Goal: Task Accomplishment & Management: Complete application form

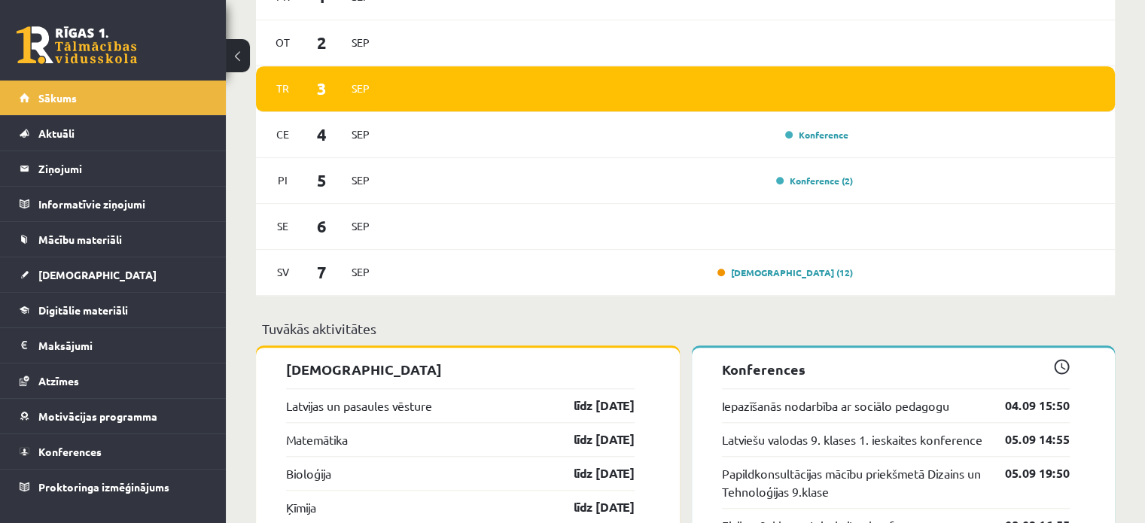
scroll to position [1129, 0]
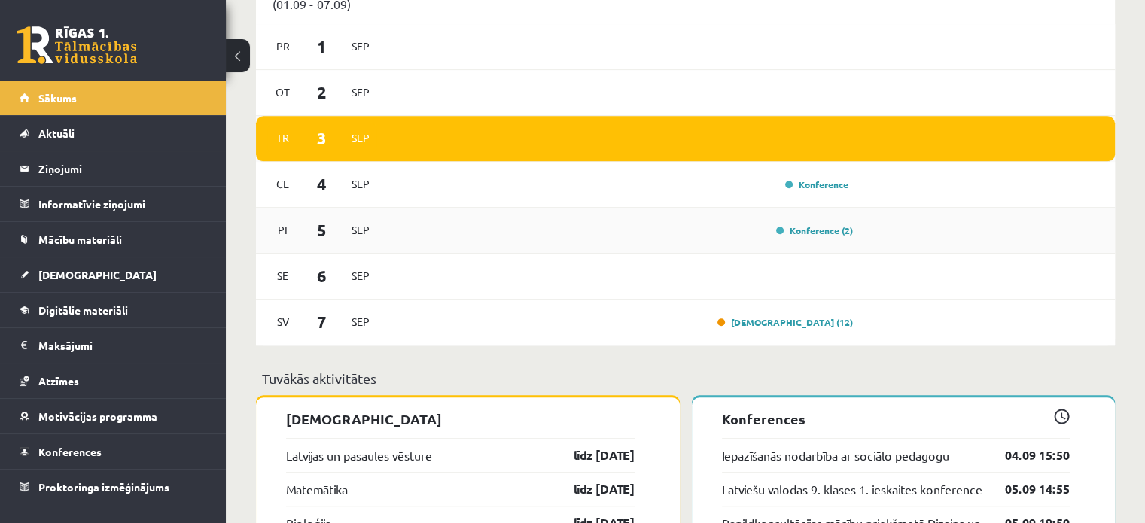
click at [768, 233] on div "Konference (2)" at bounding box center [621, 230] width 466 height 17
click at [833, 236] on link "Konference (2)" at bounding box center [814, 230] width 77 height 12
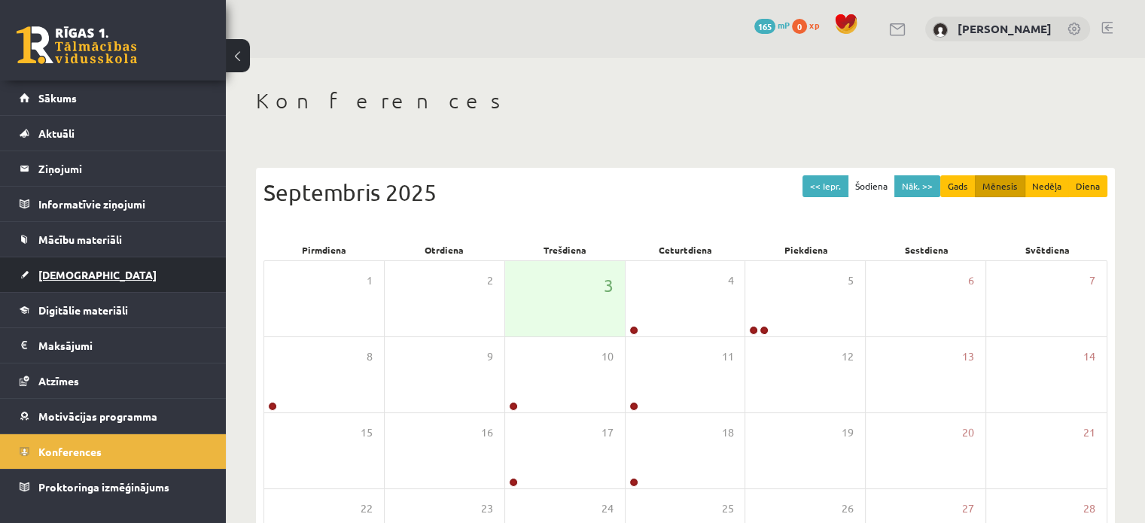
click at [139, 264] on link "[DEMOGRAPHIC_DATA]" at bounding box center [113, 274] width 187 height 35
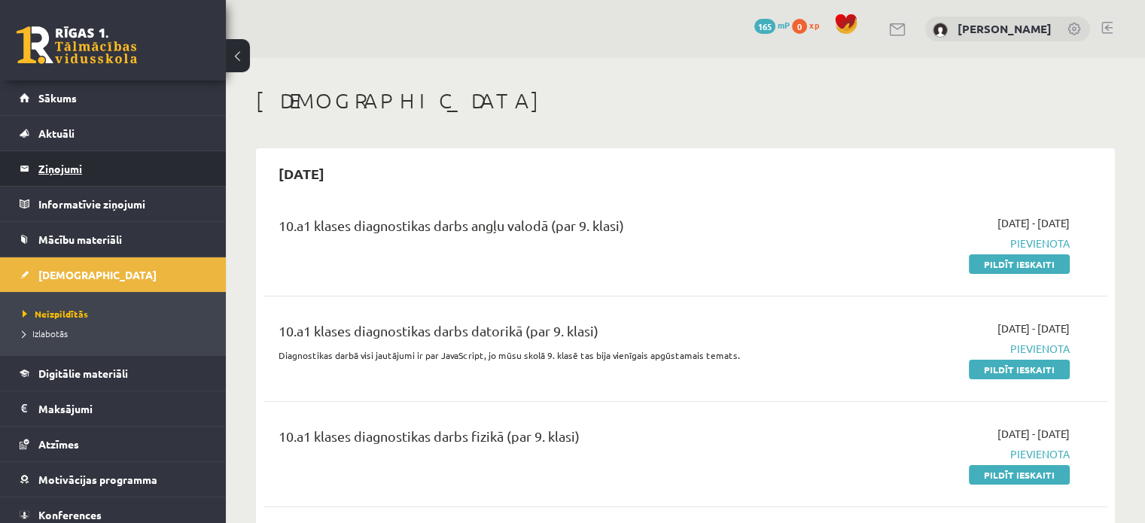
click at [72, 181] on legend "Ziņojumi 0" at bounding box center [122, 168] width 169 height 35
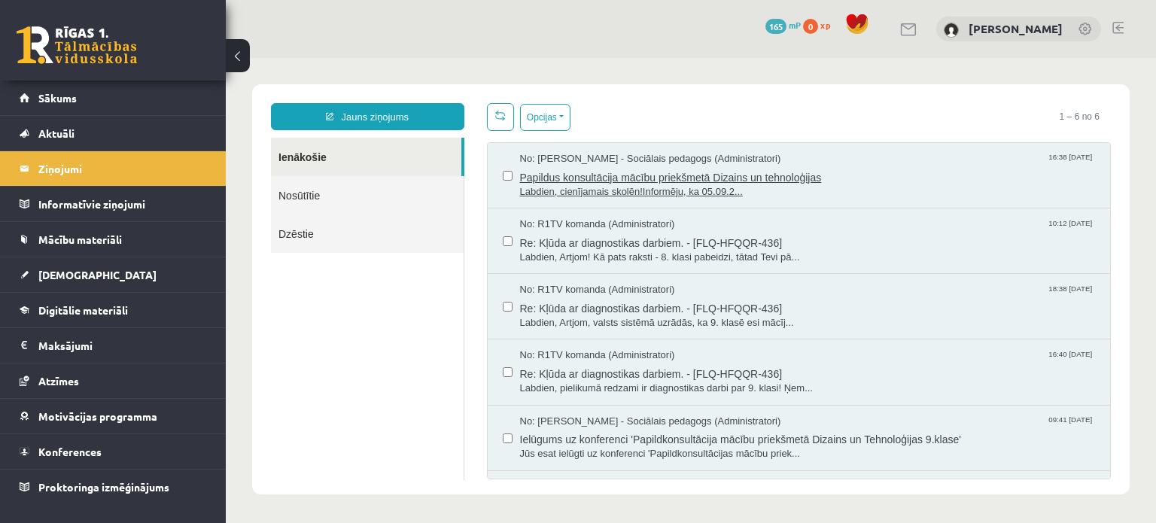
click at [611, 180] on span "Papildus konsultācija mācību priekšmetā Dizains un tehnoloģijas" at bounding box center [808, 175] width 576 height 19
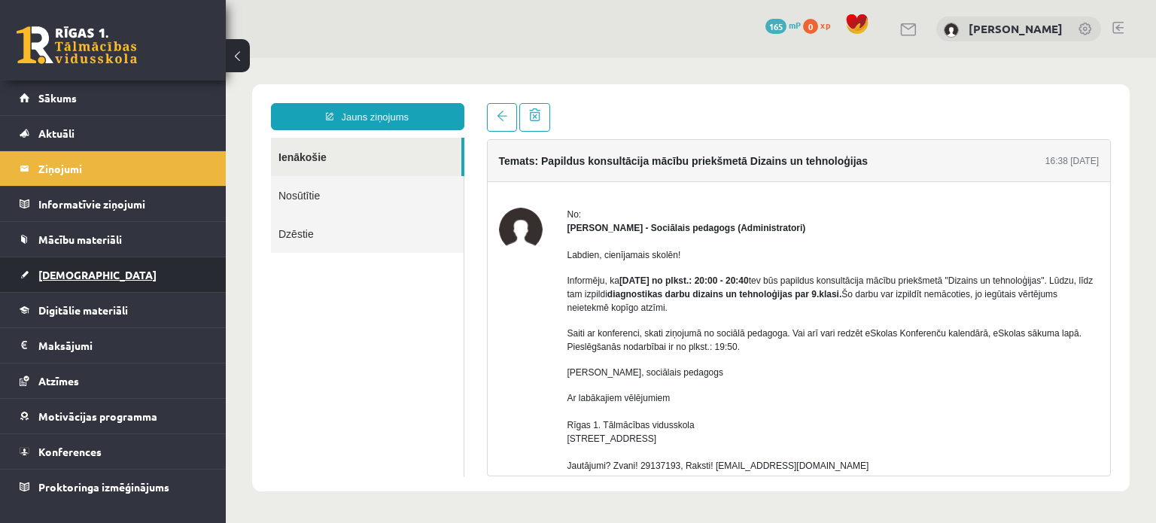
click at [136, 264] on link "[DEMOGRAPHIC_DATA]" at bounding box center [113, 274] width 187 height 35
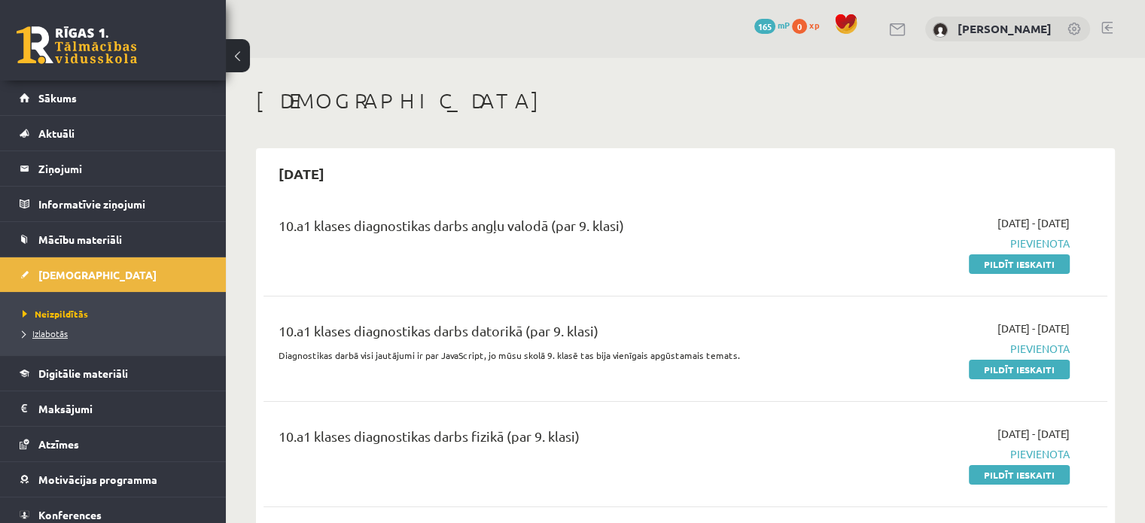
click at [55, 337] on span "Izlabotās" at bounding box center [45, 333] width 45 height 12
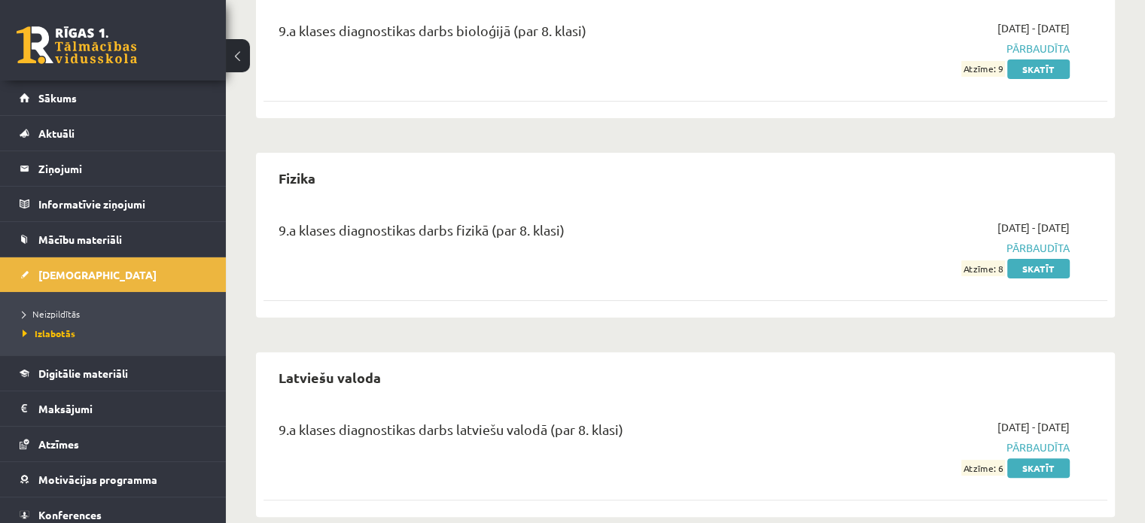
scroll to position [417, 0]
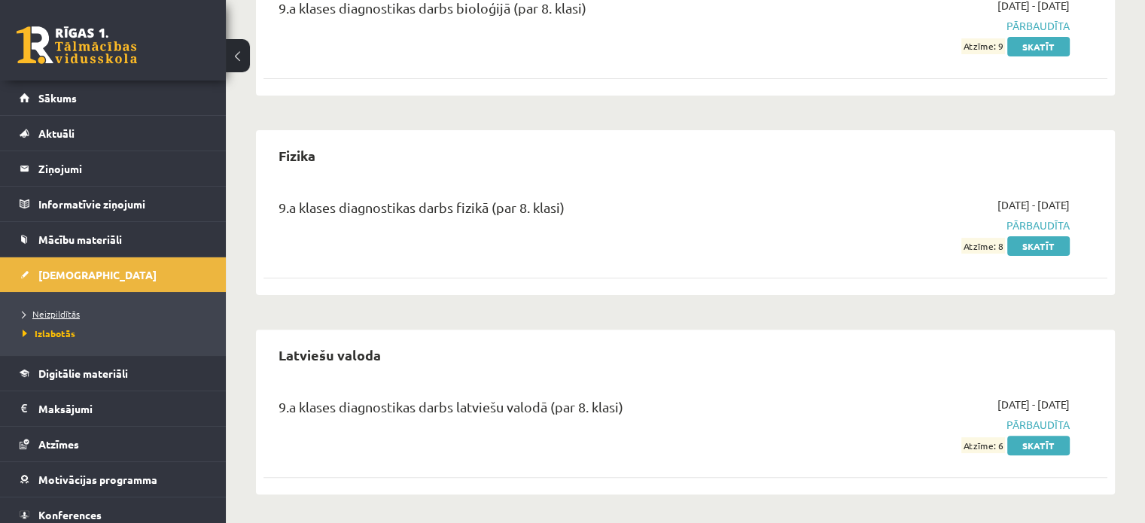
click at [69, 312] on span "Neizpildītās" at bounding box center [51, 314] width 57 height 12
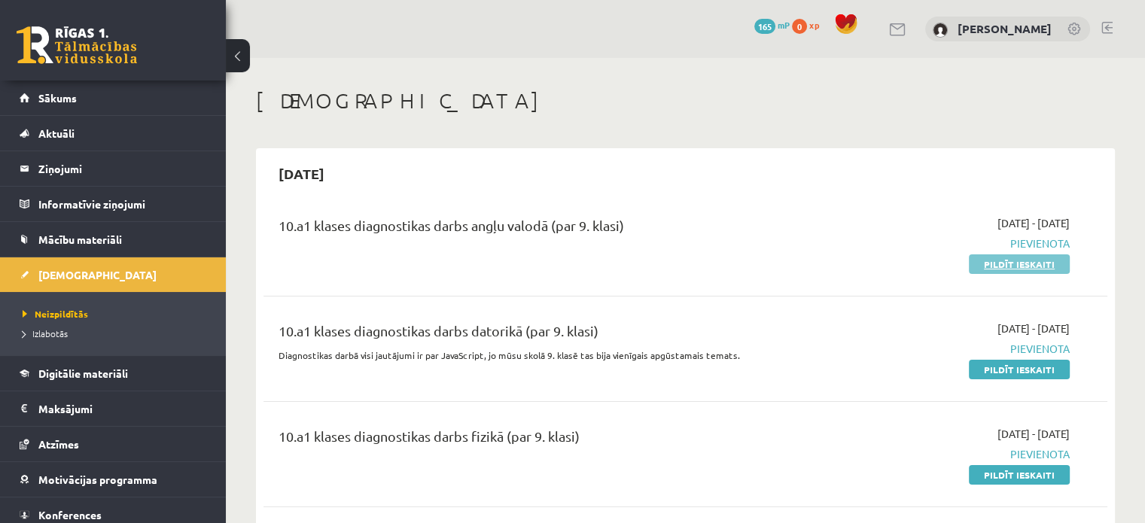
click at [1011, 267] on link "Pildīt ieskaiti" at bounding box center [1019, 264] width 101 height 20
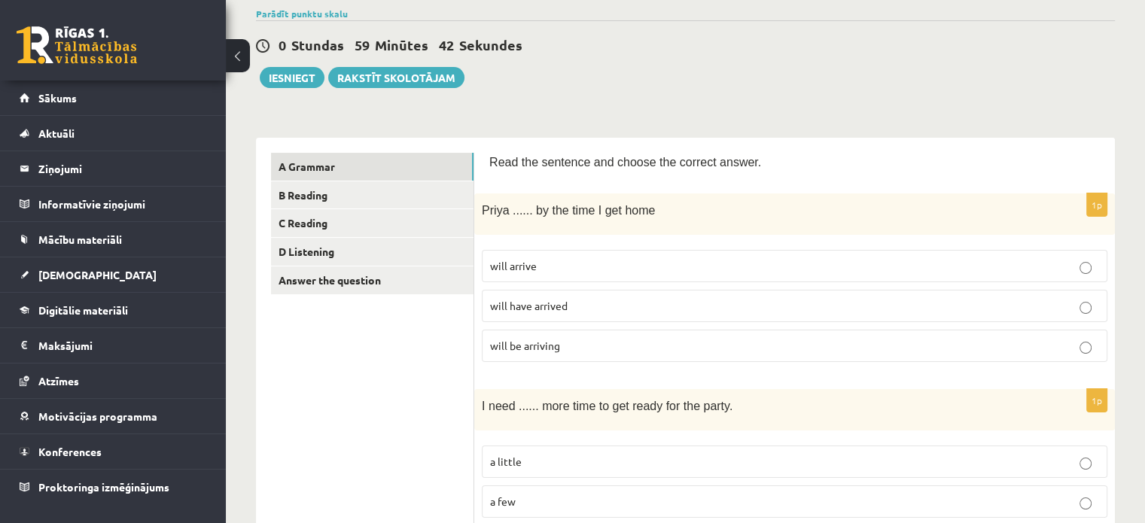
scroll to position [151, 0]
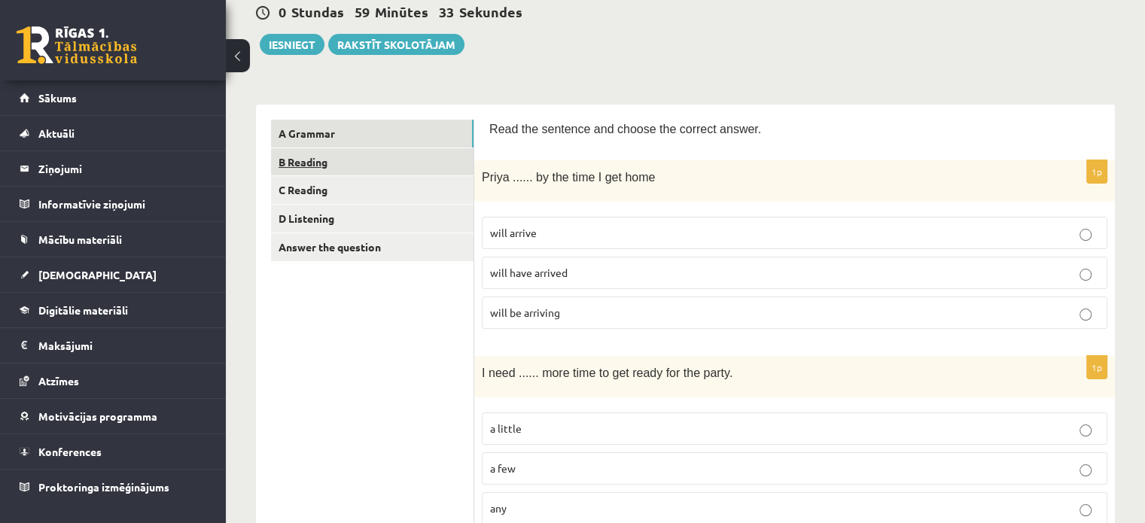
click at [384, 156] on link "B Reading" at bounding box center [372, 162] width 203 height 28
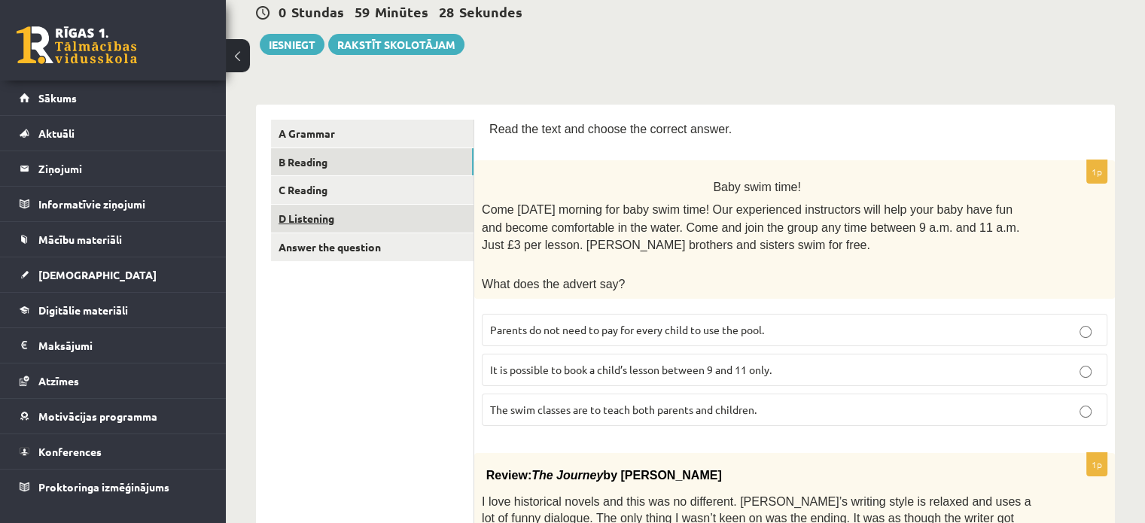
click at [367, 215] on link "D Listening" at bounding box center [372, 219] width 203 height 28
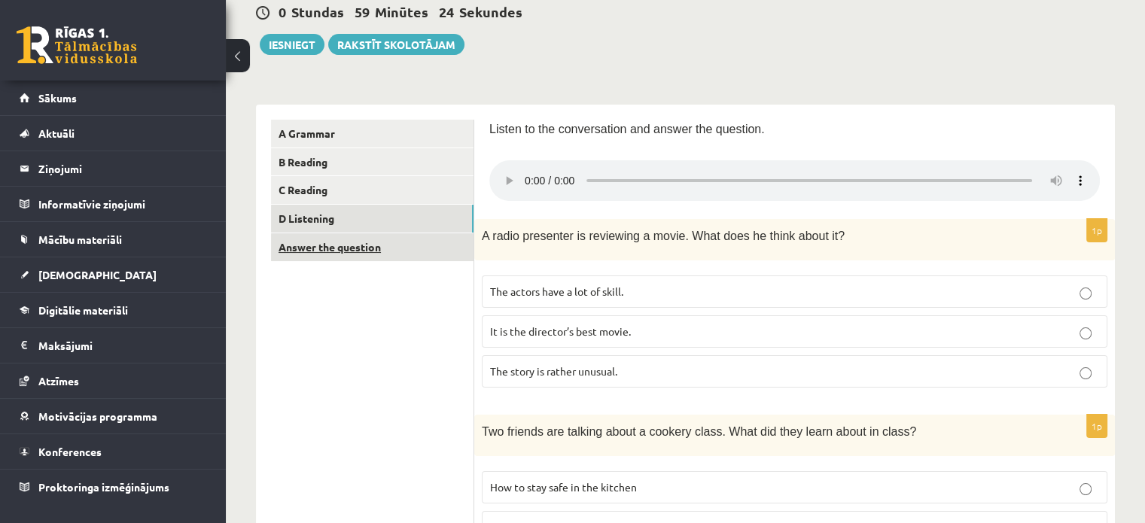
click at [367, 242] on link "Answer the question" at bounding box center [372, 247] width 203 height 28
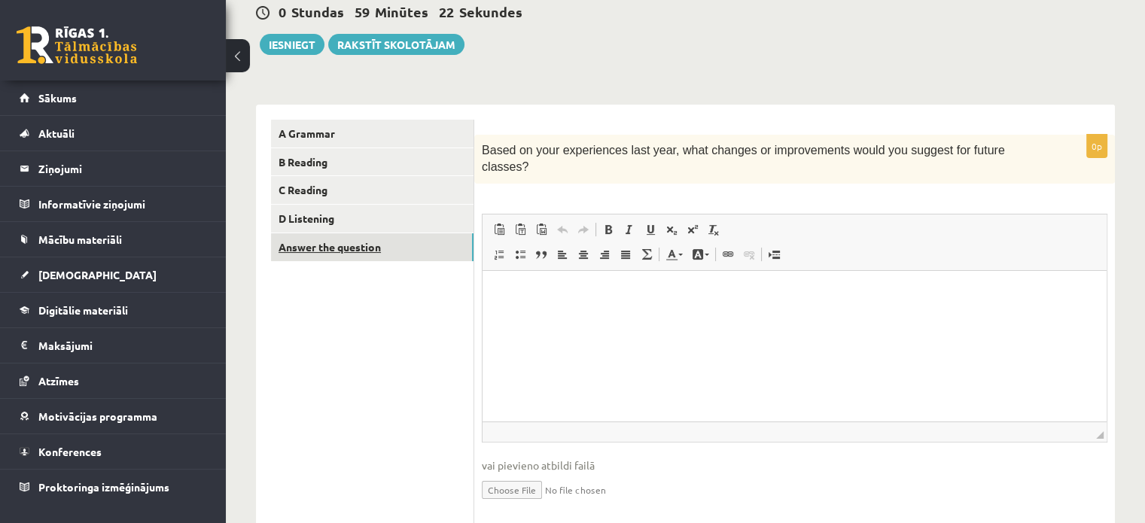
scroll to position [0, 0]
click at [358, 127] on link "A Grammar" at bounding box center [372, 134] width 203 height 28
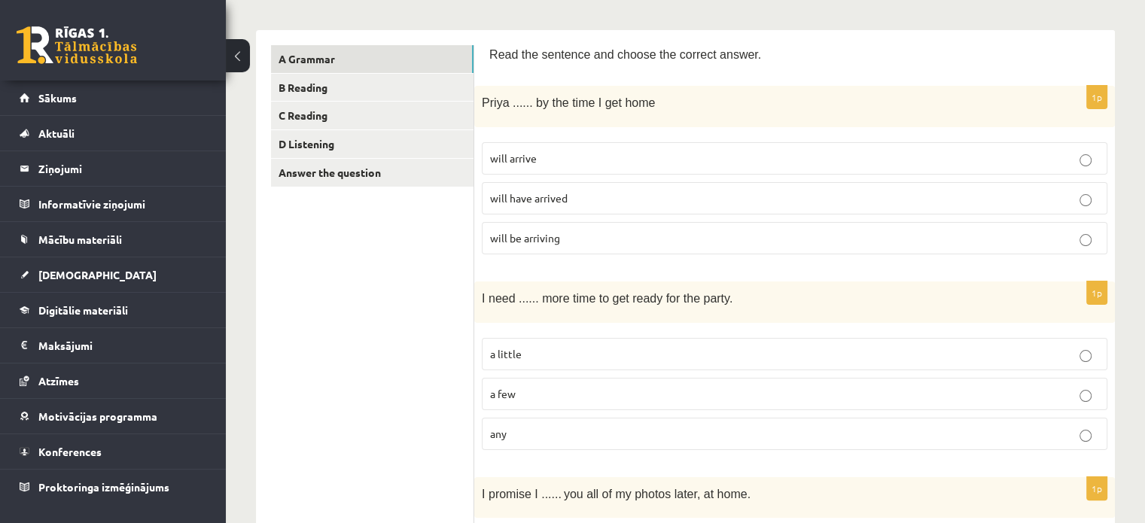
scroll to position [226, 0]
click at [633, 192] on p "will have arrived" at bounding box center [794, 198] width 609 height 16
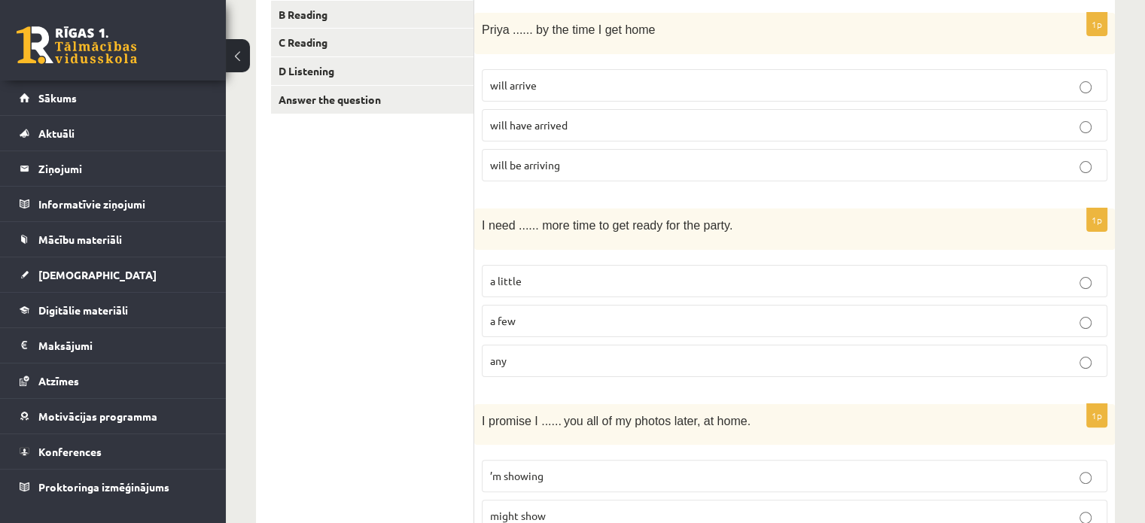
scroll to position [301, 0]
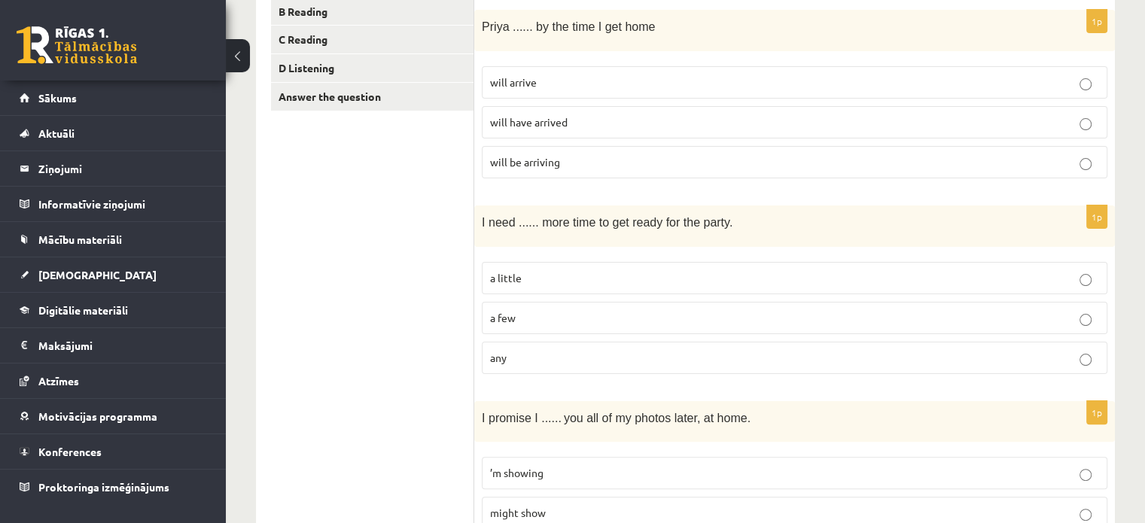
click at [753, 270] on p "a little" at bounding box center [794, 278] width 609 height 16
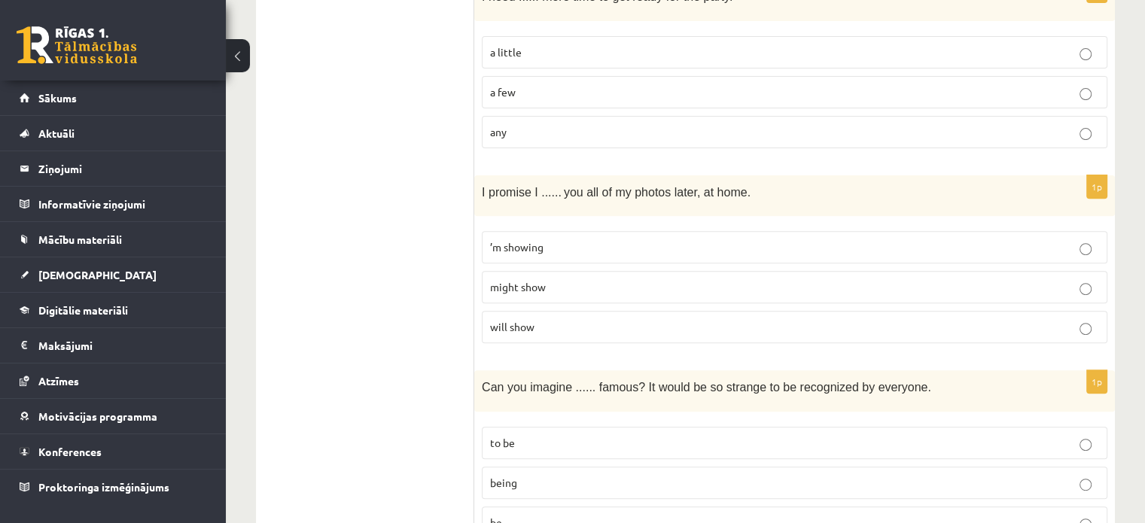
scroll to position [678, 0]
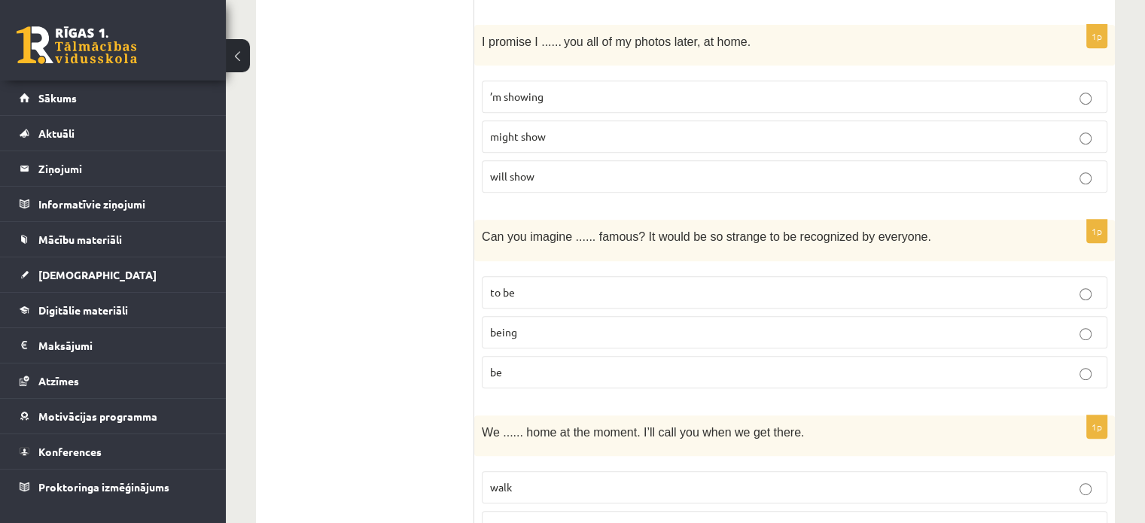
drag, startPoint x: 483, startPoint y: 37, endPoint x: 762, endPoint y: 36, distance: 278.5
click at [762, 36] on p "I promise I ...... you all of my photos later, at home." at bounding box center [757, 40] width 550 height 17
click at [477, 44] on div "I promise I ...... you all of my photos later, at home." at bounding box center [794, 45] width 641 height 41
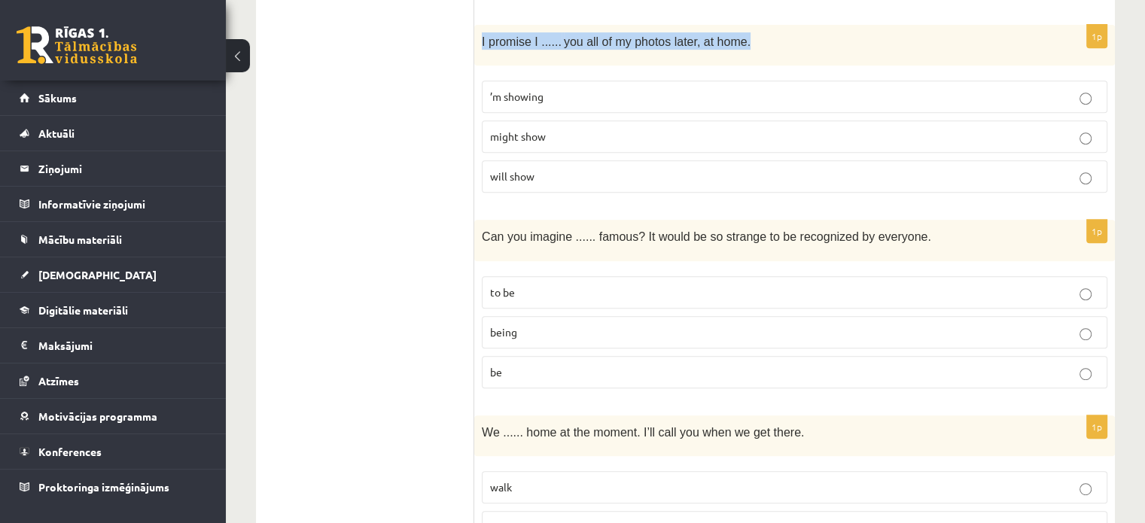
drag, startPoint x: 477, startPoint y: 44, endPoint x: 781, endPoint y: 32, distance: 304.4
click at [781, 32] on div "I promise I ...... you all of my photos later, at home." at bounding box center [794, 45] width 641 height 41
click at [539, 173] on p "will show" at bounding box center [794, 177] width 609 height 16
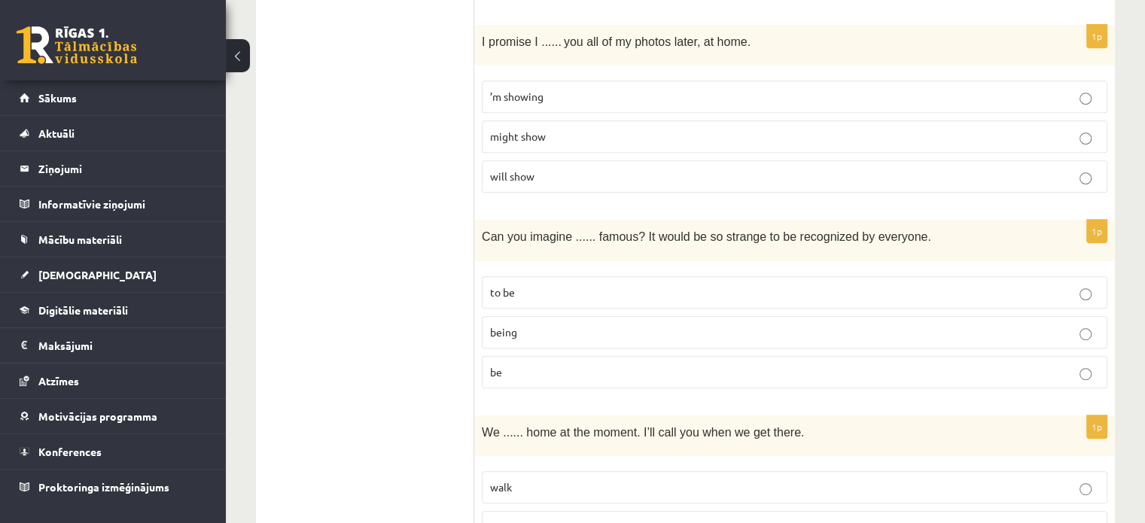
click at [597, 324] on p "being" at bounding box center [794, 332] width 609 height 16
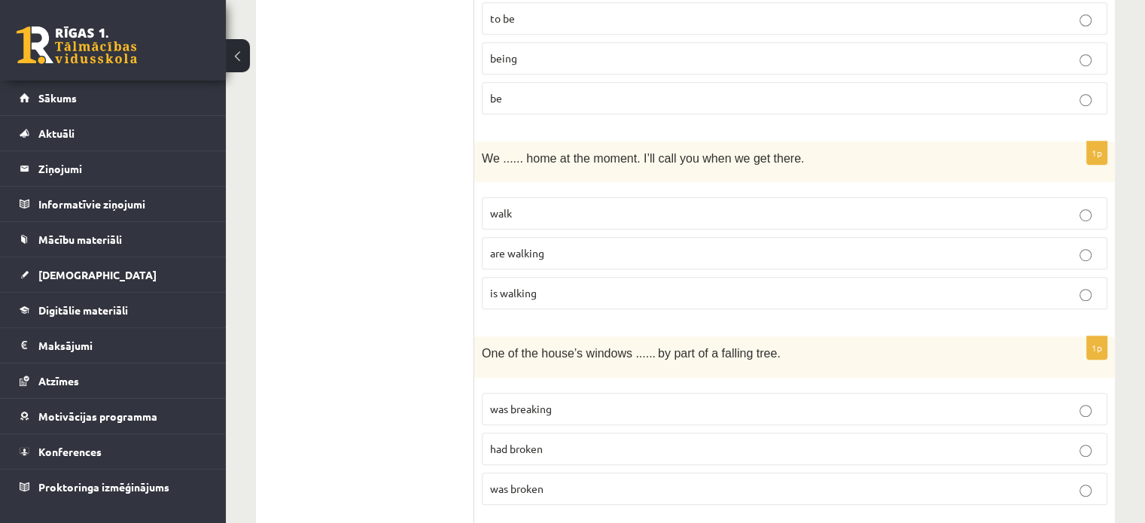
scroll to position [1054, 0]
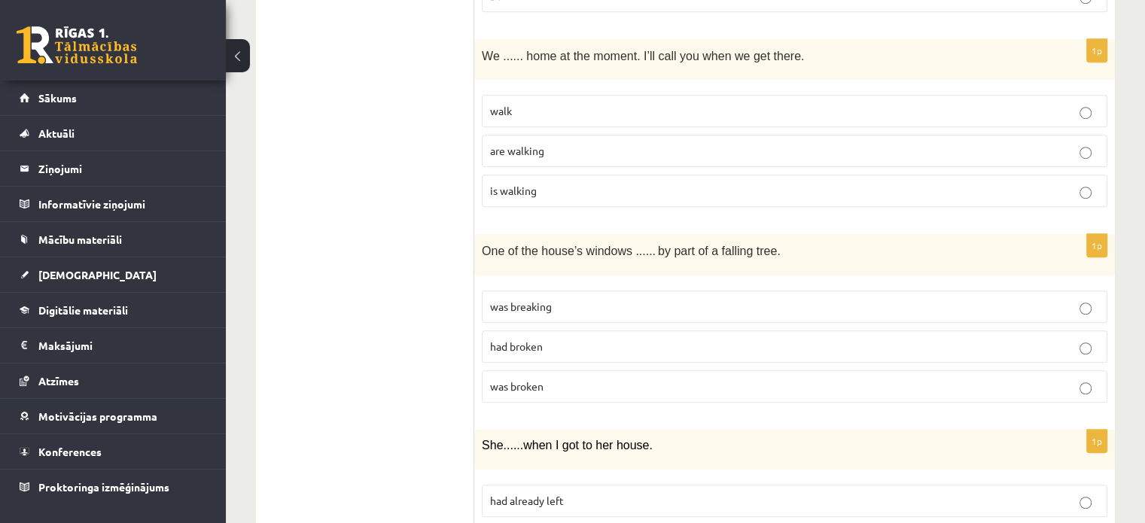
click at [603, 145] on p "are walking" at bounding box center [794, 151] width 609 height 16
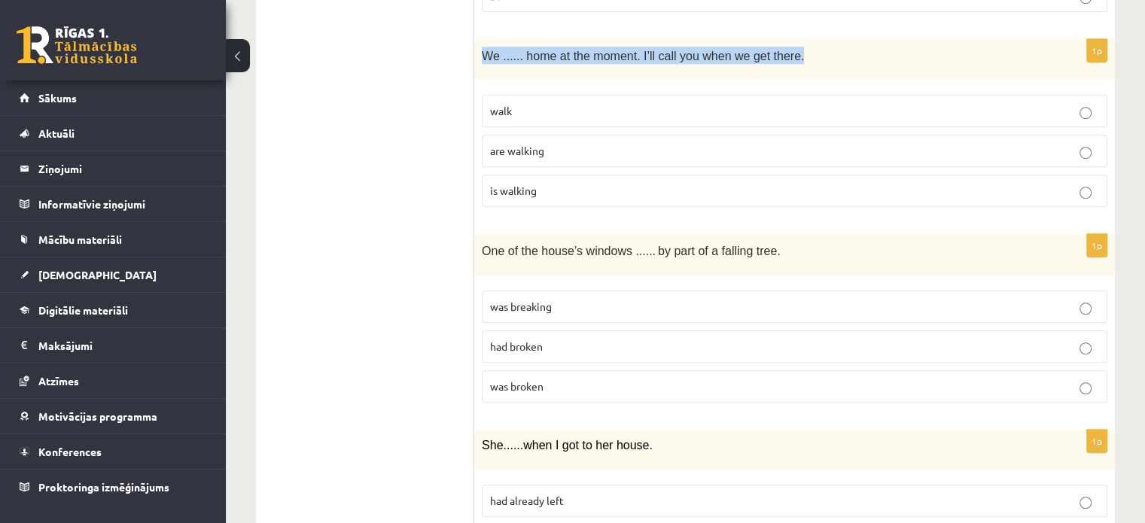
drag, startPoint x: 477, startPoint y: 53, endPoint x: 879, endPoint y: 58, distance: 402.0
click at [879, 58] on div "We ...... home at the moment. I’ll call you when we get there." at bounding box center [794, 59] width 641 height 41
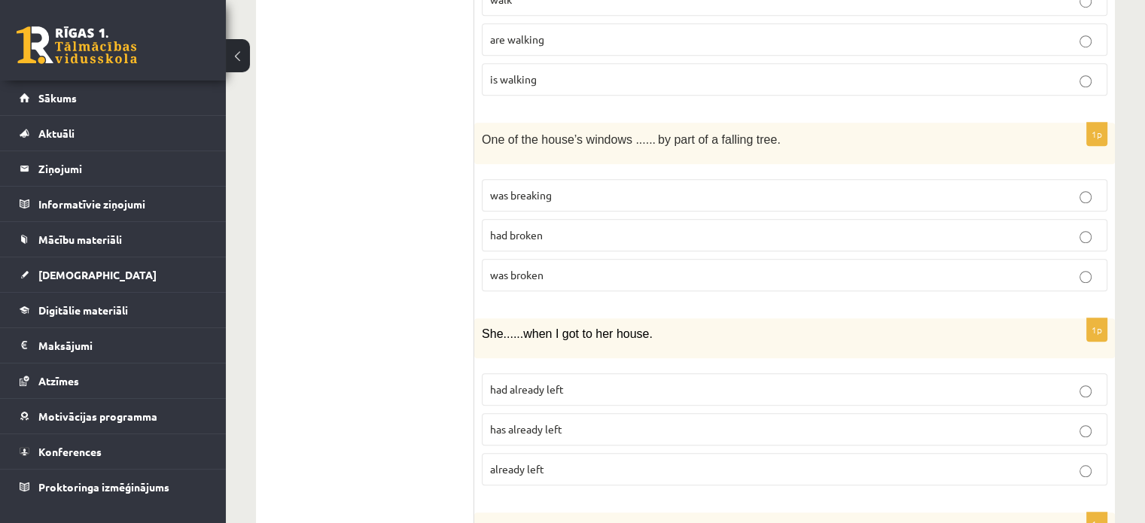
scroll to position [1204, 0]
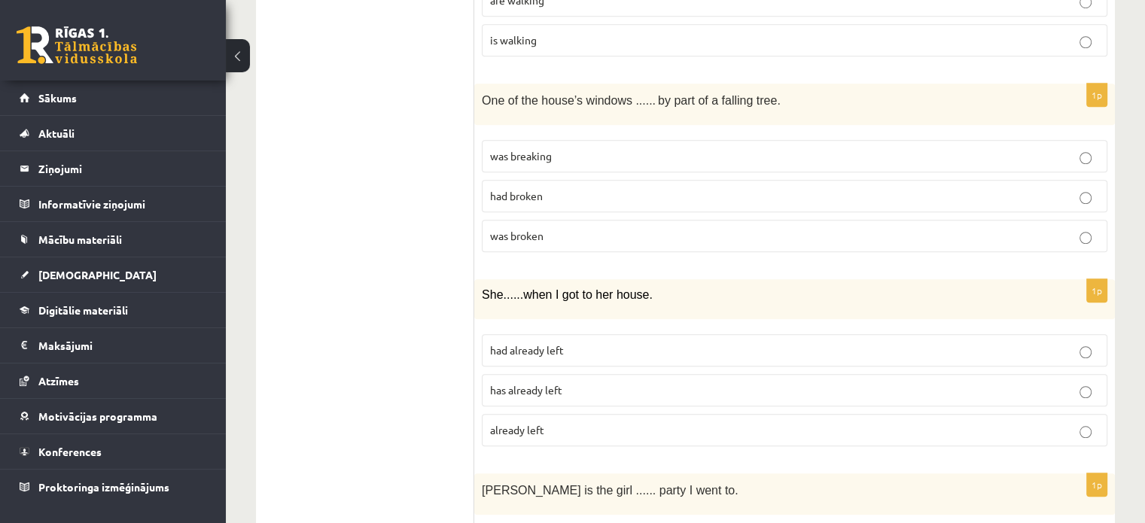
click at [647, 239] on label "was broken" at bounding box center [795, 236] width 626 height 32
drag, startPoint x: 477, startPoint y: 91, endPoint x: 797, endPoint y: 102, distance: 320.9
click at [816, 112] on div "One of the house’s windows ...... by part of a falling tree." at bounding box center [794, 104] width 641 height 41
click at [678, 142] on label "was breaking" at bounding box center [795, 156] width 626 height 32
click at [663, 228] on p "was broken" at bounding box center [794, 236] width 609 height 16
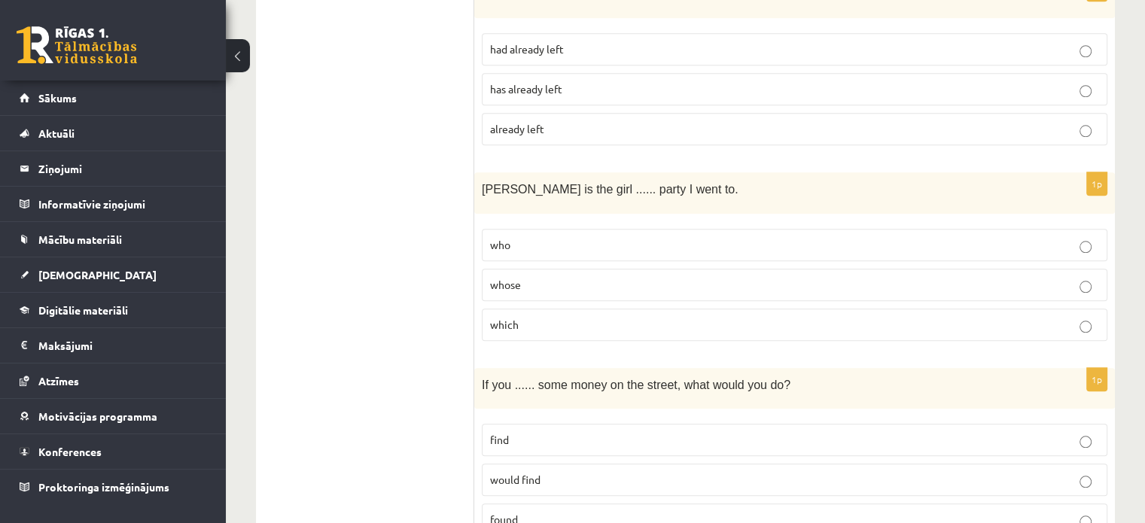
scroll to position [1430, 0]
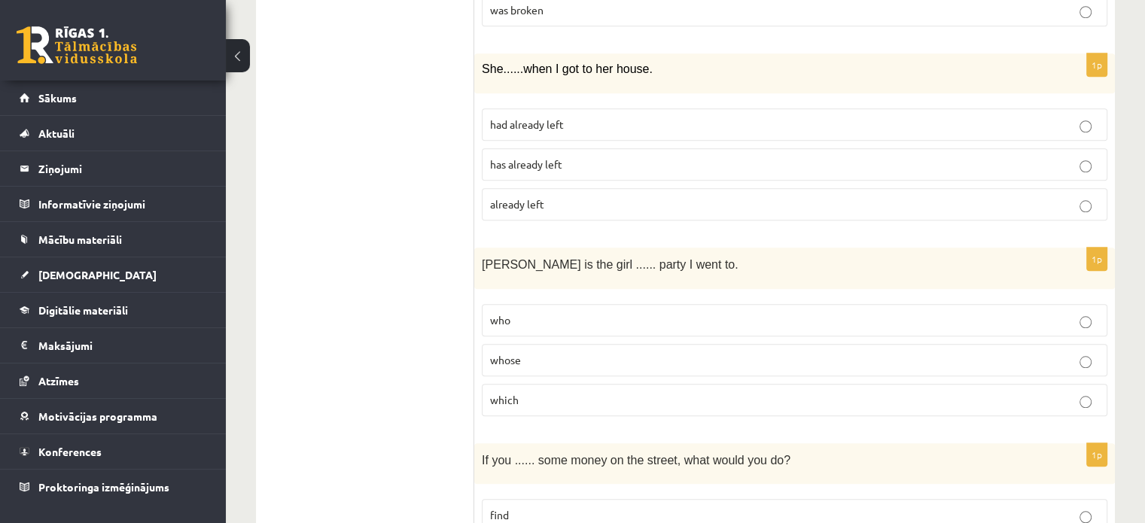
click at [510, 117] on span "had already left" at bounding box center [527, 124] width 74 height 14
click at [574, 361] on label "whose" at bounding box center [795, 360] width 626 height 32
drag, startPoint x: 484, startPoint y: 260, endPoint x: 819, endPoint y: 306, distance: 338.0
click at [819, 306] on div "1p Jenny is the girl ...... party I went to. who whose which" at bounding box center [794, 338] width 641 height 181
click at [521, 263] on span "[PERSON_NAME] is the girl ...... party I went to." at bounding box center [610, 264] width 257 height 13
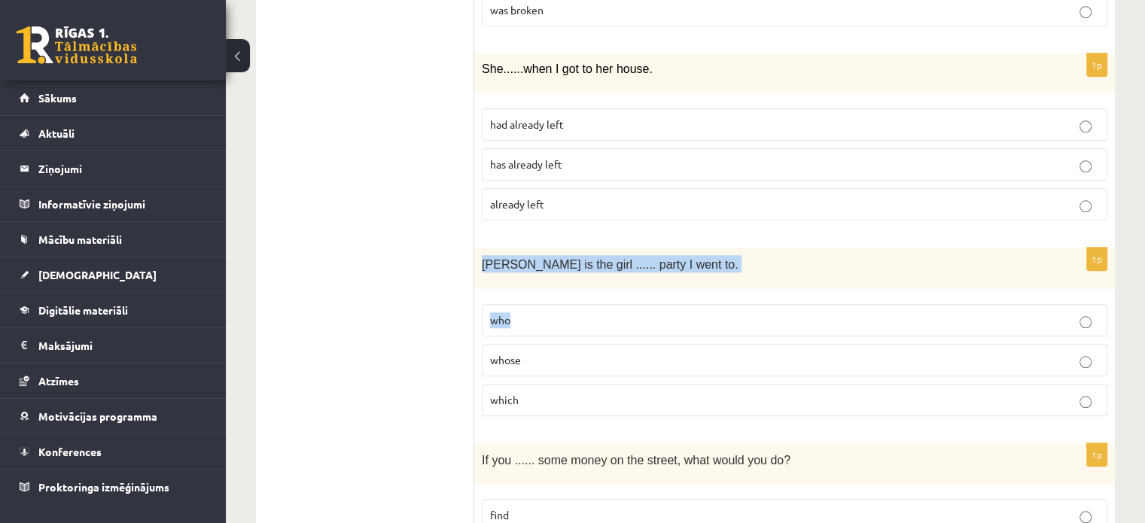
drag, startPoint x: 482, startPoint y: 261, endPoint x: 778, endPoint y: 303, distance: 298.8
click at [778, 303] on div "1p Jenny is the girl ...... party I went to. who whose which" at bounding box center [794, 338] width 641 height 181
click at [693, 273] on div "Jenny is the girl ...... party I went to." at bounding box center [794, 268] width 641 height 41
drag, startPoint x: 486, startPoint y: 397, endPoint x: 527, endPoint y: 397, distance: 41.4
click at [527, 397] on label "which" at bounding box center [795, 400] width 626 height 32
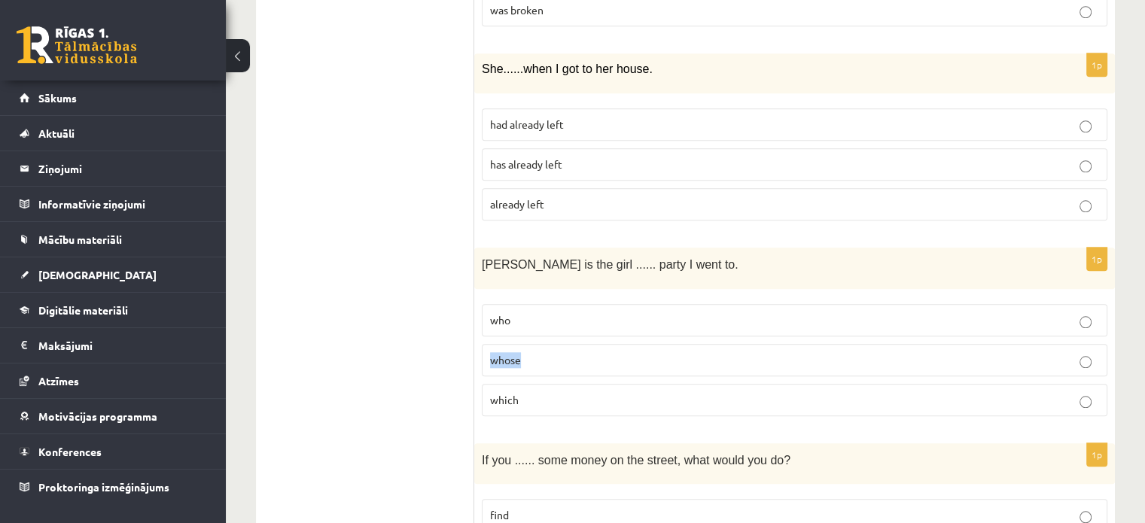
drag, startPoint x: 478, startPoint y: 349, endPoint x: 573, endPoint y: 358, distance: 95.3
click at [573, 358] on div "1p Jenny is the girl ...... party I went to. who whose which" at bounding box center [794, 338] width 641 height 181
drag, startPoint x: 484, startPoint y: 316, endPoint x: 549, endPoint y: 325, distance: 65.4
click at [549, 325] on label "who" at bounding box center [795, 320] width 626 height 32
click at [695, 344] on label "whose" at bounding box center [795, 360] width 626 height 32
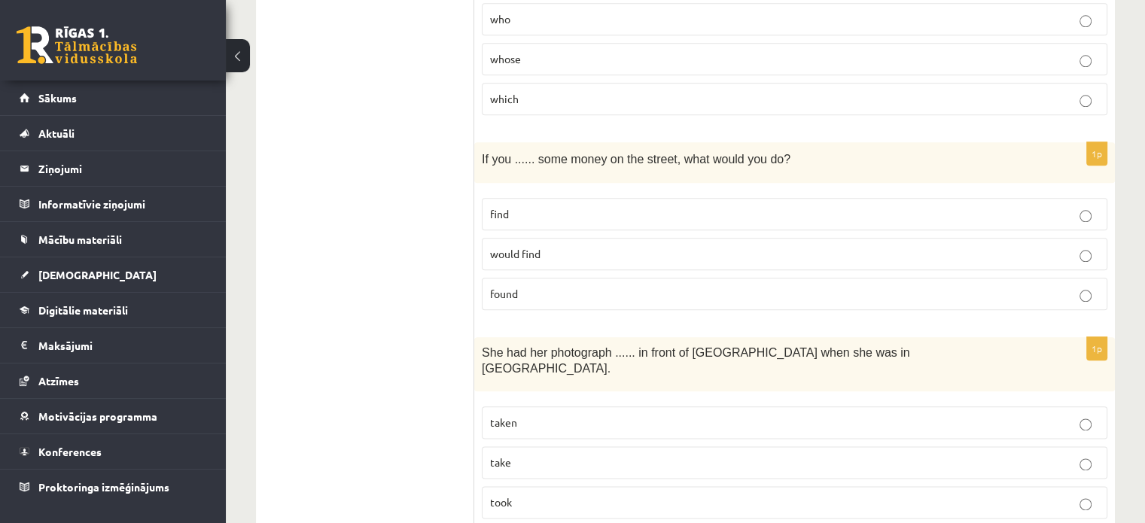
scroll to position [1807, 0]
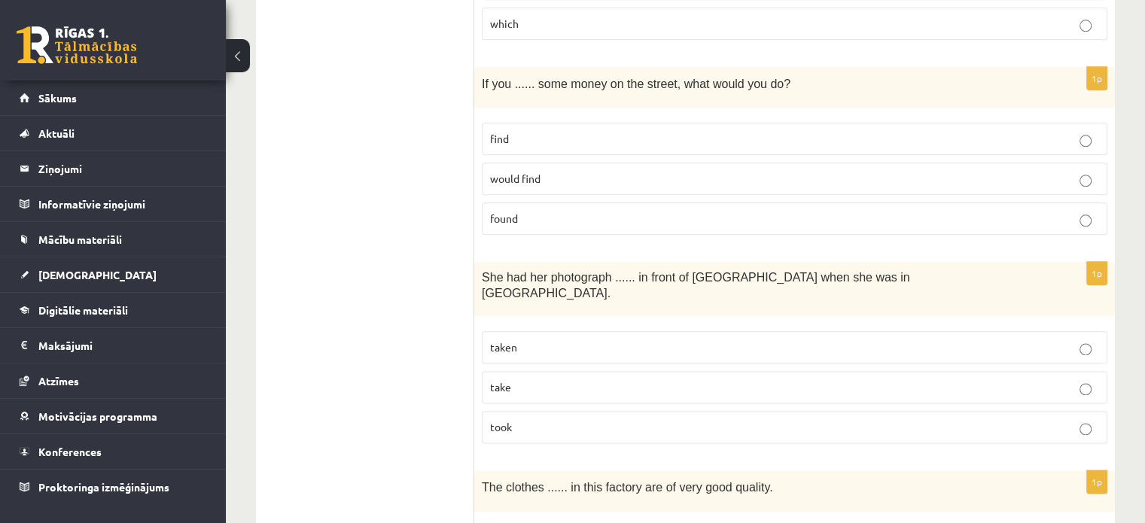
click at [513, 212] on span "found" at bounding box center [504, 219] width 28 height 14
click at [583, 340] on p "taken" at bounding box center [794, 348] width 609 height 16
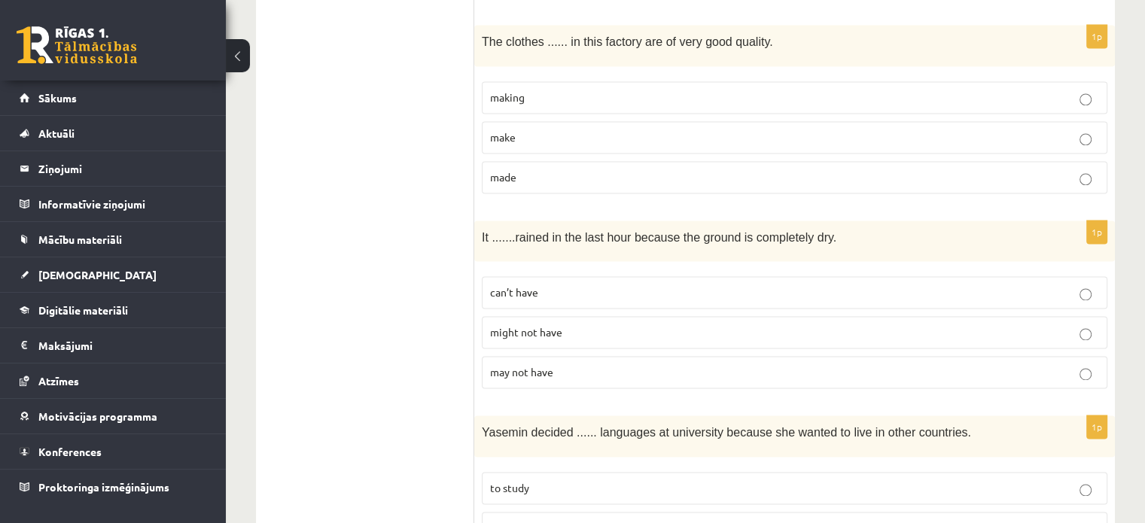
scroll to position [2258, 0]
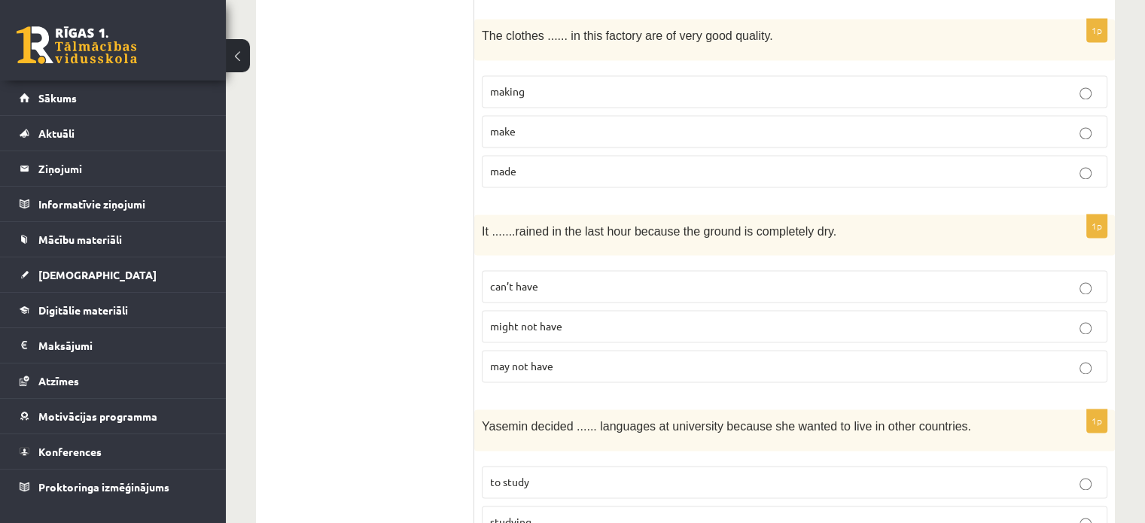
click at [552, 163] on p "made" at bounding box center [794, 171] width 609 height 16
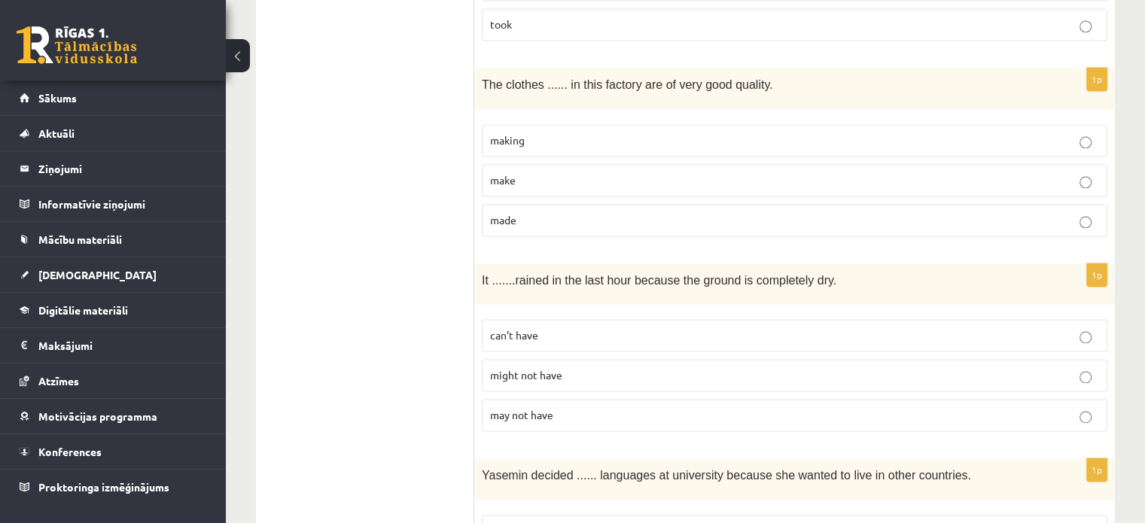
scroll to position [2183, 0]
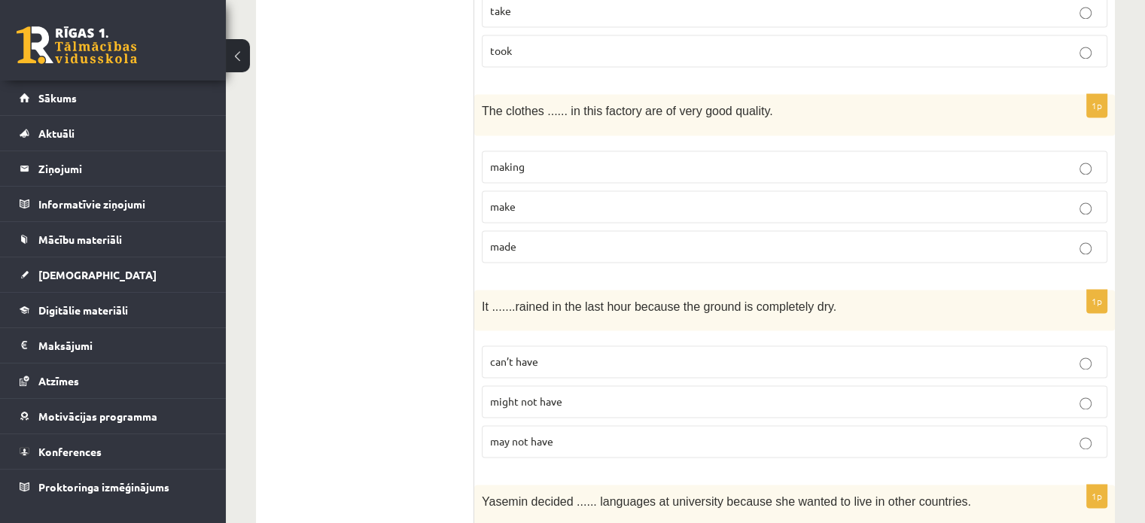
click at [625, 347] on label "can’t have" at bounding box center [795, 362] width 626 height 32
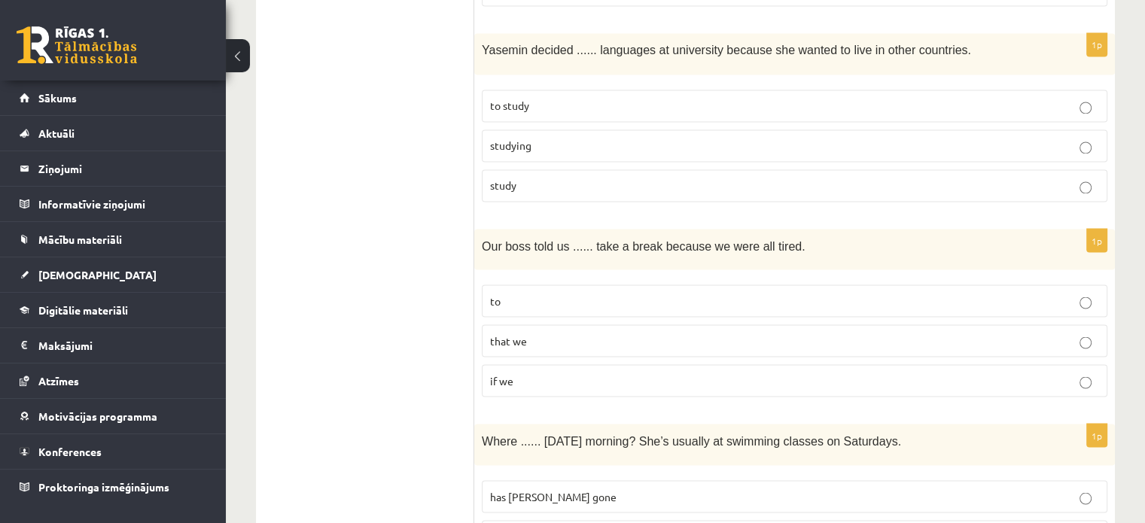
scroll to position [2560, 0]
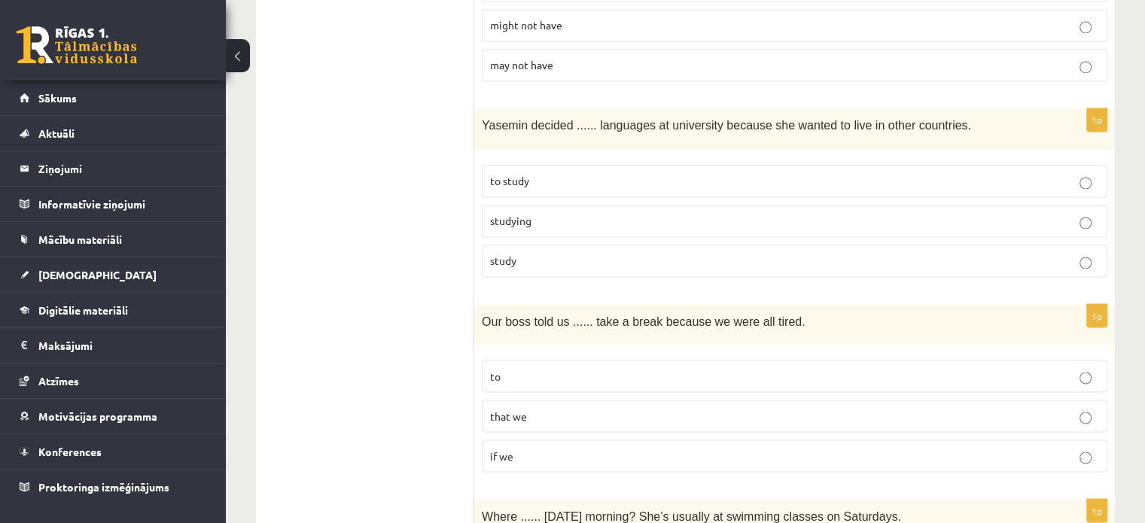
click at [652, 173] on p "to study" at bounding box center [794, 181] width 609 height 16
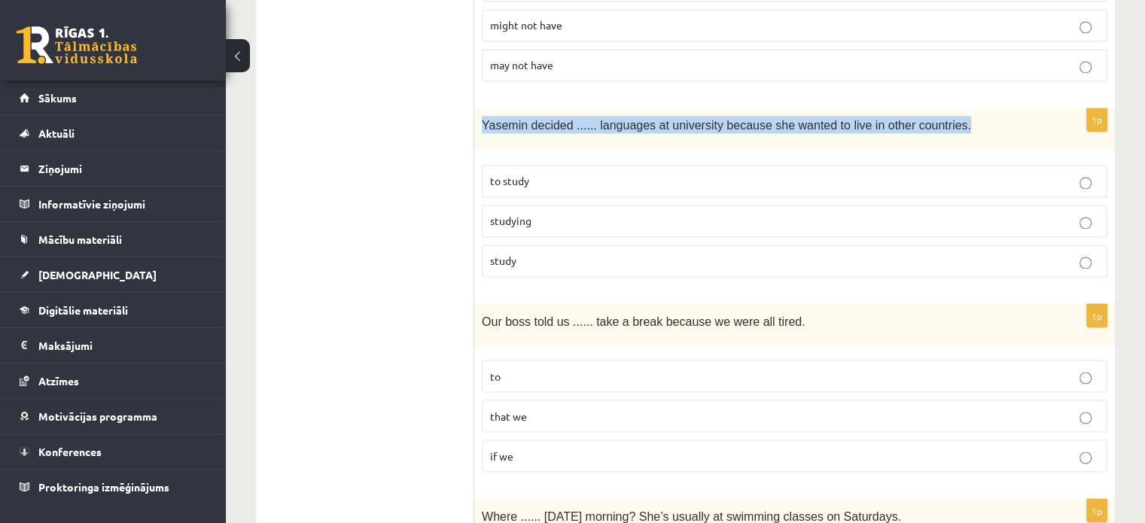
drag, startPoint x: 481, startPoint y: 99, endPoint x: 951, endPoint y: 108, distance: 469.8
click at [951, 108] on div "Yasemin decided ...... languages at university because she wanted to live in ot…" at bounding box center [794, 128] width 641 height 41
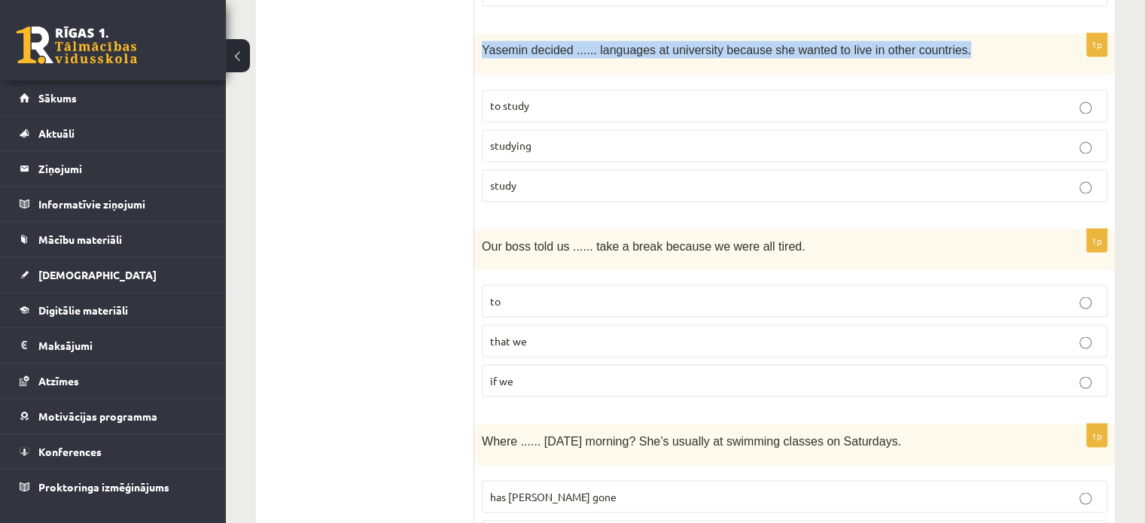
scroll to position [2635, 0]
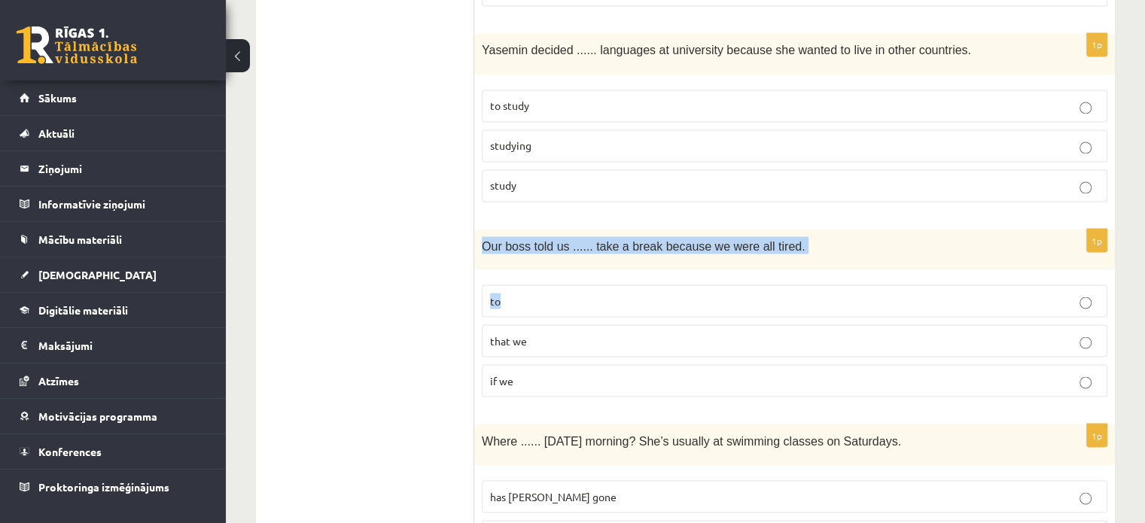
drag, startPoint x: 482, startPoint y: 215, endPoint x: 810, endPoint y: 247, distance: 329.7
click at [810, 247] on div "1p Our boss told us ...... take a break because we were all tired. to that we i…" at bounding box center [794, 319] width 641 height 181
click at [927, 229] on div "Our boss told us ...... take a break because we were all tired." at bounding box center [794, 249] width 641 height 41
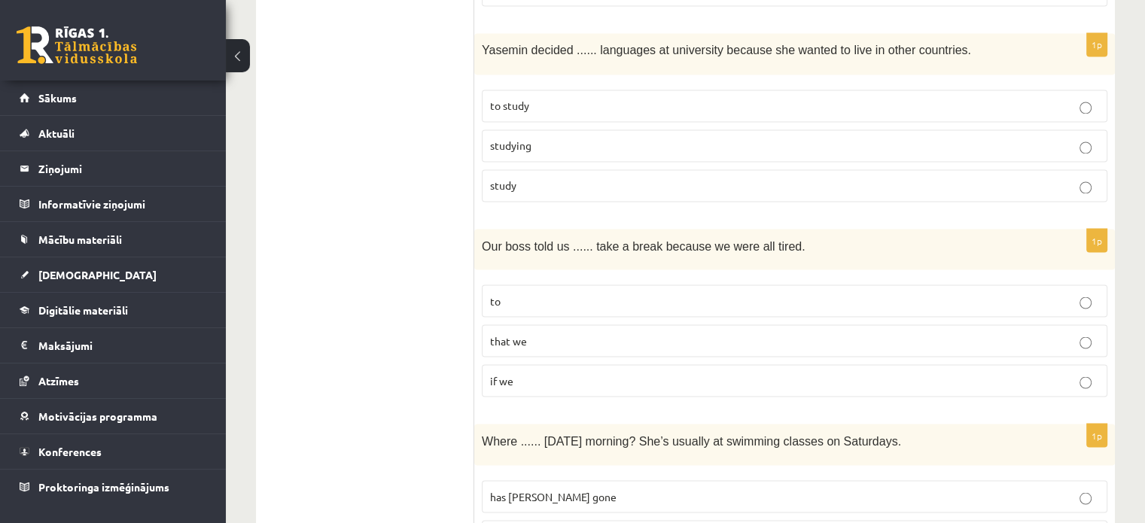
click at [963, 293] on p "to" at bounding box center [794, 301] width 609 height 16
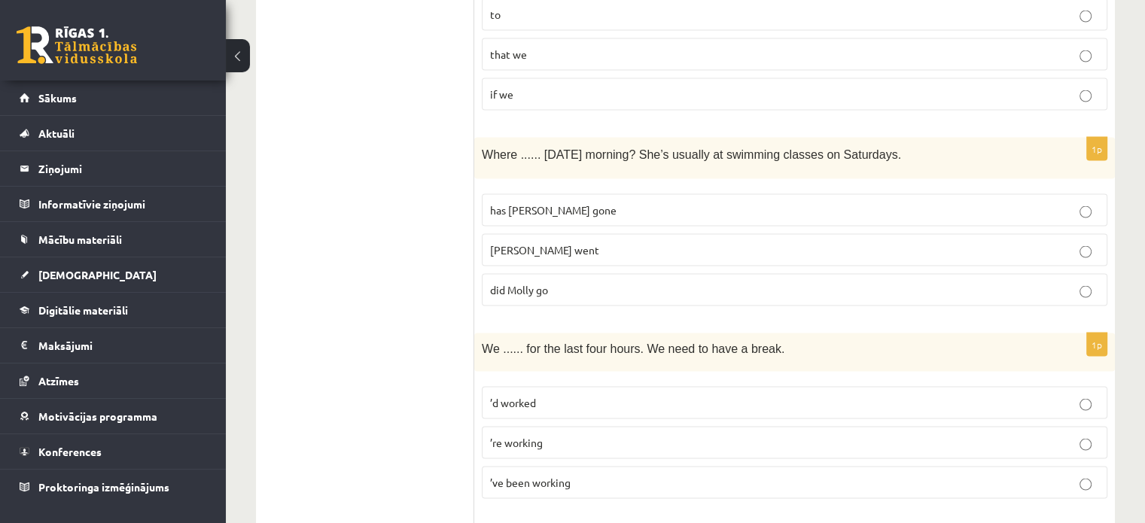
scroll to position [3011, 0]
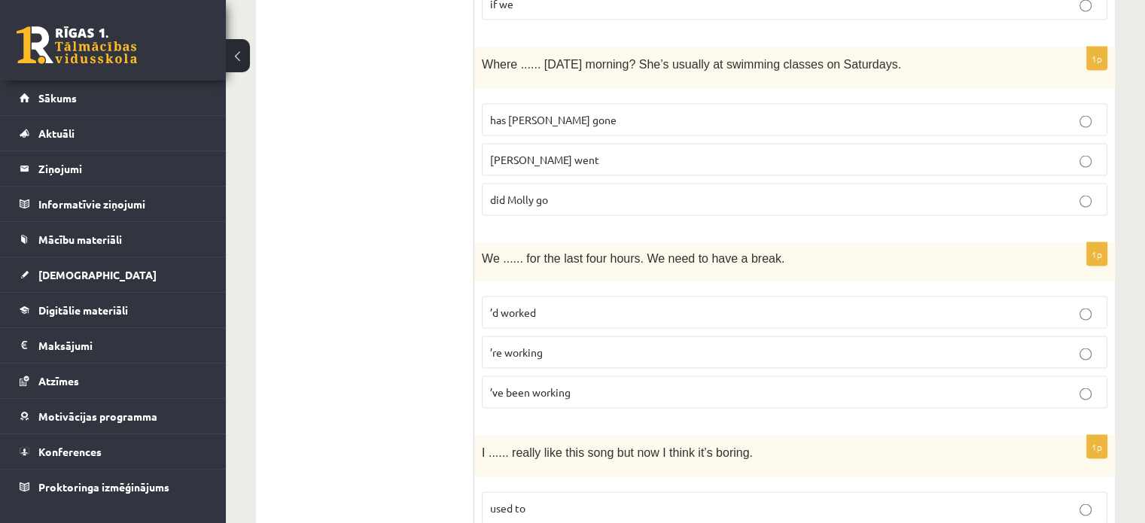
click at [768, 192] on p "did Molly go" at bounding box center [794, 200] width 609 height 16
click at [647, 376] on label "’ve been working" at bounding box center [795, 392] width 626 height 32
drag, startPoint x: 477, startPoint y: 224, endPoint x: 822, endPoint y: 276, distance: 348.6
click at [822, 276] on div "1p We ...... for the last four hours. We need to have a break. ’d worked ’re wo…" at bounding box center [794, 332] width 641 height 178
click at [643, 305] on p "’d worked" at bounding box center [794, 313] width 609 height 16
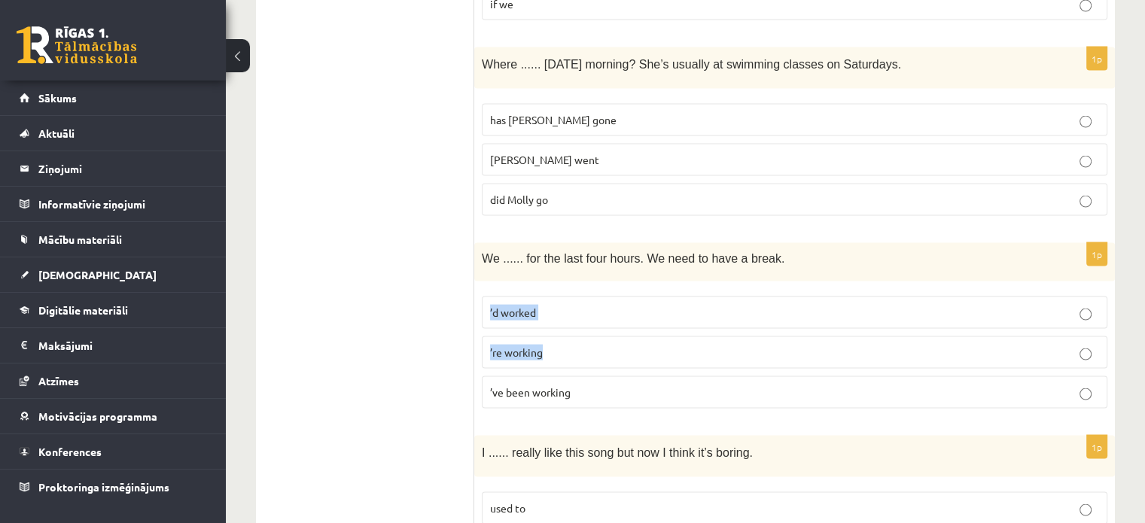
drag, startPoint x: 487, startPoint y: 284, endPoint x: 574, endPoint y: 300, distance: 88.0
click at [574, 300] on fieldset "’d worked ’re working ’ve been working" at bounding box center [795, 351] width 626 height 124
drag, startPoint x: 474, startPoint y: 233, endPoint x: 475, endPoint y: 240, distance: 7.7
click at [474, 243] on div "We ...... for the last four hours. We need to have a break." at bounding box center [794, 262] width 641 height 38
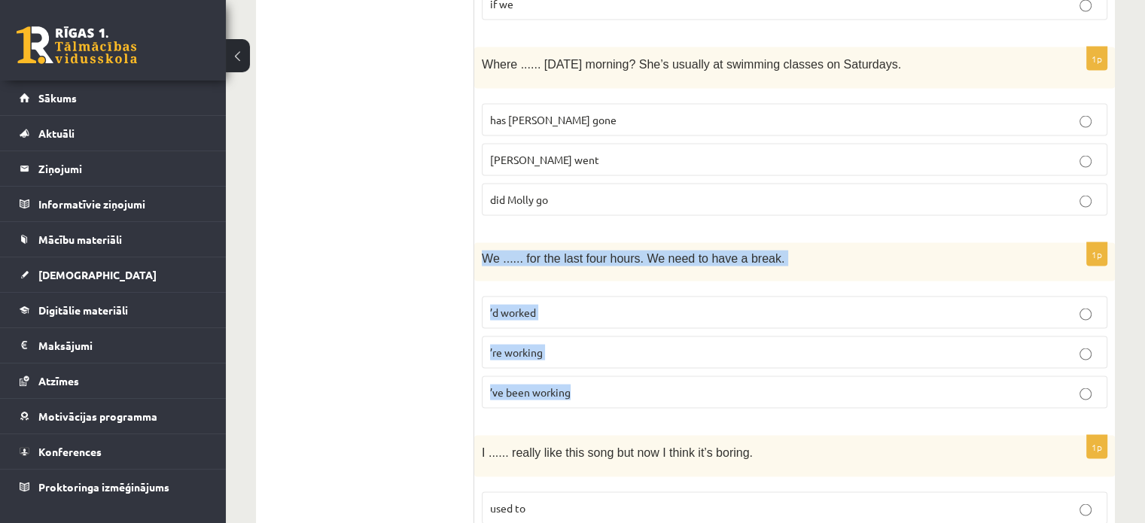
drag, startPoint x: 489, startPoint y: 236, endPoint x: 726, endPoint y: 367, distance: 270.6
click at [726, 367] on div "1p We ...... for the last four hours. We need to have a break. ’d worked ’re wo…" at bounding box center [794, 332] width 641 height 178
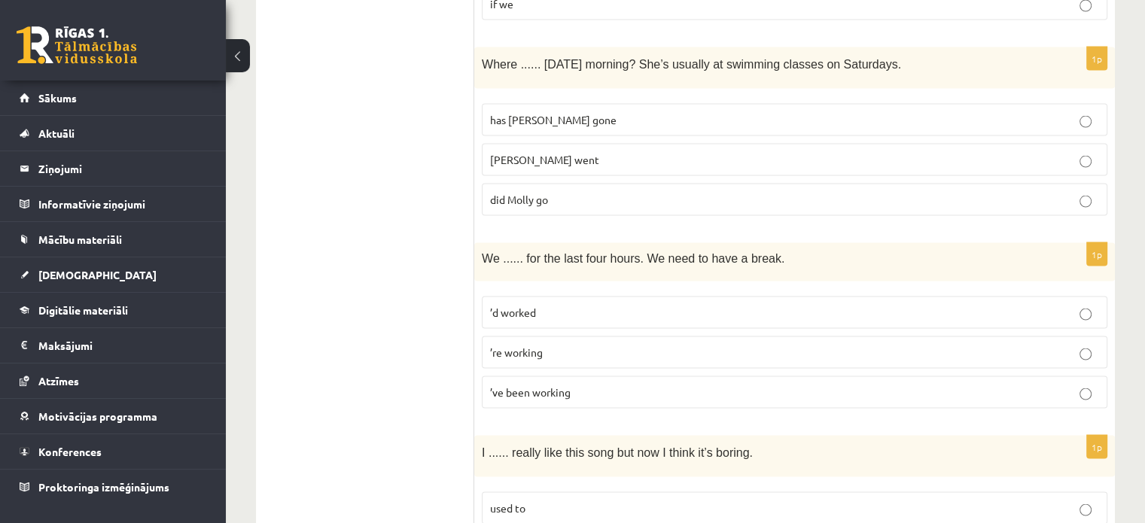
click at [972, 501] on p "used to" at bounding box center [794, 509] width 609 height 16
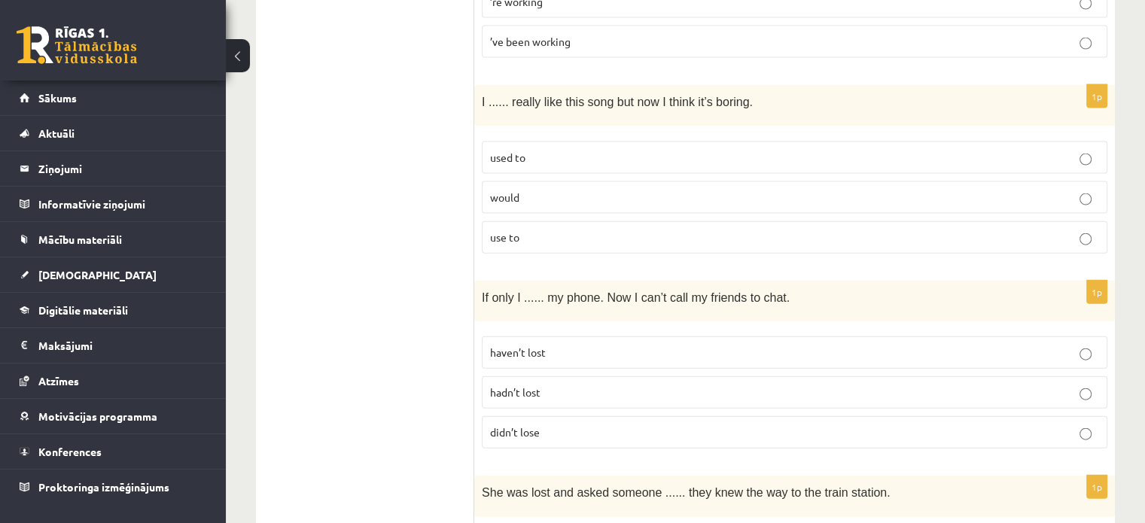
scroll to position [3388, 0]
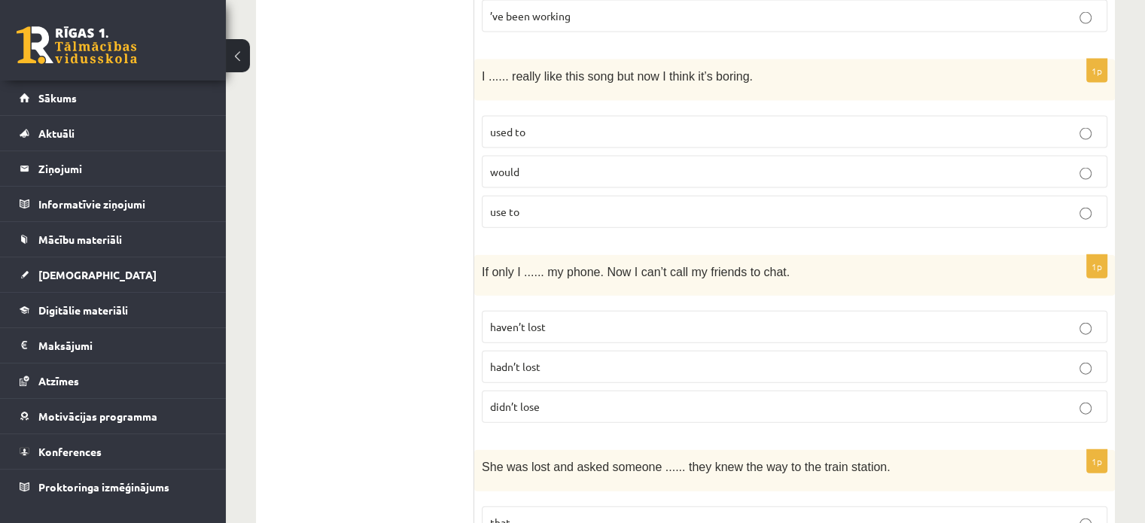
click at [536, 359] on p "hadn’t lost" at bounding box center [794, 367] width 609 height 16
drag, startPoint x: 487, startPoint y: 242, endPoint x: 764, endPoint y: 243, distance: 277.0
click at [764, 255] on div "If only I ...... my phone. Now I can’t call my friends to chat." at bounding box center [794, 275] width 641 height 41
drag, startPoint x: 490, startPoint y: 331, endPoint x: 633, endPoint y: 339, distance: 143.2
click at [633, 359] on p "hadn’t lost" at bounding box center [794, 367] width 609 height 16
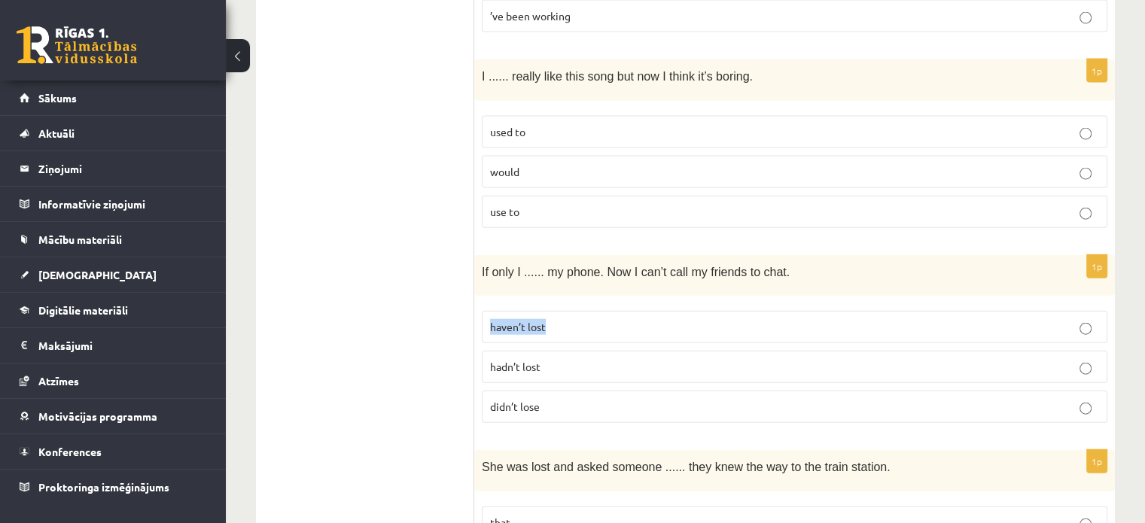
drag, startPoint x: 488, startPoint y: 297, endPoint x: 602, endPoint y: 295, distance: 114.4
click at [602, 311] on label "haven’t lost" at bounding box center [795, 327] width 626 height 32
drag, startPoint x: 486, startPoint y: 379, endPoint x: 572, endPoint y: 379, distance: 85.8
click at [572, 391] on label "didn’t lose" at bounding box center [795, 407] width 626 height 32
click at [678, 461] on span "She was lost and asked someone ...... they knew the way to the train station." at bounding box center [686, 467] width 409 height 13
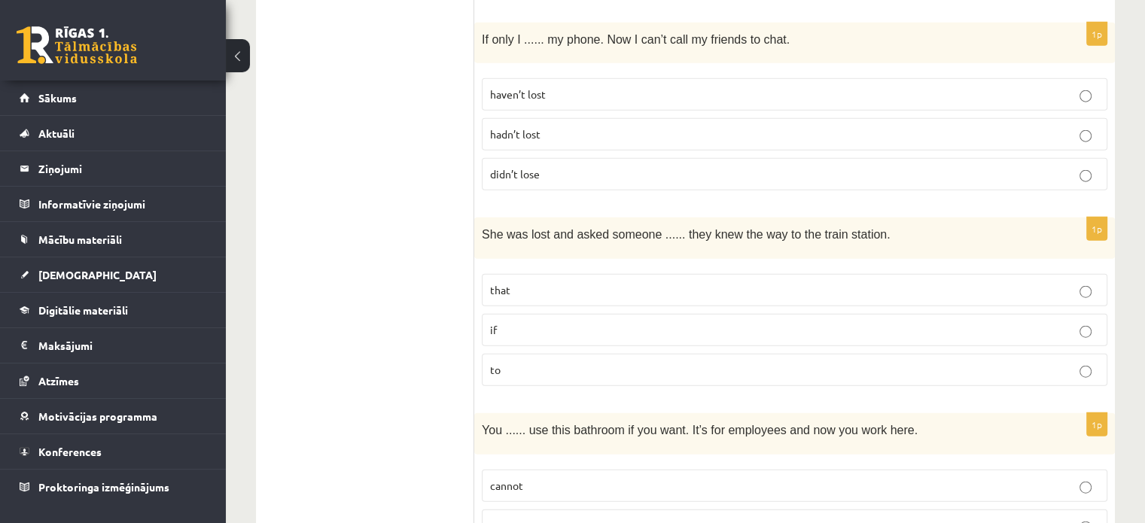
scroll to position [3700, 0]
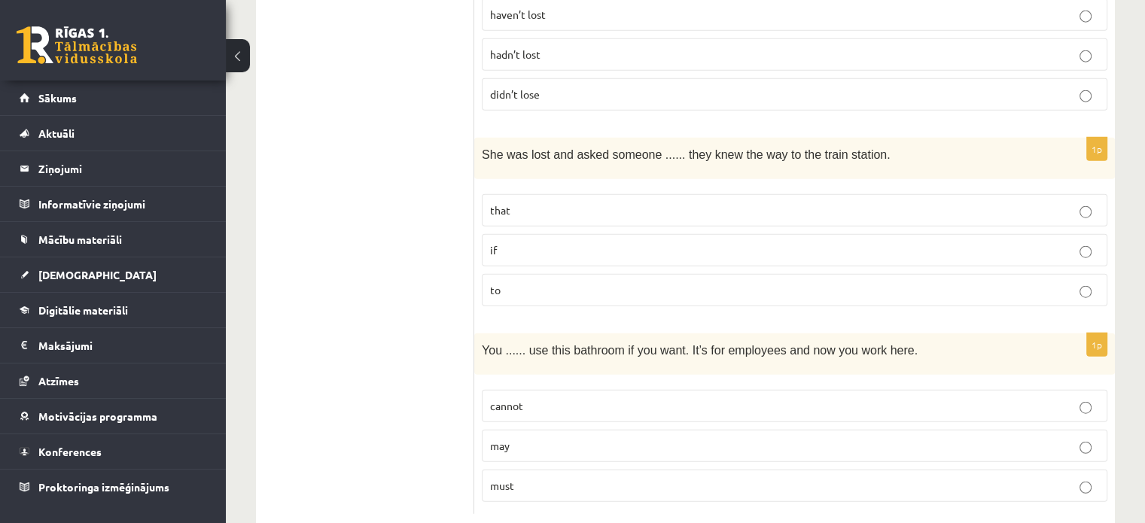
click at [631, 234] on label "if" at bounding box center [795, 250] width 626 height 32
click at [556, 438] on p "may" at bounding box center [794, 446] width 609 height 16
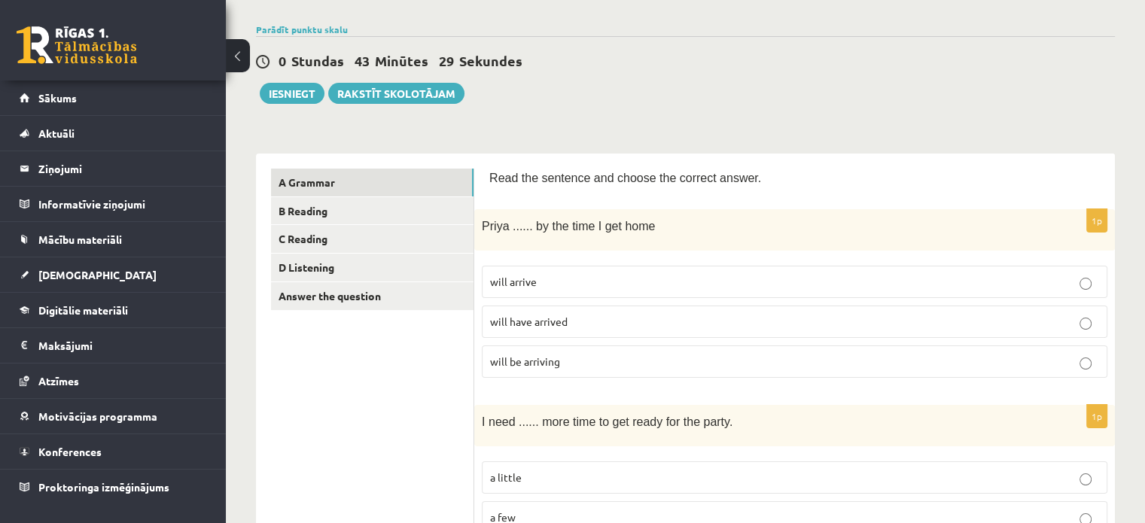
scroll to position [87, 0]
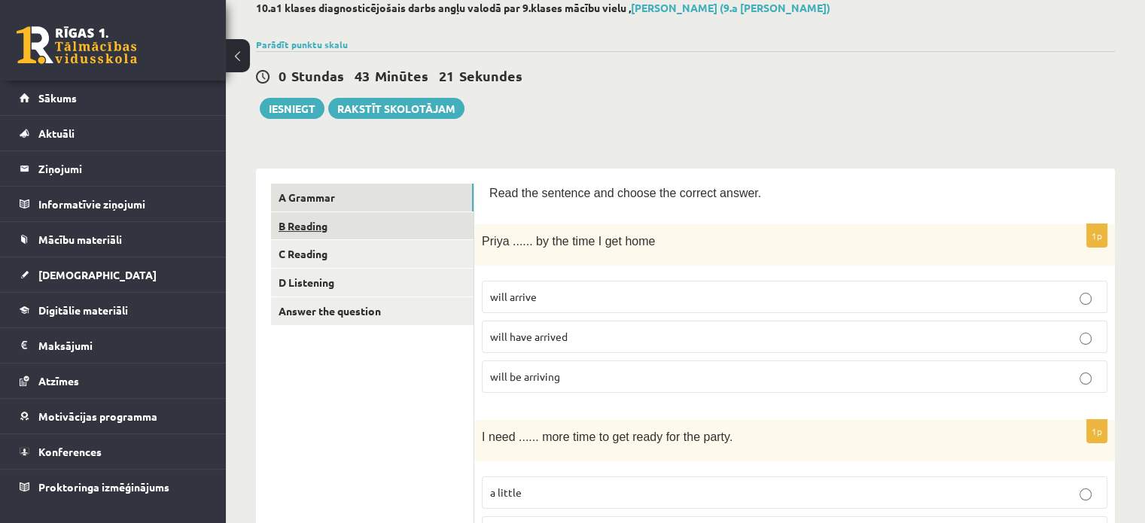
click at [349, 225] on link "B Reading" at bounding box center [372, 226] width 203 height 28
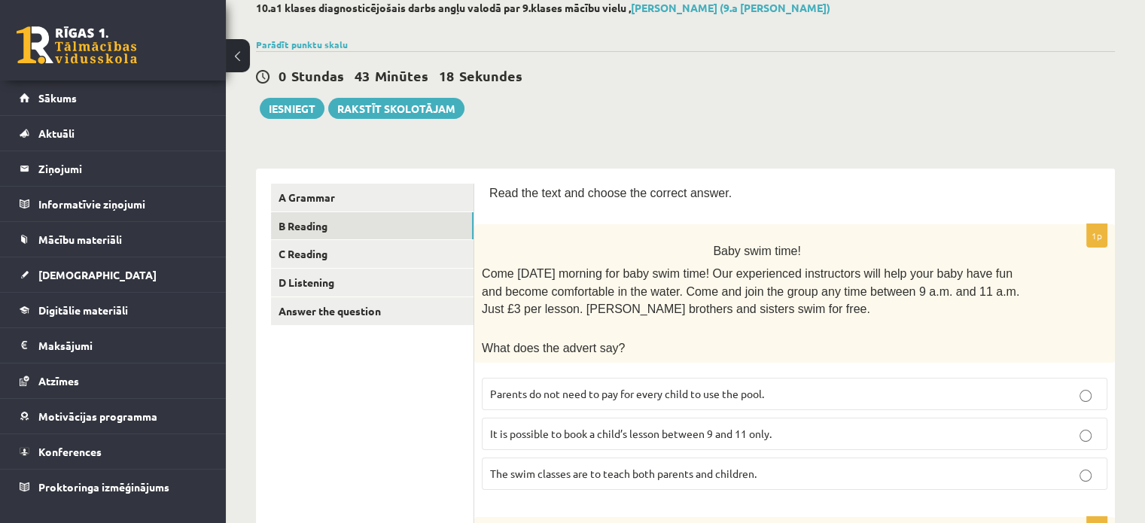
scroll to position [162, 0]
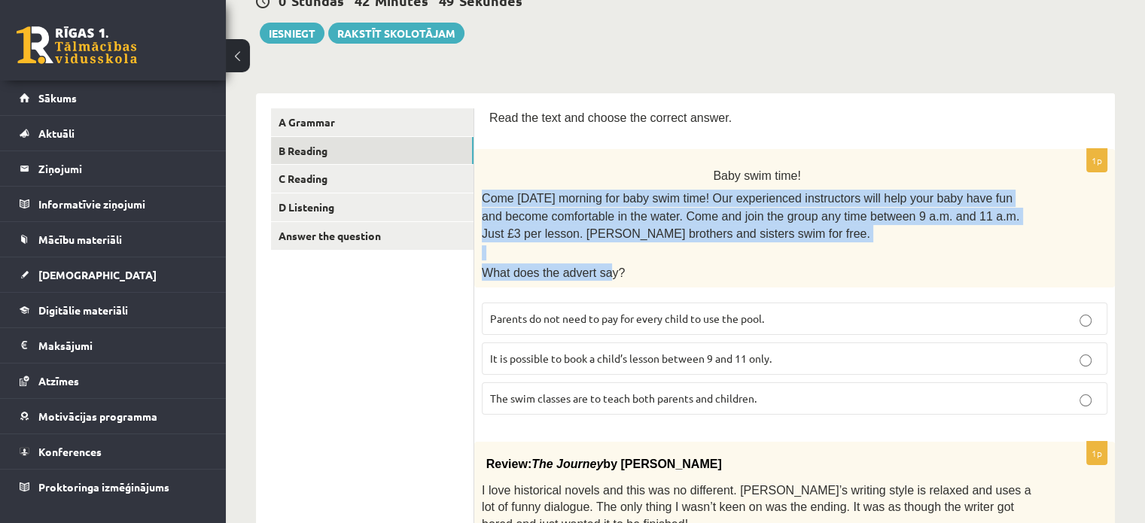
drag, startPoint x: 482, startPoint y: 196, endPoint x: 600, endPoint y: 278, distance: 143.5
click at [600, 278] on div "Baby swim time! Come on Sunday morning for baby swim time! Our experienced inst…" at bounding box center [794, 218] width 641 height 139
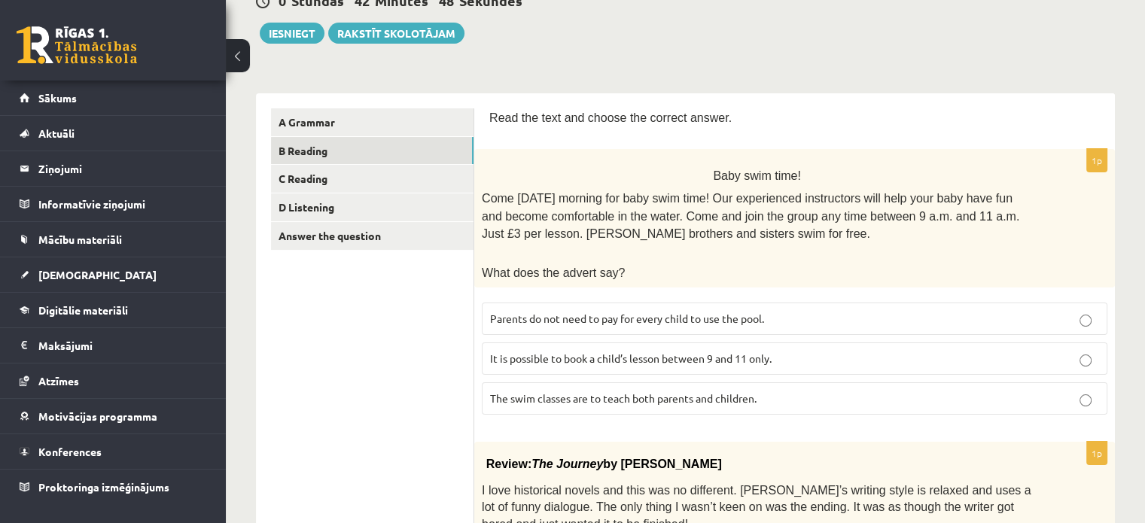
click at [771, 286] on div "1p Baby swim time! Come on Sunday morning for baby swim time! Our experienced i…" at bounding box center [794, 288] width 641 height 278
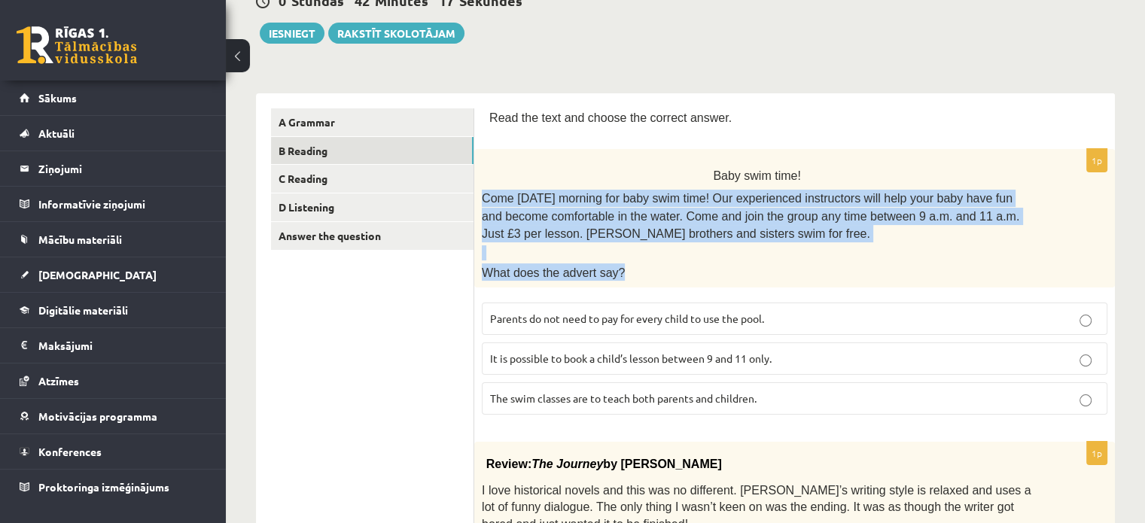
drag, startPoint x: 485, startPoint y: 194, endPoint x: 782, endPoint y: 278, distance: 308.9
click at [782, 278] on div "Baby swim time! Come on Sunday morning for baby swim time! Our experienced inst…" at bounding box center [794, 218] width 641 height 139
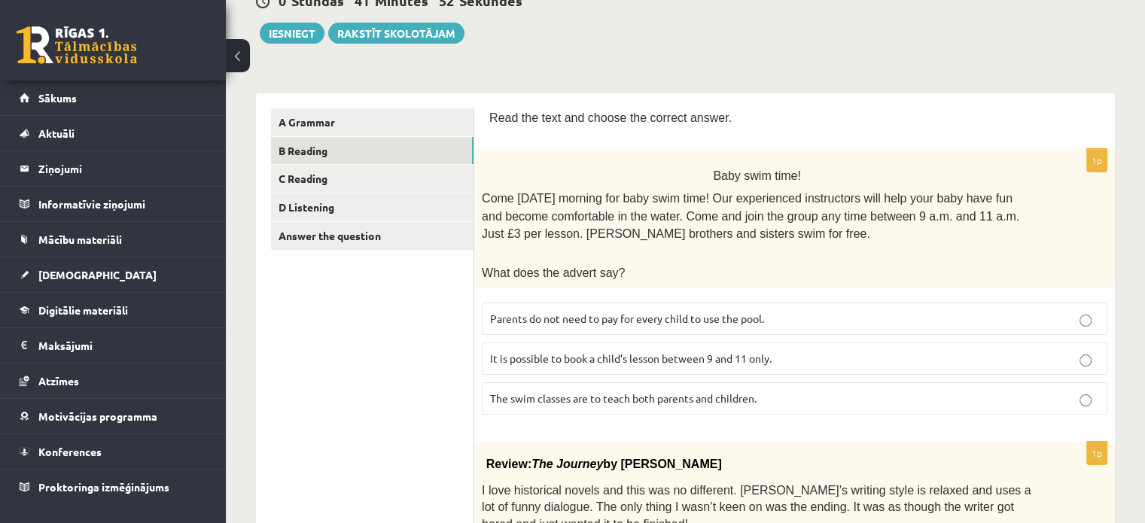
click at [874, 285] on div "1p Baby swim time! Come on Sunday morning for baby swim time! Our experienced i…" at bounding box center [794, 288] width 641 height 278
drag, startPoint x: 485, startPoint y: 312, endPoint x: 847, endPoint y: 439, distance: 383.5
click at [845, 415] on fieldset "Parents do not need to pay for every child to use the pool. It is possible to b…" at bounding box center [795, 357] width 626 height 124
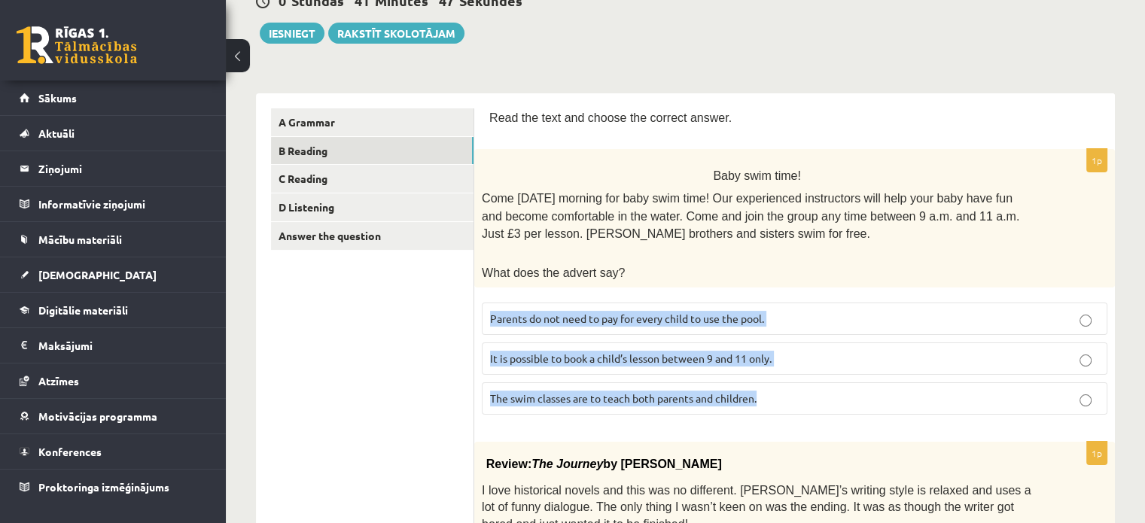
drag, startPoint x: 485, startPoint y: 304, endPoint x: 777, endPoint y: 409, distance: 310.3
click at [777, 409] on fieldset "Parents do not need to pay for every child to use the pool. It is possible to b…" at bounding box center [795, 357] width 626 height 124
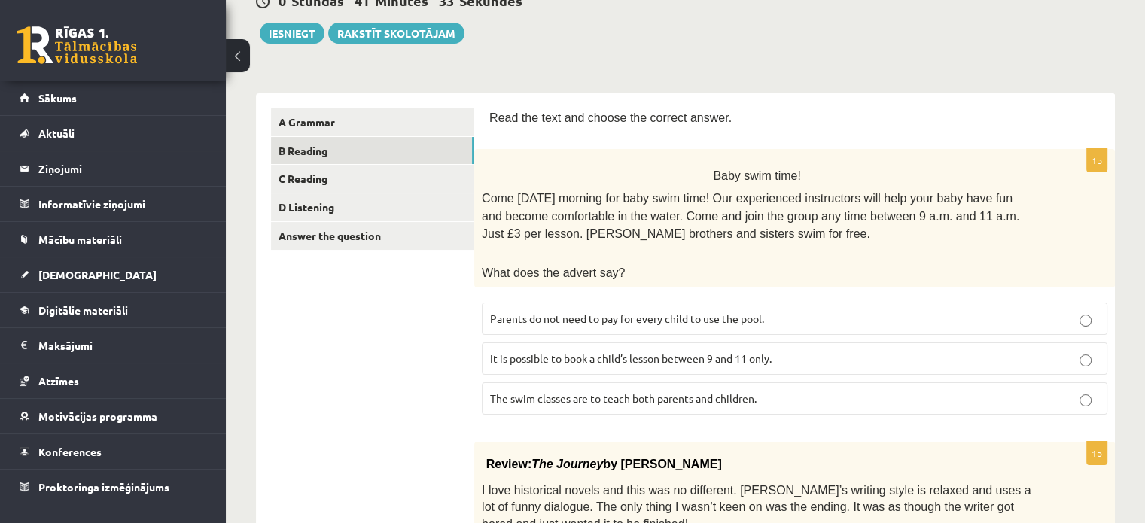
click at [939, 240] on div "Baby swim time! Come on Sunday morning for baby swim time! Our experienced inst…" at bounding box center [794, 218] width 641 height 139
click at [517, 315] on span "Parents do not need to pay for every child to use the pool." at bounding box center [627, 319] width 274 height 14
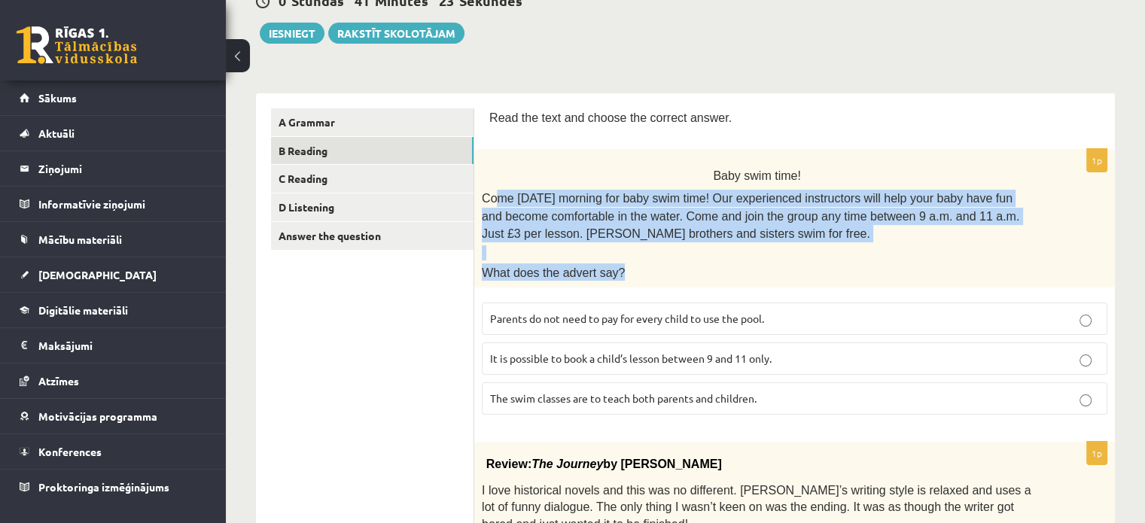
drag, startPoint x: 491, startPoint y: 191, endPoint x: 769, endPoint y: 279, distance: 291.4
click at [769, 279] on div "Baby swim time! Come on Sunday morning for baby swim time! Our experienced inst…" at bounding box center [794, 218] width 641 height 139
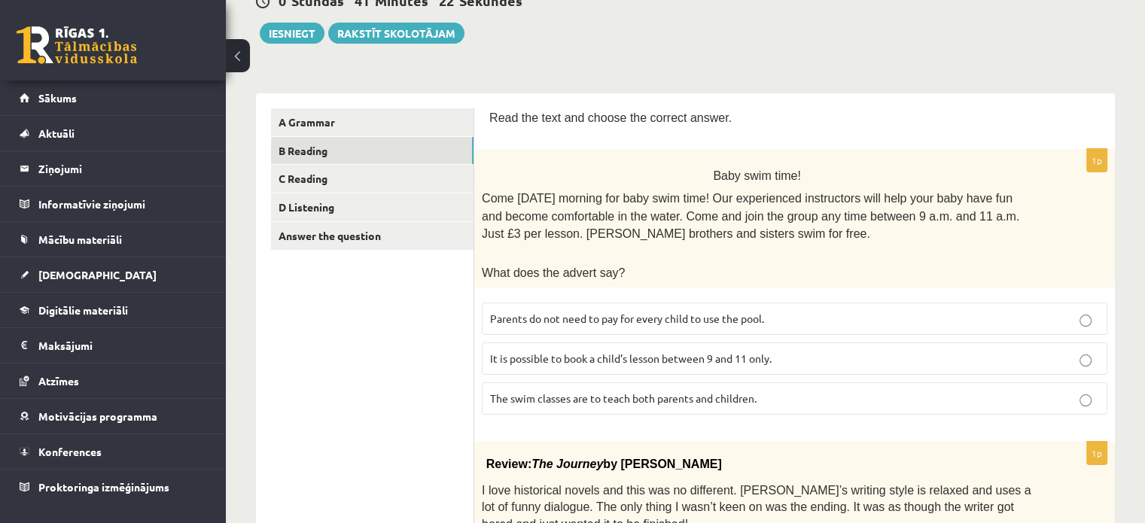
drag, startPoint x: 681, startPoint y: 224, endPoint x: 524, endPoint y: 171, distance: 165.2
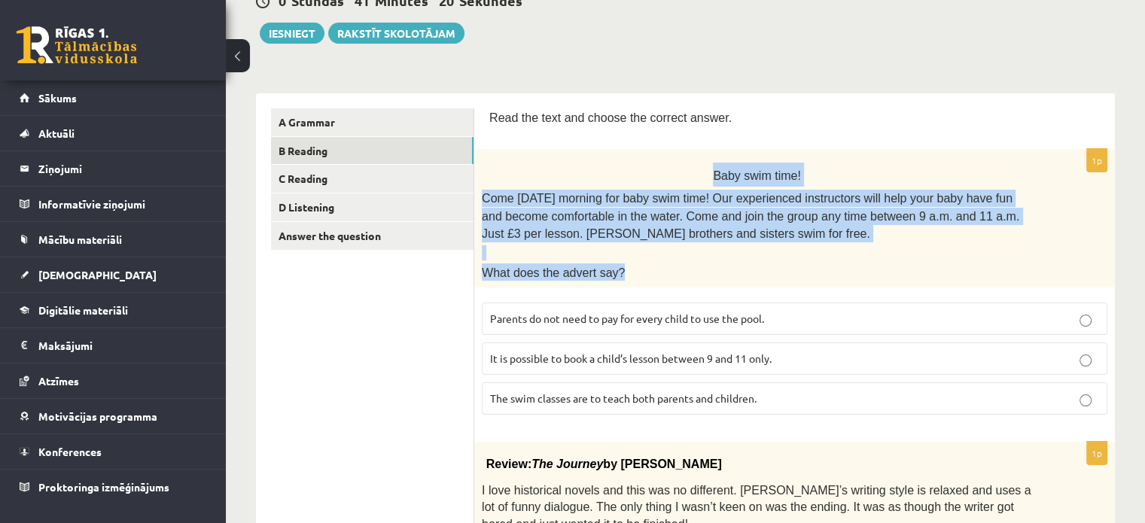
drag, startPoint x: 480, startPoint y: 173, endPoint x: 752, endPoint y: 210, distance: 274.3
click at [857, 280] on div "Baby swim time! Come on Sunday morning for baby swim time! Our experienced inst…" at bounding box center [794, 218] width 641 height 139
click at [775, 252] on p at bounding box center [757, 252] width 550 height 15
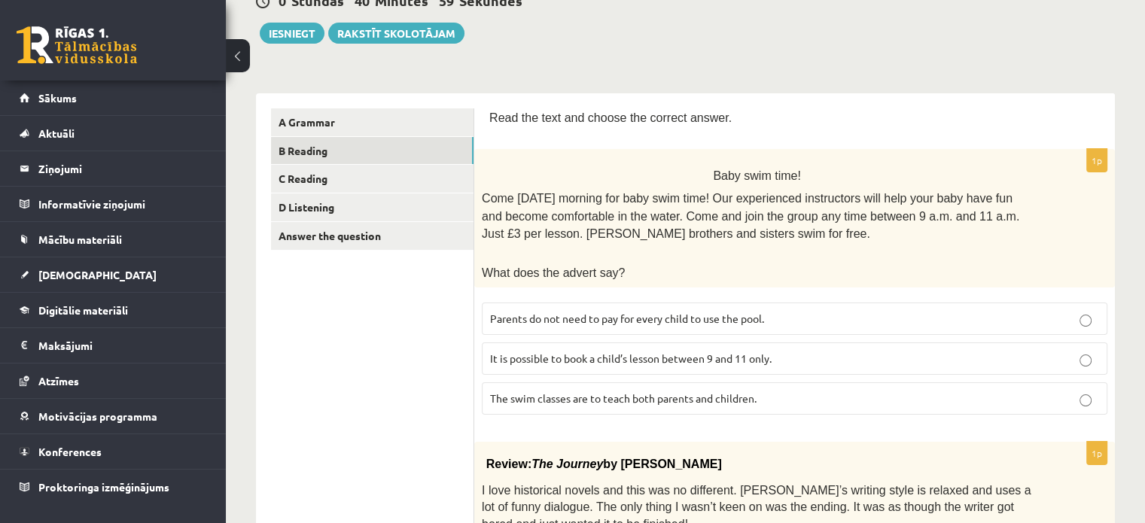
click at [978, 355] on p "It is possible to book a child’s lesson between 9 and 11 only." at bounding box center [794, 359] width 609 height 16
click at [974, 319] on p "Parents do not need to pay for every child to use the pool." at bounding box center [794, 319] width 609 height 16
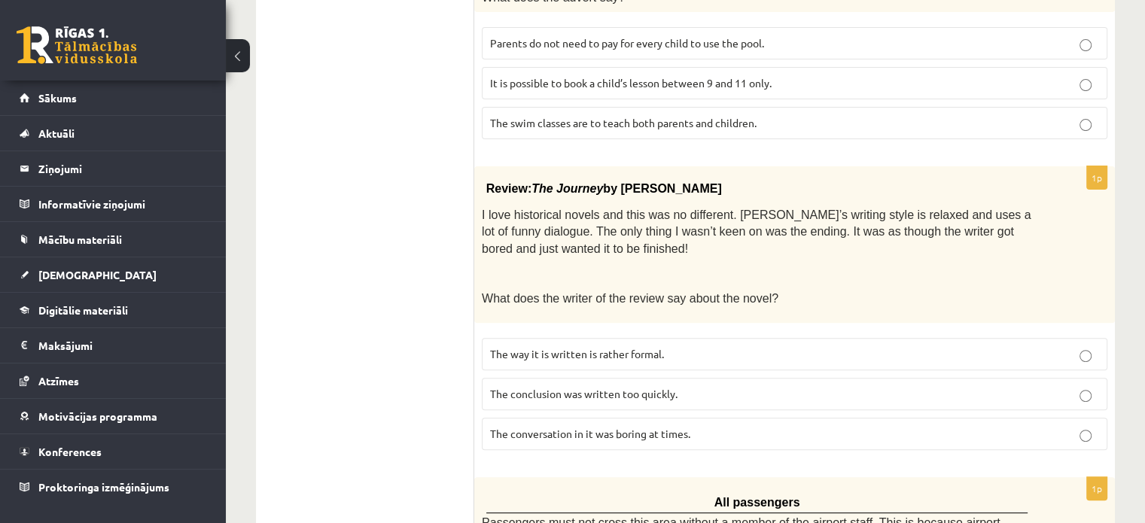
scroll to position [463, 0]
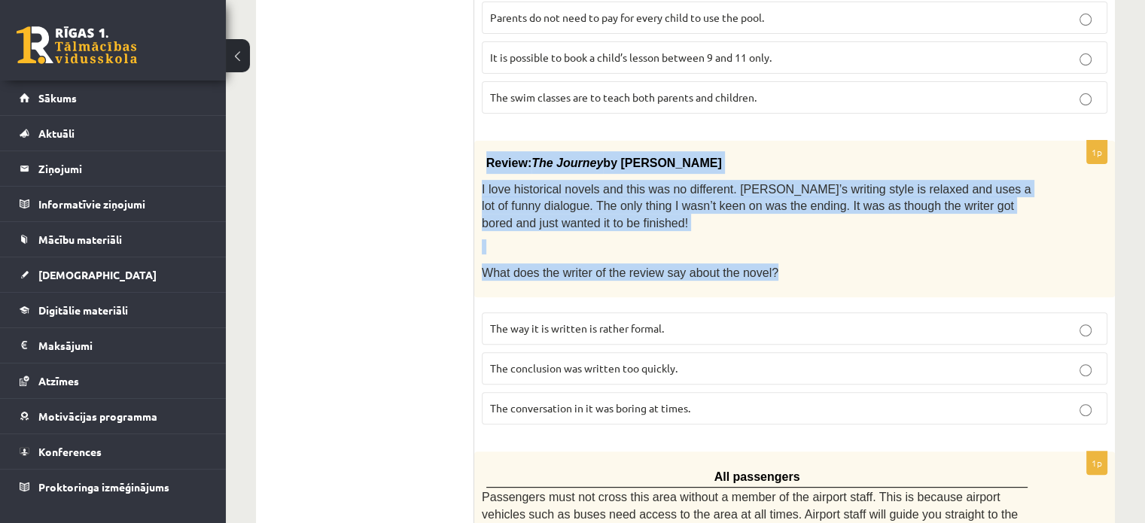
drag, startPoint x: 480, startPoint y: 147, endPoint x: 833, endPoint y: 278, distance: 377.3
click at [833, 278] on div "Review: The Journey by Elizabeth Brown I love historical novels and this was no…" at bounding box center [794, 219] width 641 height 156
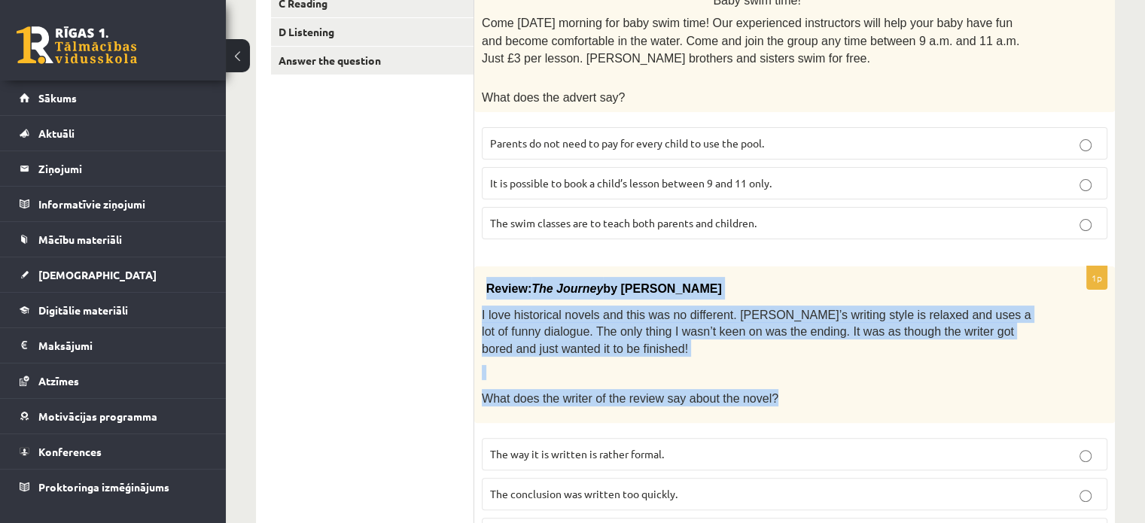
scroll to position [312, 0]
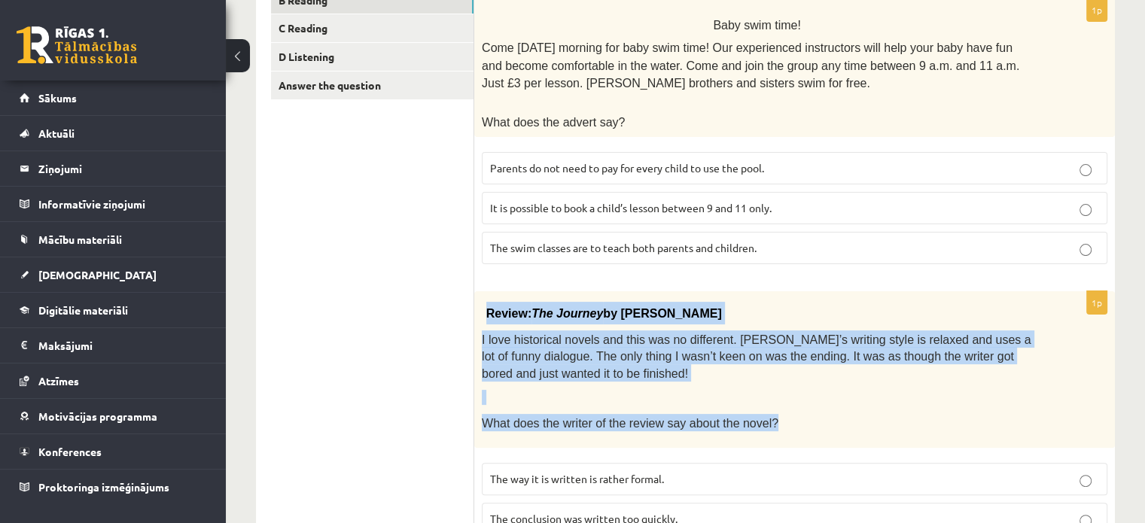
click at [810, 401] on div "Review: The Journey by Elizabeth Brown I love historical novels and this was no…" at bounding box center [794, 369] width 641 height 156
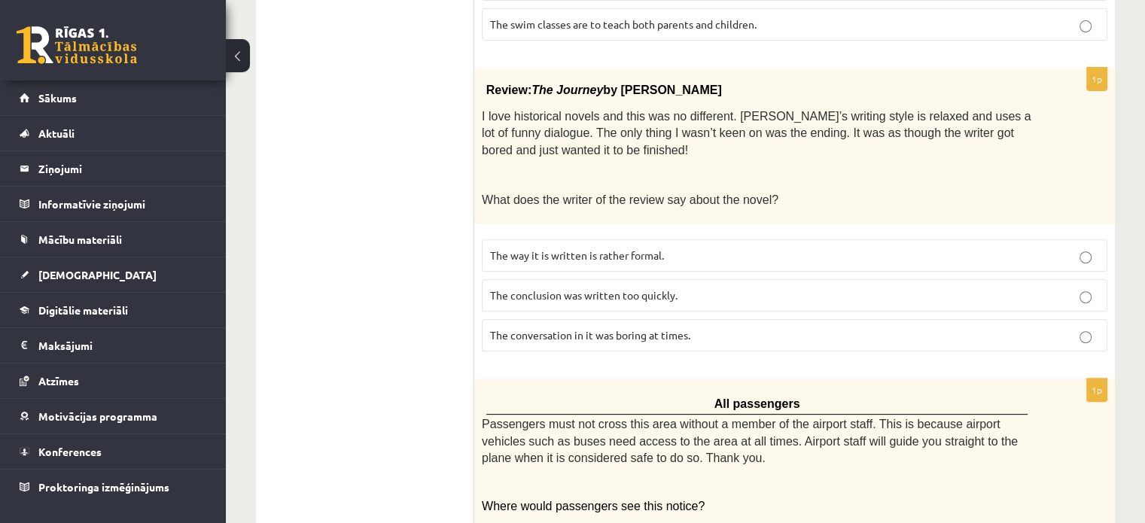
scroll to position [538, 0]
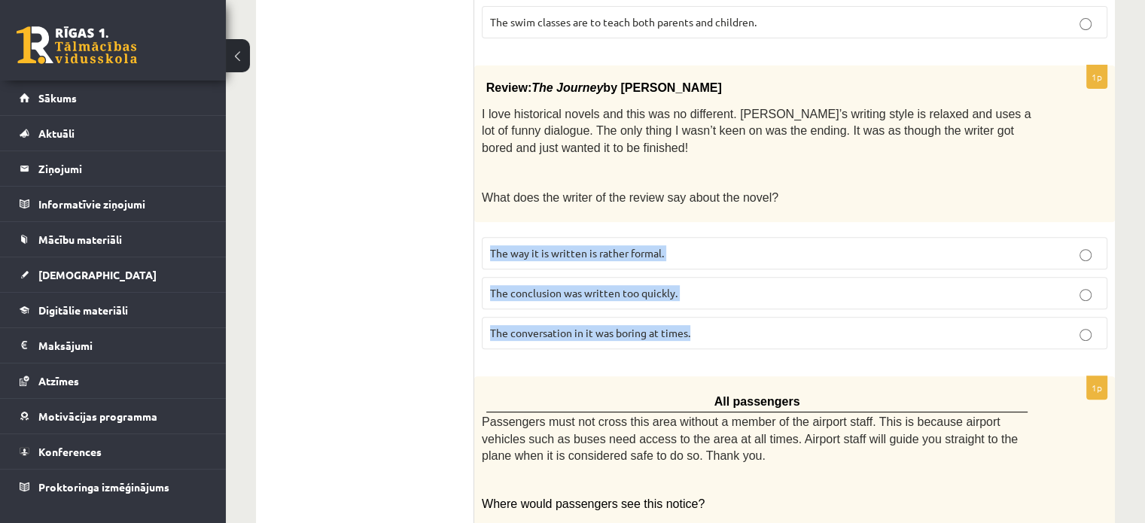
drag, startPoint x: 483, startPoint y: 228, endPoint x: 708, endPoint y: 337, distance: 249.8
click at [708, 337] on fieldset "The way it is written is rather formal. The conclusion was written too quickly.…" at bounding box center [795, 292] width 626 height 124
click at [732, 288] on p "The conclusion was written too quickly." at bounding box center [794, 293] width 609 height 16
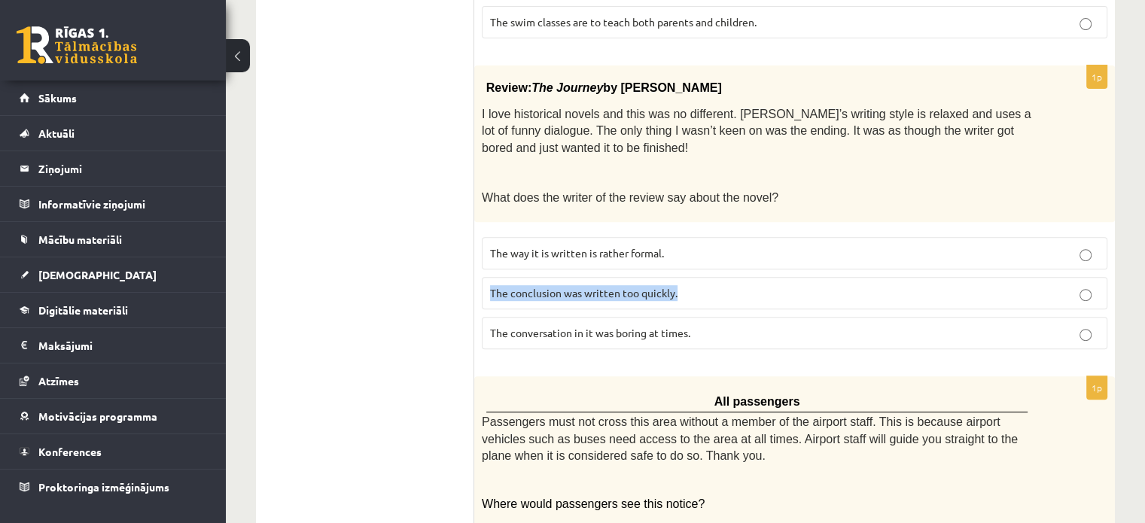
drag, startPoint x: 482, startPoint y: 291, endPoint x: 704, endPoint y: 294, distance: 222.1
click at [704, 294] on label "The conclusion was written too quickly." at bounding box center [795, 293] width 626 height 32
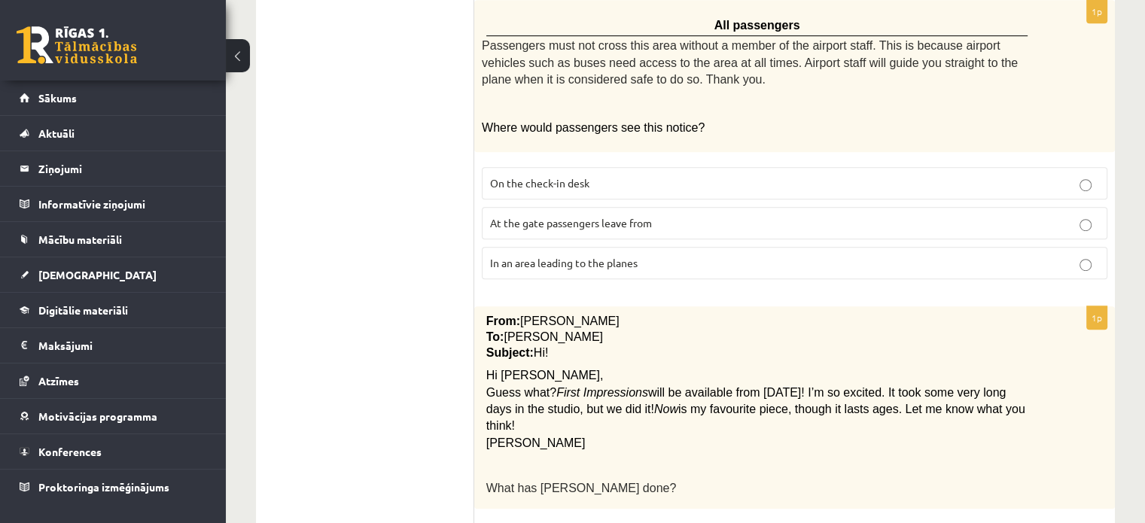
scroll to position [839, 0]
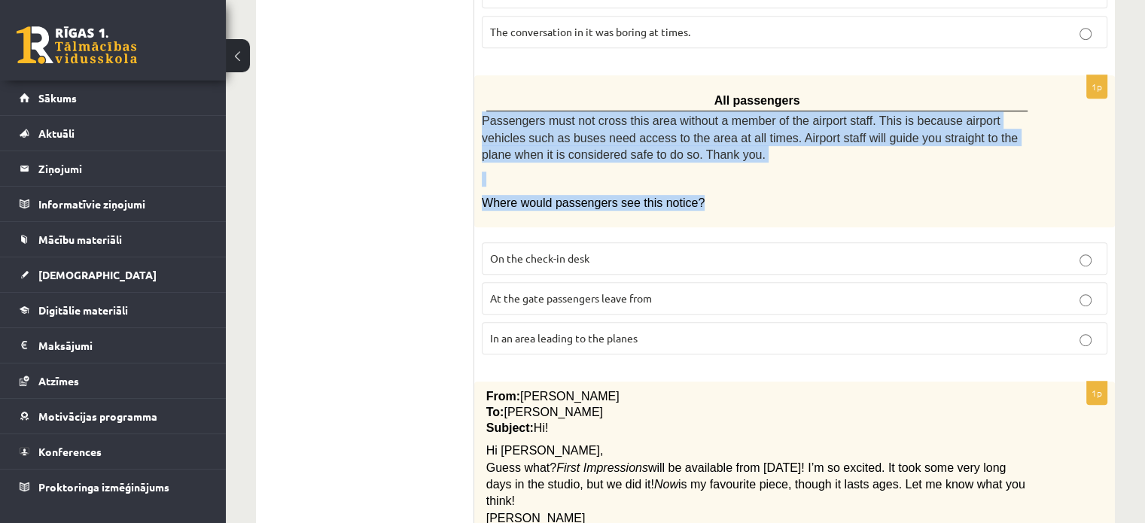
drag, startPoint x: 478, startPoint y: 108, endPoint x: 751, endPoint y: 189, distance: 285.1
click at [751, 189] on div "All passengers Passengers must not cross this area without a member of the airp…" at bounding box center [794, 151] width 641 height 153
click at [753, 204] on div "All passengers Passengers must not cross this area without a member of the airp…" at bounding box center [794, 151] width 641 height 153
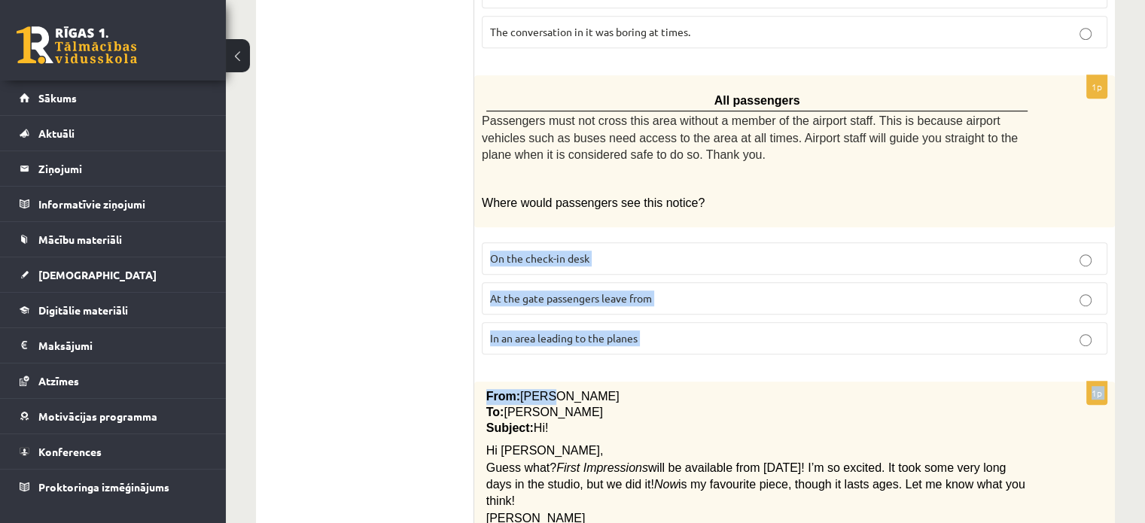
drag, startPoint x: 484, startPoint y: 239, endPoint x: 675, endPoint y: 363, distance: 228.0
click at [675, 363] on form "Read the text and choose the correct answer. 1p Baby swim time! Come on Sunday …" at bounding box center [794, 383] width 611 height 1904
click at [535, 302] on label "At the gate passengers leave from" at bounding box center [795, 298] width 626 height 32
drag, startPoint x: 482, startPoint y: 231, endPoint x: 653, endPoint y: 333, distance: 199.2
click at [656, 337] on fieldset "On the check-in desk At the gate passengers leave from In an area leading to th…" at bounding box center [795, 297] width 626 height 124
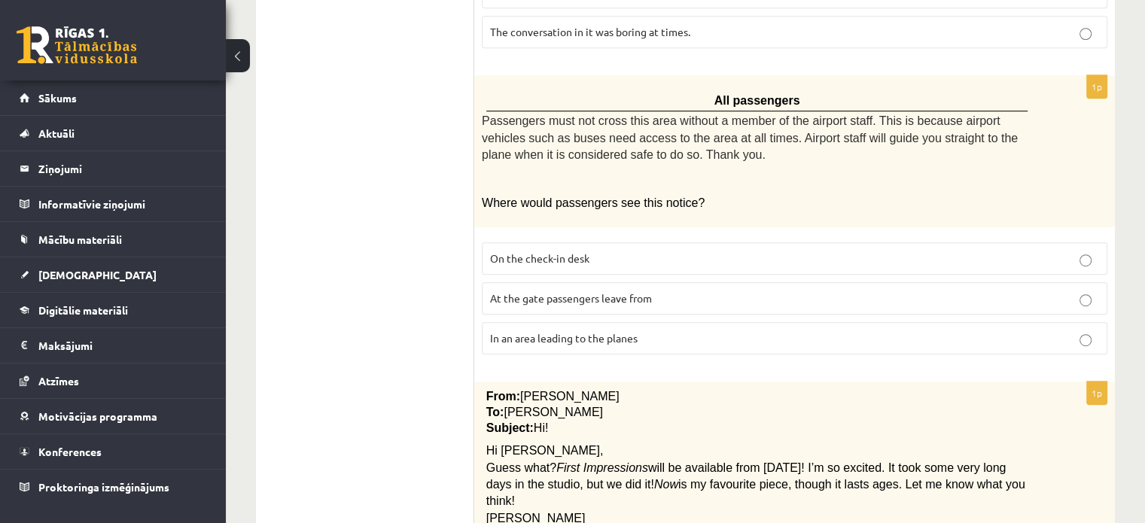
click at [753, 206] on div "All passengers Passengers must not cross this area without a member of the airp…" at bounding box center [794, 151] width 641 height 153
drag, startPoint x: 487, startPoint y: 336, endPoint x: 667, endPoint y: 346, distance: 180.2
click at [667, 346] on fieldset "On the check-in desk At the gate passengers leave from In an area leading to th…" at bounding box center [795, 297] width 626 height 124
click at [840, 330] on p "In an area leading to the planes" at bounding box center [794, 338] width 609 height 16
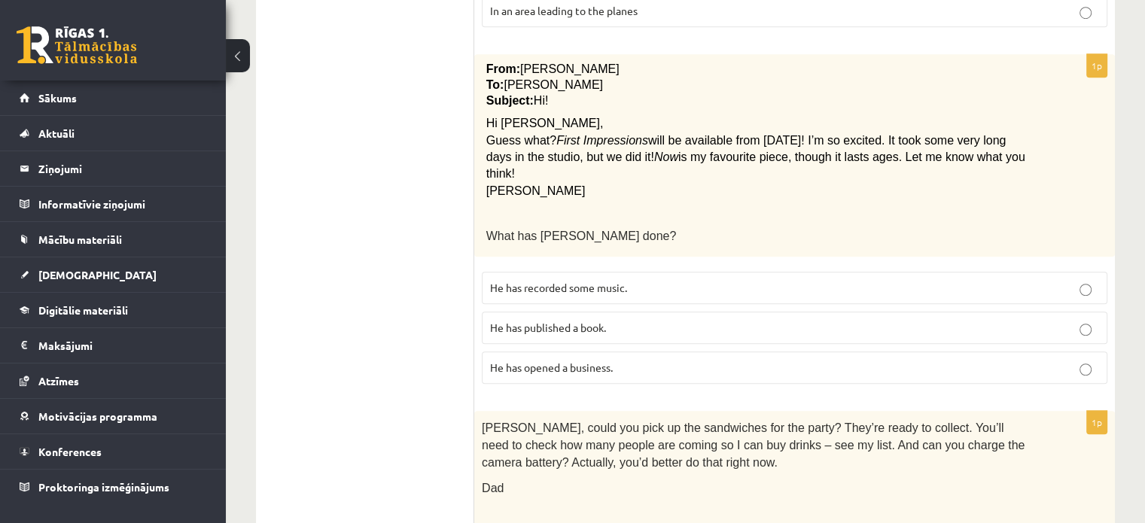
scroll to position [1140, 0]
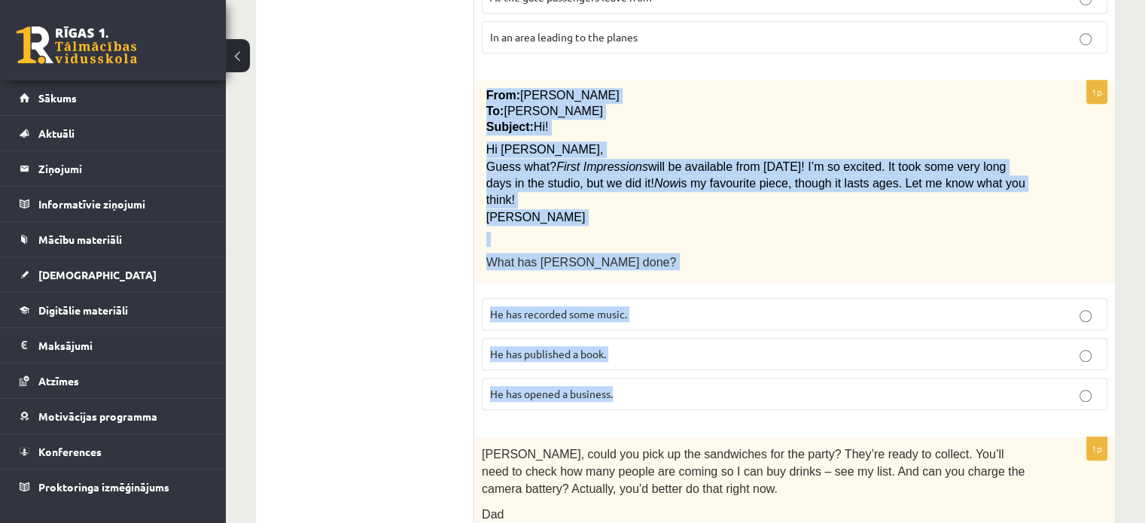
drag, startPoint x: 489, startPoint y: 91, endPoint x: 863, endPoint y: 350, distance: 455.6
click at [863, 350] on div "1p From: Pete To: Cathy Subject: Hi! Hi Cathy, Guess what? First Impressions wi…" at bounding box center [794, 252] width 641 height 342
click at [675, 253] on p "What has Pete done?" at bounding box center [757, 261] width 542 height 17
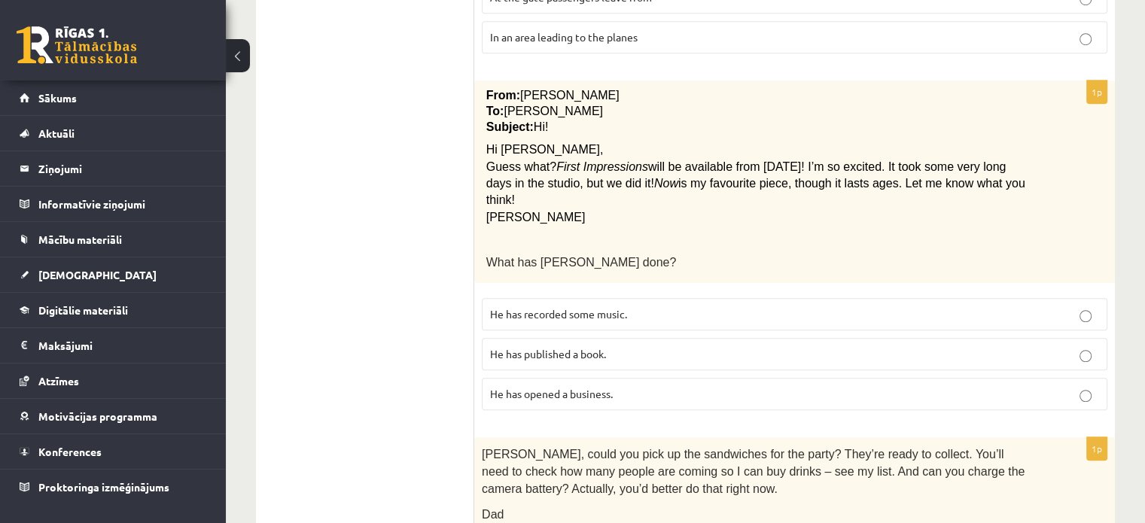
click at [714, 298] on label "He has recorded some music." at bounding box center [795, 314] width 626 height 32
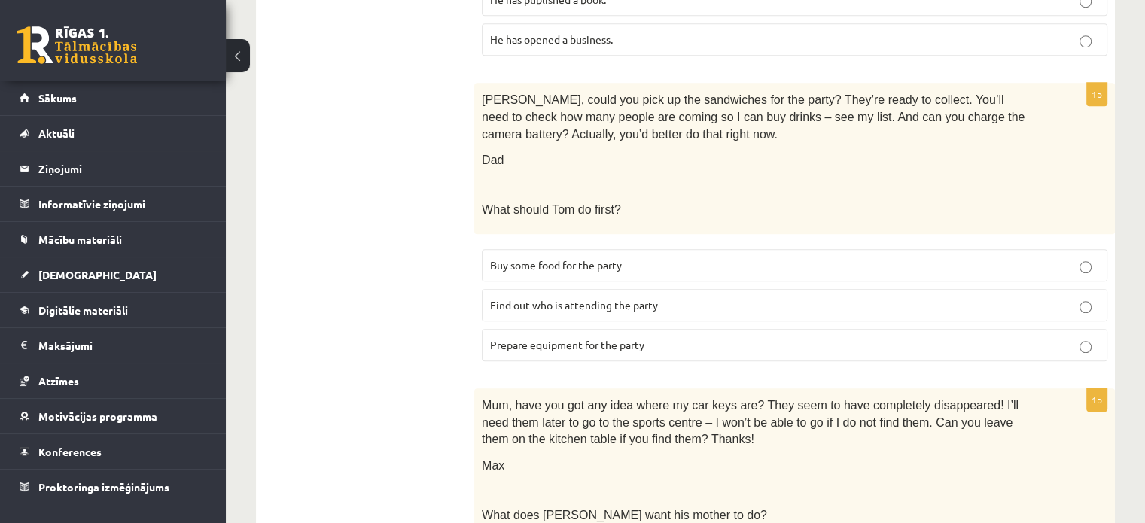
scroll to position [1517, 0]
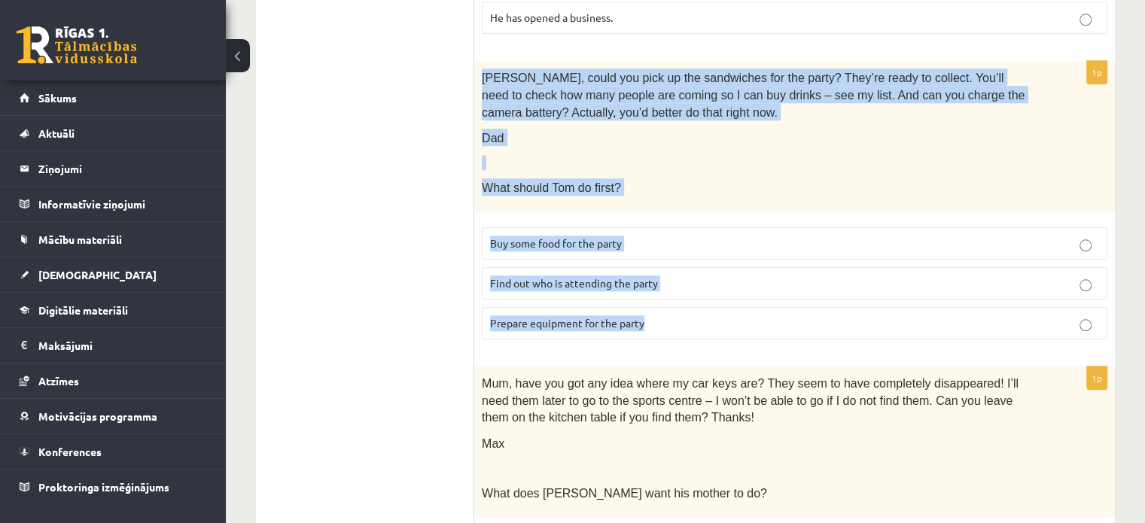
drag, startPoint x: 482, startPoint y: 45, endPoint x: 674, endPoint y: 203, distance: 248.2
click at [796, 300] on div "1p Tom, could you pick up the sandwiches for the party? They’re ready to collec…" at bounding box center [794, 206] width 641 height 291
click at [697, 276] on p "Find out who is attending the party" at bounding box center [794, 284] width 609 height 16
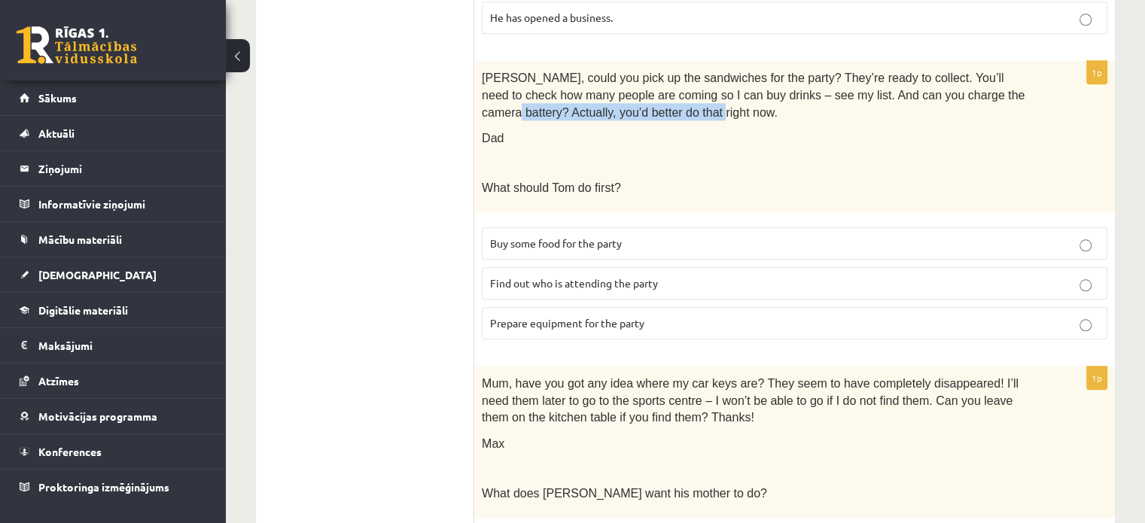
drag, startPoint x: 936, startPoint y: 65, endPoint x: 1027, endPoint y: 86, distance: 92.6
click at [1027, 86] on p "Tom, could you pick up the sandwiches for the party? They’re ready to collect. …" at bounding box center [757, 94] width 550 height 51
click at [681, 125] on div "Tom, could you pick up the sandwiches for the party? They’re ready to collect. …" at bounding box center [794, 136] width 641 height 151
click at [690, 315] on p "Prepare equipment for the party" at bounding box center [794, 323] width 609 height 16
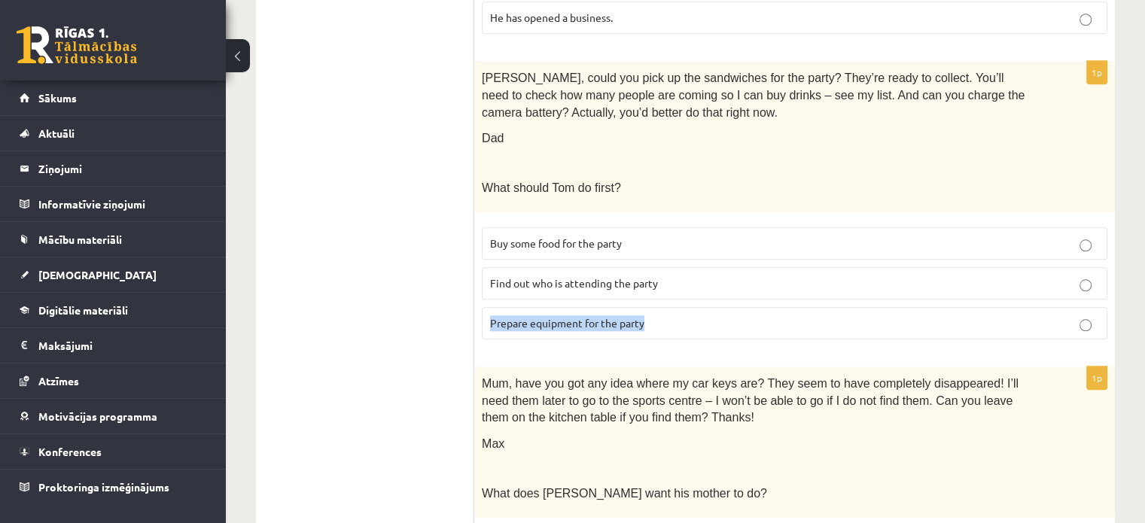
drag, startPoint x: 486, startPoint y: 291, endPoint x: 684, endPoint y: 318, distance: 199.8
click at [684, 318] on div "1p Tom, could you pick up the sandwiches for the party? They’re ready to collec…" at bounding box center [794, 206] width 641 height 291
click at [662, 121] on div "Tom, could you pick up the sandwiches for the party? They’re ready to collect. …" at bounding box center [794, 136] width 641 height 151
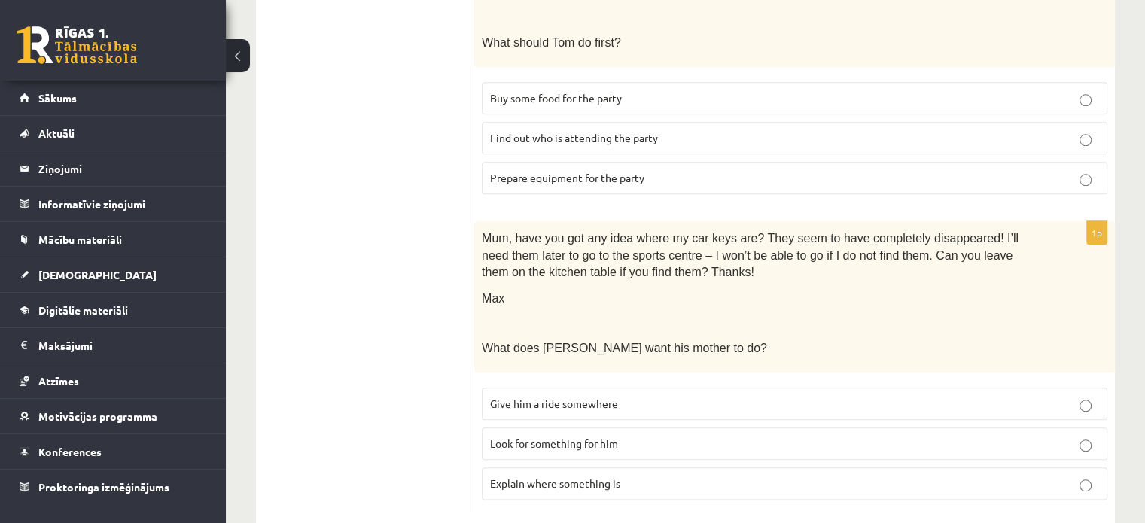
scroll to position [1664, 0]
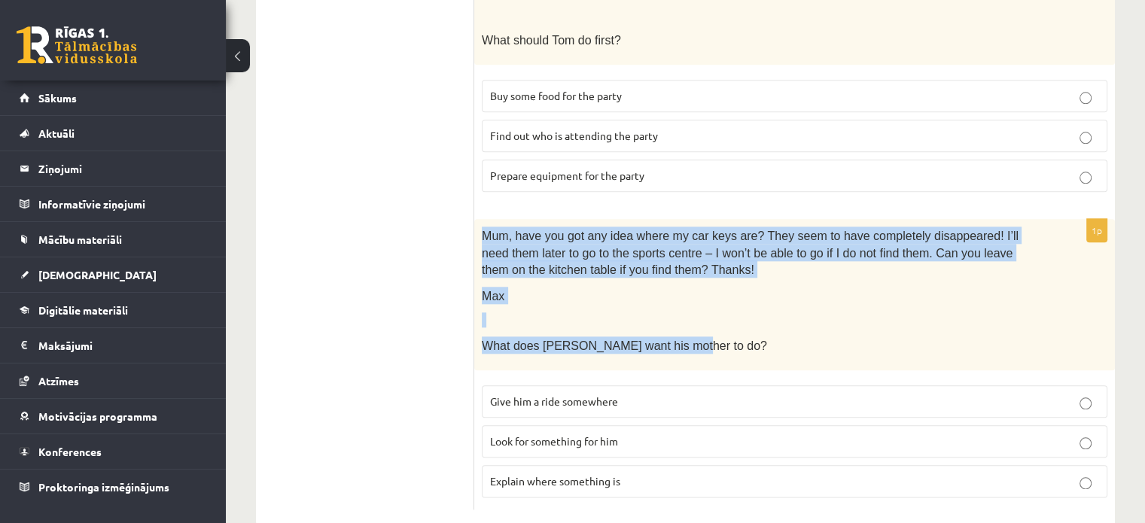
drag, startPoint x: 477, startPoint y: 201, endPoint x: 717, endPoint y: 328, distance: 271.8
click at [717, 328] on div "Mum, have you got any idea where my car keys are? They seem to have completely …" at bounding box center [794, 294] width 641 height 151
click at [832, 337] on p "What does Max want his mother to do?" at bounding box center [757, 345] width 550 height 17
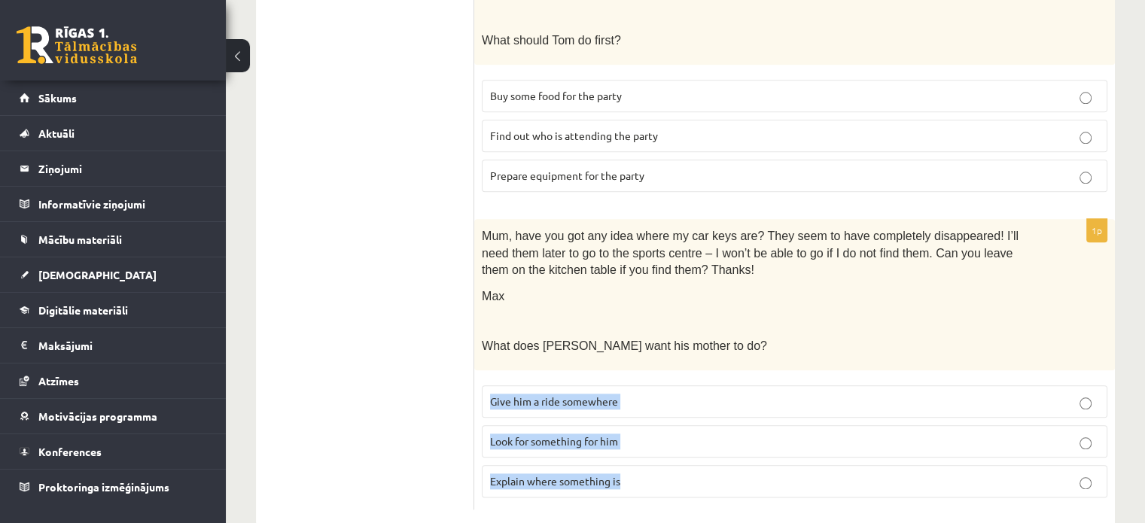
drag, startPoint x: 486, startPoint y: 352, endPoint x: 683, endPoint y: 480, distance: 235.1
click at [804, 385] on label "Give him a ride somewhere" at bounding box center [795, 401] width 626 height 32
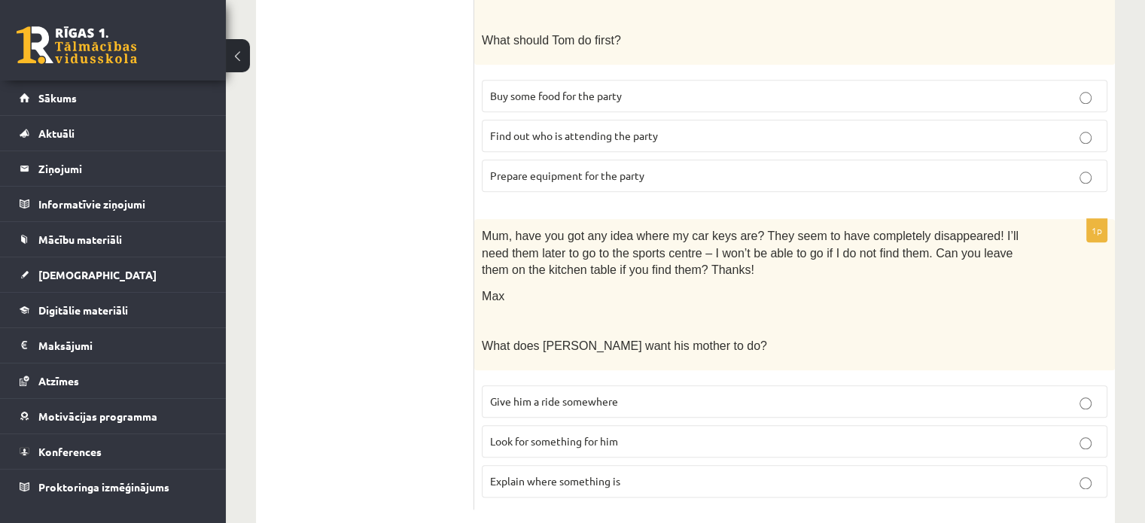
click at [812, 425] on label "Look for something for him" at bounding box center [795, 441] width 626 height 32
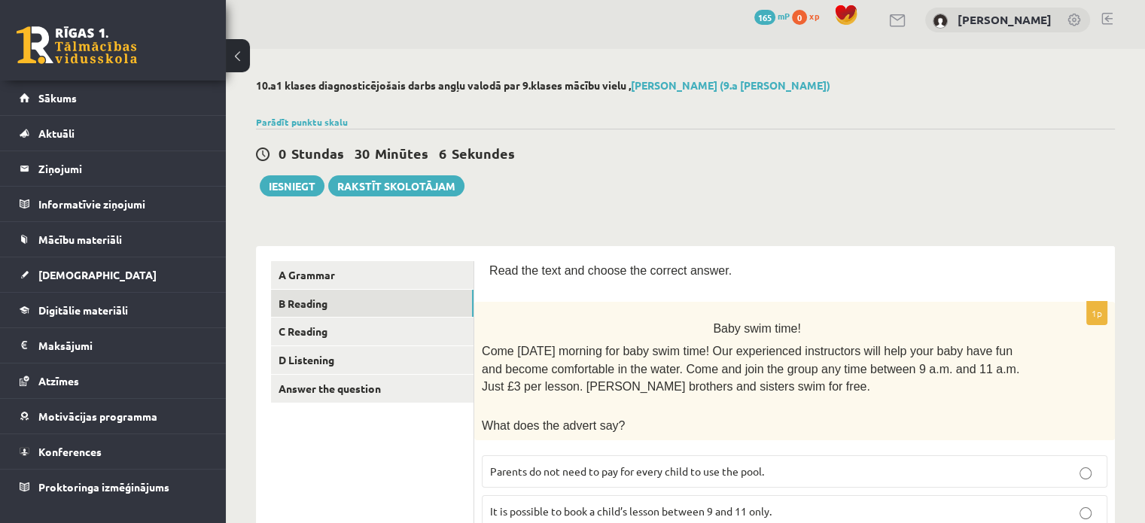
scroll to position [8, 0]
click at [435, 324] on link "C Reading" at bounding box center [372, 332] width 203 height 28
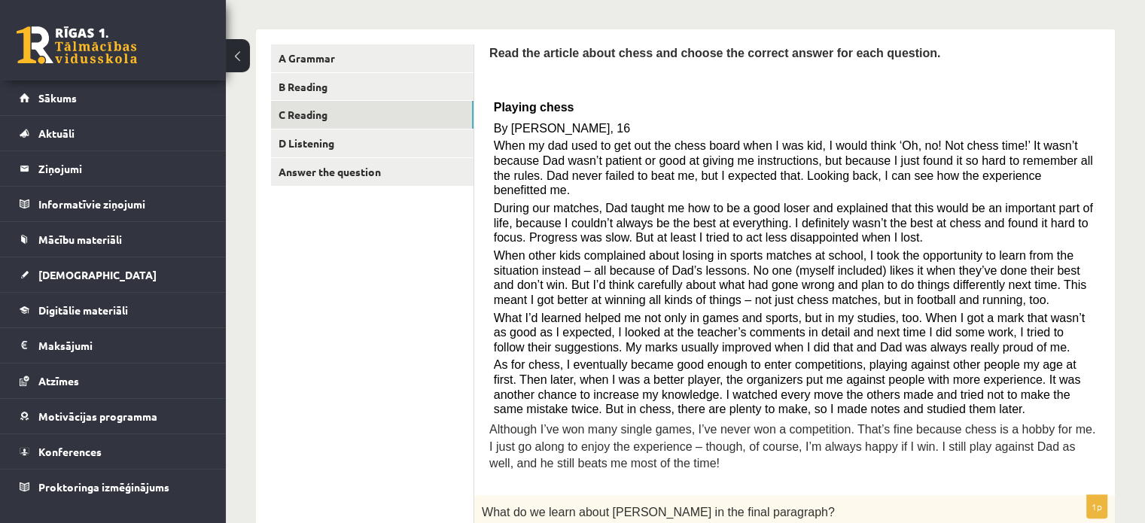
scroll to position [226, 0]
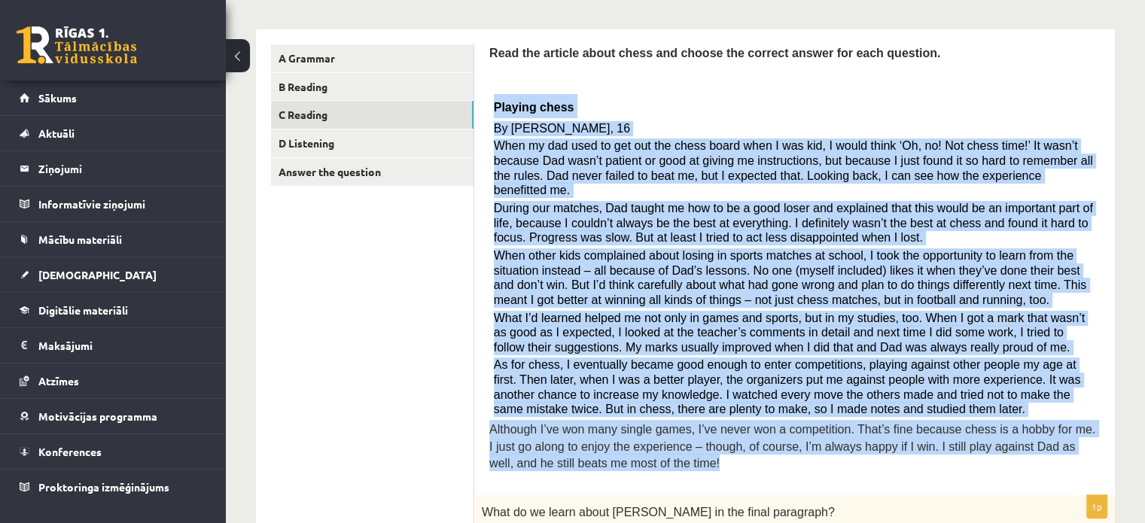
drag, startPoint x: 486, startPoint y: 96, endPoint x: 1016, endPoint y: 449, distance: 636.8
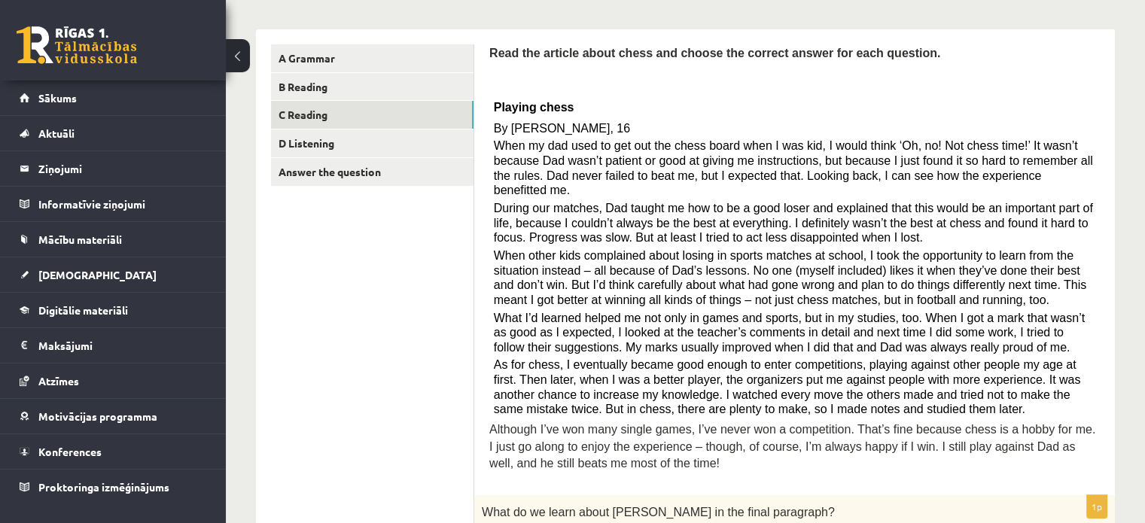
drag, startPoint x: 771, startPoint y: 318, endPoint x: 509, endPoint y: 65, distance: 364.2
click at [510, 65] on div "Read the article about chess and choose the correct answer for each question. P…" at bounding box center [794, 262] width 611 height 436
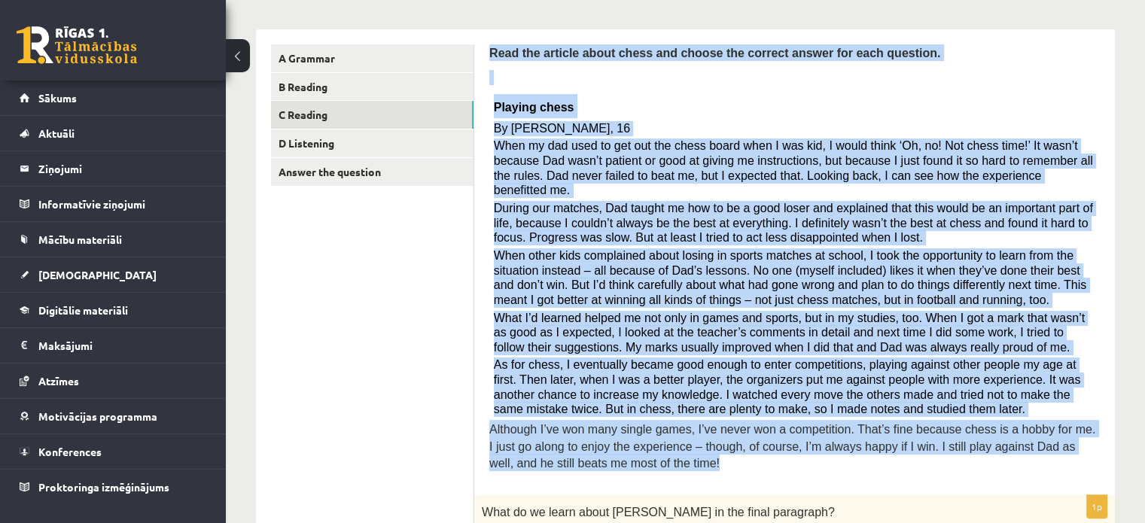
drag, startPoint x: 489, startPoint y: 56, endPoint x: 781, endPoint y: 394, distance: 446.7
click at [782, 449] on div "Read the article about chess and choose the correct answer for each question. P…" at bounding box center [794, 262] width 611 height 436
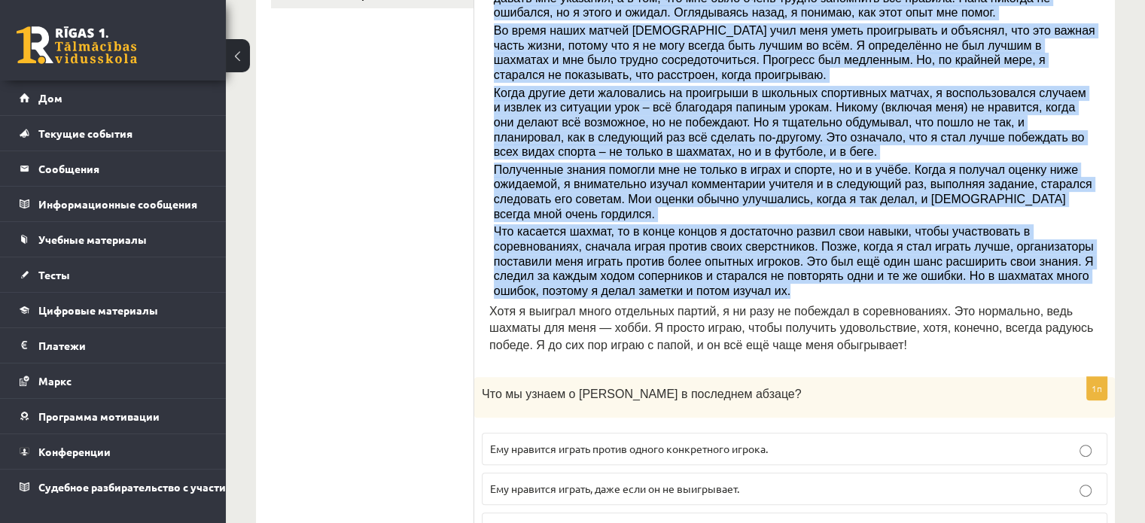
scroll to position [452, 0]
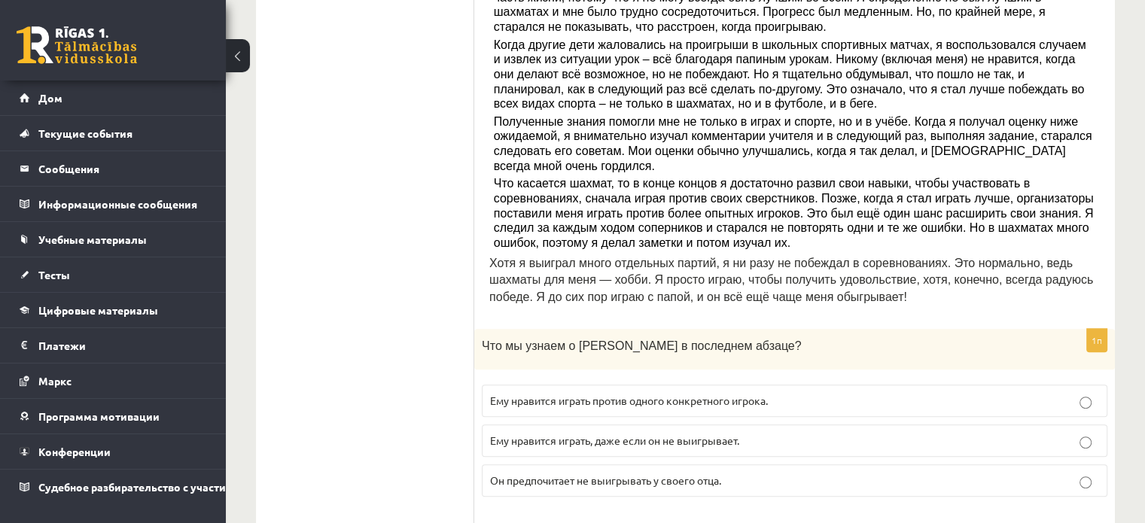
click at [714, 434] on font "Ему нравится играть, даже если он не выигрывает." at bounding box center [614, 441] width 249 height 14
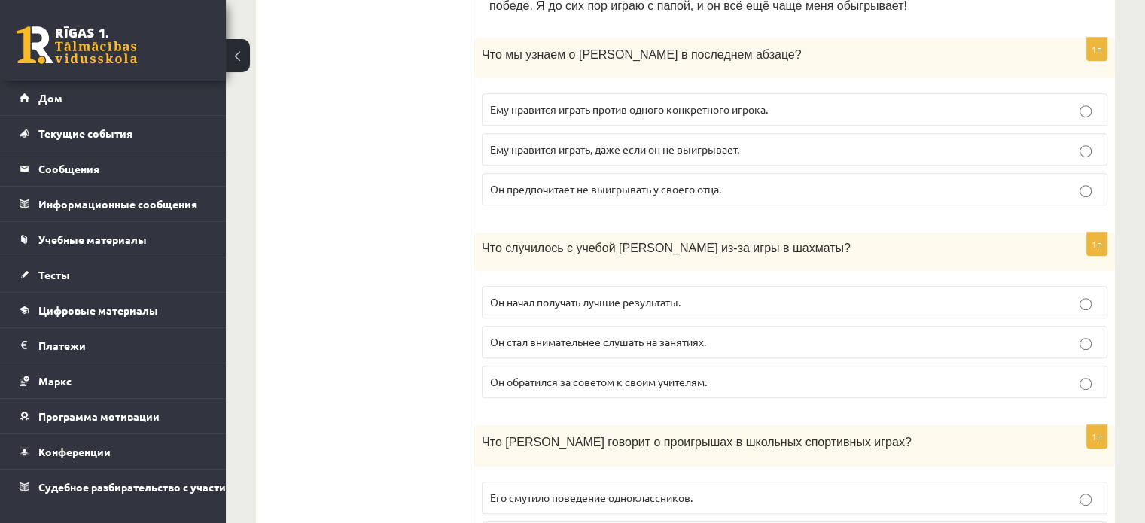
scroll to position [753, 0]
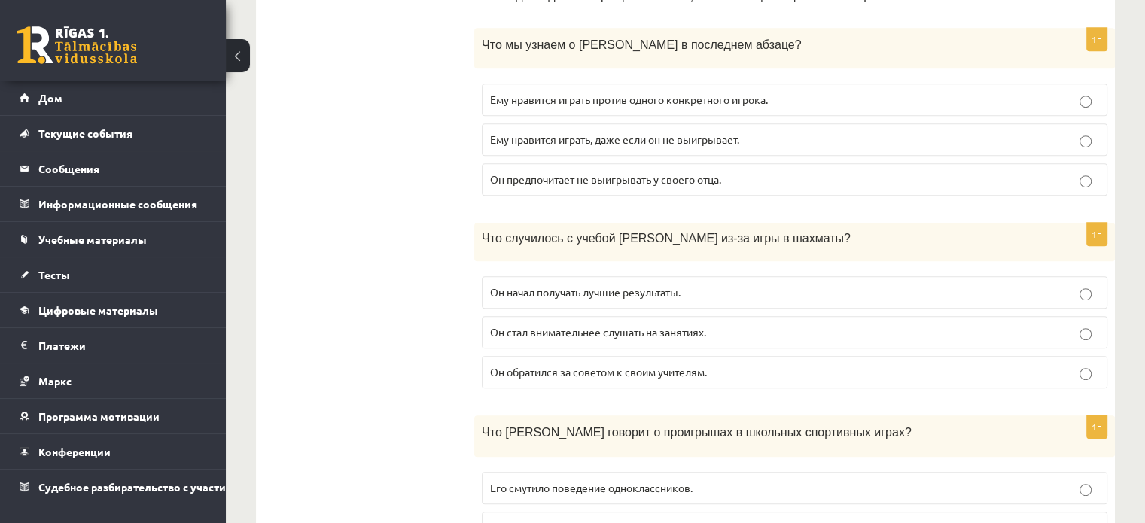
click at [735, 285] on p "Он начал получать лучшие результаты." at bounding box center [794, 293] width 609 height 16
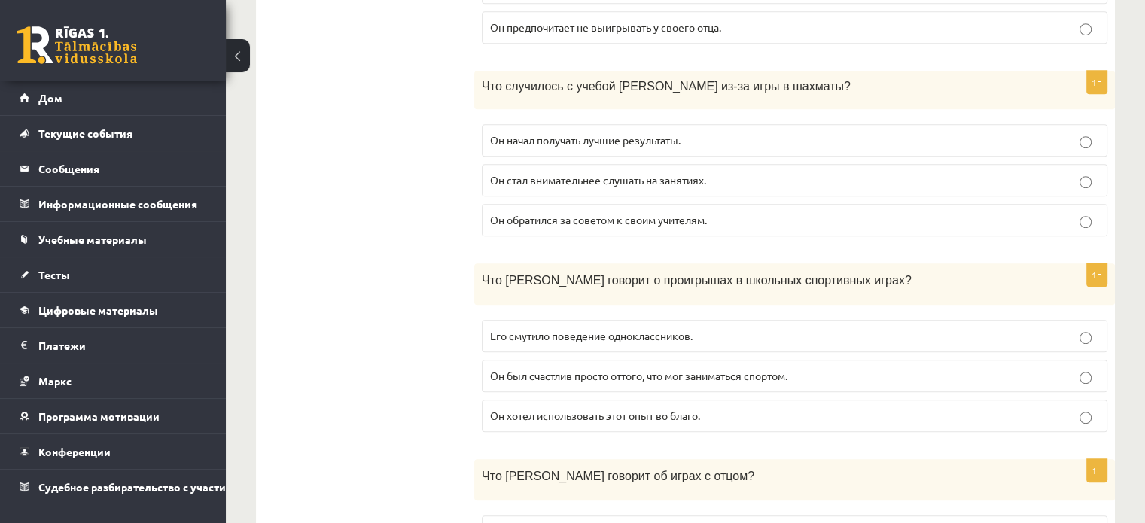
scroll to position [979, 0]
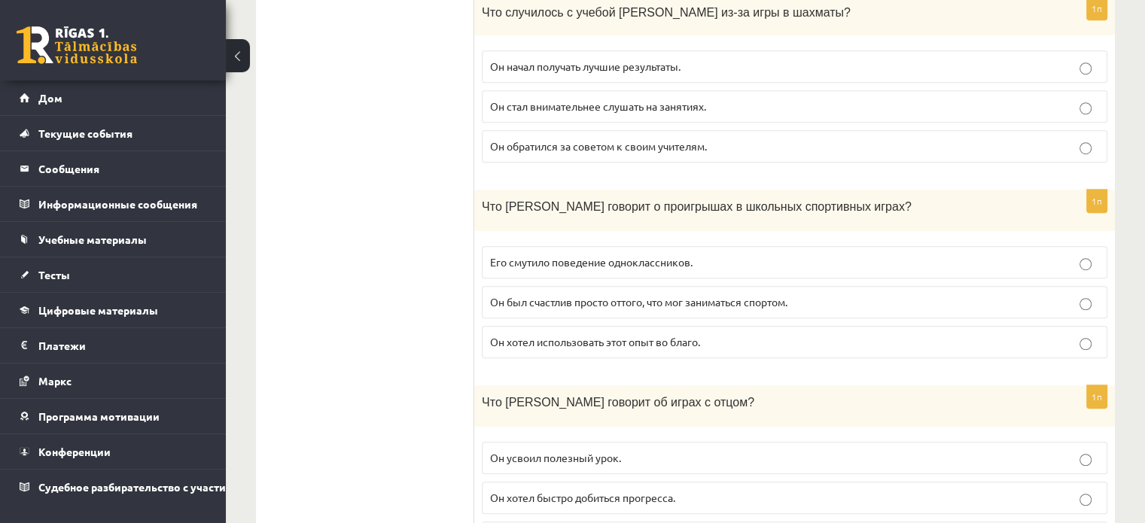
click at [719, 295] on font "Он был счастлив просто оттого, что мог заниматься спортом." at bounding box center [638, 302] width 297 height 14
click at [681, 450] on p "Он усвоил полезный урок." at bounding box center [794, 458] width 609 height 16
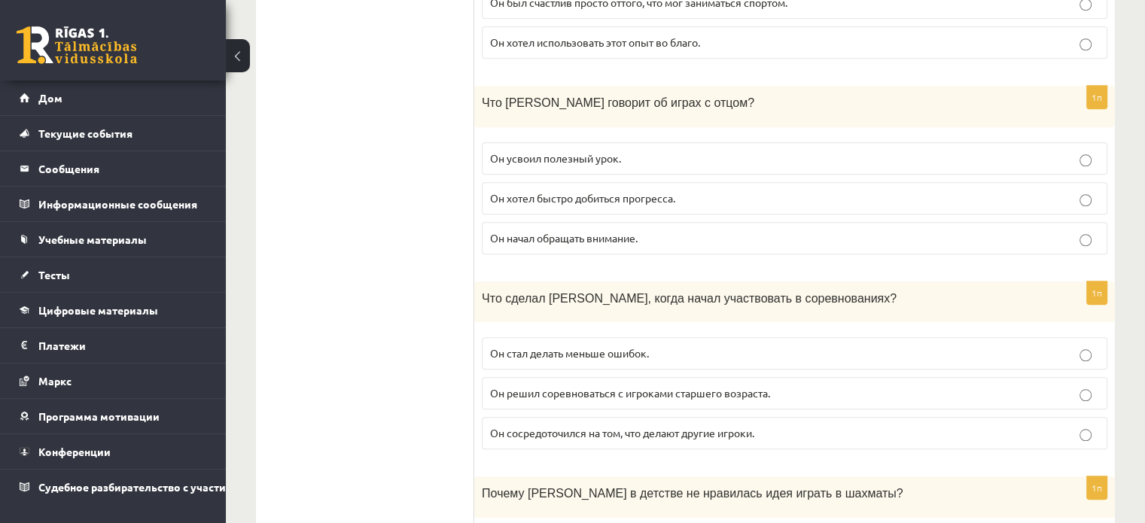
scroll to position [1280, 0]
click at [757, 416] on label "Он сосредоточился на том, что делают другие игроки." at bounding box center [795, 432] width 626 height 32
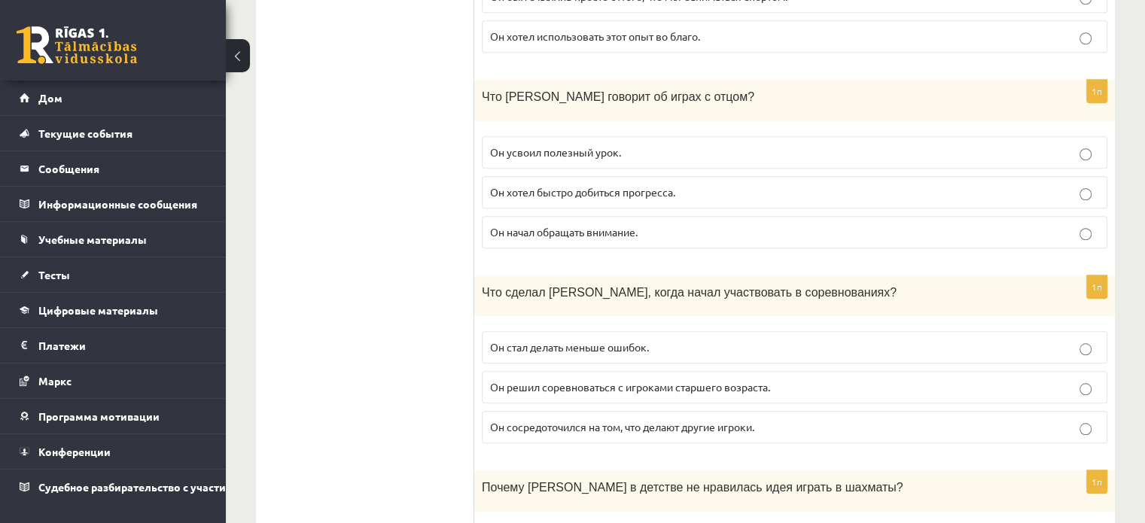
scroll to position [1420, 0]
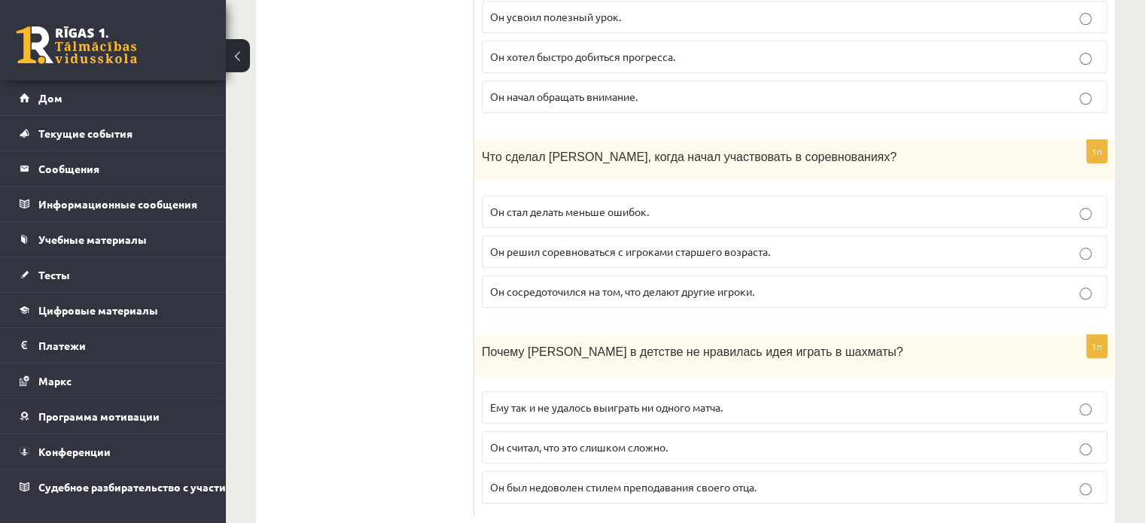
click at [621, 440] on font "Он считал, что это слишком сложно." at bounding box center [579, 447] width 178 height 14
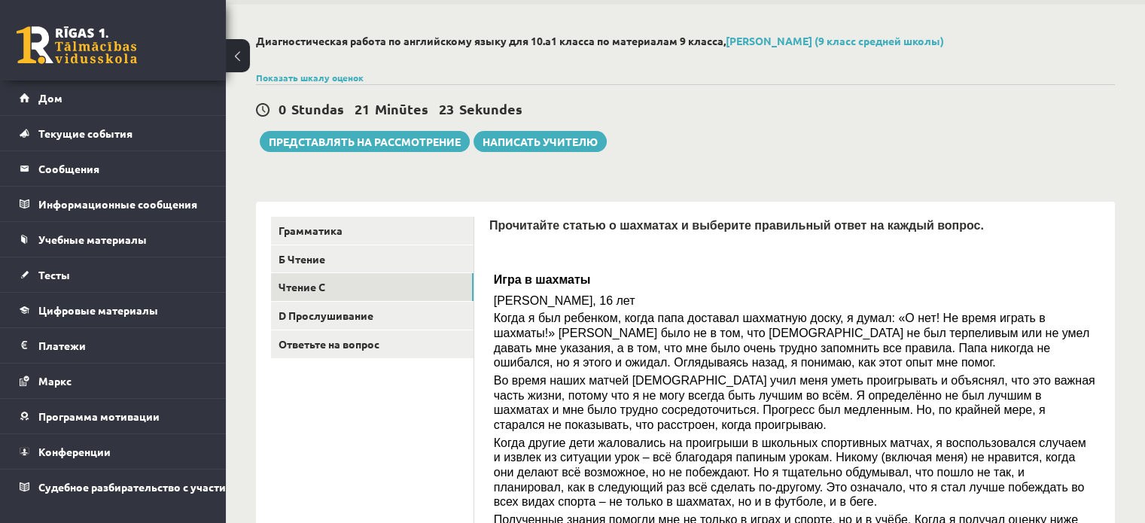
scroll to position [0, 0]
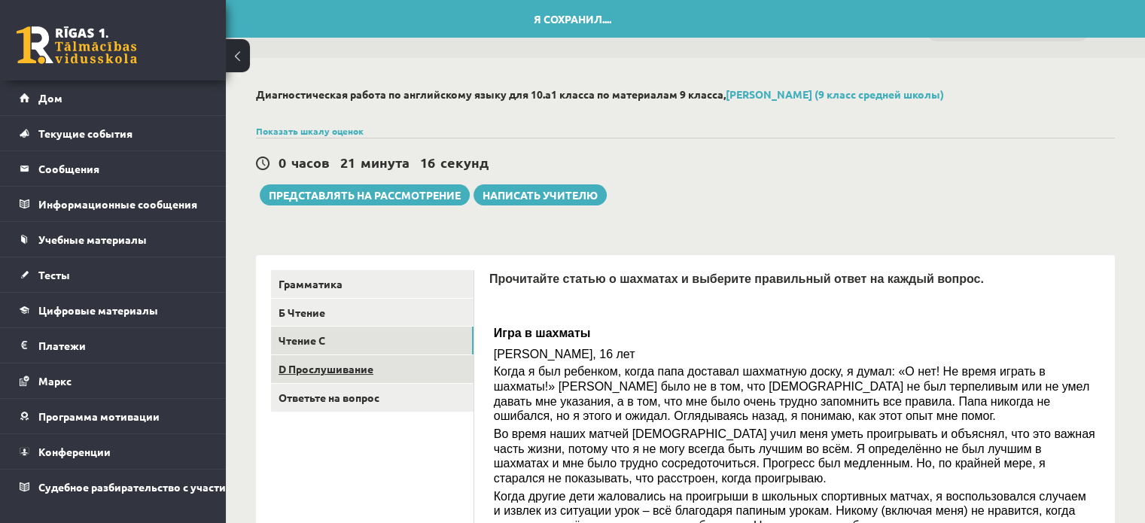
click at [440, 364] on link "D Прослушивание" at bounding box center [372, 369] width 203 height 28
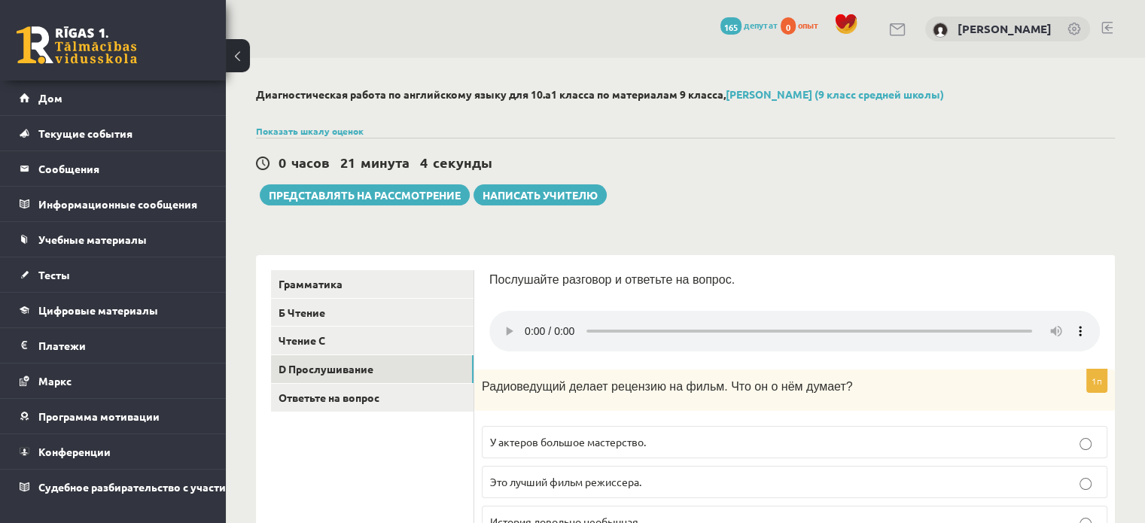
drag, startPoint x: 1061, startPoint y: 5, endPoint x: 590, endPoint y: 20, distance: 470.8
click at [590, 20] on div "0 Подарки 165 депутат 0 опыт Артем Кержаев" at bounding box center [685, 29] width 919 height 58
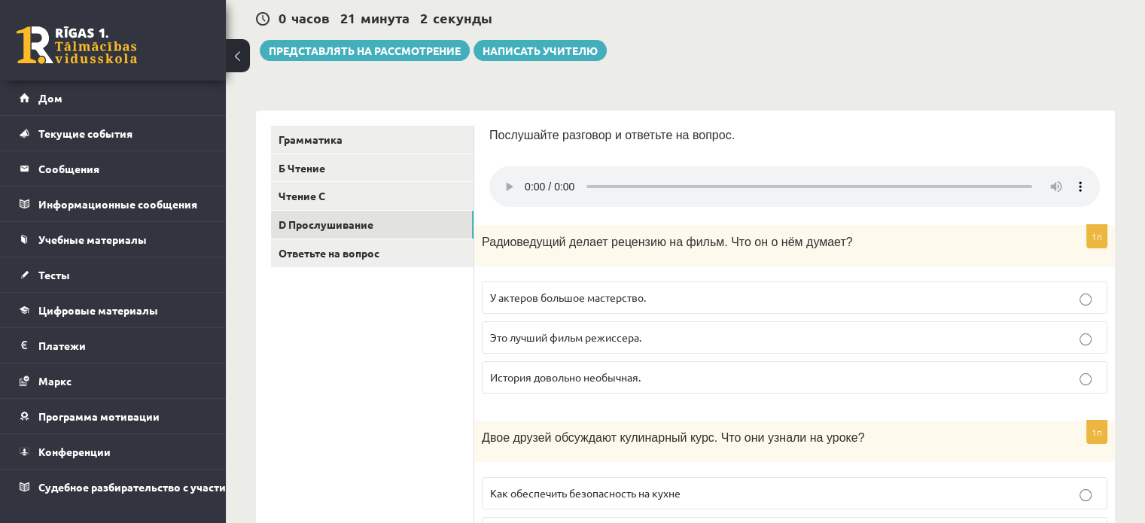
scroll to position [151, 0]
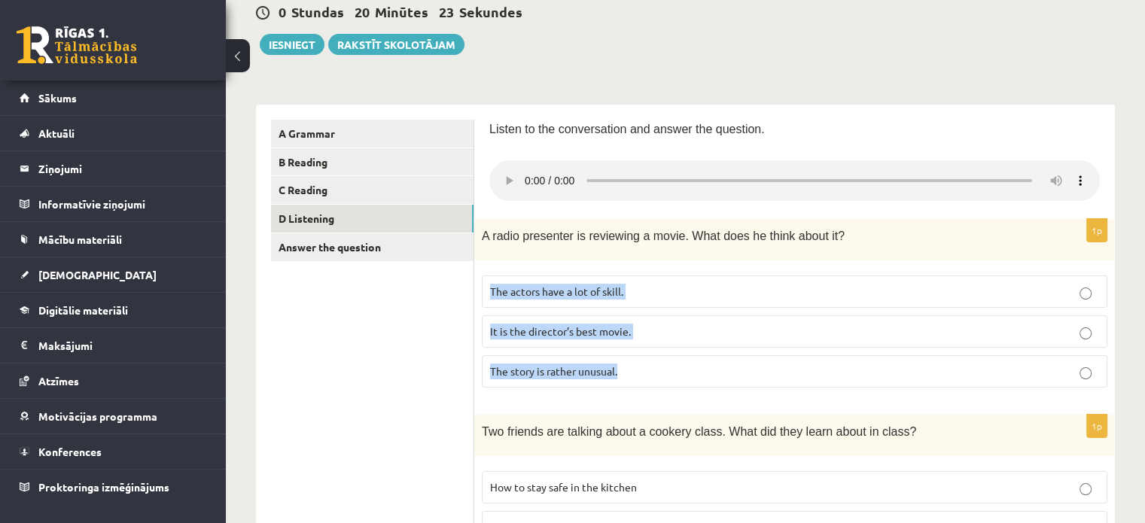
drag, startPoint x: 486, startPoint y: 290, endPoint x: 618, endPoint y: 378, distance: 159.1
click at [618, 378] on fieldset "The actors have a lot of skill. It is the director’s best movie. The story is r…" at bounding box center [795, 330] width 626 height 124
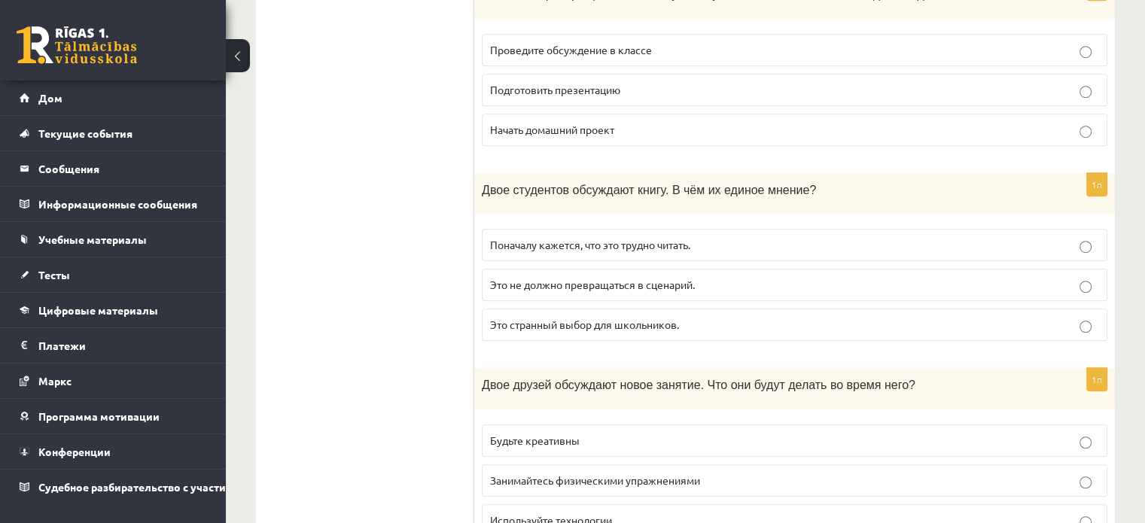
scroll to position [1045, 0]
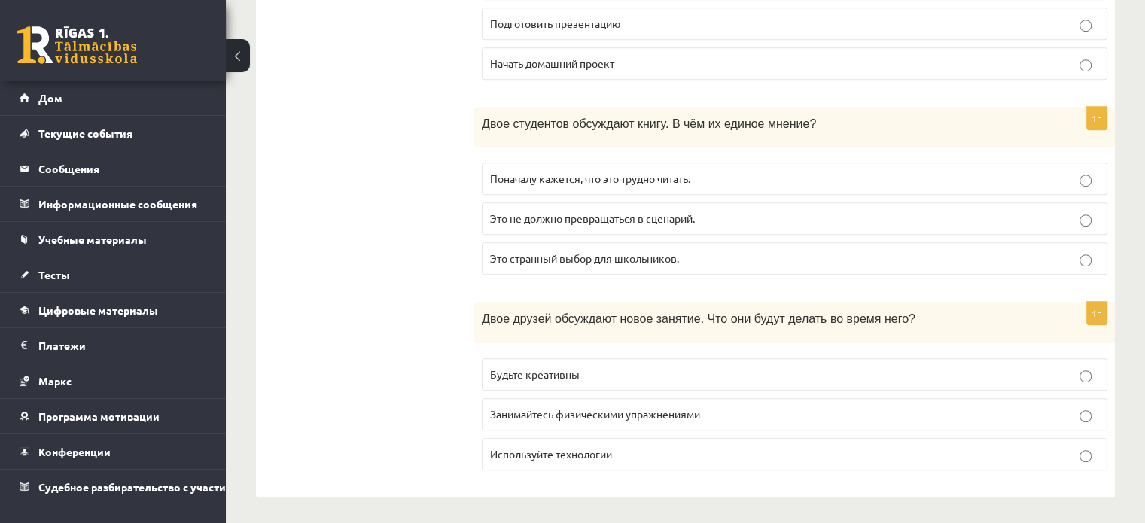
click at [548, 367] on font "Будьте креативны" at bounding box center [535, 374] width 90 height 14
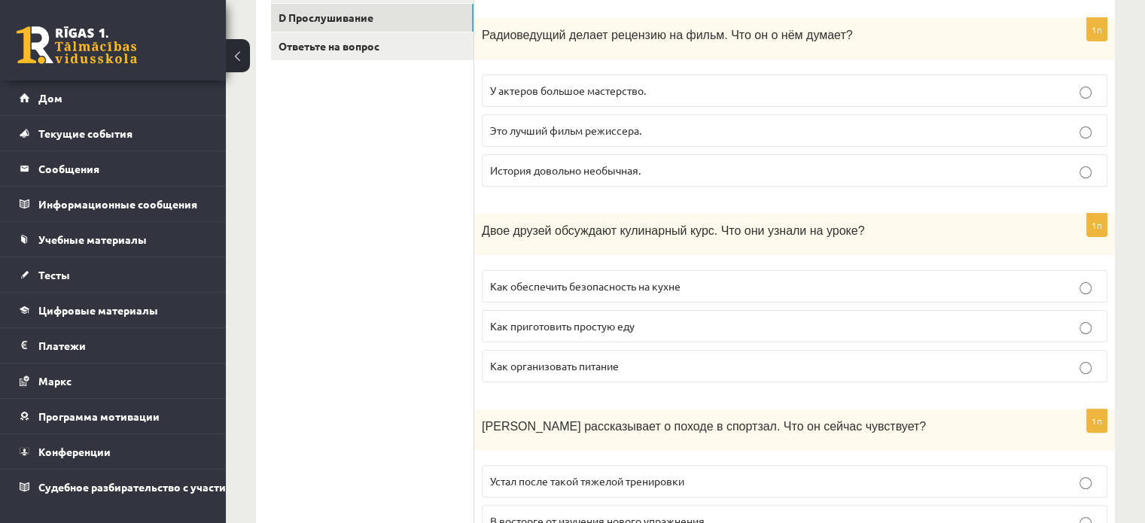
scroll to position [376, 0]
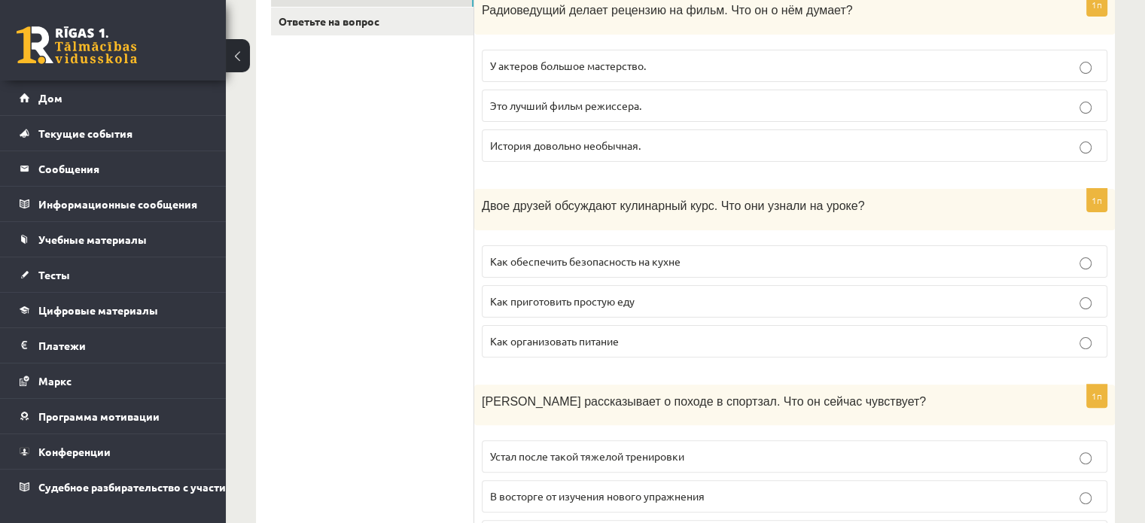
click at [705, 306] on p "Как приготовить простую еду" at bounding box center [794, 302] width 609 height 16
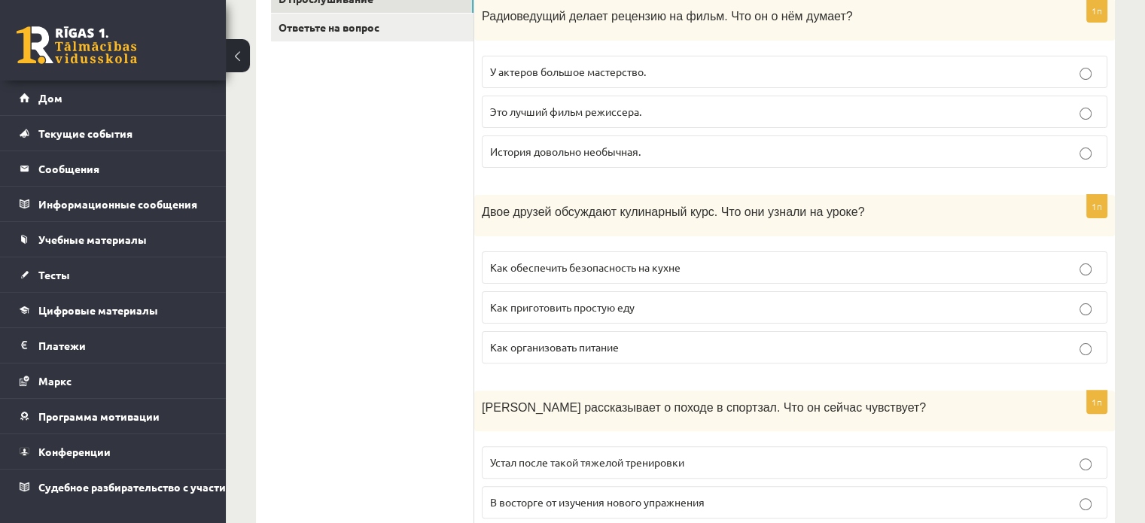
scroll to position [452, 0]
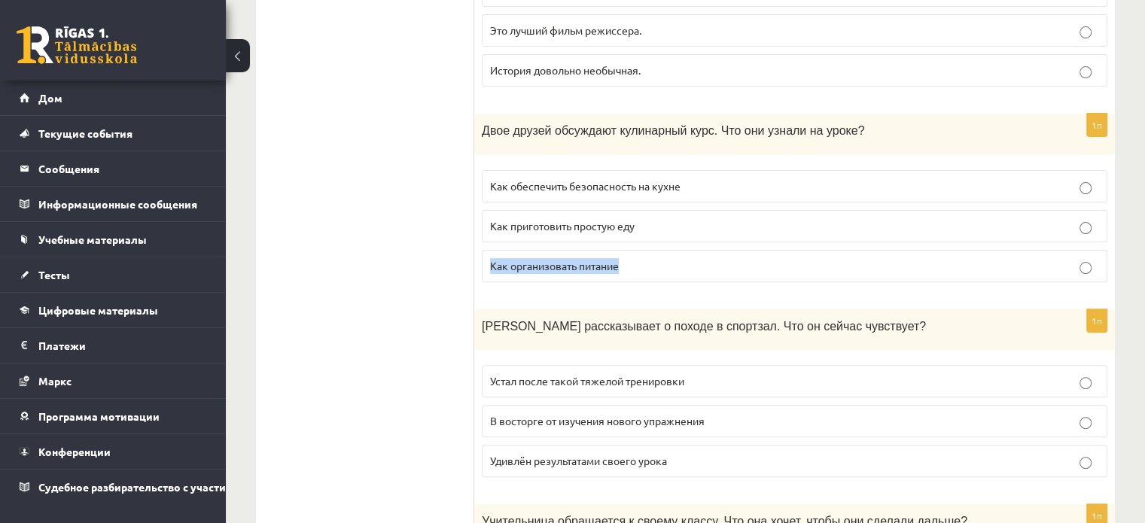
drag, startPoint x: 693, startPoint y: 265, endPoint x: 483, endPoint y: 261, distance: 210.8
click at [483, 261] on label "Как организовать питание" at bounding box center [795, 266] width 626 height 32
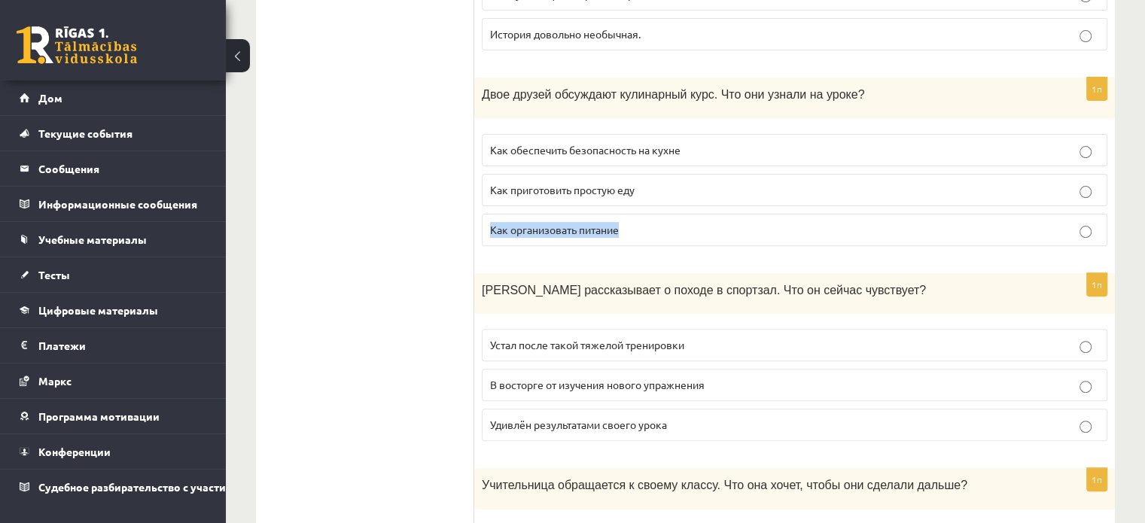
scroll to position [527, 0]
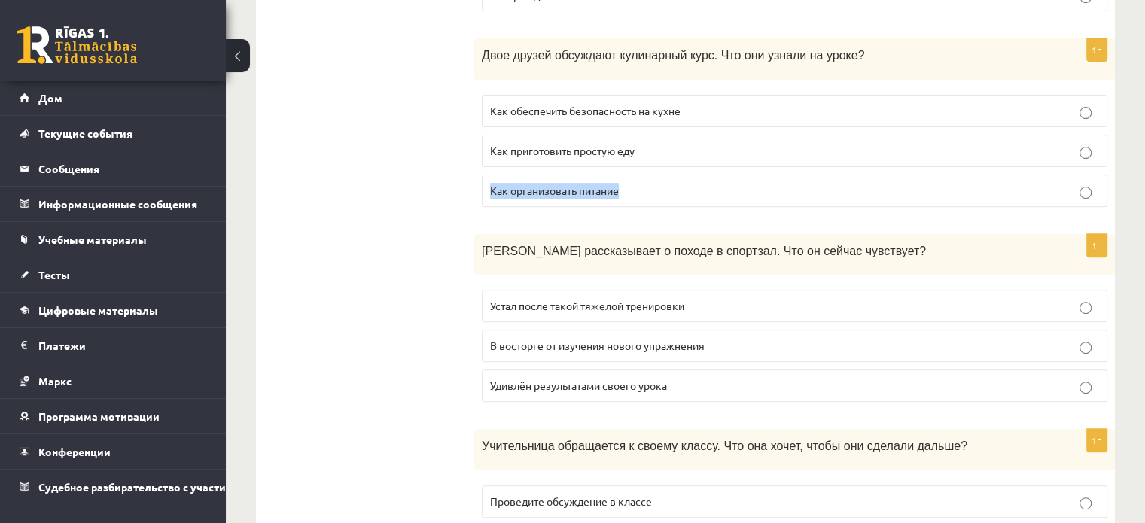
click at [696, 343] on font "В восторге от изучения нового упражнения" at bounding box center [597, 346] width 215 height 14
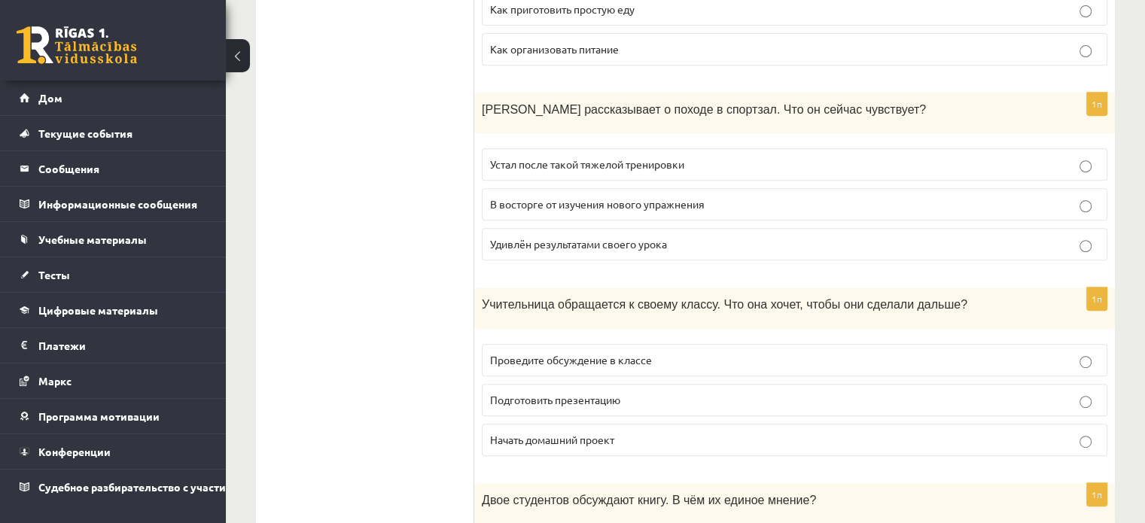
scroll to position [367, 0]
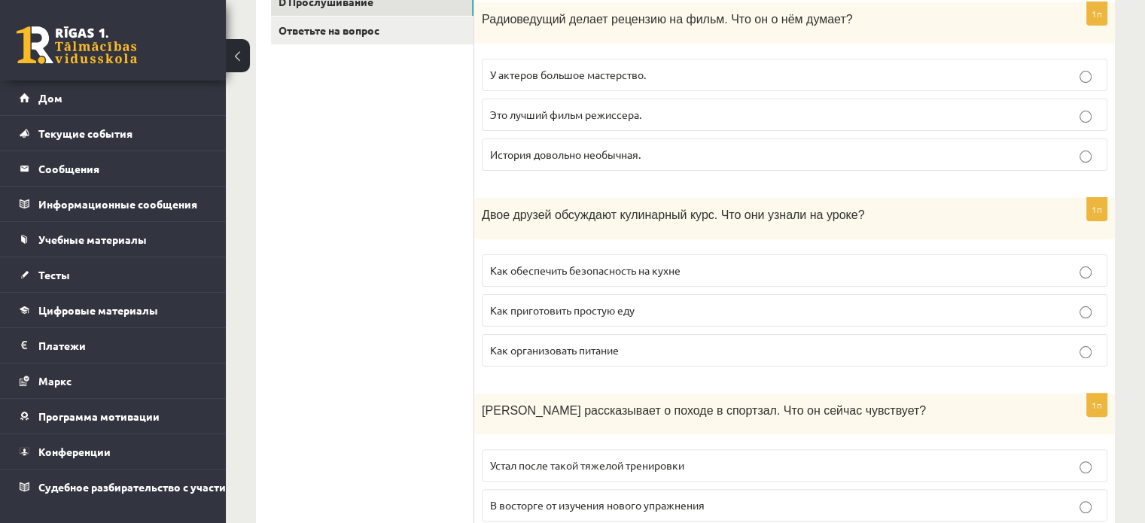
click at [775, 154] on p "История довольно необычная." at bounding box center [794, 155] width 609 height 16
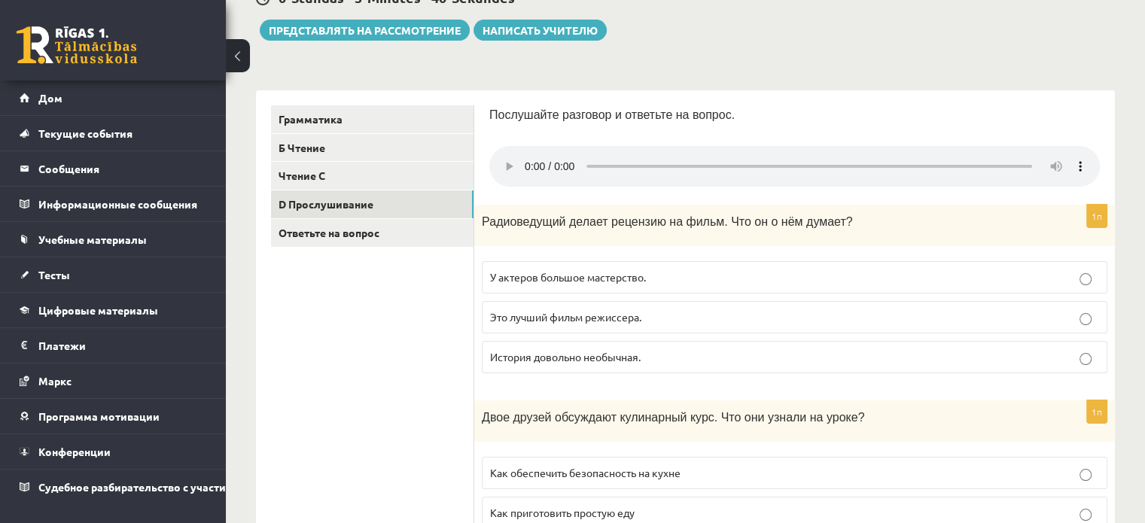
scroll to position [142, 0]
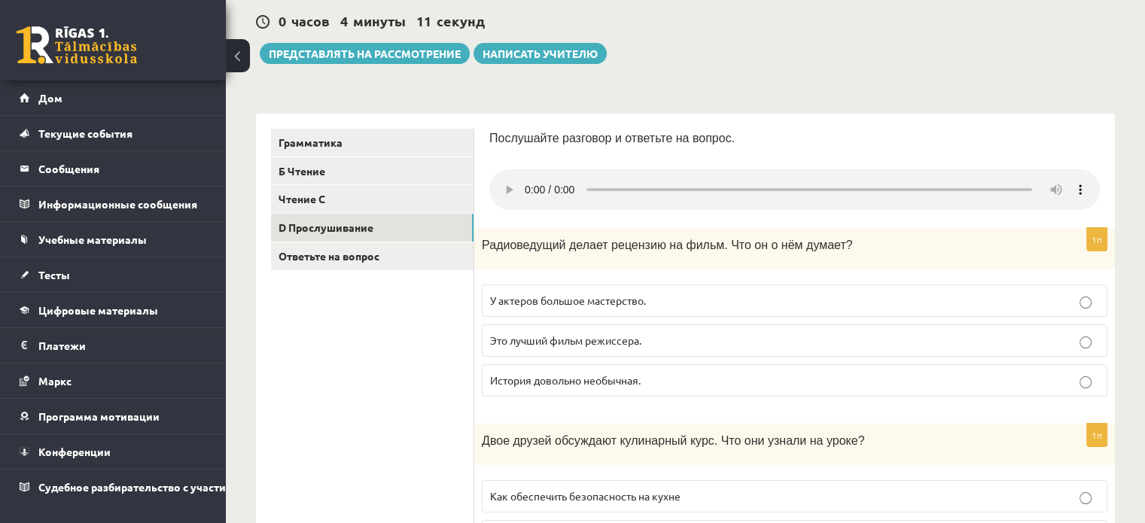
click at [925, 11] on div "0 часов 4 минуты 11 секунд Тест сохранен! Представлять на рассмотрение Написать…" at bounding box center [685, 30] width 859 height 68
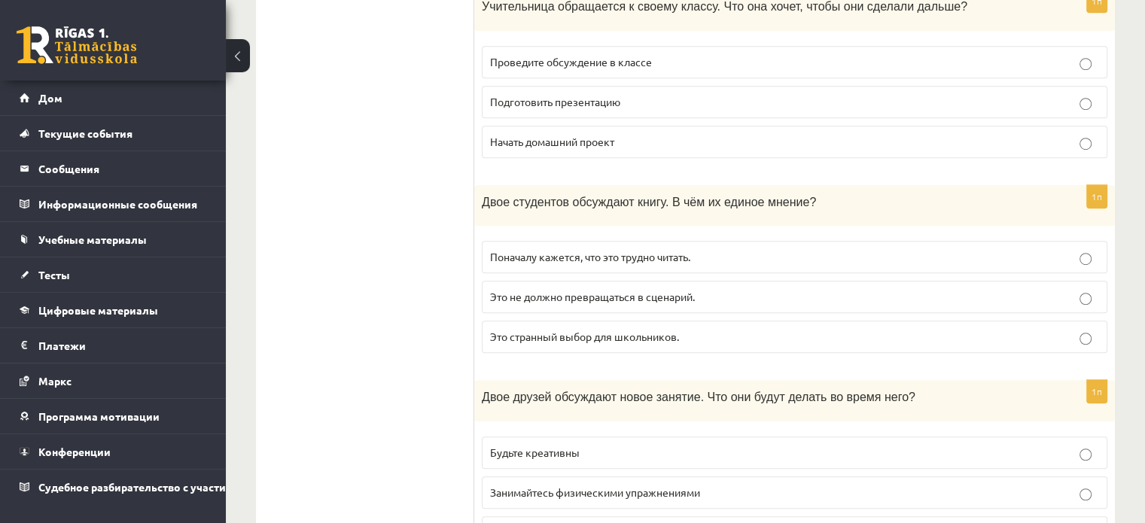
scroll to position [970, 0]
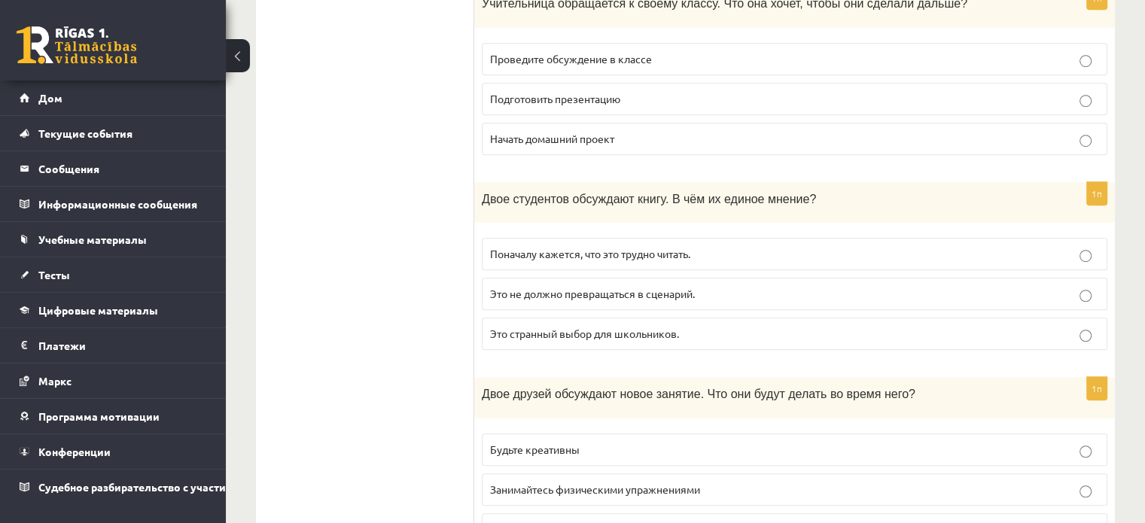
click at [604, 253] on font "Поначалу кажется, что это трудно читать." at bounding box center [590, 254] width 200 height 14
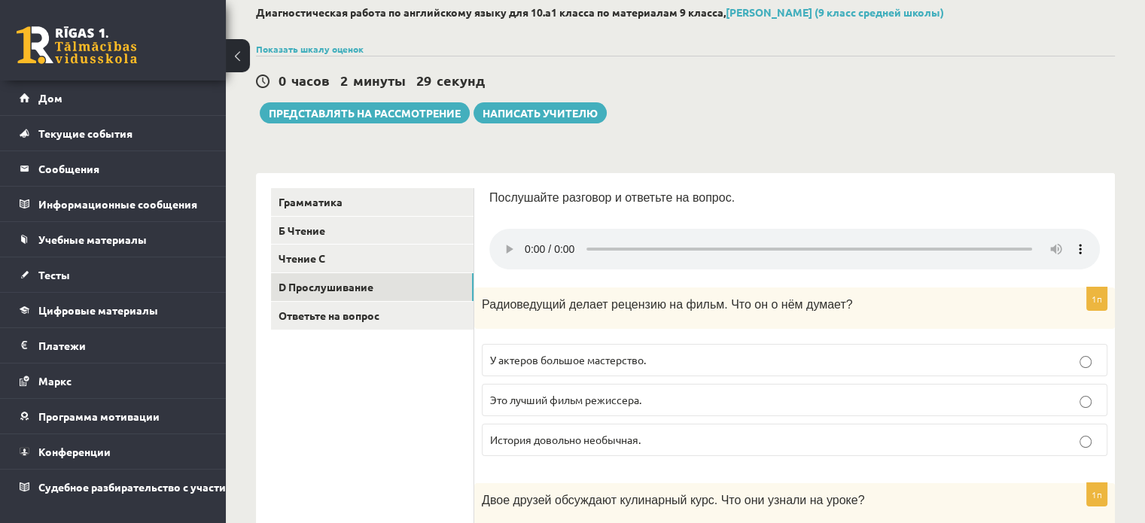
scroll to position [66, 0]
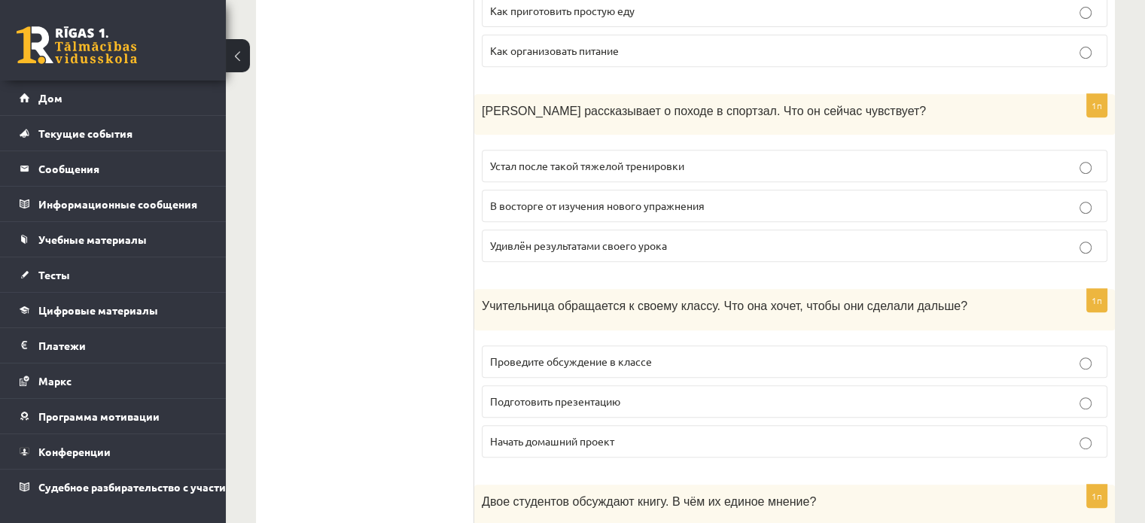
scroll to position [668, 0]
click at [816, 385] on label "Подготовить презентацию" at bounding box center [795, 400] width 626 height 32
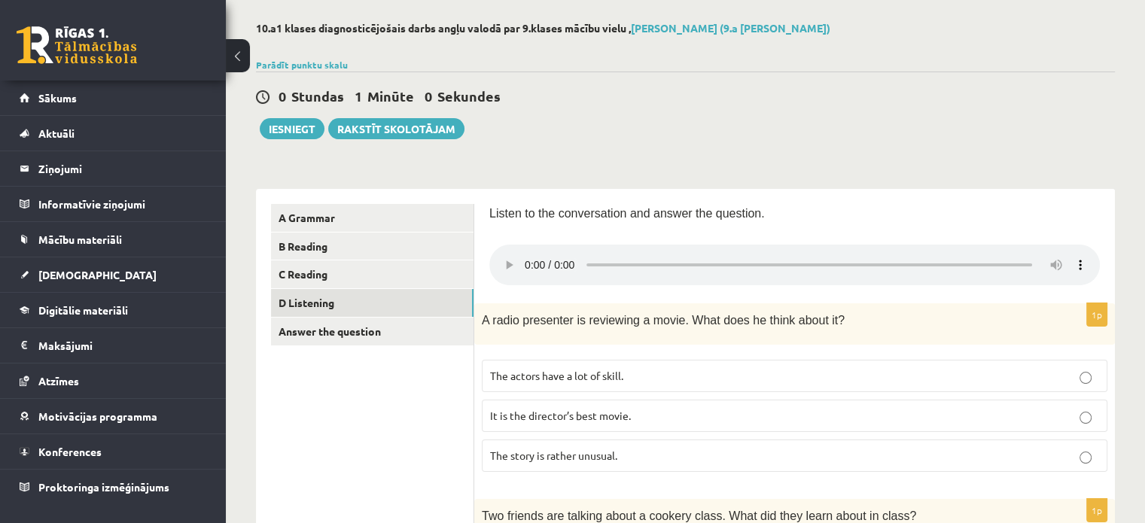
scroll to position [0, 0]
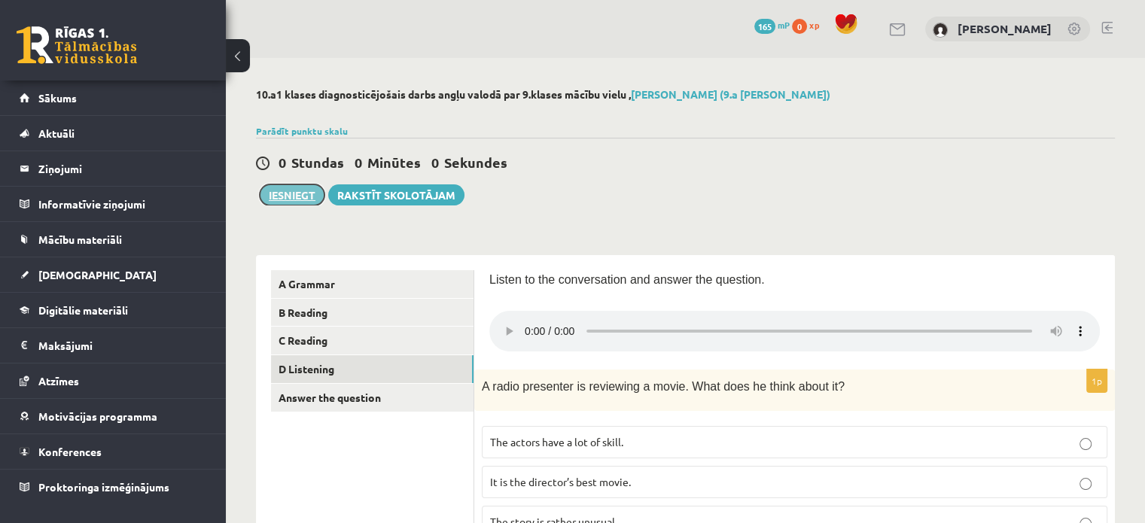
click at [304, 202] on button "Iesniegt" at bounding box center [292, 194] width 65 height 21
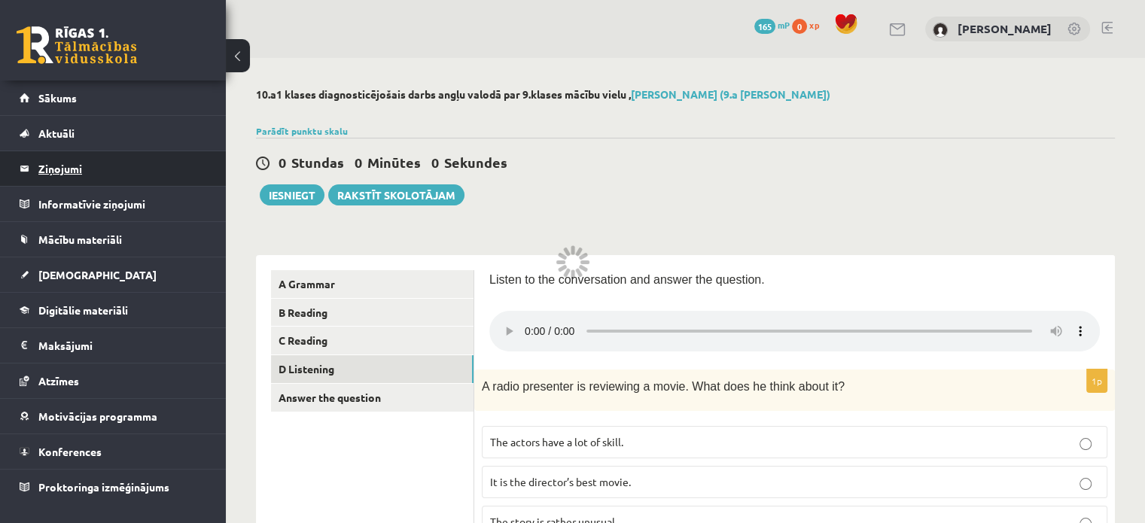
click at [74, 167] on legend "Ziņojumi 0" at bounding box center [122, 168] width 169 height 35
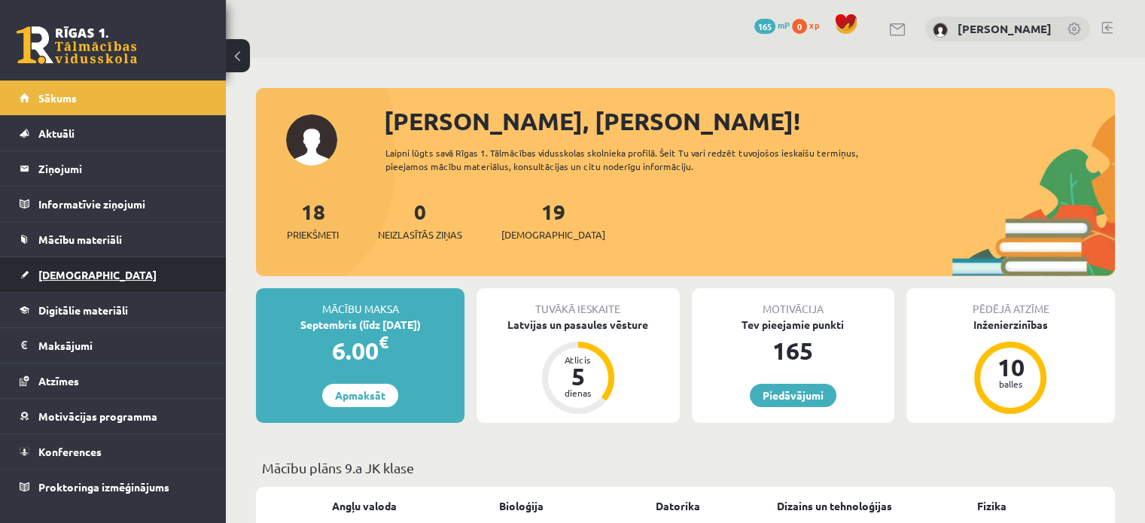
click at [84, 267] on link "[DEMOGRAPHIC_DATA]" at bounding box center [113, 274] width 187 height 35
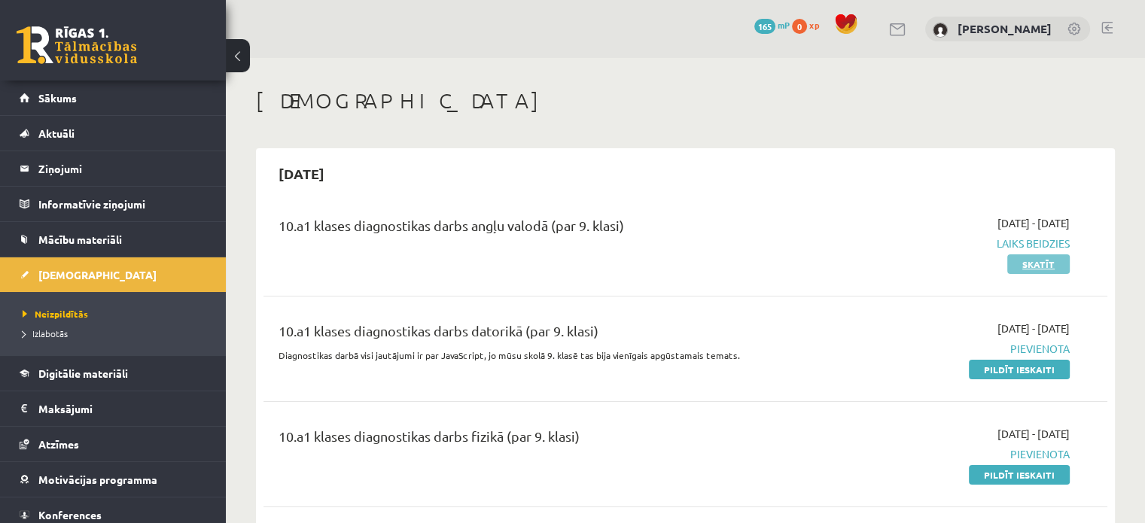
click at [1026, 265] on link "Skatīt" at bounding box center [1038, 264] width 62 height 20
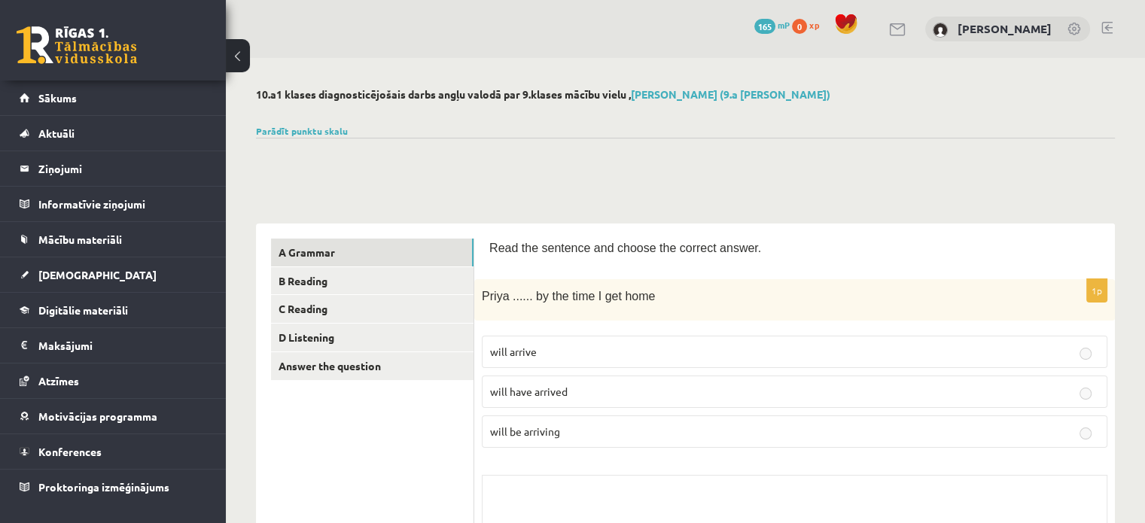
click at [315, 129] on link "Parādīt punktu skalu" at bounding box center [302, 131] width 92 height 12
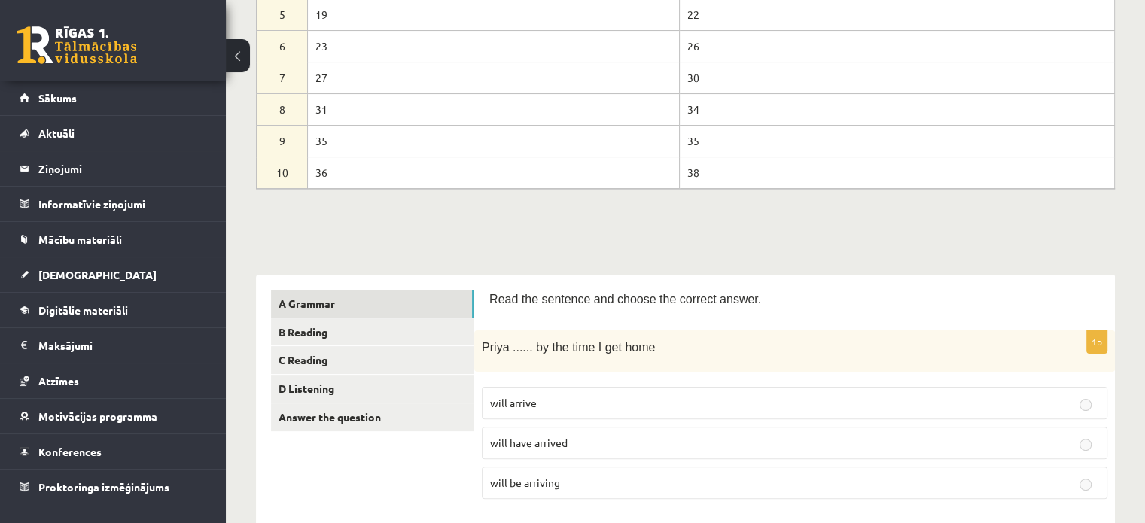
scroll to position [376, 0]
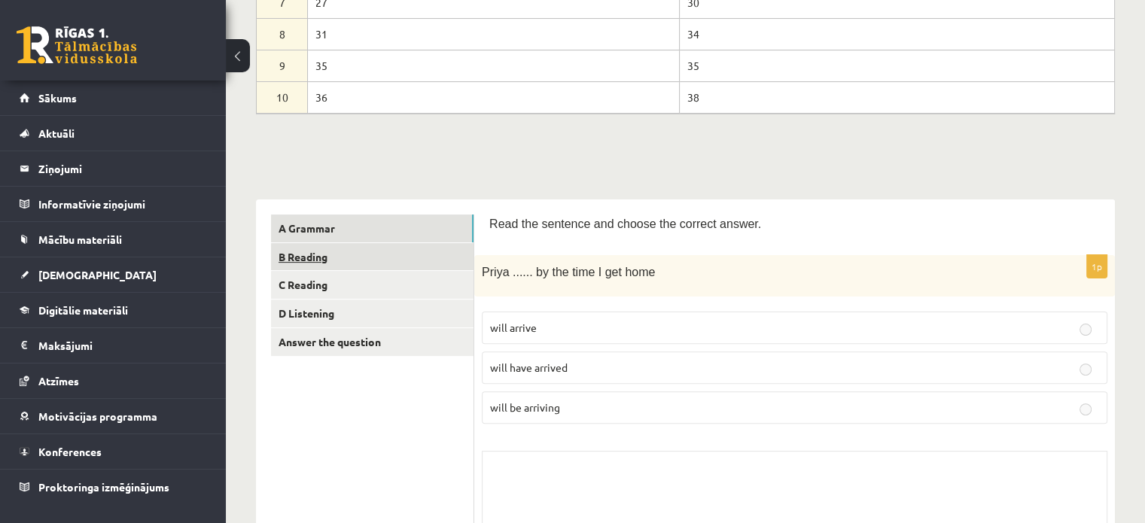
click at [379, 253] on link "B Reading" at bounding box center [372, 257] width 203 height 28
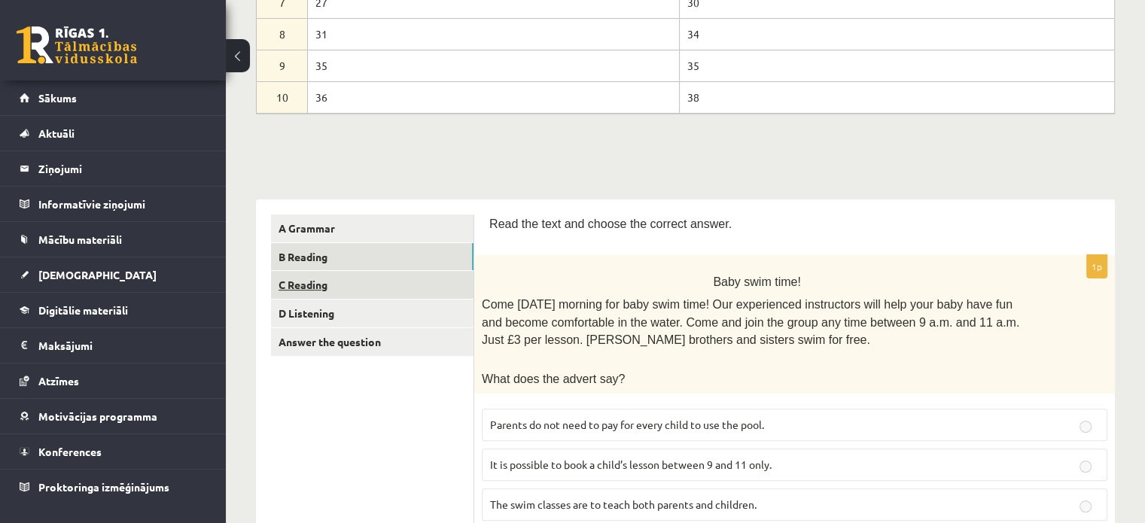
click at [373, 294] on link "C Reading" at bounding box center [372, 285] width 203 height 28
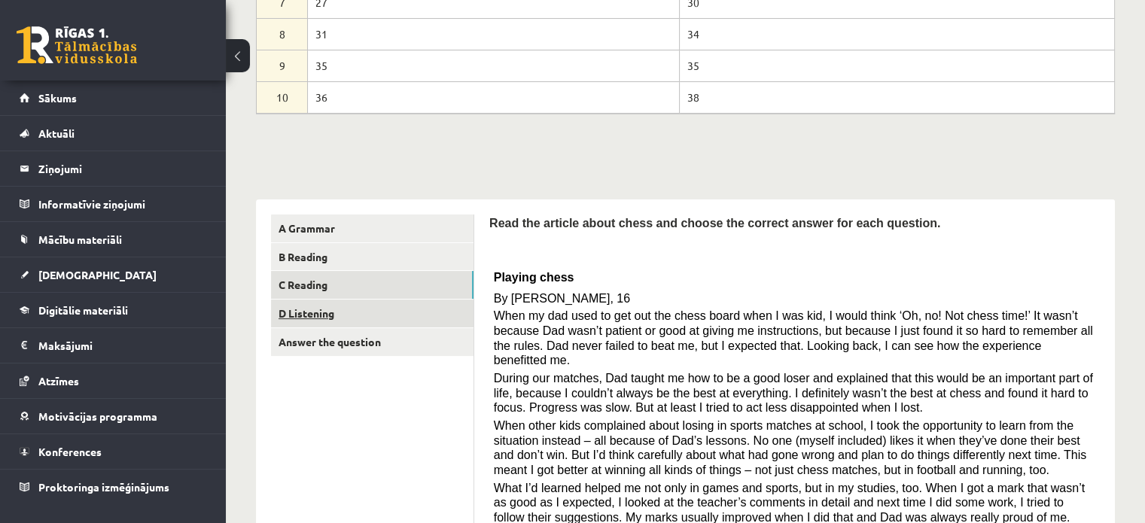
click at [372, 305] on link "D Listening" at bounding box center [372, 314] width 203 height 28
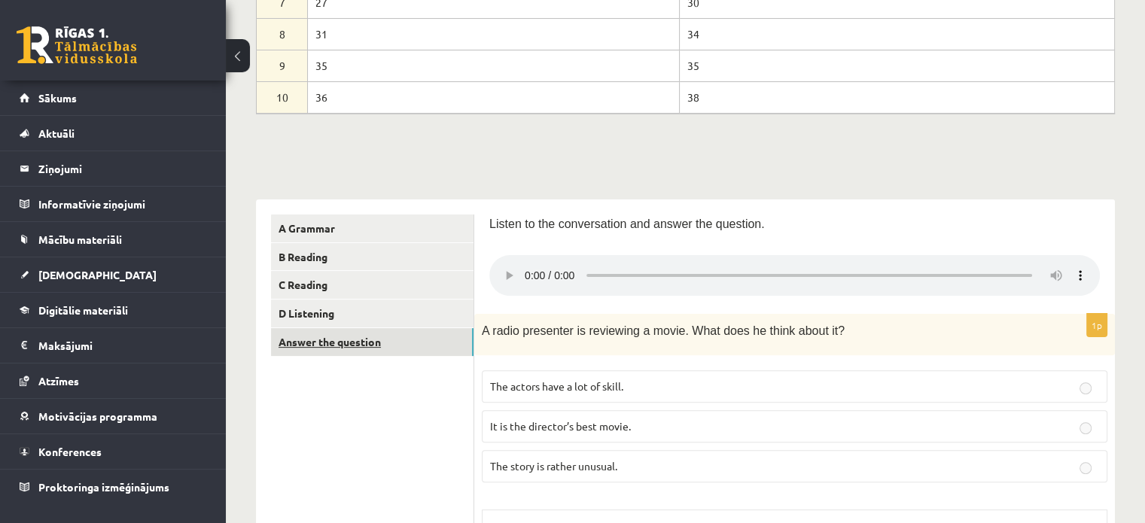
click at [372, 339] on link "Answer the question" at bounding box center [372, 342] width 203 height 28
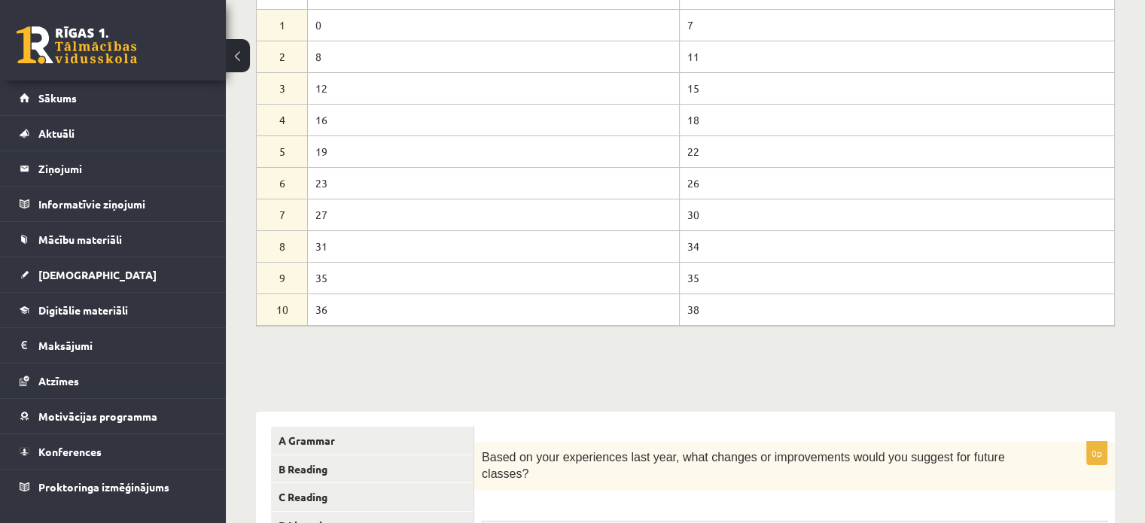
scroll to position [0, 0]
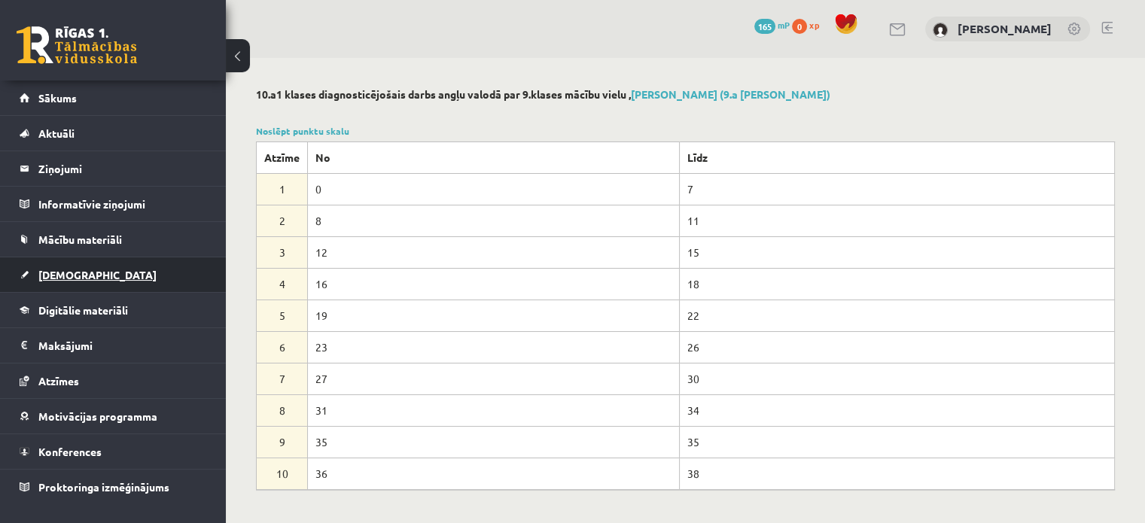
click at [105, 269] on link "[DEMOGRAPHIC_DATA]" at bounding box center [113, 274] width 187 height 35
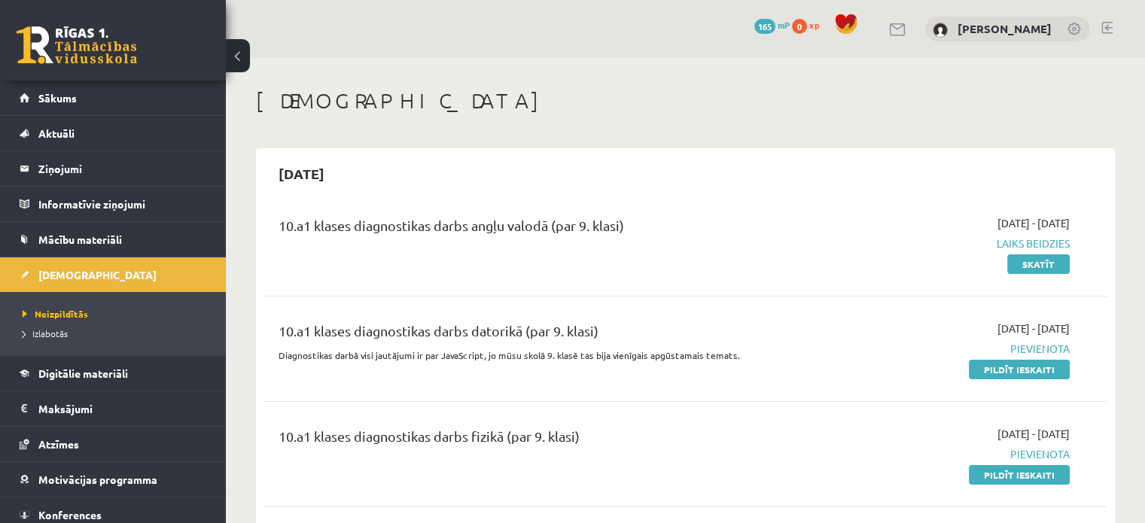
click at [1024, 242] on span "Laiks beidzies" at bounding box center [945, 244] width 248 height 16
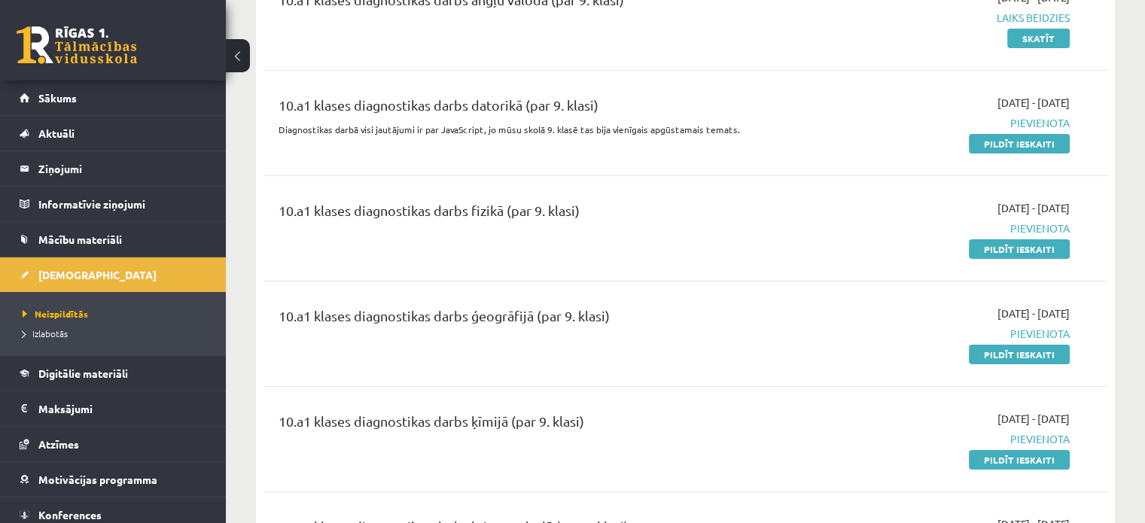
scroll to position [75, 0]
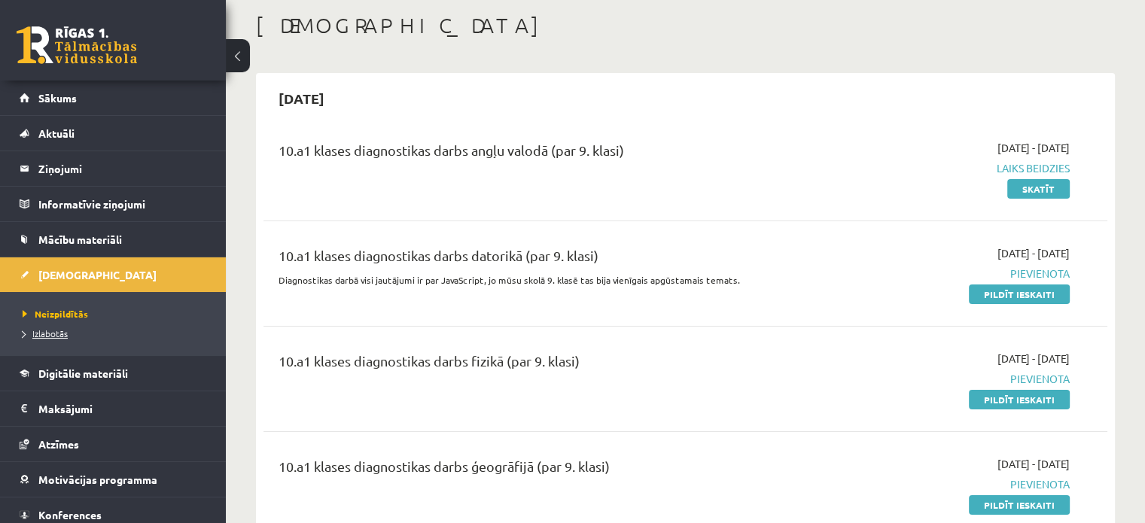
click at [48, 327] on link "Izlabotās" at bounding box center [117, 334] width 188 height 14
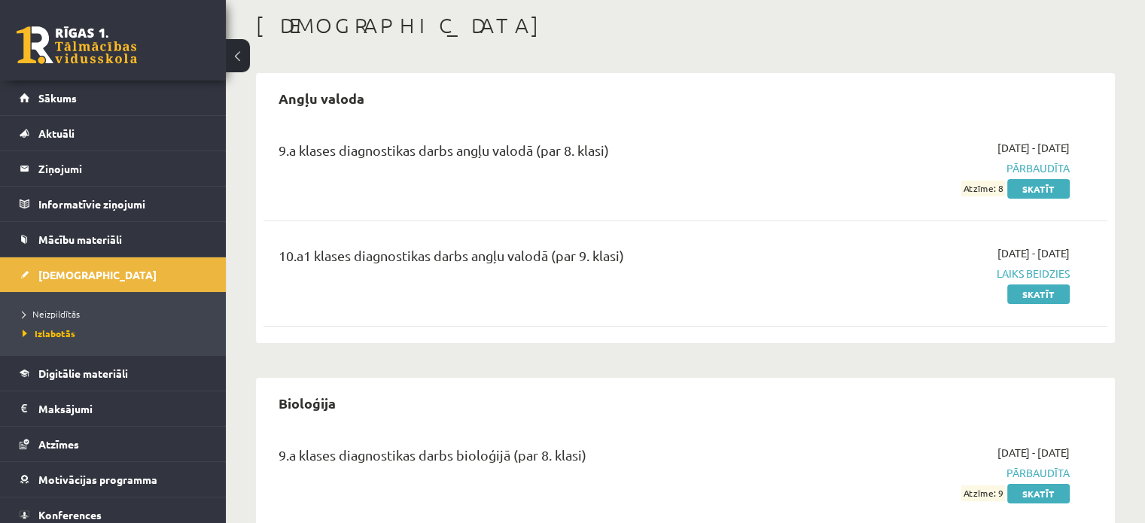
click at [382, 258] on div "10.a1 klases diagnostikas darbs angļu valodā (par 9. klasi)" at bounding box center [539, 259] width 520 height 28
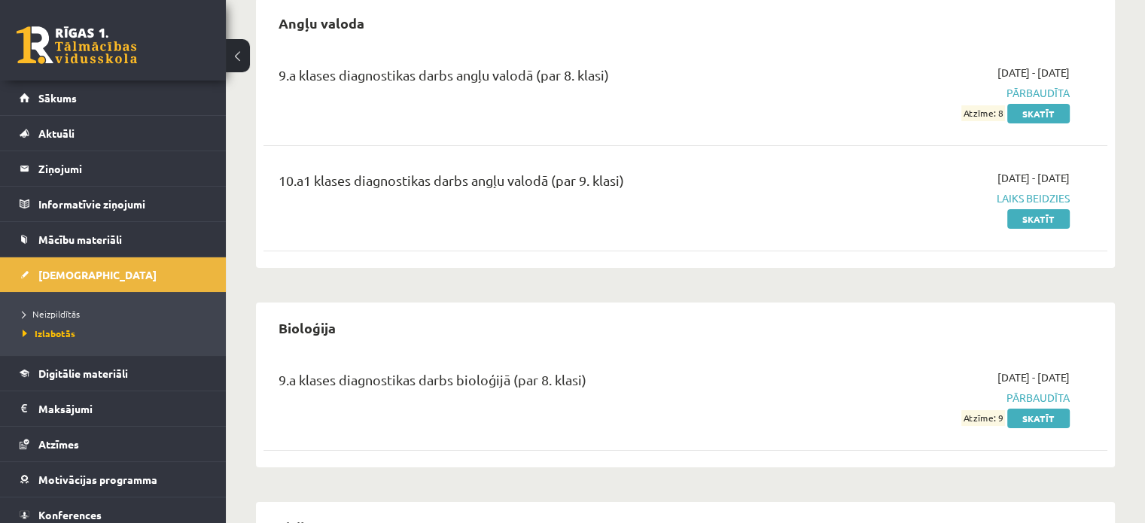
scroll to position [72, 0]
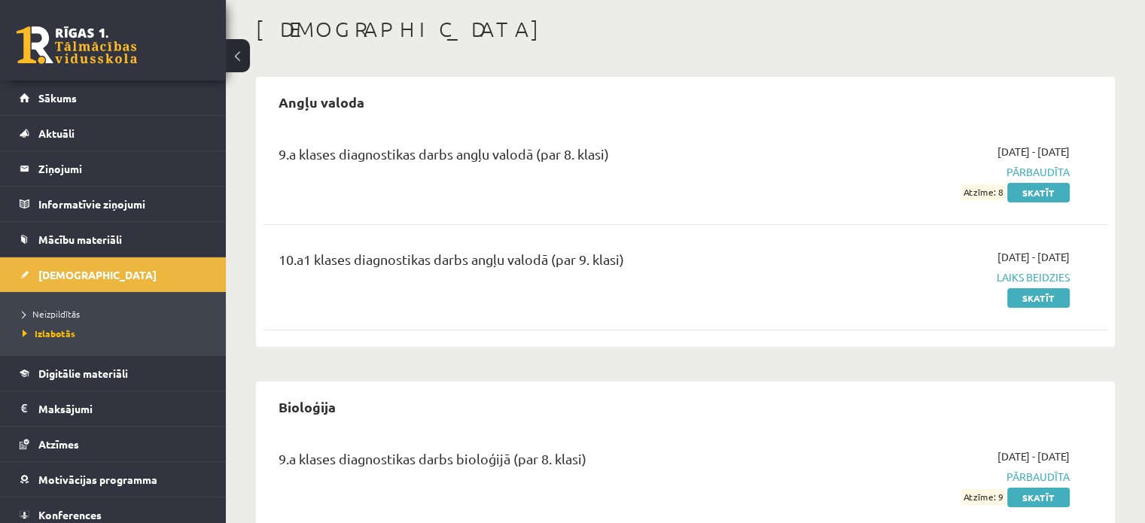
click at [589, 259] on div "10.a1 klases diagnostikas darbs angļu valodā (par 9. klasi)" at bounding box center [539, 263] width 520 height 28
click at [1051, 295] on link "Skatīt" at bounding box center [1038, 298] width 62 height 20
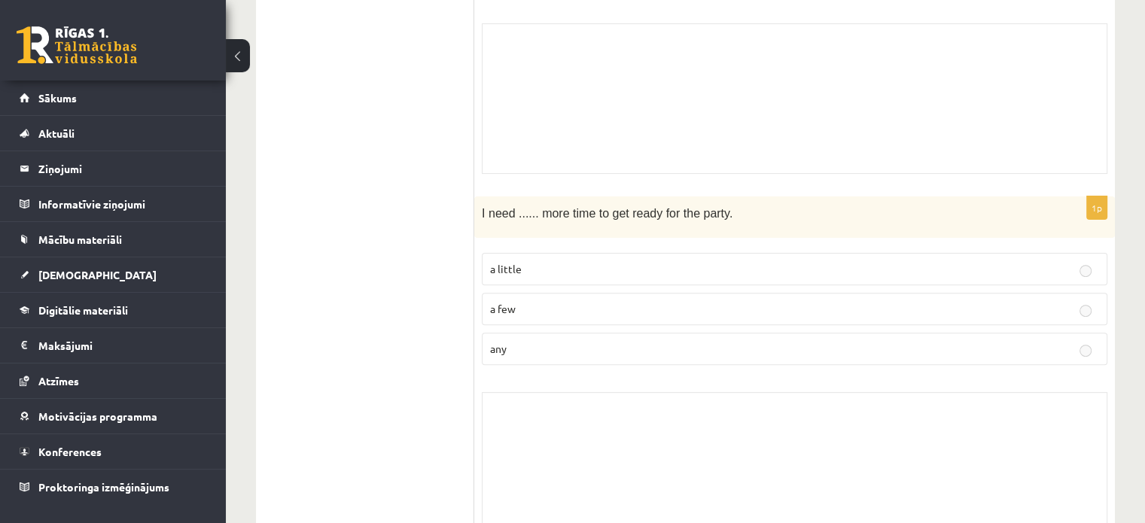
scroll to position [226, 0]
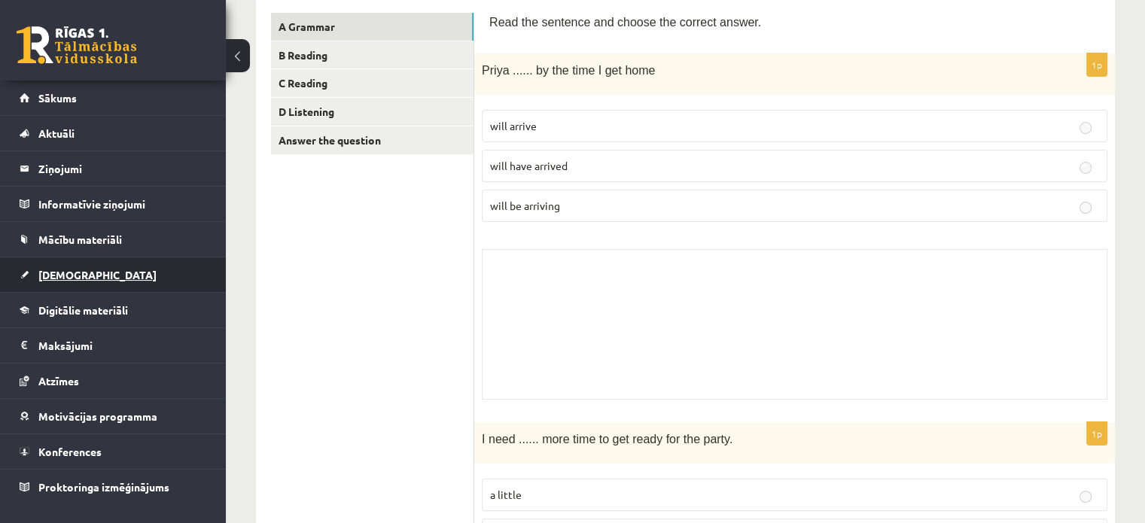
click at [115, 267] on link "[DEMOGRAPHIC_DATA]" at bounding box center [113, 274] width 187 height 35
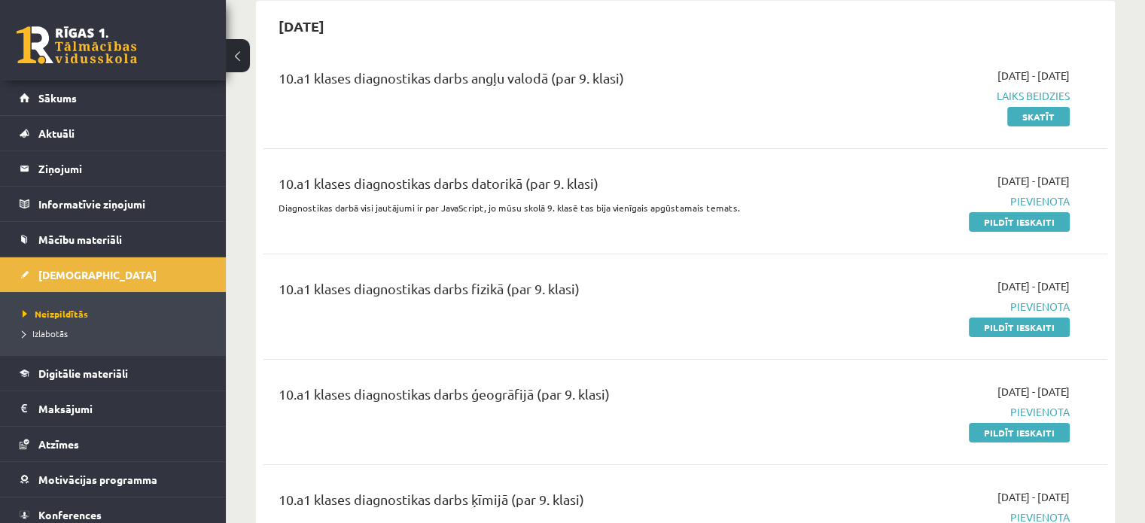
scroll to position [75, 0]
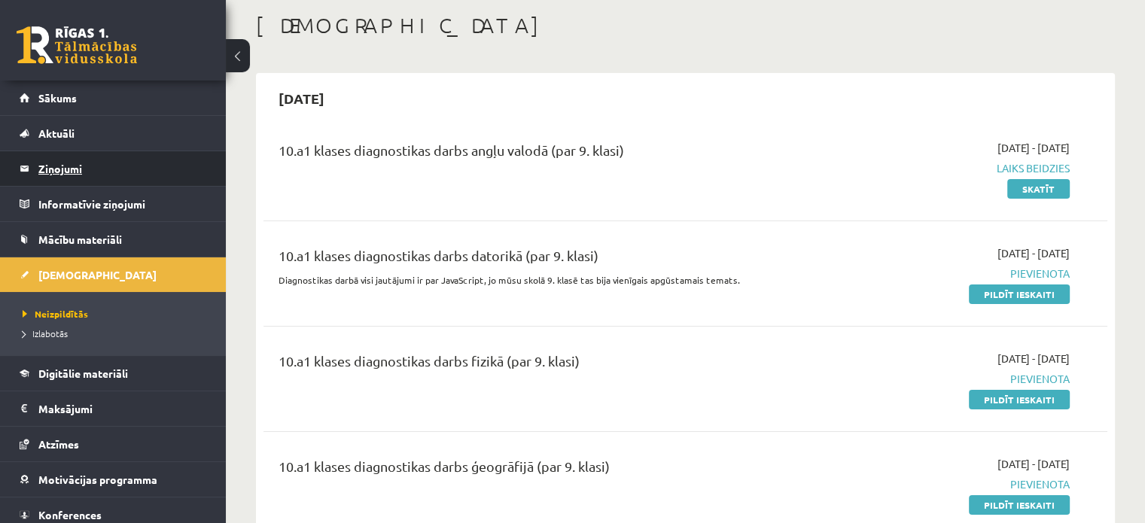
click at [148, 180] on legend "Ziņojumi 0" at bounding box center [122, 168] width 169 height 35
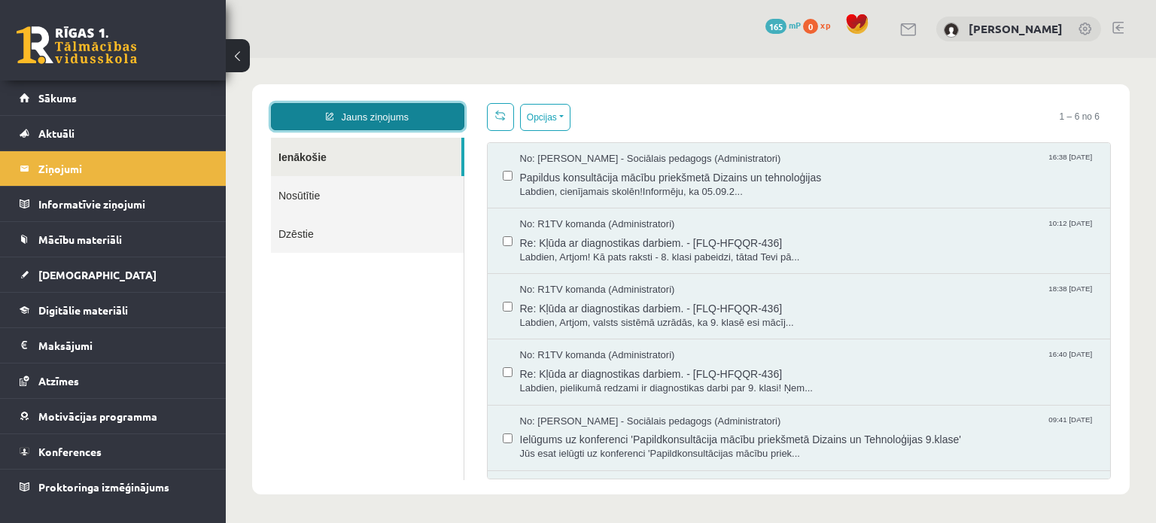
click at [337, 111] on link "Jauns ziņojums" at bounding box center [367, 116] width 193 height 27
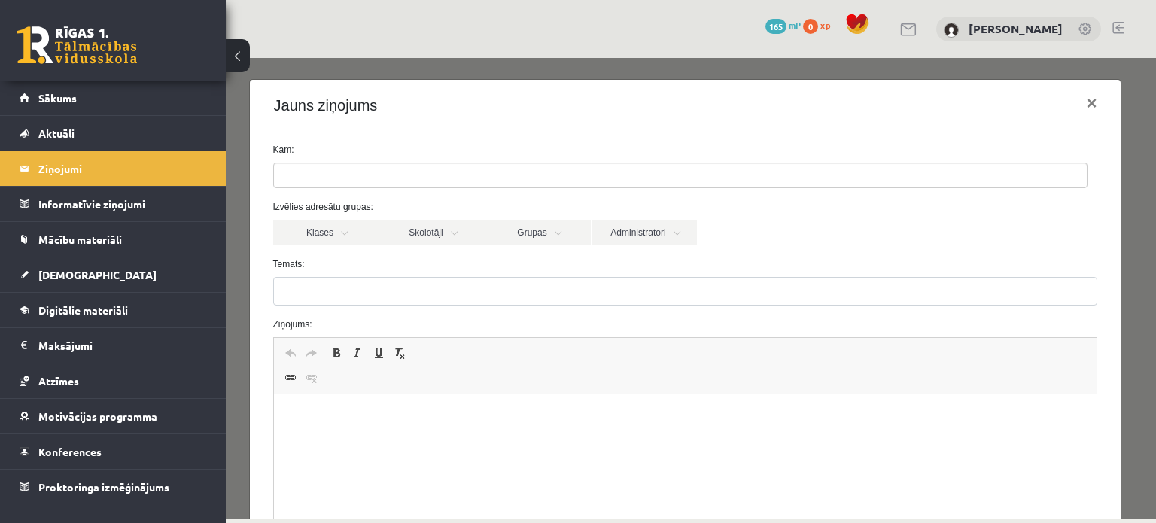
click at [408, 166] on ul at bounding box center [680, 175] width 813 height 24
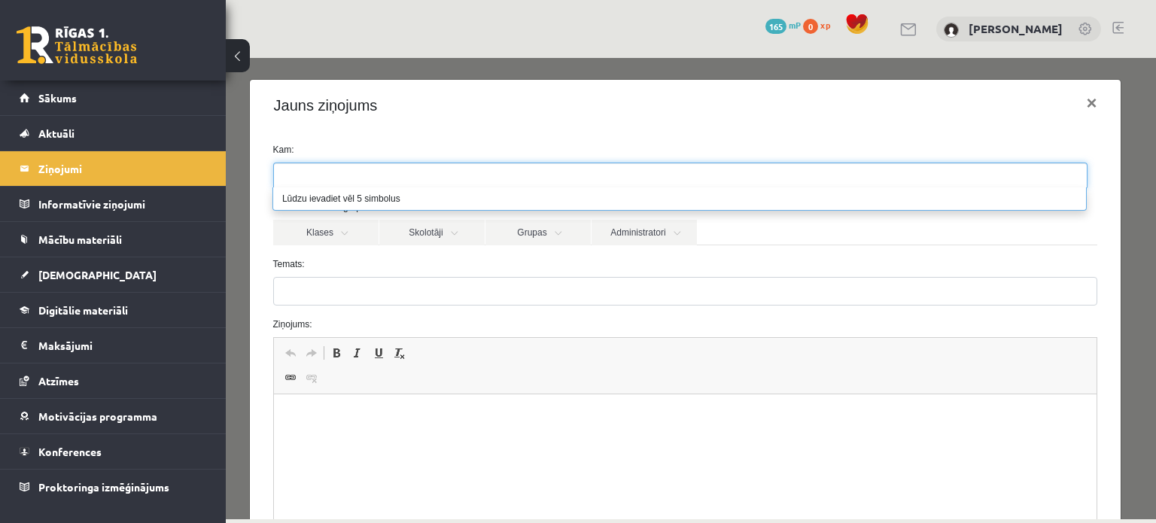
click at [385, 141] on div "Kam: Izvēlies adresātu grupas: Klases Skolotāji Grupas Administratori 9.a JK kl…" at bounding box center [686, 385] width 872 height 509
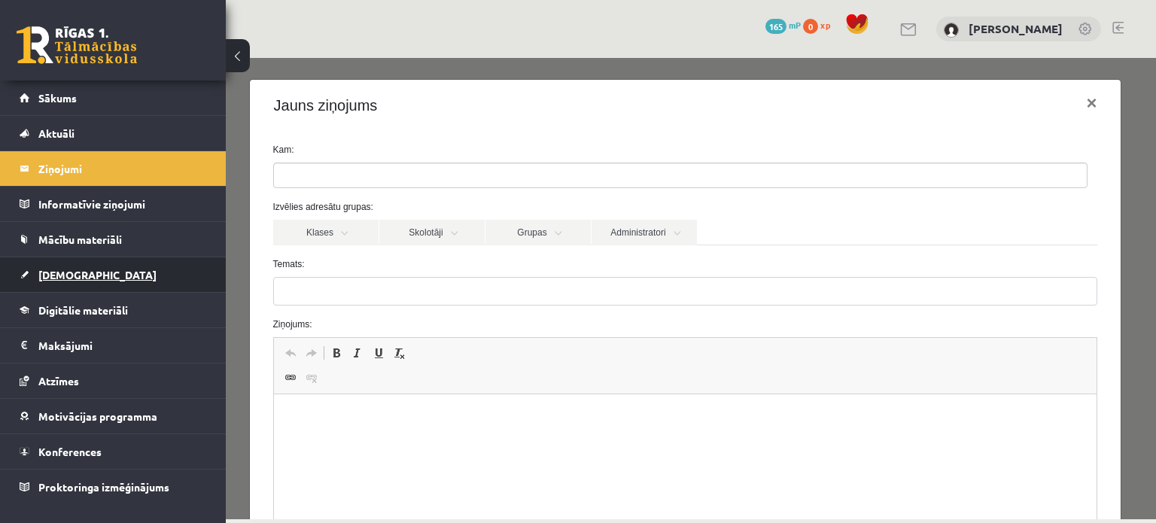
click at [60, 278] on span "[DEMOGRAPHIC_DATA]" at bounding box center [97, 275] width 118 height 14
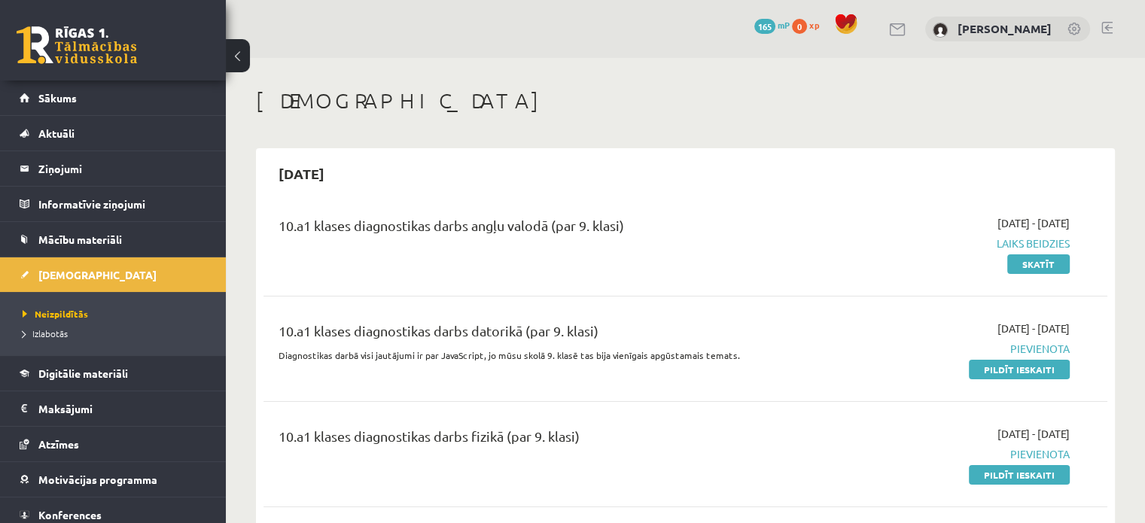
click at [1066, 243] on span "Laiks beidzies" at bounding box center [945, 244] width 248 height 16
click at [1060, 261] on link "Skatīt" at bounding box center [1038, 264] width 62 height 20
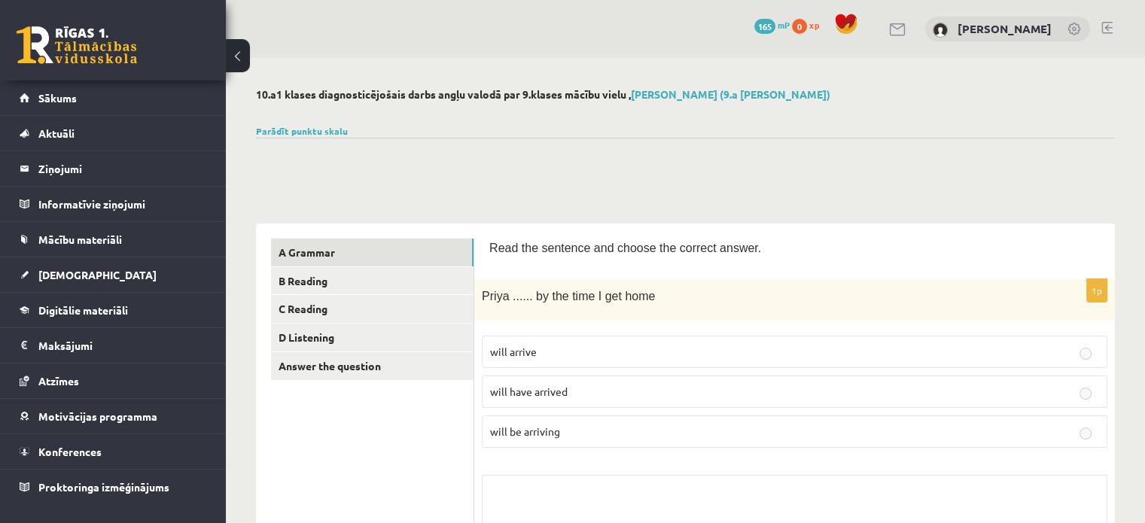
click at [725, 159] on div at bounding box center [685, 156] width 859 height 36
drag, startPoint x: 723, startPoint y: 160, endPoint x: 711, endPoint y: 162, distance: 11.5
click at [721, 160] on div at bounding box center [685, 156] width 859 height 36
click at [708, 156] on div at bounding box center [685, 156] width 859 height 36
click at [321, 359] on link "Answer the question" at bounding box center [372, 366] width 203 height 28
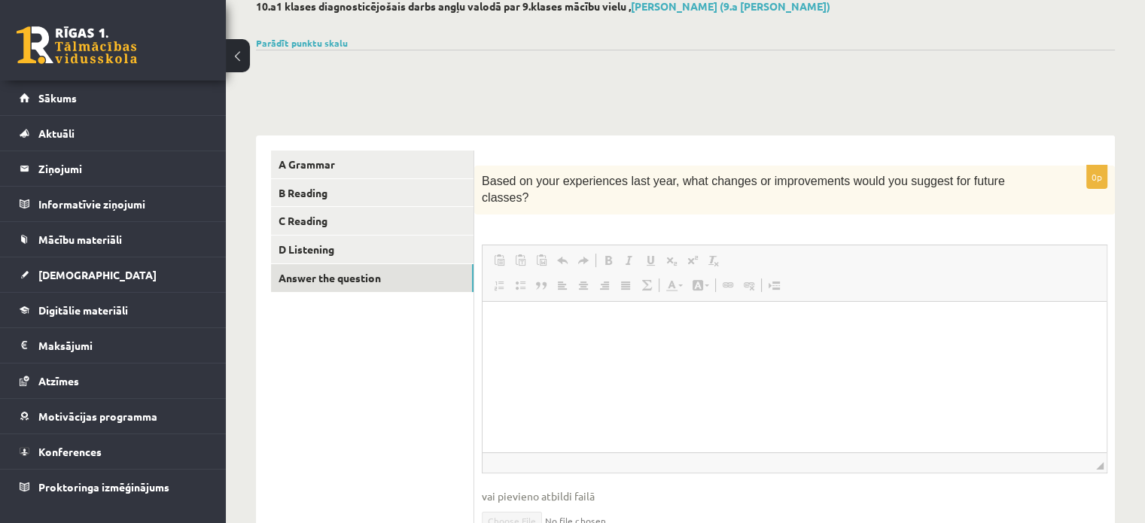
scroll to position [172, 0]
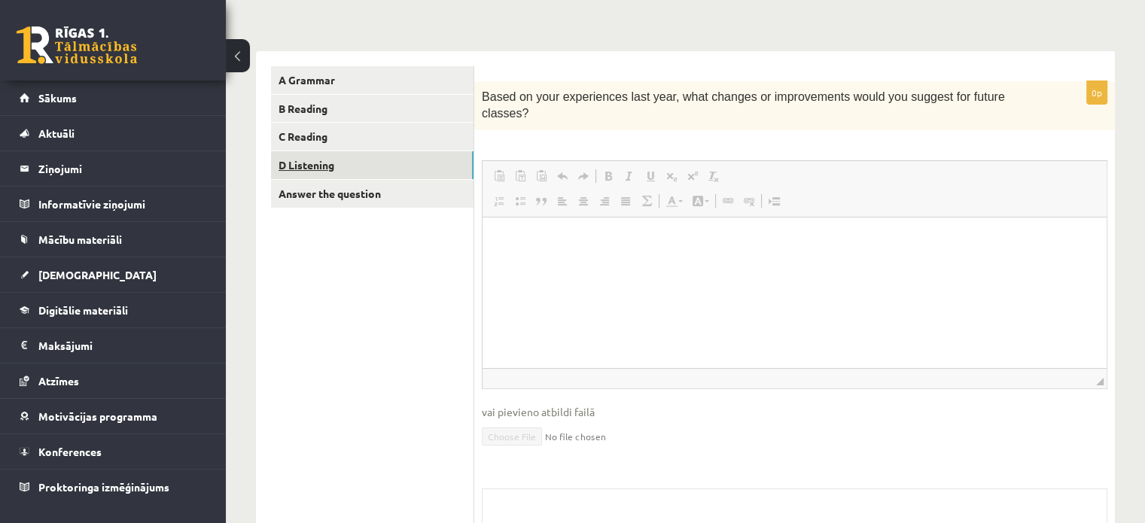
click at [407, 160] on link "D Listening" at bounding box center [372, 165] width 203 height 28
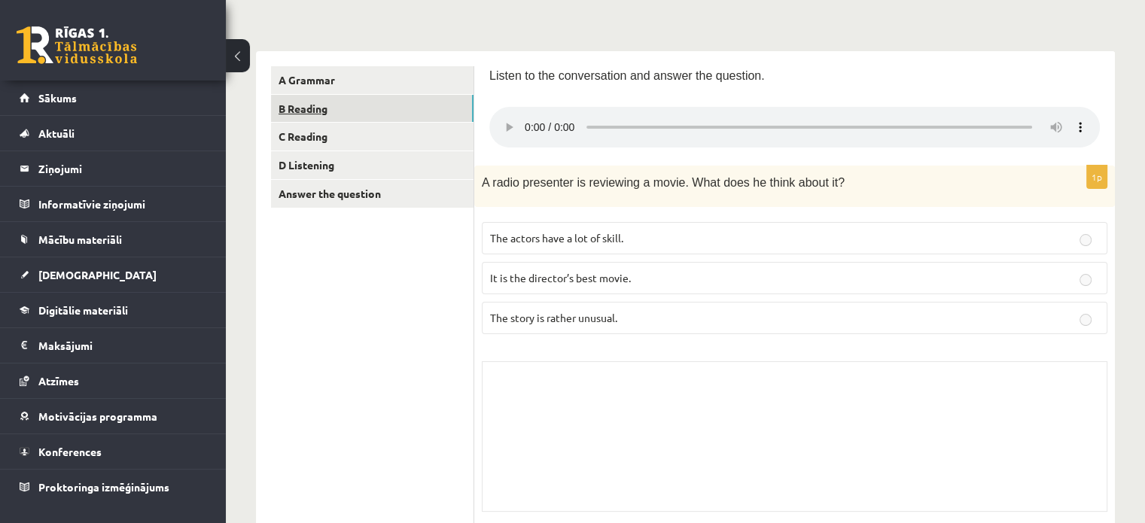
click at [397, 108] on link "B Reading" at bounding box center [372, 109] width 203 height 28
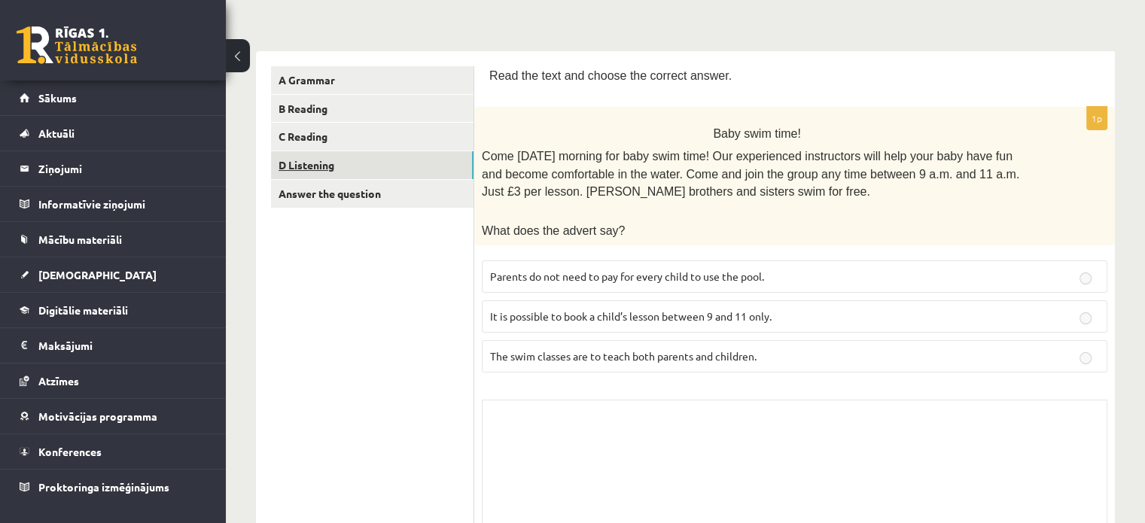
click at [393, 156] on link "D Listening" at bounding box center [372, 165] width 203 height 28
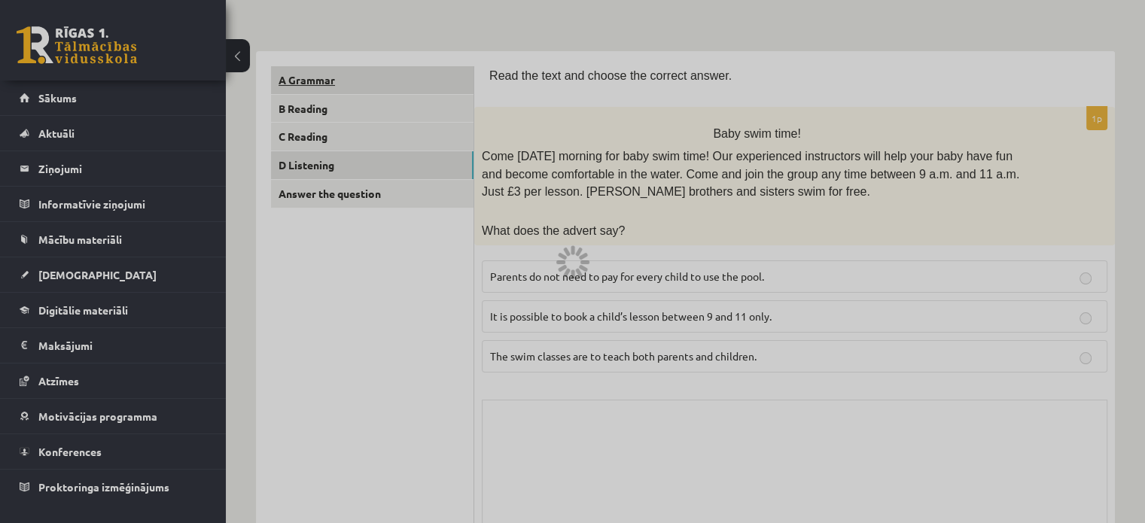
click at [390, 84] on link "A Grammar" at bounding box center [372, 80] width 203 height 28
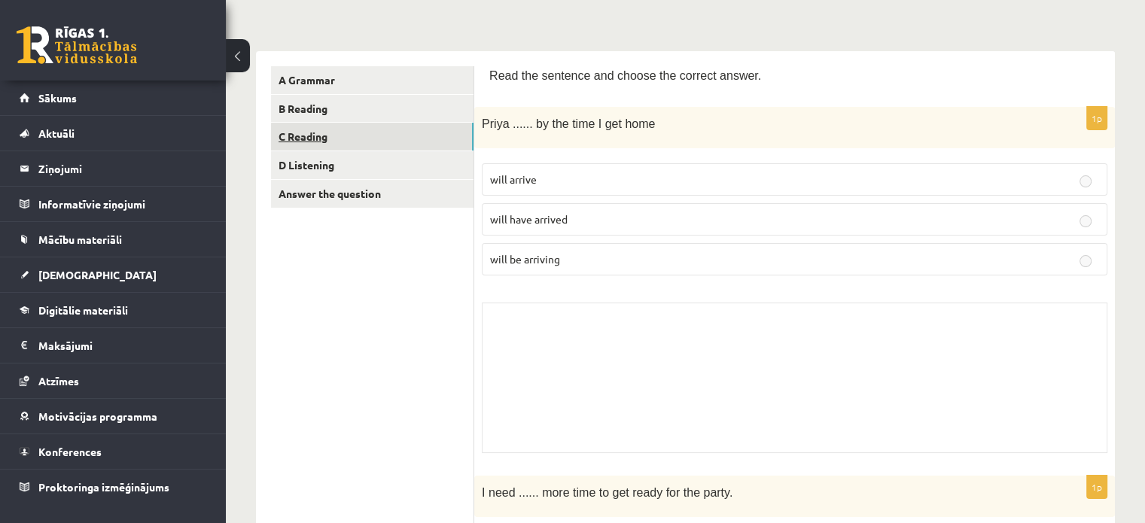
click at [361, 129] on link "C Reading" at bounding box center [372, 137] width 203 height 28
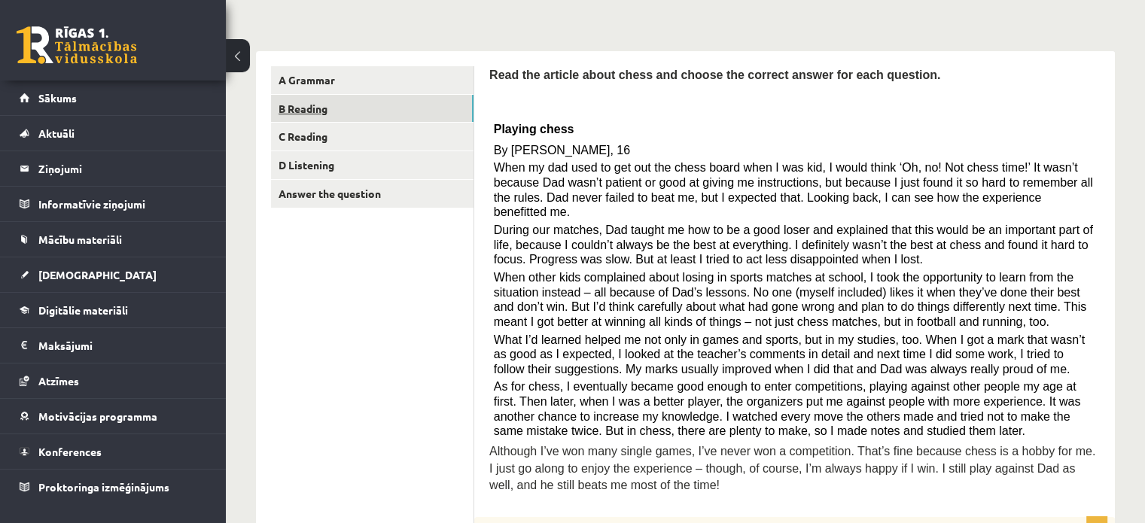
click at [364, 105] on link "B Reading" at bounding box center [372, 109] width 203 height 28
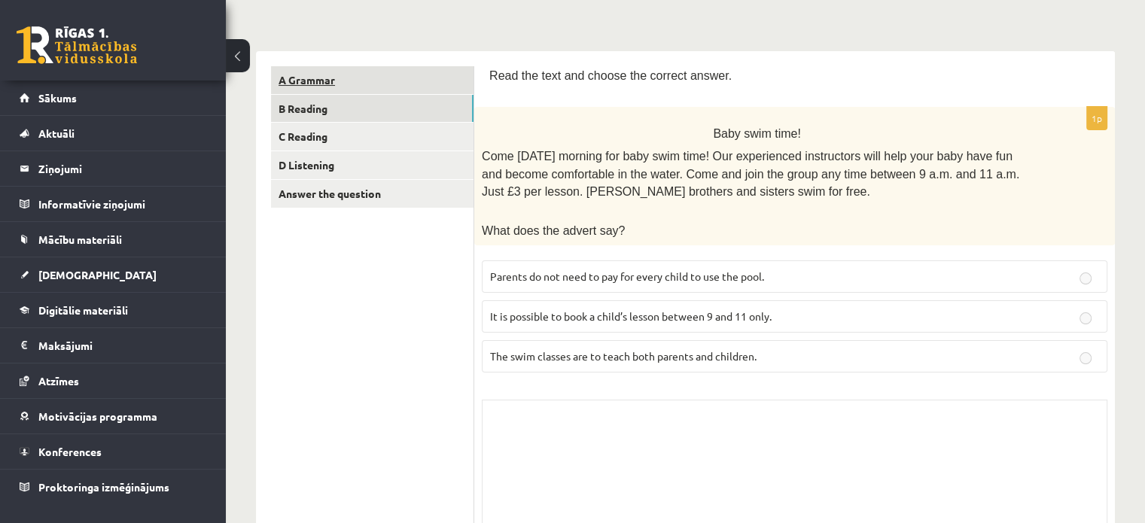
click at [367, 84] on link "A Grammar" at bounding box center [372, 80] width 203 height 28
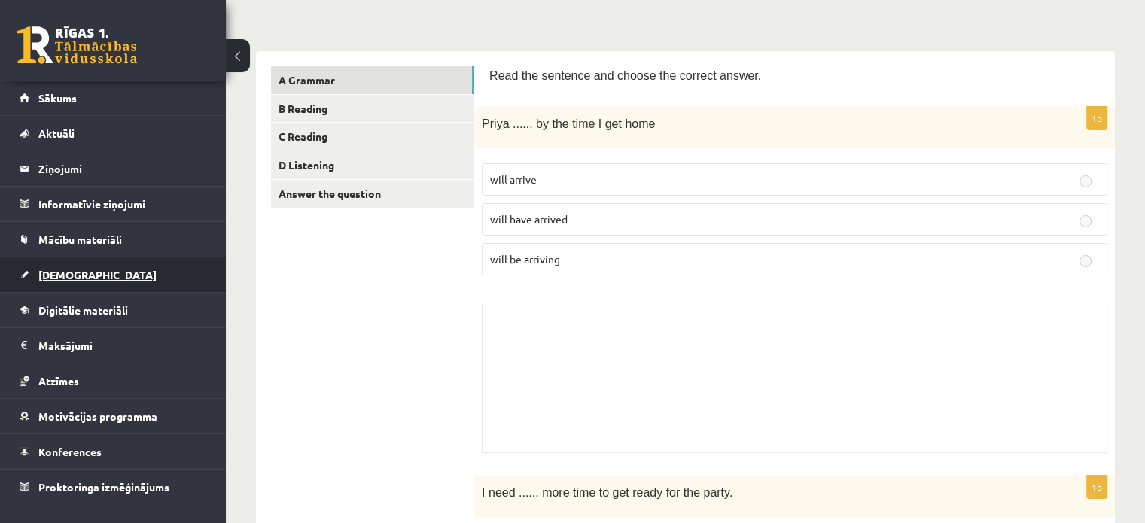
click at [100, 270] on link "[DEMOGRAPHIC_DATA]" at bounding box center [113, 274] width 187 height 35
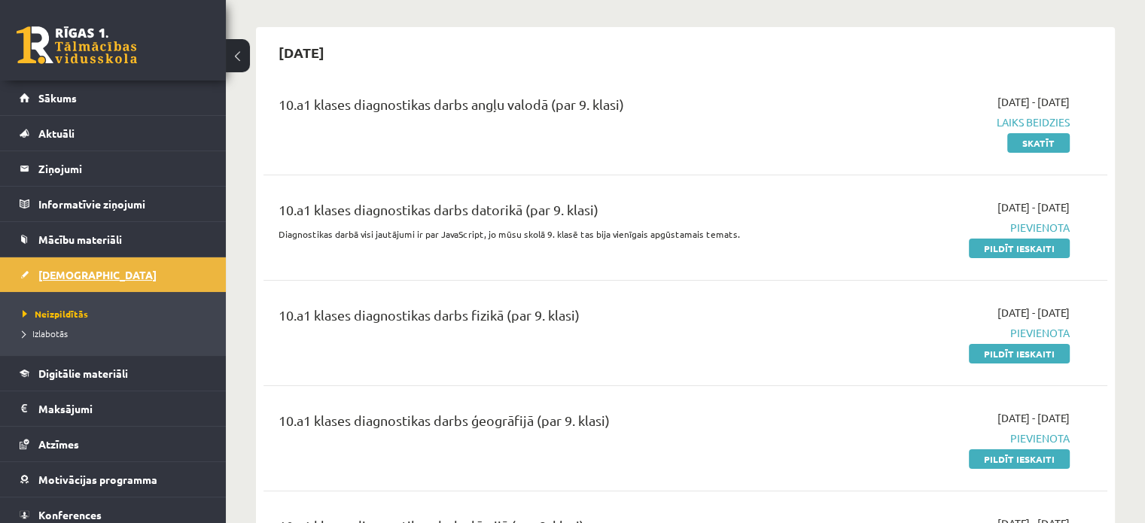
scroll to position [97, 0]
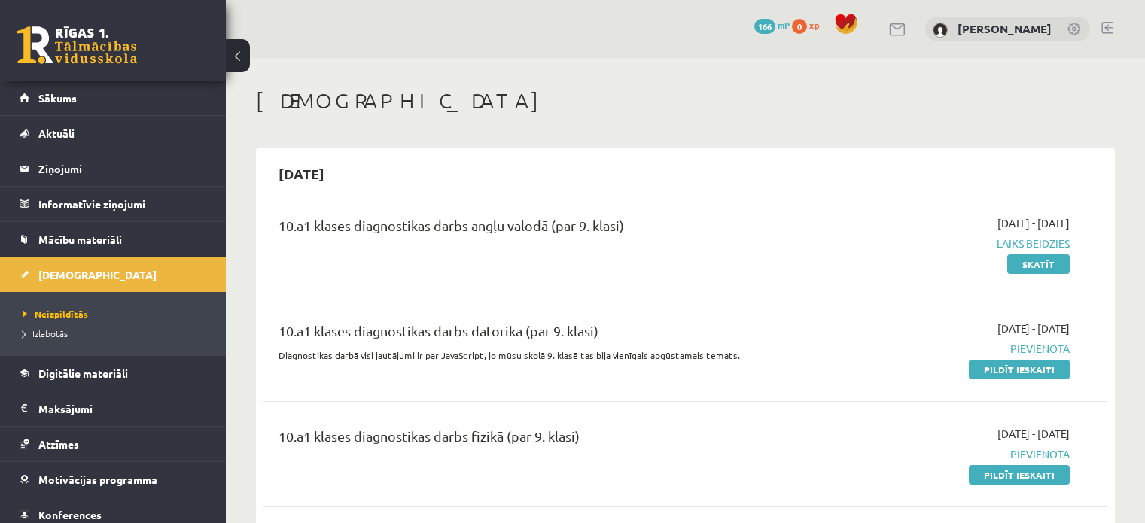
scroll to position [96, 0]
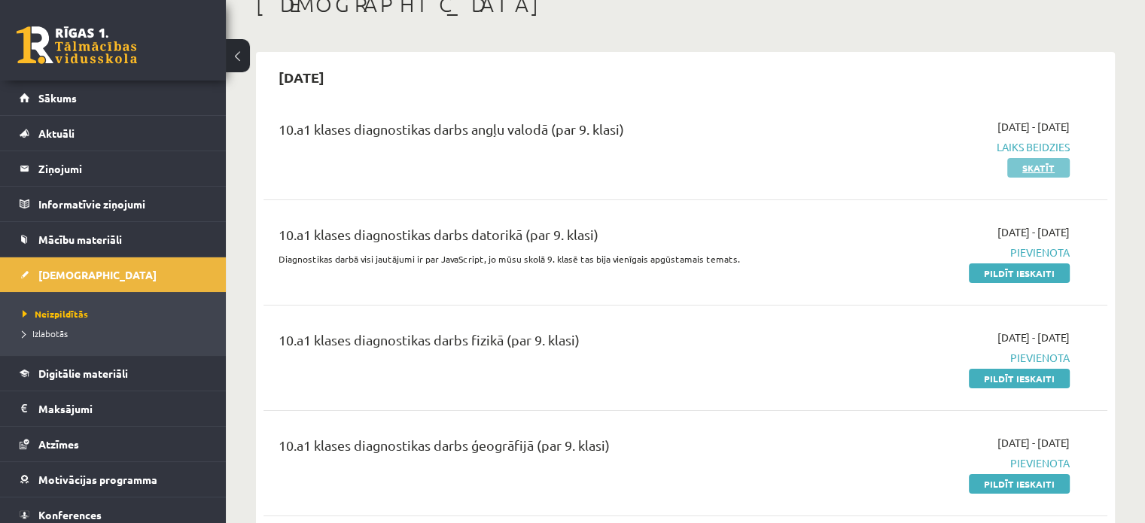
click at [1043, 167] on link "Skatīt" at bounding box center [1038, 168] width 62 height 20
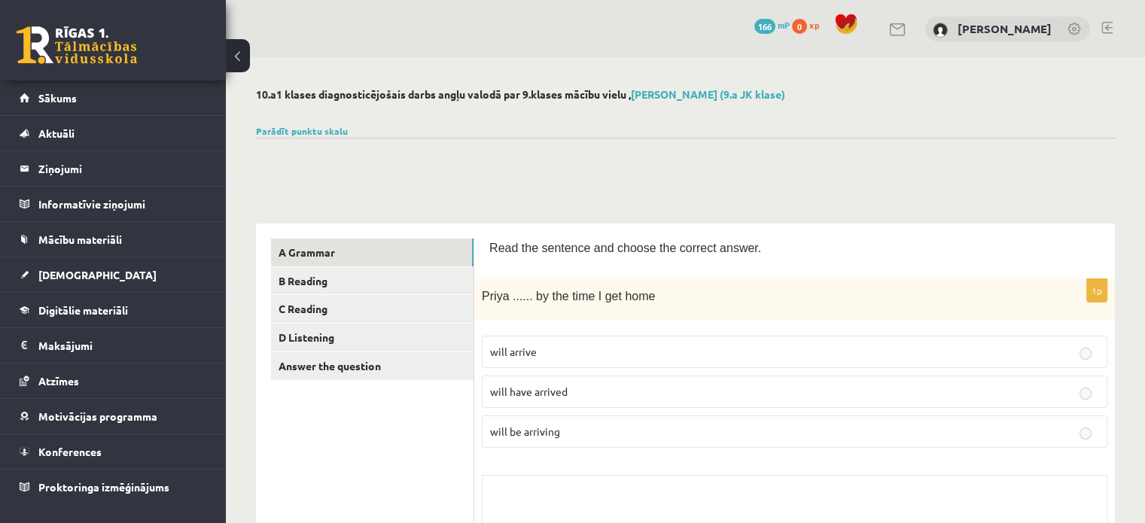
click at [1036, 364] on label "will arrive" at bounding box center [795, 352] width 626 height 32
click at [1046, 414] on fieldset "will arrive will have arrived will be arriving" at bounding box center [795, 390] width 626 height 124
drag, startPoint x: 893, startPoint y: 354, endPoint x: 822, endPoint y: 294, distance: 92.4
click at [890, 354] on p "will arrive" at bounding box center [794, 352] width 609 height 16
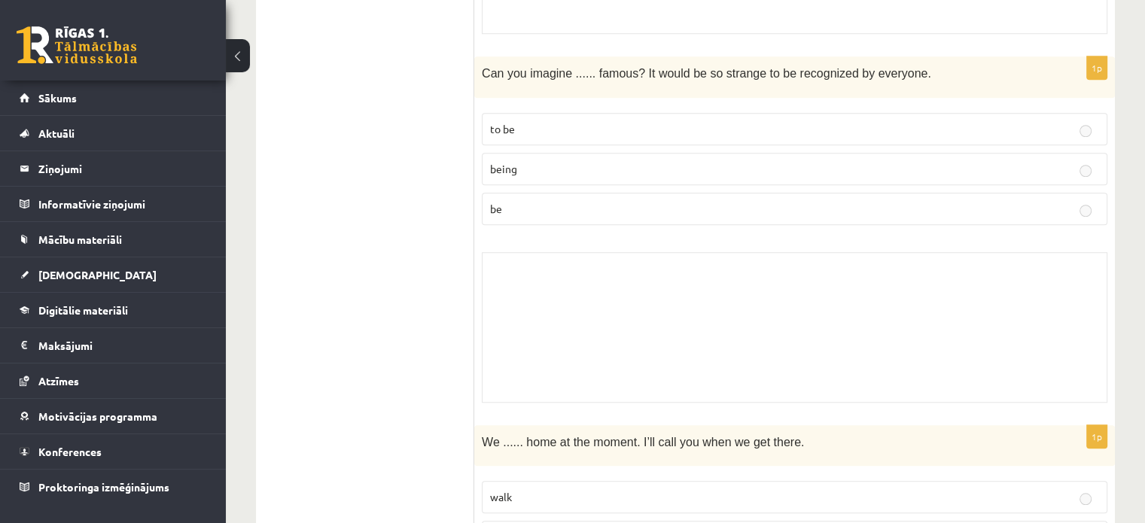
scroll to position [1355, 0]
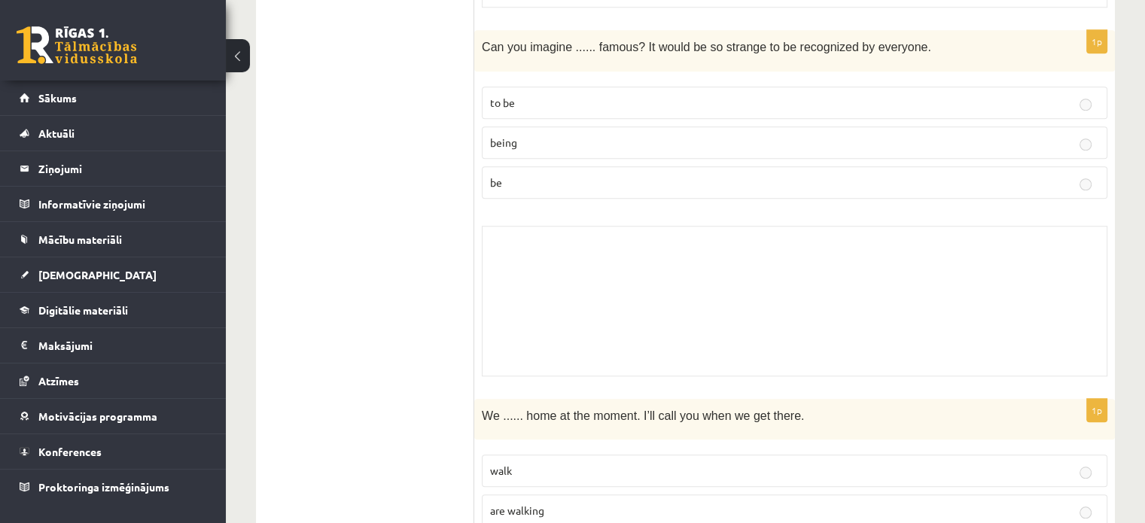
click at [659, 230] on div "Skolotāja pielikums" at bounding box center [795, 301] width 626 height 151
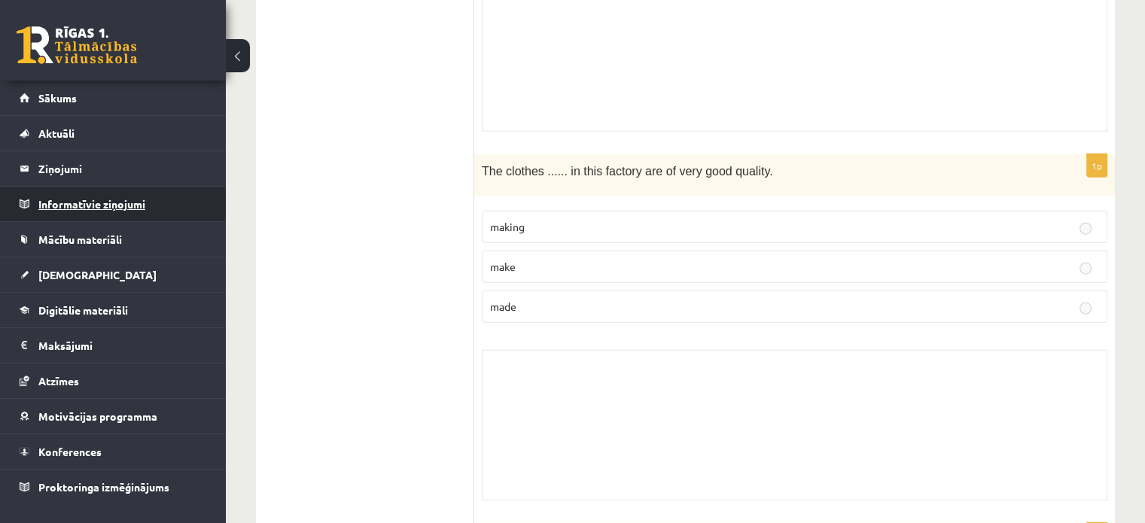
scroll to position [3538, 0]
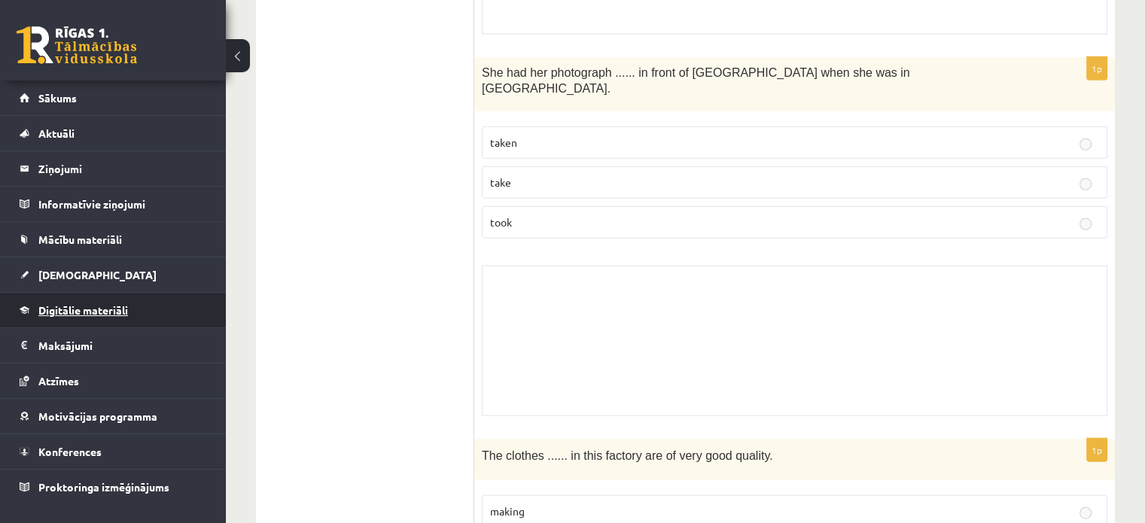
click at [118, 305] on span "Digitālie materiāli" at bounding box center [83, 310] width 90 height 14
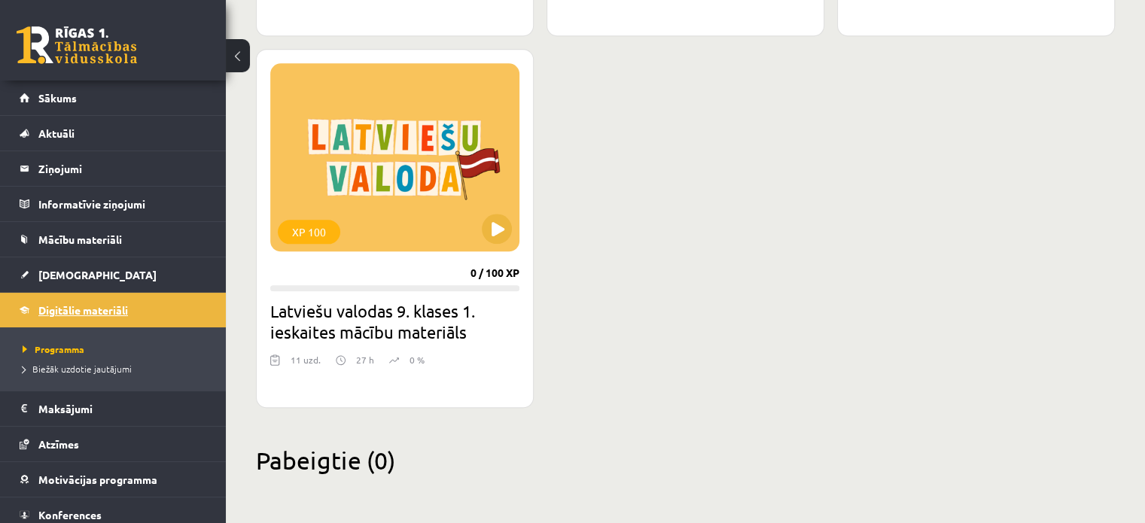
scroll to position [1726, 0]
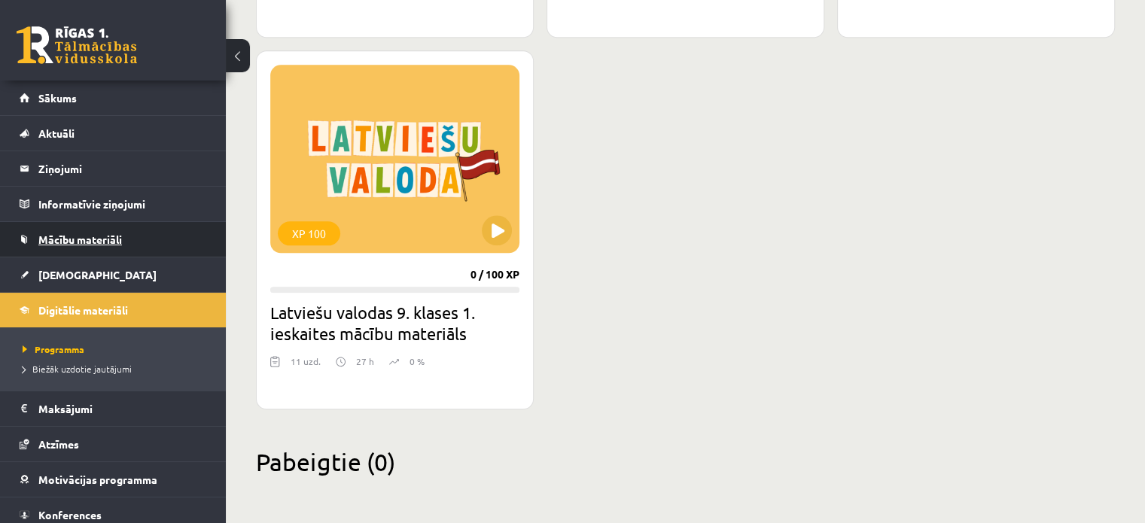
click at [105, 230] on link "Mācību materiāli" at bounding box center [113, 239] width 187 height 35
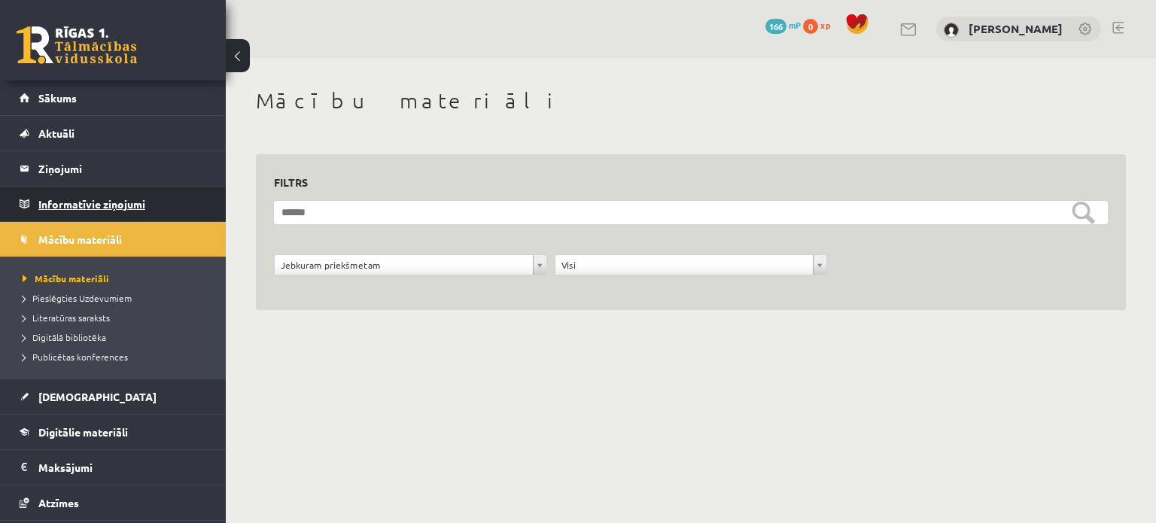
click at [114, 205] on legend "Informatīvie ziņojumi 0" at bounding box center [122, 204] width 169 height 35
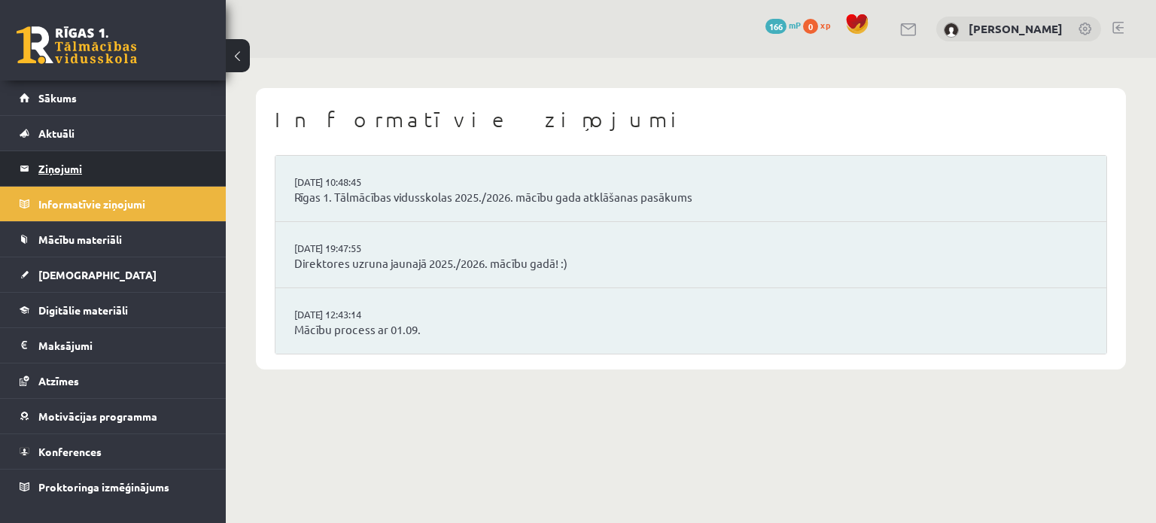
click at [113, 169] on legend "Ziņojumi 0" at bounding box center [122, 168] width 169 height 35
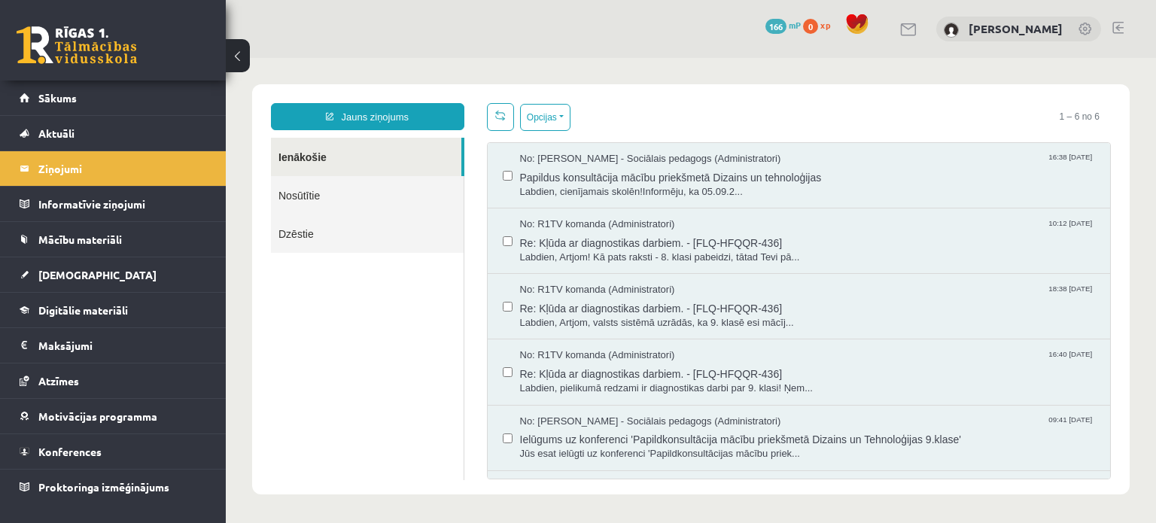
click at [358, 193] on link "Nosūtītie" at bounding box center [367, 195] width 193 height 38
click at [288, 207] on link "Nosūtītie" at bounding box center [367, 195] width 193 height 38
click at [291, 239] on link "Dzēstie" at bounding box center [367, 234] width 193 height 38
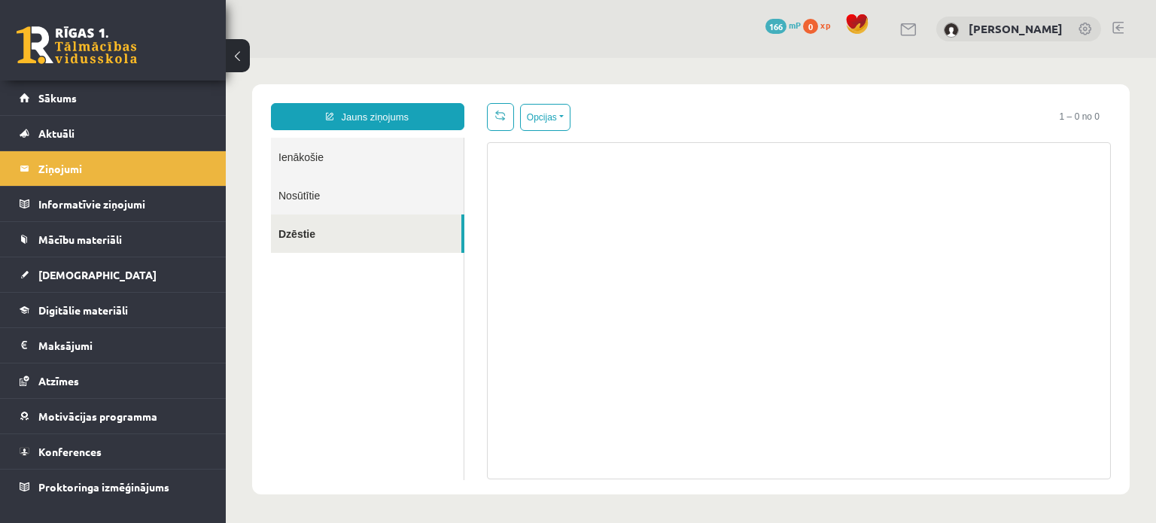
click at [297, 203] on link "Nosūtītie" at bounding box center [367, 195] width 193 height 38
click at [310, 160] on link "Ienākošie" at bounding box center [367, 157] width 193 height 38
click at [107, 261] on link "[DEMOGRAPHIC_DATA]" at bounding box center [113, 274] width 187 height 35
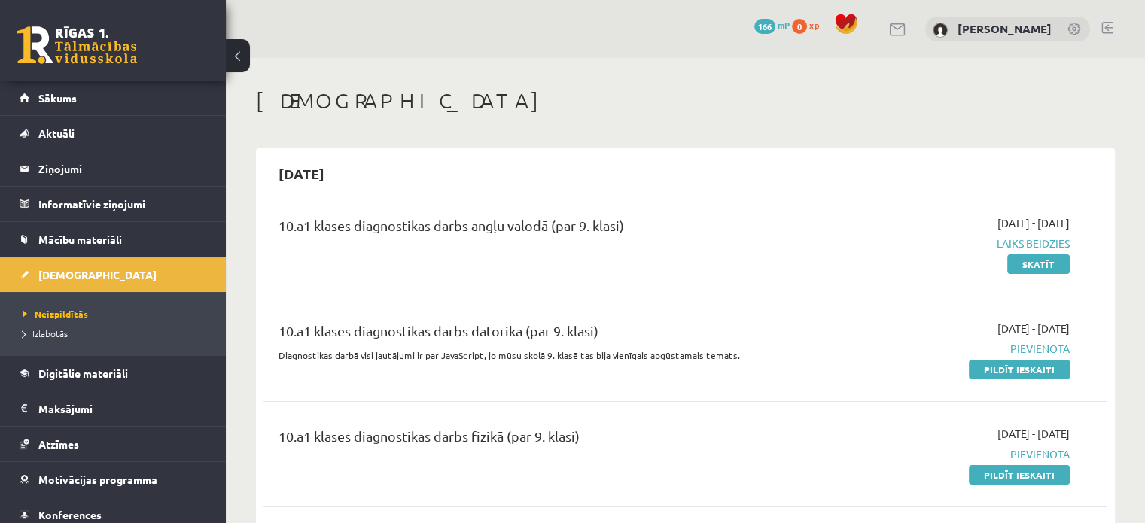
click at [1006, 246] on span "Laiks beidzies" at bounding box center [945, 244] width 248 height 16
click at [1037, 273] on div "10.a1 klases diagnostikas darbs angļu valodā (par 9. klasi) 2025-09-01 - 2025-0…" at bounding box center [685, 243] width 844 height 87
click at [1037, 271] on link "Skatīt" at bounding box center [1038, 264] width 62 height 20
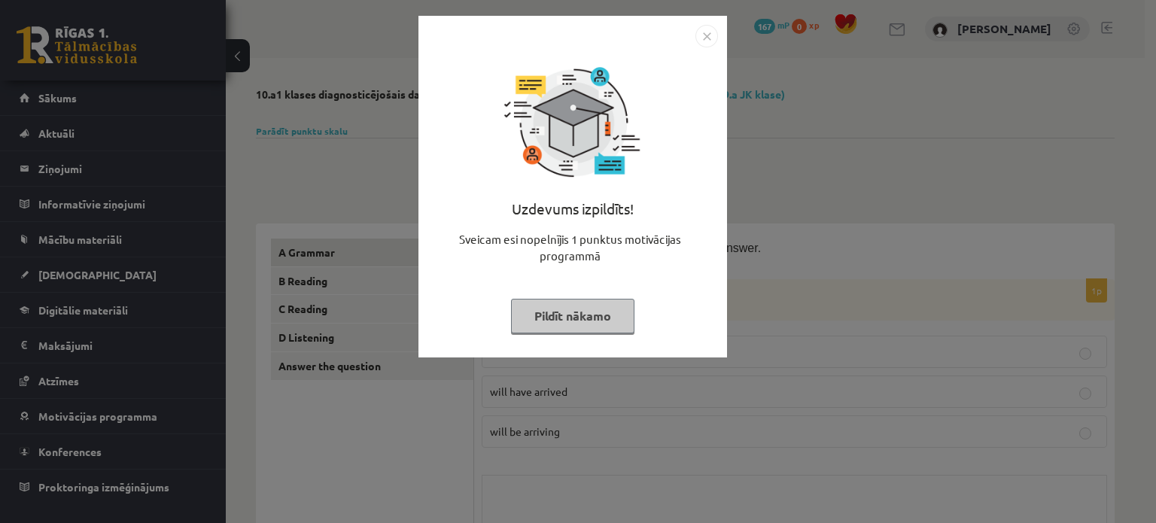
click at [704, 50] on div "Uzdevums izpildīts! Sveicam esi nopelnījis 1 punktus motivācijas programmā Pild…" at bounding box center [573, 197] width 291 height 301
click at [714, 46] on img "Close" at bounding box center [707, 36] width 23 height 23
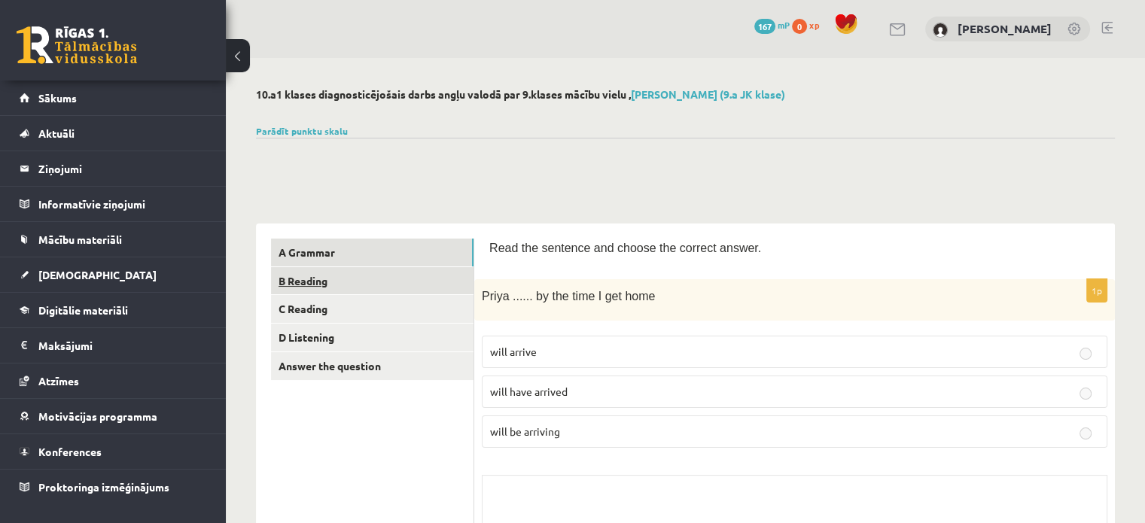
click at [328, 278] on link "B Reading" at bounding box center [372, 281] width 203 height 28
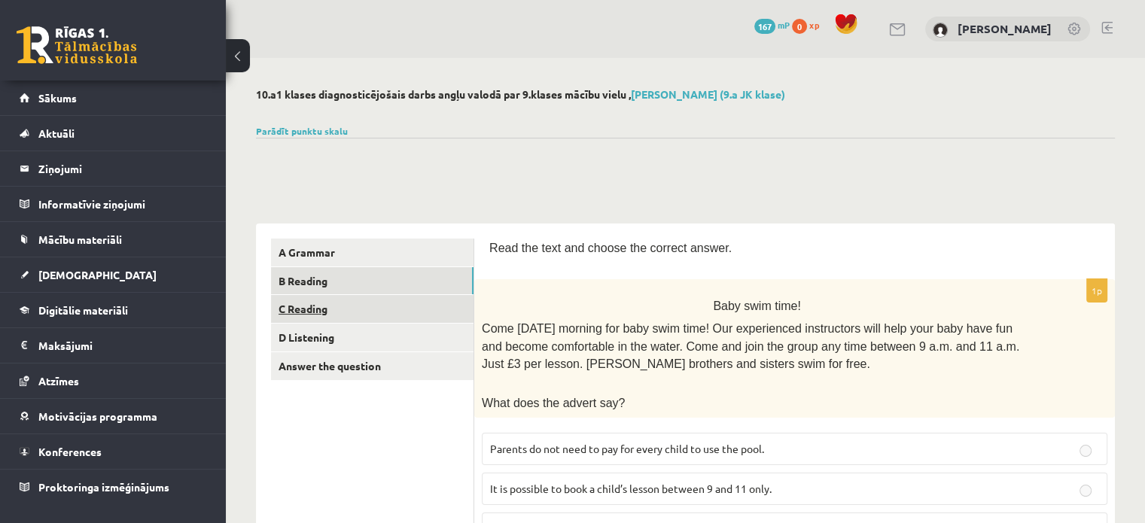
click at [324, 307] on link "C Reading" at bounding box center [372, 309] width 203 height 28
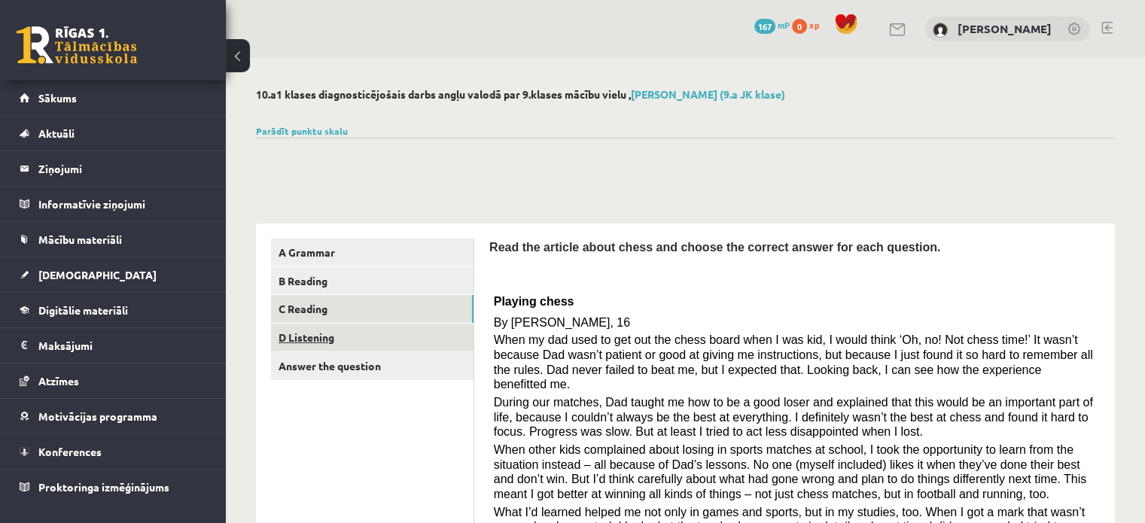
click at [325, 340] on link "D Listening" at bounding box center [372, 338] width 203 height 28
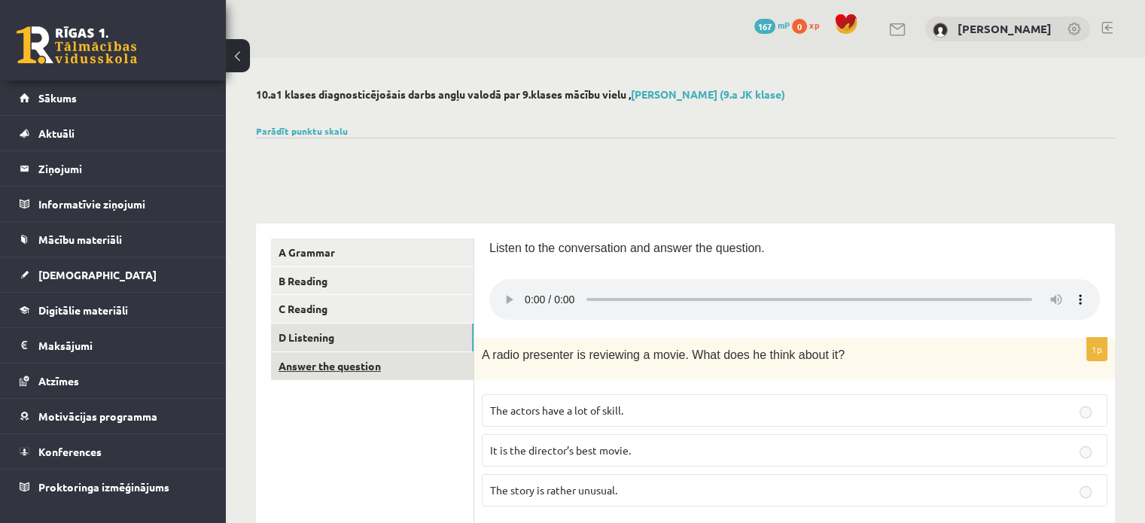
click at [324, 358] on link "Answer the question" at bounding box center [372, 366] width 203 height 28
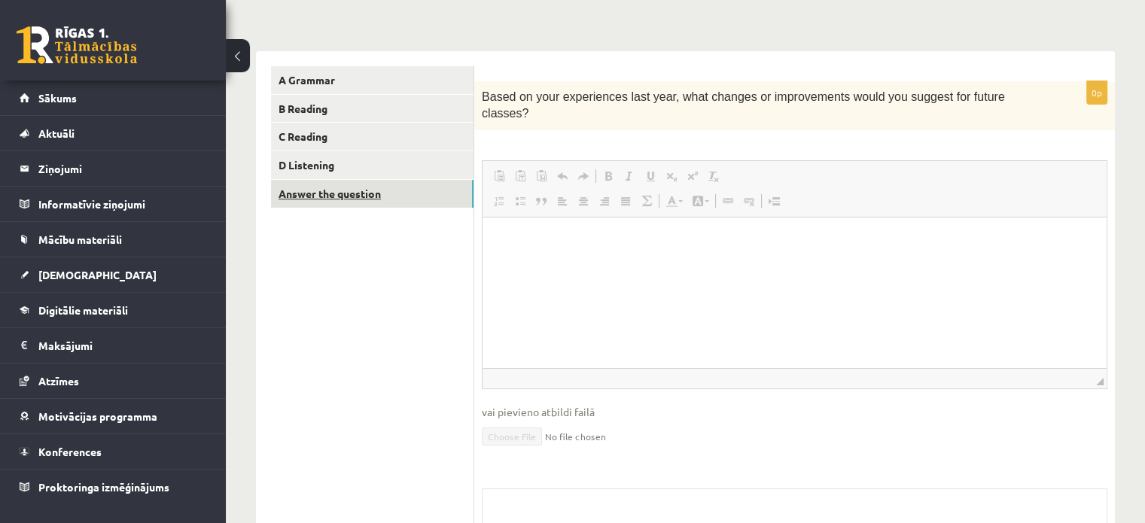
scroll to position [173, 0]
click at [324, 170] on link "D Listening" at bounding box center [372, 165] width 203 height 28
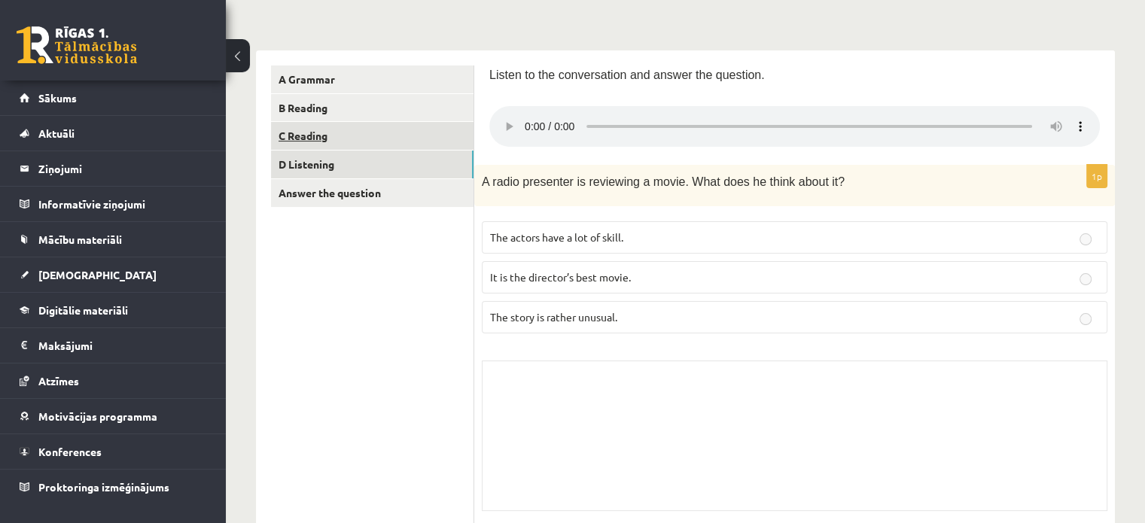
click at [328, 139] on link "C Reading" at bounding box center [372, 136] width 203 height 28
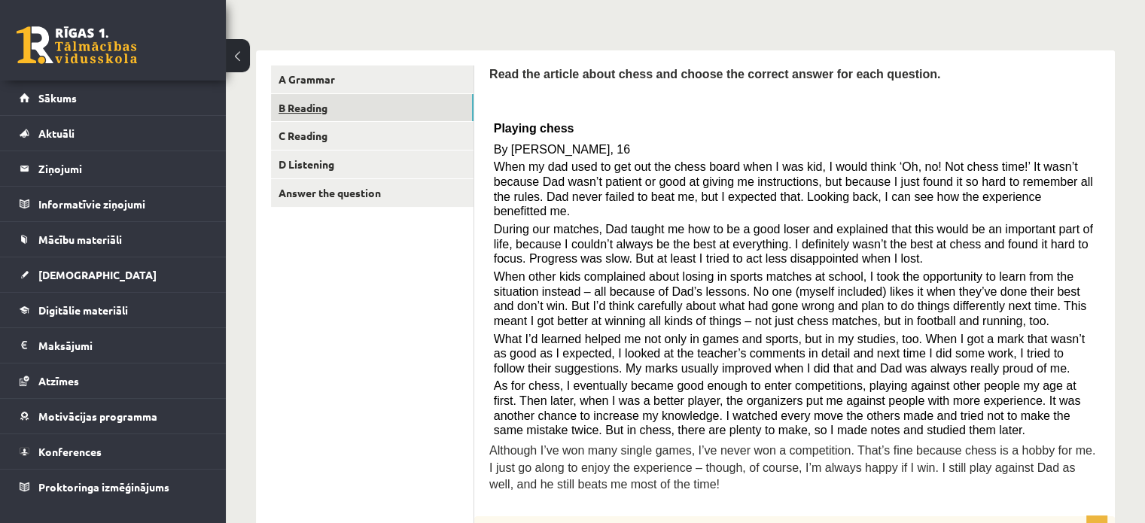
click at [333, 111] on link "B Reading" at bounding box center [372, 108] width 203 height 28
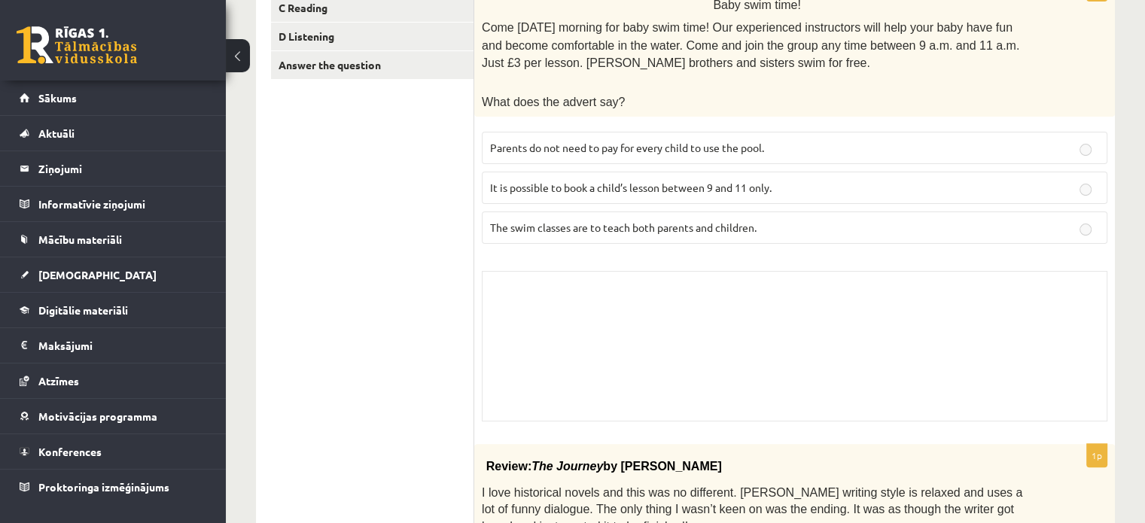
scroll to position [0, 0]
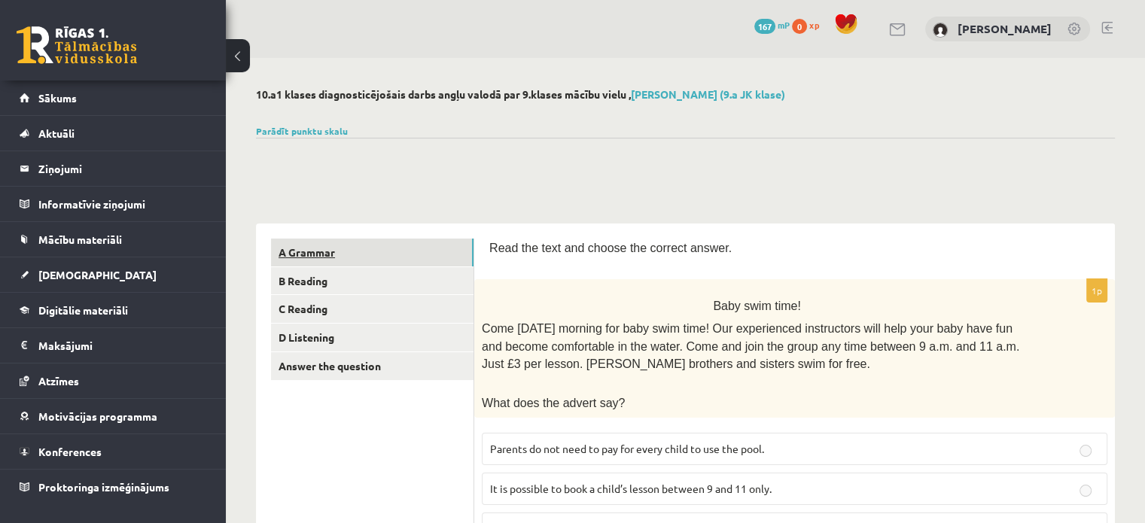
click at [320, 260] on link "A Grammar" at bounding box center [372, 253] width 203 height 28
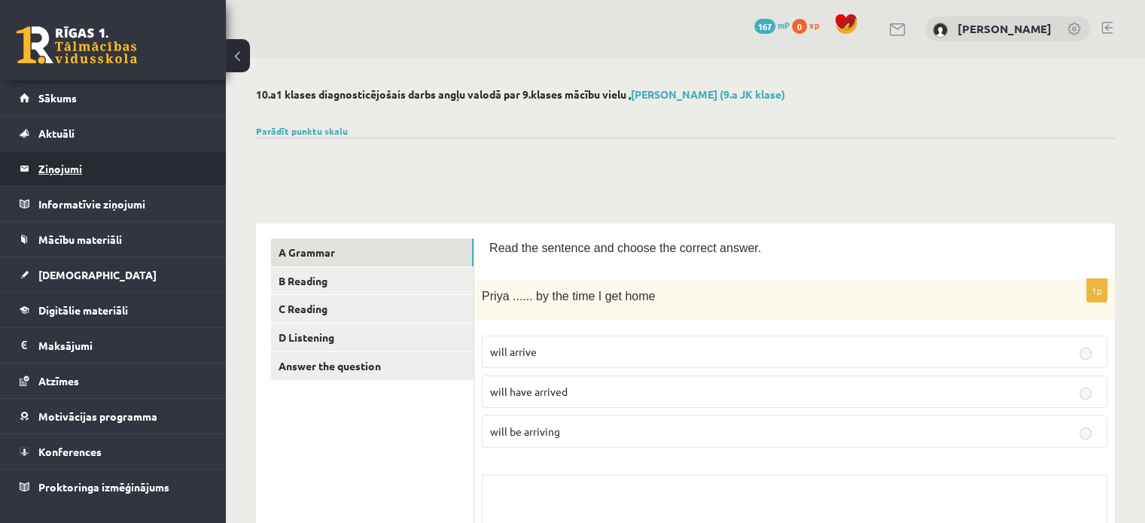
click at [136, 153] on legend "Ziņojumi 0" at bounding box center [122, 168] width 169 height 35
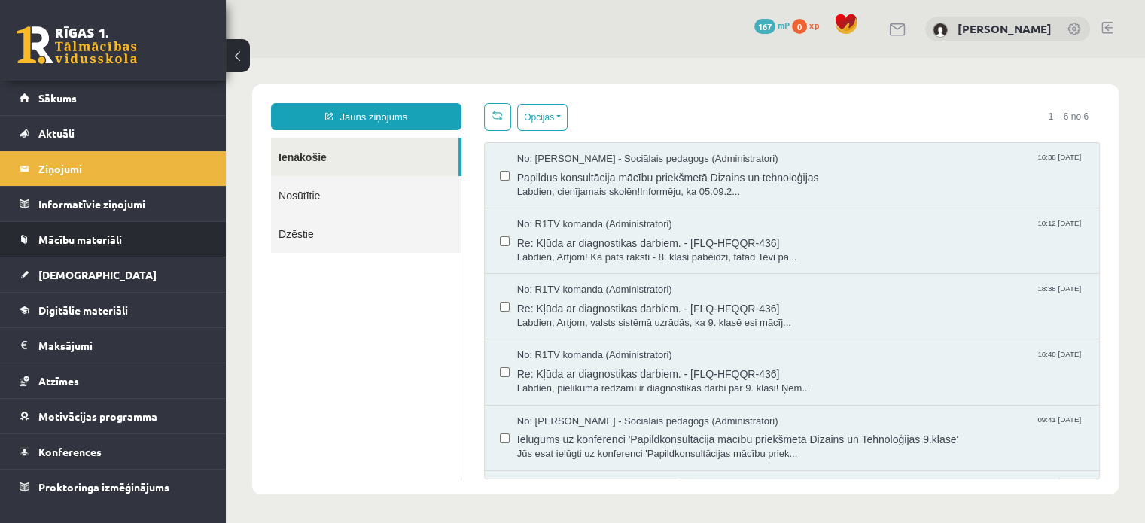
click at [146, 227] on link "Mācību materiāli" at bounding box center [113, 239] width 187 height 35
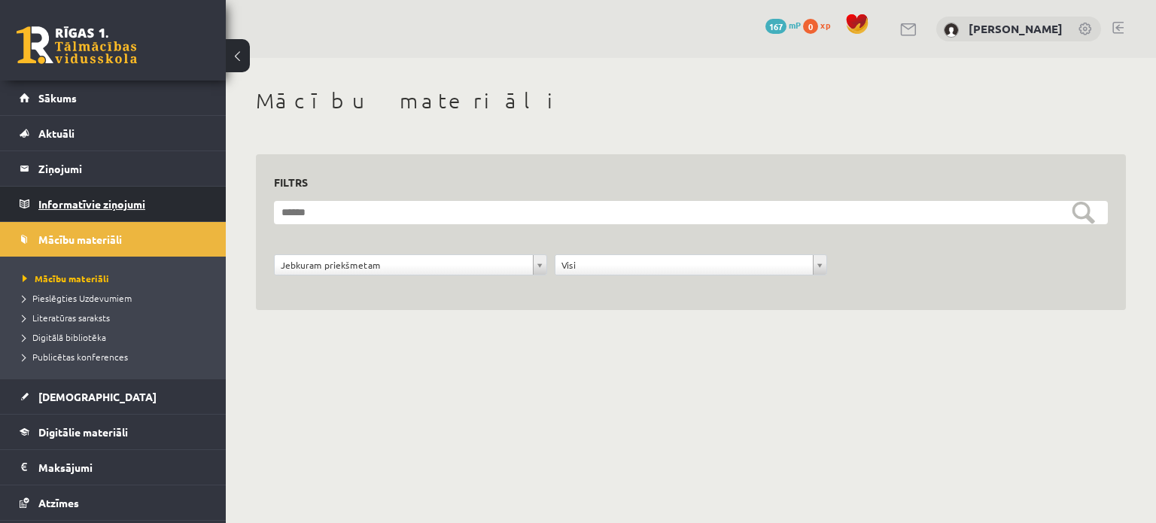
click at [148, 213] on legend "Informatīvie ziņojumi 0" at bounding box center [122, 204] width 169 height 35
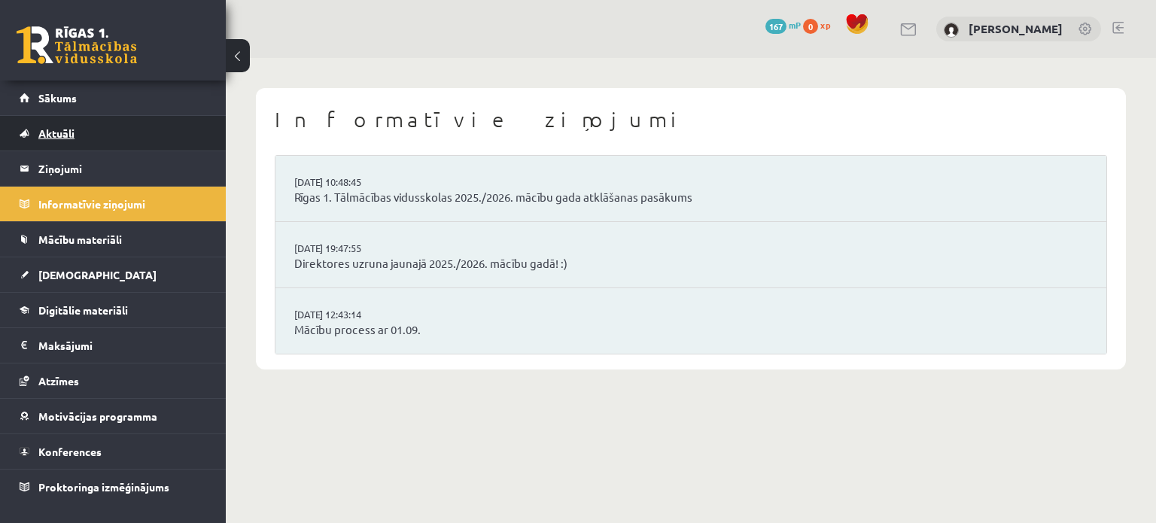
click at [145, 140] on link "Aktuāli" at bounding box center [113, 133] width 187 height 35
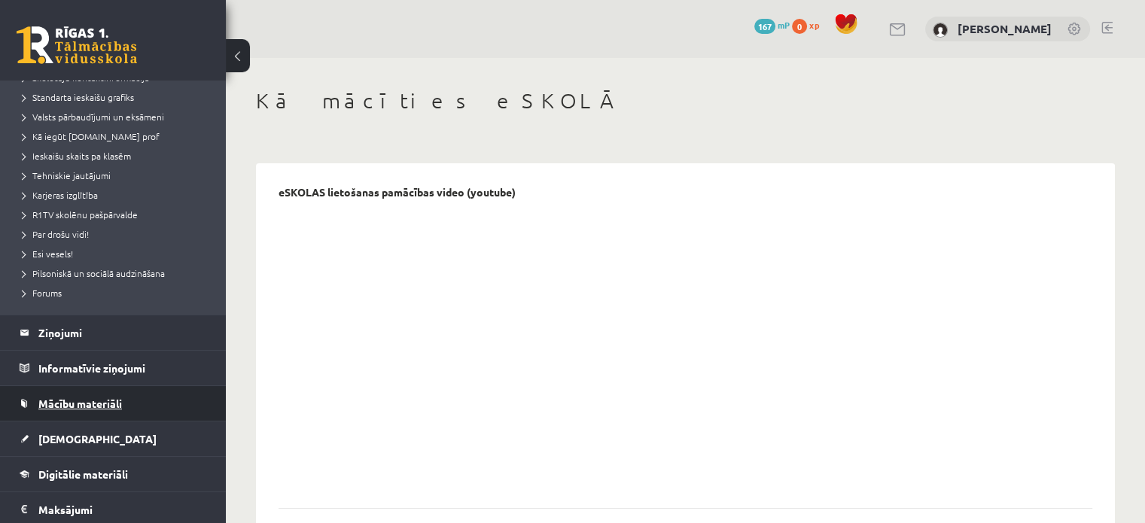
scroll to position [301, 0]
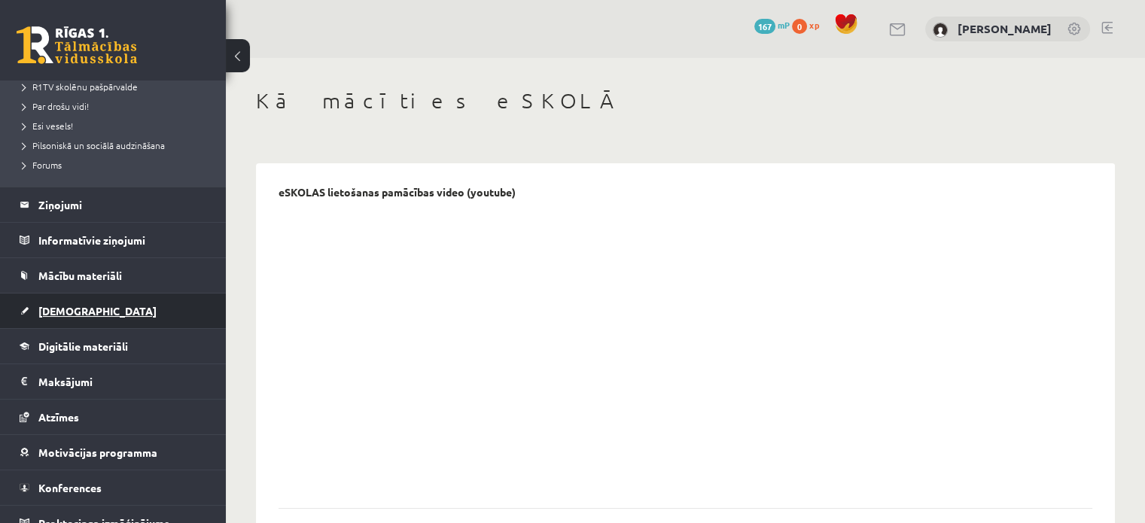
click at [146, 309] on link "[DEMOGRAPHIC_DATA]" at bounding box center [113, 311] width 187 height 35
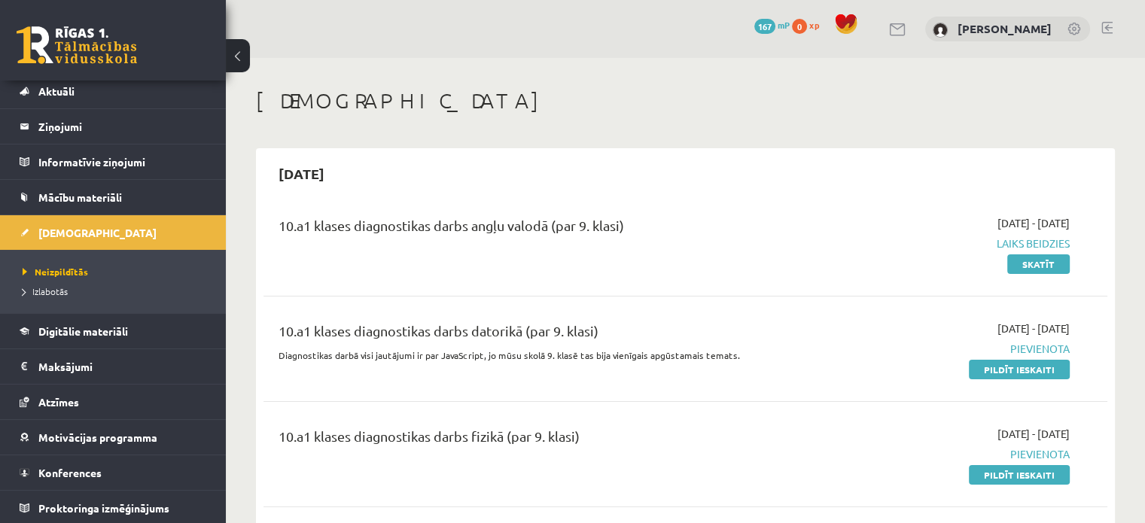
click at [1039, 239] on span "Laiks beidzies" at bounding box center [945, 244] width 248 height 16
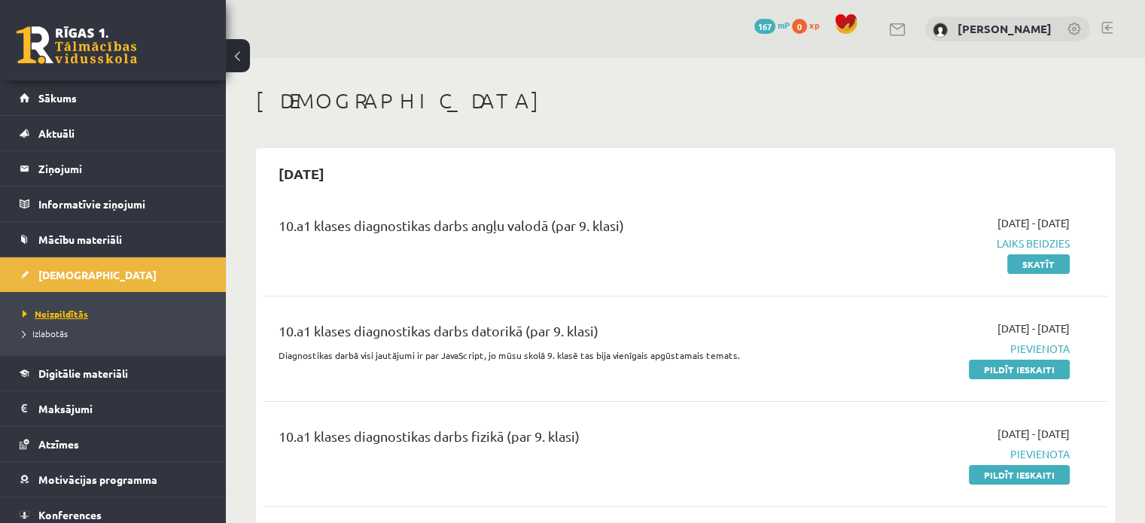
click at [43, 311] on span "Neizpildītās" at bounding box center [55, 314] width 65 height 12
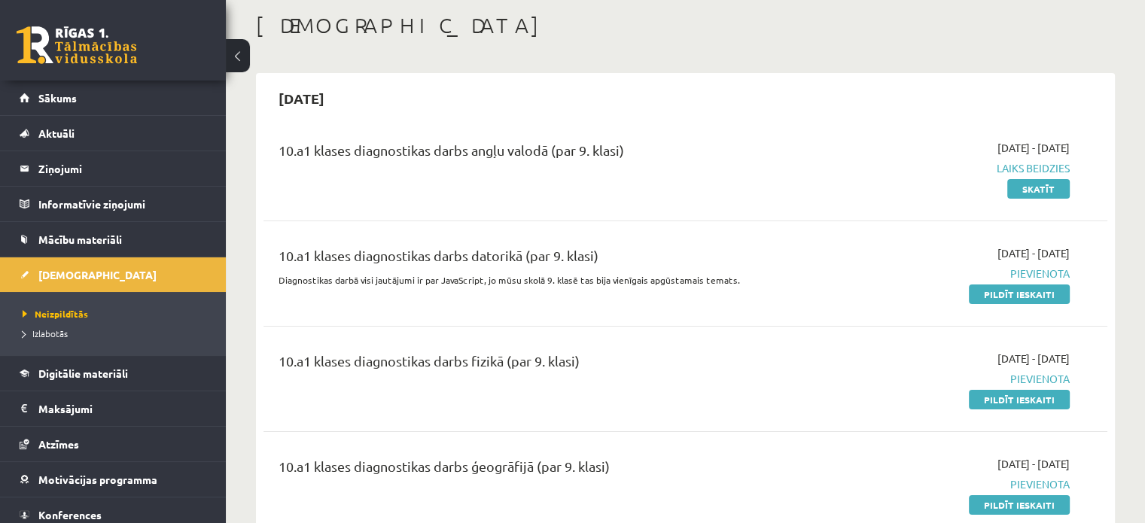
scroll to position [151, 0]
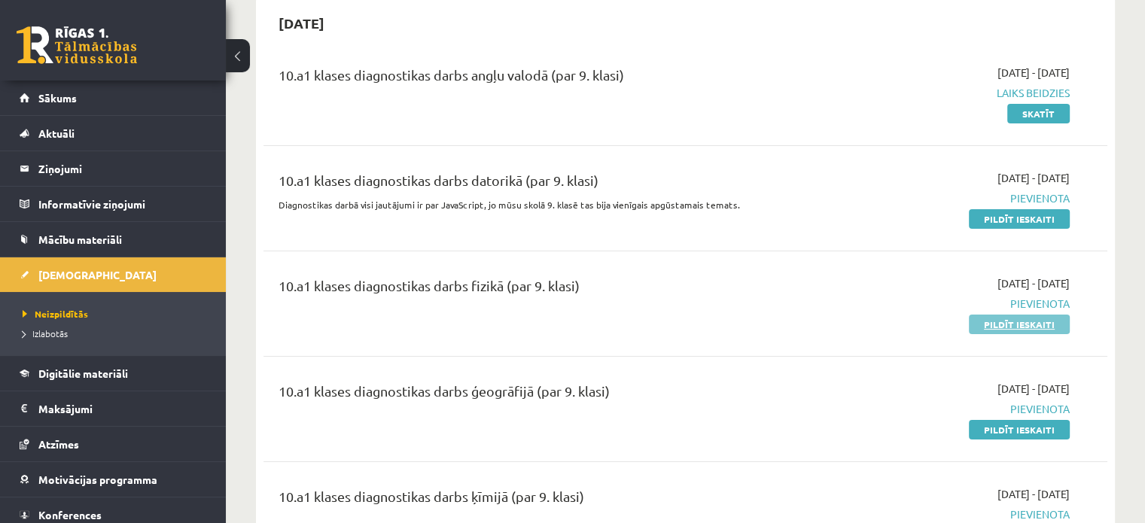
click at [1045, 321] on link "Pildīt ieskaiti" at bounding box center [1019, 325] width 101 height 20
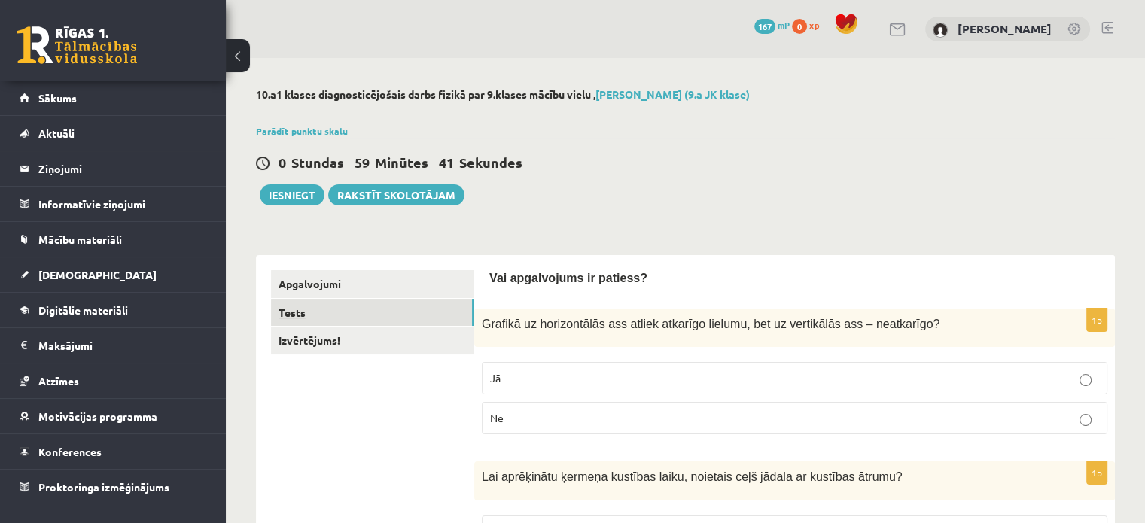
click at [434, 308] on link "Tests" at bounding box center [372, 313] width 203 height 28
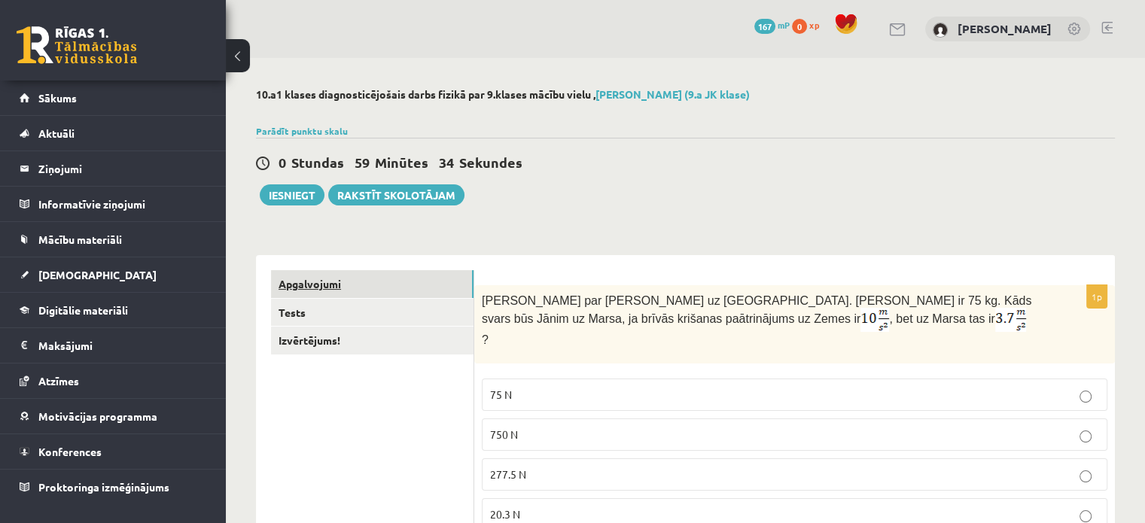
click at [301, 291] on link "Apgalvojumi" at bounding box center [372, 284] width 203 height 28
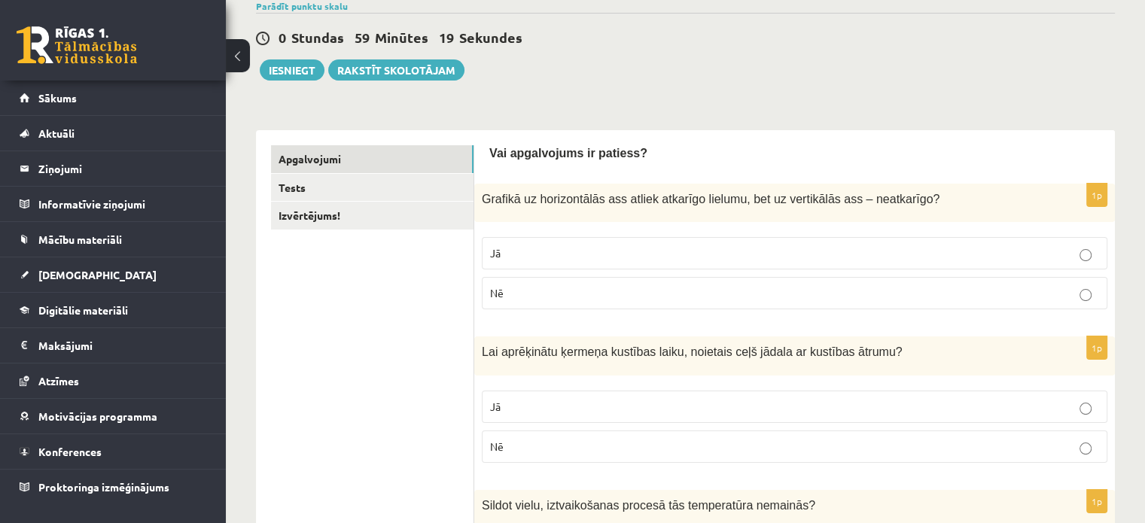
scroll to position [151, 0]
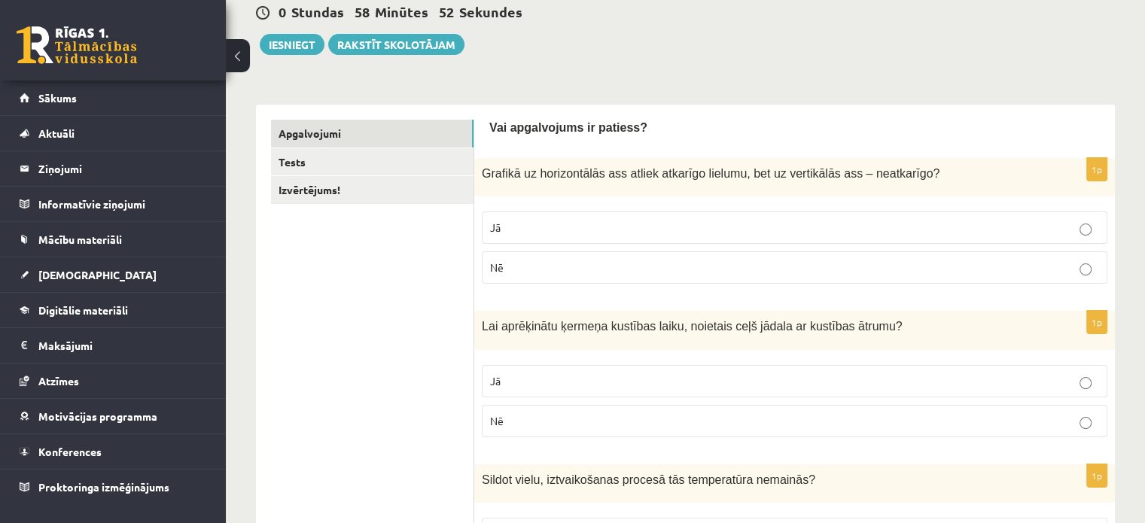
click at [1073, 276] on label "Nē" at bounding box center [795, 267] width 626 height 32
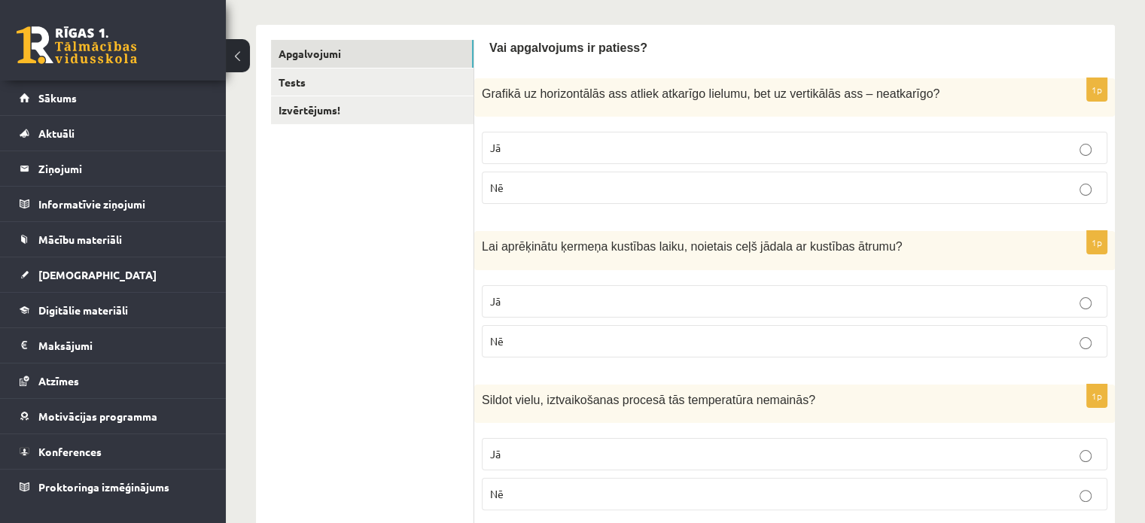
scroll to position [301, 0]
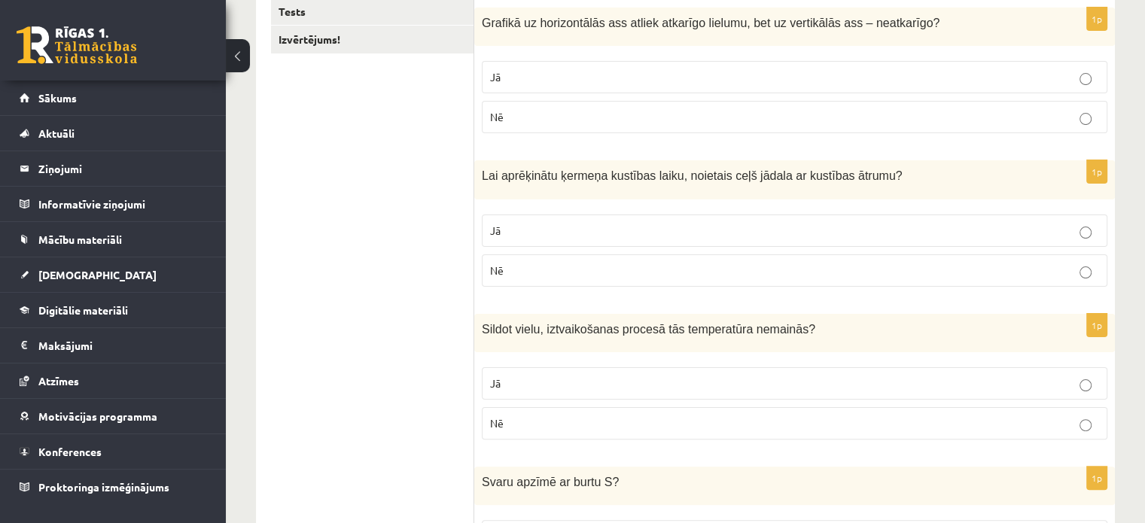
click at [772, 232] on p "Jā" at bounding box center [794, 231] width 609 height 16
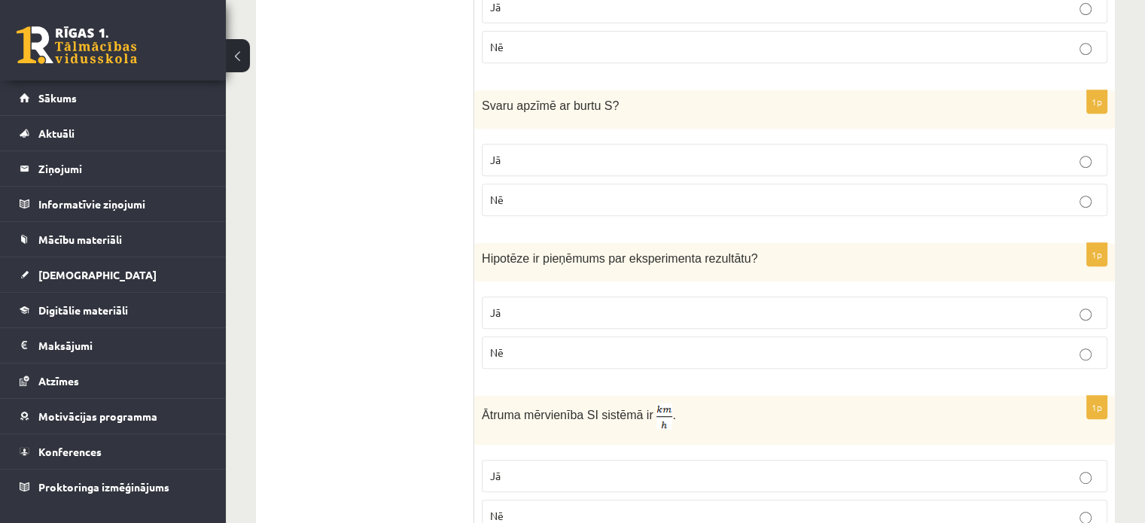
scroll to position [602, 0]
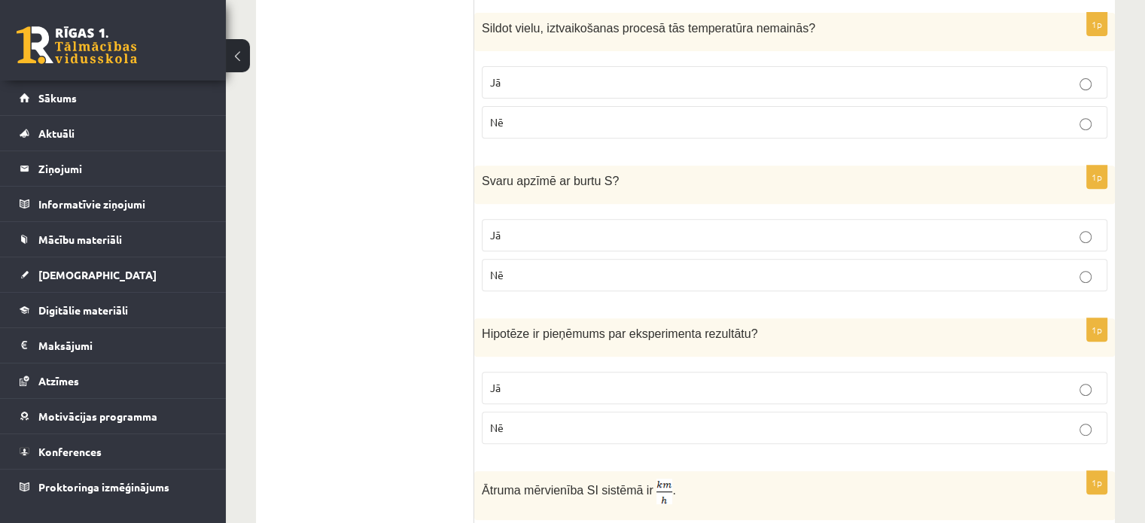
click at [682, 78] on p "Jā" at bounding box center [794, 83] width 609 height 16
click at [583, 274] on p "Nē" at bounding box center [794, 275] width 609 height 16
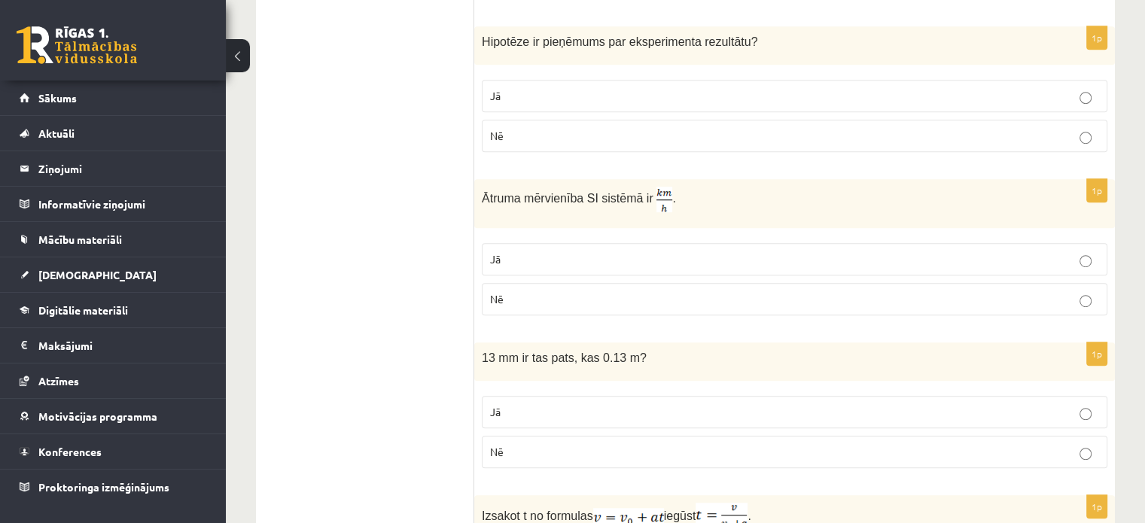
scroll to position [903, 0]
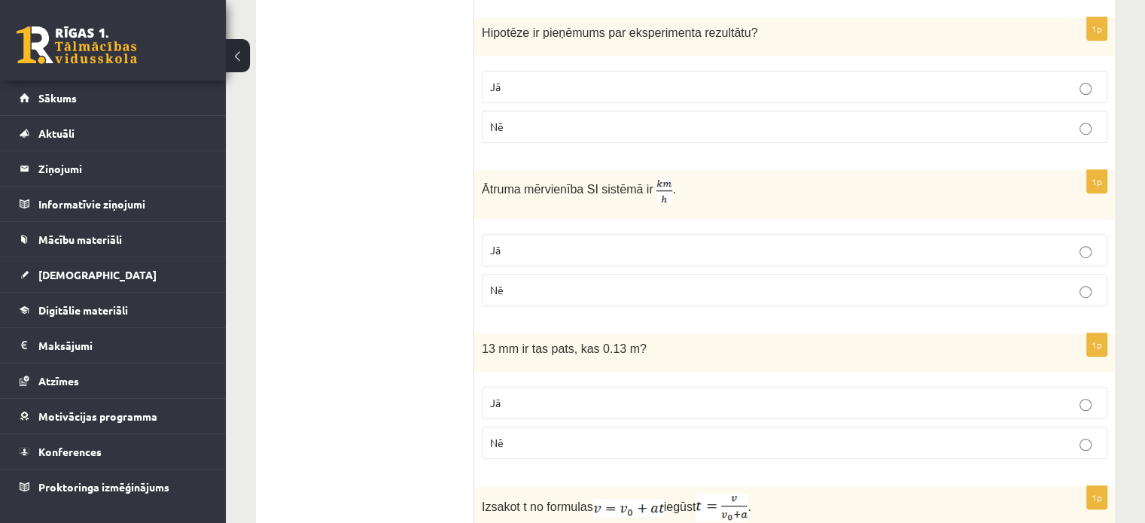
click at [809, 79] on p "Jā" at bounding box center [794, 87] width 609 height 16
click at [881, 298] on label "Nē" at bounding box center [795, 290] width 626 height 32
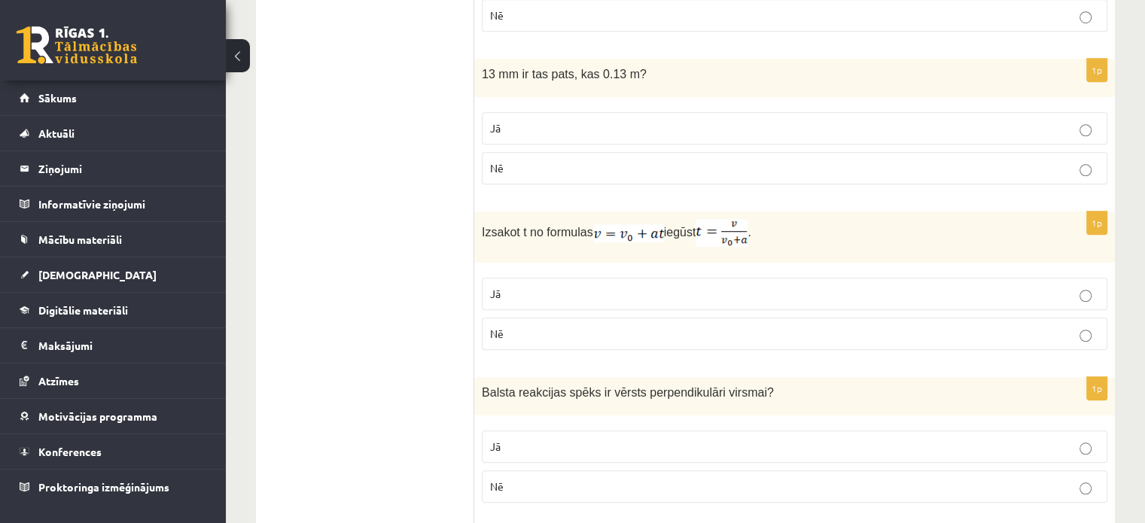
scroll to position [1204, 0]
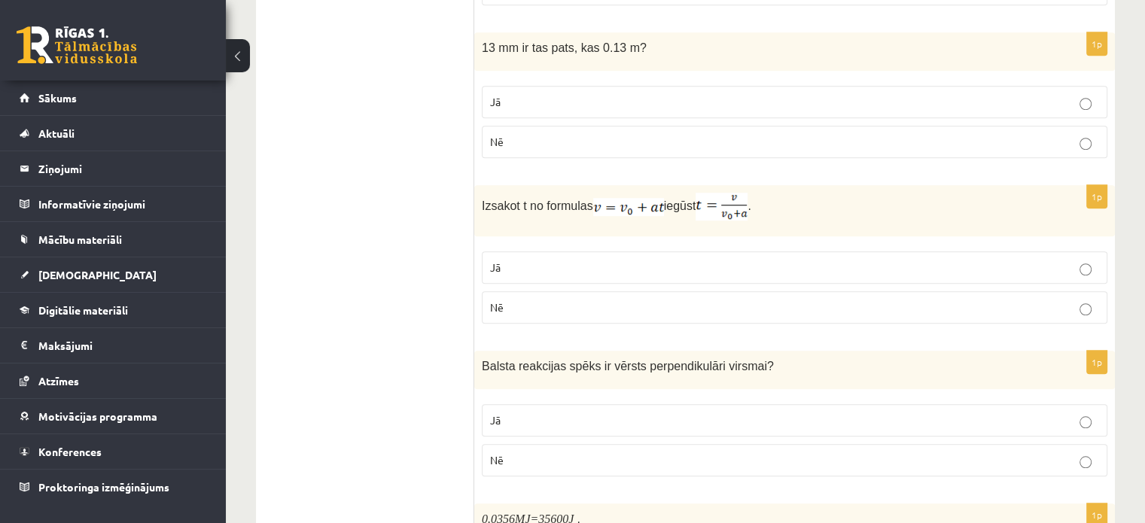
click at [587, 145] on p "Nē" at bounding box center [794, 142] width 609 height 16
click at [826, 300] on p "Nē" at bounding box center [794, 308] width 609 height 16
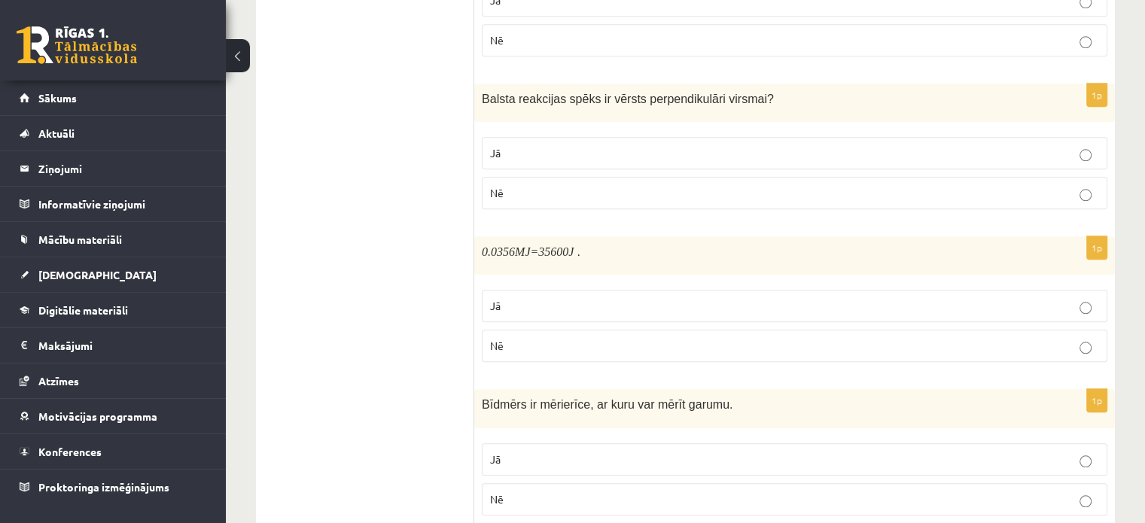
scroll to position [1506, 0]
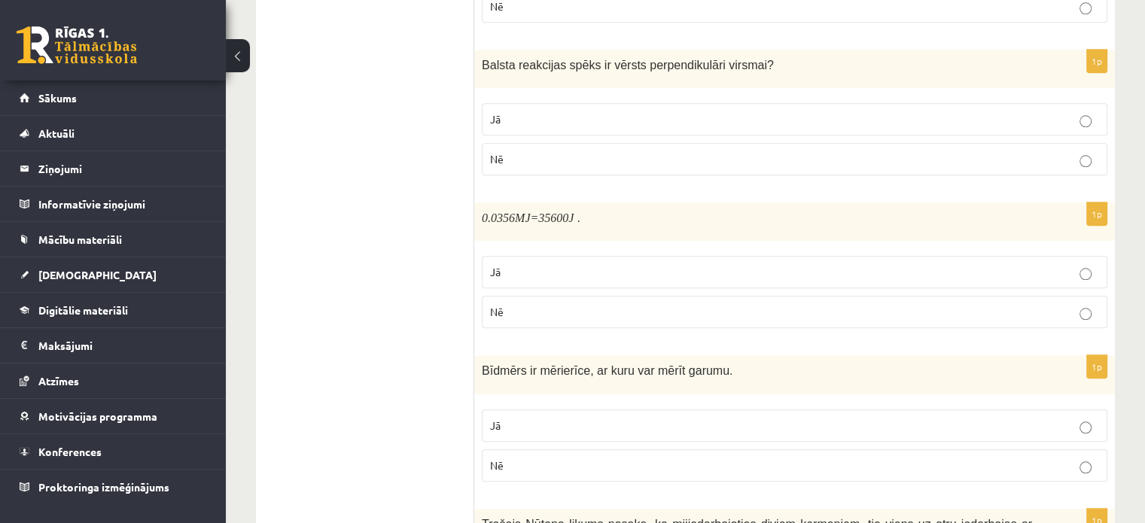
click at [635, 111] on p "Jā" at bounding box center [794, 119] width 609 height 16
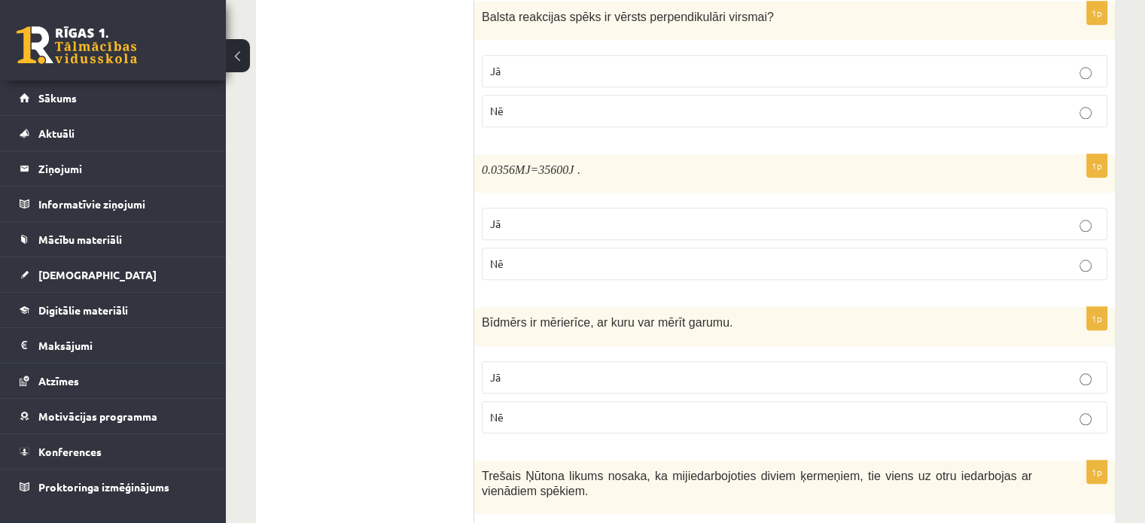
scroll to position [1581, 0]
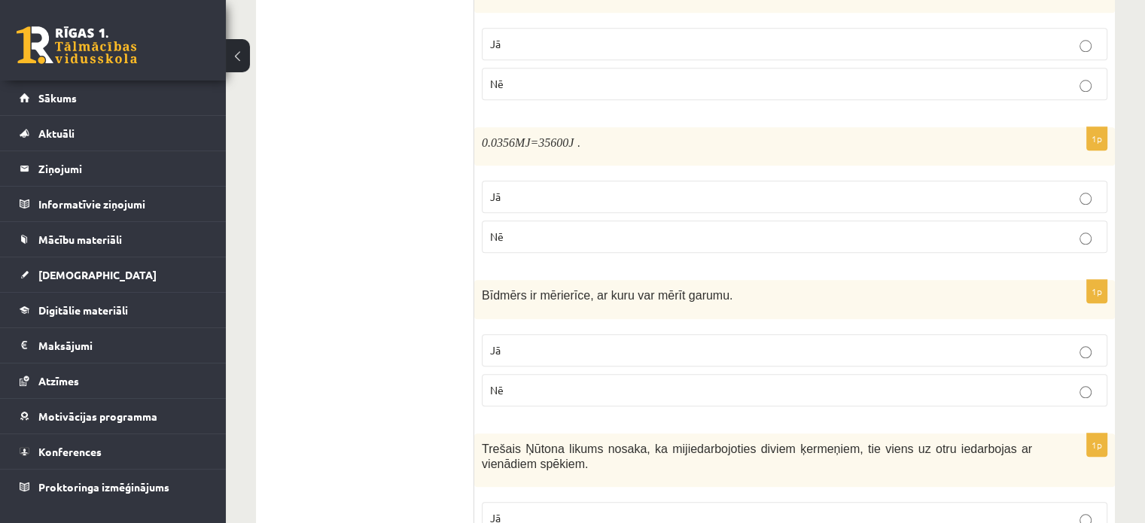
click at [554, 189] on p "Jā" at bounding box center [794, 197] width 609 height 16
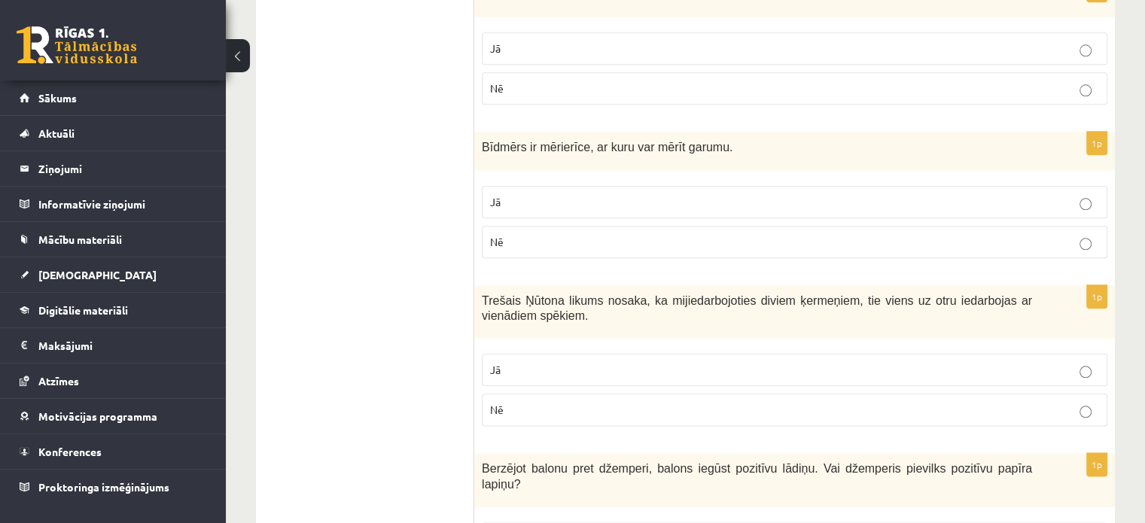
scroll to position [1731, 0]
click at [763, 184] on label "Jā" at bounding box center [795, 200] width 626 height 32
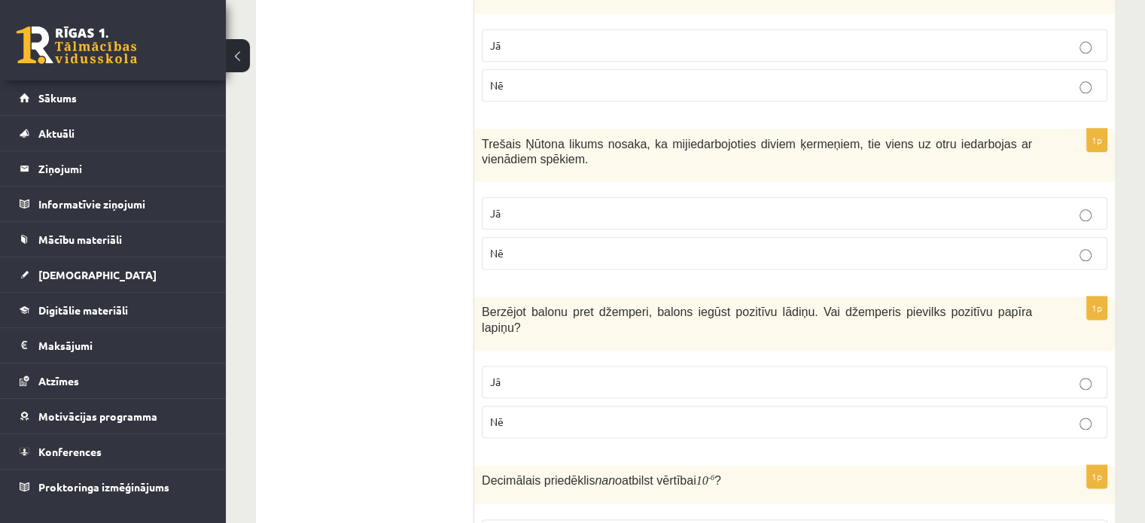
scroll to position [1957, 0]
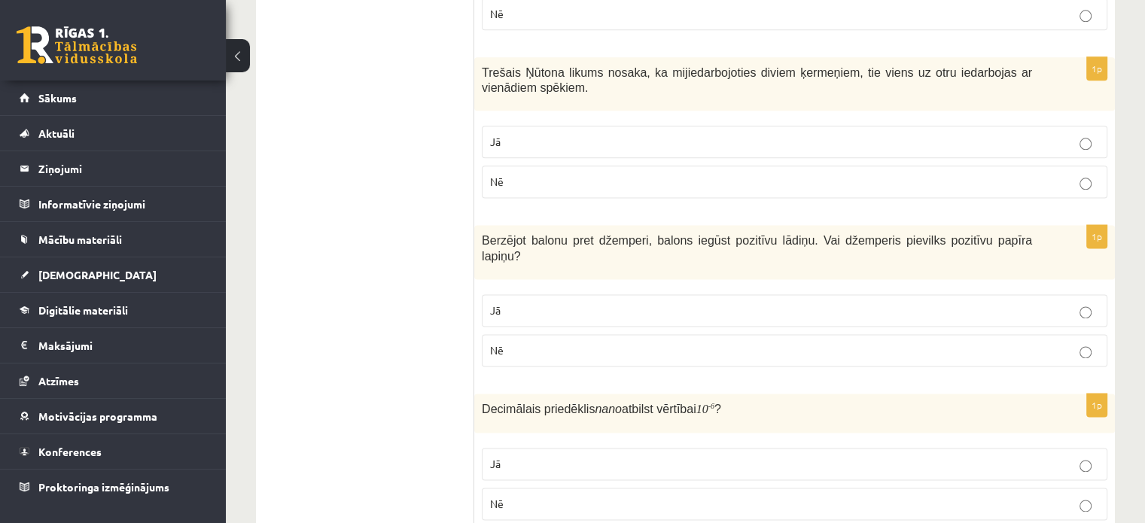
click at [817, 146] on label "Jā" at bounding box center [795, 142] width 626 height 32
click at [801, 303] on p "Jā" at bounding box center [794, 311] width 609 height 16
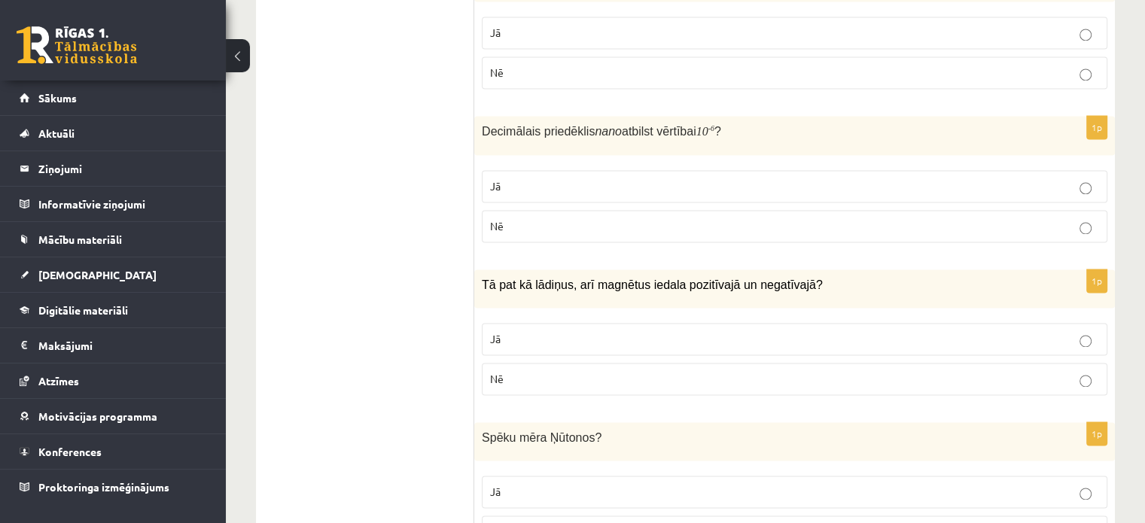
scroll to position [2258, 0]
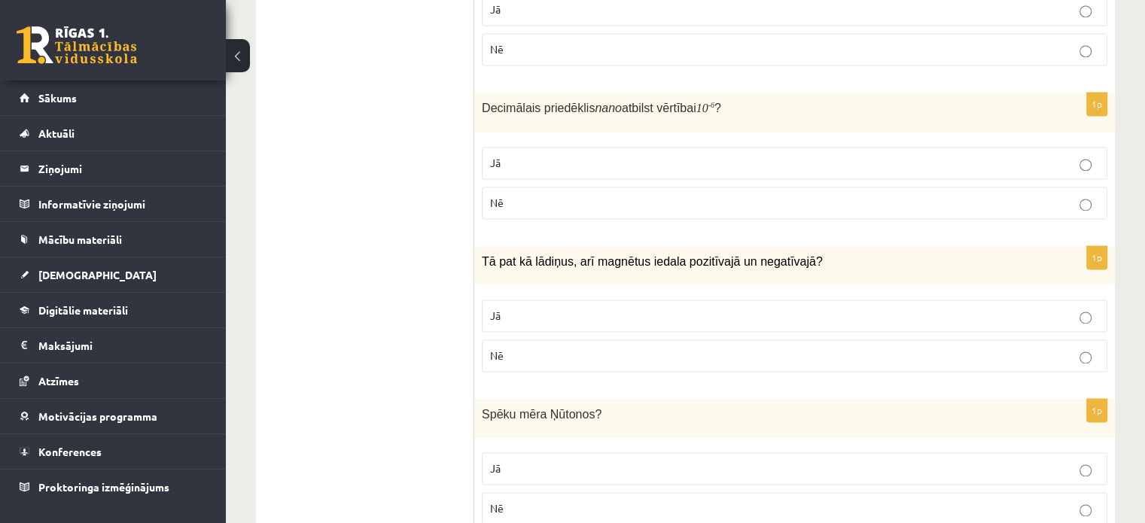
click at [941, 340] on label "Nē" at bounding box center [795, 356] width 626 height 32
click at [956, 187] on label "Nē" at bounding box center [795, 203] width 626 height 32
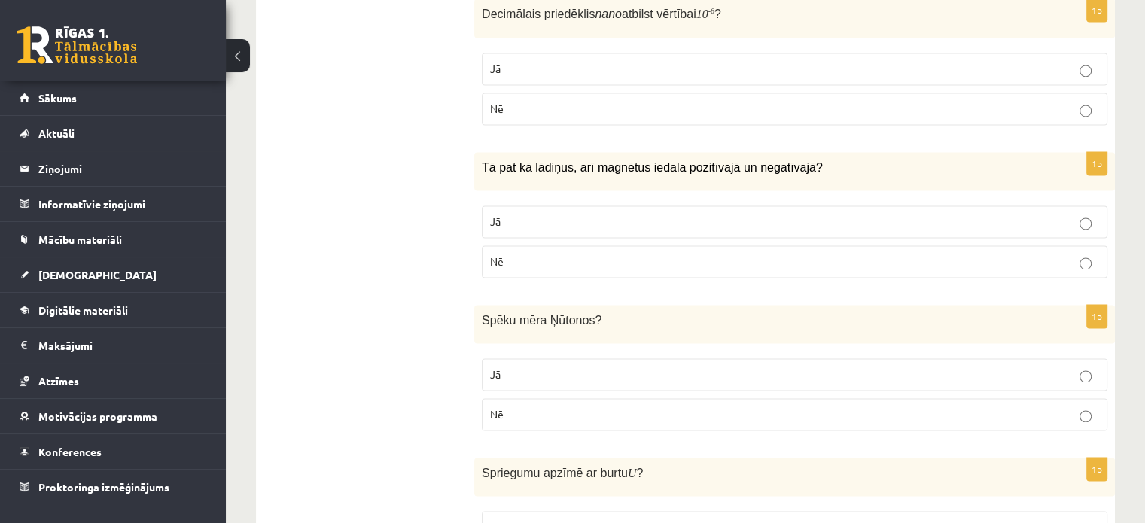
scroll to position [2444, 0]
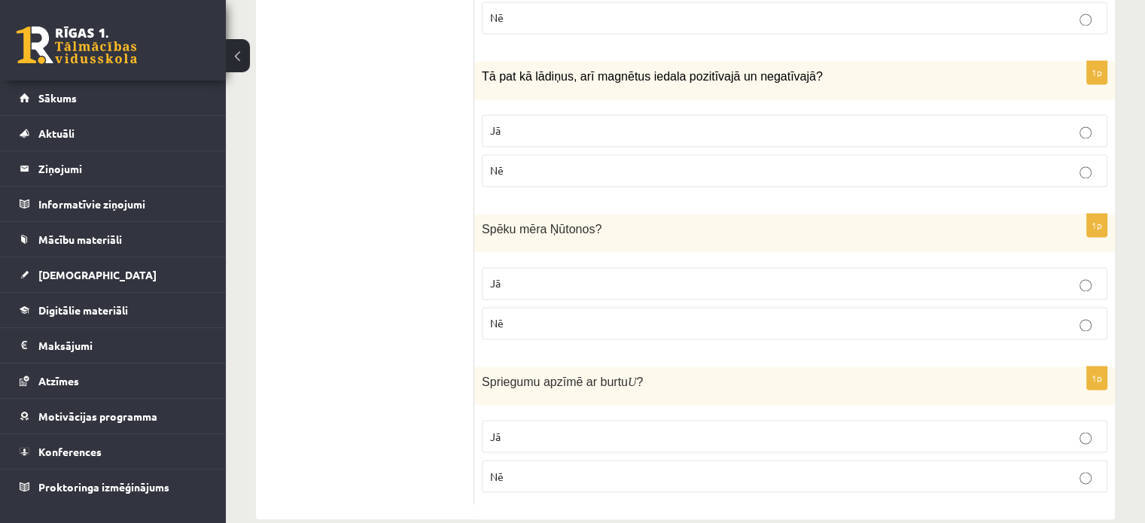
click at [1031, 276] on p "Jā" at bounding box center [794, 284] width 609 height 16
click at [909, 420] on label "Jā" at bounding box center [795, 436] width 626 height 32
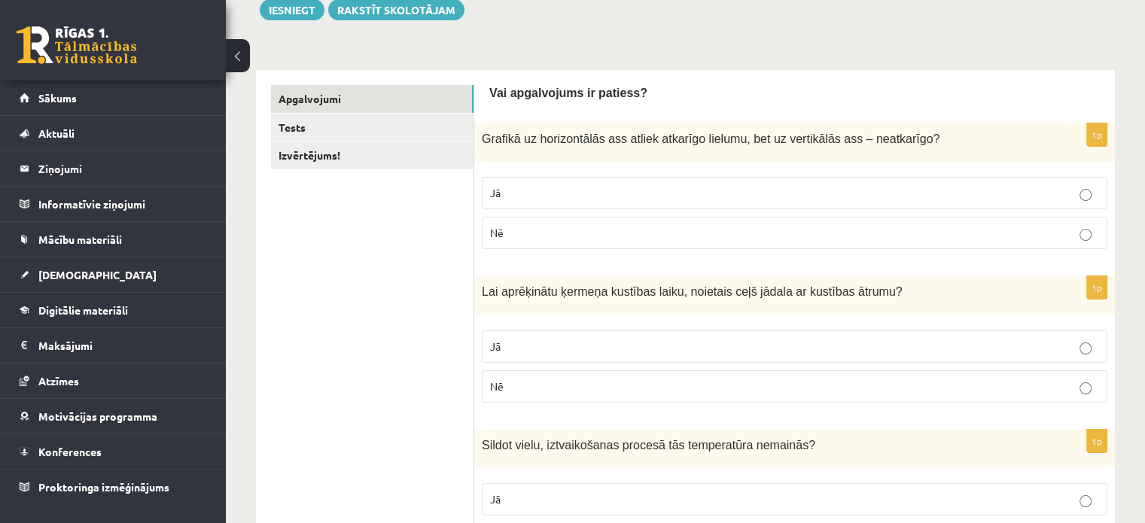
scroll to position [0, 0]
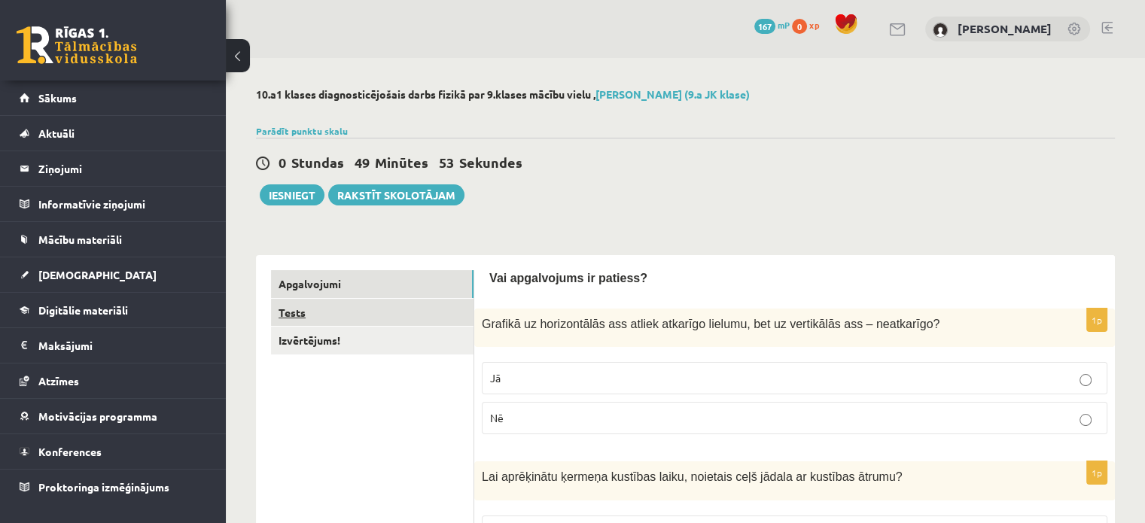
click at [323, 315] on link "Tests" at bounding box center [372, 313] width 203 height 28
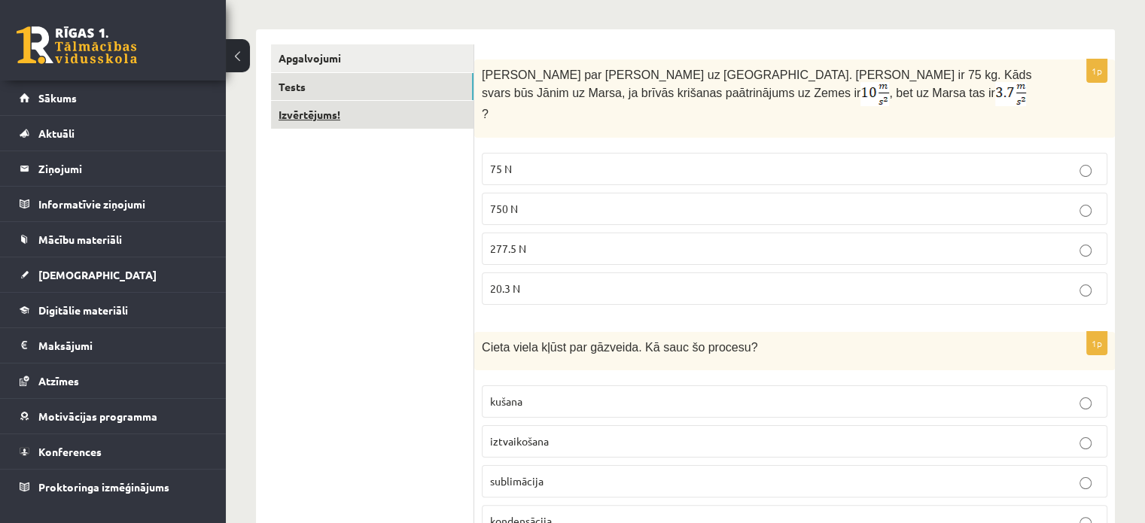
scroll to position [151, 0]
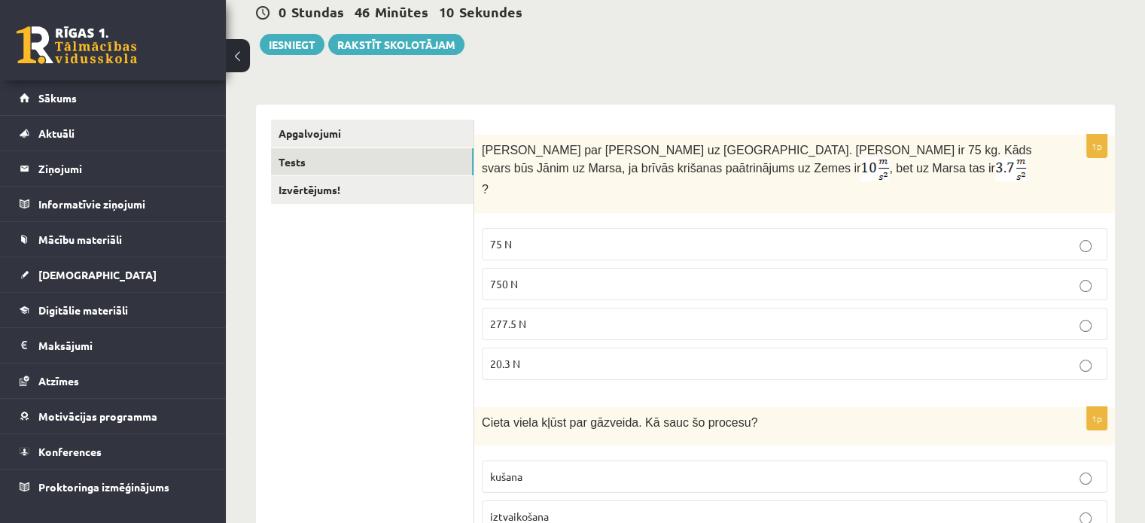
click at [643, 316] on p "277.5 N" at bounding box center [794, 324] width 609 height 16
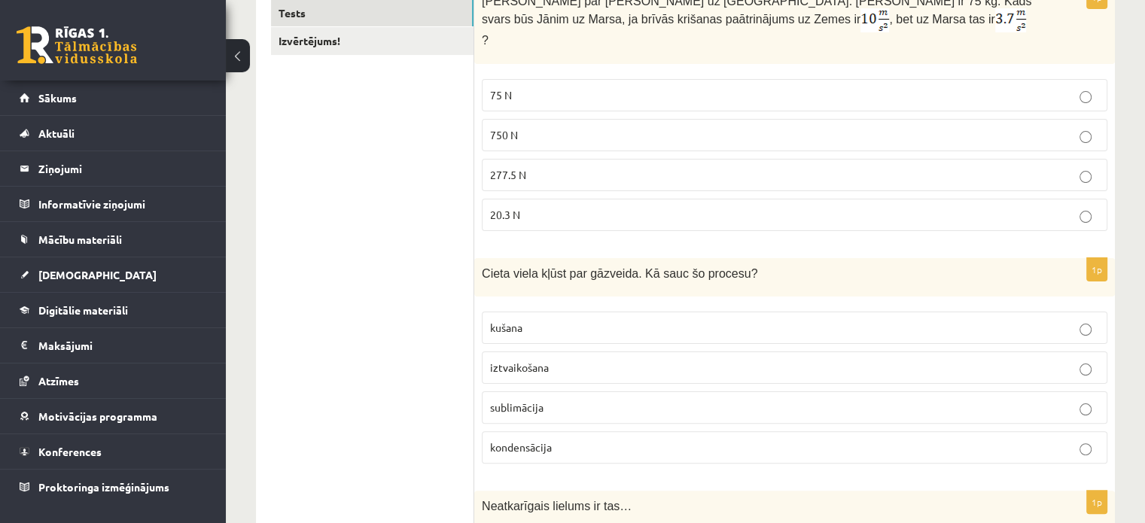
scroll to position [376, 0]
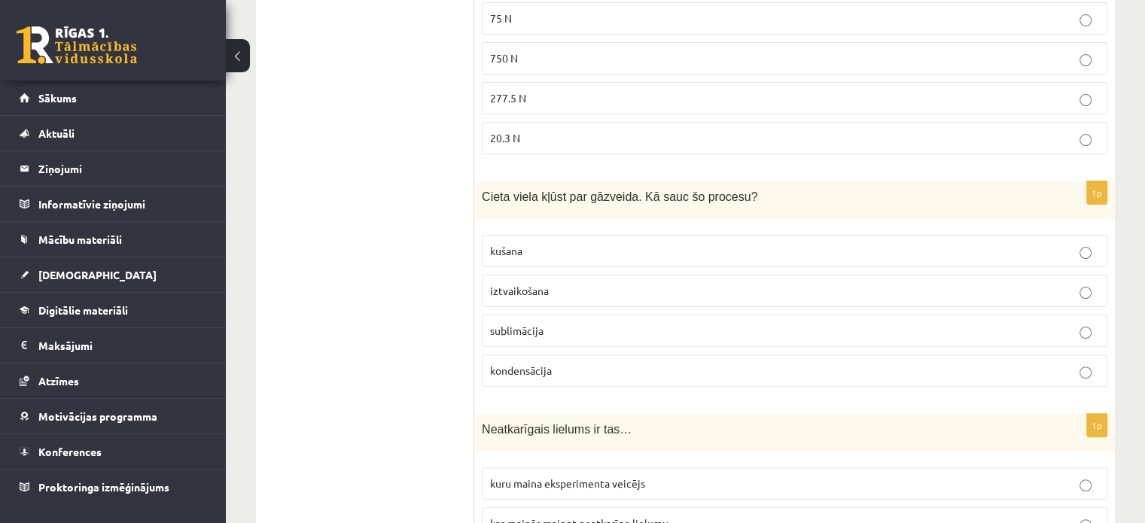
click at [569, 283] on p "iztvaikošana" at bounding box center [794, 291] width 609 height 16
drag, startPoint x: 586, startPoint y: 307, endPoint x: 579, endPoint y: 312, distance: 8.1
click at [586, 323] on p "sublimācija" at bounding box center [794, 331] width 609 height 16
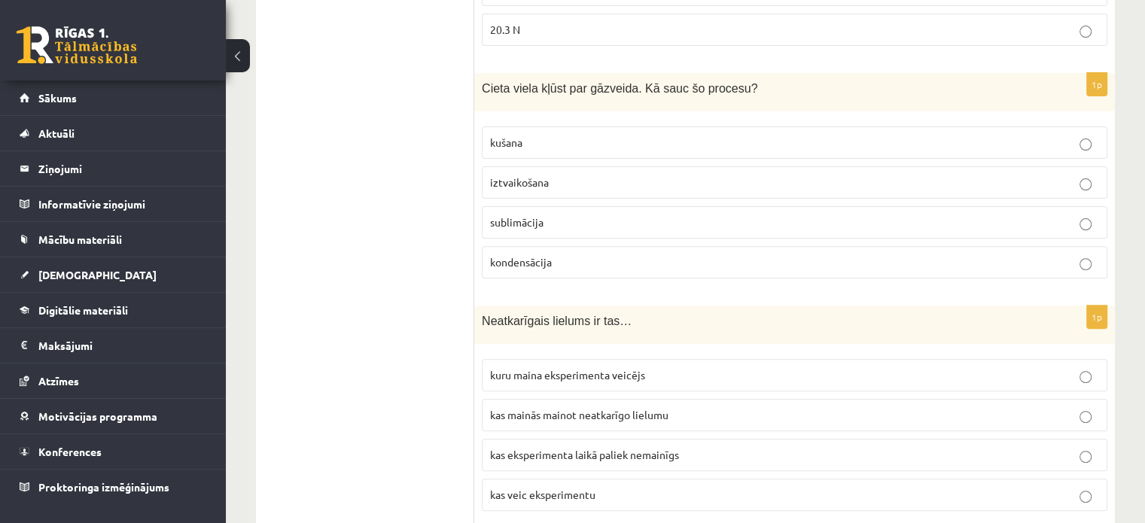
scroll to position [527, 0]
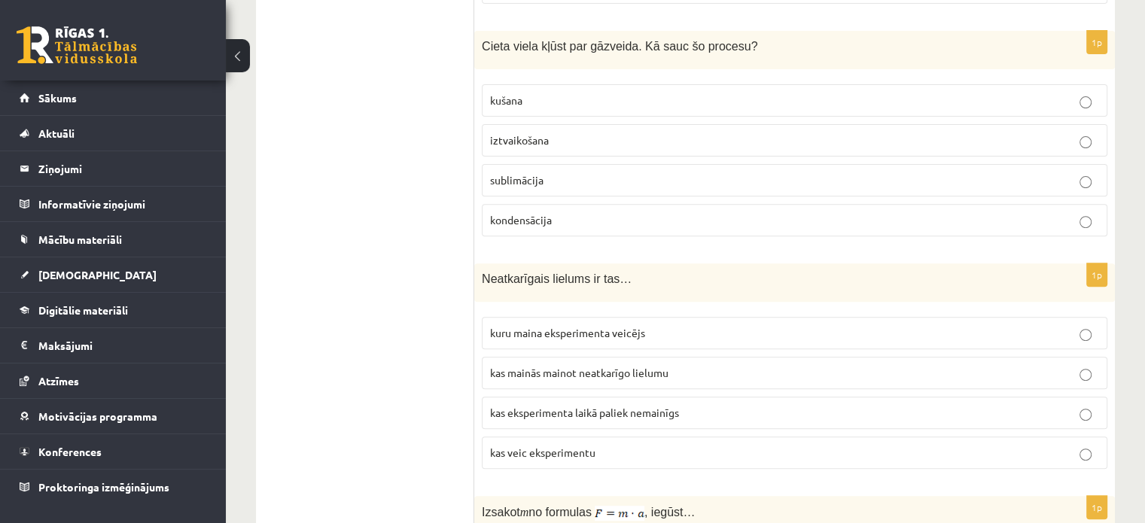
click at [649, 325] on p "kuru maina eksperimenta veicējs" at bounding box center [794, 333] width 609 height 16
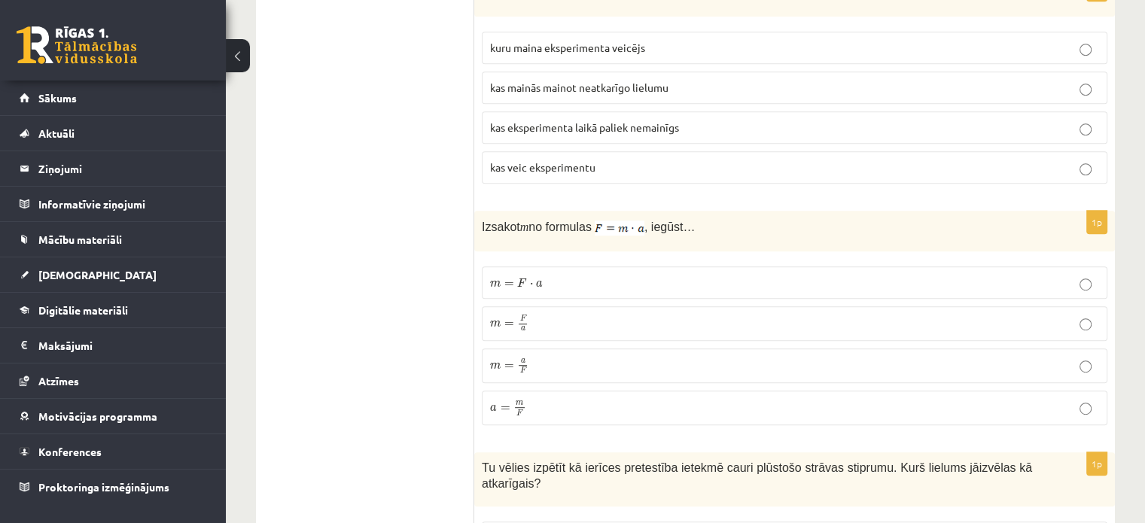
scroll to position [903, 0]
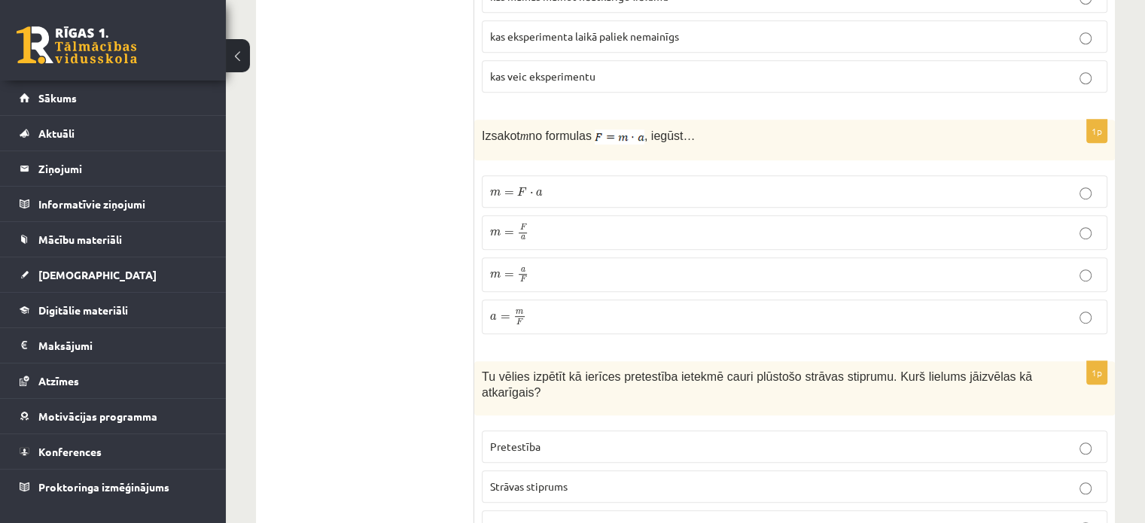
click at [826, 215] on label "m = F a m = F a" at bounding box center [795, 232] width 626 height 35
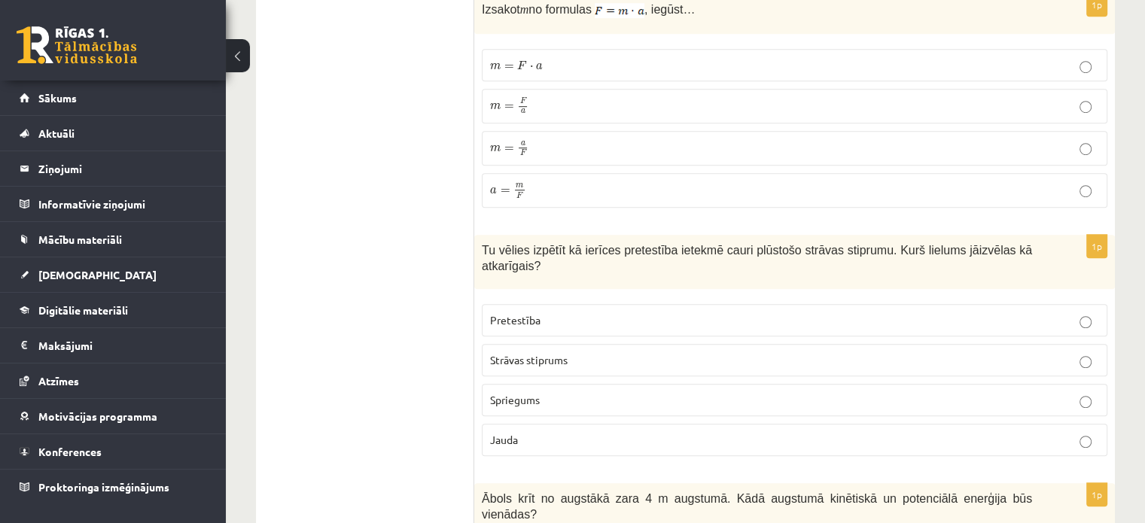
scroll to position [1054, 0]
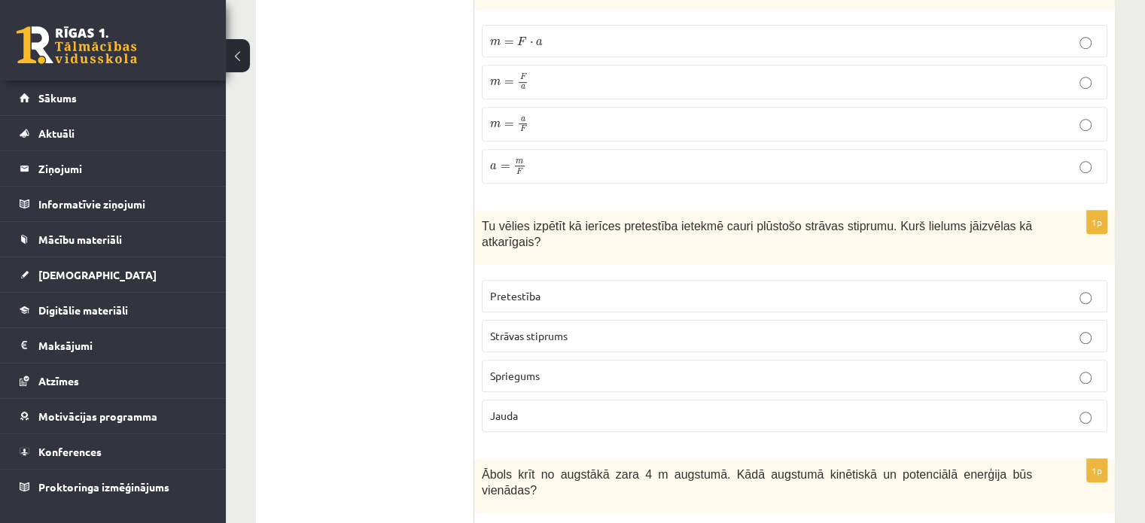
click at [1095, 328] on p "Strāvas stiprums" at bounding box center [794, 336] width 609 height 16
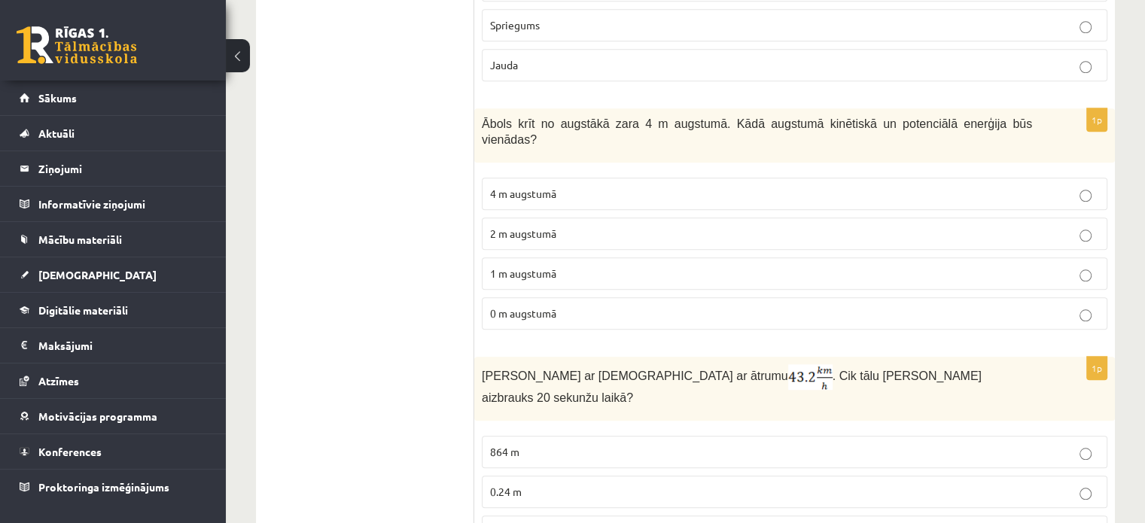
scroll to position [1430, 0]
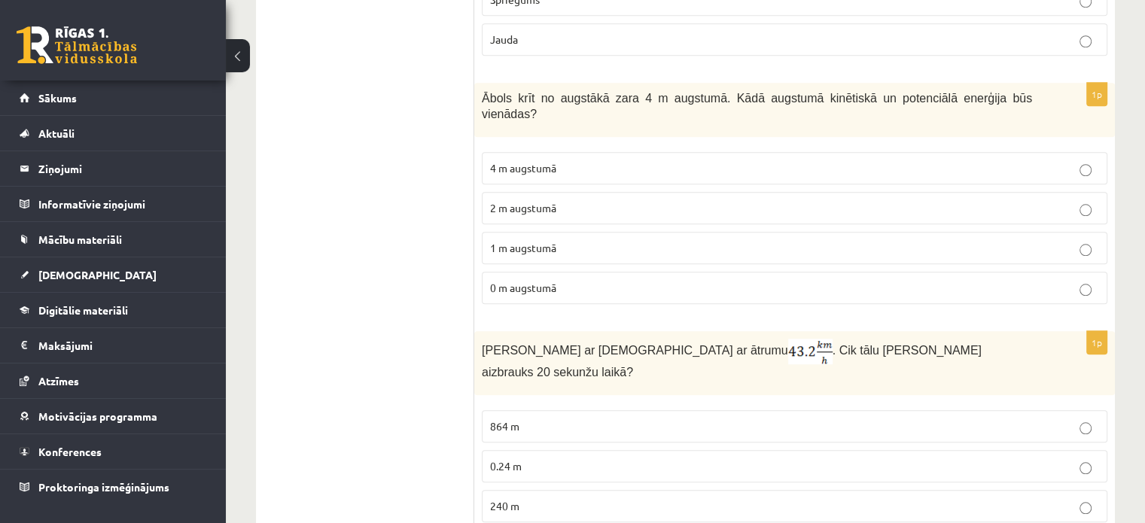
click at [644, 152] on label "4 m augstumā" at bounding box center [795, 168] width 626 height 32
click at [885, 192] on label "2 m augstumā" at bounding box center [795, 208] width 626 height 32
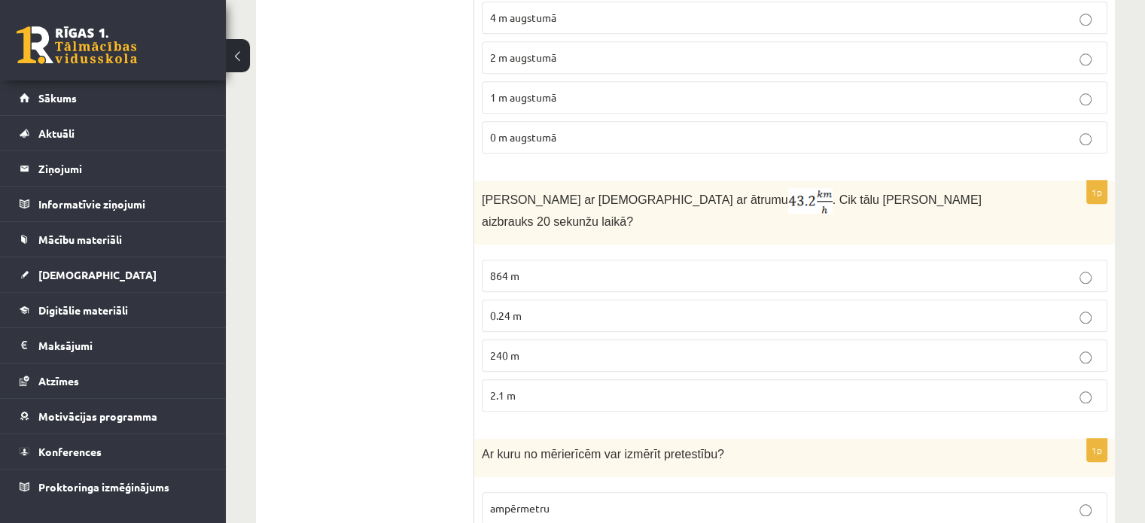
scroll to position [1656, 0]
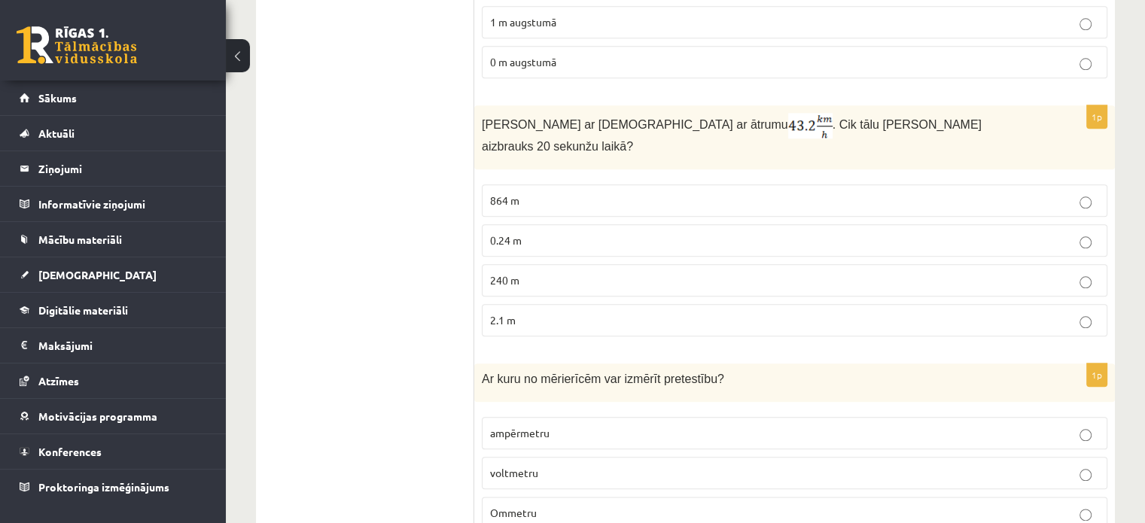
click at [924, 227] on fieldset "864 m 0.24 m 240 m 2.1 m" at bounding box center [795, 259] width 626 height 164
click at [926, 264] on label "240 m" at bounding box center [795, 280] width 626 height 32
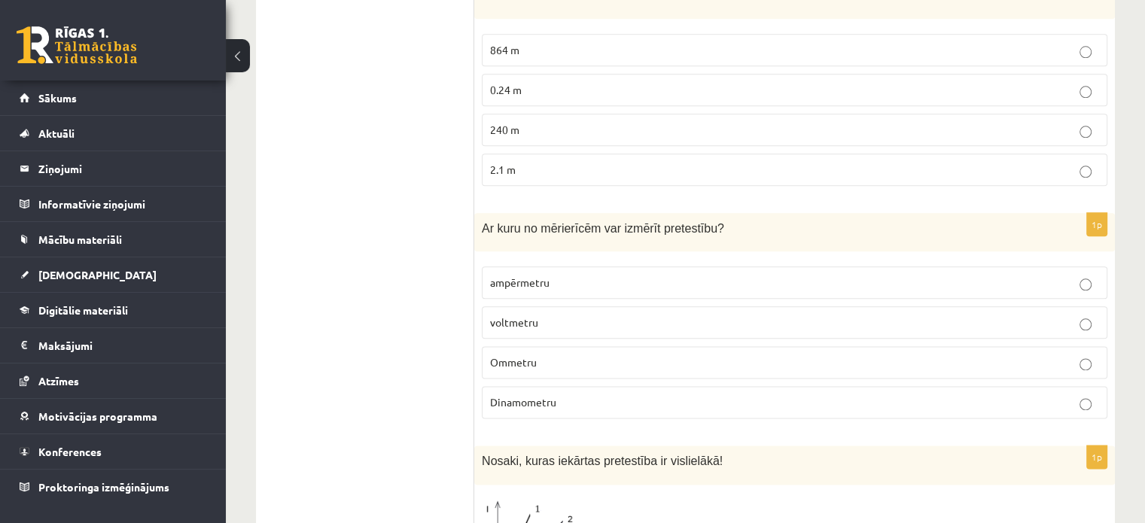
scroll to position [1882, 0]
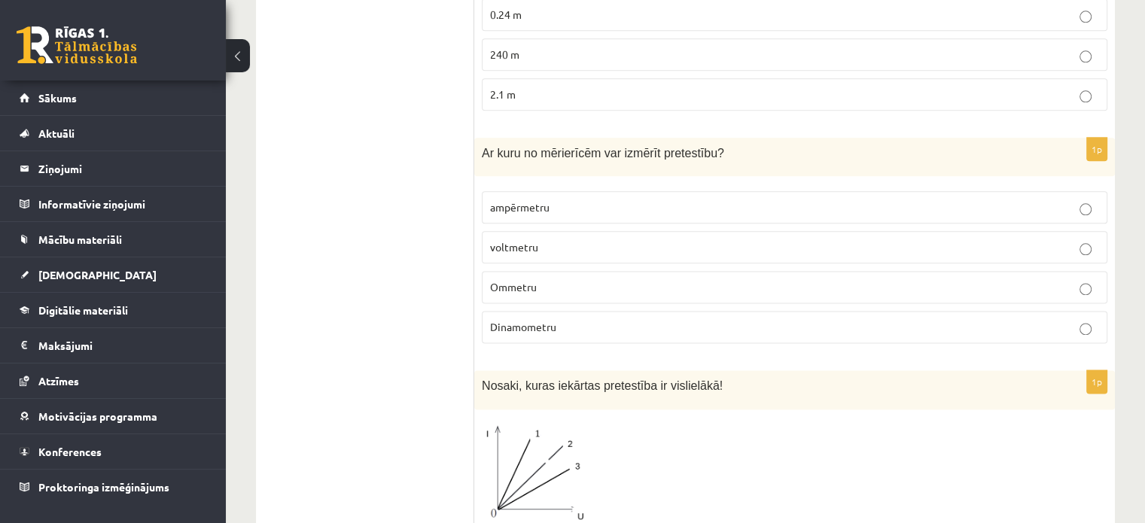
click at [611, 279] on p "Ommetru" at bounding box center [794, 287] width 609 height 16
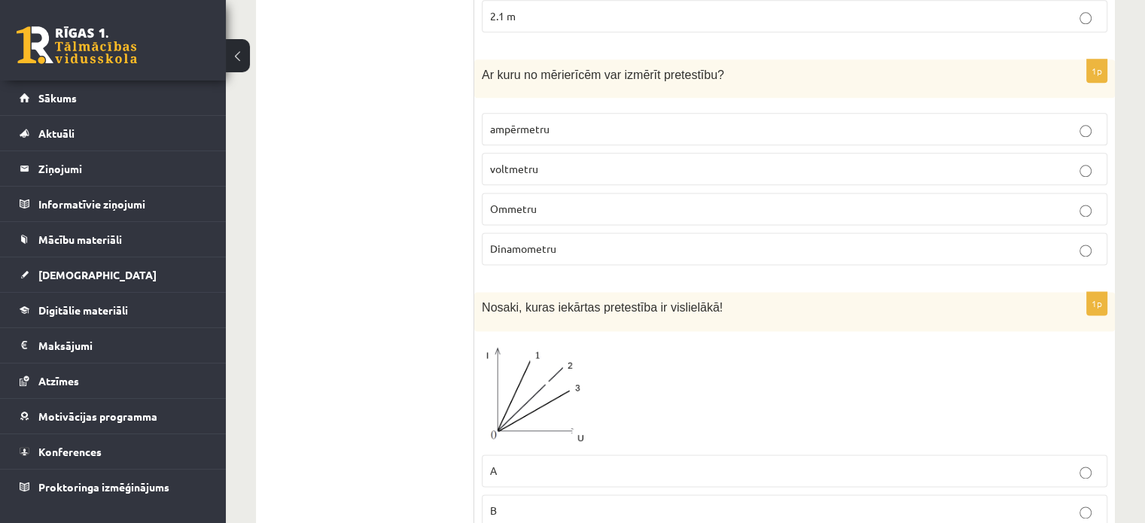
scroll to position [2108, 0]
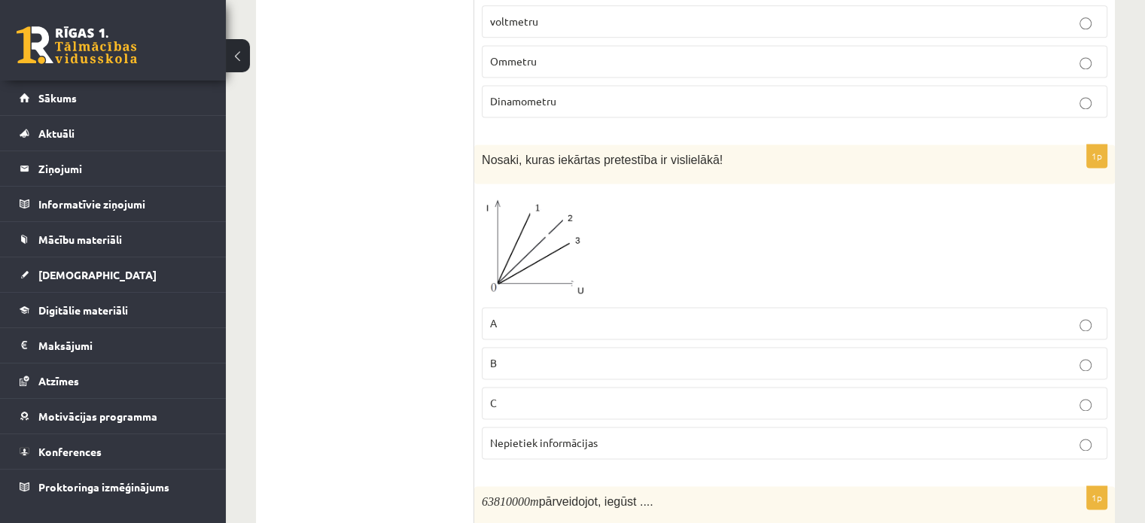
click at [790, 435] on p "Nepietiek informācijas" at bounding box center [794, 443] width 609 height 16
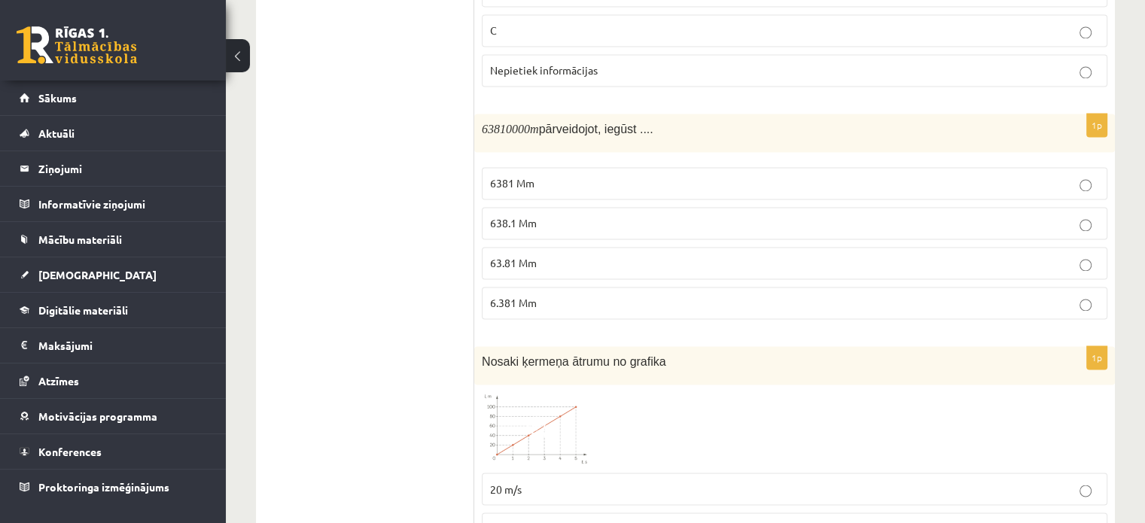
scroll to position [2409, 0]
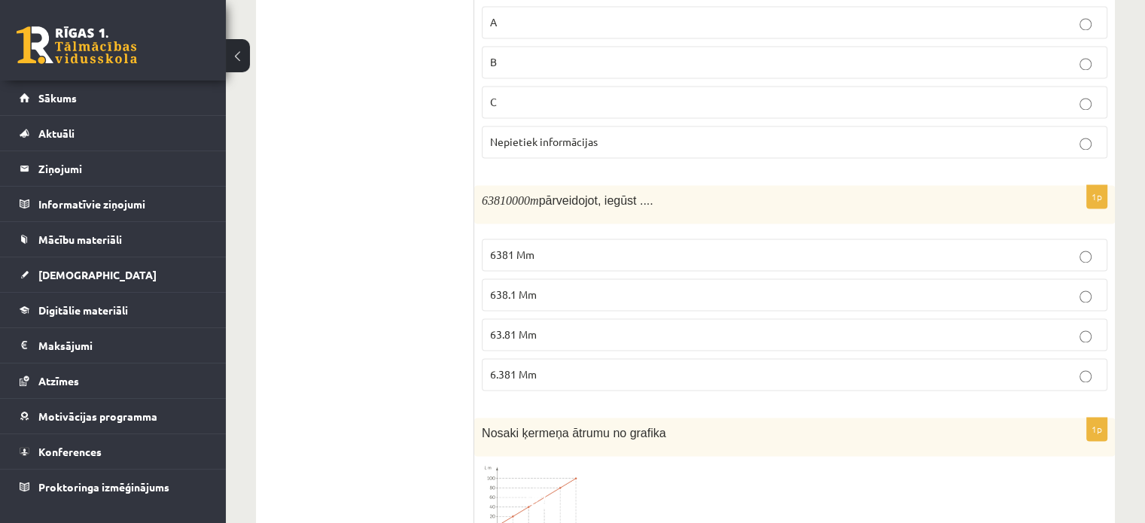
click at [490, 327] on span "63.81 Mm" at bounding box center [513, 334] width 47 height 14
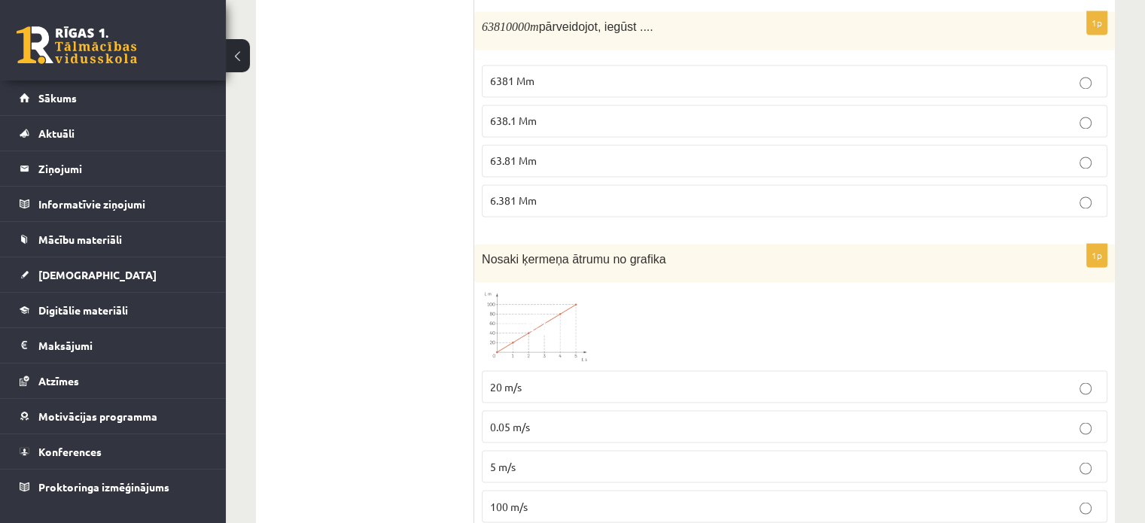
scroll to position [2710, 0]
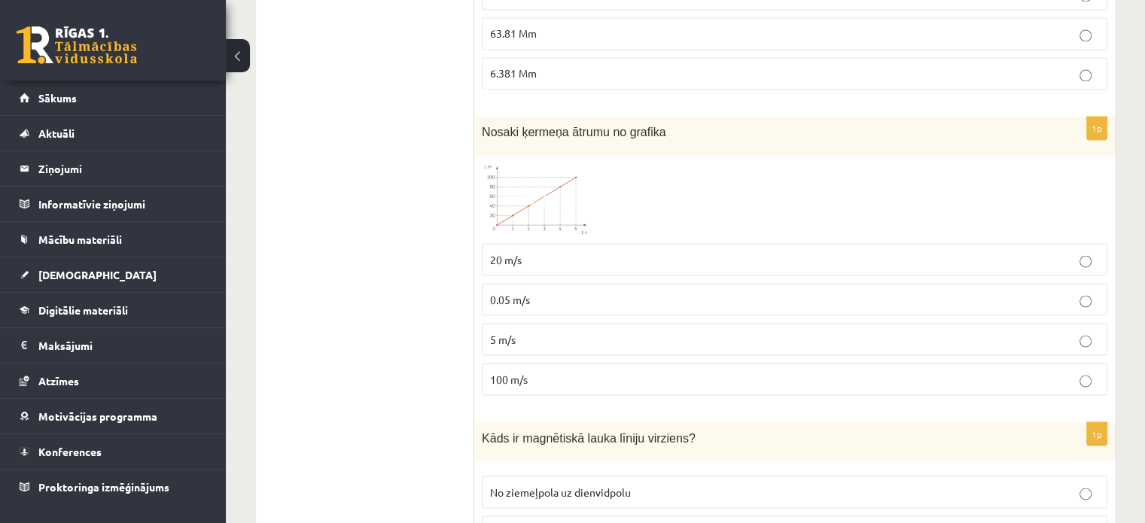
click at [532, 251] on p "20 m/s" at bounding box center [794, 259] width 609 height 16
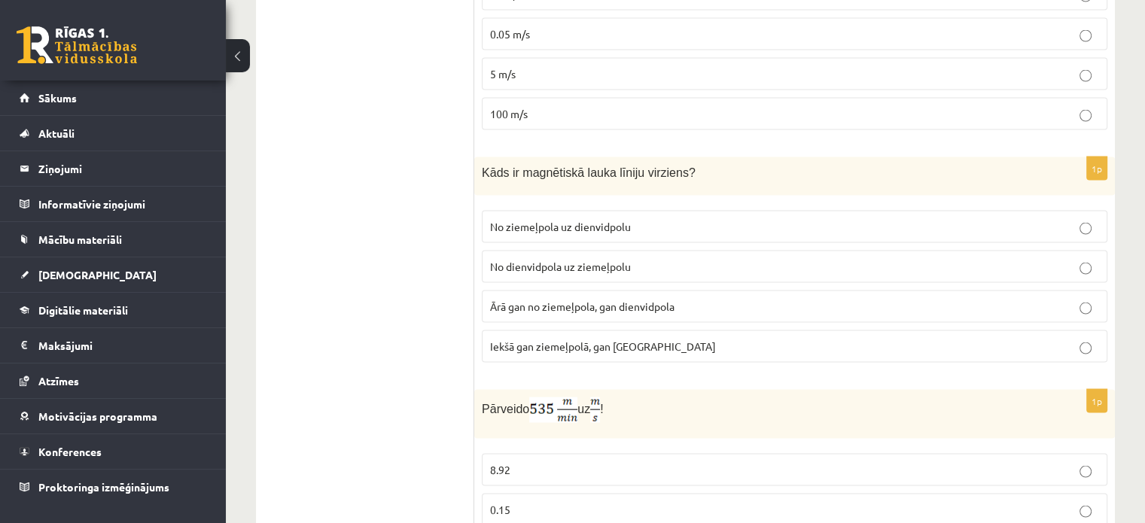
scroll to position [2958, 0]
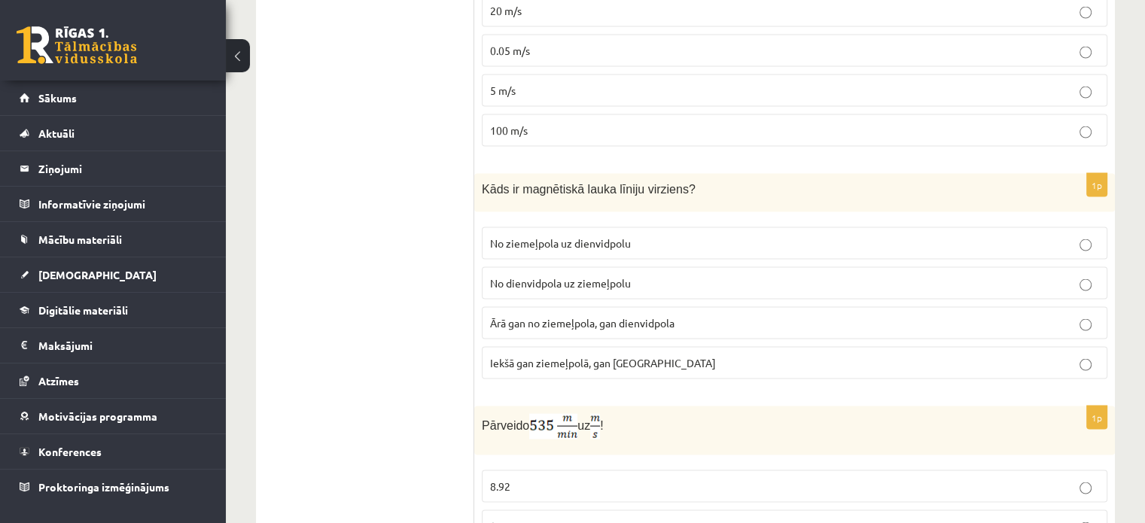
click at [684, 227] on label "No ziemeļpola uz dienvidpolu" at bounding box center [795, 243] width 626 height 32
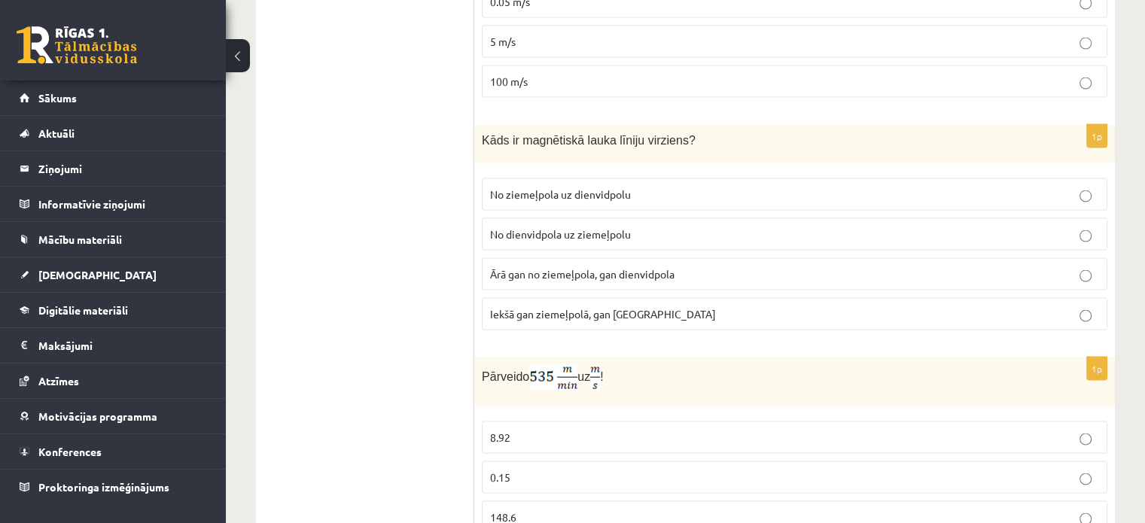
scroll to position [3034, 0]
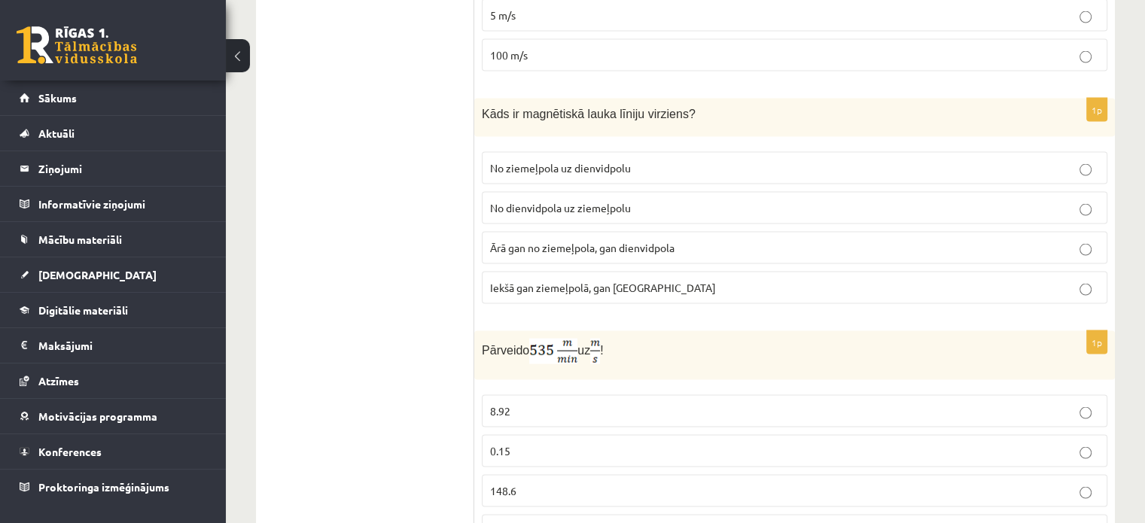
click at [562, 403] on p "8.92" at bounding box center [794, 411] width 609 height 16
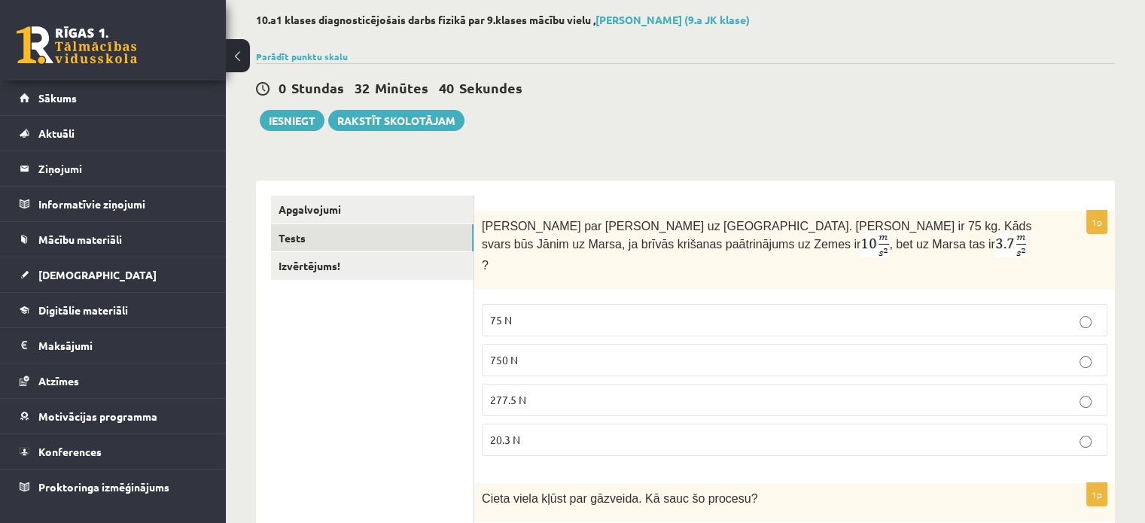
scroll to position [0, 0]
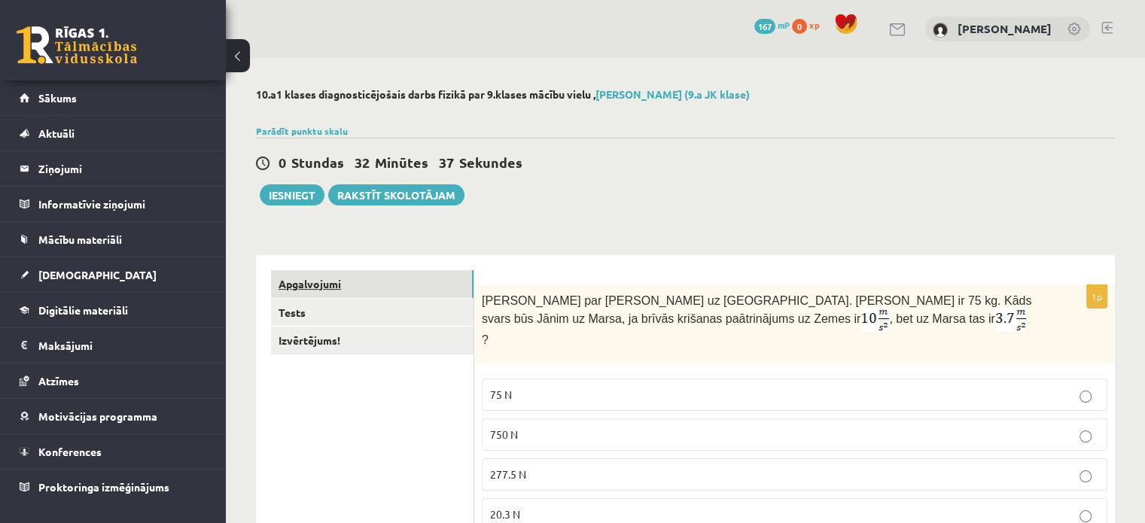
click at [321, 282] on link "Apgalvojumi" at bounding box center [372, 284] width 203 height 28
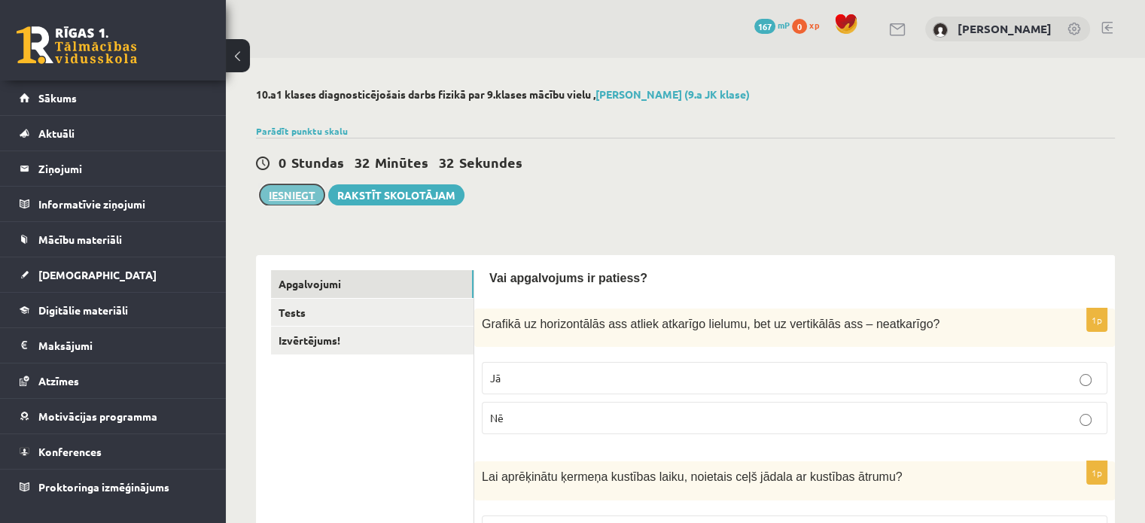
click at [307, 194] on button "Iesniegt" at bounding box center [292, 194] width 65 height 21
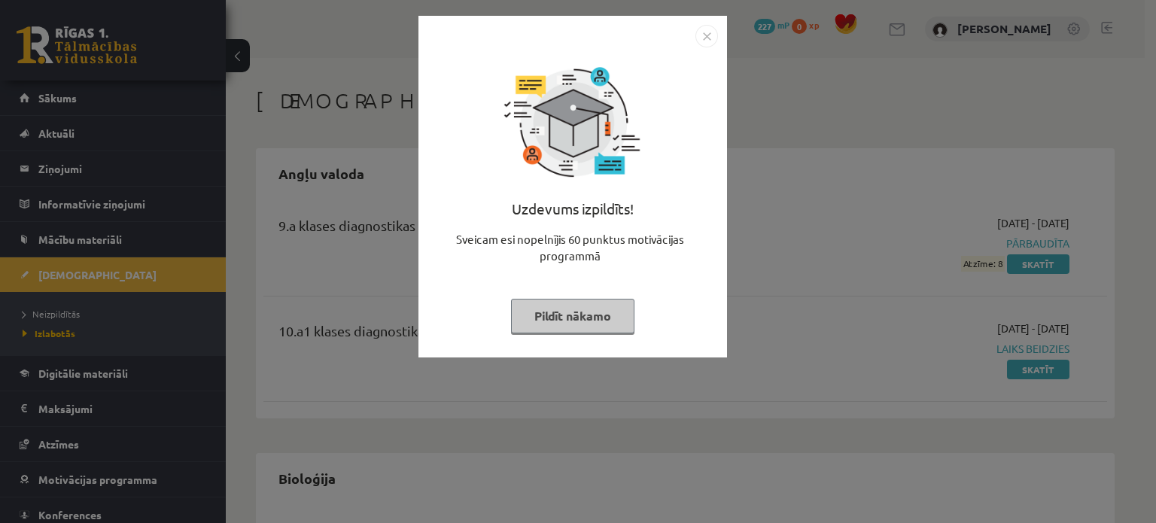
click at [599, 306] on button "Pildīt nākamo" at bounding box center [572, 316] width 123 height 35
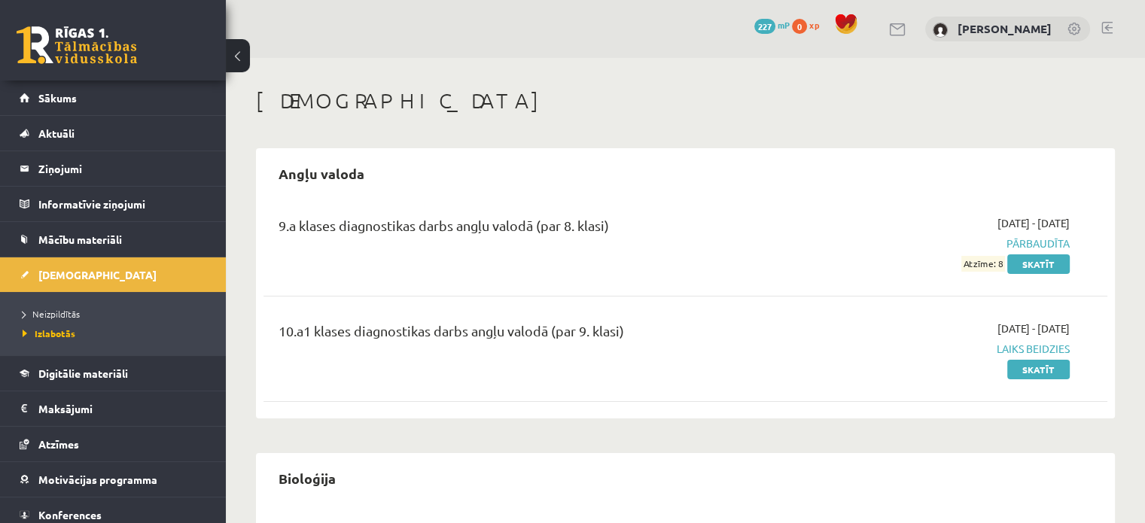
click at [987, 261] on span "Atzīme: 8" at bounding box center [983, 264] width 44 height 16
click at [1041, 258] on link "Skatīt" at bounding box center [1038, 264] width 62 height 20
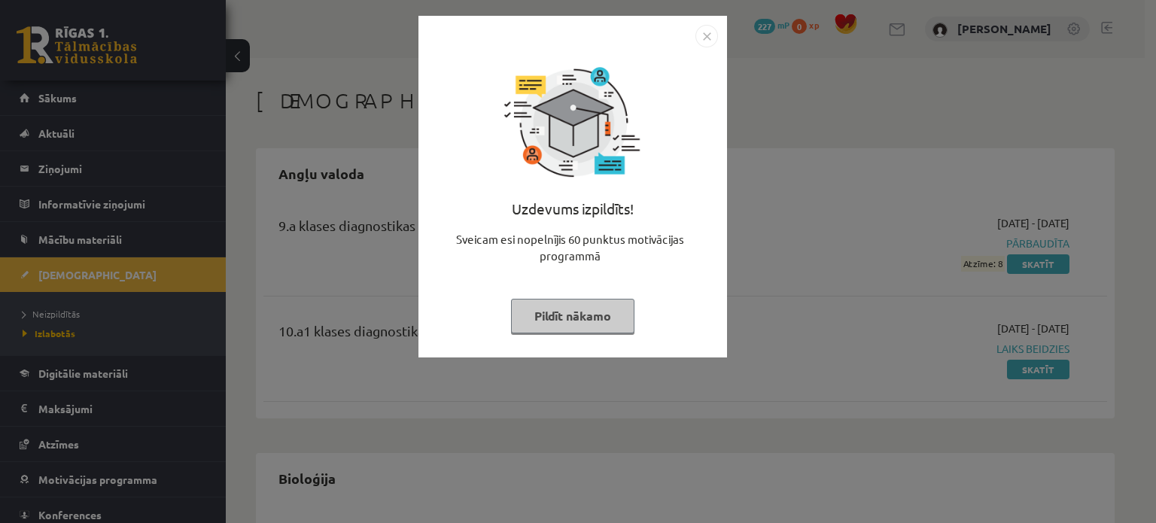
click at [199, 87] on div "Uzdevums izpildīts! Sveicam esi nopelnījis 60 punktus motivācijas programmā Pil…" at bounding box center [578, 261] width 1156 height 523
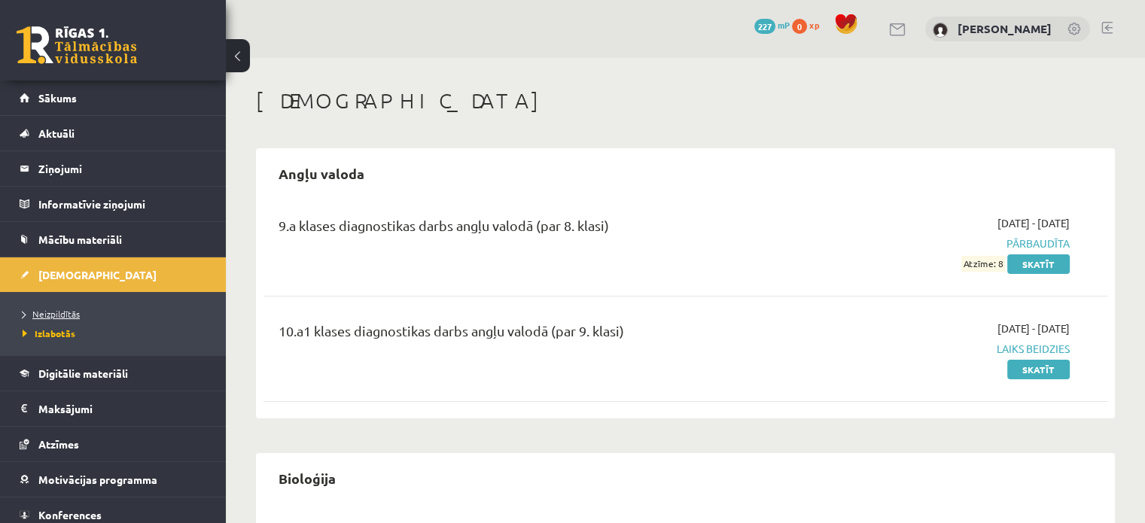
click at [104, 311] on link "Neizpildītās" at bounding box center [117, 314] width 188 height 14
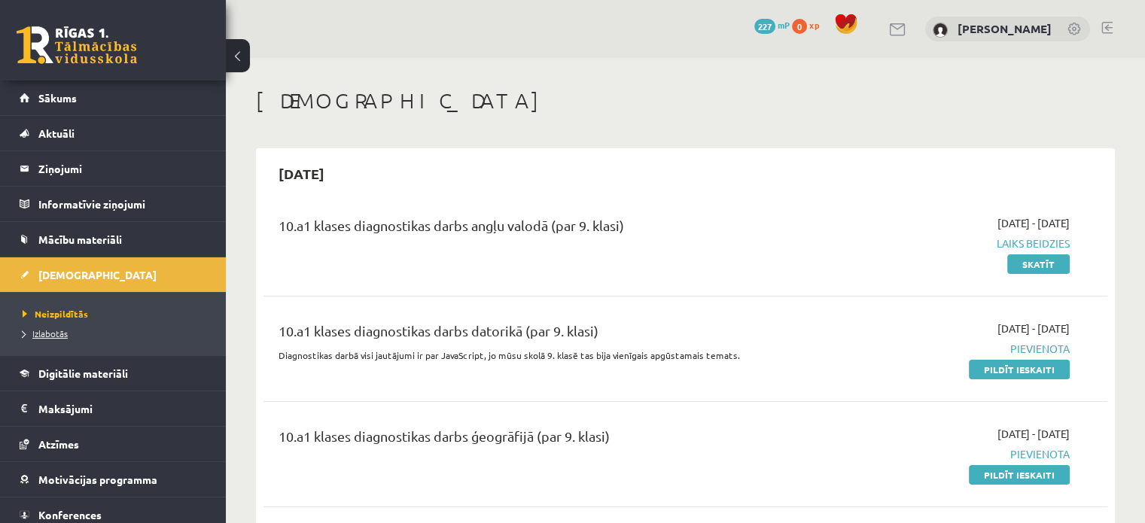
click at [69, 327] on link "Izlabotās" at bounding box center [117, 334] width 188 height 14
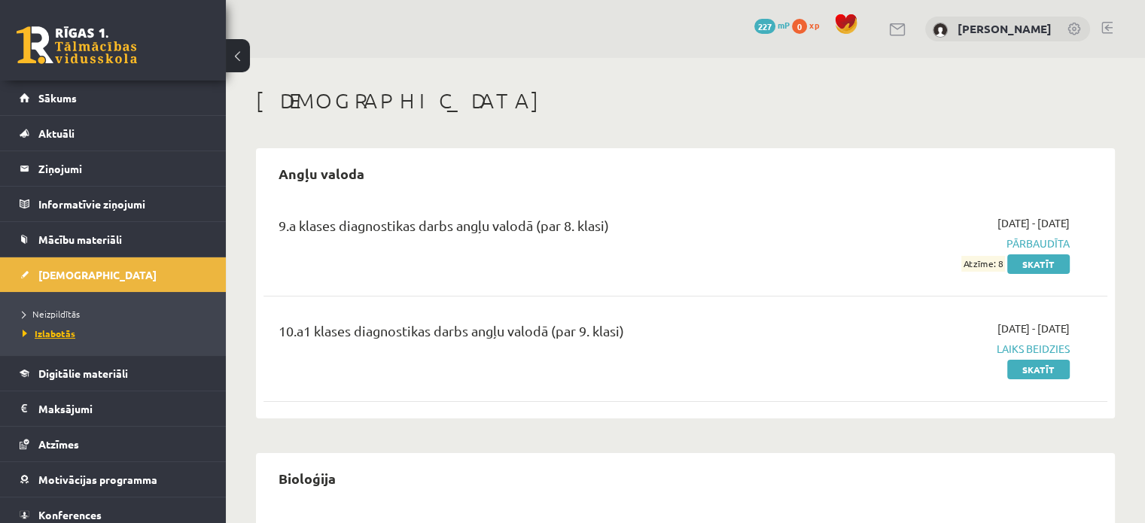
click at [56, 330] on span "Izlabotās" at bounding box center [49, 333] width 53 height 12
click at [1001, 373] on div "2025-09-01 - 2025-09-07 Laiks beidzies Skatīt" at bounding box center [945, 349] width 271 height 56
click at [1018, 370] on link "Skatīt" at bounding box center [1038, 370] width 62 height 20
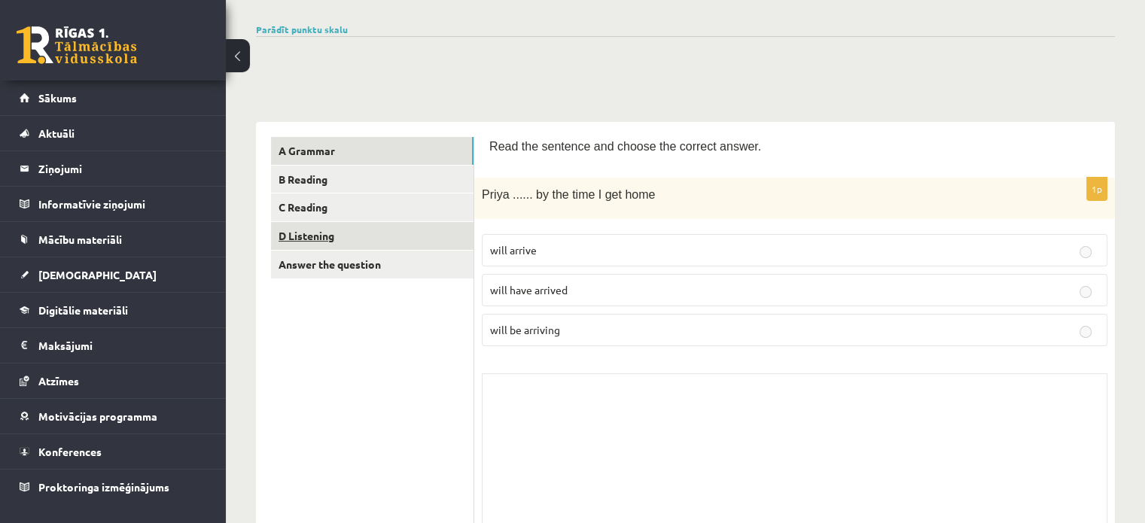
scroll to position [75, 0]
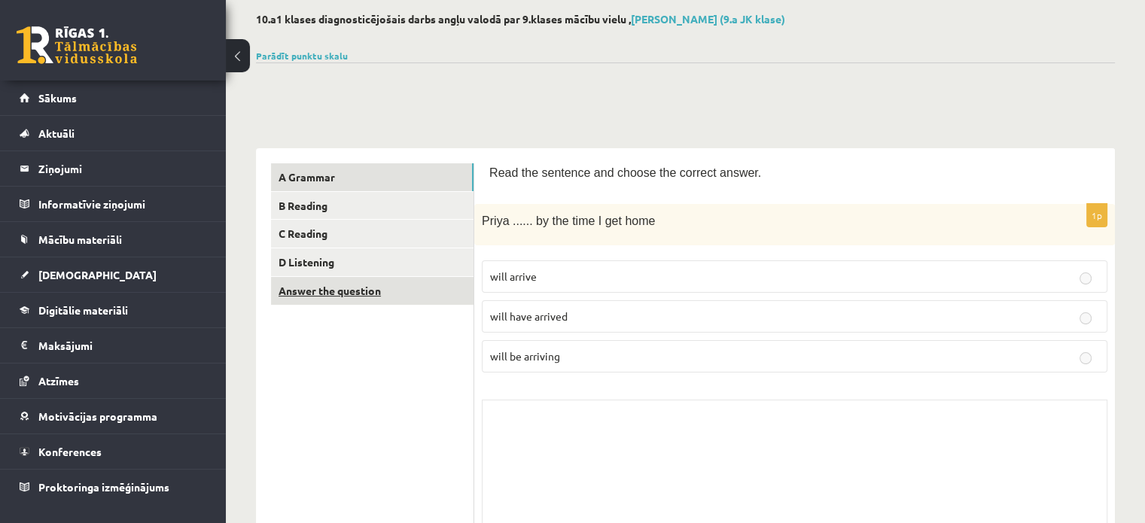
click at [426, 282] on link "Answer the question" at bounding box center [372, 291] width 203 height 28
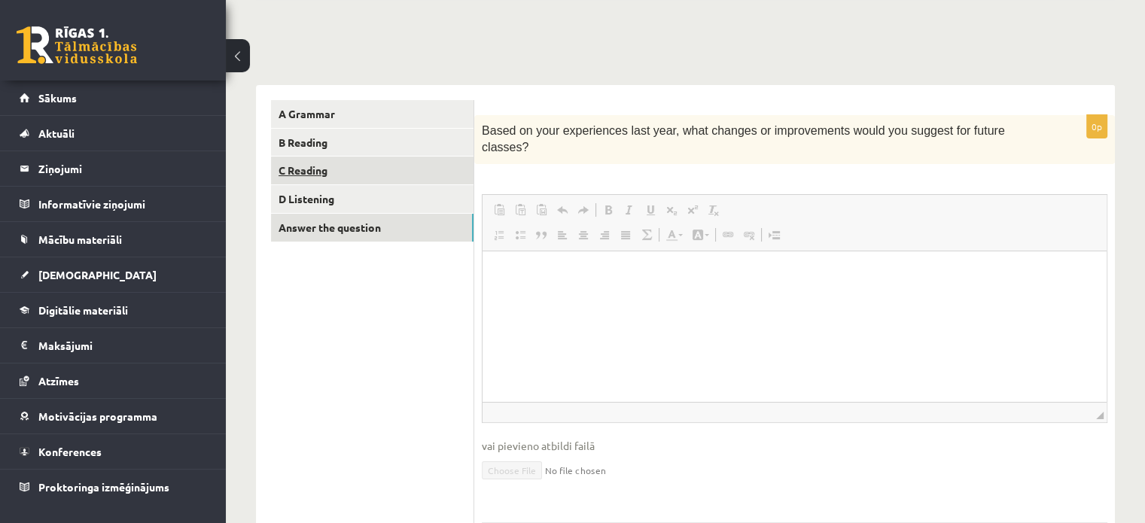
scroll to position [22, 0]
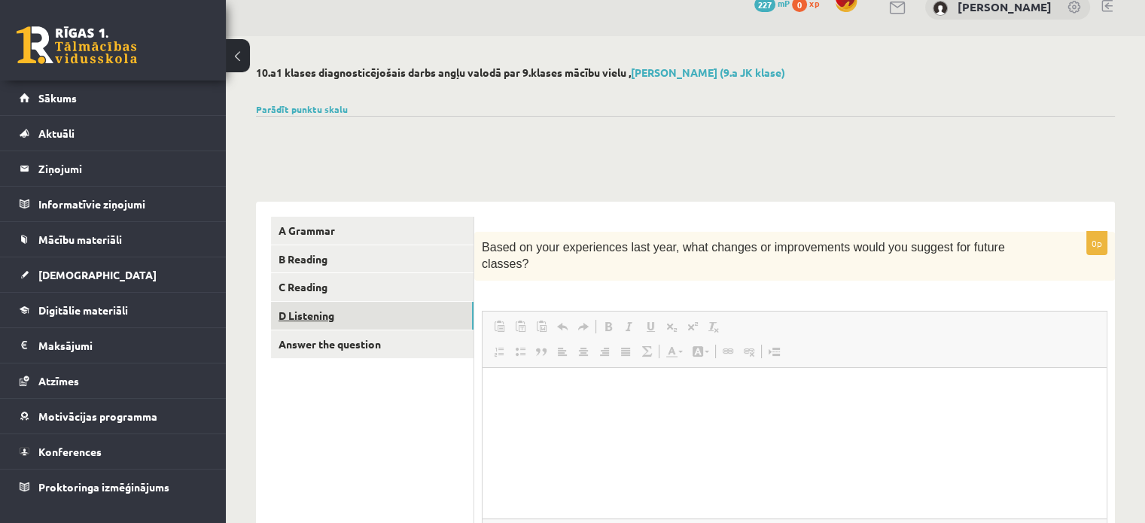
click at [376, 309] on link "D Listening" at bounding box center [372, 316] width 203 height 28
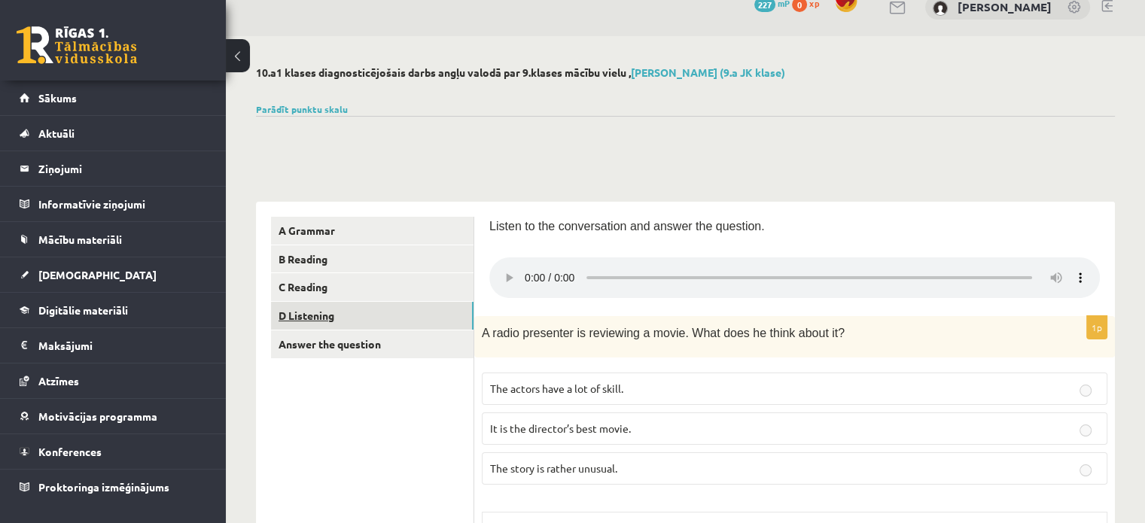
scroll to position [0, 0]
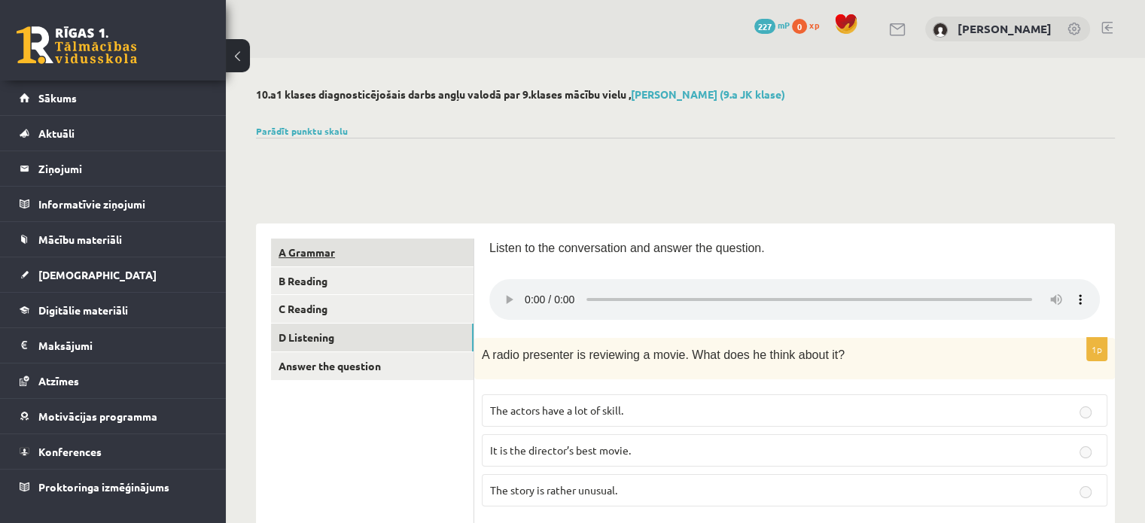
click at [324, 243] on link "A Grammar" at bounding box center [372, 253] width 203 height 28
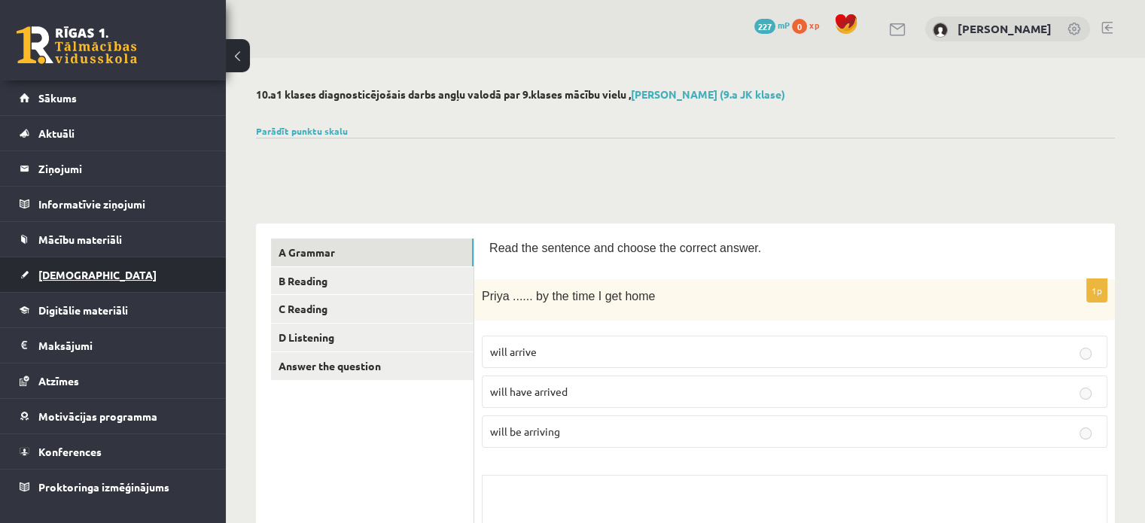
click at [99, 271] on link "[DEMOGRAPHIC_DATA]" at bounding box center [113, 274] width 187 height 35
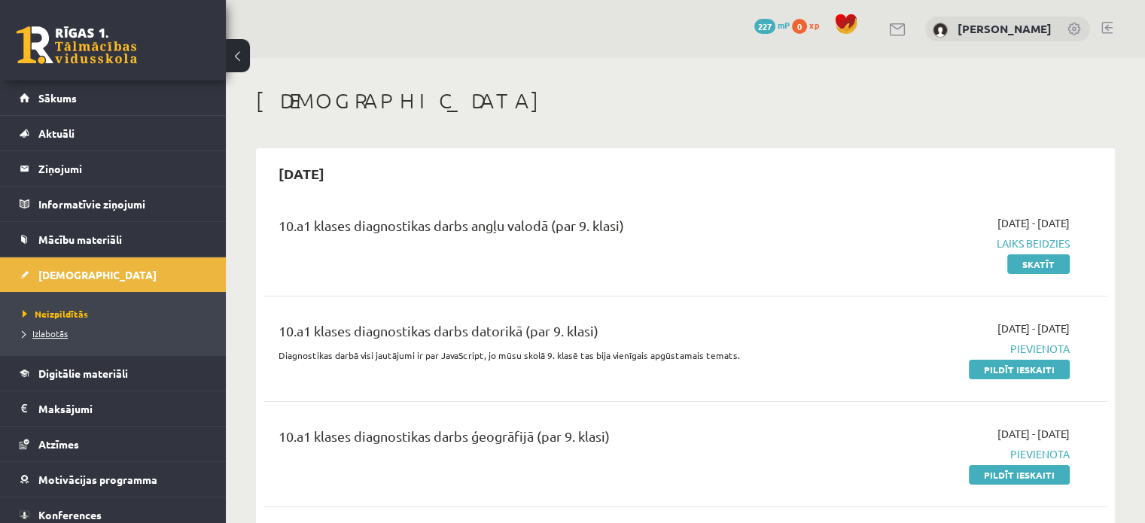
click at [57, 332] on span "Izlabotās" at bounding box center [45, 333] width 45 height 12
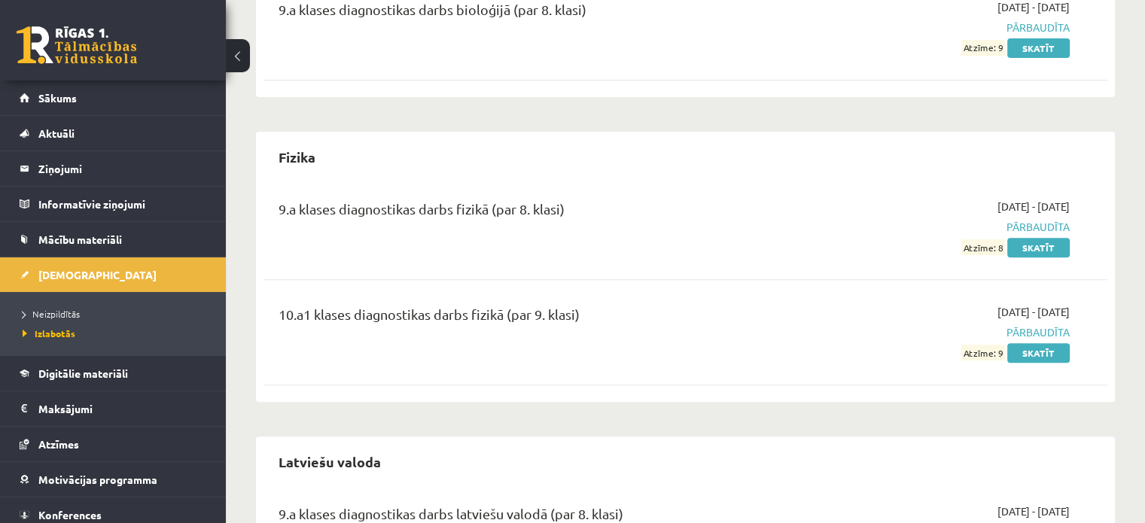
scroll to position [527, 0]
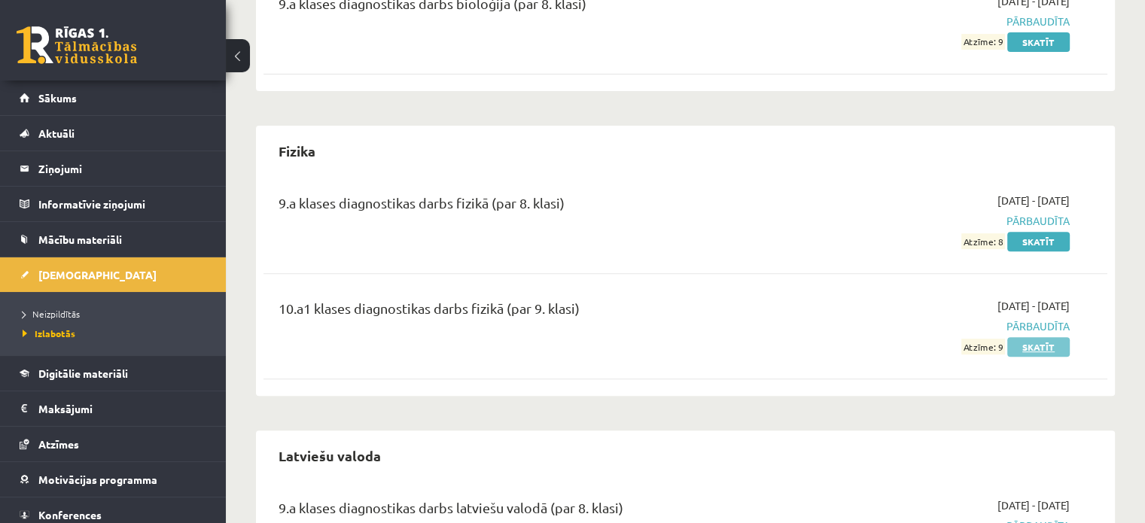
click at [1061, 349] on link "Skatīt" at bounding box center [1038, 347] width 62 height 20
click at [1035, 347] on link "Skatīt" at bounding box center [1038, 347] width 62 height 20
click at [1034, 347] on link "Skatīt" at bounding box center [1038, 347] width 62 height 20
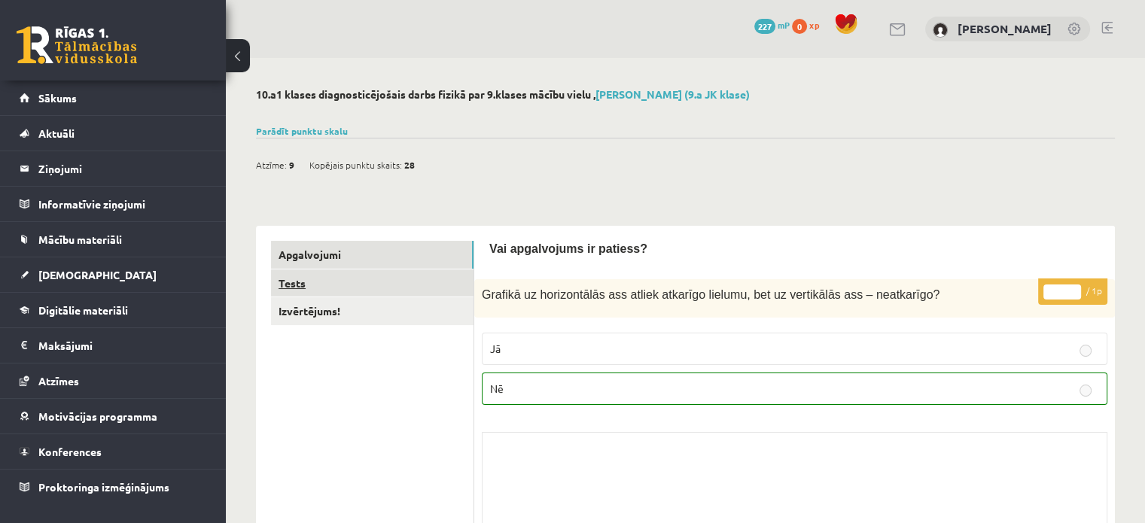
click at [306, 288] on link "Tests" at bounding box center [372, 284] width 203 height 28
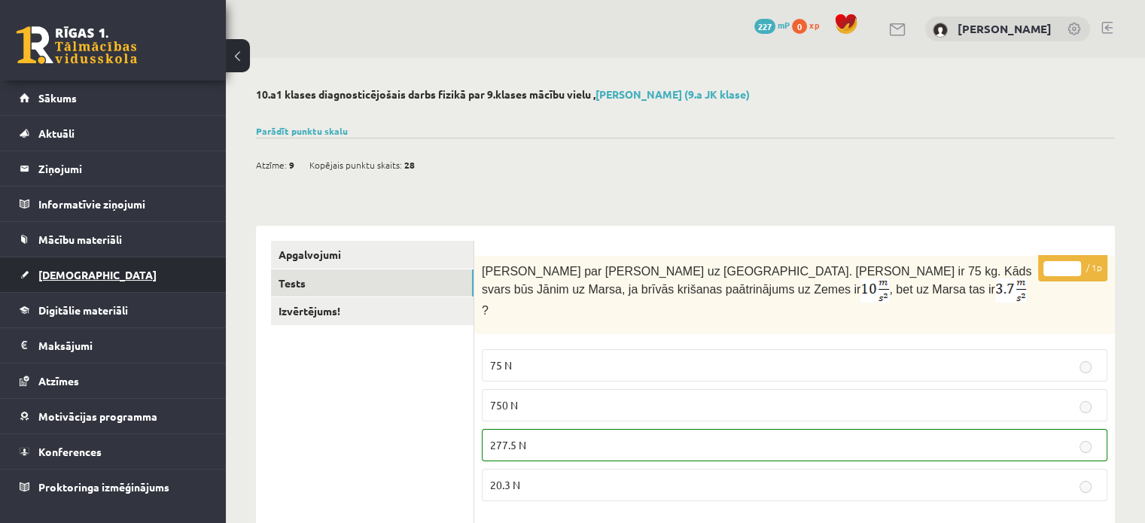
click at [124, 273] on link "[DEMOGRAPHIC_DATA]" at bounding box center [113, 274] width 187 height 35
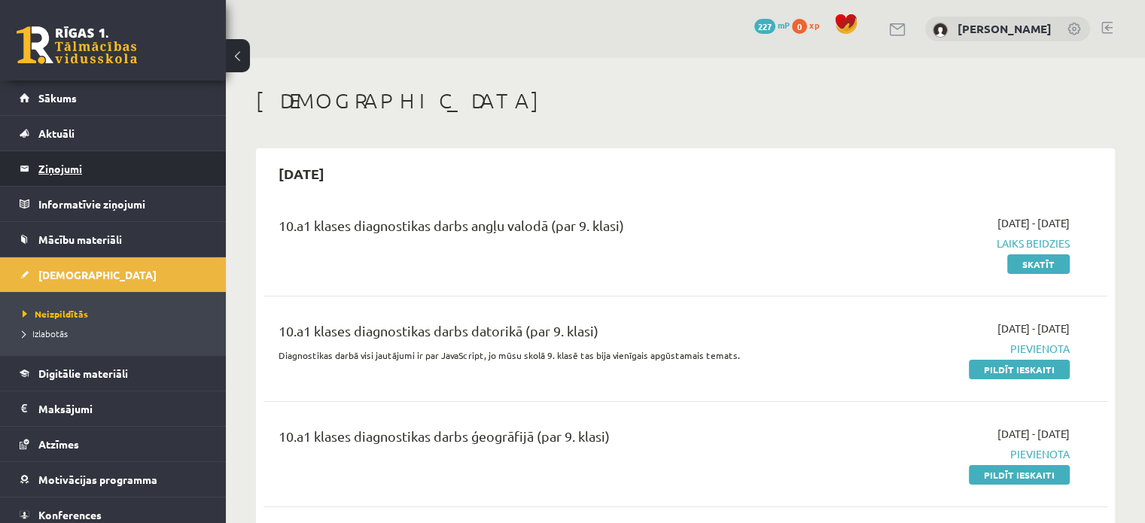
click at [120, 174] on legend "Ziņojumi 0" at bounding box center [122, 168] width 169 height 35
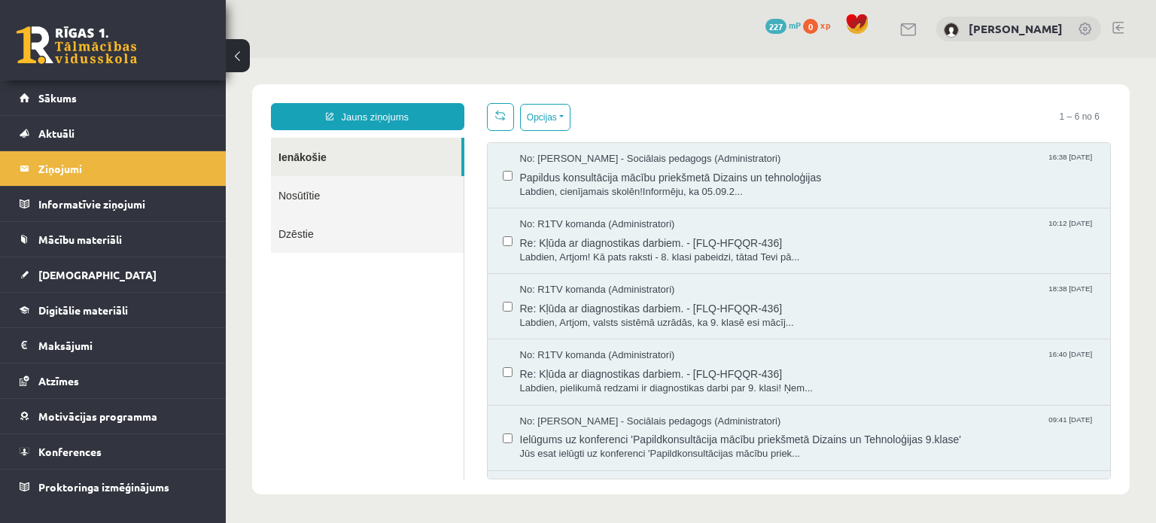
click at [351, 191] on link "Nosūtītie" at bounding box center [367, 195] width 193 height 38
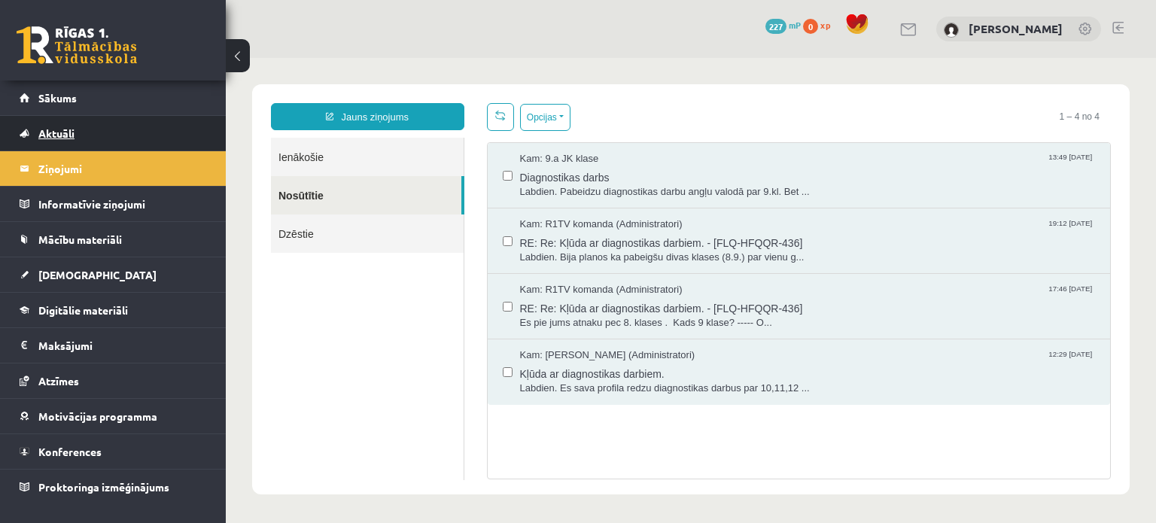
click at [73, 120] on link "Aktuāli" at bounding box center [113, 133] width 187 height 35
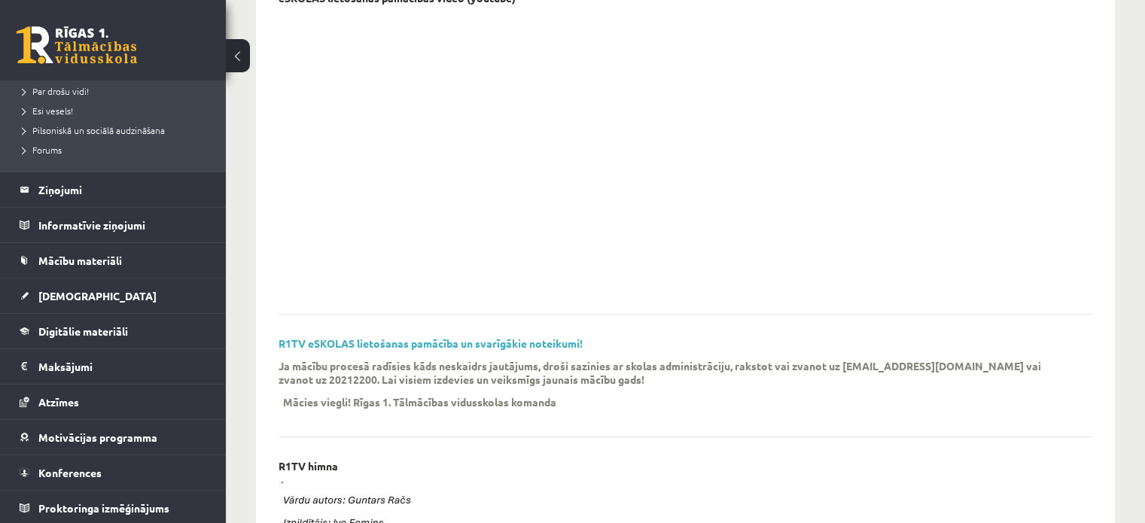
scroll to position [301, 0]
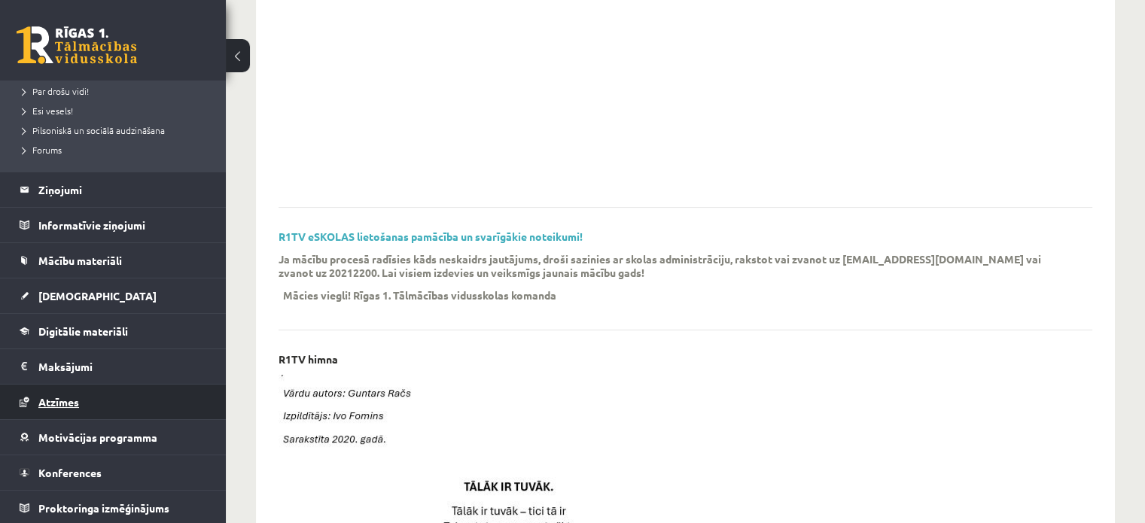
click at [123, 409] on link "Atzīmes" at bounding box center [113, 402] width 187 height 35
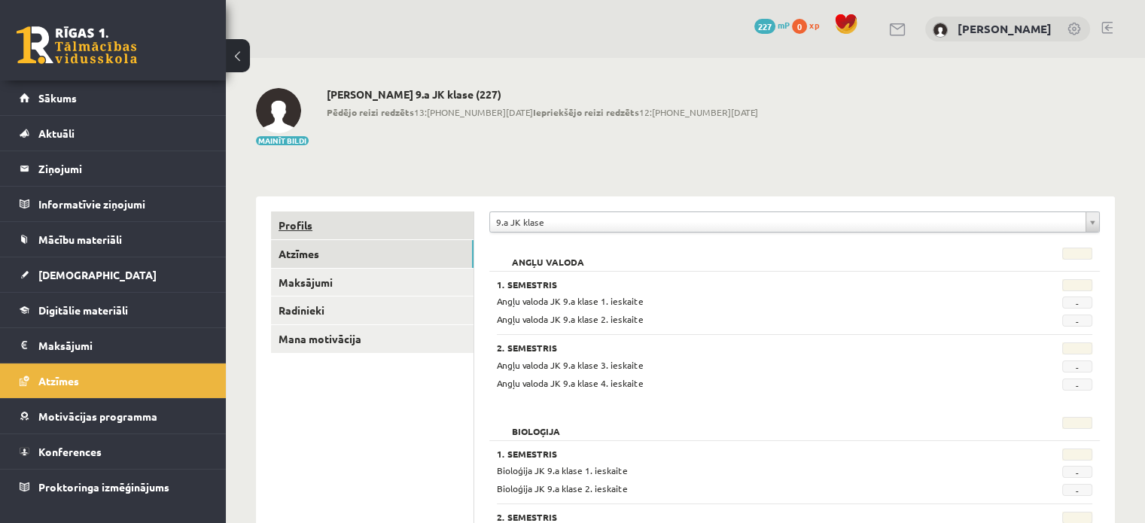
click at [415, 233] on link "Profils" at bounding box center [372, 226] width 203 height 28
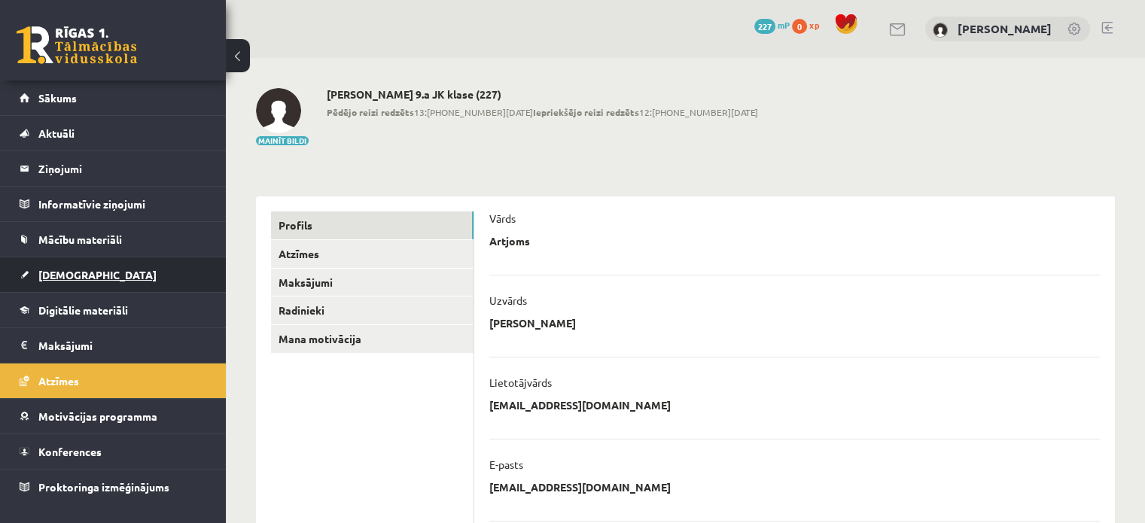
click at [84, 275] on link "[DEMOGRAPHIC_DATA]" at bounding box center [113, 274] width 187 height 35
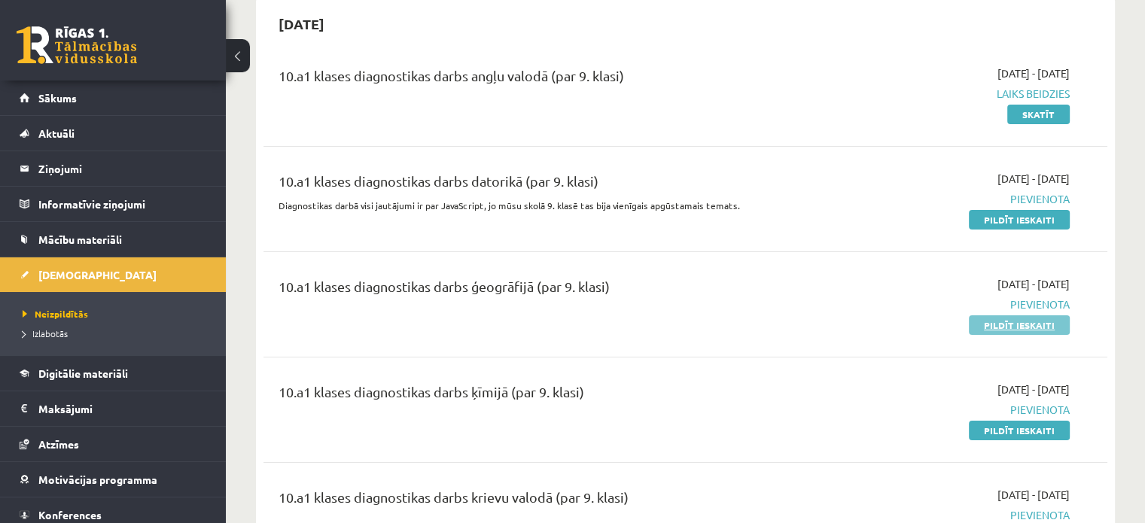
scroll to position [151, 0]
click at [997, 429] on link "Pildīt ieskaiti" at bounding box center [1019, 430] width 101 height 20
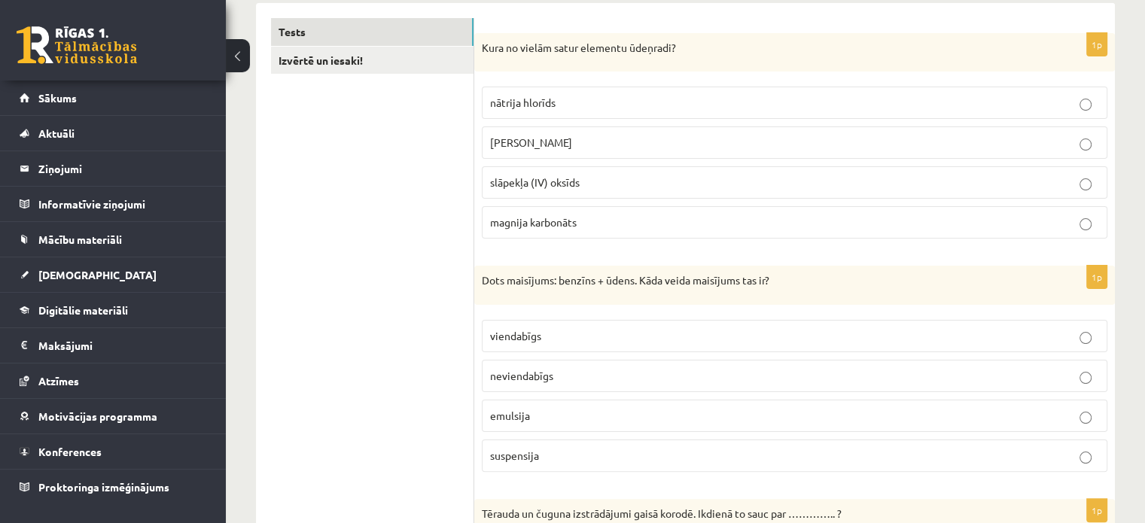
scroll to position [226, 0]
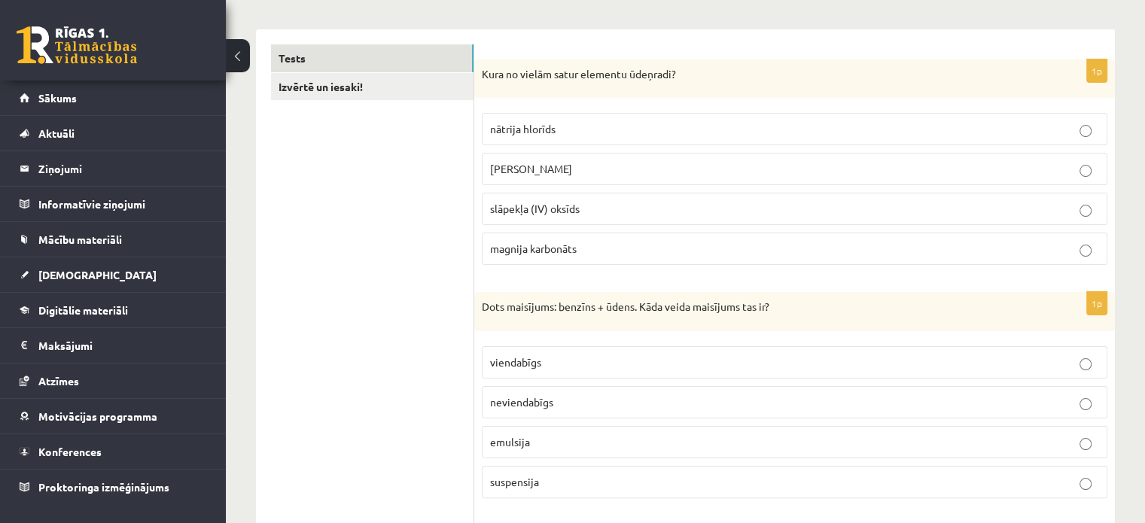
click at [796, 180] on label "[PERSON_NAME]" at bounding box center [795, 169] width 626 height 32
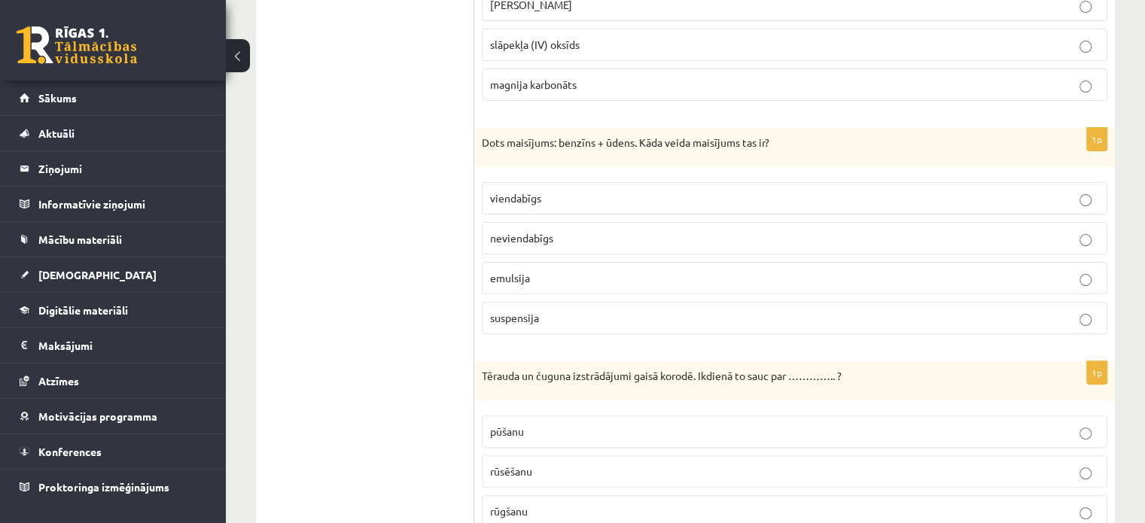
scroll to position [452, 0]
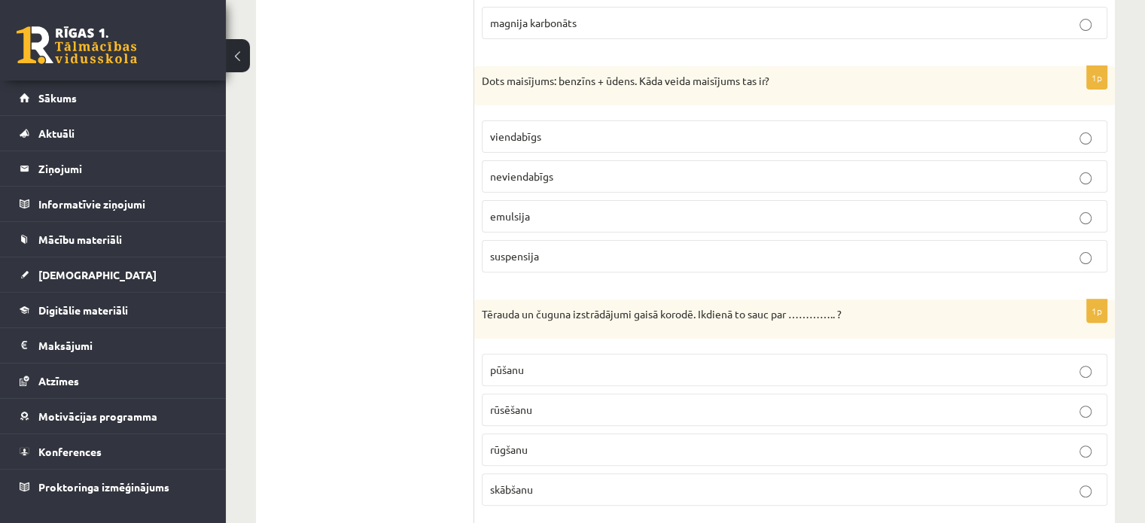
click at [672, 212] on p "emulsija" at bounding box center [794, 217] width 609 height 16
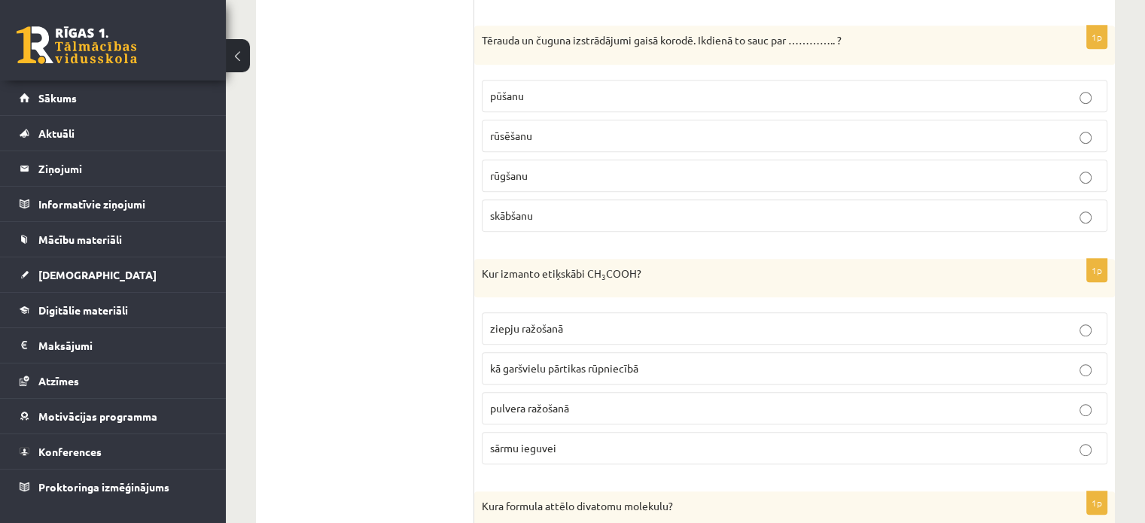
scroll to position [753, 0]
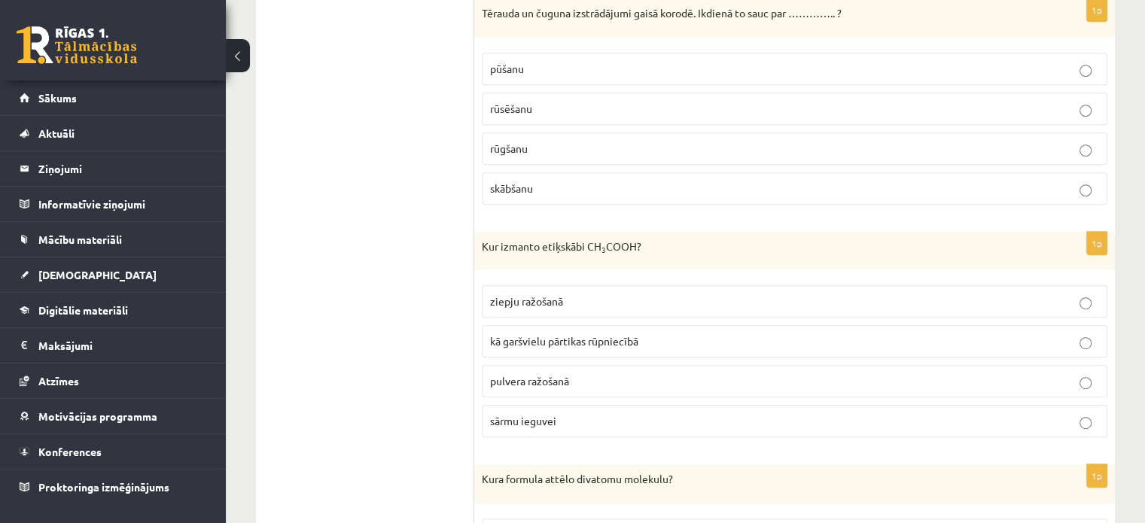
click at [557, 107] on p "rūsēšanu" at bounding box center [794, 109] width 609 height 16
click at [662, 340] on p "kā garšvielu pārtikas rūpniecībā" at bounding box center [794, 341] width 609 height 16
drag, startPoint x: 542, startPoint y: 245, endPoint x: 582, endPoint y: 248, distance: 40.1
click at [582, 248] on p "Kur izmanto etiķskābi CH 3 COOH?" at bounding box center [757, 246] width 550 height 15
click at [565, 249] on p "Kur izmanto etiķskābi CH 3 COOH?" at bounding box center [757, 246] width 550 height 15
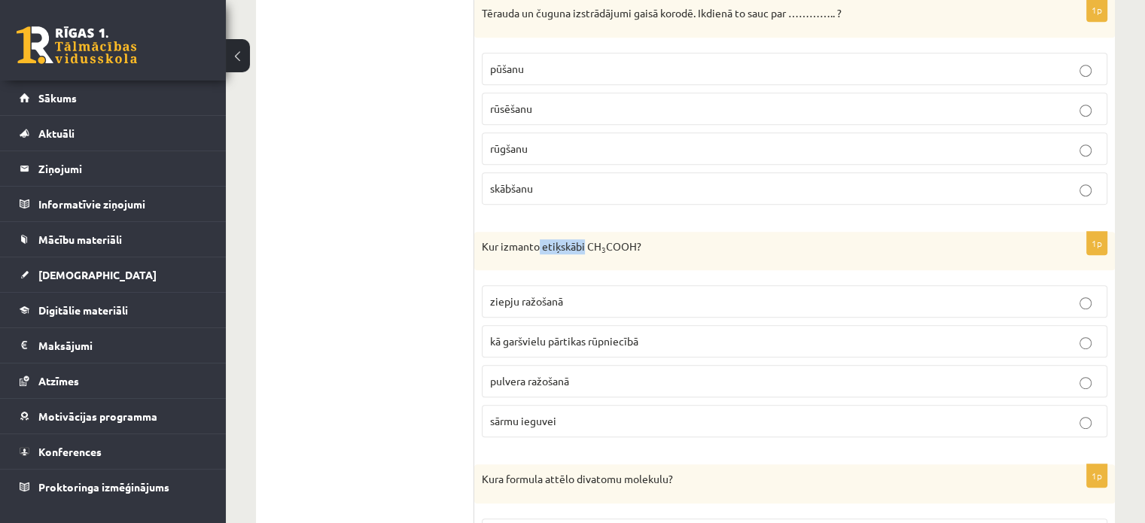
drag, startPoint x: 537, startPoint y: 247, endPoint x: 583, endPoint y: 247, distance: 45.9
click at [583, 247] on p "Kur izmanto etiķskābi CH 3 COOH?" at bounding box center [757, 246] width 550 height 15
click at [717, 327] on label "kā garšvielu pārtikas rūpniecībā" at bounding box center [795, 341] width 626 height 32
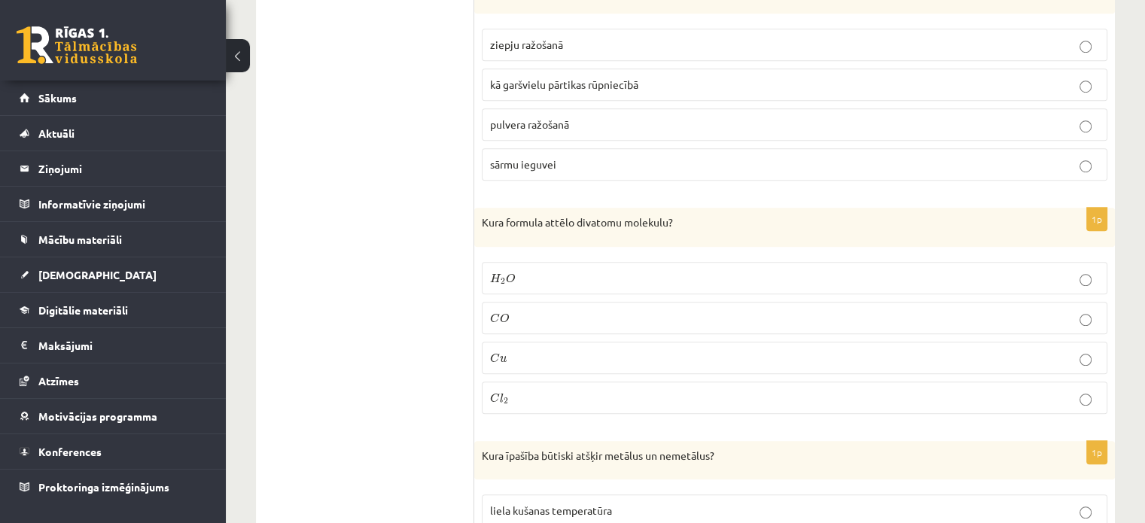
scroll to position [1054, 0]
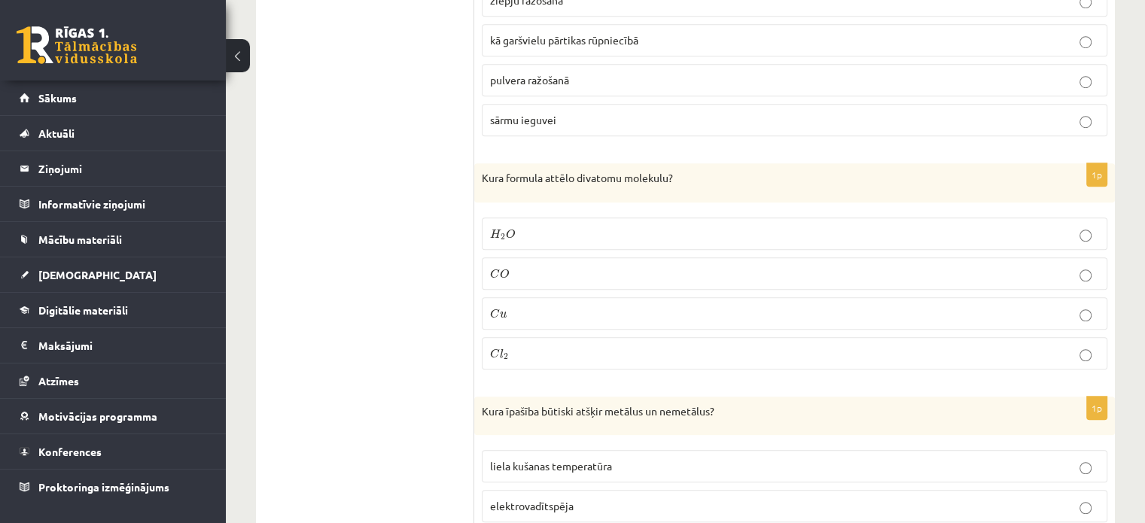
click at [541, 258] on label "C O C O" at bounding box center [795, 273] width 626 height 32
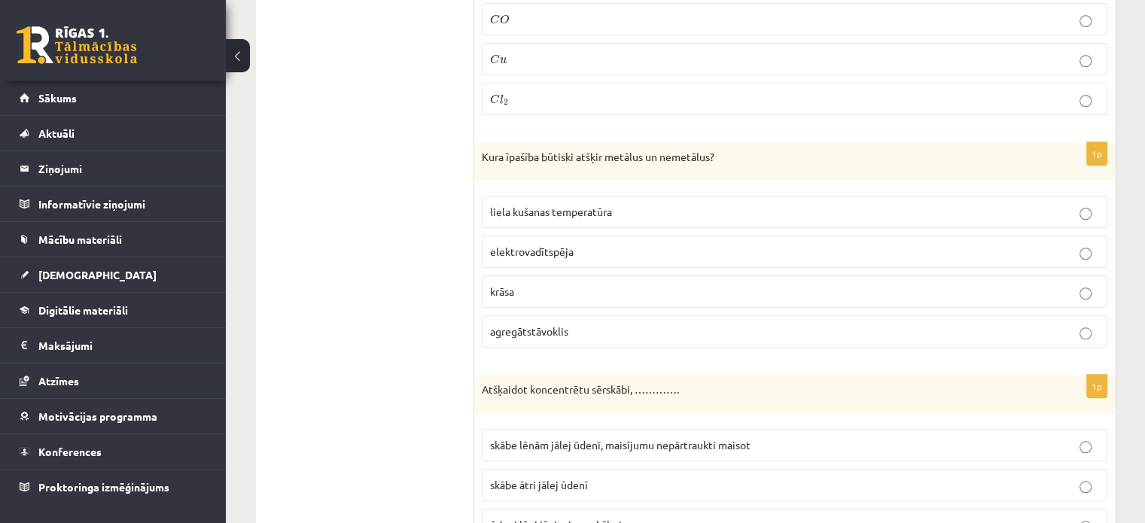
scroll to position [1355, 0]
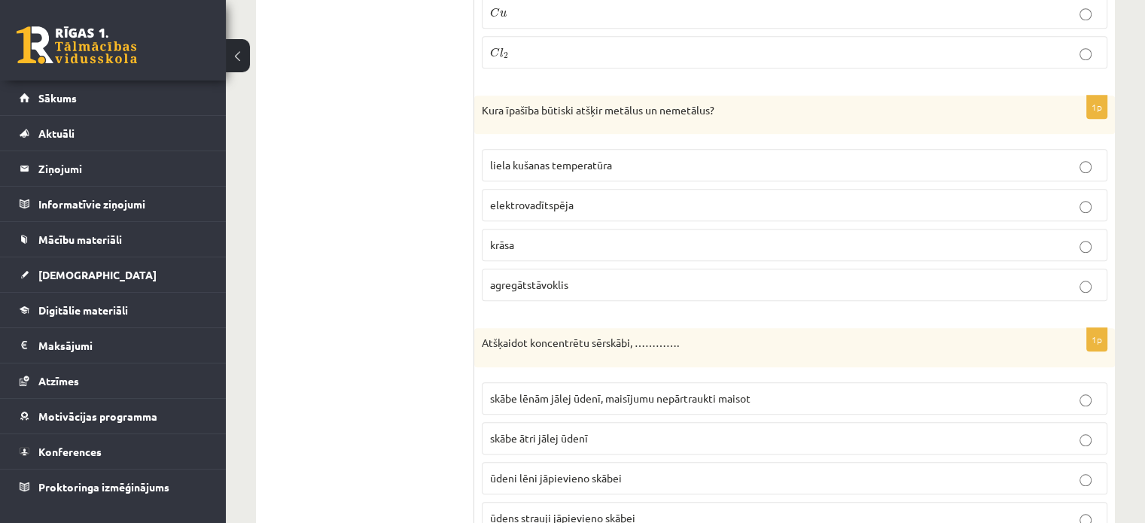
click at [617, 199] on p "elektrovadītspēja" at bounding box center [794, 205] width 609 height 16
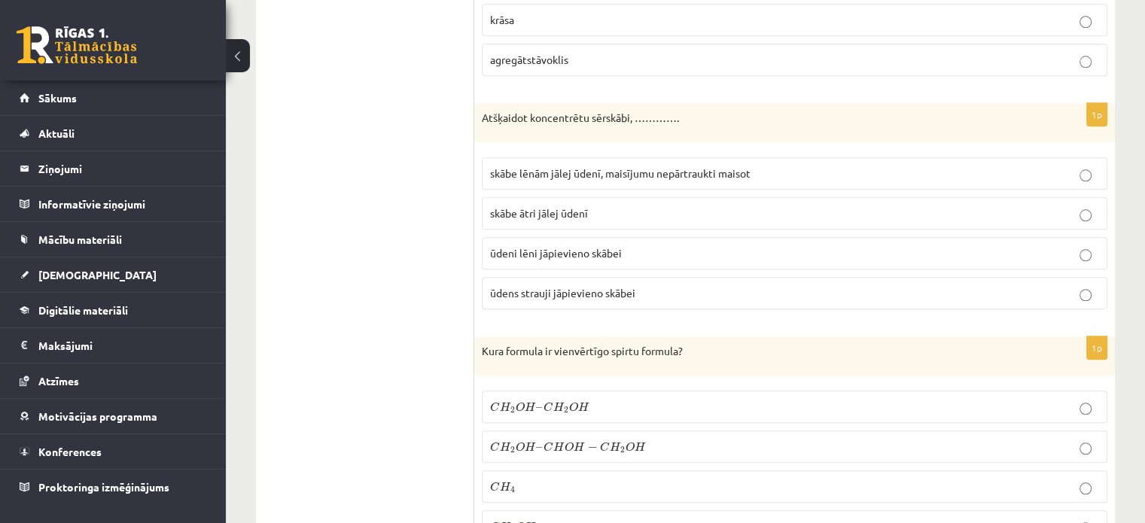
scroll to position [1581, 0]
click at [740, 166] on span "skābe lēnām jālej ūdenī, maisījumu nepārtraukti maisot" at bounding box center [620, 173] width 260 height 14
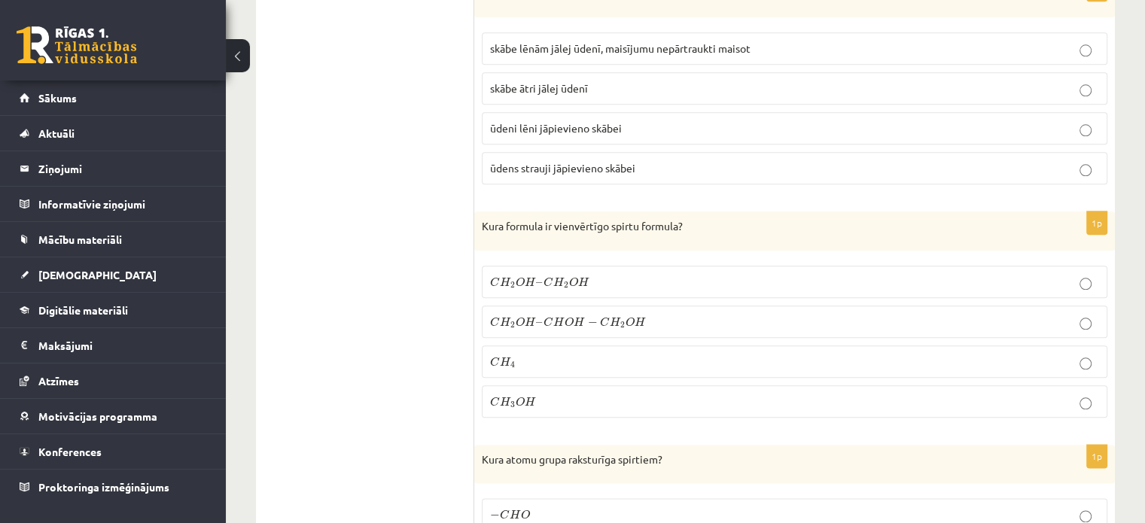
scroll to position [1731, 0]
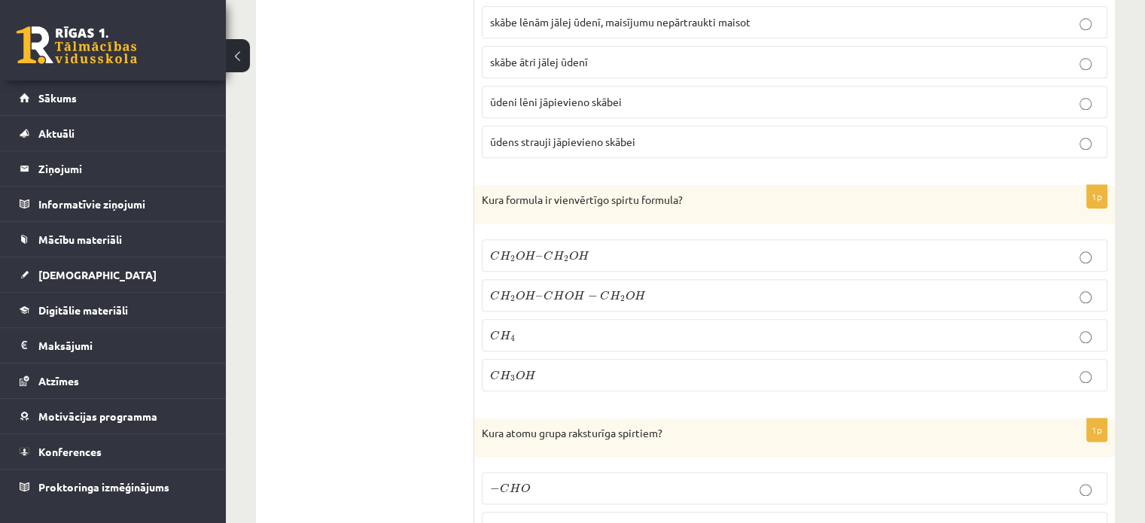
click at [518, 375] on label "C H 3 O H C H 3 O H" at bounding box center [795, 375] width 626 height 32
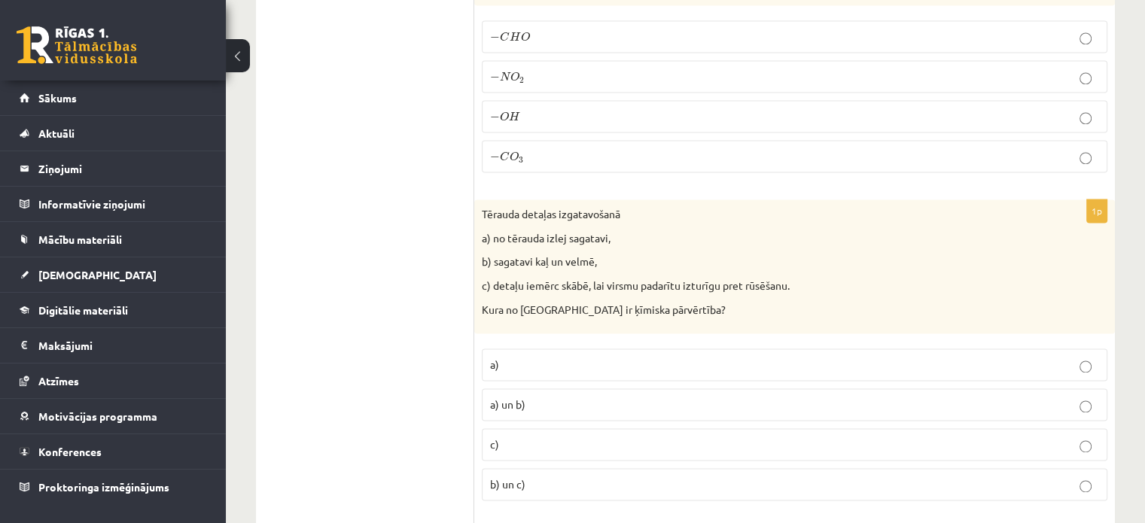
scroll to position [2108, 0]
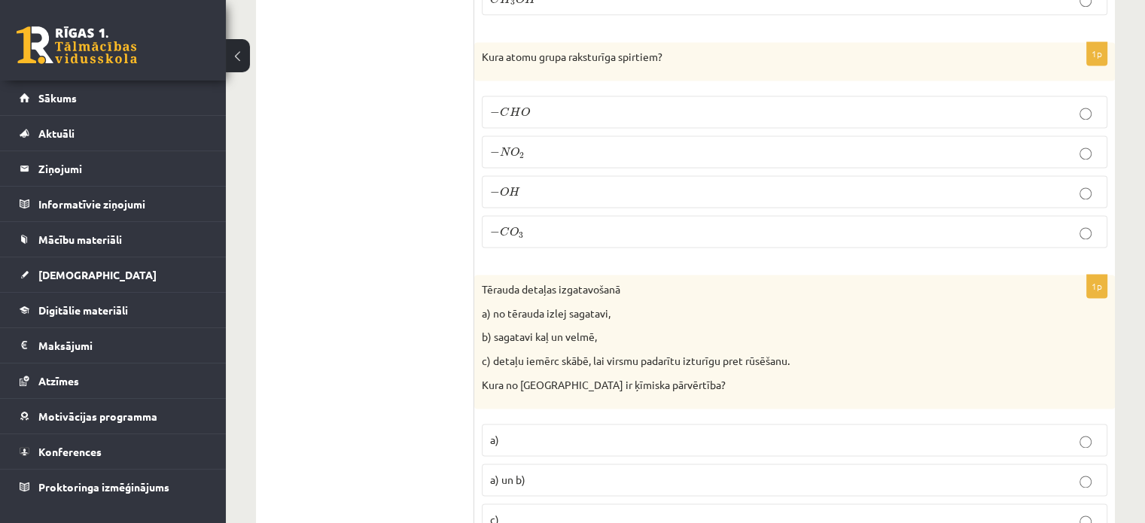
click at [678, 190] on label "− O H − O H" at bounding box center [795, 191] width 626 height 32
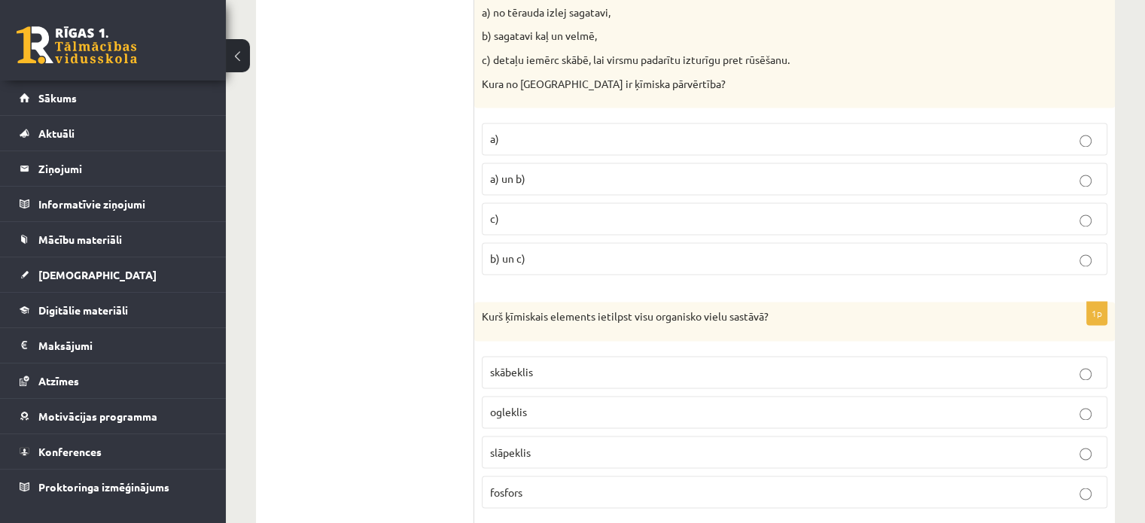
scroll to position [2334, 0]
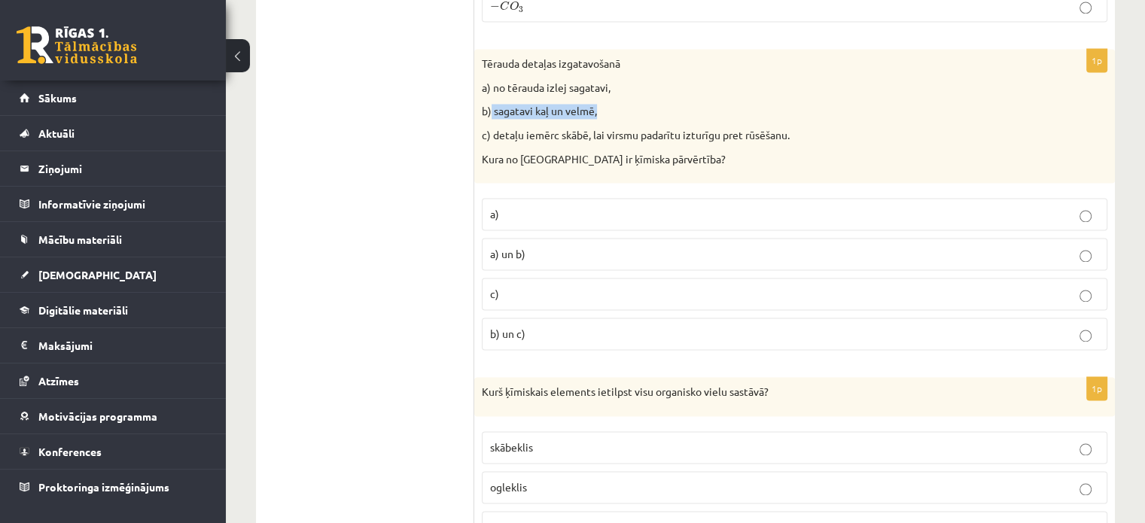
drag, startPoint x: 620, startPoint y: 104, endPoint x: 489, endPoint y: 103, distance: 131.0
click at [489, 104] on p "b) sagatavi kaļ un velmē," at bounding box center [757, 111] width 550 height 15
click at [715, 128] on p "c) detaļu iemērc skābē, lai virsmu padarītu izturīgu pret rūsēšanu." at bounding box center [757, 135] width 550 height 15
click at [545, 286] on p "c)" at bounding box center [794, 294] width 609 height 16
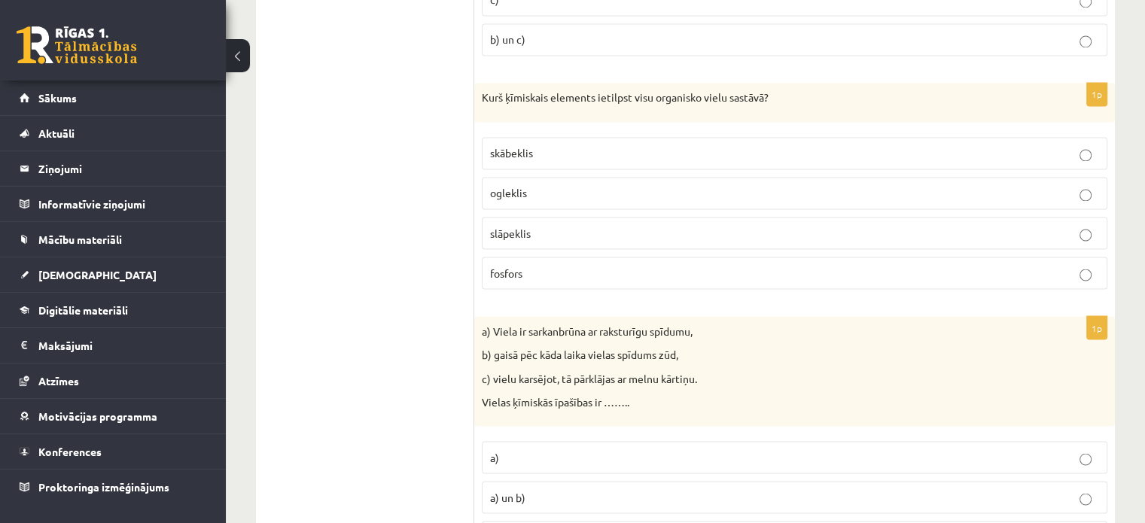
scroll to position [2635, 0]
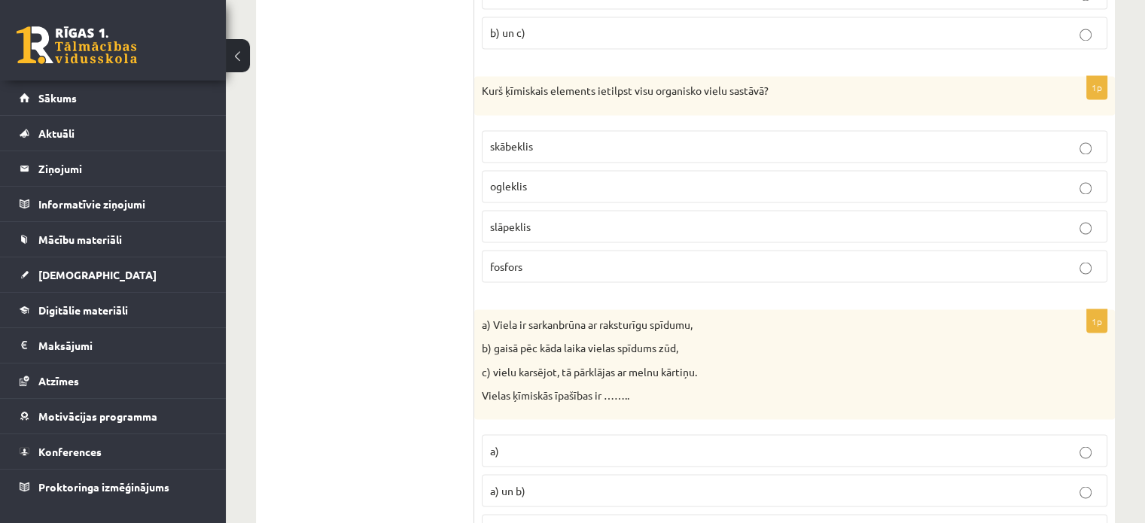
click at [614, 178] on p "ogleklis" at bounding box center [794, 186] width 609 height 16
drag, startPoint x: 542, startPoint y: 165, endPoint x: 490, endPoint y: 167, distance: 52.0
click at [490, 178] on p "ogleklis" at bounding box center [794, 186] width 609 height 16
click at [758, 228] on label "slāpeklis" at bounding box center [795, 226] width 626 height 32
click at [759, 183] on label "ogleklis" at bounding box center [795, 186] width 626 height 32
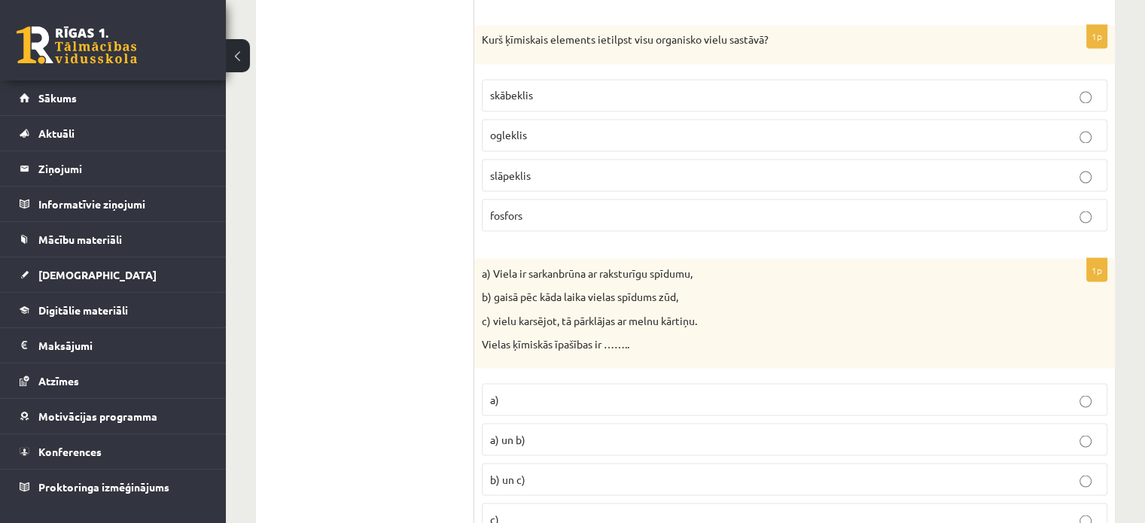
scroll to position [2710, 0]
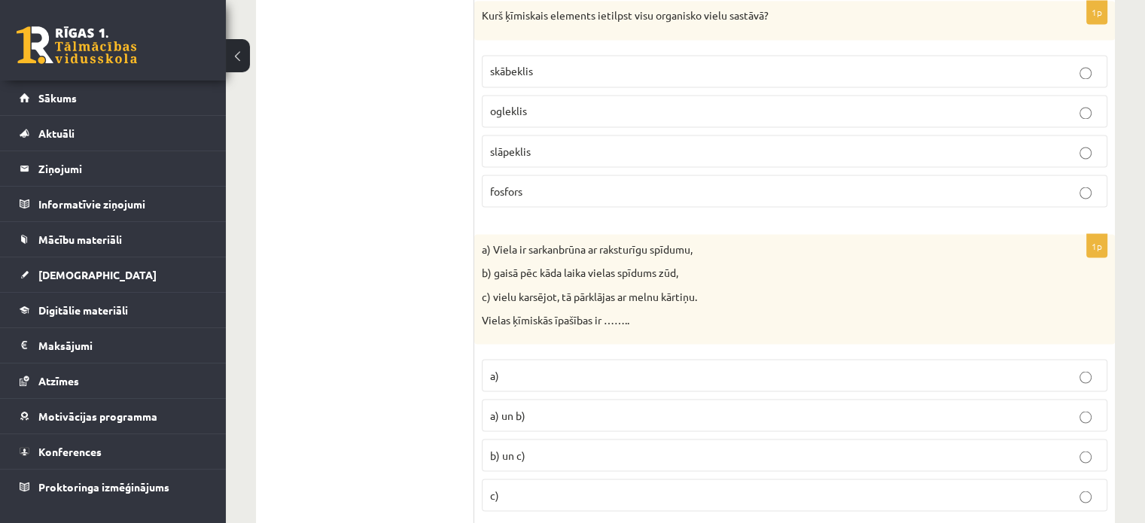
click at [619, 447] on p "b) un c)" at bounding box center [794, 455] width 609 height 16
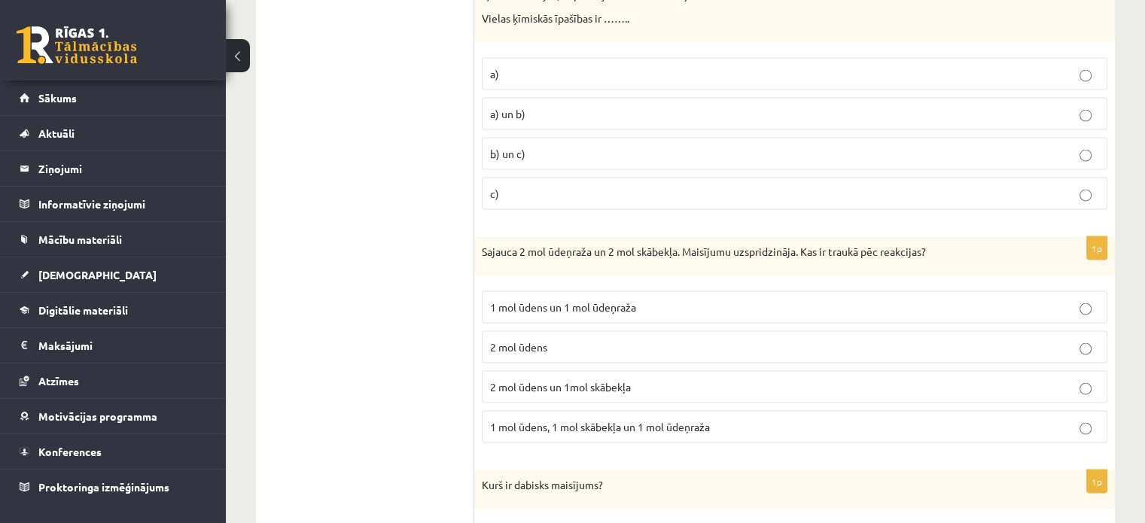
scroll to position [3162, 0]
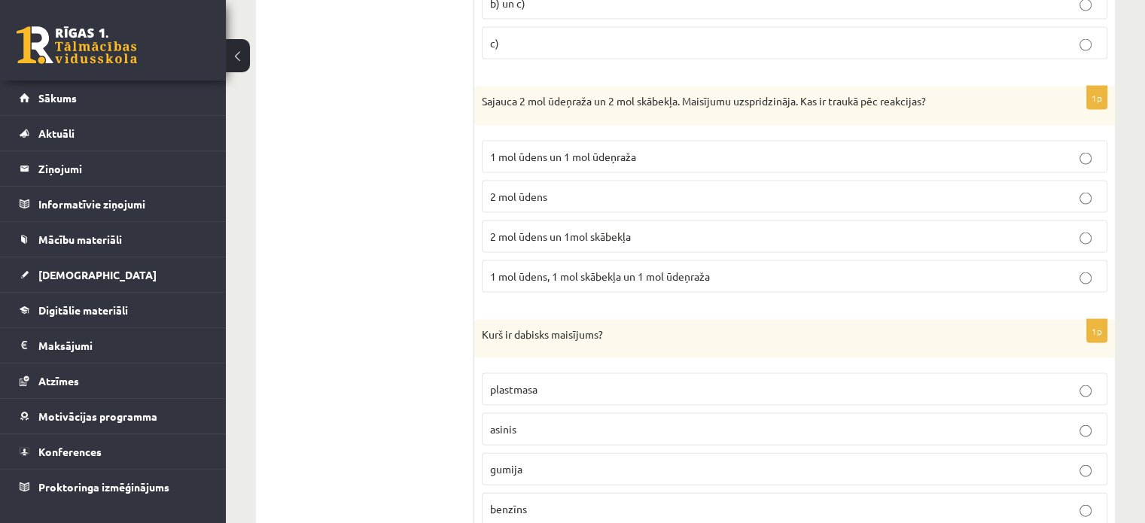
click at [602, 230] on span "2 mol ūdens un 1mol skābekļa" at bounding box center [560, 237] width 141 height 14
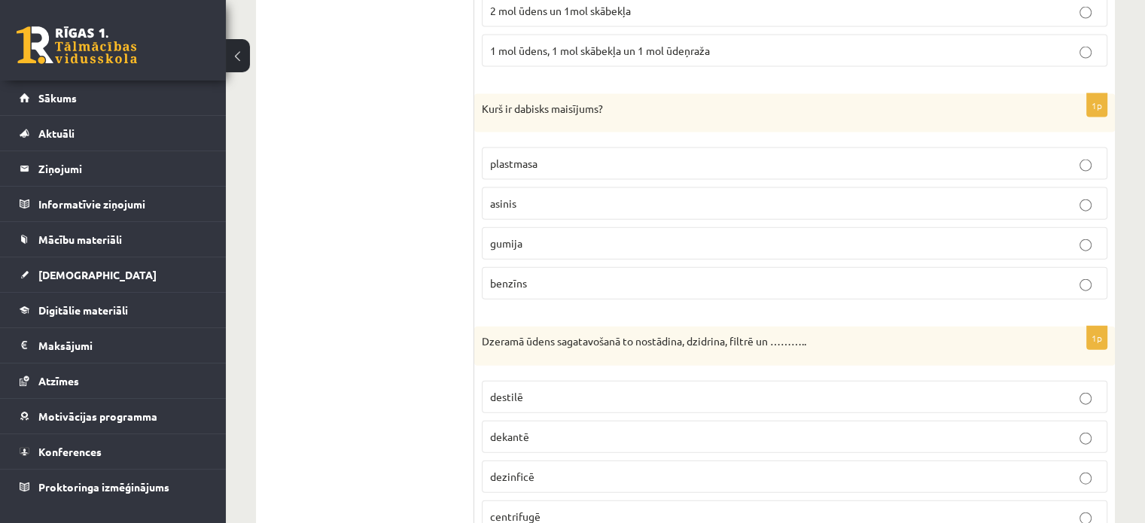
click at [582, 196] on p "asinis" at bounding box center [794, 204] width 609 height 16
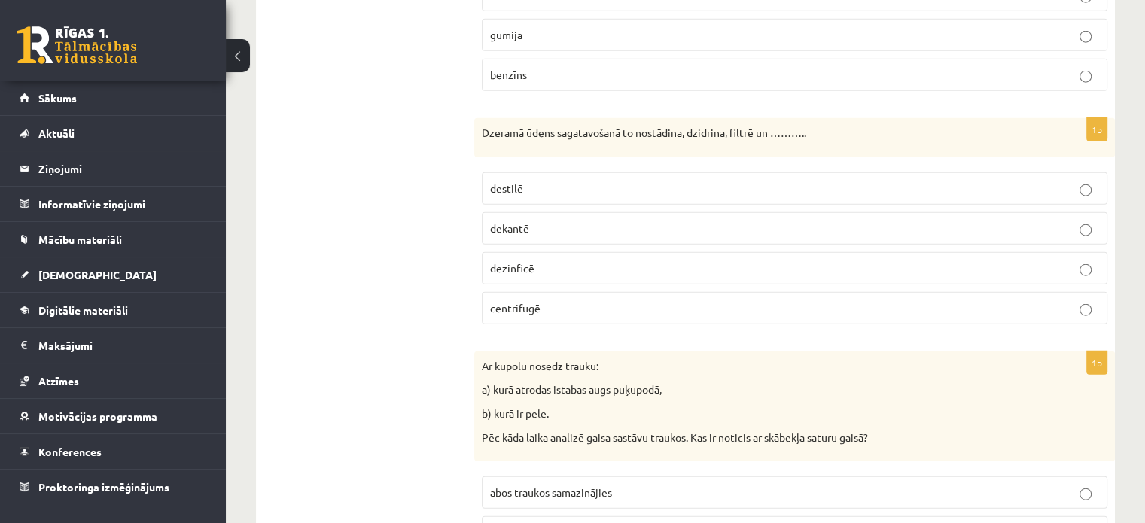
scroll to position [3613, 0]
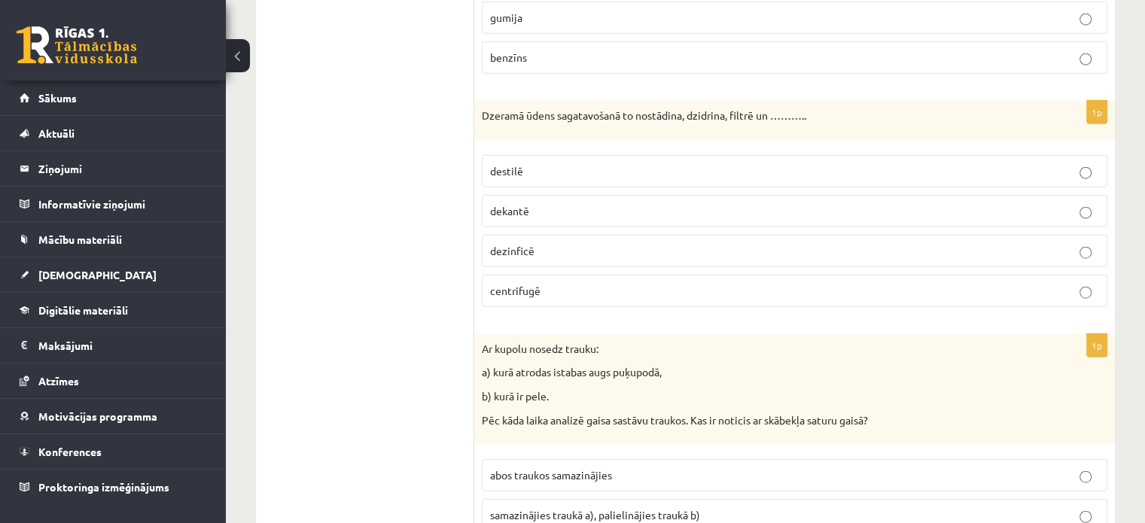
click at [572, 235] on label "dezinficē" at bounding box center [795, 251] width 626 height 32
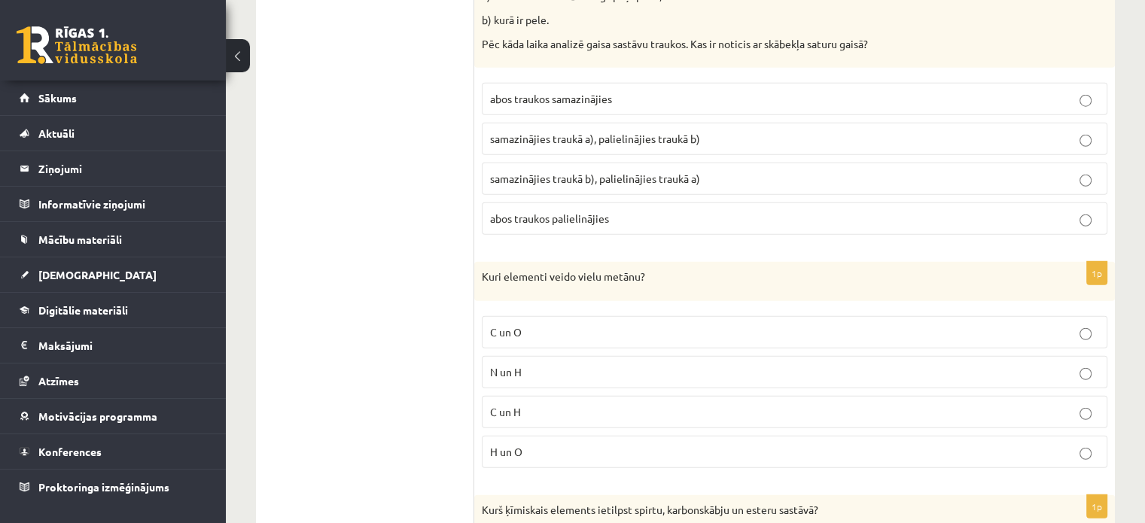
scroll to position [3915, 0]
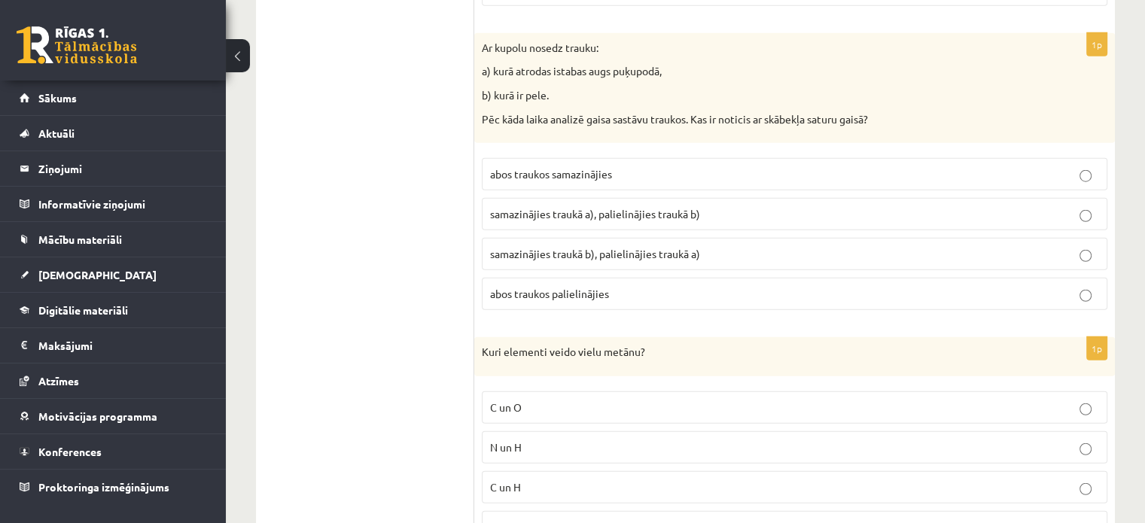
click at [690, 207] on span "samazinājies traukā a), palielinājies traukā b)" at bounding box center [595, 214] width 210 height 14
drag, startPoint x: 488, startPoint y: 195, endPoint x: 588, endPoint y: 189, distance: 100.3
click at [588, 198] on label "samazinājies traukā a), palielinājies traukā b)" at bounding box center [795, 214] width 626 height 32
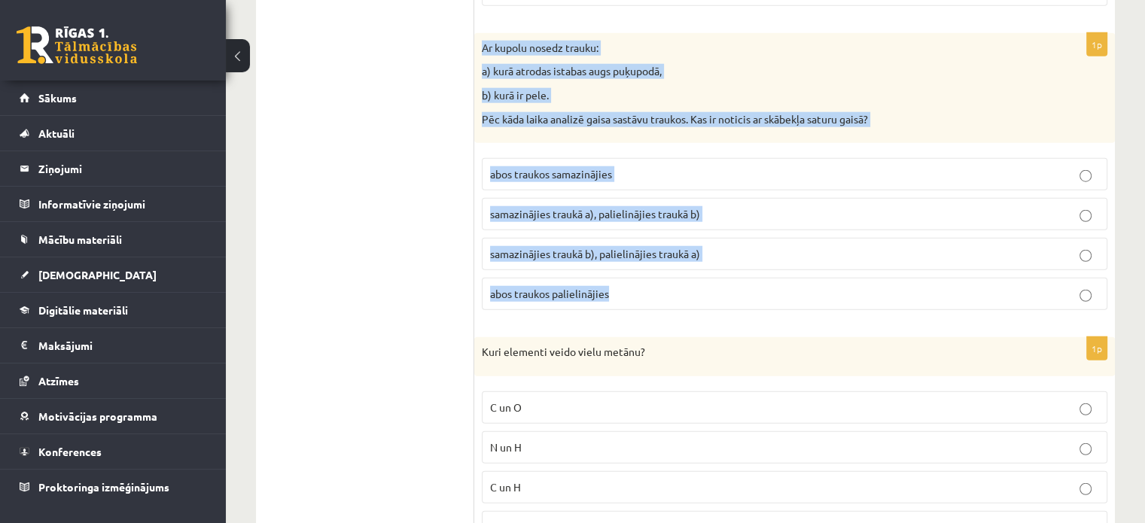
drag, startPoint x: 481, startPoint y: 26, endPoint x: 705, endPoint y: 261, distance: 324.3
click at [705, 261] on div "1p Ar kupolu nosedz trauku: a) kurā atrodas istabas augs puķupodā, b) kurā ir p…" at bounding box center [794, 177] width 641 height 289
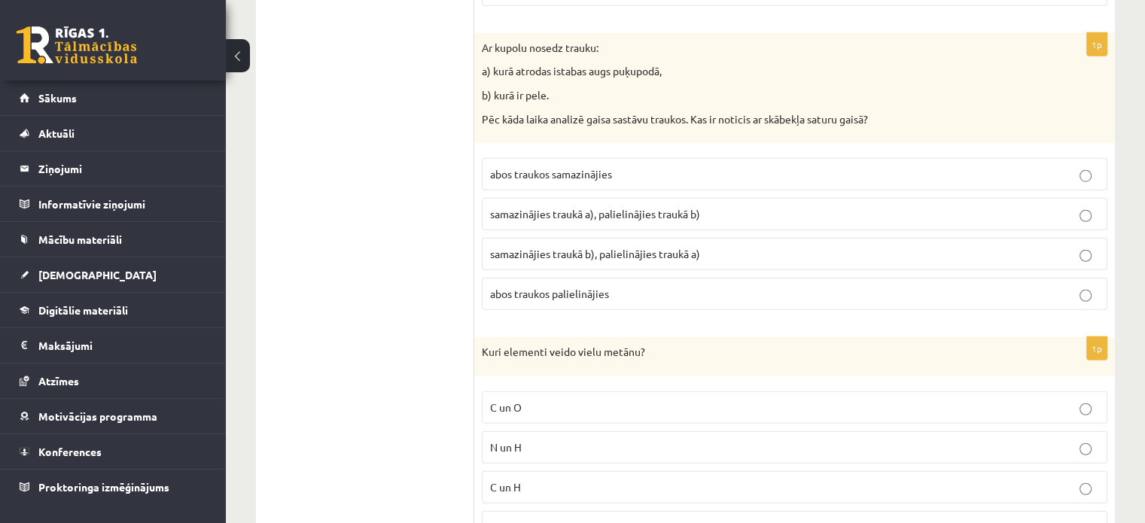
click at [700, 247] on span "samazinājies traukā b), palielinājies traukā a)" at bounding box center [595, 254] width 210 height 14
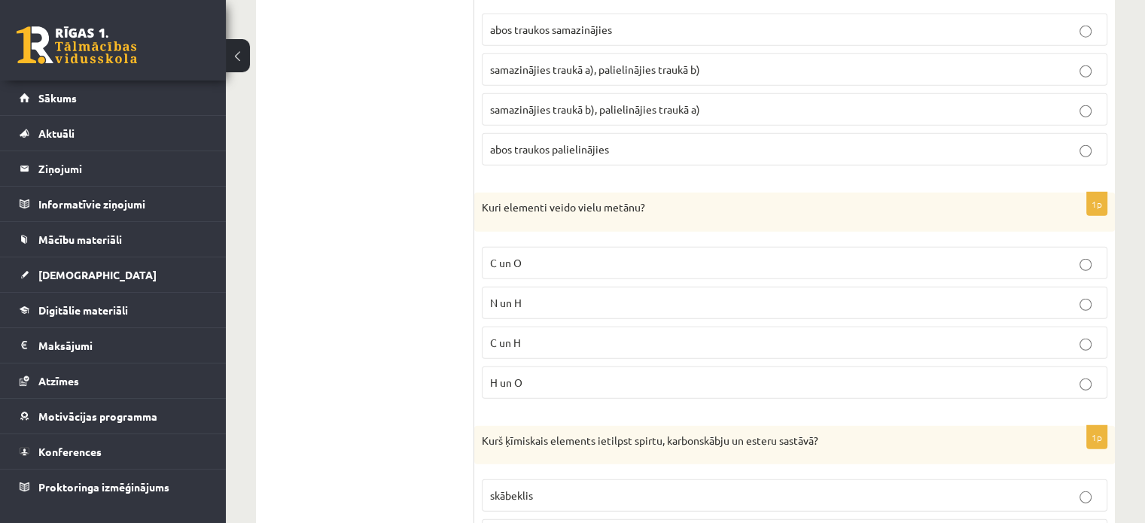
scroll to position [4065, 0]
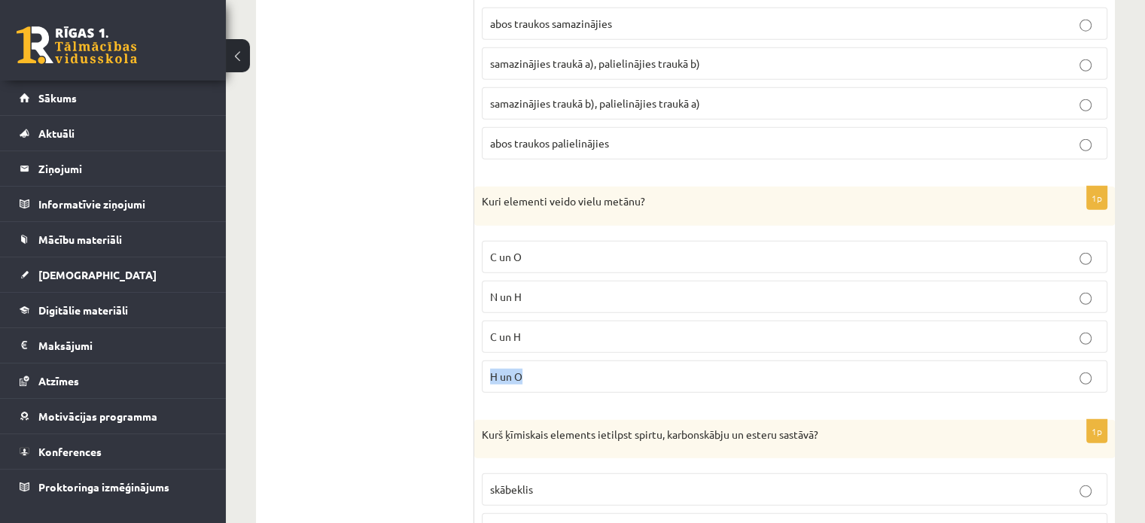
drag, startPoint x: 653, startPoint y: 324, endPoint x: 560, endPoint y: 335, distance: 94.0
click at [560, 335] on fieldset "C un O N un H C un H H un O" at bounding box center [795, 315] width 626 height 164
click at [557, 329] on p "C un H" at bounding box center [794, 337] width 609 height 16
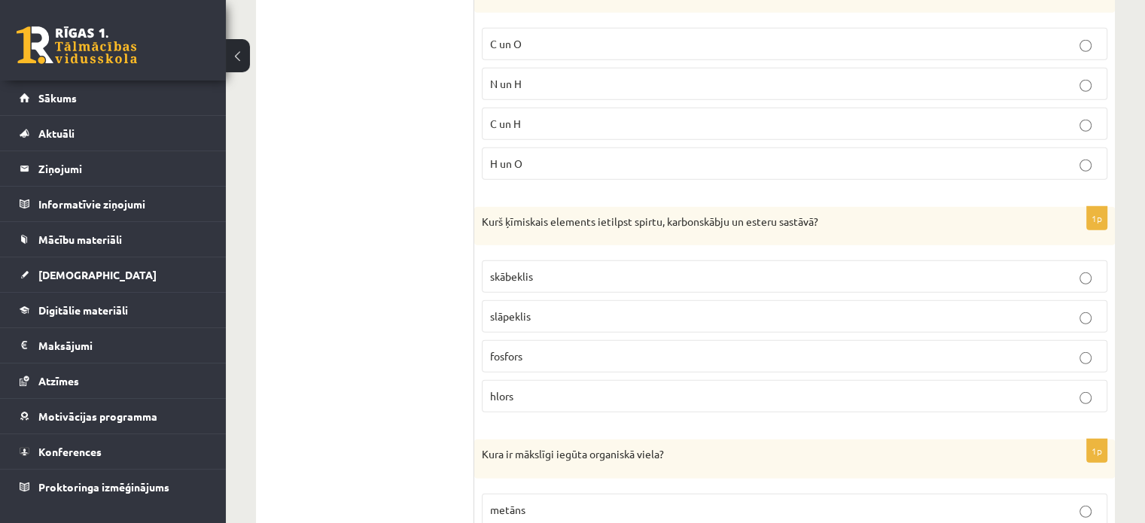
scroll to position [4291, 0]
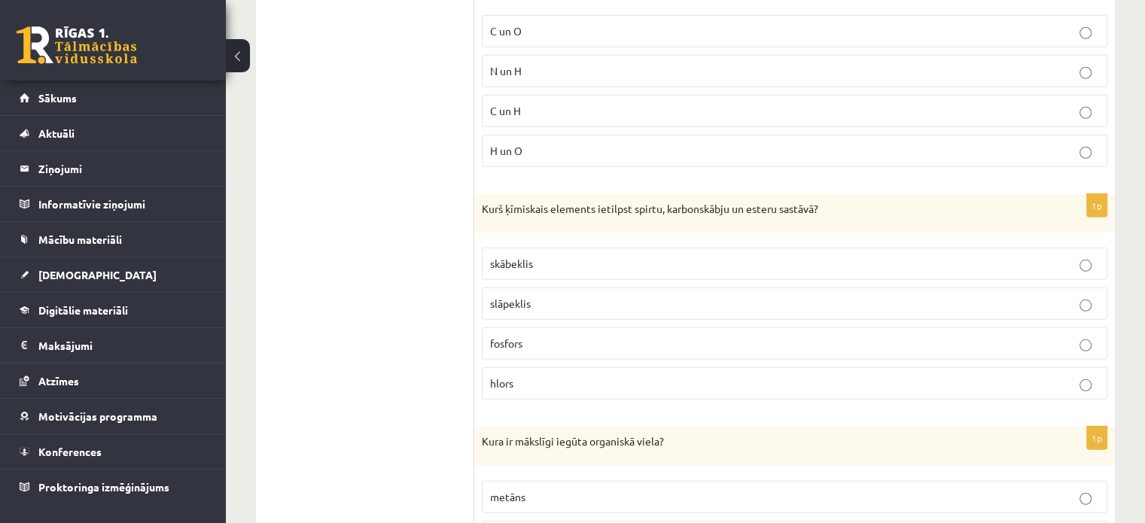
click at [833, 256] on p "skābeklis" at bounding box center [794, 264] width 609 height 16
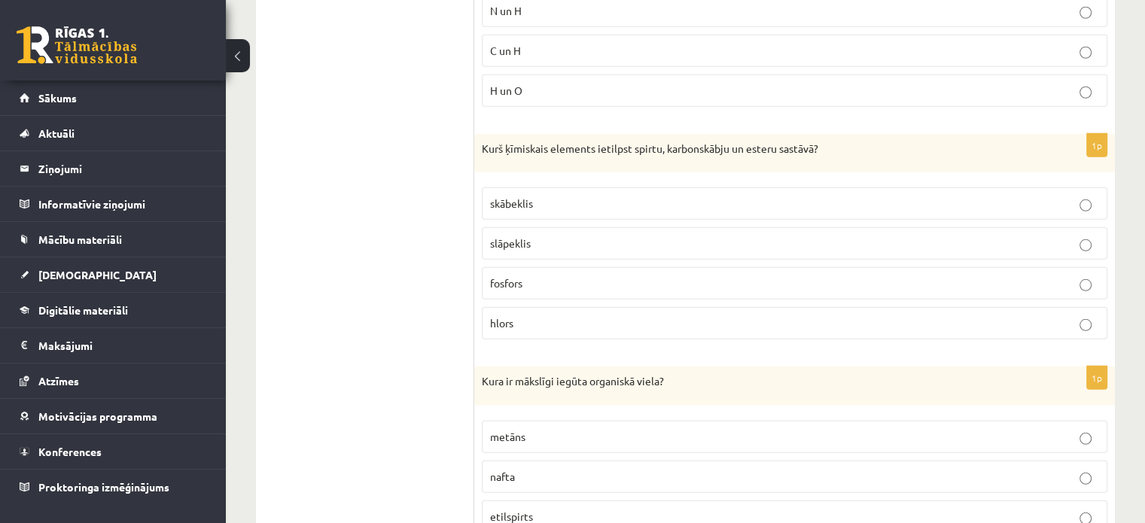
scroll to position [4517, 0]
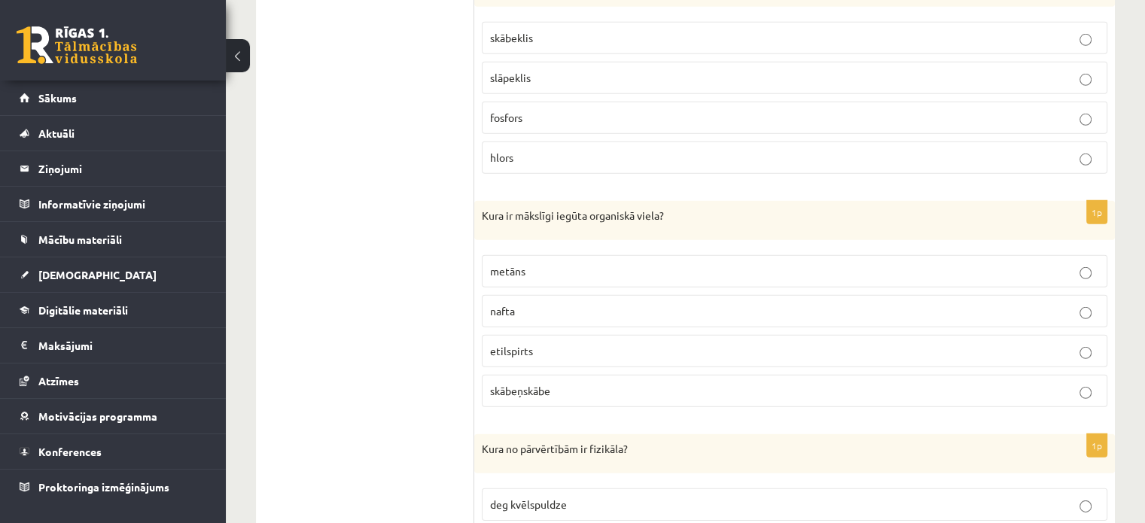
click at [591, 383] on p "skābeņskābe" at bounding box center [794, 391] width 609 height 16
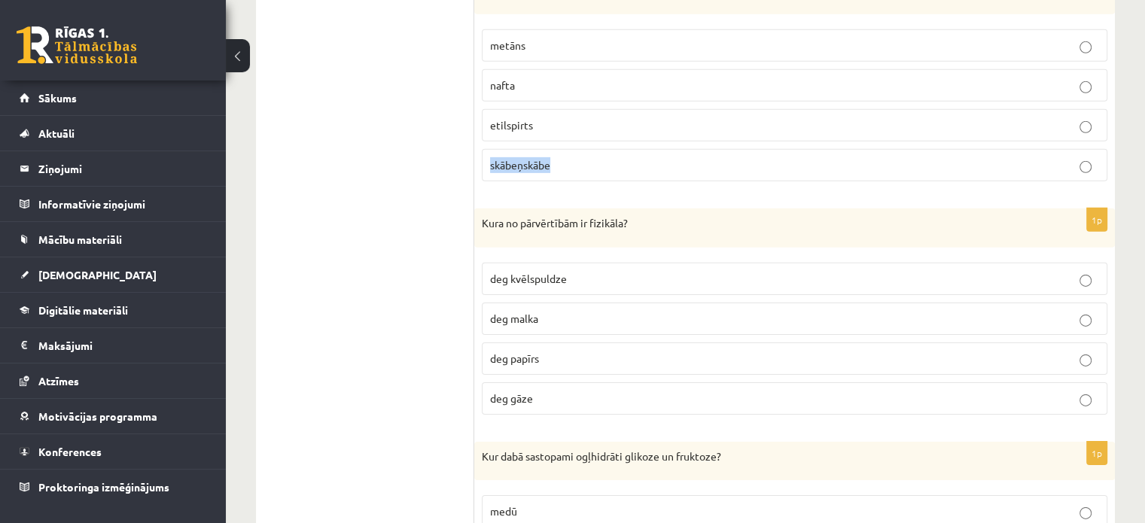
drag, startPoint x: 528, startPoint y: 141, endPoint x: 489, endPoint y: 143, distance: 38.5
click at [490, 157] on p "skābeņskābe" at bounding box center [794, 165] width 609 height 16
click at [728, 271] on p "deg kvēlspuldze" at bounding box center [794, 279] width 609 height 16
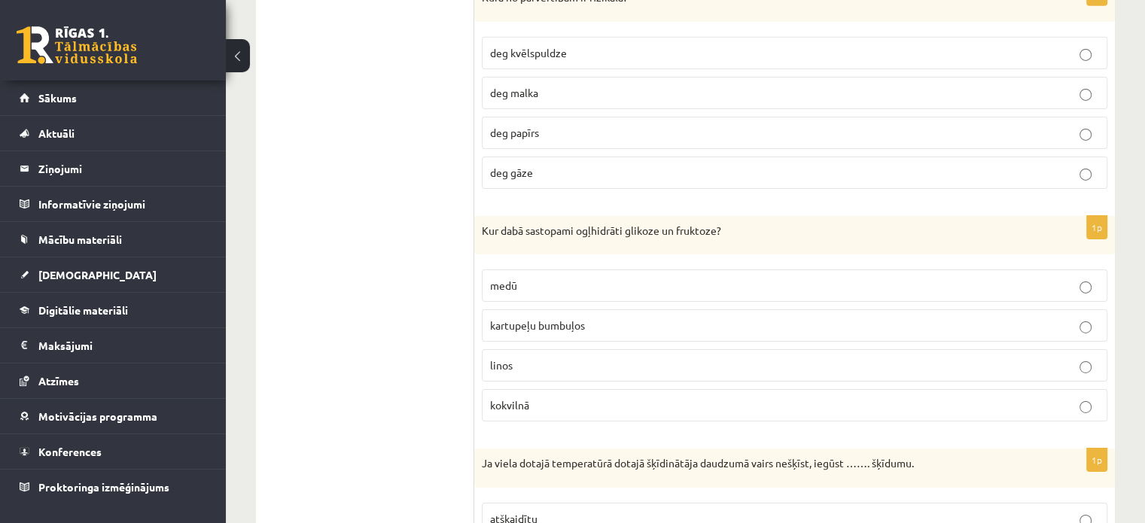
scroll to position [5044, 0]
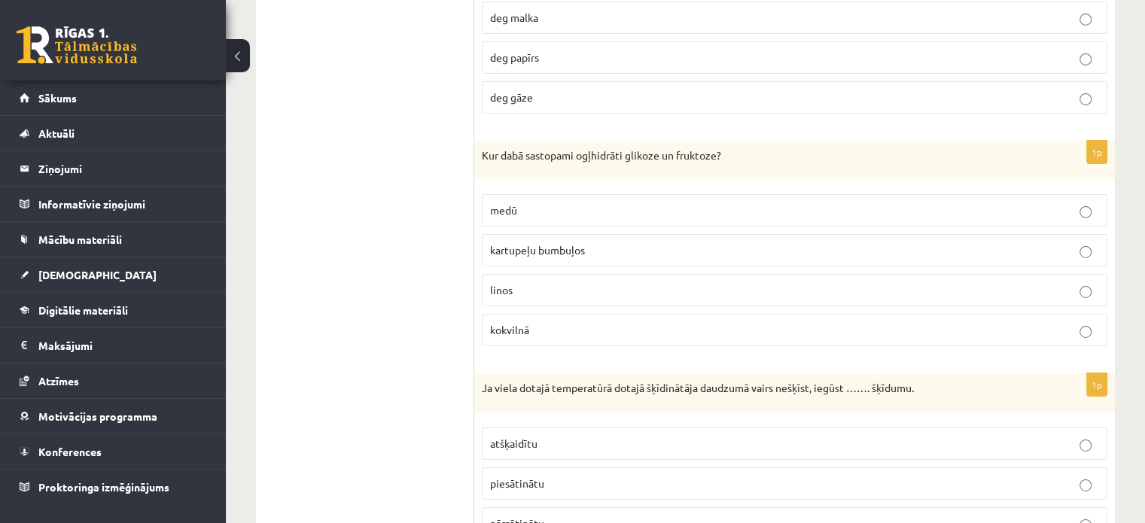
click at [567, 194] on label "medū" at bounding box center [795, 210] width 626 height 32
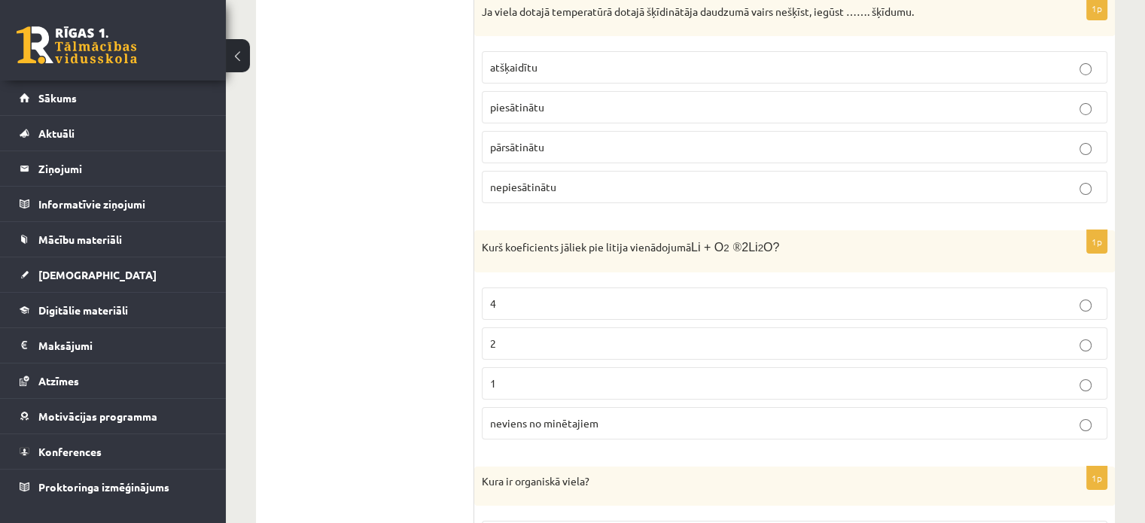
scroll to position [5345, 0]
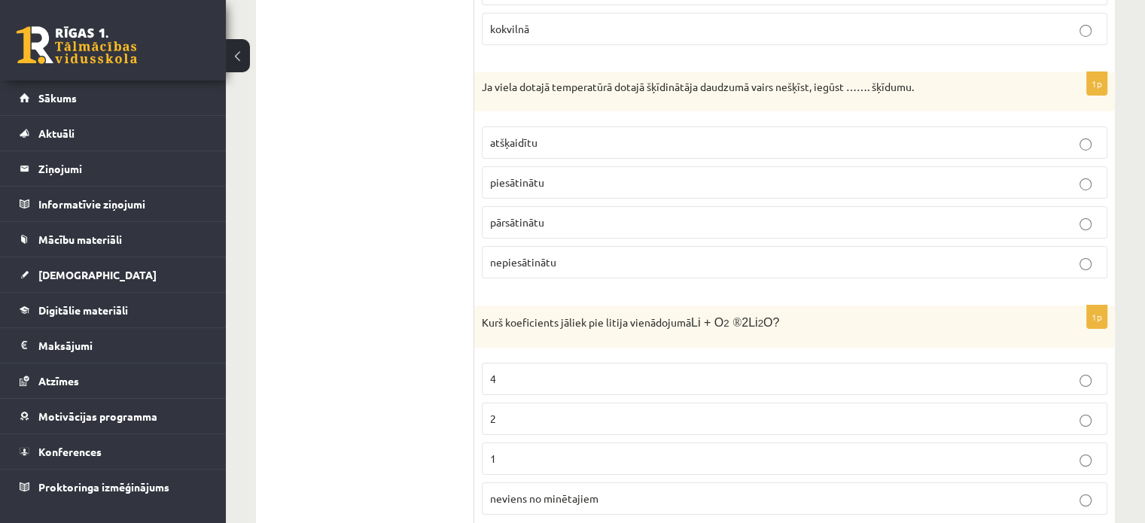
click at [566, 175] on p "piesātinātu" at bounding box center [794, 183] width 609 height 16
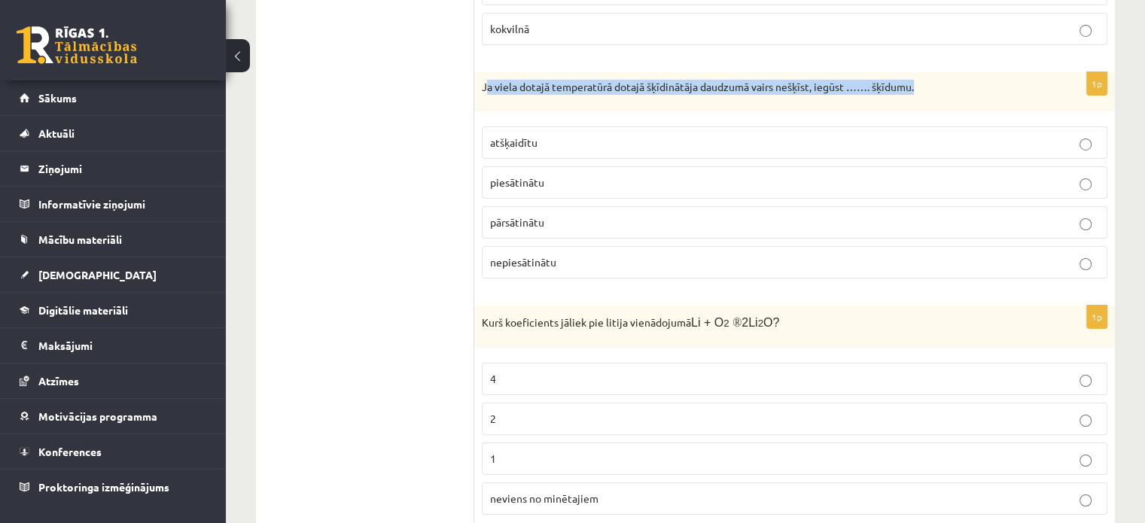
drag, startPoint x: 485, startPoint y: 62, endPoint x: 972, endPoint y: 81, distance: 487.5
click at [972, 81] on div "Ja viela dotajā temperatūrā dotajā šķīdinātāja daudzumā vairs nešķīst, iegūst ……" at bounding box center [794, 91] width 641 height 39
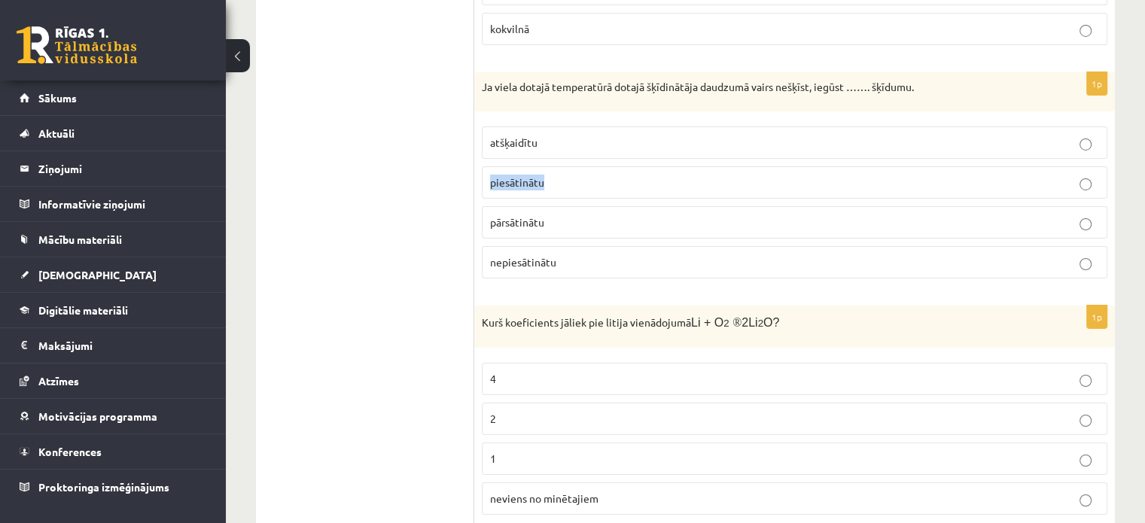
drag, startPoint x: 489, startPoint y: 156, endPoint x: 559, endPoint y: 161, distance: 71.0
click at [559, 166] on label "piesātinātu" at bounding box center [795, 182] width 626 height 32
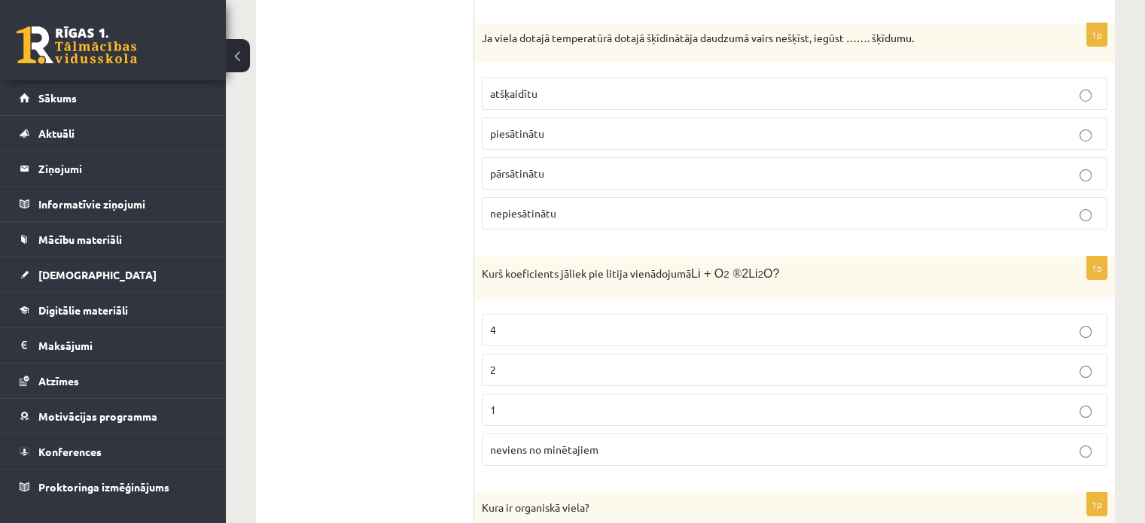
scroll to position [5420, 0]
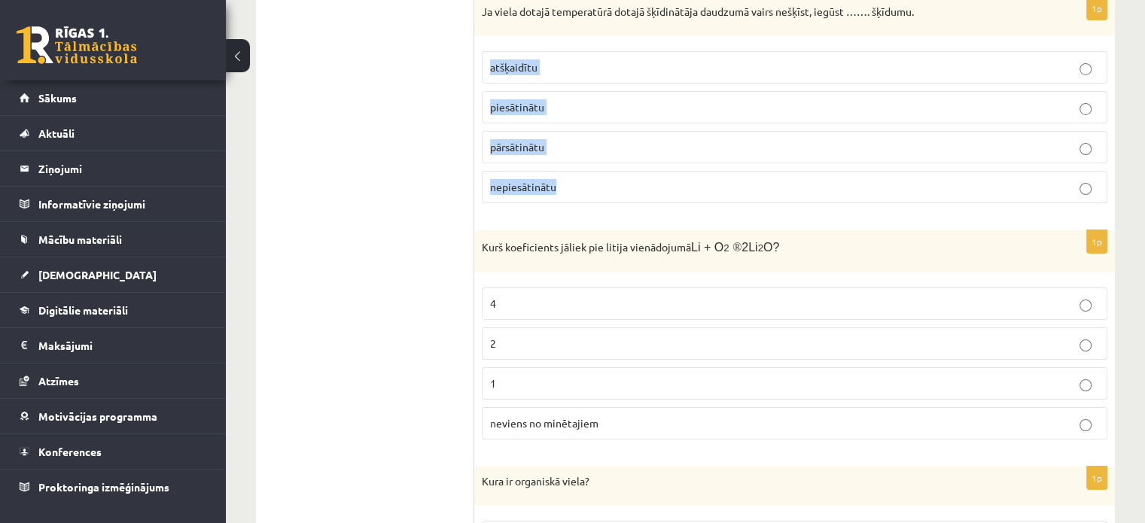
drag, startPoint x: 482, startPoint y: 32, endPoint x: 596, endPoint y: 142, distance: 159.2
click at [596, 142] on fieldset "atšķaidītu piesātinātu pārsātinātu nepiesātinātu" at bounding box center [795, 126] width 626 height 164
click at [537, 296] on p "4" at bounding box center [794, 304] width 609 height 16
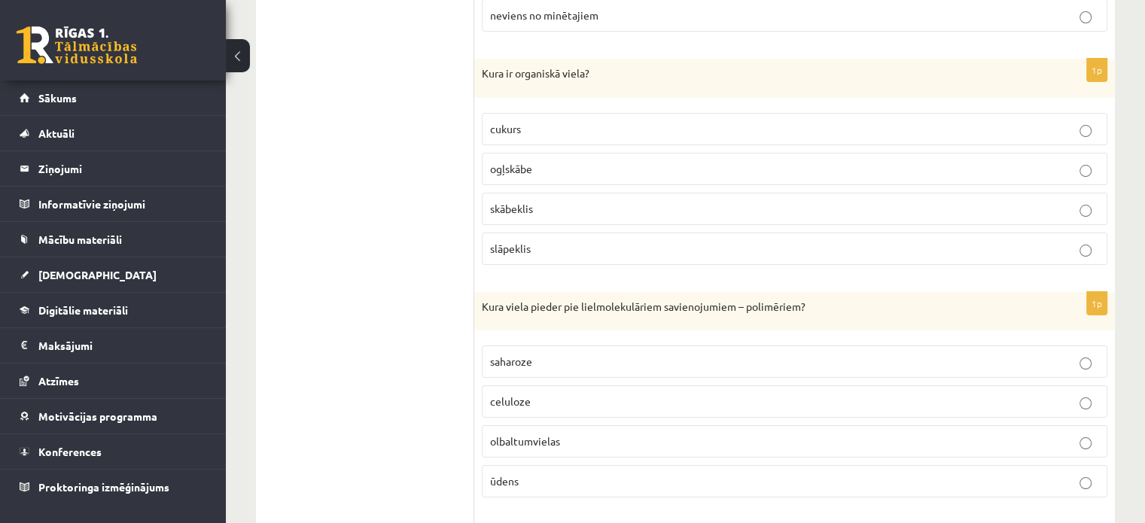
scroll to position [5855, 0]
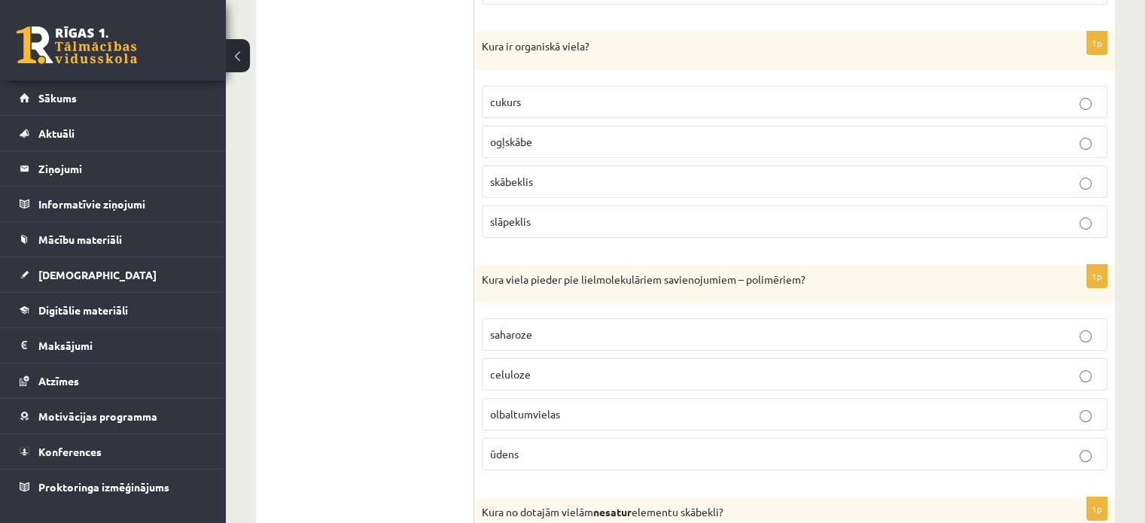
click at [678, 94] on p "cukurs" at bounding box center [794, 102] width 609 height 16
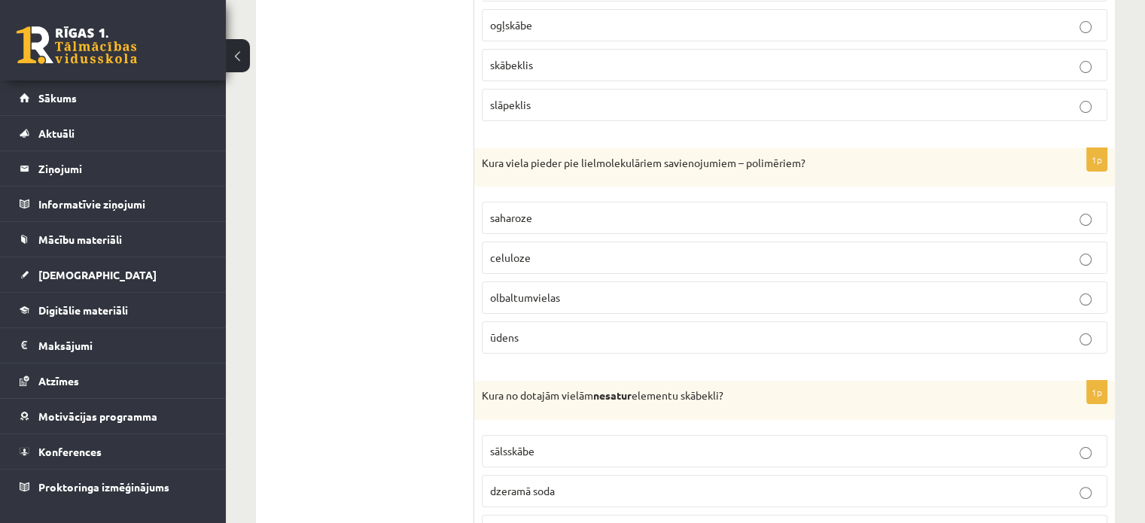
scroll to position [6006, 0]
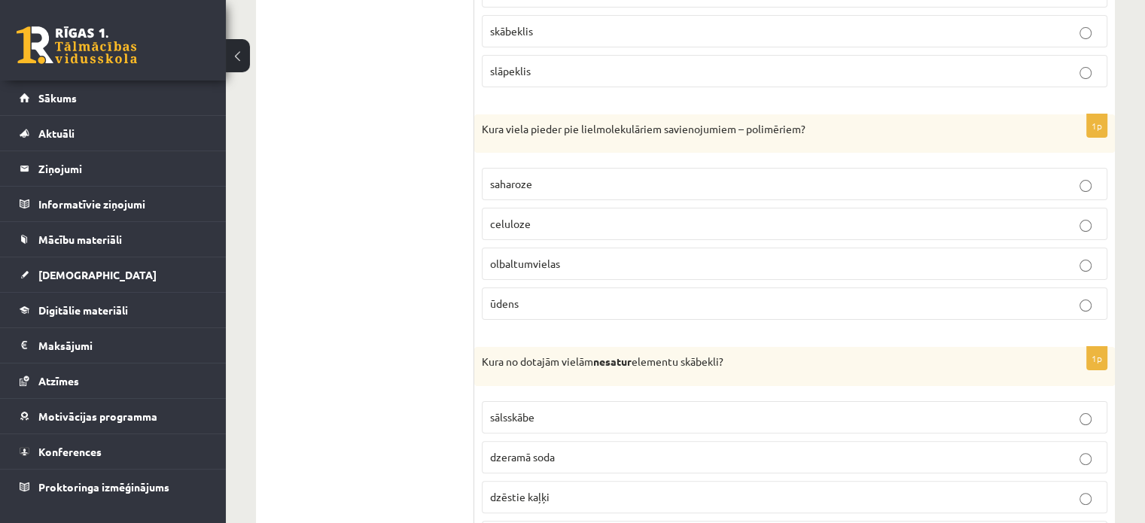
drag, startPoint x: 605, startPoint y: 231, endPoint x: 614, endPoint y: 219, distance: 15.1
click at [606, 256] on p "olbaltumvielas" at bounding box center [794, 264] width 609 height 16
click at [620, 209] on label "celuloze" at bounding box center [795, 224] width 626 height 32
click at [623, 208] on label "celuloze" at bounding box center [795, 224] width 626 height 32
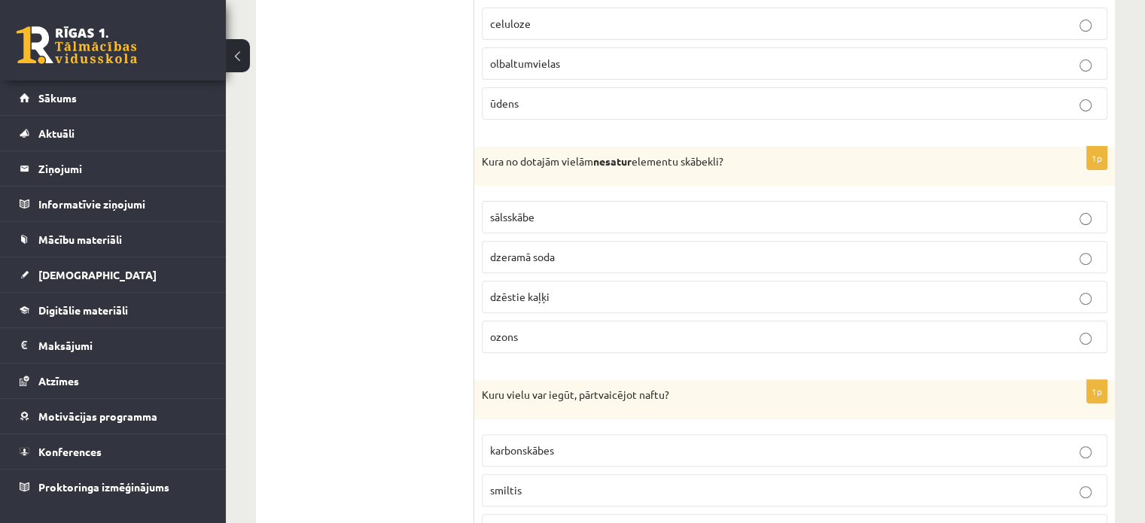
scroll to position [6232, 0]
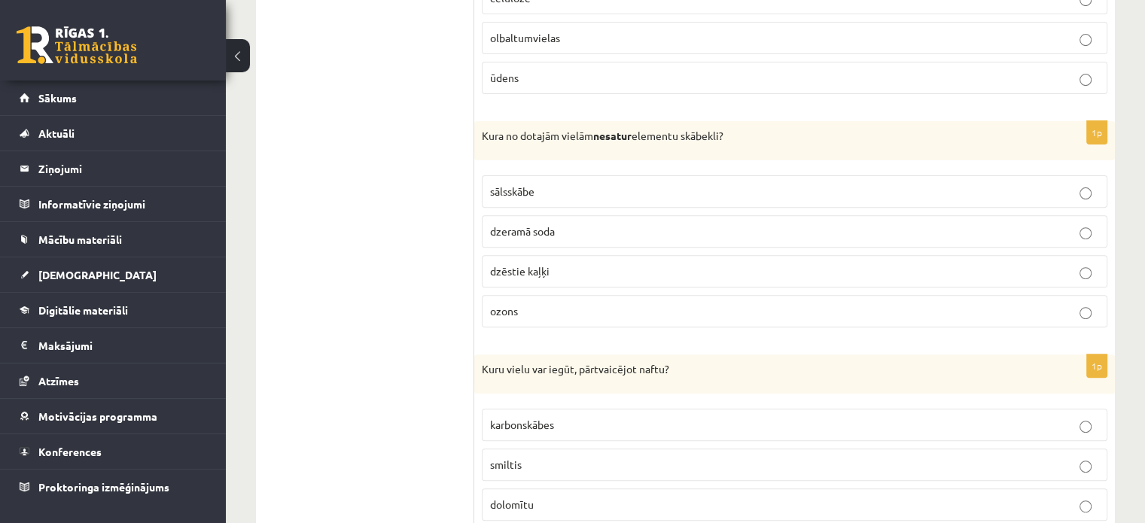
click at [565, 184] on p "sālsskābe" at bounding box center [794, 192] width 609 height 16
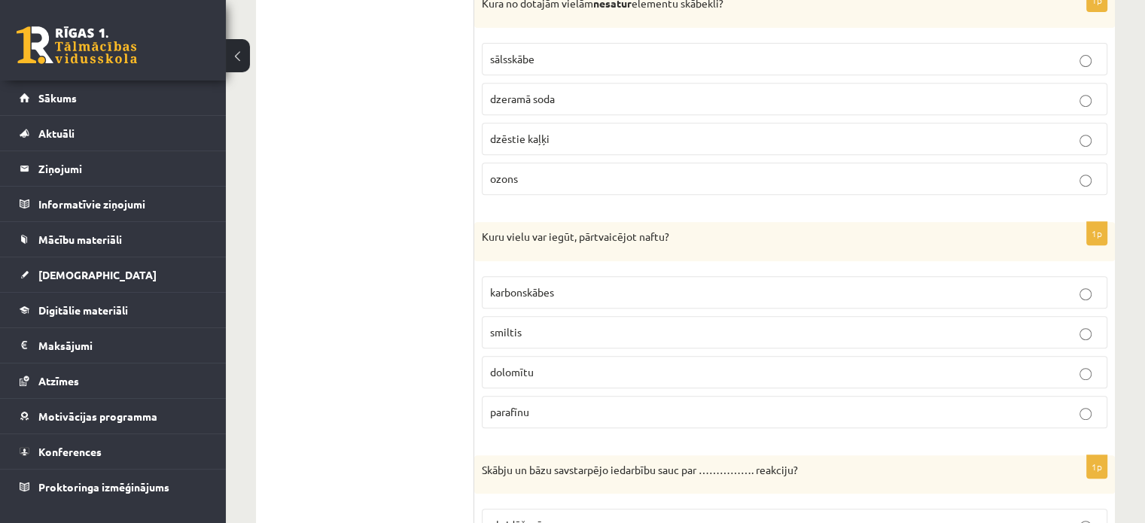
scroll to position [6382, 0]
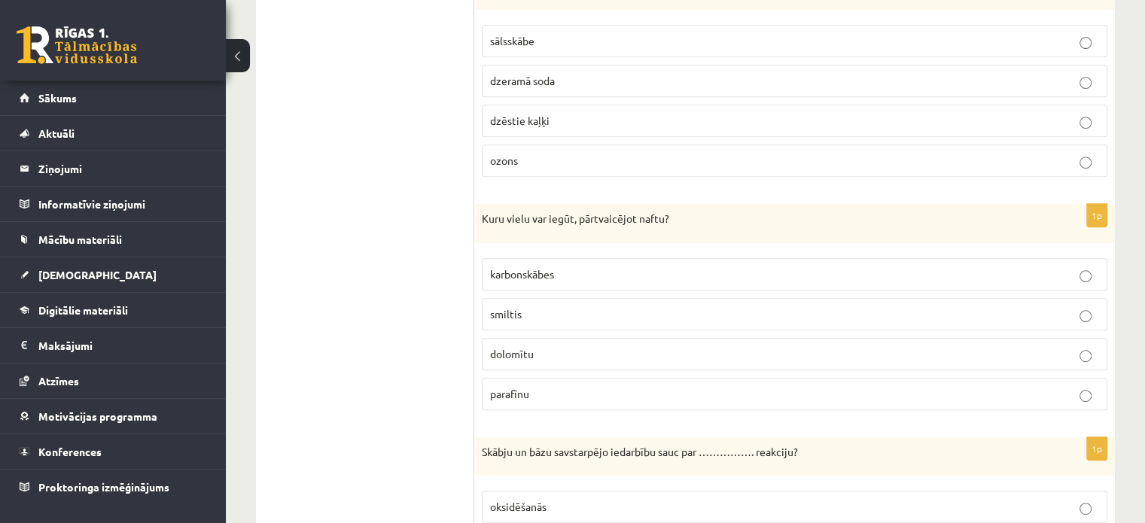
click at [581, 378] on label "parafīnu" at bounding box center [795, 394] width 626 height 32
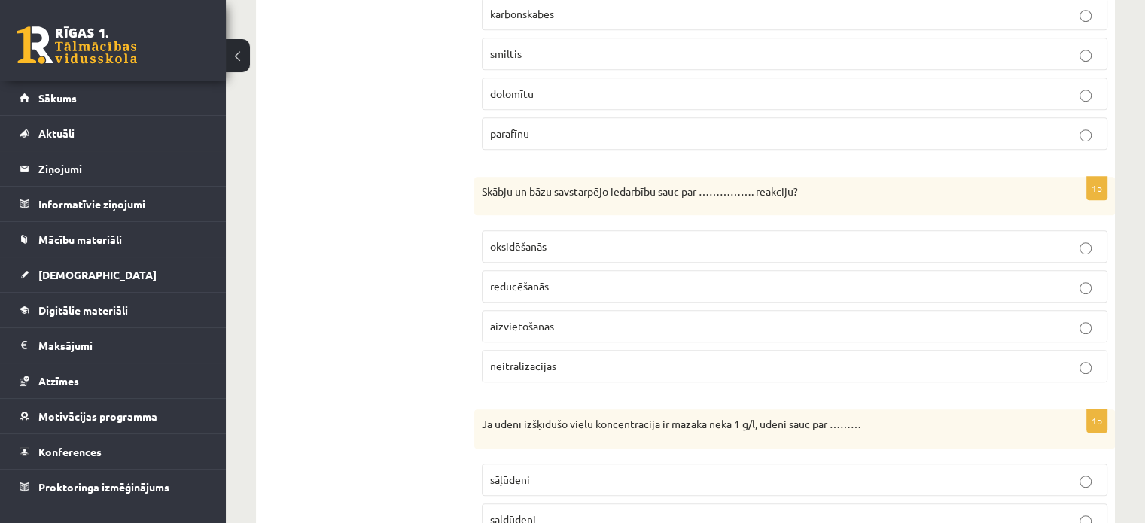
scroll to position [6608, 0]
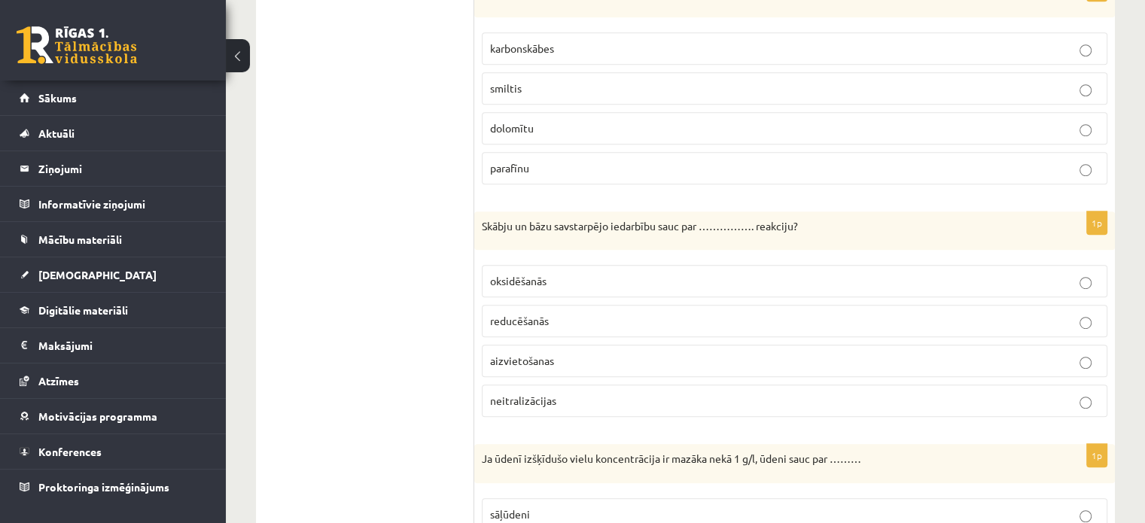
click at [733, 346] on fieldset "oksidēšanās reducēšanās aizvietošanas neitralizācijas" at bounding box center [795, 339] width 626 height 164
click at [729, 385] on label "neitralizācijas" at bounding box center [795, 401] width 626 height 32
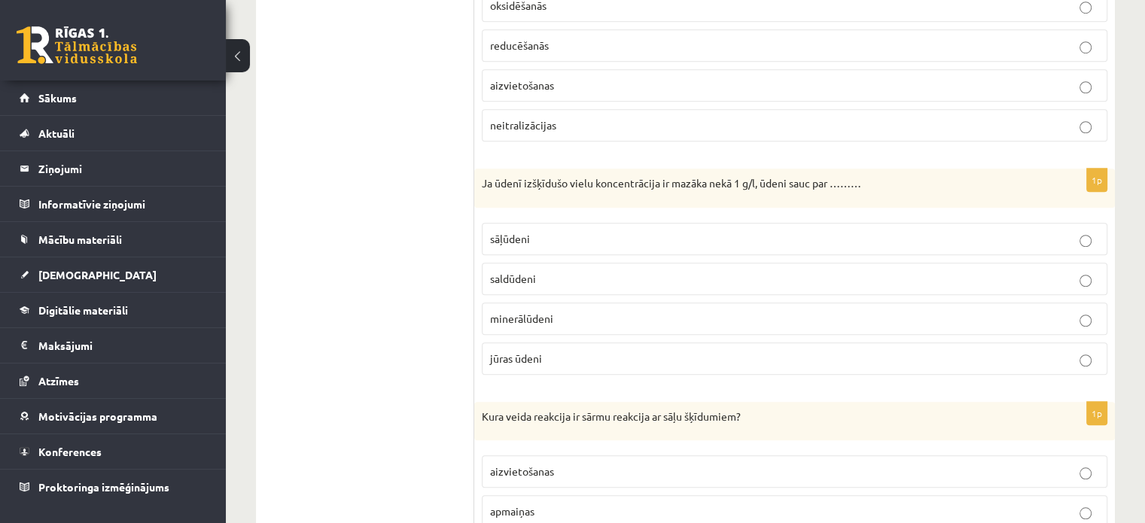
scroll to position [6909, 0]
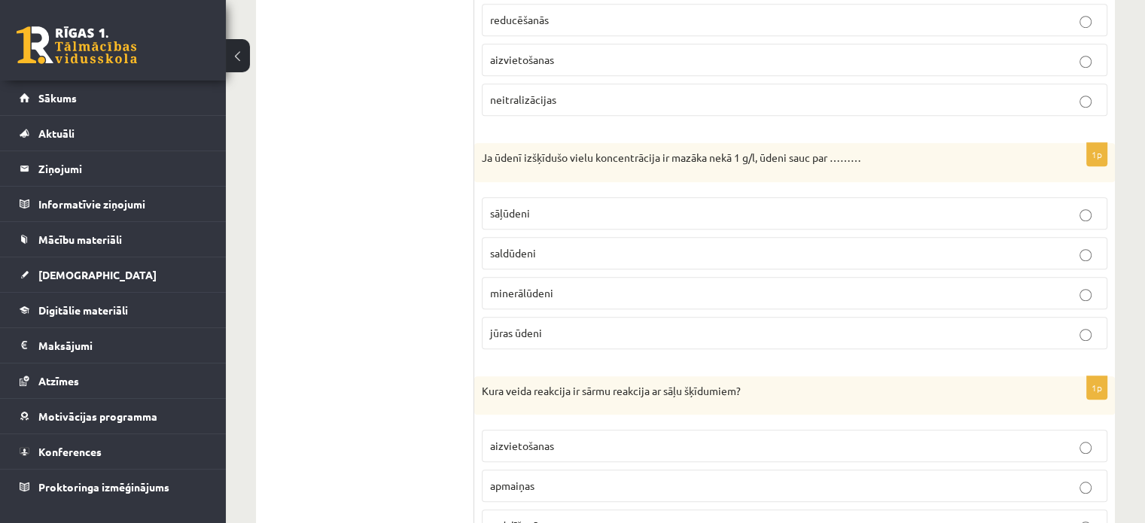
click at [524, 206] on span "sāļūdeni" at bounding box center [510, 213] width 40 height 14
click at [539, 245] on p "saldūdeni" at bounding box center [794, 253] width 609 height 16
drag, startPoint x: 488, startPoint y: 170, endPoint x: 563, endPoint y: 213, distance: 86.7
click at [563, 213] on fieldset "sāļūdeni saldūdeni minerālūdeni jūras ūdeni" at bounding box center [795, 272] width 626 height 164
click at [563, 245] on p "saldūdeni" at bounding box center [794, 253] width 609 height 16
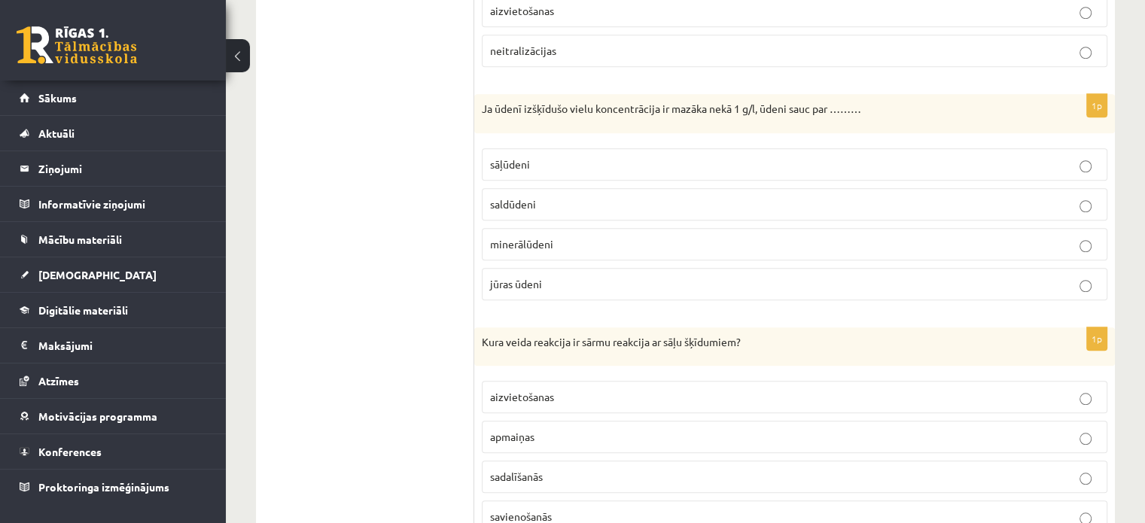
scroll to position [6988, 0]
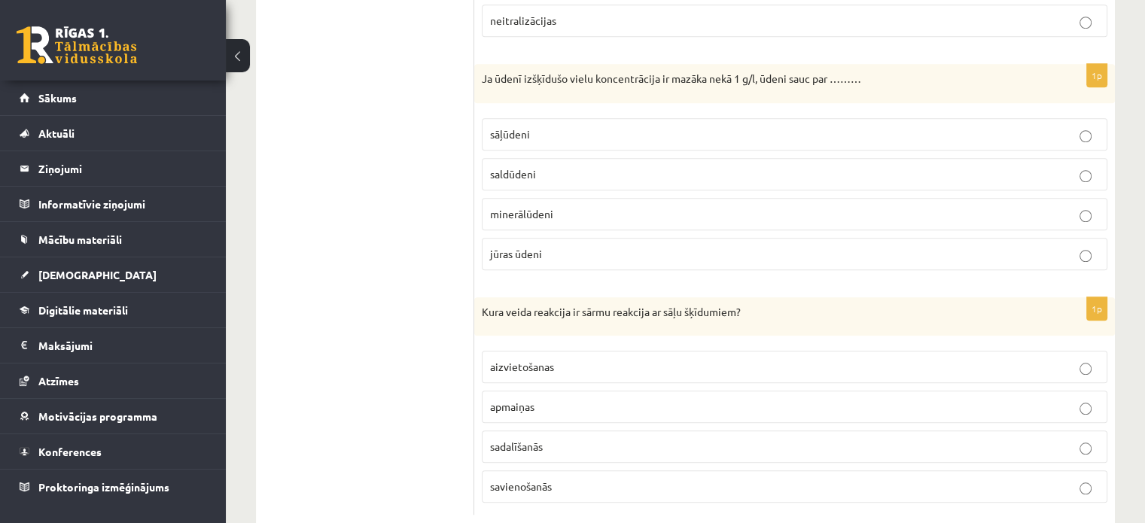
click at [559, 391] on label "apmaiņas" at bounding box center [795, 407] width 626 height 32
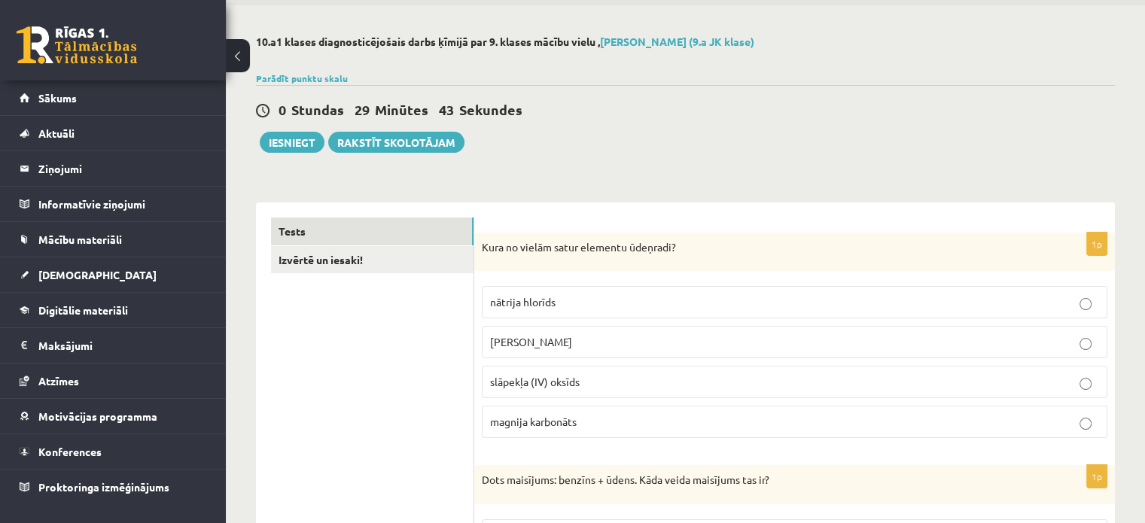
scroll to position [75, 0]
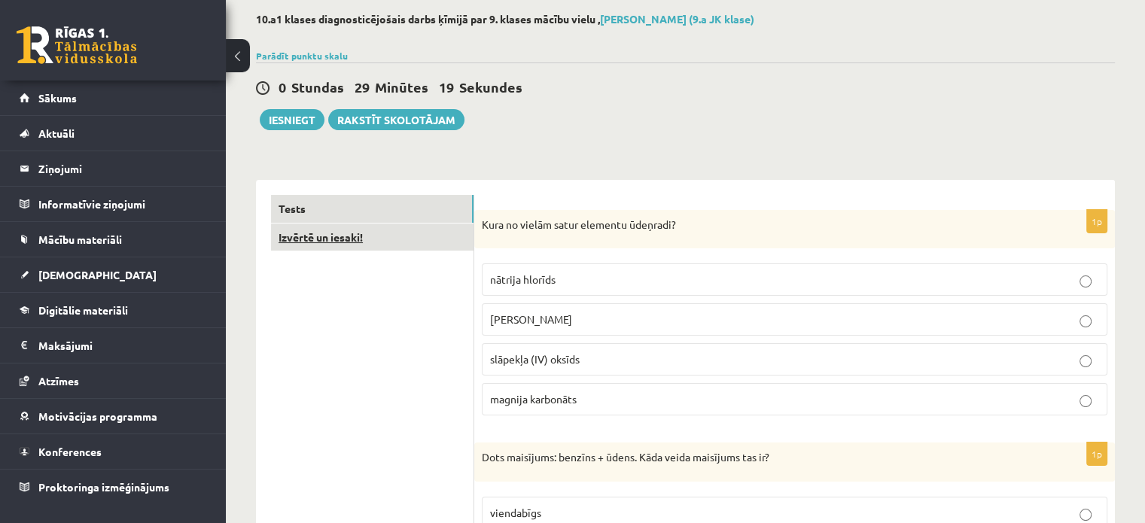
click at [346, 249] on link "Izvērtē un iesaki!" at bounding box center [372, 238] width 203 height 28
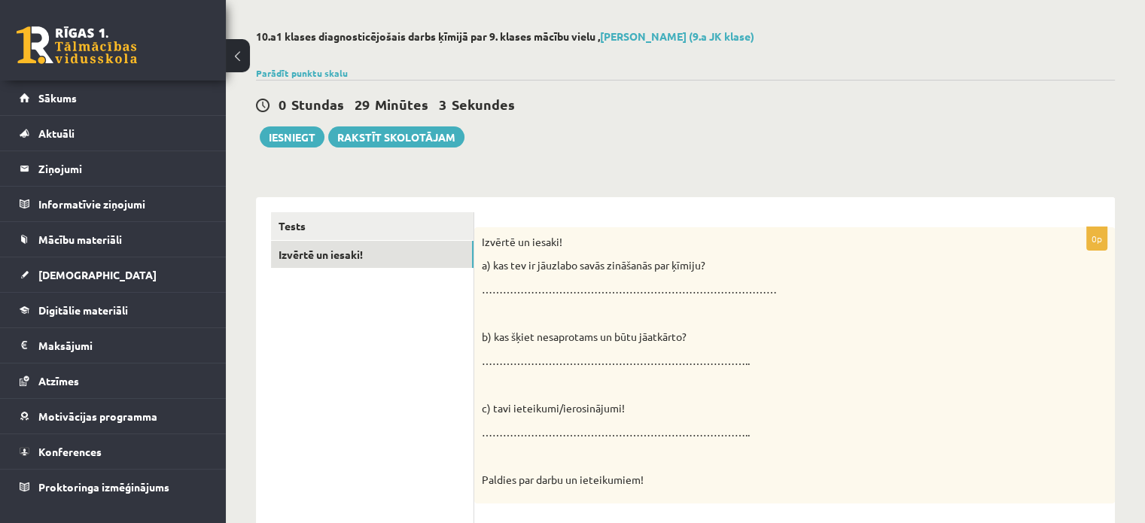
scroll to position [50, 0]
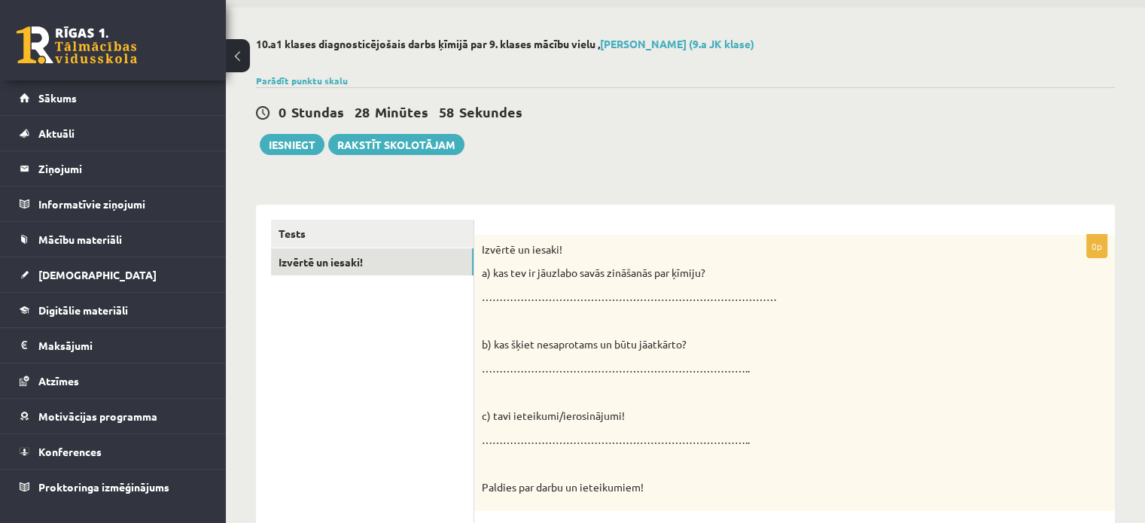
click at [482, 434] on p "………………………………………………………………….." at bounding box center [757, 440] width 550 height 15
click at [387, 243] on link "Tests" at bounding box center [372, 234] width 203 height 28
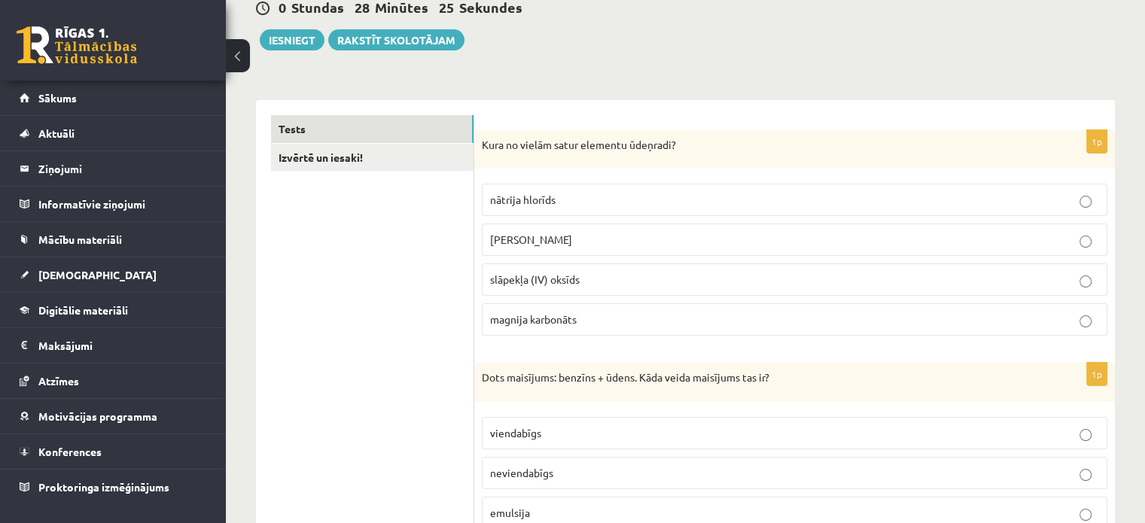
scroll to position [0, 0]
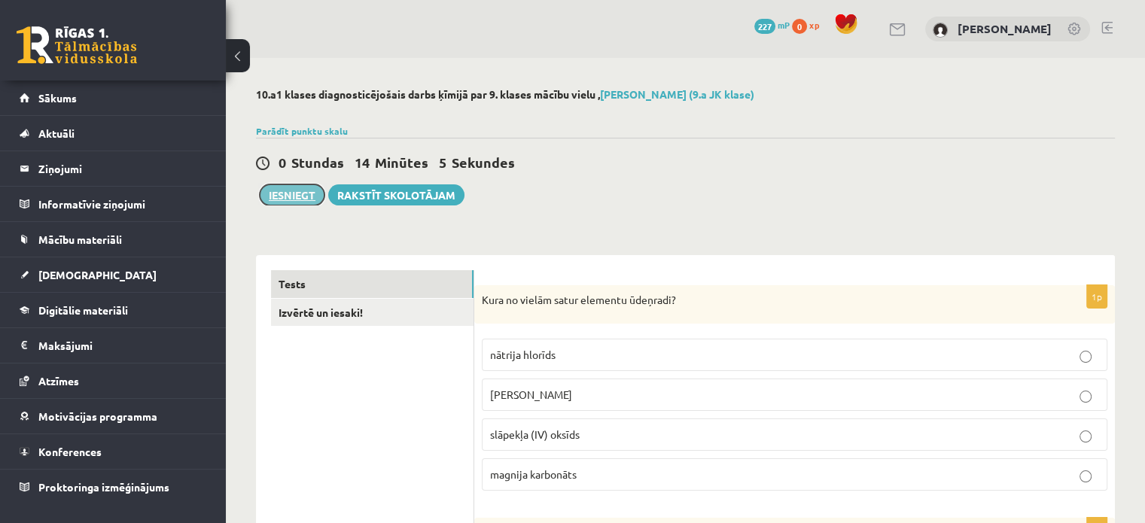
click at [305, 205] on button "Iesniegt" at bounding box center [292, 194] width 65 height 21
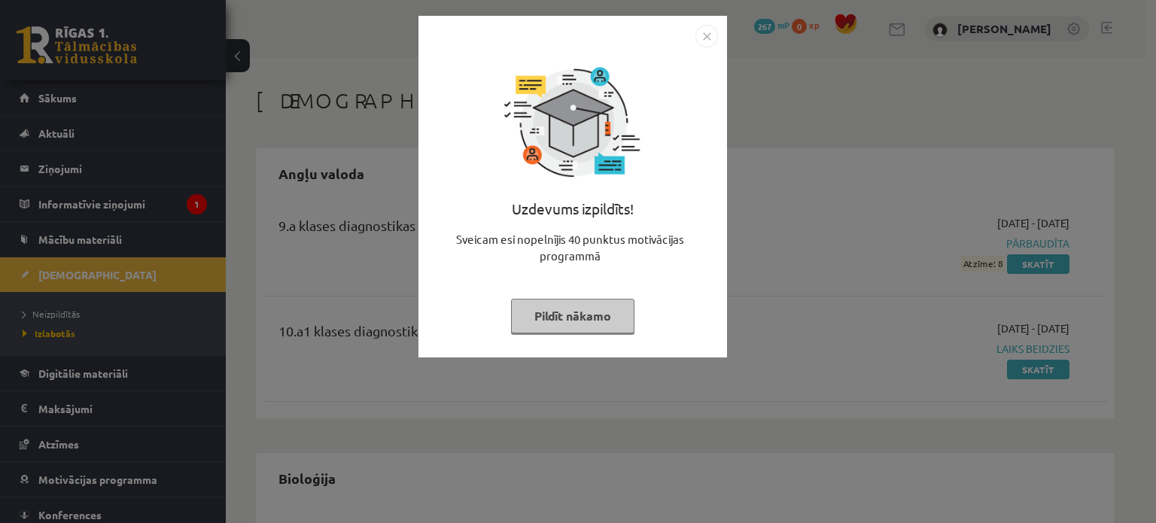
click at [622, 312] on button "Pildīt nākamo" at bounding box center [572, 316] width 123 height 35
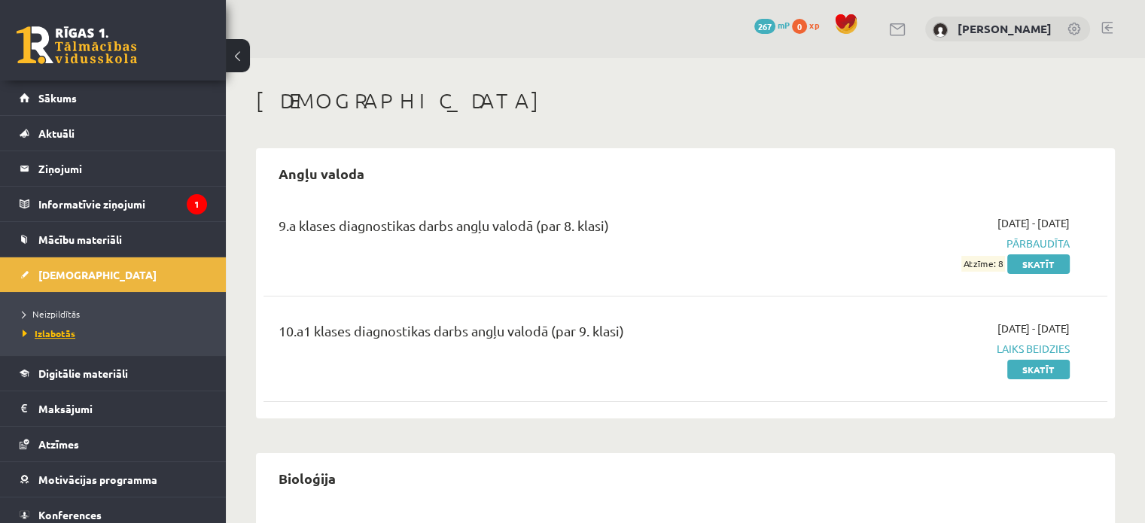
click at [59, 336] on span "Izlabotās" at bounding box center [49, 333] width 53 height 12
click at [67, 337] on span "Izlabotās" at bounding box center [49, 333] width 53 height 12
click at [1060, 376] on link "Skatīt" at bounding box center [1038, 370] width 62 height 20
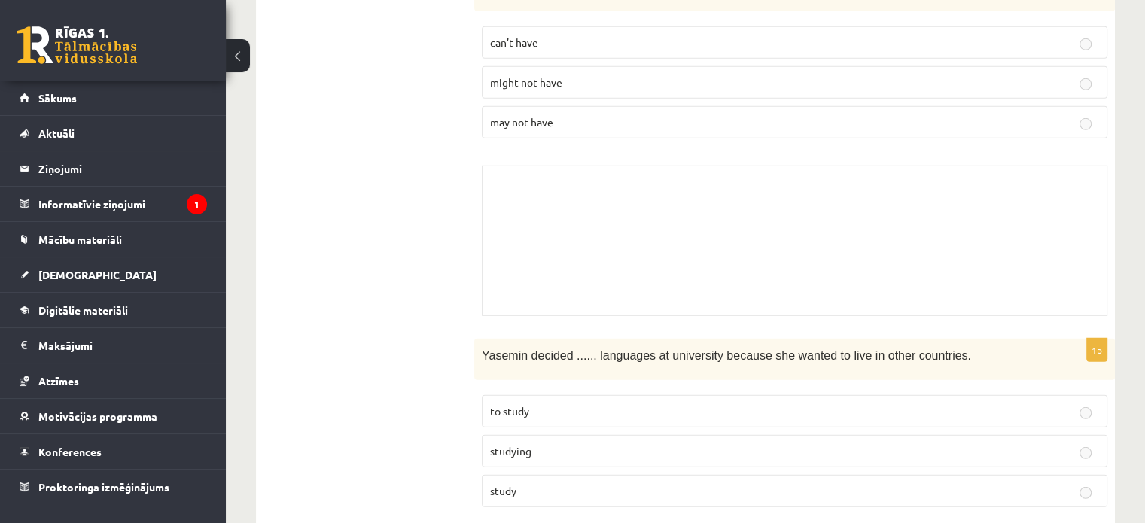
scroll to position [4442, 0]
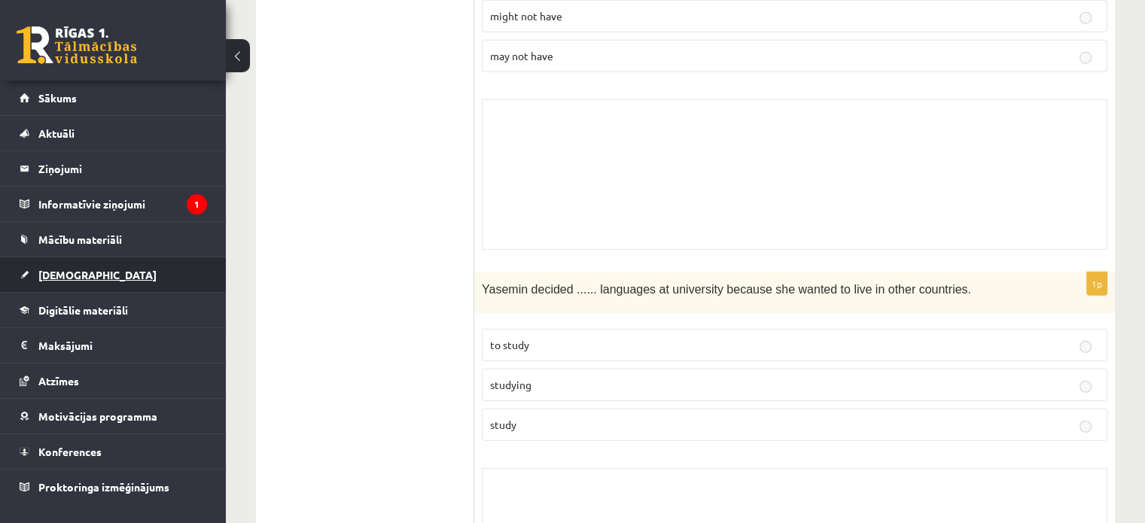
click at [100, 268] on link "[DEMOGRAPHIC_DATA]" at bounding box center [113, 274] width 187 height 35
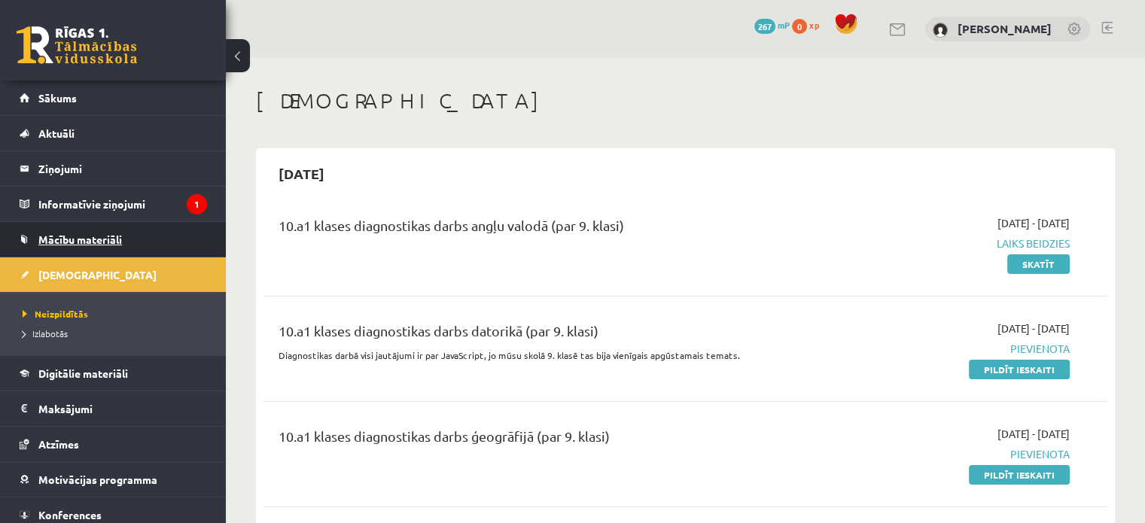
click at [161, 222] on link "Mācību materiāli" at bounding box center [113, 239] width 187 height 35
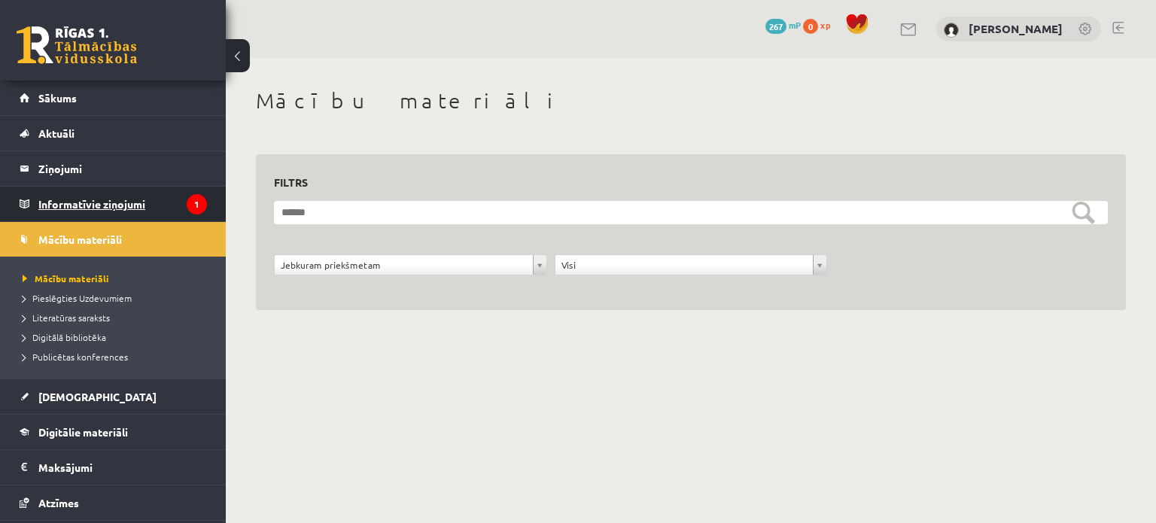
click at [150, 195] on legend "Informatīvie ziņojumi 1" at bounding box center [122, 204] width 169 height 35
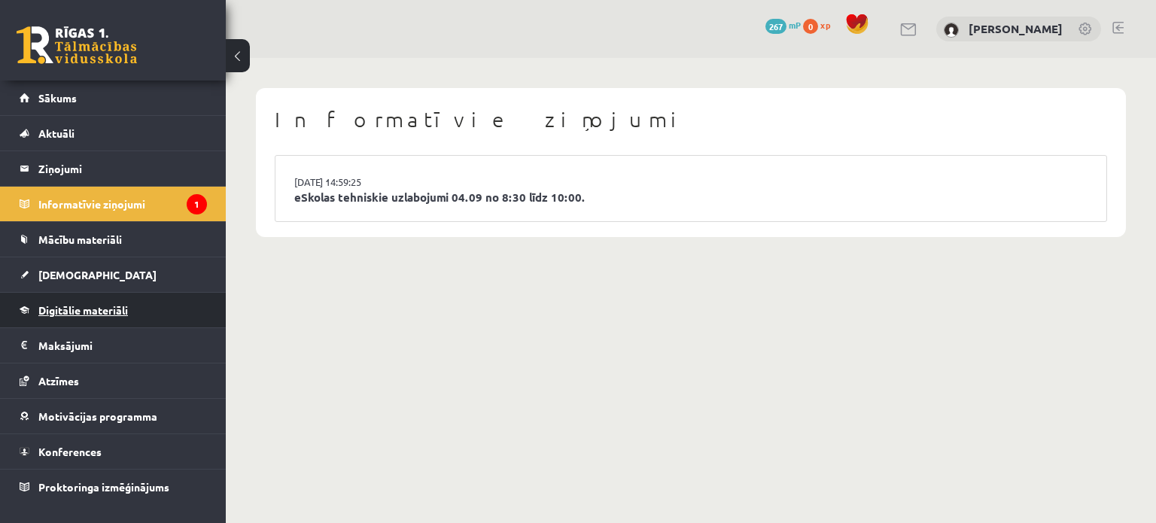
click at [120, 305] on span "Digitālie materiāli" at bounding box center [83, 310] width 90 height 14
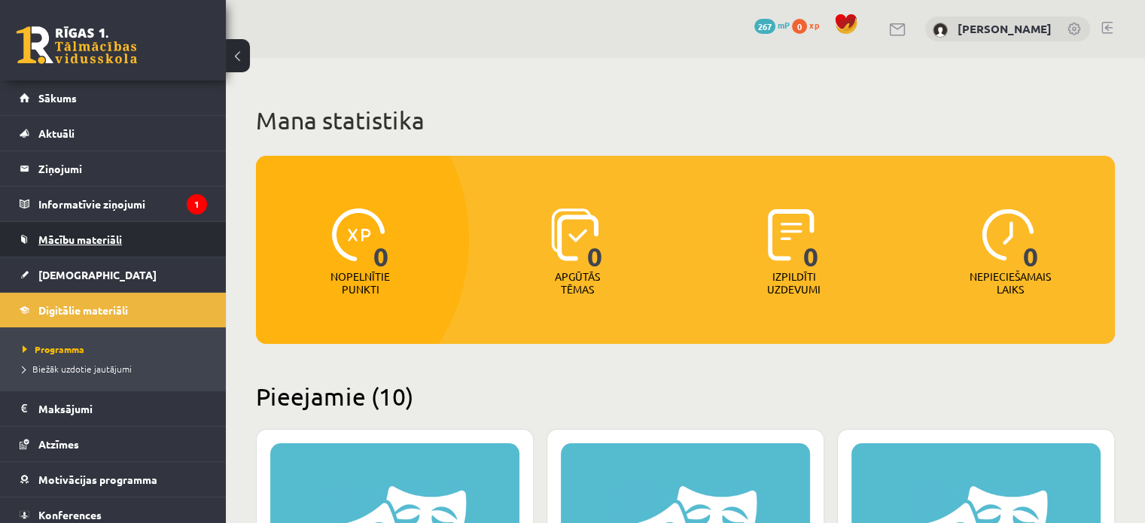
click at [75, 248] on link "Mācību materiāli" at bounding box center [113, 239] width 187 height 35
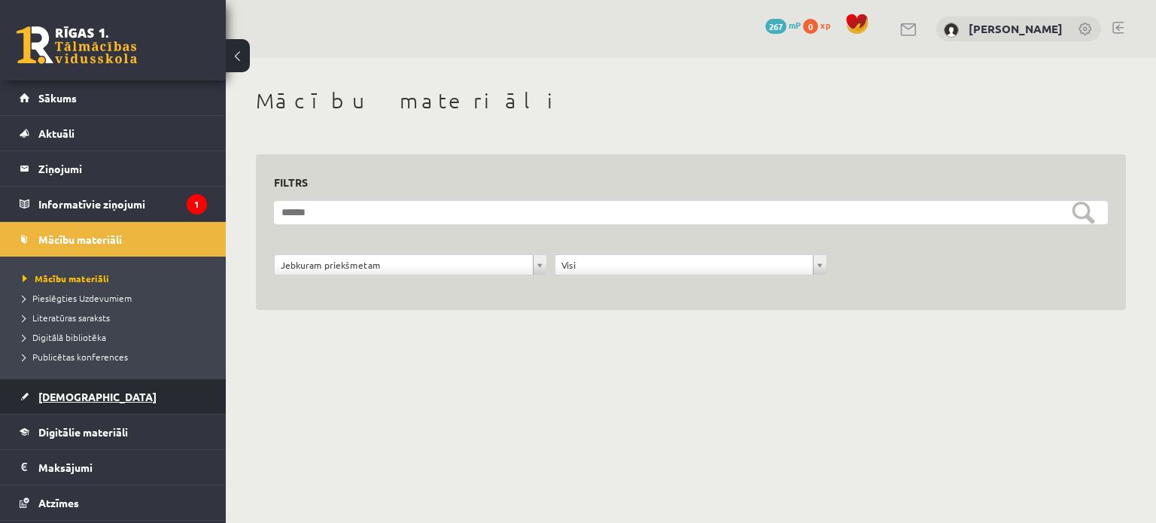
click at [68, 382] on link "[DEMOGRAPHIC_DATA]" at bounding box center [113, 396] width 187 height 35
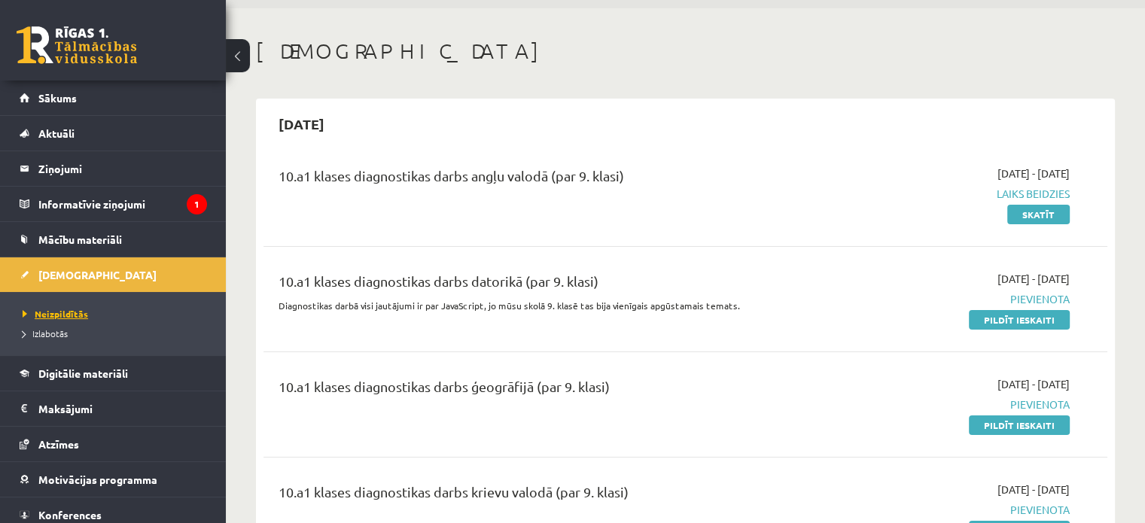
scroll to position [75, 0]
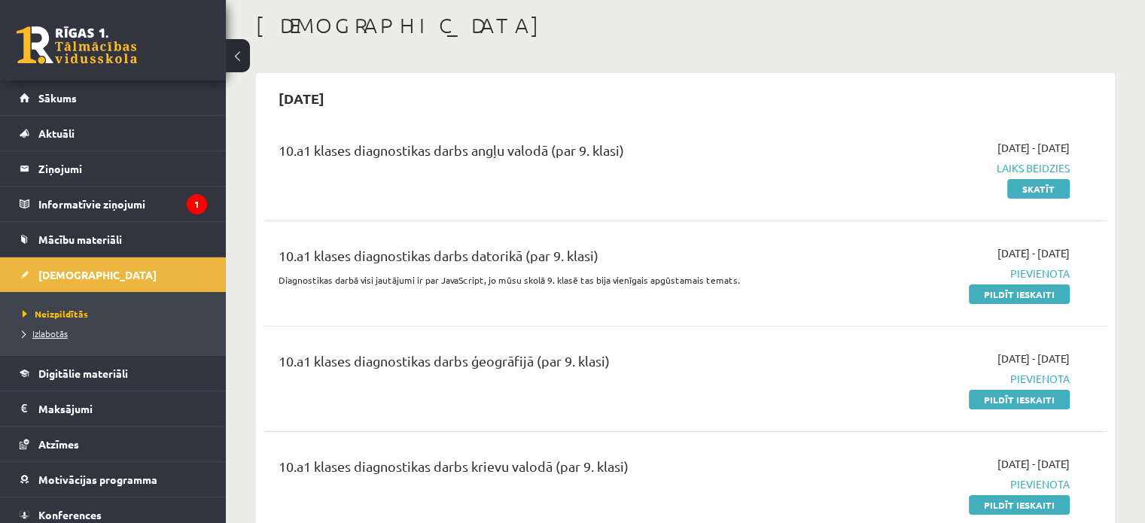
click at [56, 330] on span "Izlabotās" at bounding box center [45, 333] width 45 height 12
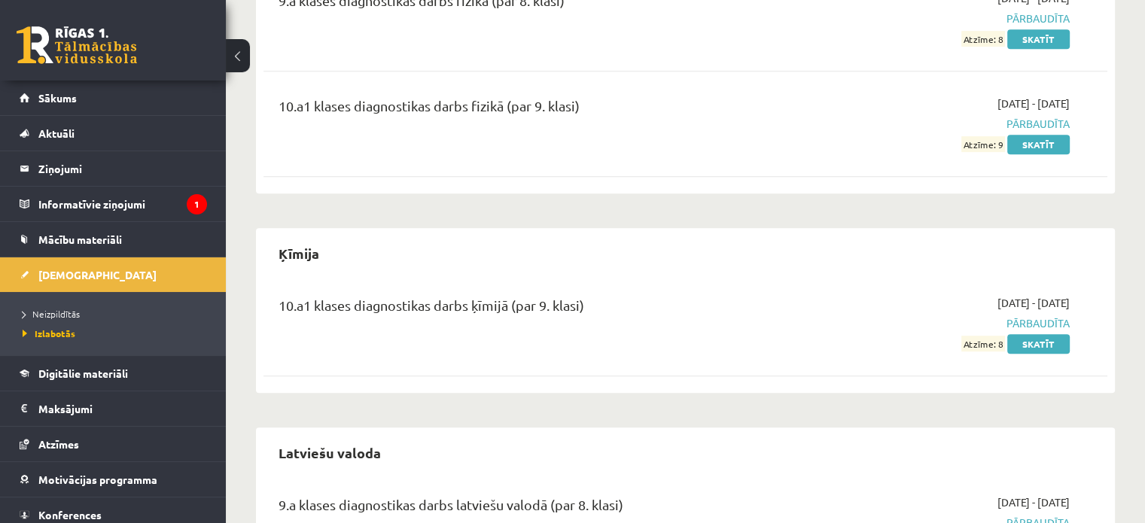
scroll to position [753, 0]
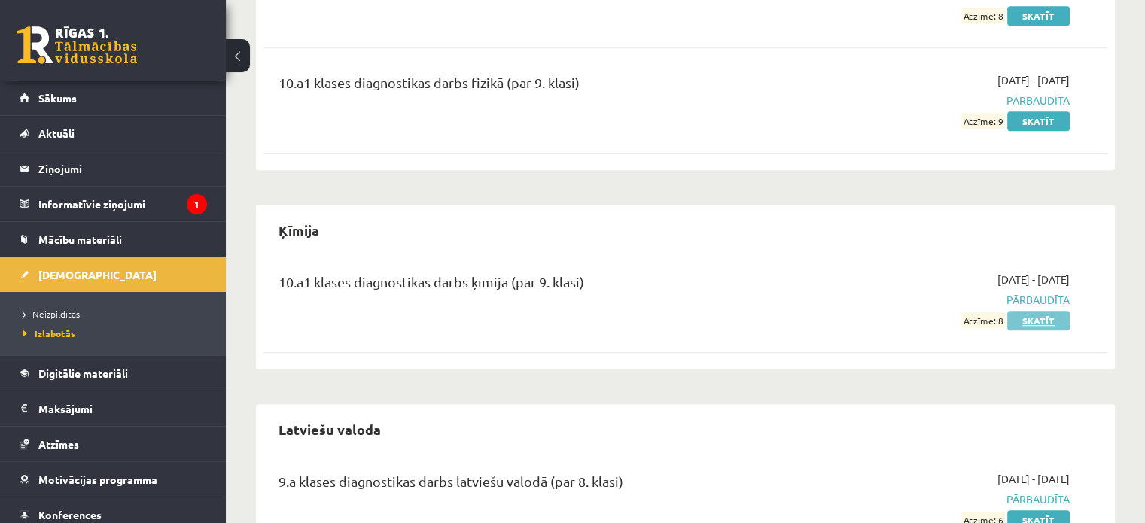
click at [1055, 318] on link "Skatīt" at bounding box center [1038, 321] width 62 height 20
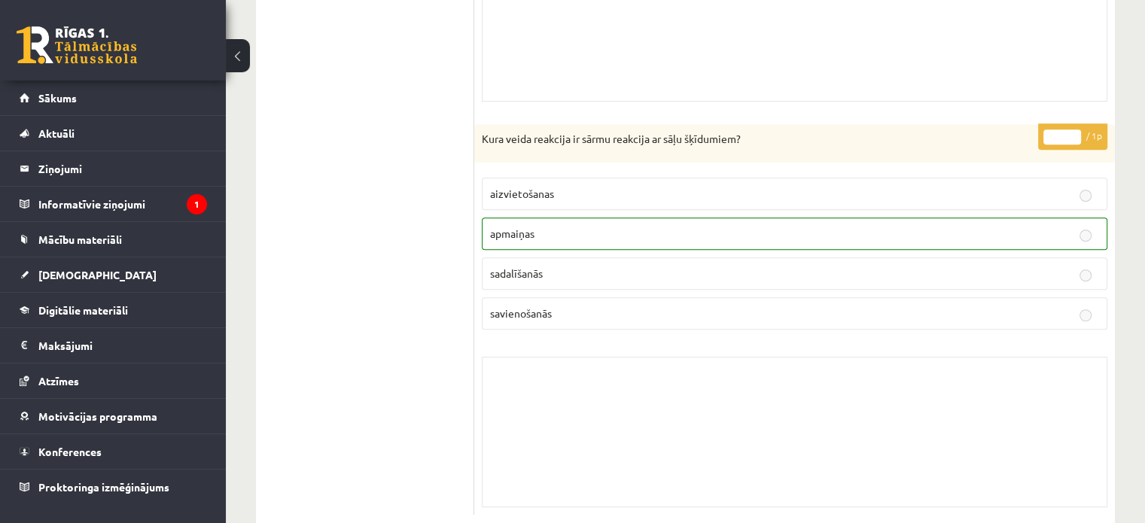
scroll to position [11852, 0]
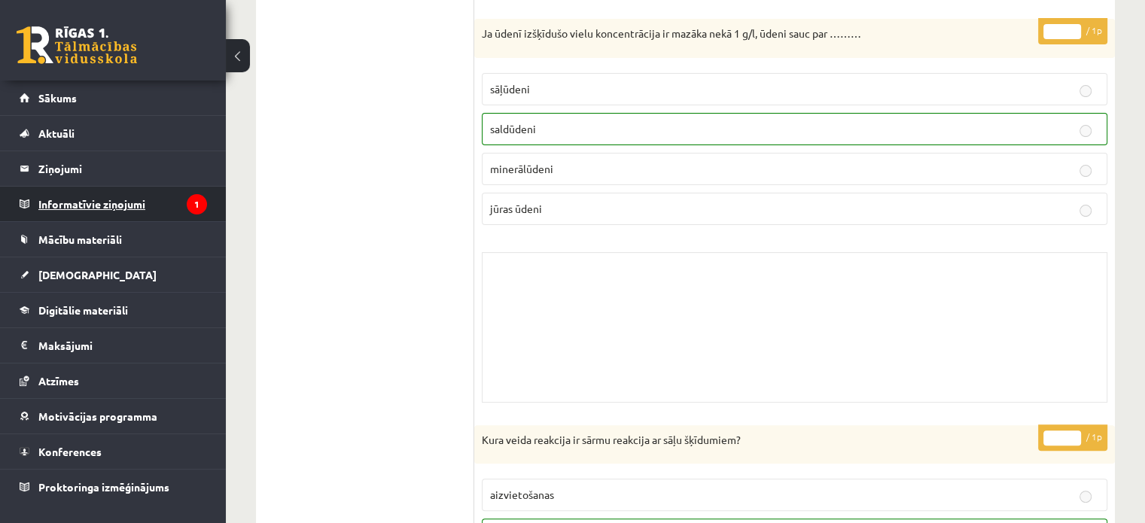
click at [123, 208] on legend "Informatīvie ziņojumi 1" at bounding box center [122, 204] width 169 height 35
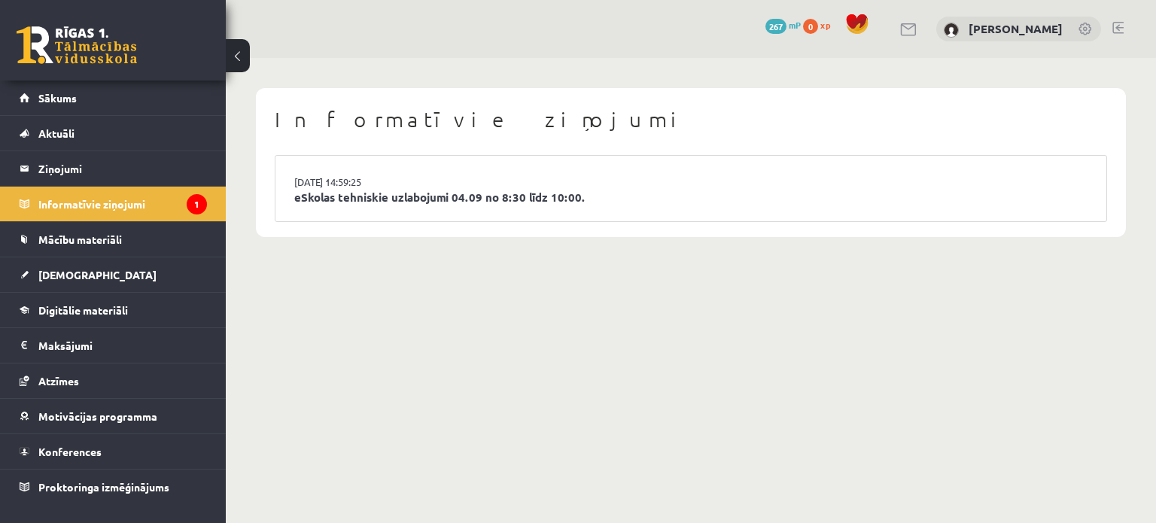
click at [235, 174] on div "Informatīvie ziņojumi [DATE] 14:59:25 eSkolas tehniskie uzlabojumi 04.09 no 8:3…" at bounding box center [691, 162] width 930 height 209
click at [308, 193] on link "eSkolas tehniskie uzlabojumi 04.09 no 8:30 līdz 10:00." at bounding box center [690, 197] width 793 height 17
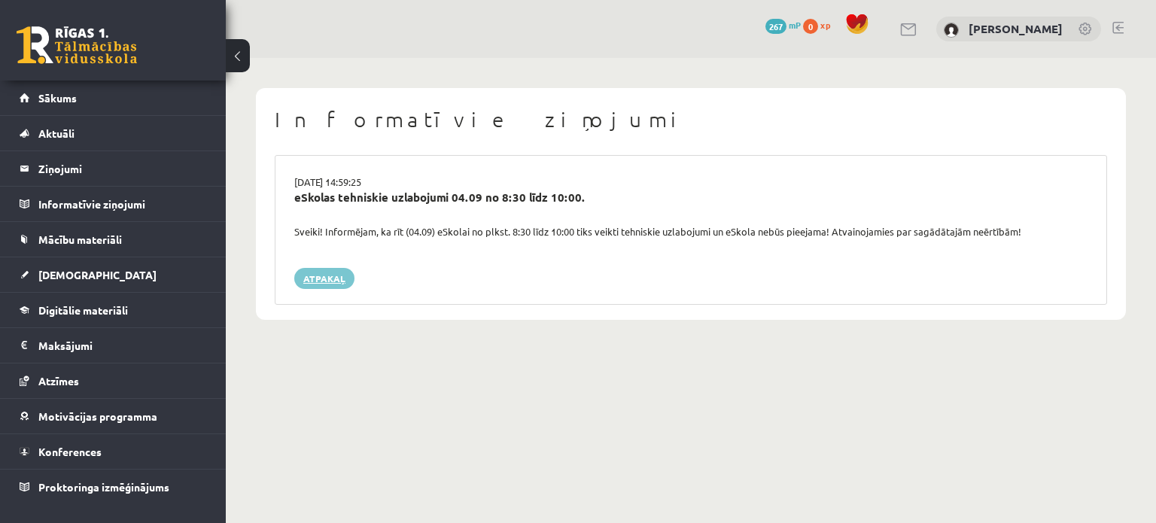
click at [299, 273] on link "Atpakaļ" at bounding box center [324, 278] width 60 height 21
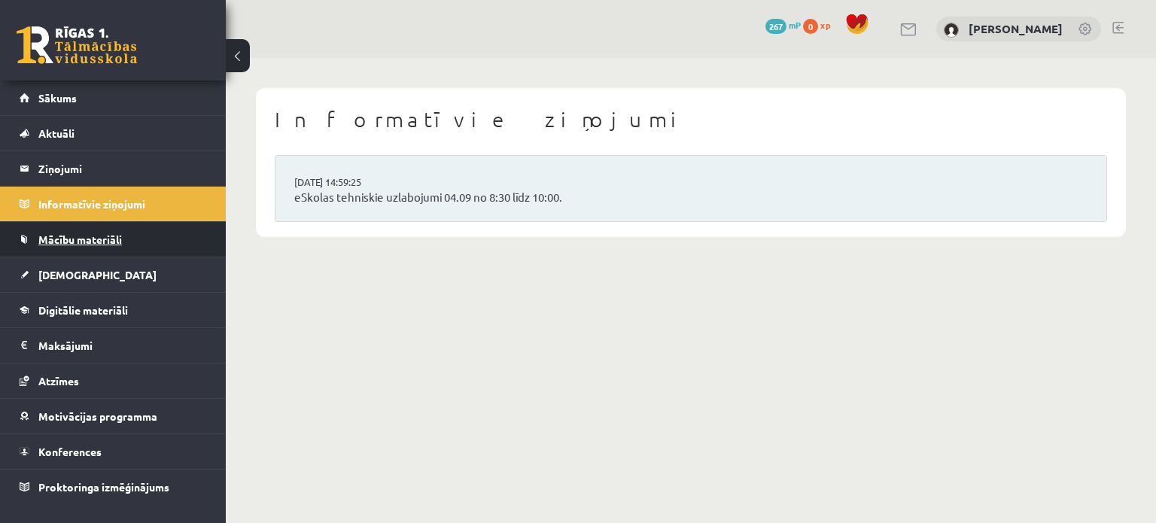
click at [175, 242] on link "Mācību materiāli" at bounding box center [113, 239] width 187 height 35
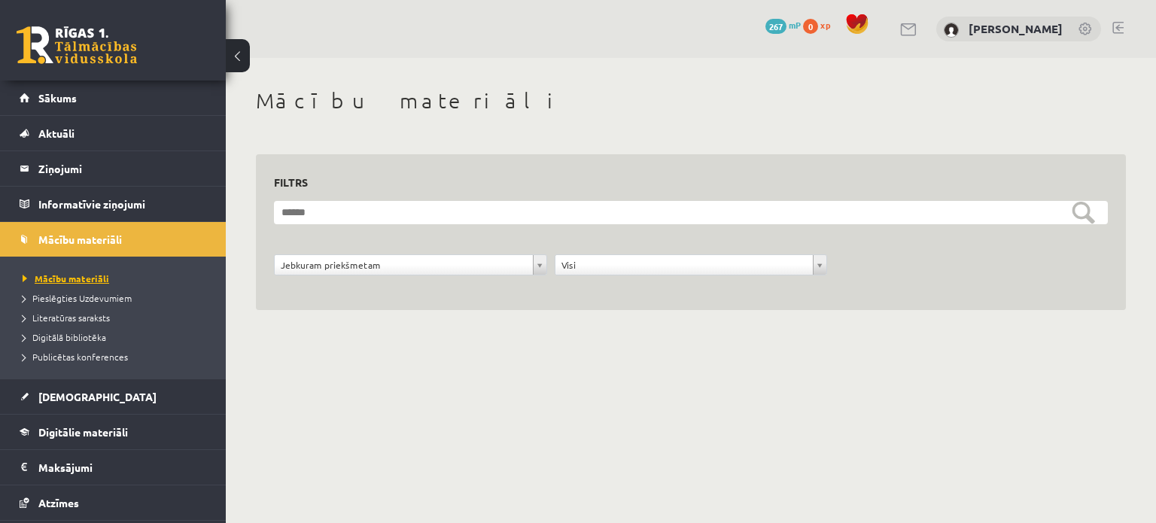
click at [163, 276] on link "Mācību materiāli" at bounding box center [117, 279] width 188 height 14
click at [139, 156] on legend "Ziņojumi 0" at bounding box center [122, 168] width 169 height 35
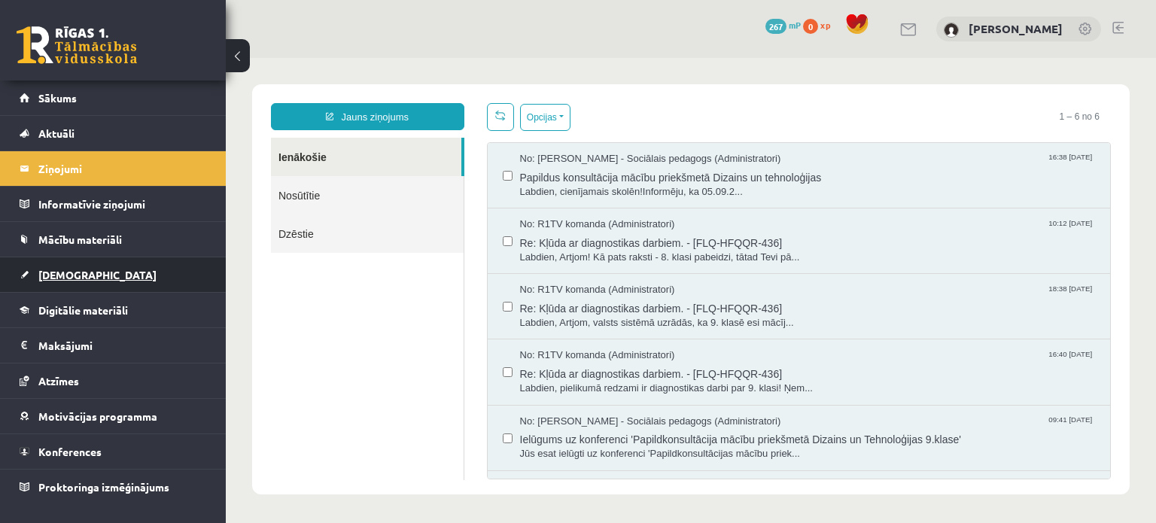
click at [121, 275] on link "[DEMOGRAPHIC_DATA]" at bounding box center [113, 274] width 187 height 35
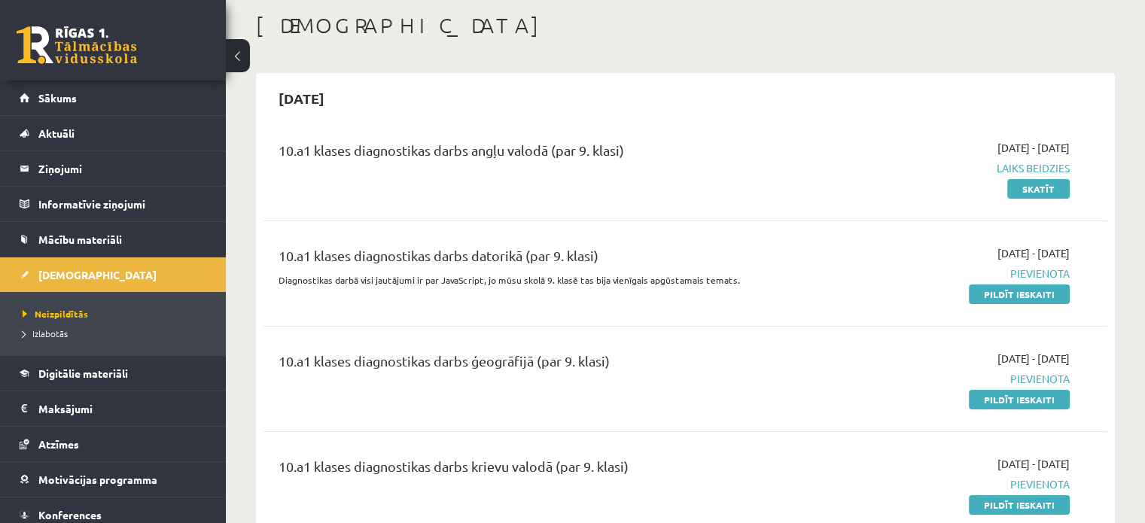
scroll to position [226, 0]
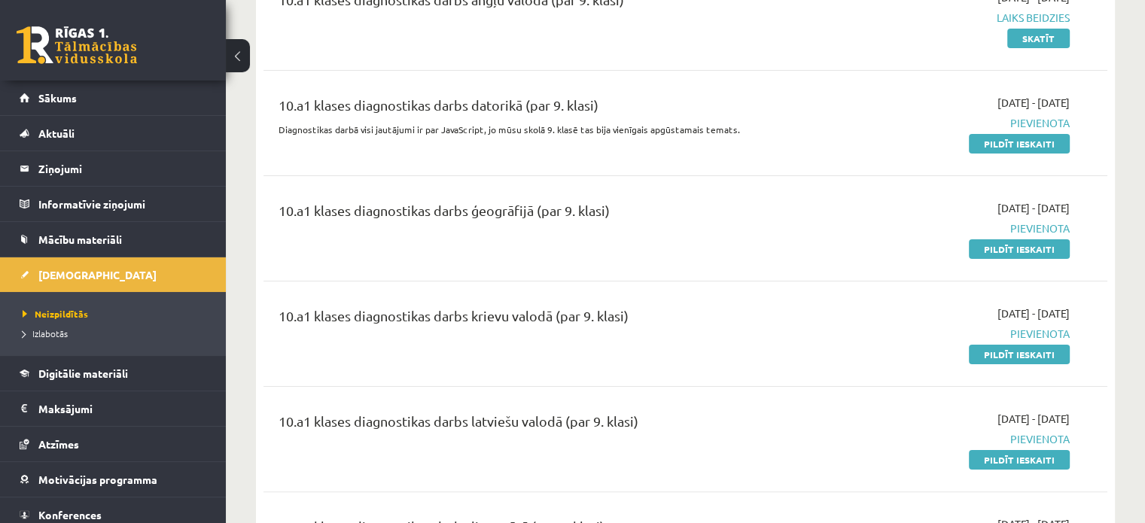
drag, startPoint x: 998, startPoint y: 352, endPoint x: 623, endPoint y: 54, distance: 479.0
click at [998, 352] on link "Pildīt ieskaiti" at bounding box center [1019, 355] width 101 height 20
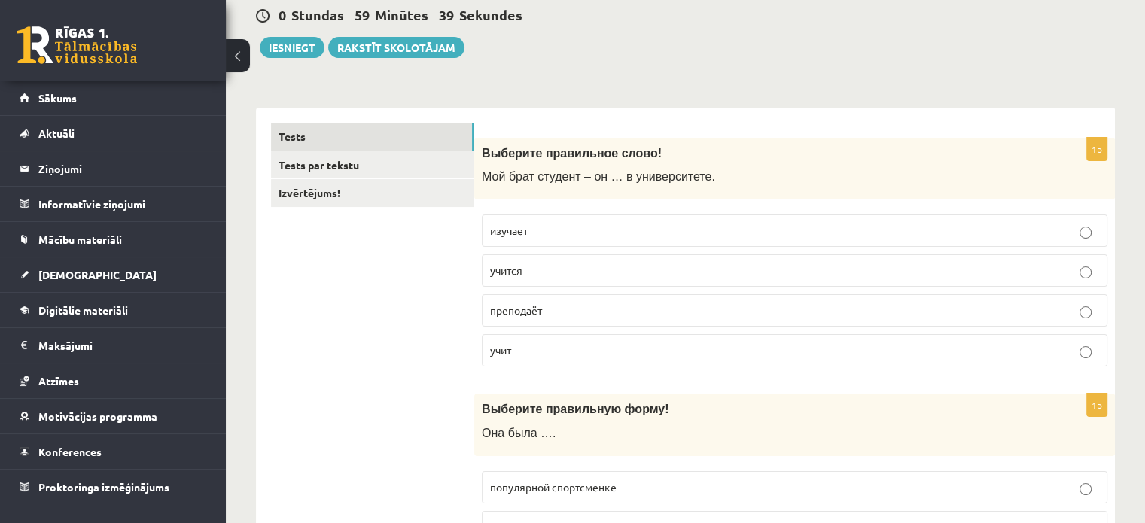
scroll to position [151, 0]
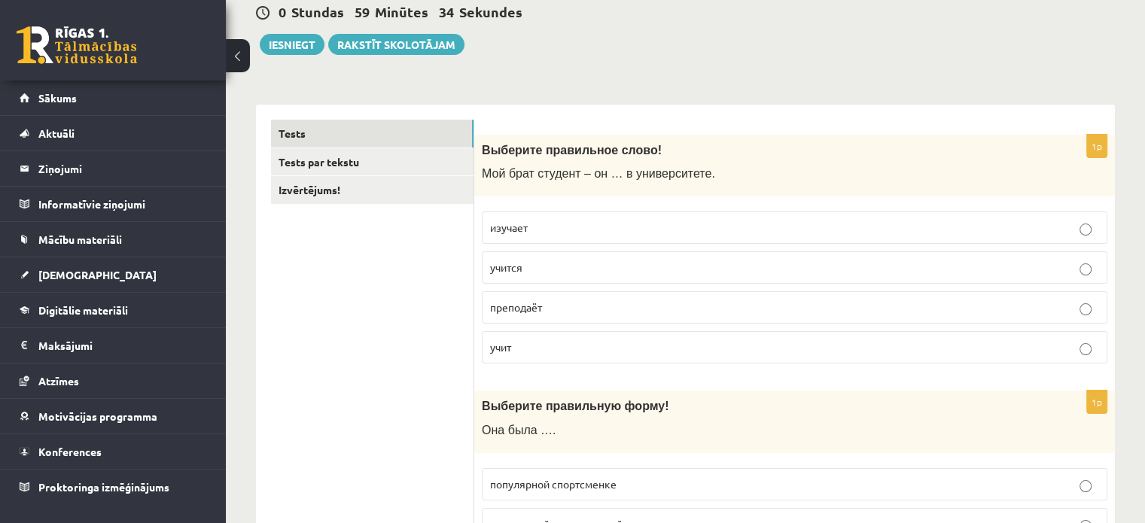
click at [630, 264] on p "учится" at bounding box center [794, 268] width 609 height 16
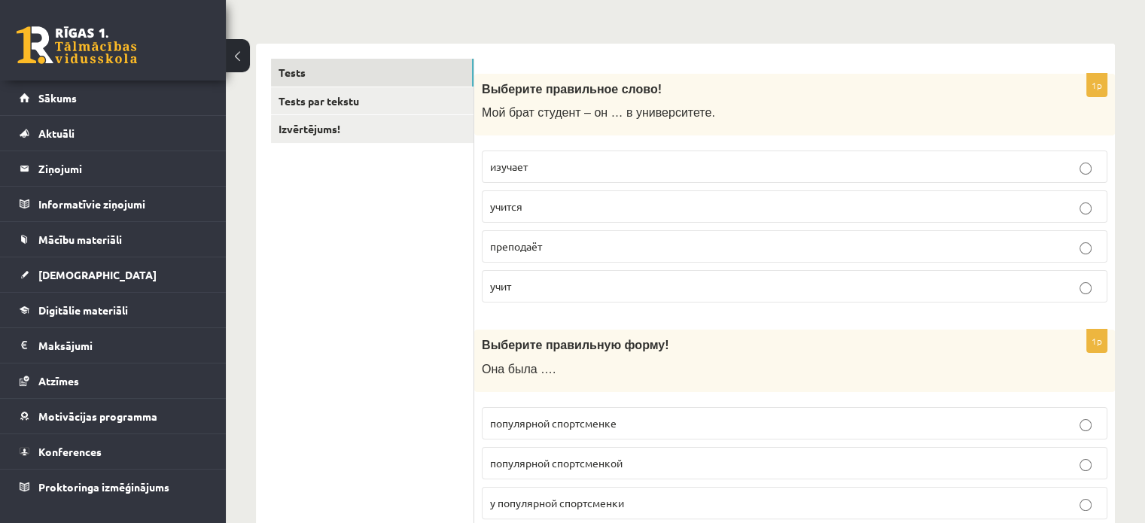
scroll to position [301, 0]
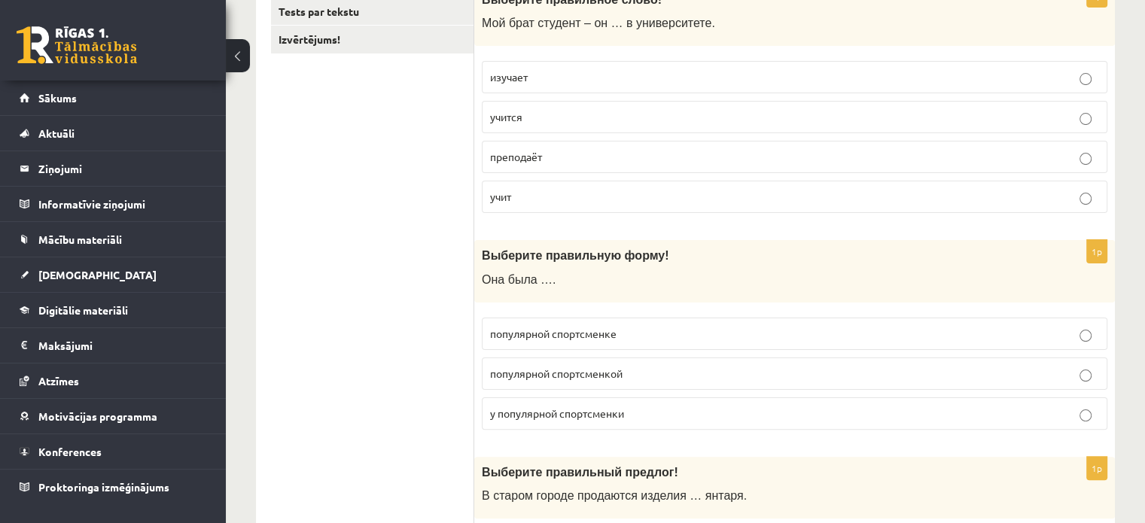
click at [632, 370] on p "популярной спортсменкой" at bounding box center [794, 374] width 609 height 16
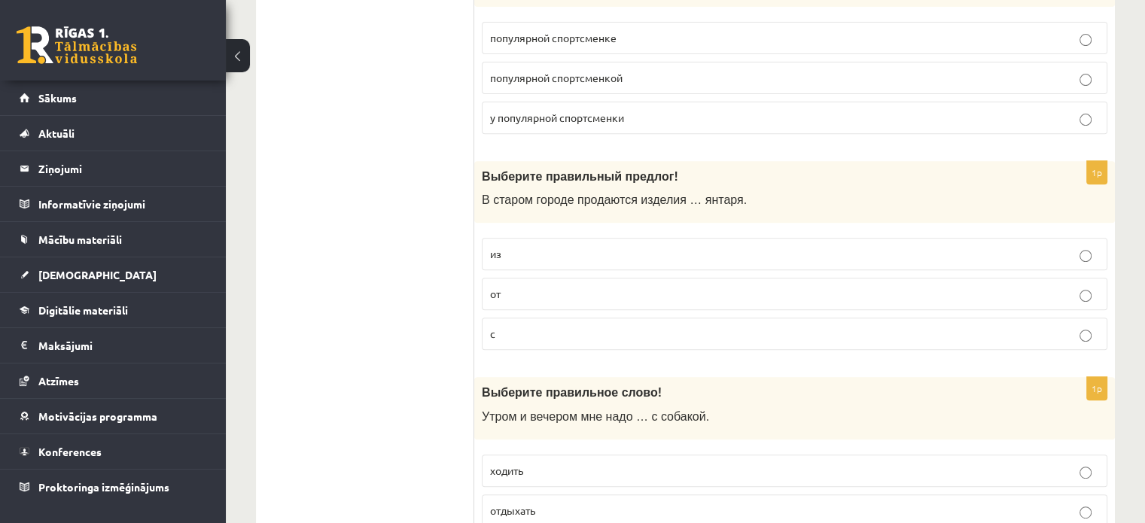
scroll to position [602, 0]
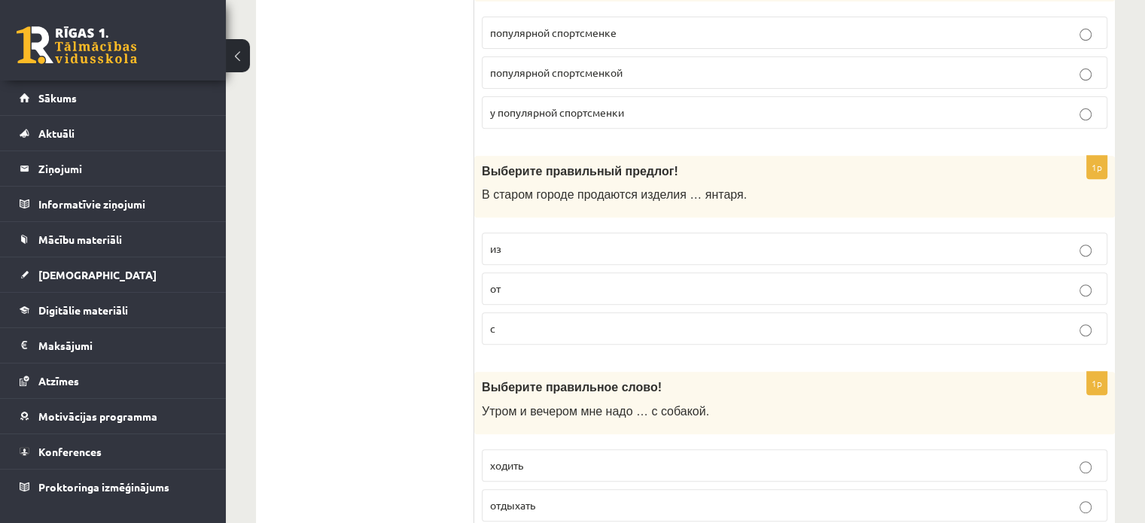
click at [502, 250] on p "из" at bounding box center [794, 249] width 609 height 16
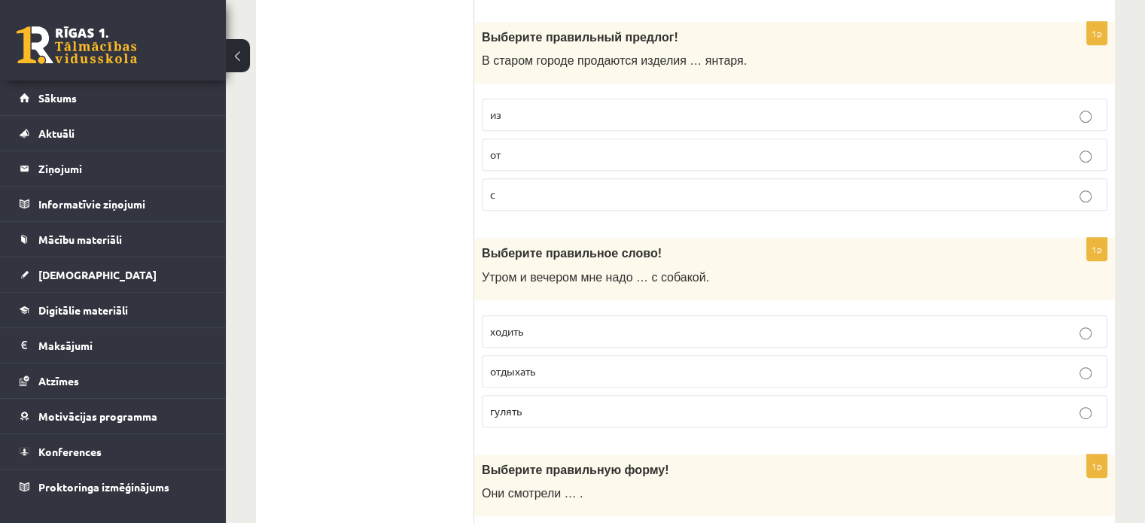
scroll to position [753, 0]
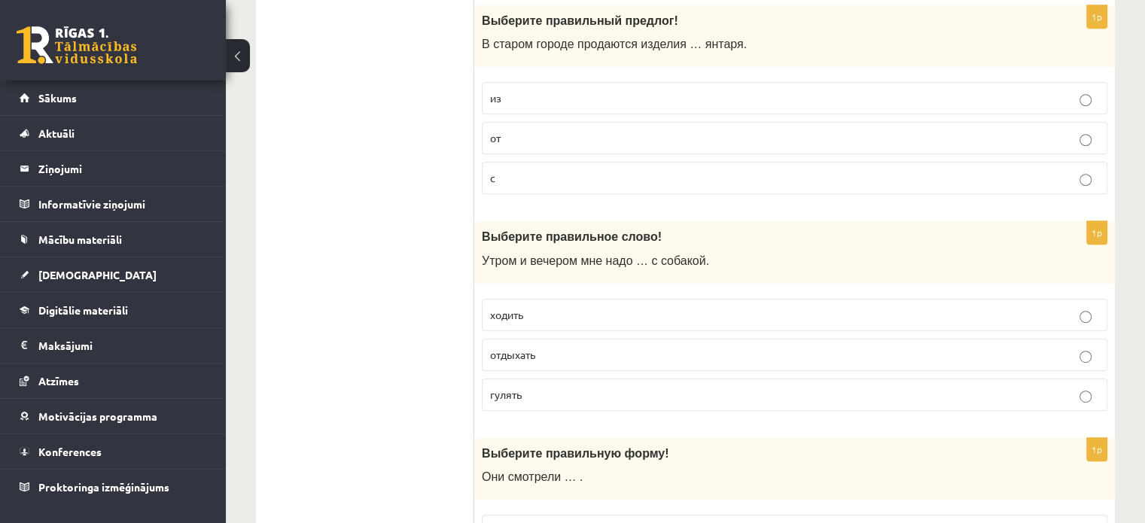
click at [655, 388] on p "гулять" at bounding box center [794, 395] width 609 height 16
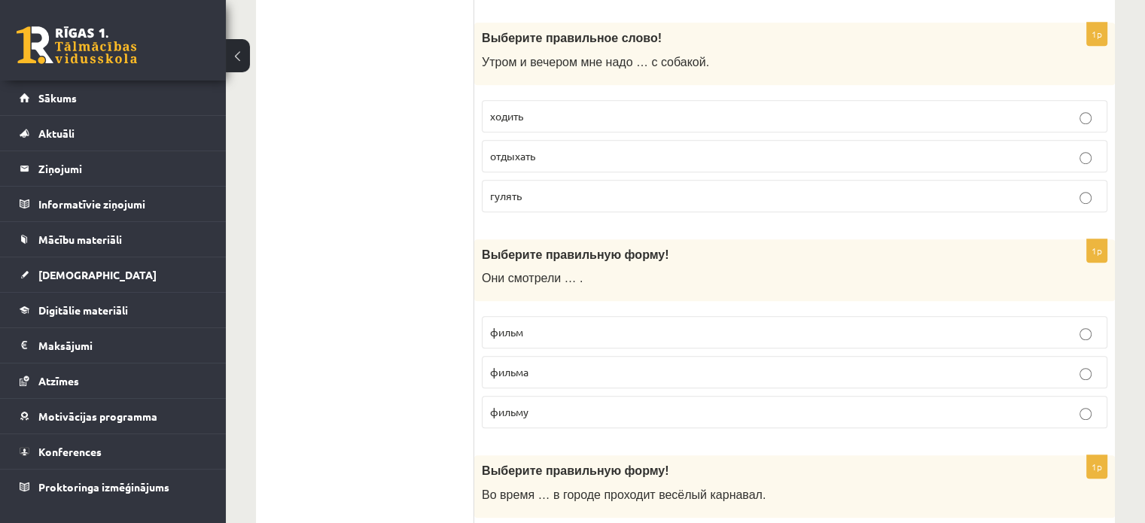
scroll to position [979, 0]
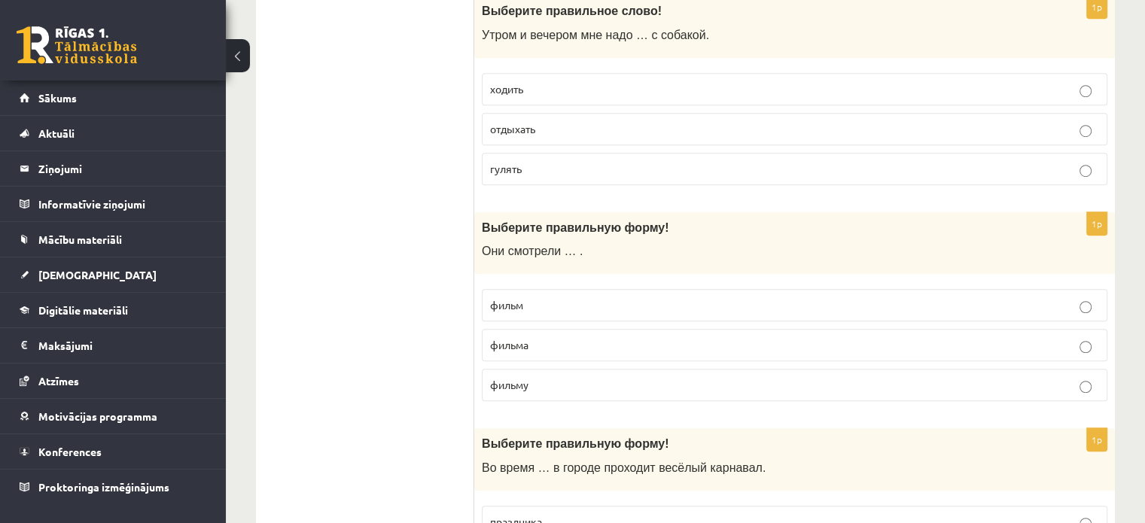
click at [606, 297] on p "фильм" at bounding box center [794, 305] width 609 height 16
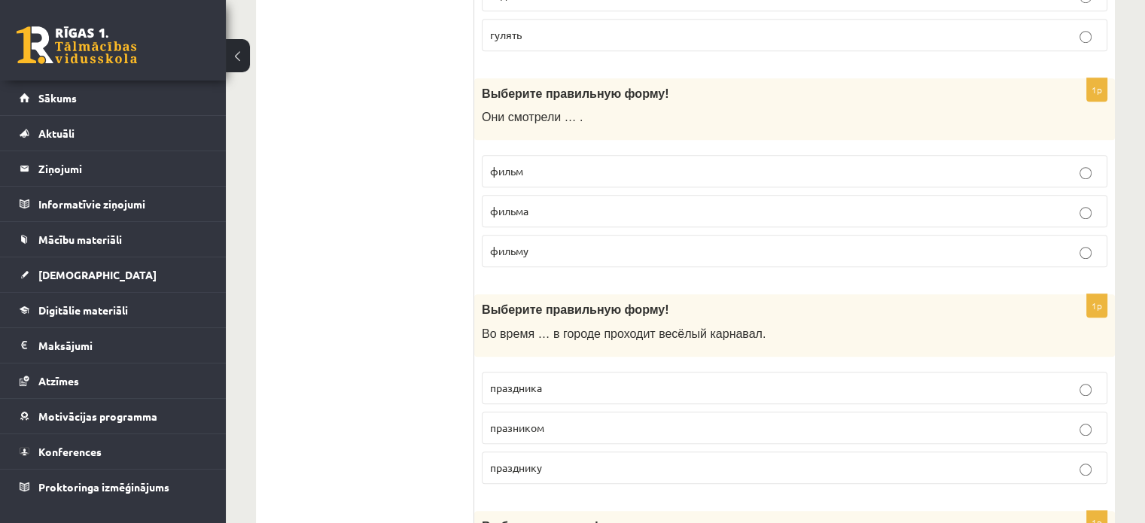
scroll to position [1129, 0]
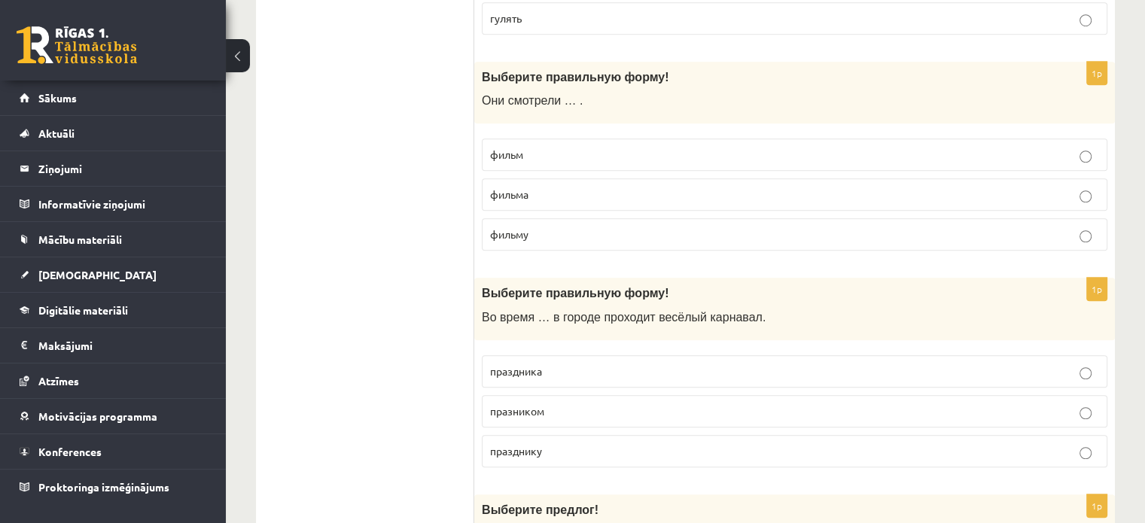
click at [592, 366] on p "праздника" at bounding box center [794, 372] width 609 height 16
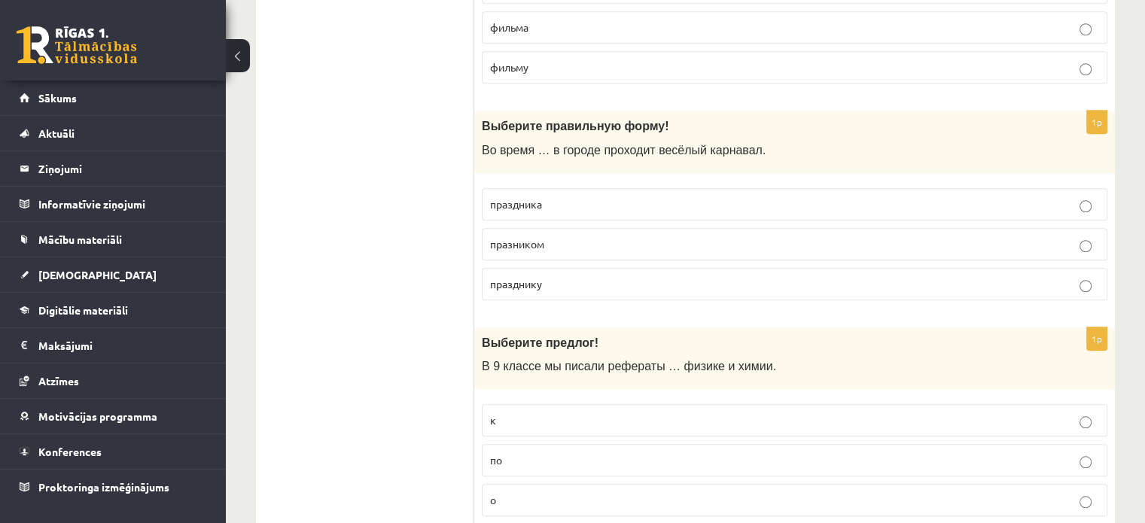
scroll to position [1430, 0]
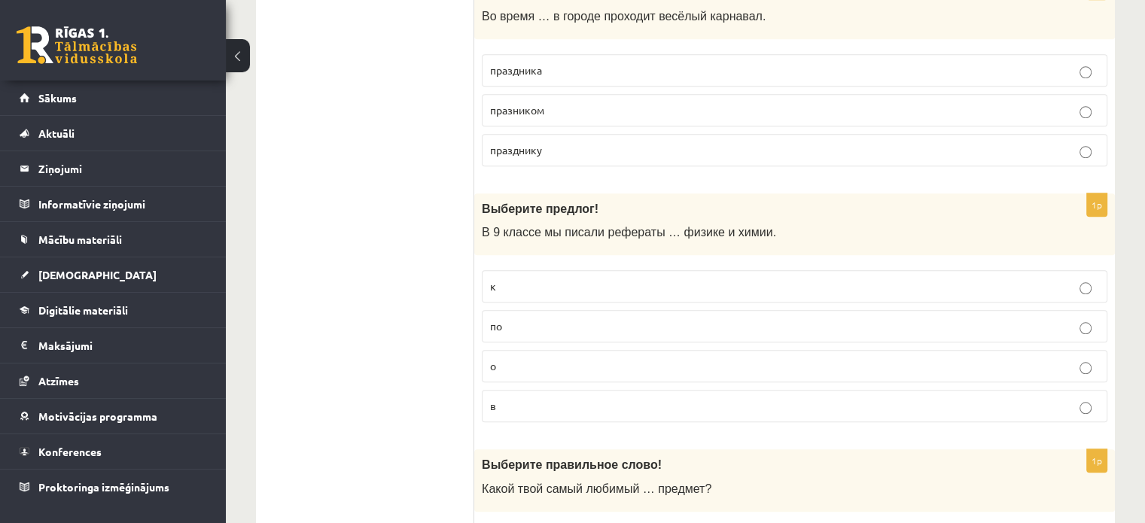
click at [551, 325] on p "по" at bounding box center [794, 326] width 609 height 16
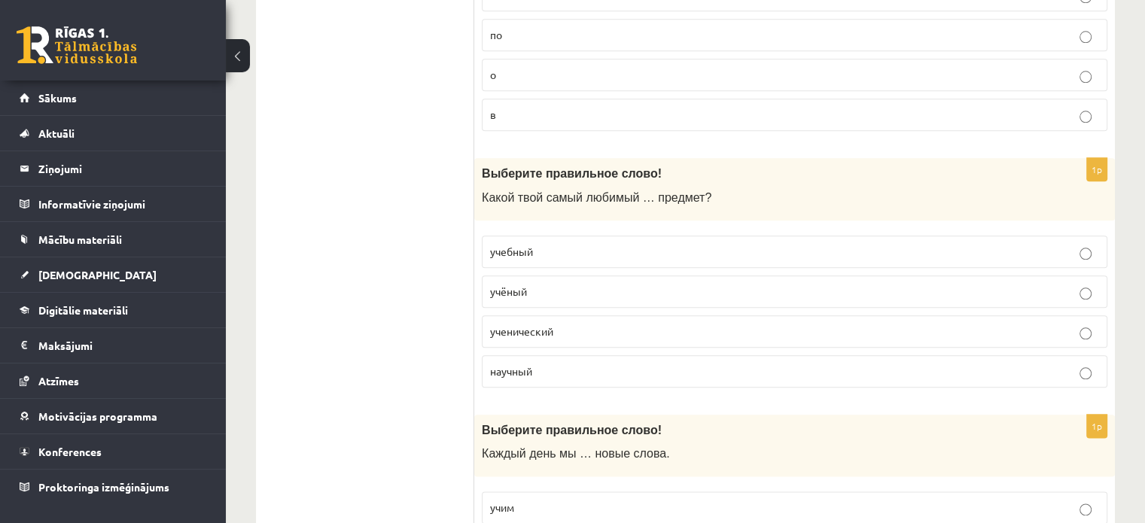
scroll to position [1731, 0]
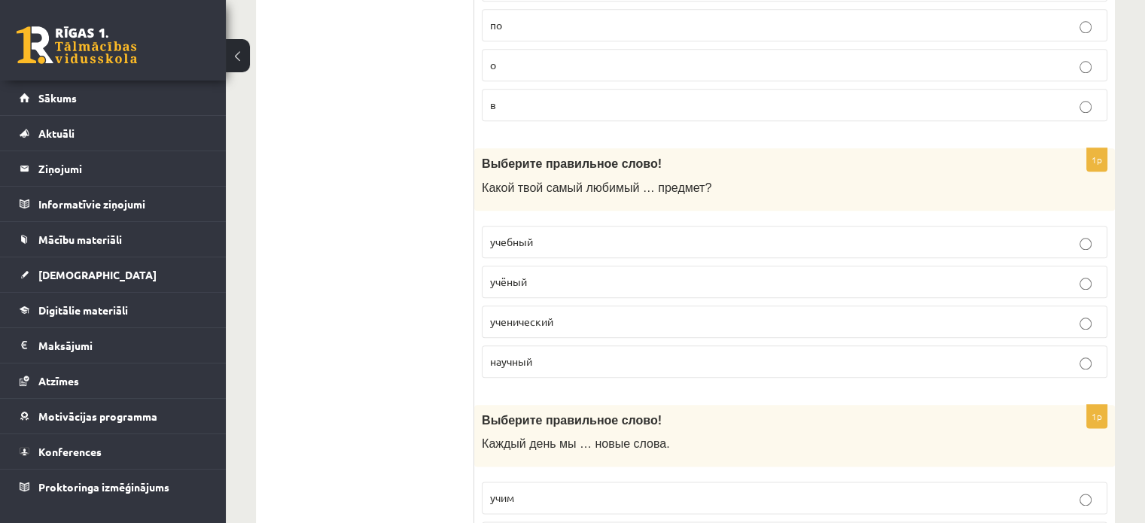
click at [543, 237] on p "учебный" at bounding box center [794, 242] width 609 height 16
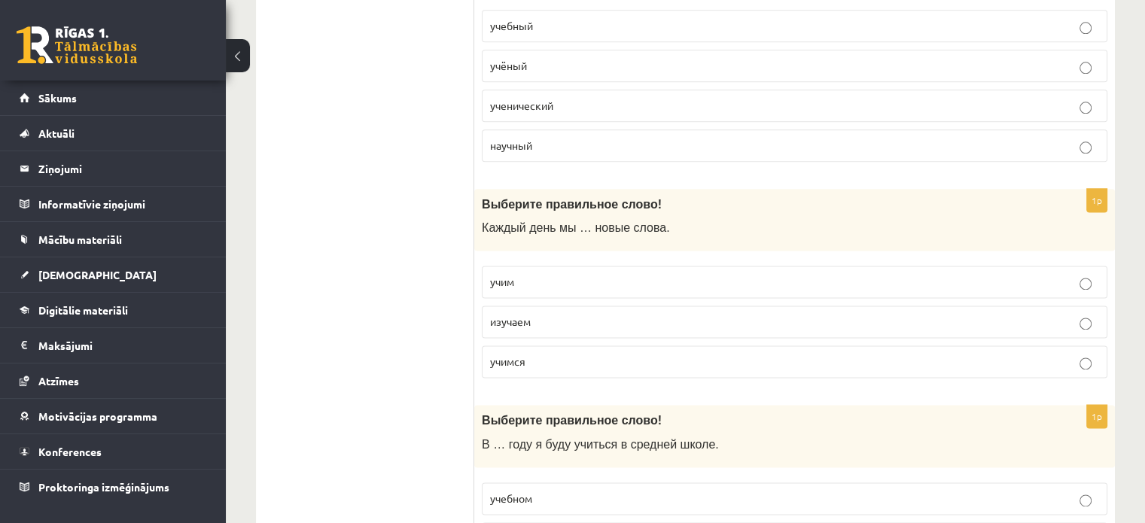
scroll to position [2033, 0]
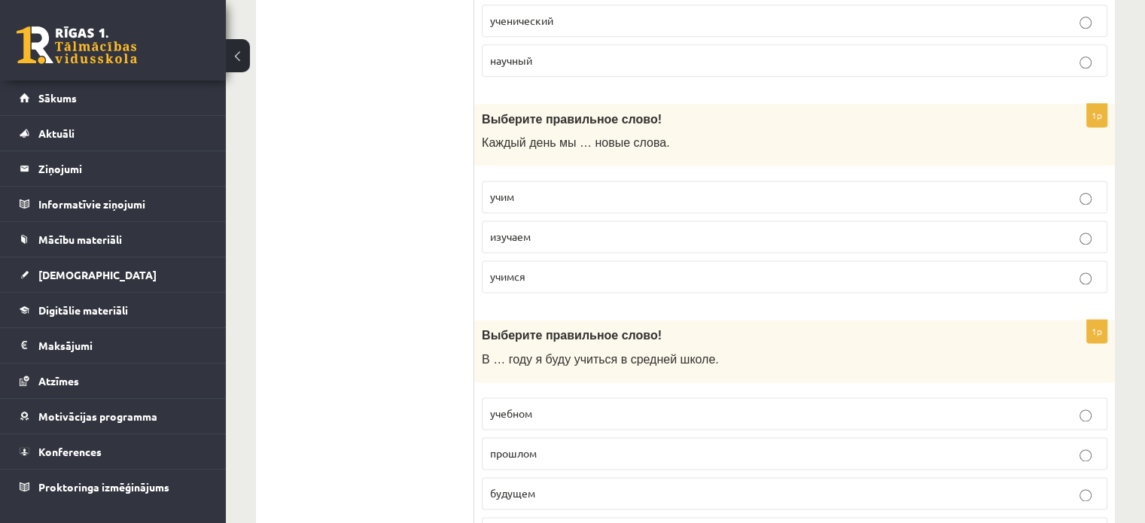
click at [540, 189] on p "учим" at bounding box center [794, 197] width 609 height 16
click at [662, 241] on label "изучаем" at bounding box center [795, 237] width 626 height 32
click at [664, 195] on p "учим" at bounding box center [794, 197] width 609 height 16
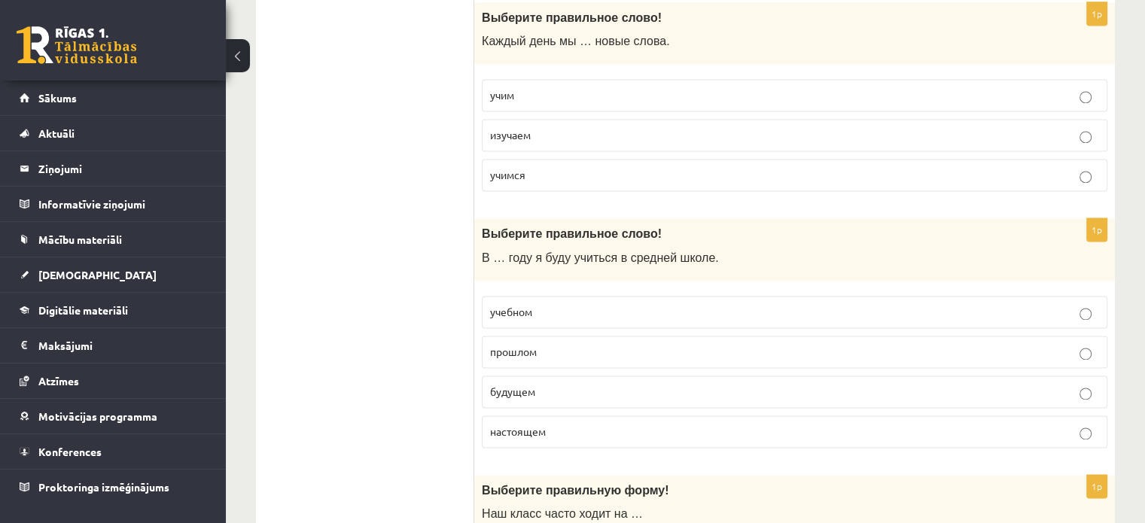
scroll to position [2183, 0]
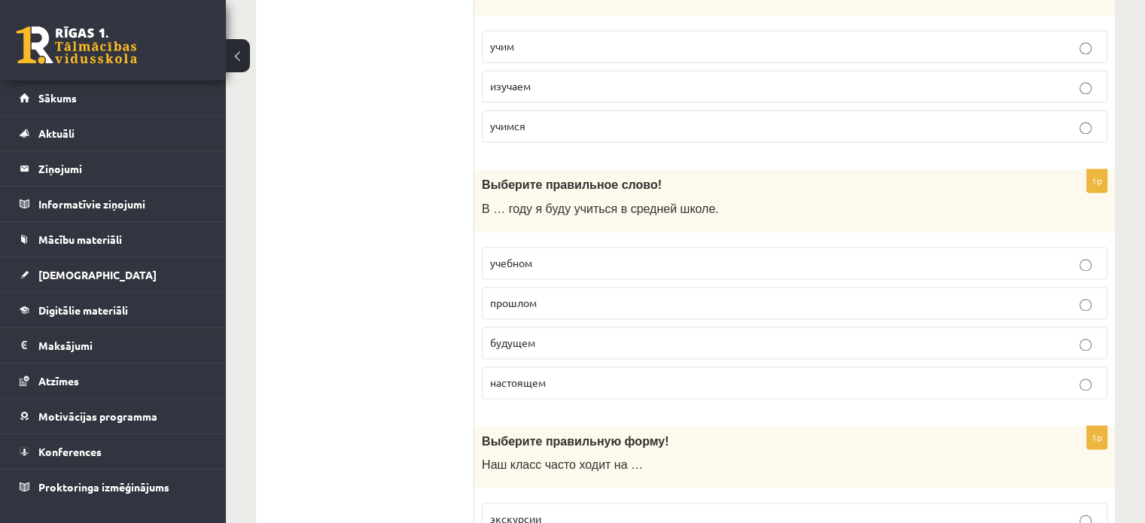
click at [546, 335] on p "будущем" at bounding box center [794, 343] width 609 height 16
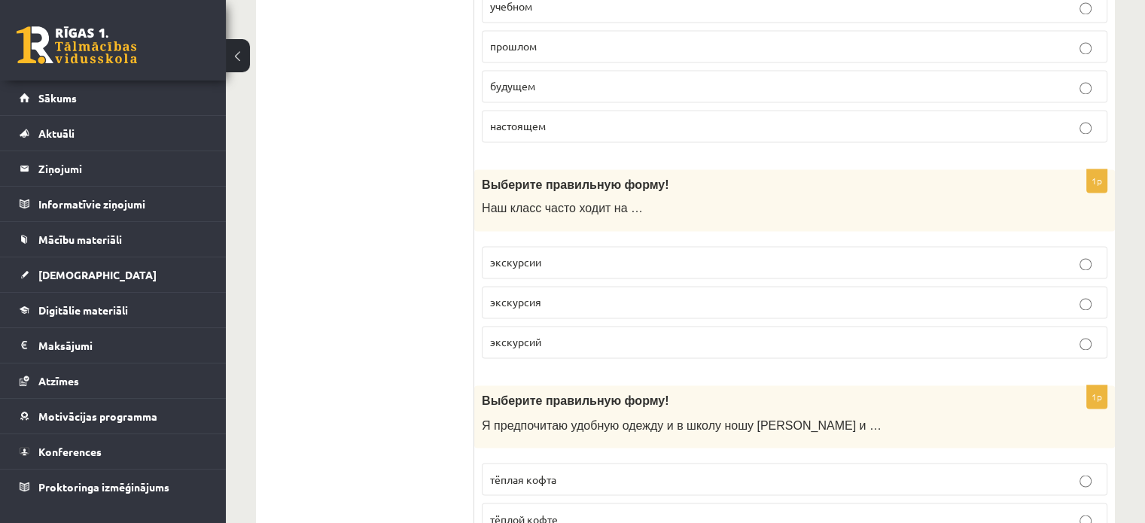
scroll to position [2560, 0]
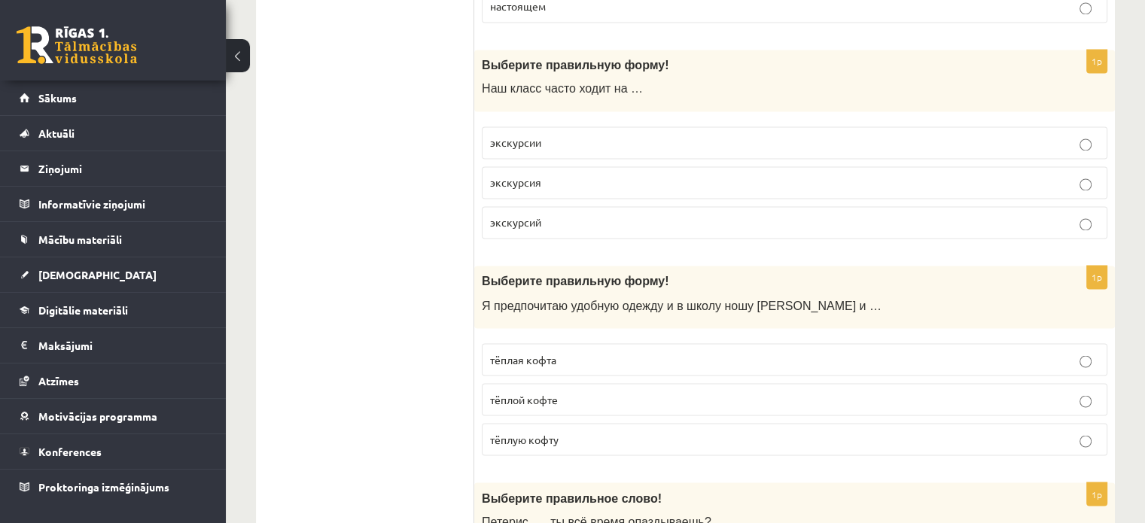
click at [561, 135] on p "экскурсии" at bounding box center [794, 143] width 609 height 16
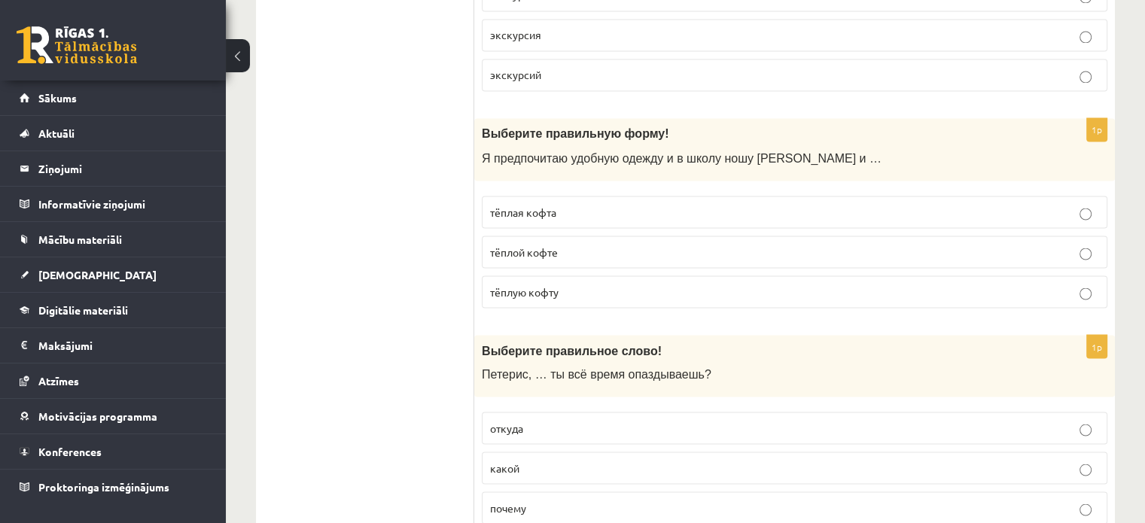
scroll to position [2710, 0]
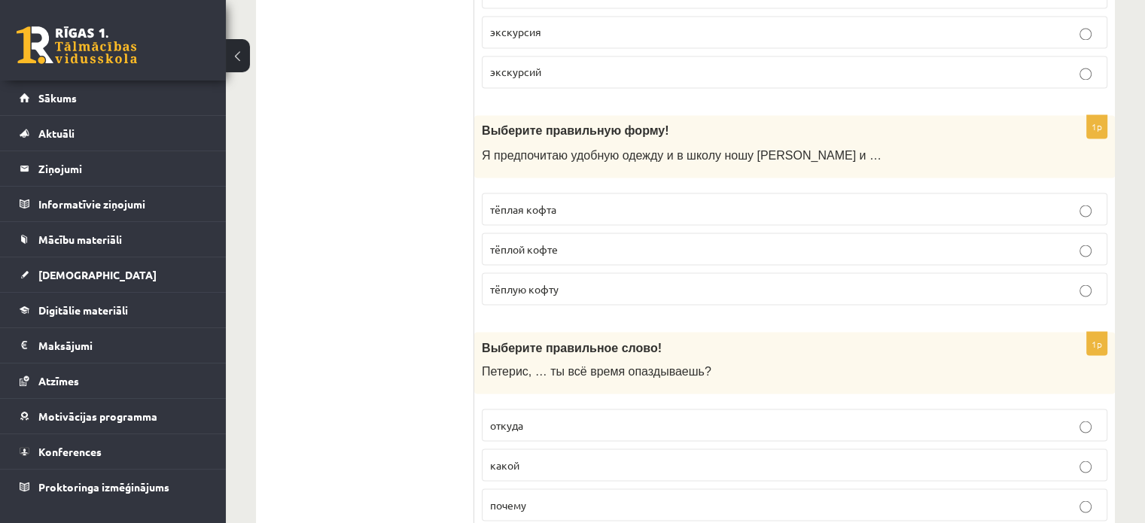
click at [563, 281] on p "тёплую кофту" at bounding box center [794, 289] width 609 height 16
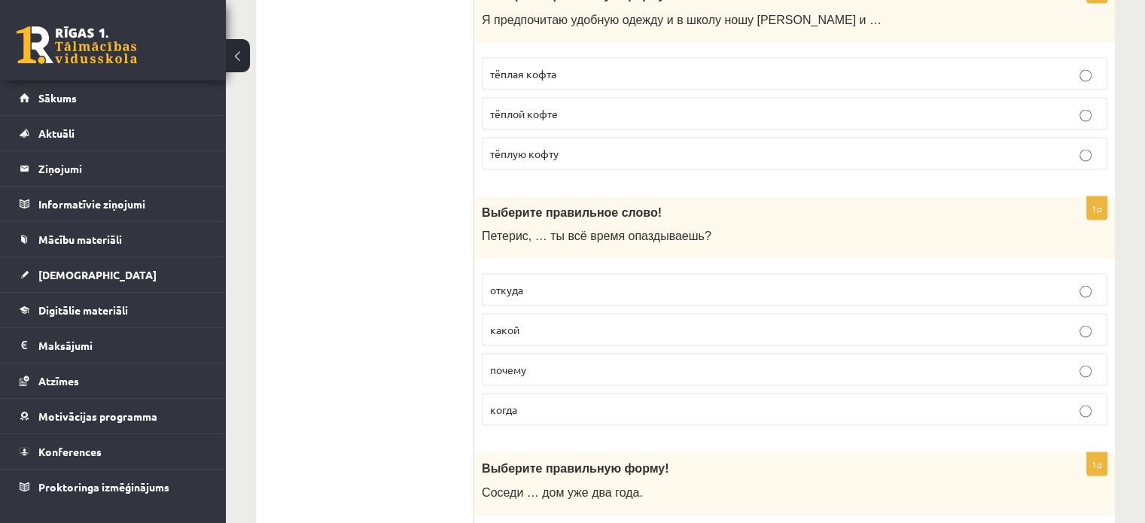
scroll to position [2861, 0]
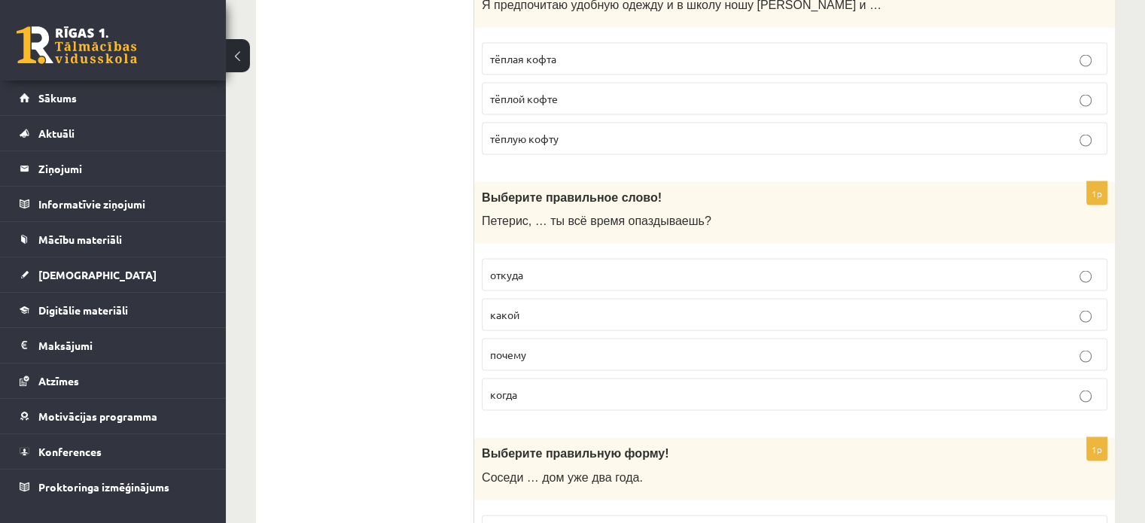
click at [559, 346] on p "почему" at bounding box center [794, 354] width 609 height 16
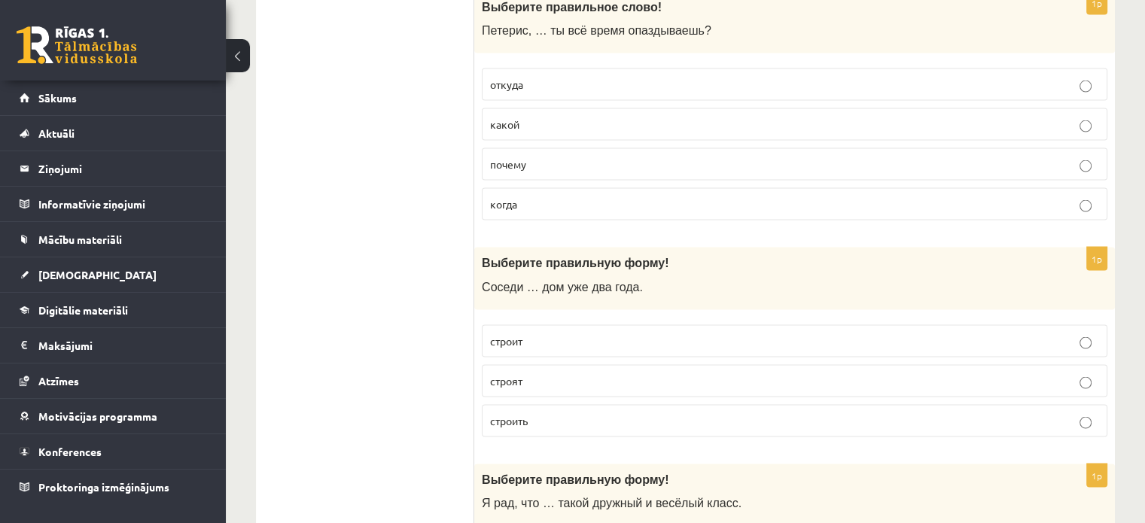
scroll to position [3086, 0]
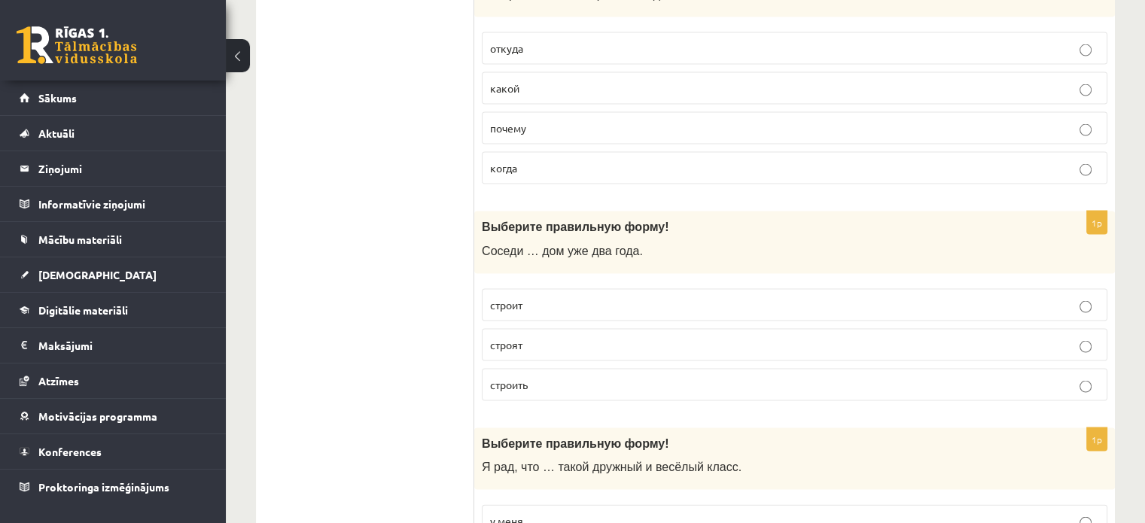
click at [542, 337] on p "строят" at bounding box center [794, 345] width 609 height 16
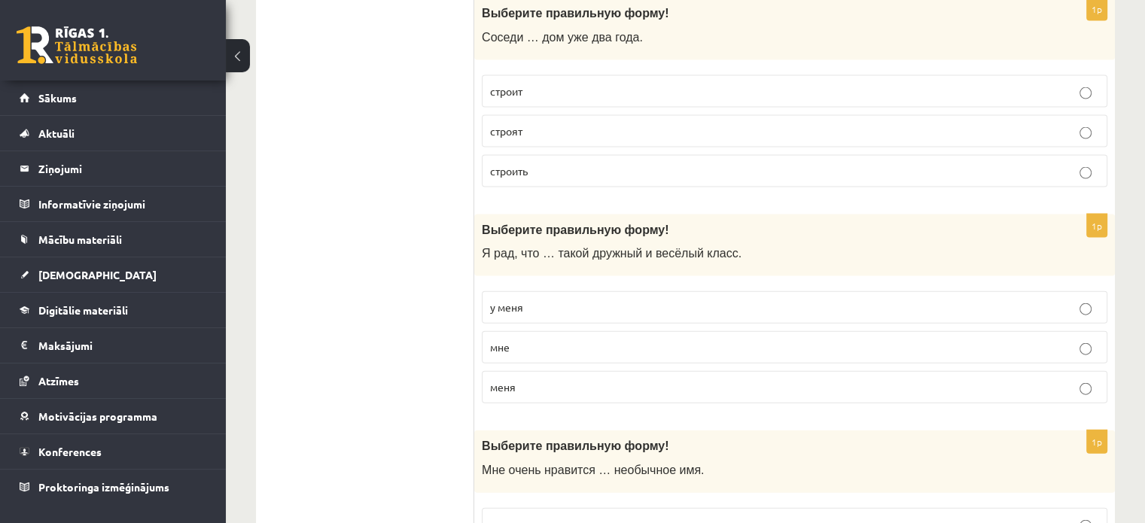
scroll to position [3312, 0]
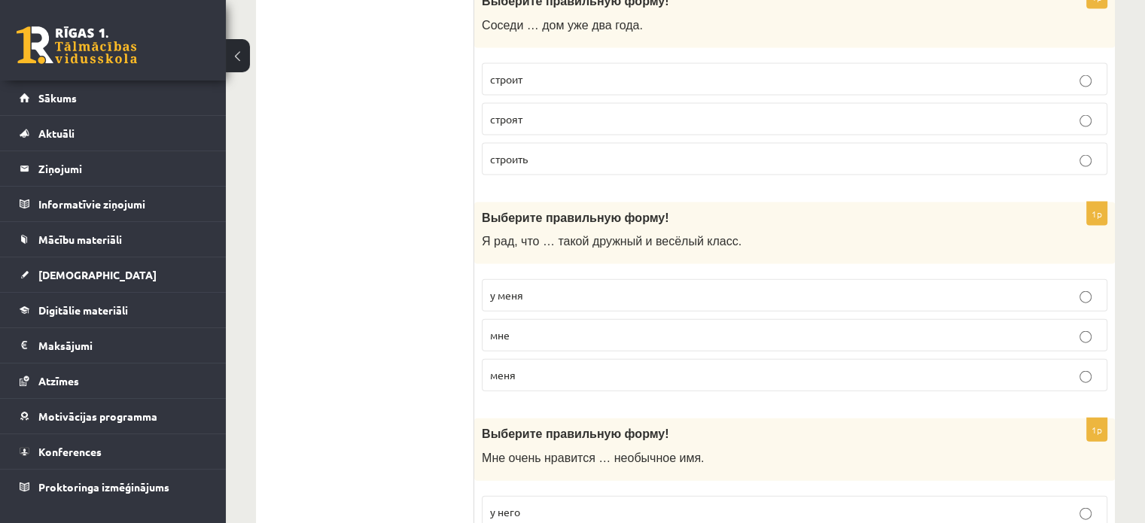
click at [557, 288] on p "у меня" at bounding box center [794, 296] width 609 height 16
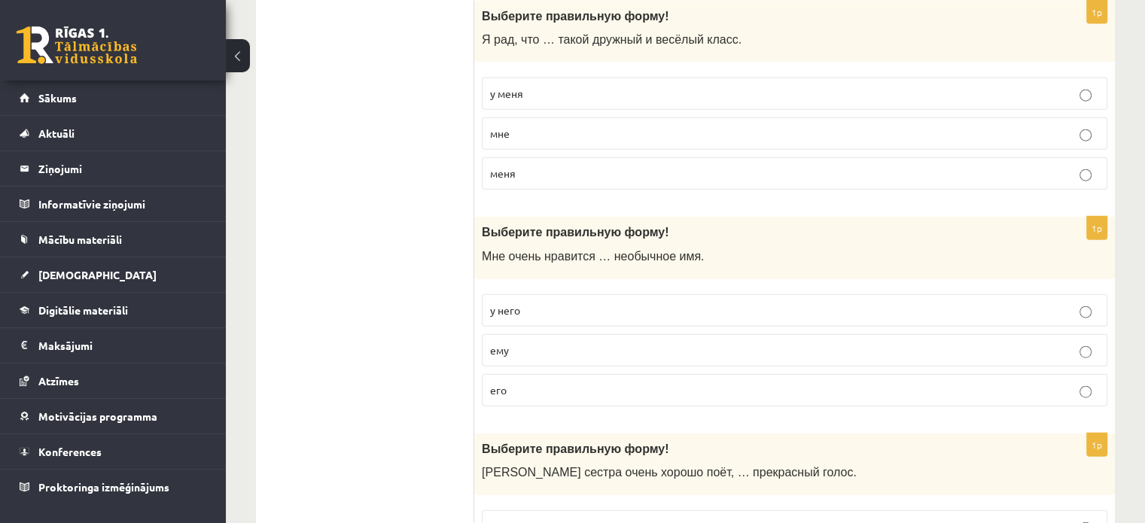
scroll to position [3538, 0]
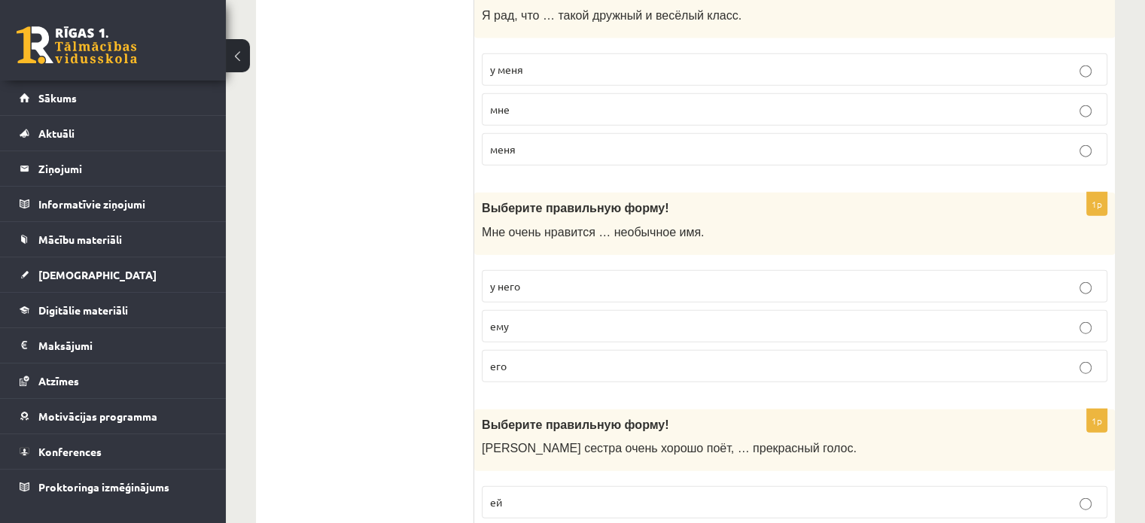
click at [545, 358] on p "его" at bounding box center [794, 366] width 609 height 16
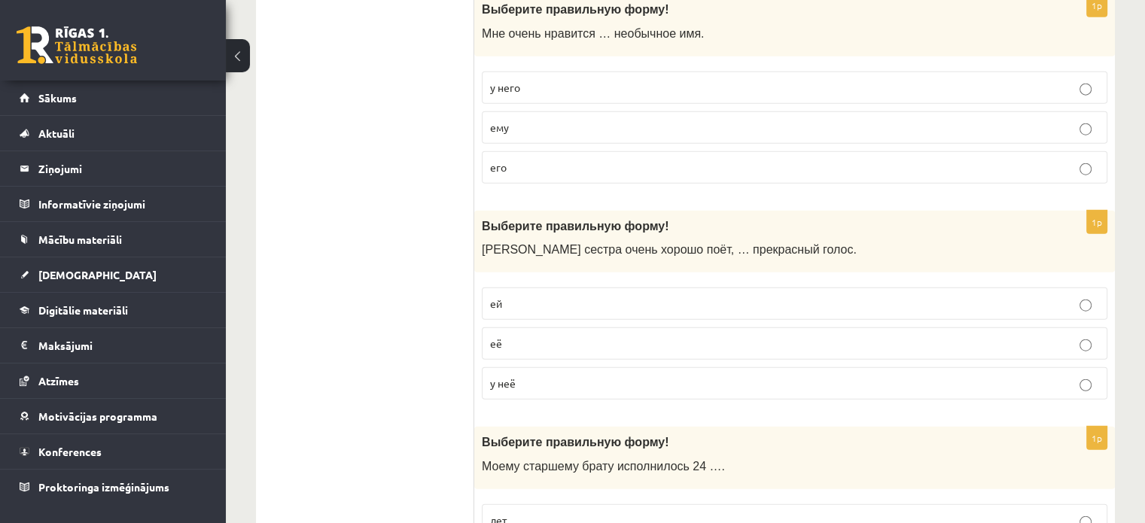
scroll to position [3764, 0]
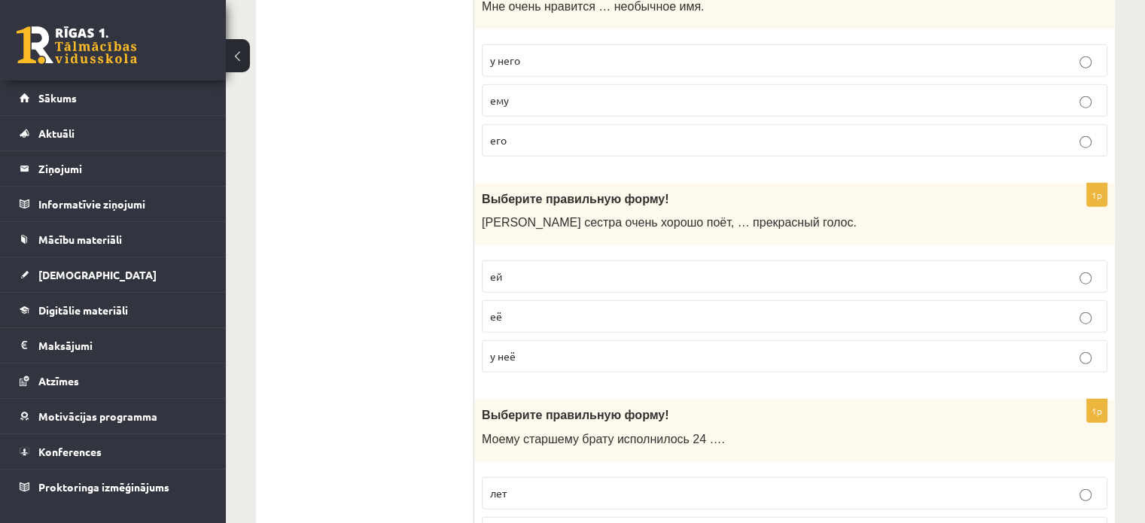
click at [554, 349] on p "у неё" at bounding box center [794, 357] width 609 height 16
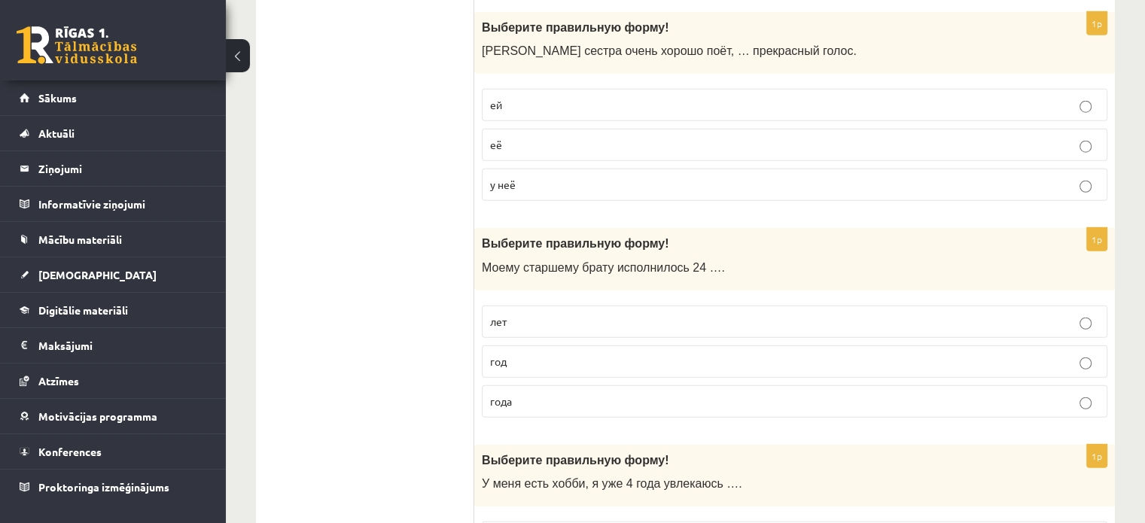
scroll to position [3990, 0]
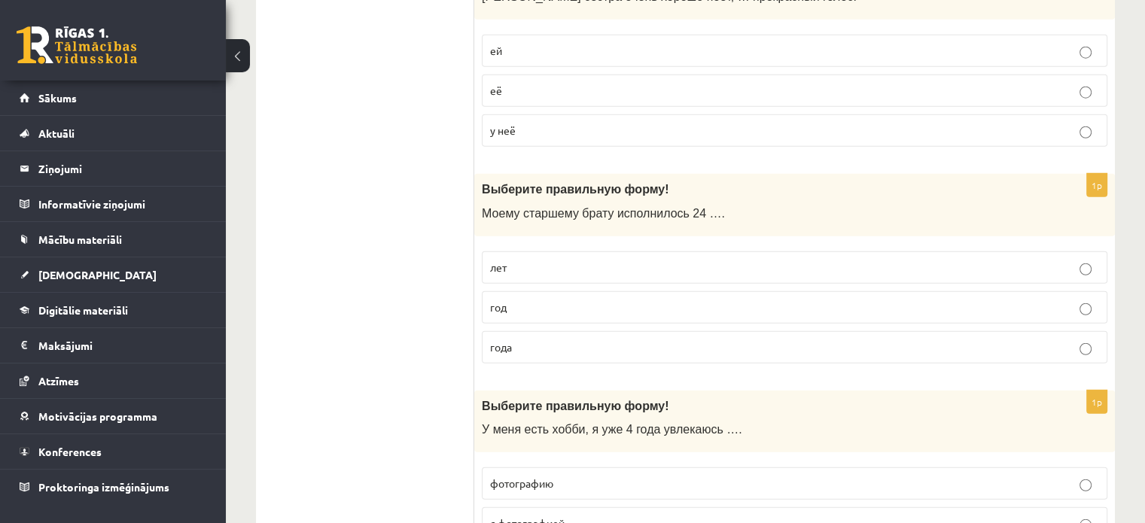
click at [560, 331] on label "года" at bounding box center [795, 347] width 626 height 32
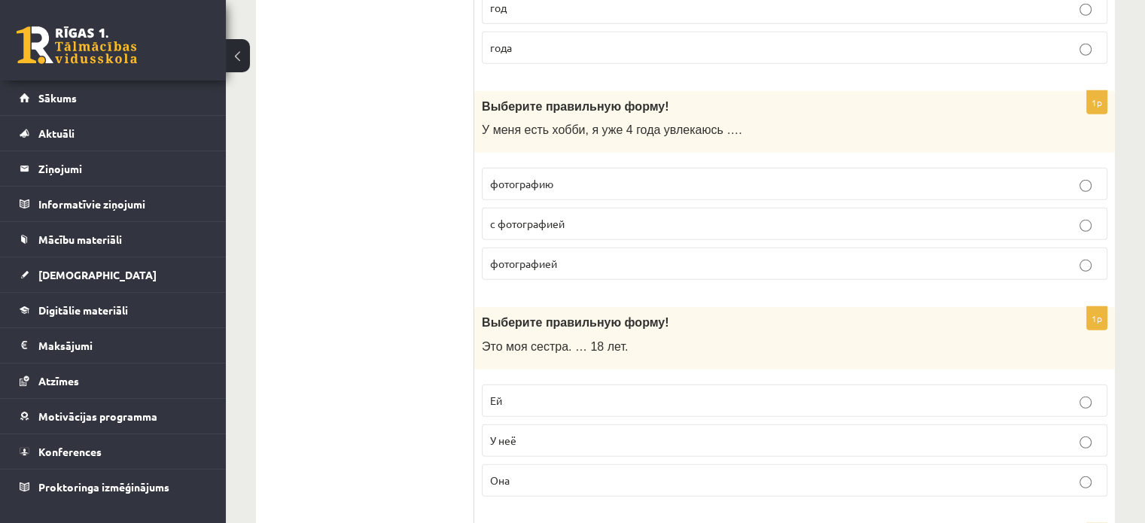
scroll to position [4291, 0]
click at [614, 254] on p "фотографией" at bounding box center [794, 262] width 609 height 16
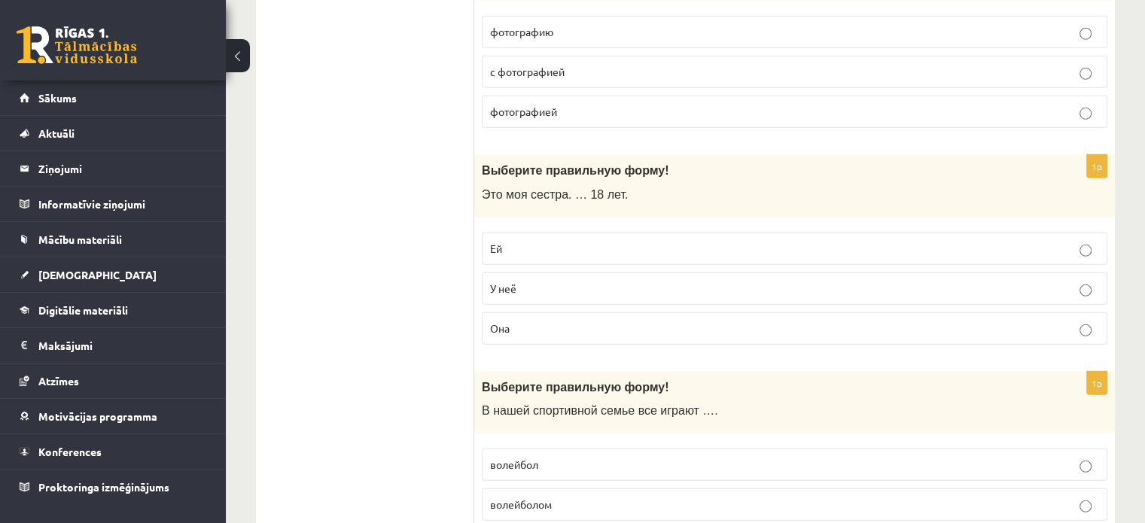
scroll to position [4514, 0]
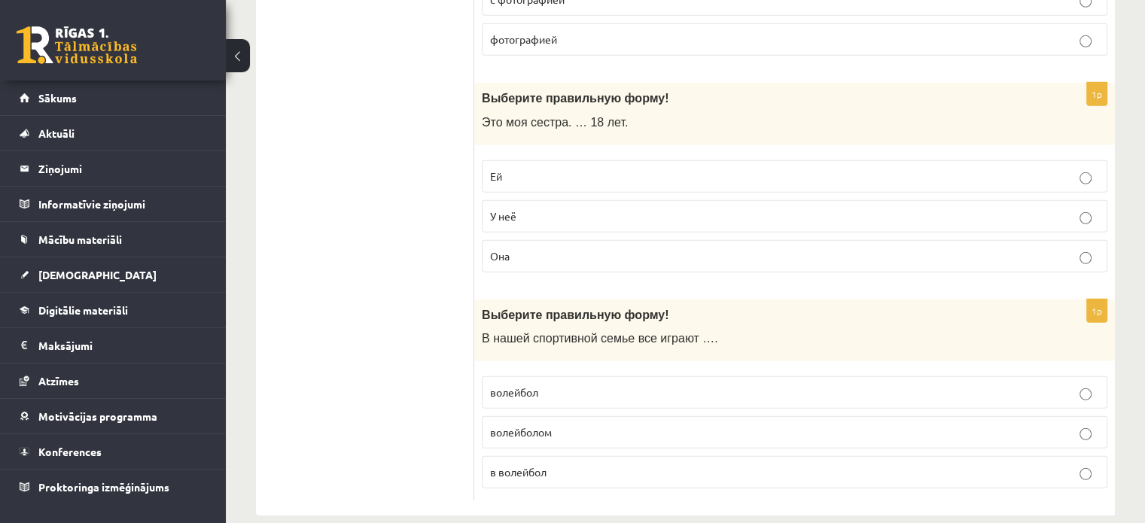
click at [548, 169] on p "Ей" at bounding box center [794, 177] width 609 height 16
click at [551, 464] on p "в волейбол" at bounding box center [794, 472] width 609 height 16
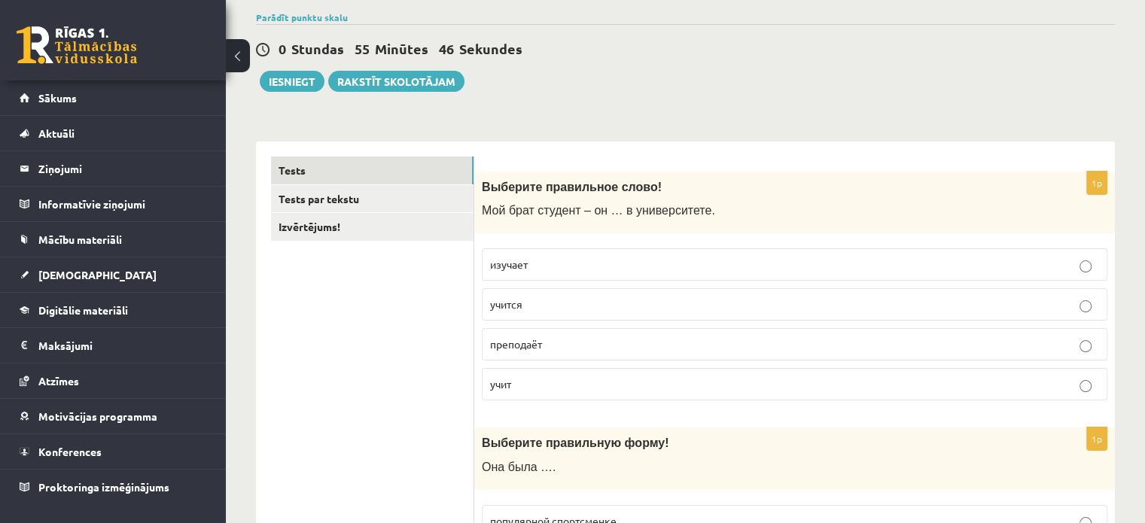
scroll to position [0, 0]
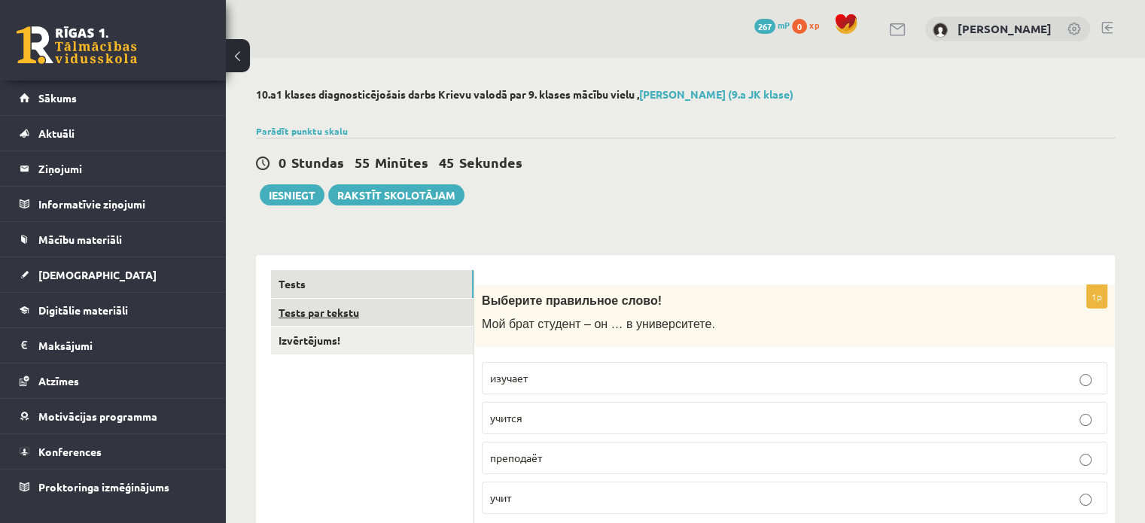
click at [349, 306] on link "Tests par tekstu" at bounding box center [372, 313] width 203 height 28
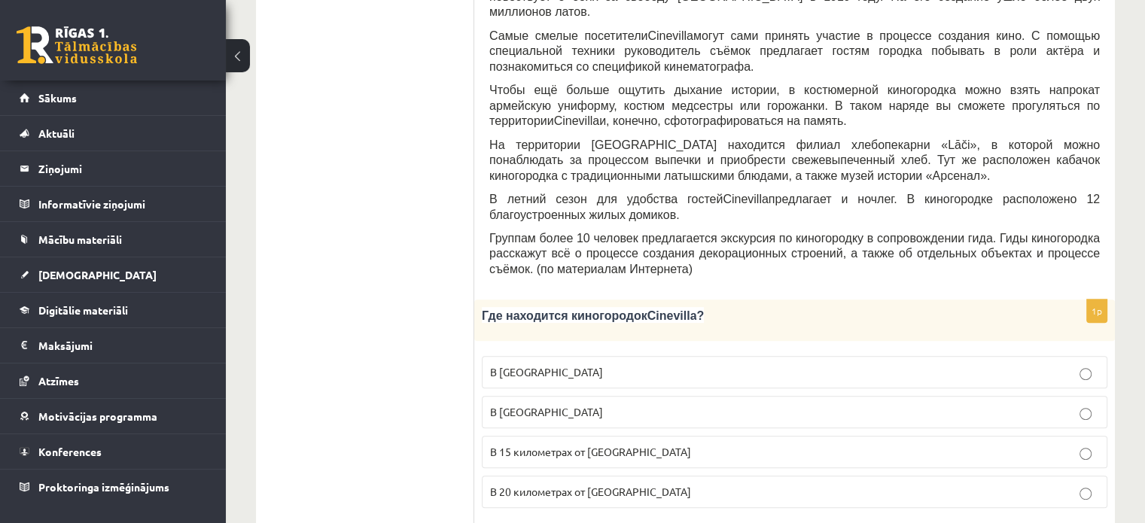
scroll to position [527, 0]
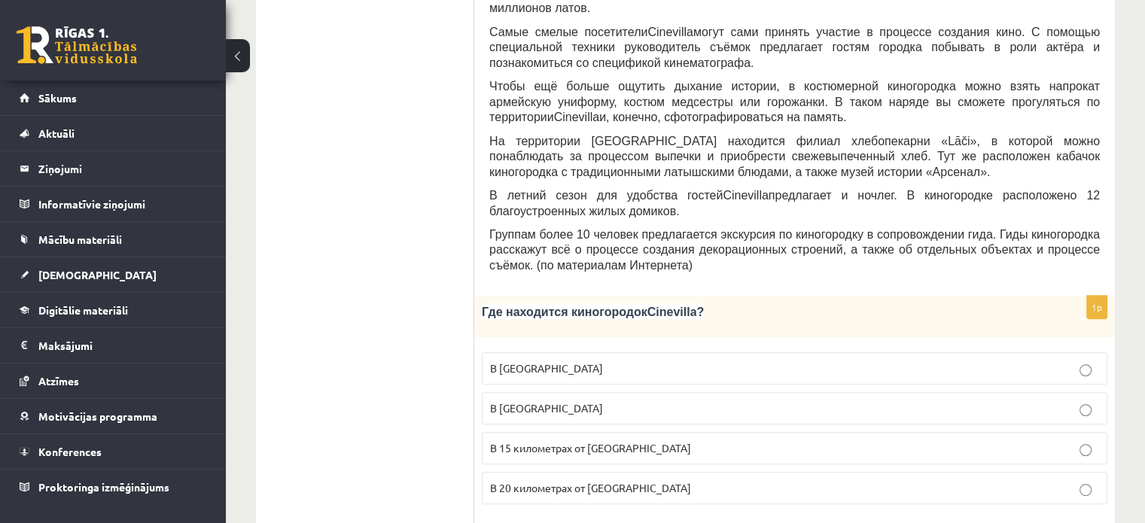
click at [617, 441] on span "В 15 километрах от Тукумса" at bounding box center [590, 448] width 201 height 14
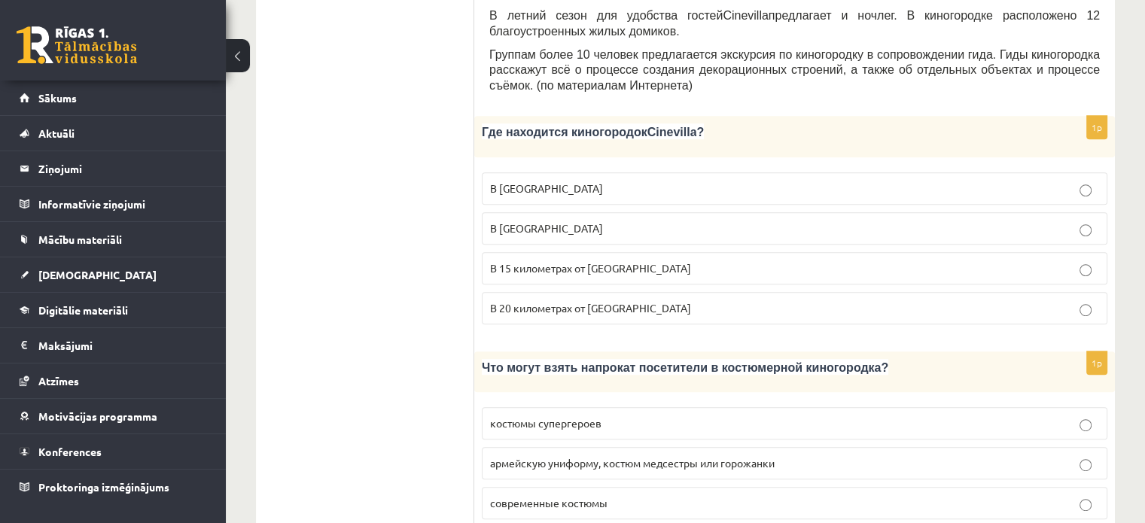
scroll to position [828, 0]
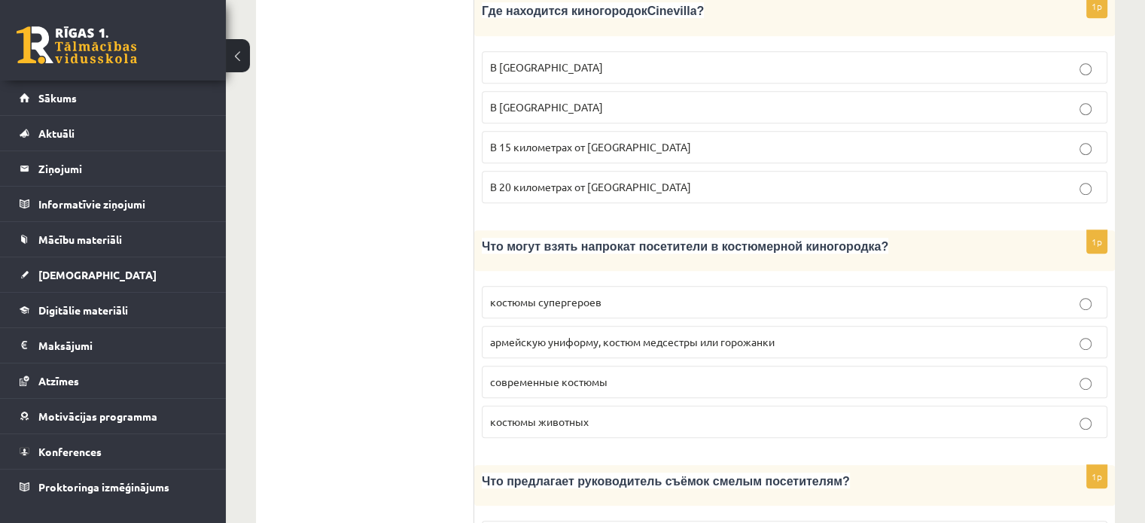
click at [775, 335] on span "армейскую униформу, костюм медсестры или горожанки" at bounding box center [632, 342] width 285 height 14
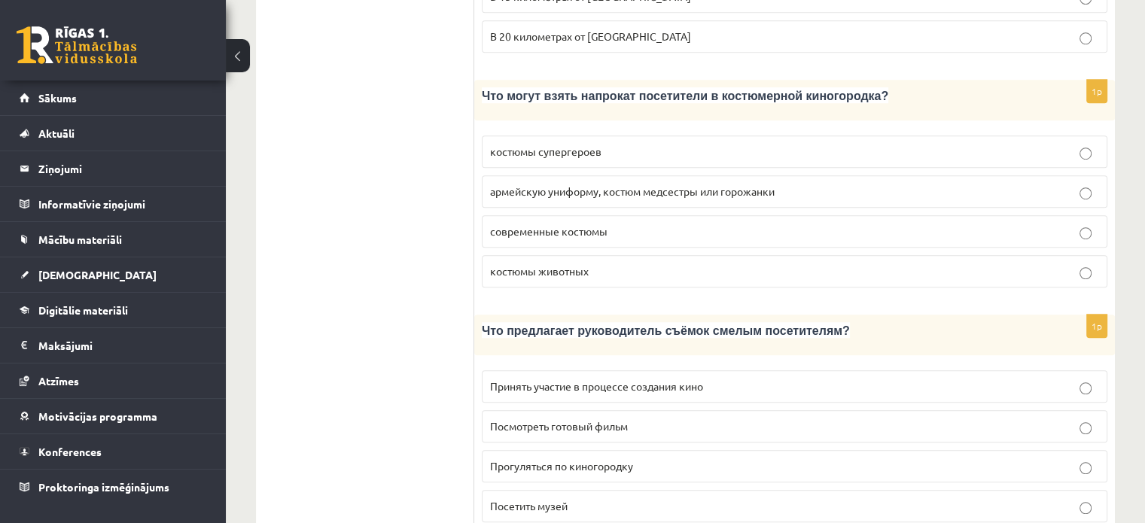
scroll to position [1054, 0]
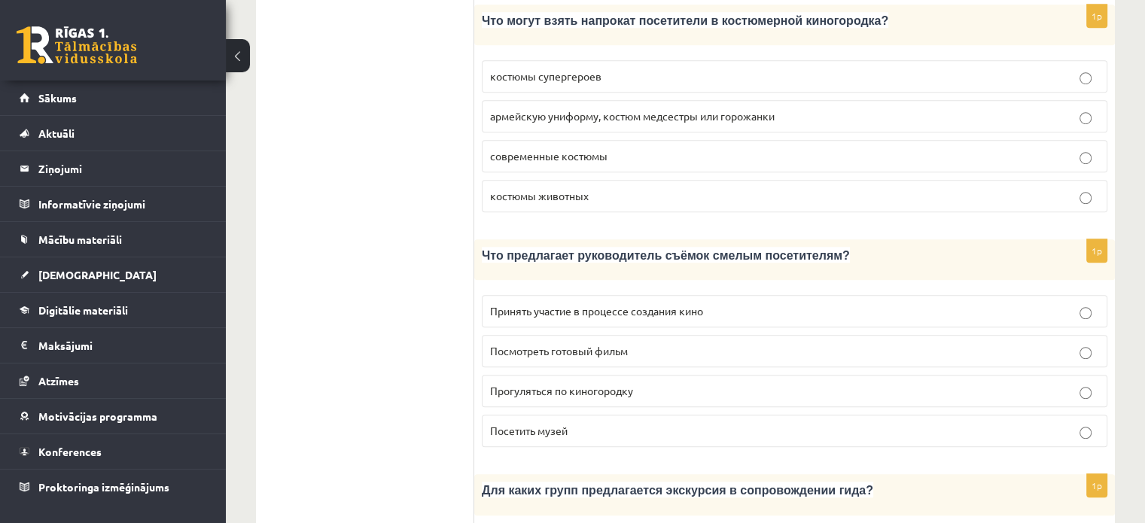
click at [715, 303] on p "Принять участие в процессе создания кино" at bounding box center [794, 311] width 609 height 16
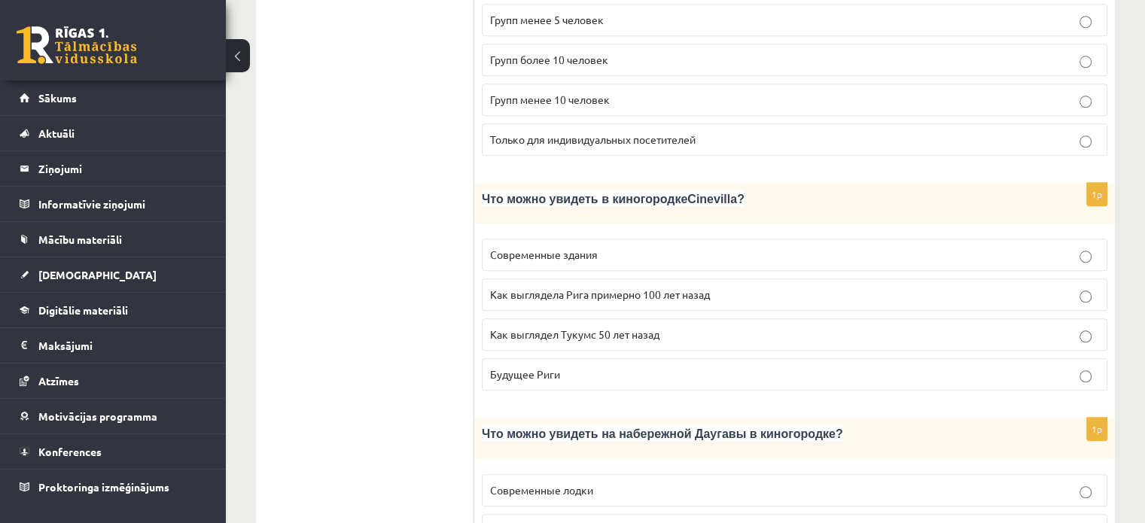
scroll to position [1506, 0]
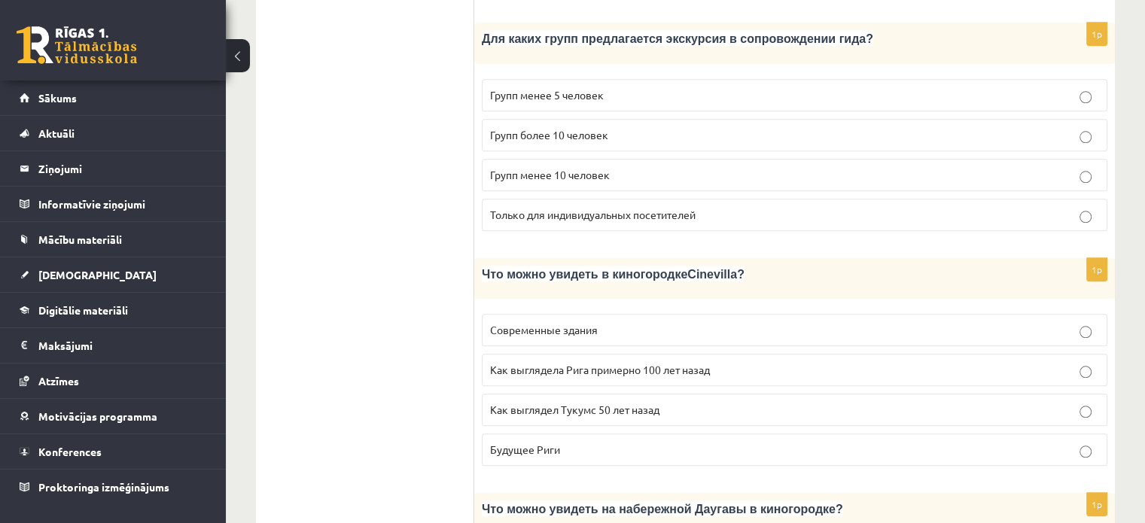
click at [592, 128] on span "Групп более 10 человек" at bounding box center [549, 135] width 118 height 14
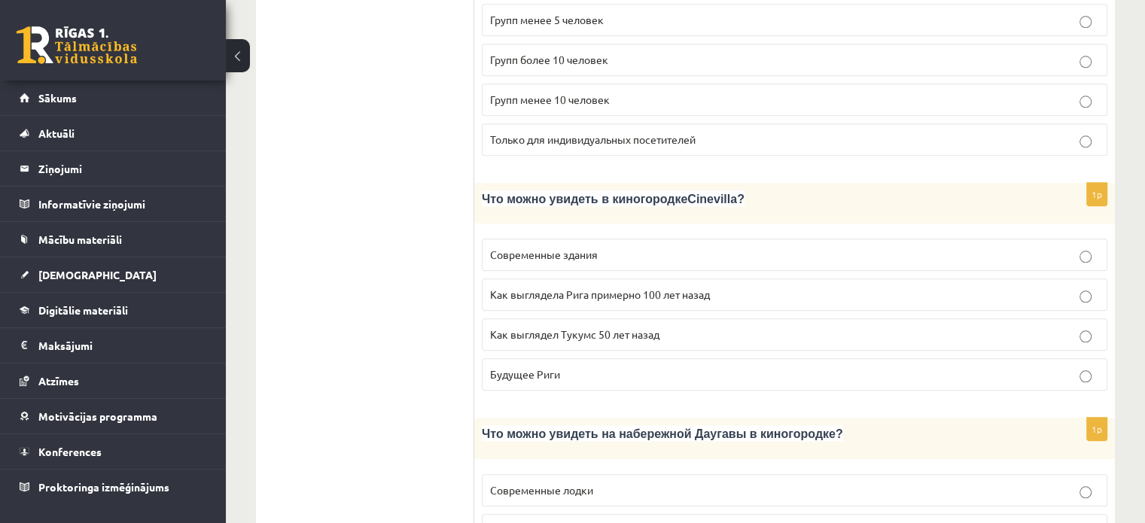
click at [715, 287] on p "Как выглядела Рига примерно 100 лет назад" at bounding box center [794, 295] width 609 height 16
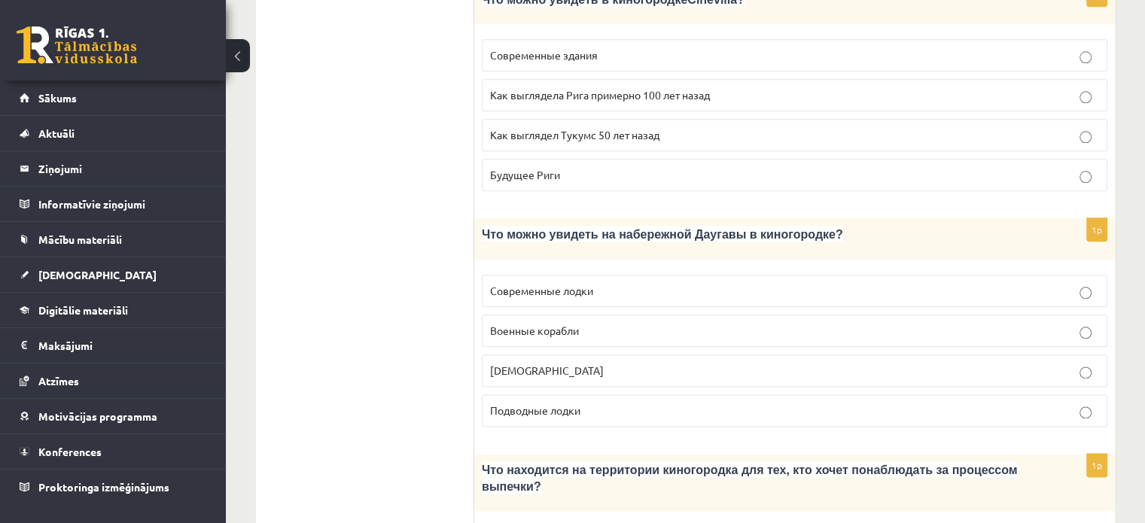
scroll to position [1807, 0]
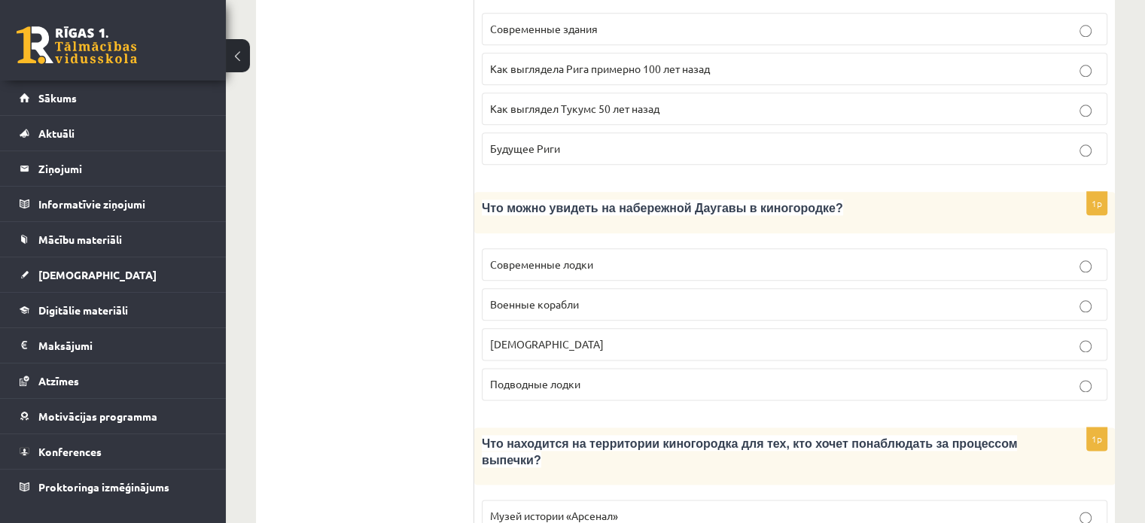
click at [716, 297] on p "Военные корабли" at bounding box center [794, 305] width 609 height 16
click at [714, 337] on p "Кораблики" at bounding box center [794, 345] width 609 height 16
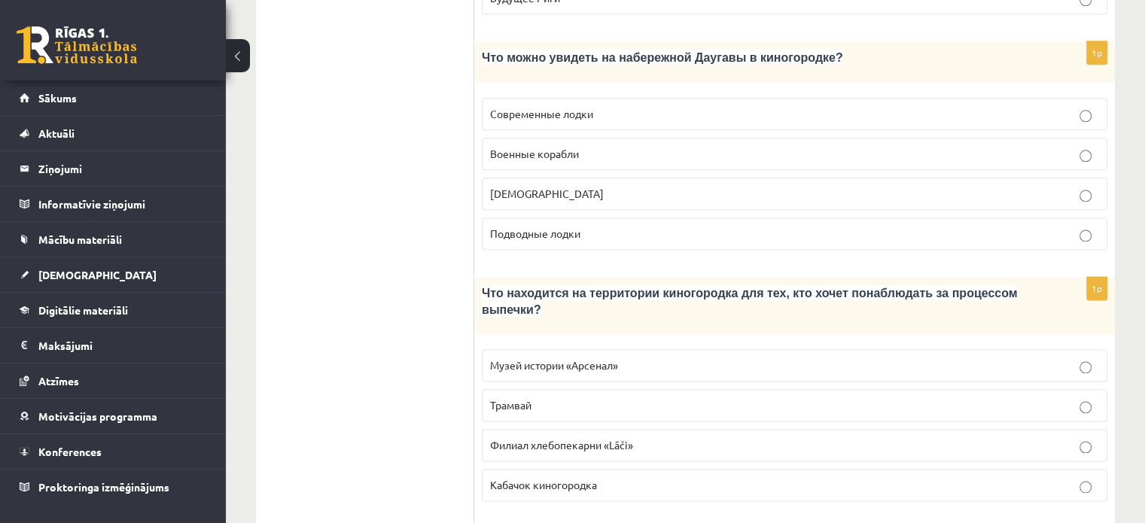
click at [626, 438] on span "Филиал хлебопекарни «Lāči»" at bounding box center [561, 445] width 143 height 14
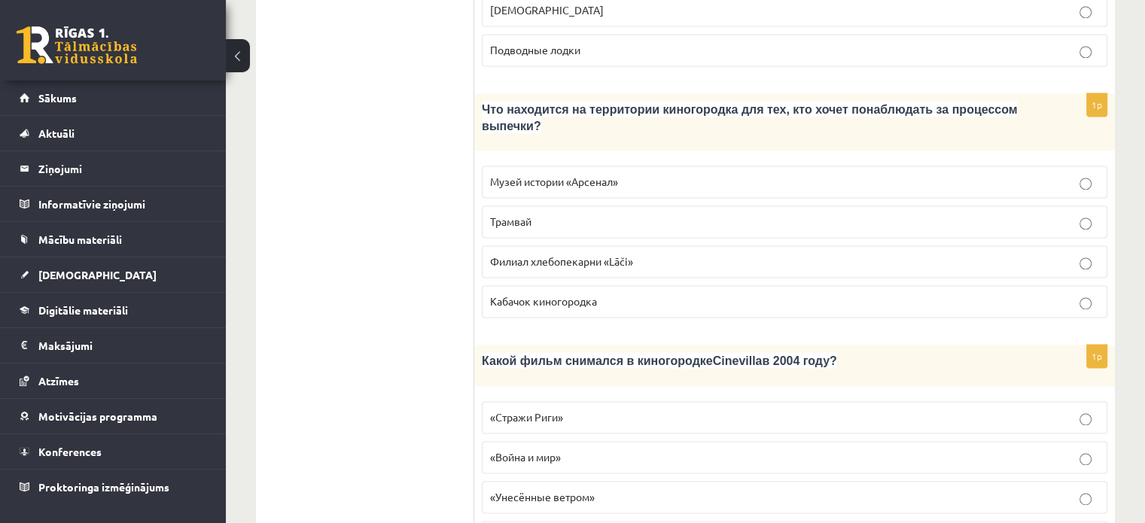
scroll to position [2169, 0]
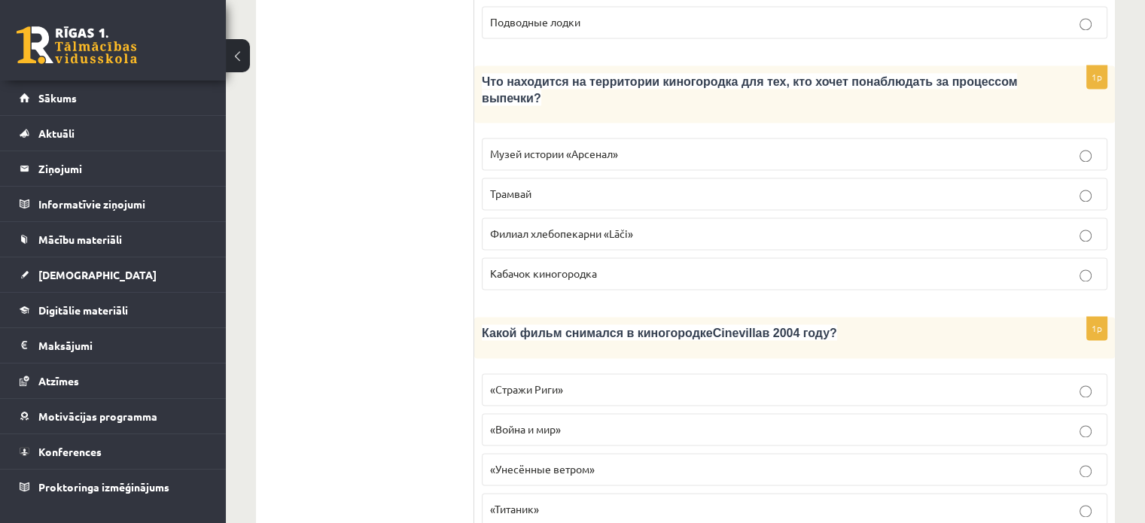
click at [790, 373] on label "«Стражи Риги»" at bounding box center [795, 389] width 626 height 32
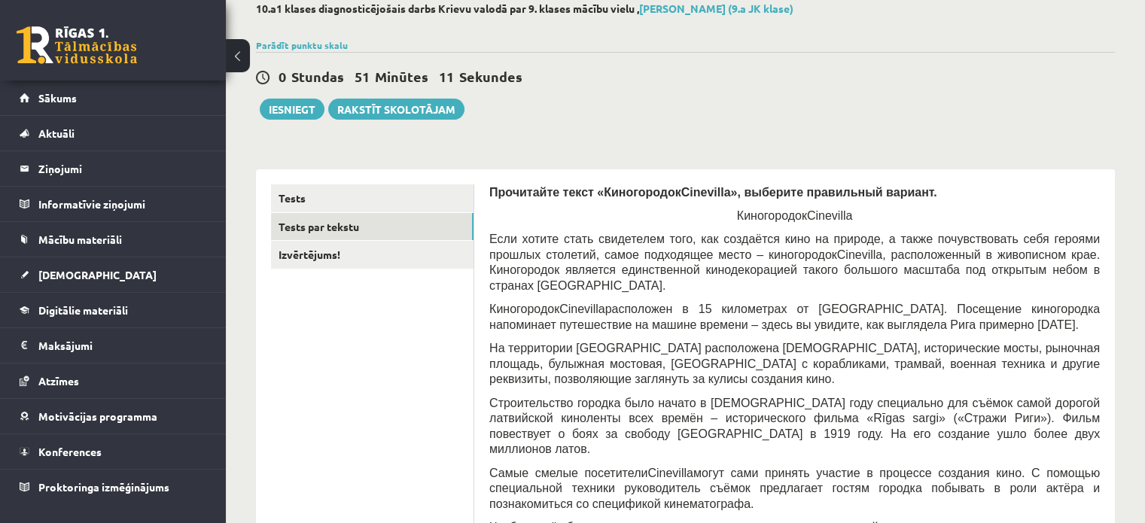
scroll to position [0, 0]
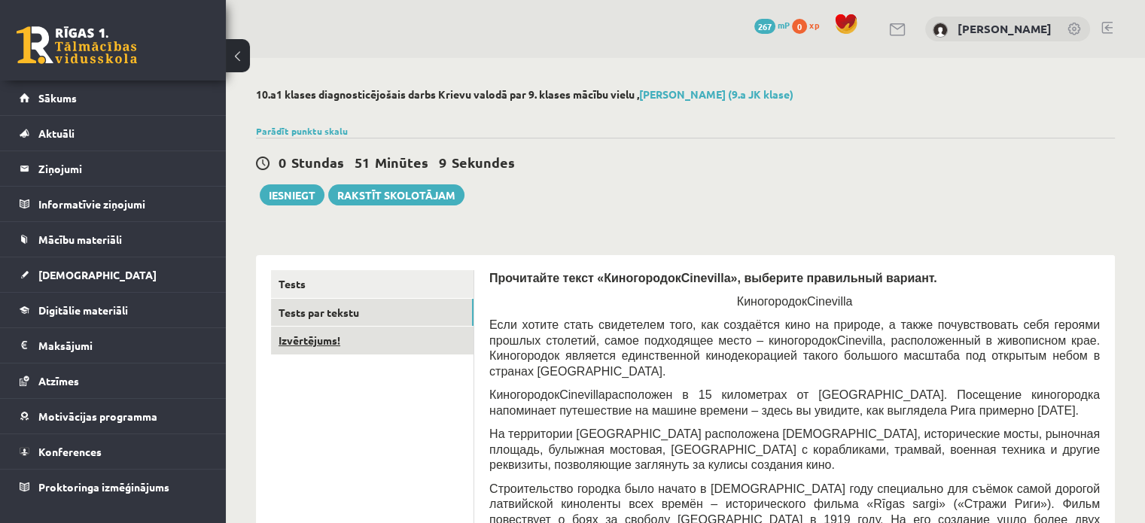
click at [348, 339] on link "Izvērtējums!" at bounding box center [372, 341] width 203 height 28
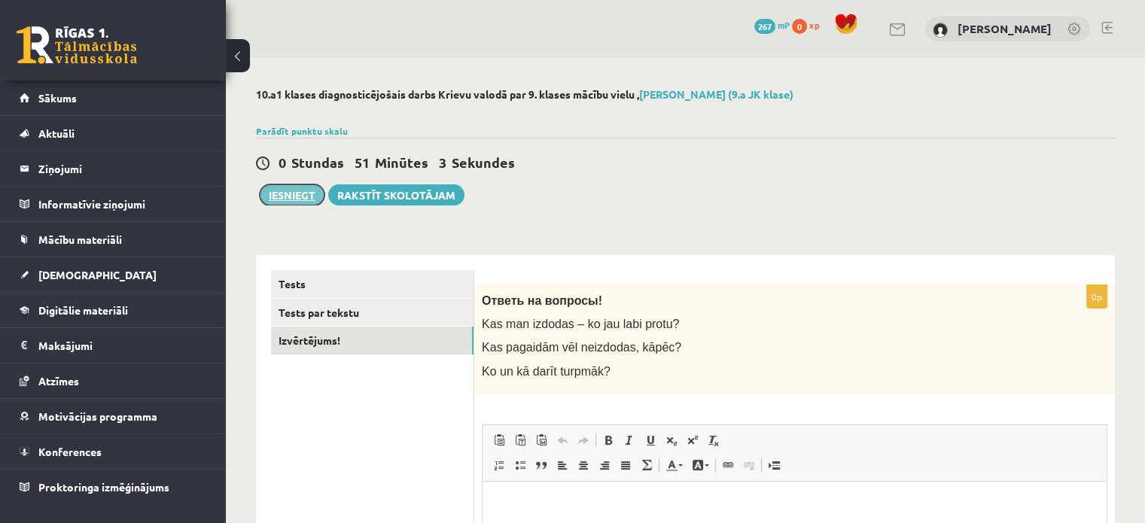
click at [312, 184] on button "Iesniegt" at bounding box center [292, 194] width 65 height 21
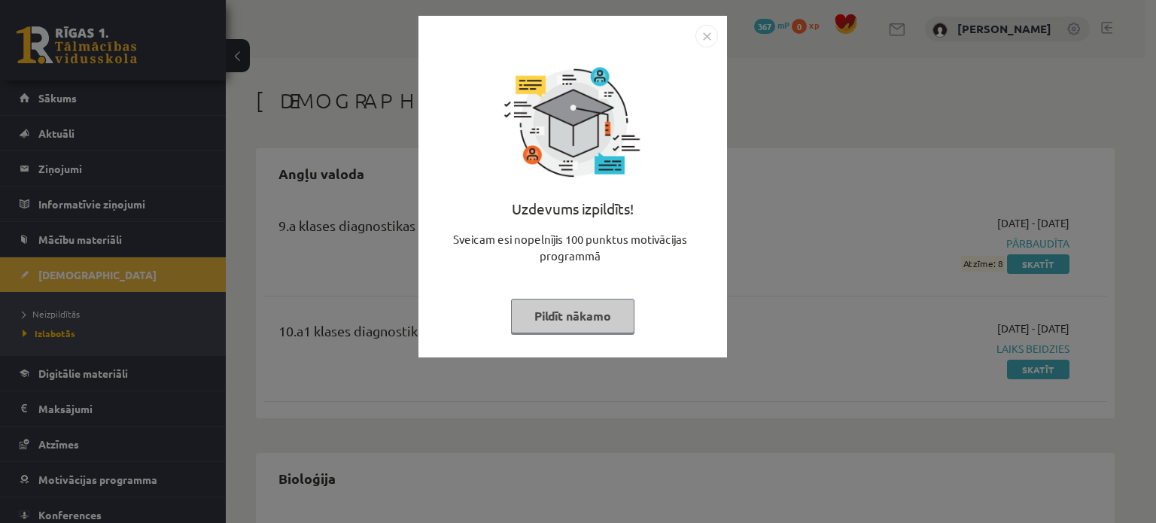
click at [608, 312] on button "Pildīt nākamo" at bounding box center [572, 316] width 123 height 35
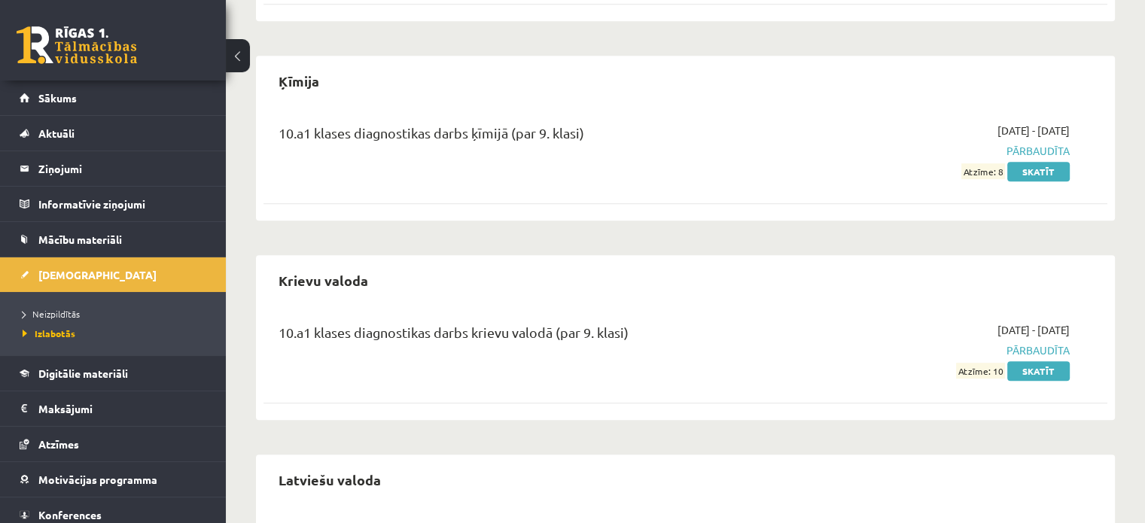
scroll to position [903, 0]
click at [1042, 363] on link "Skatīt" at bounding box center [1038, 370] width 62 height 20
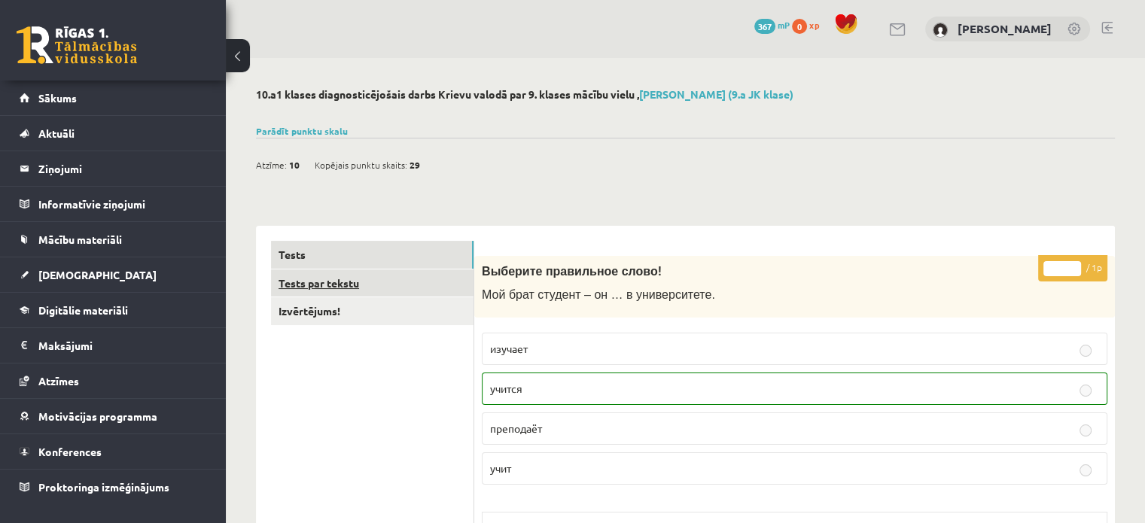
click at [373, 279] on link "Tests par tekstu" at bounding box center [372, 284] width 203 height 28
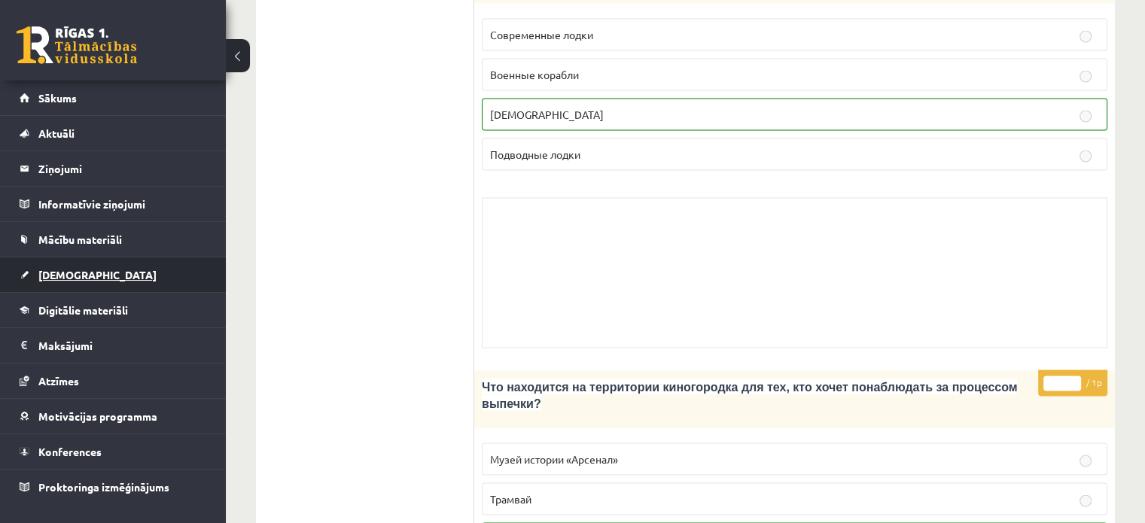
scroll to position [2847, 0]
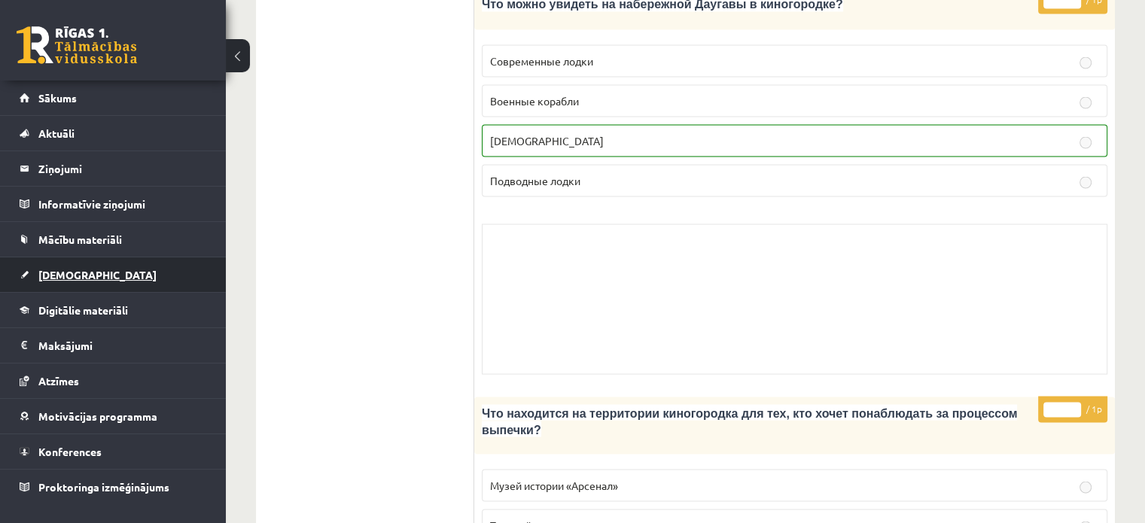
click at [89, 273] on link "[DEMOGRAPHIC_DATA]" at bounding box center [113, 274] width 187 height 35
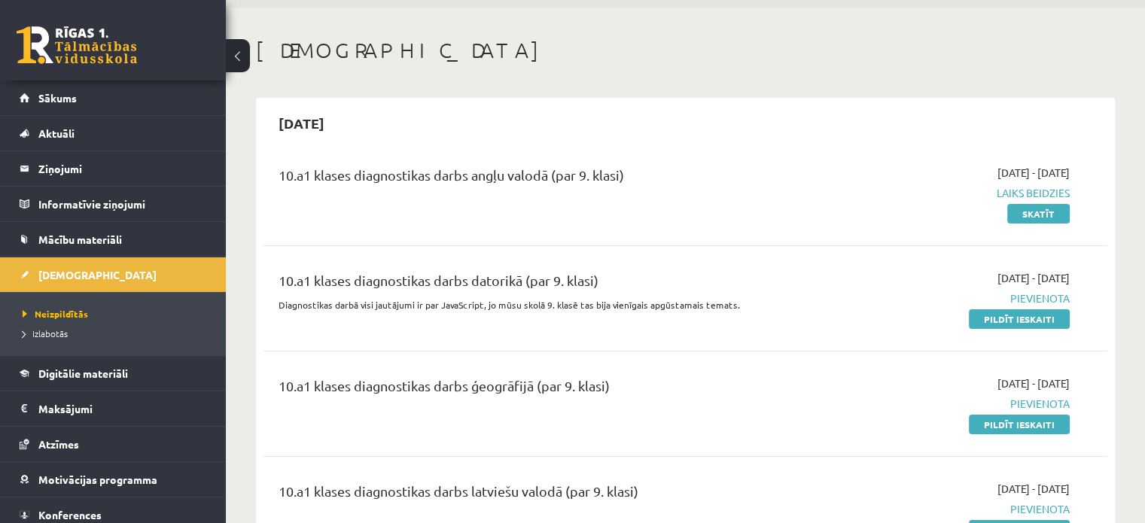
scroll to position [75, 0]
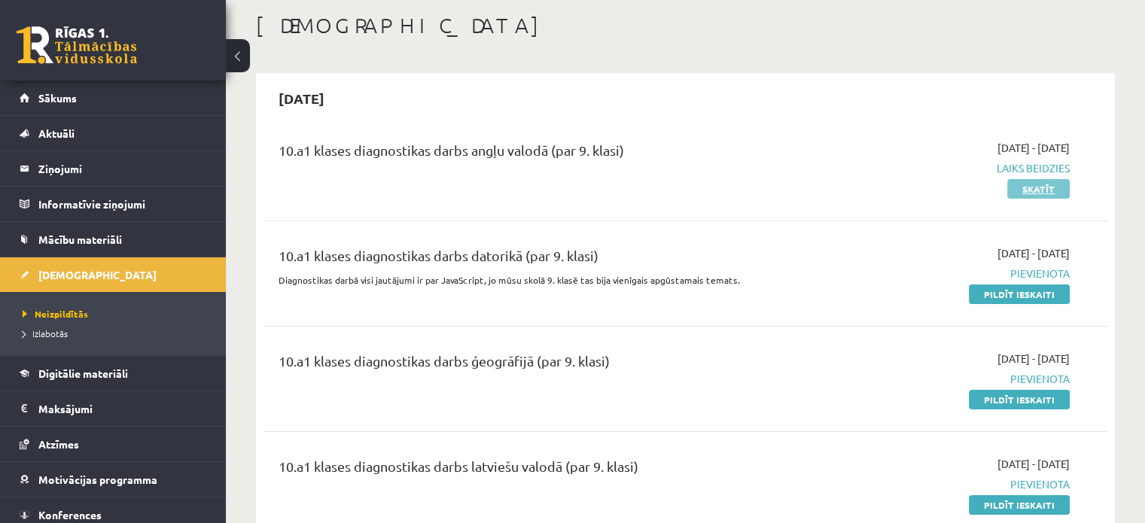
click at [1064, 183] on link "Skatīt" at bounding box center [1038, 189] width 62 height 20
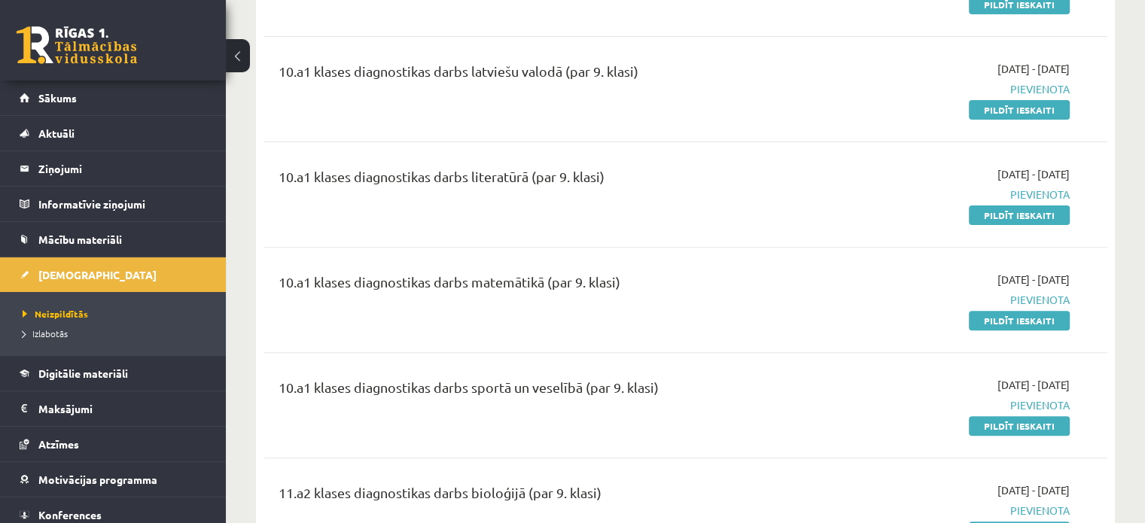
scroll to position [527, 0]
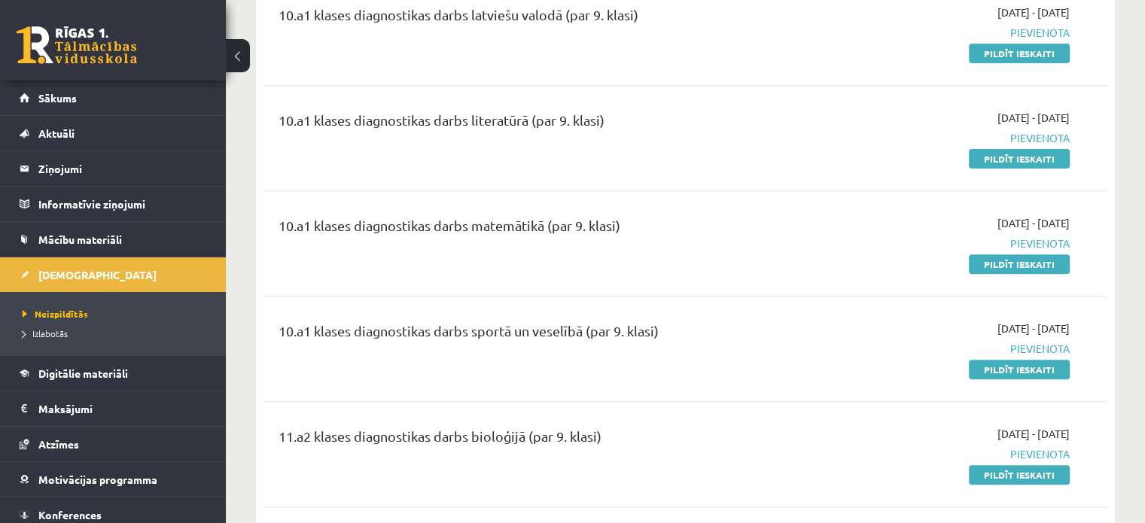
drag, startPoint x: 1024, startPoint y: 370, endPoint x: 638, endPoint y: 51, distance: 500.4
click at [1024, 370] on link "Pildīt ieskaiti" at bounding box center [1019, 370] width 101 height 20
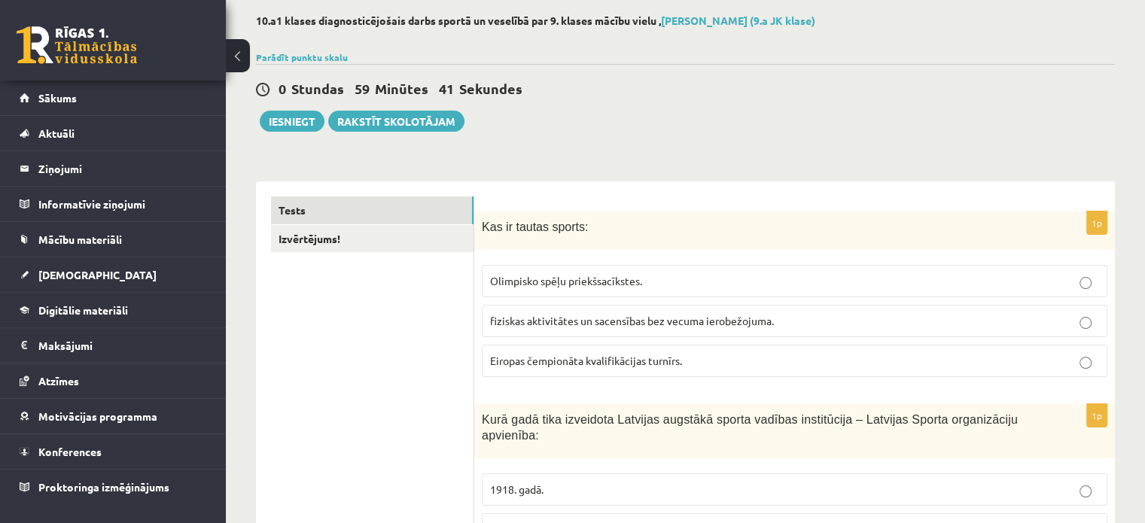
scroll to position [151, 0]
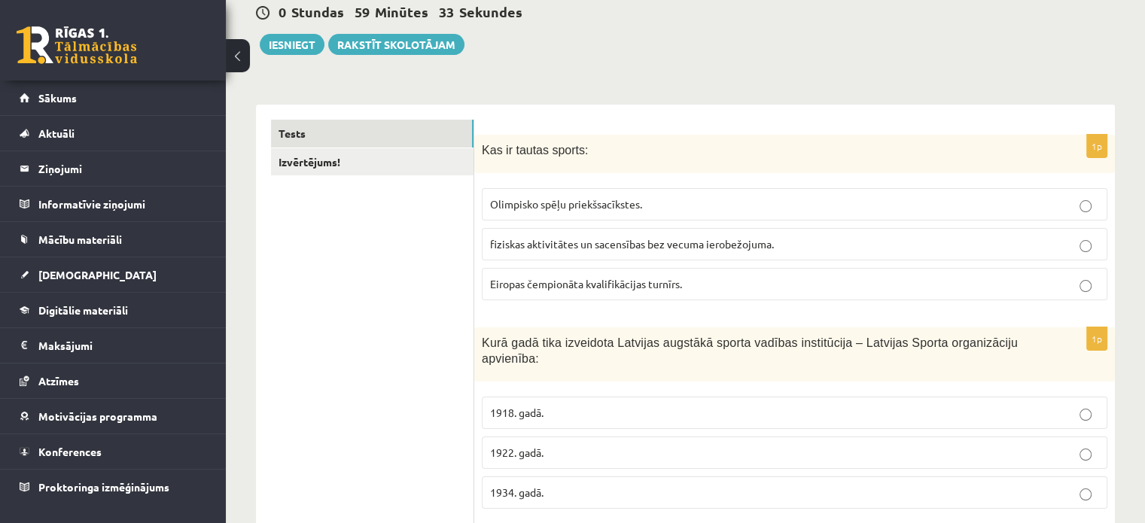
click at [717, 242] on span "fiziskas aktivitātes un sacensības bez vecuma ierobežojuma." at bounding box center [632, 244] width 284 height 14
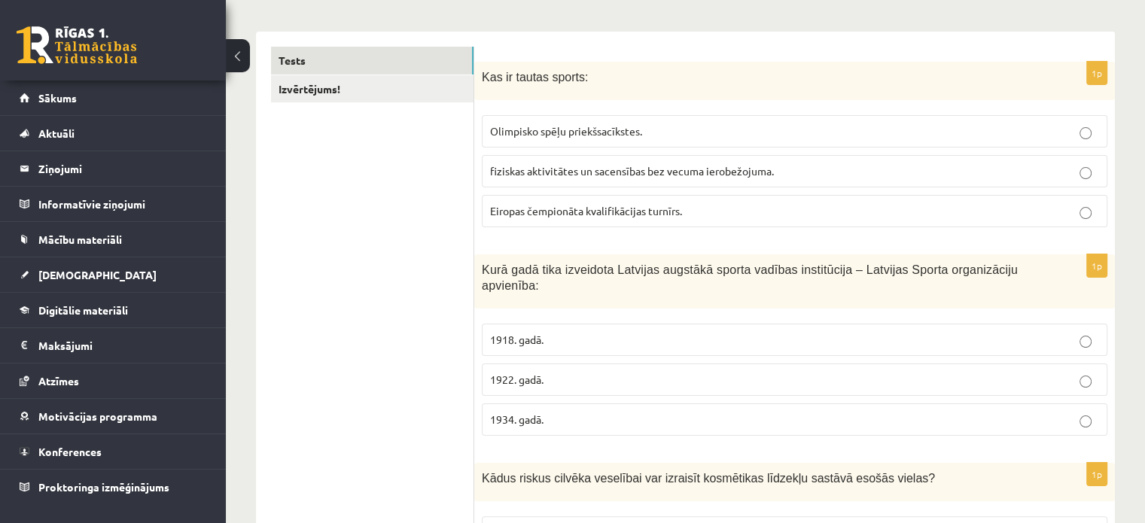
scroll to position [301, 0]
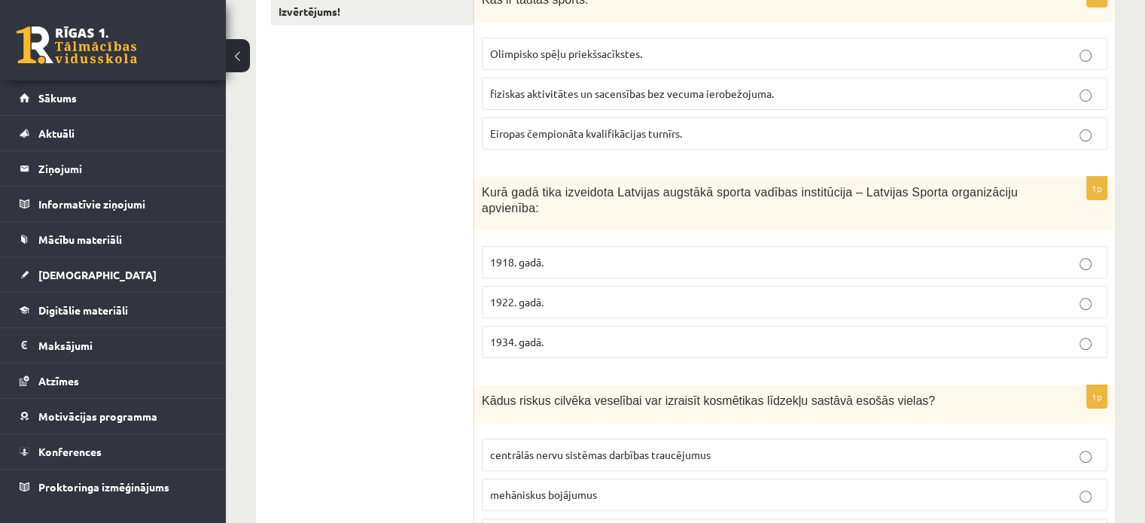
click at [906, 294] on p "1922. gadā." at bounding box center [794, 302] width 609 height 16
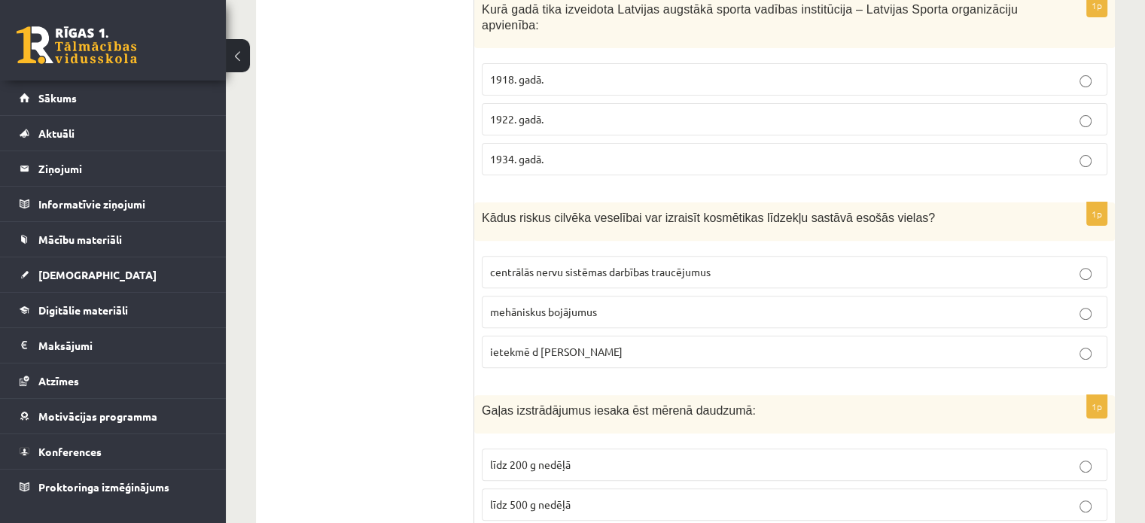
scroll to position [527, 0]
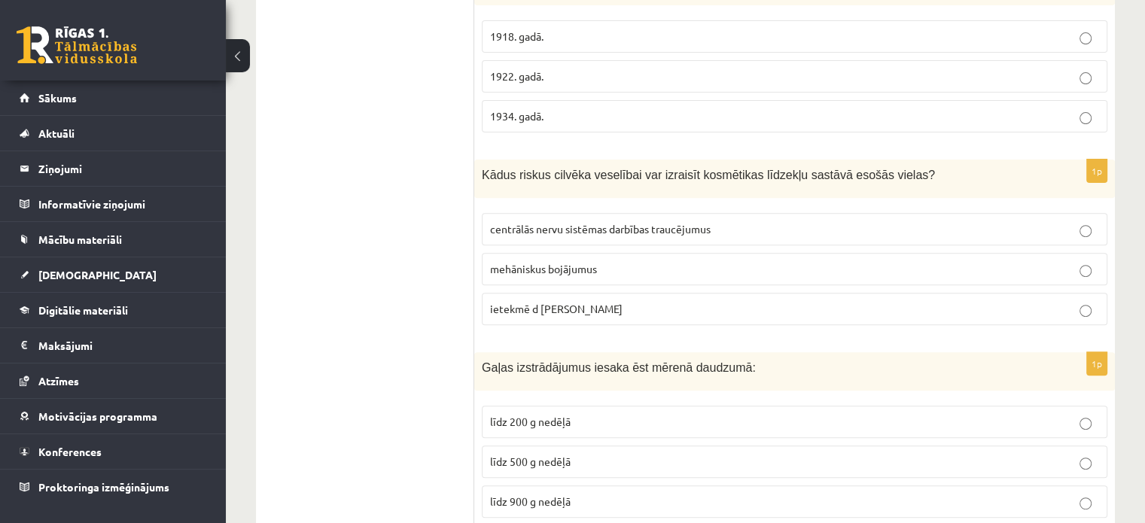
click at [679, 301] on p "ietekmē d [PERSON_NAME]" at bounding box center [794, 309] width 609 height 16
click at [729, 253] on label "mehāniskus bojājumus" at bounding box center [795, 269] width 626 height 32
click at [744, 221] on p "centrālās nervu sistēmas darbības traucējumus" at bounding box center [794, 229] width 609 height 16
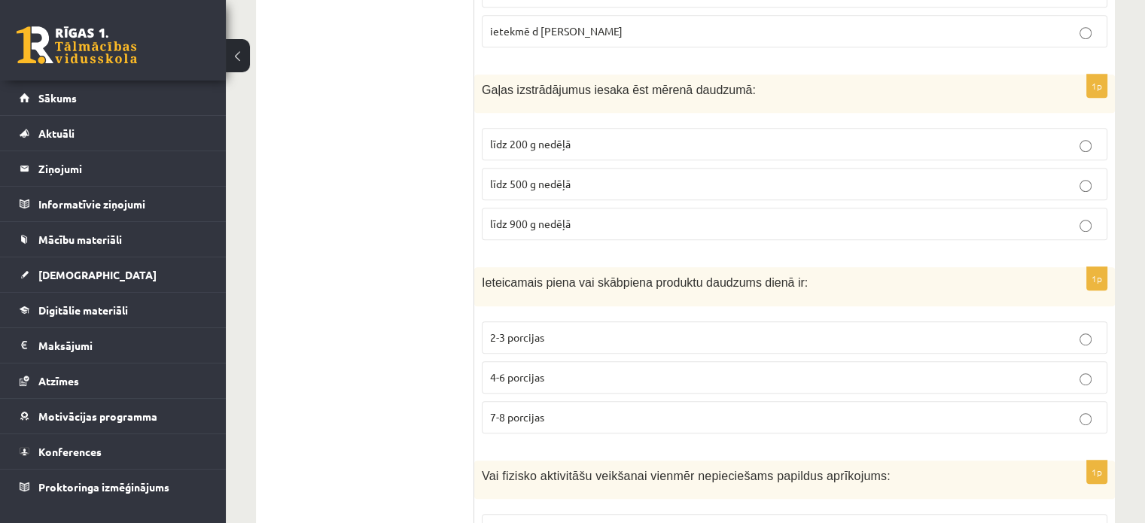
scroll to position [828, 0]
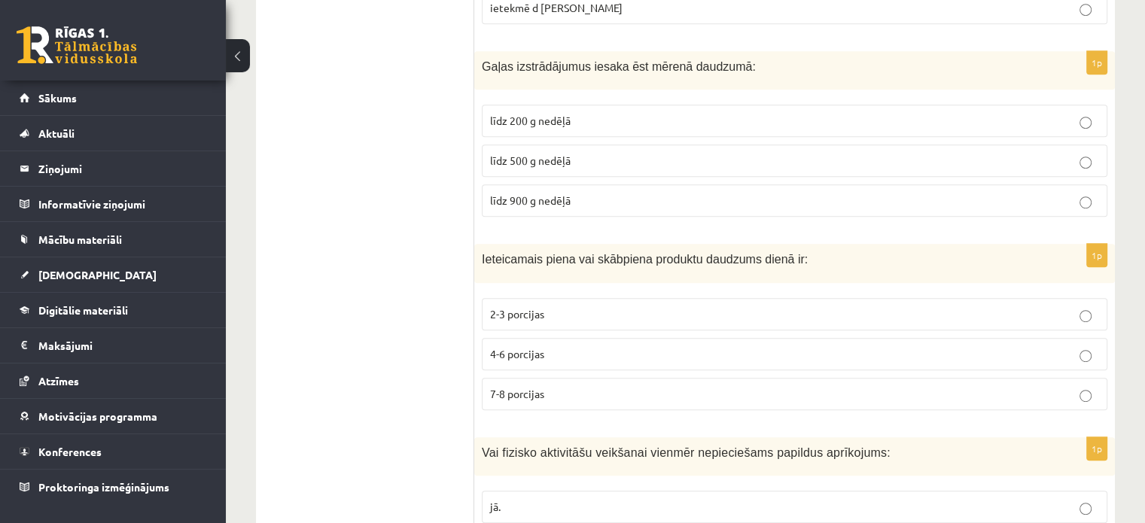
click at [598, 113] on p "līdz 200 g nedēļā" at bounding box center [794, 121] width 609 height 16
click at [574, 306] on p "2-3 porcijas" at bounding box center [794, 314] width 609 height 16
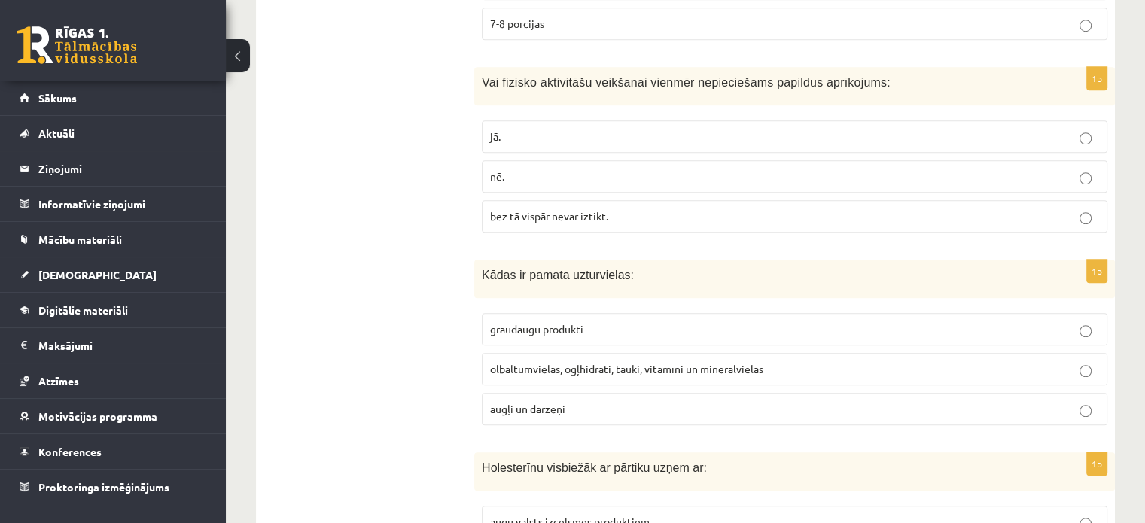
scroll to position [1204, 0]
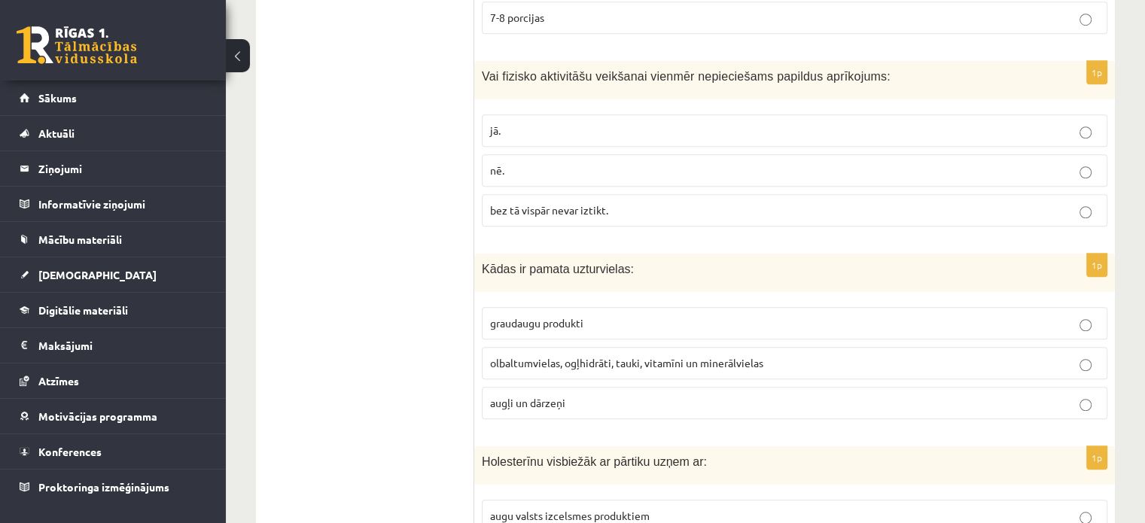
click at [584, 163] on p "nē." at bounding box center [794, 171] width 609 height 16
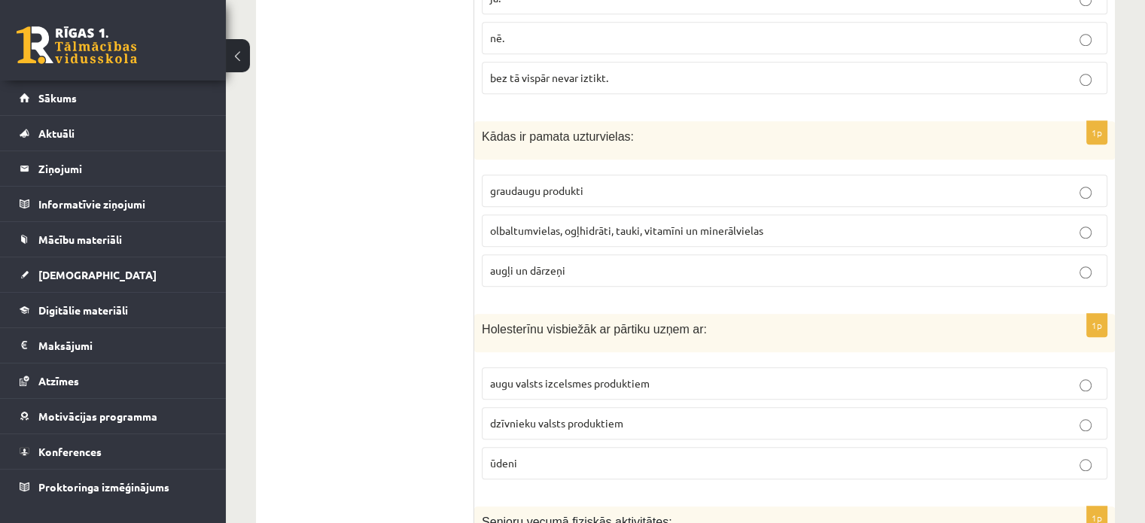
scroll to position [1355, 0]
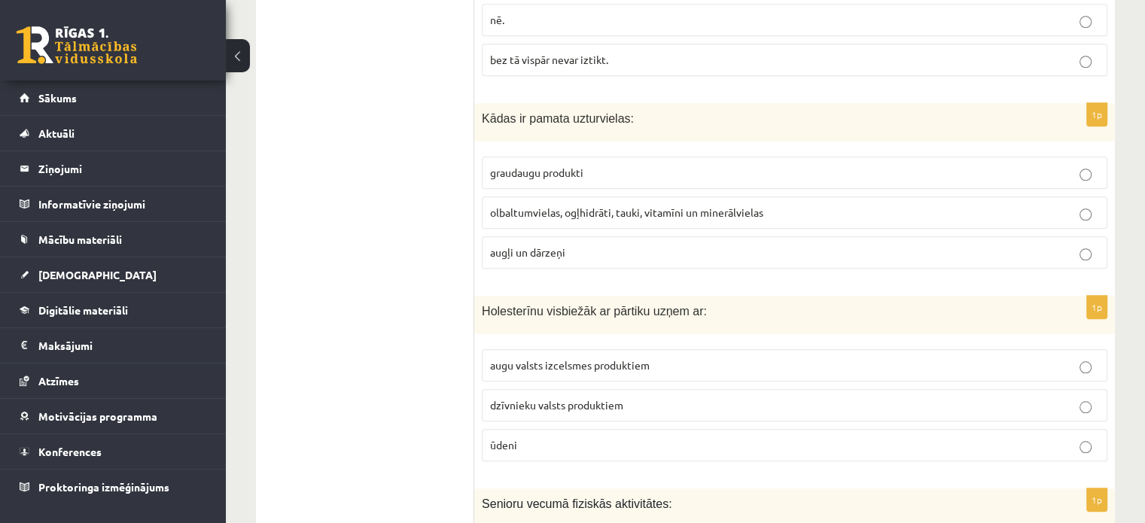
click at [714, 206] on span "olbaltumvielas, ogļhidrāti, tauki, vitamīni un minerālvielas" at bounding box center [626, 213] width 273 height 14
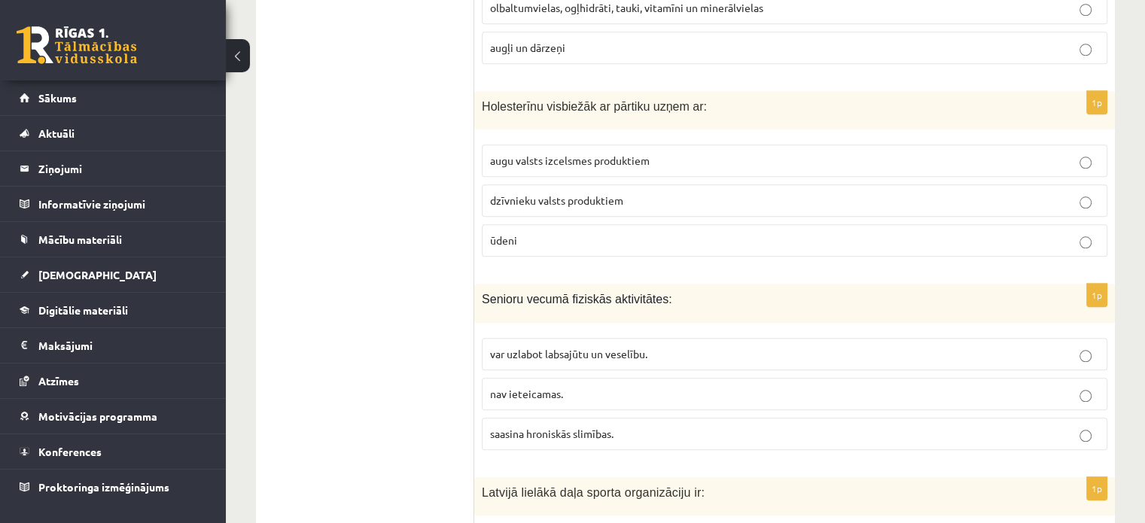
scroll to position [1581, 0]
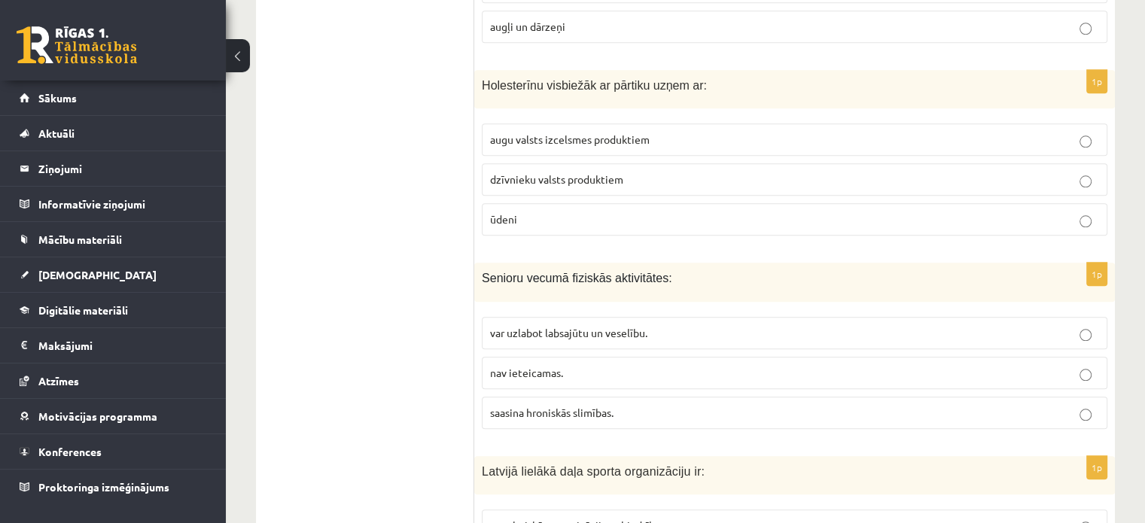
click at [614, 172] on span "dzīvnieku valsts produktiem" at bounding box center [556, 179] width 133 height 14
click at [644, 326] on span "var uzlabot labsajūtu un veselību." at bounding box center [568, 333] width 157 height 14
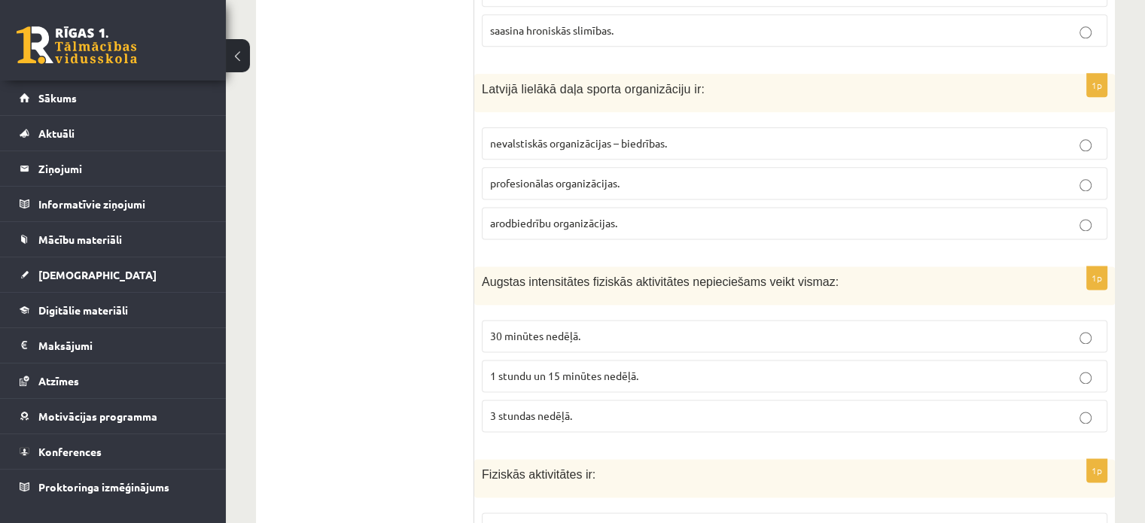
scroll to position [1957, 0]
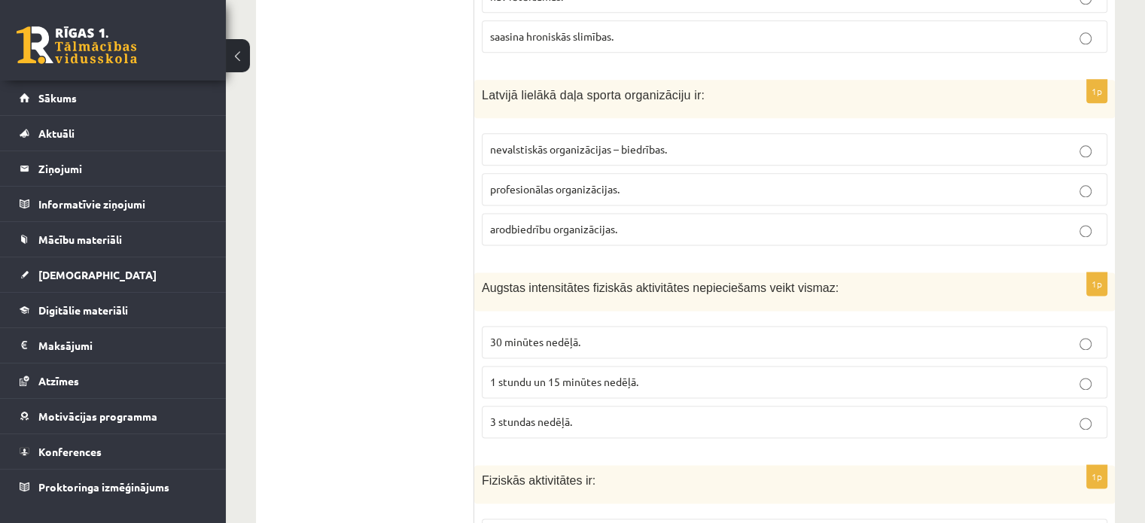
click at [680, 142] on p "nevalstiskās organizācijas – biedrības." at bounding box center [794, 150] width 609 height 16
click at [665, 374] on p "1 stundu un 15 minūtes nedēļā." at bounding box center [794, 382] width 609 height 16
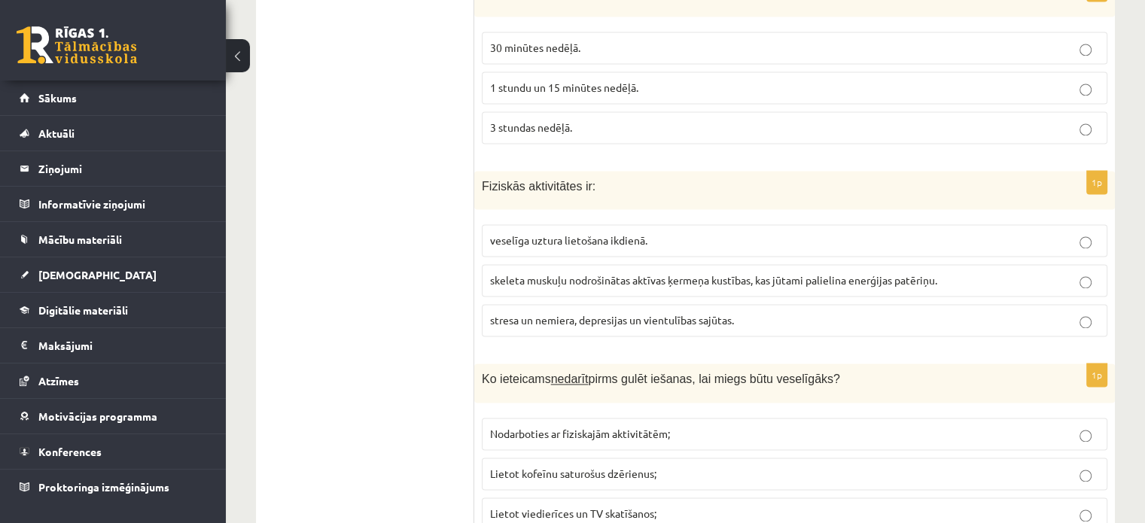
scroll to position [2334, 0]
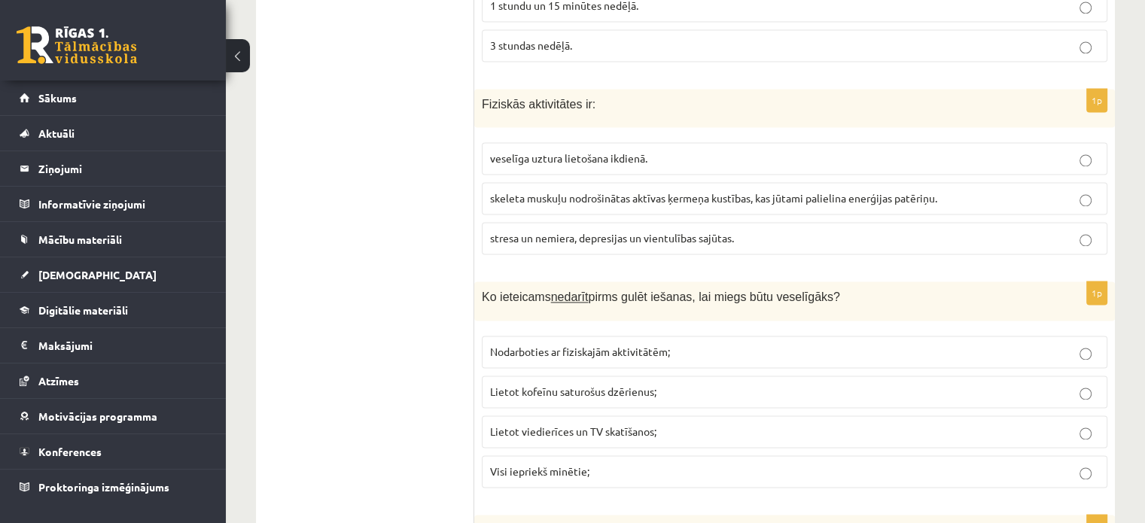
click at [660, 222] on label "stresa un nemiera, depresijas un vientulības sajūtas." at bounding box center [795, 238] width 626 height 32
click at [705, 182] on label "skeleta muskuļu nodrošinātas aktīvas ķermeņa kustības, kas jūtami palielina ene…" at bounding box center [795, 198] width 626 height 32
click at [672, 151] on p "veselīga uztura lietošana ikdienā." at bounding box center [794, 159] width 609 height 16
click at [738, 182] on label "skeleta muskuļu nodrošinātas aktīvas ķermeņa kustības, kas jūtami palielina ene…" at bounding box center [795, 198] width 626 height 32
click at [598, 464] on p "Visi iepriekš minētie;" at bounding box center [794, 472] width 609 height 16
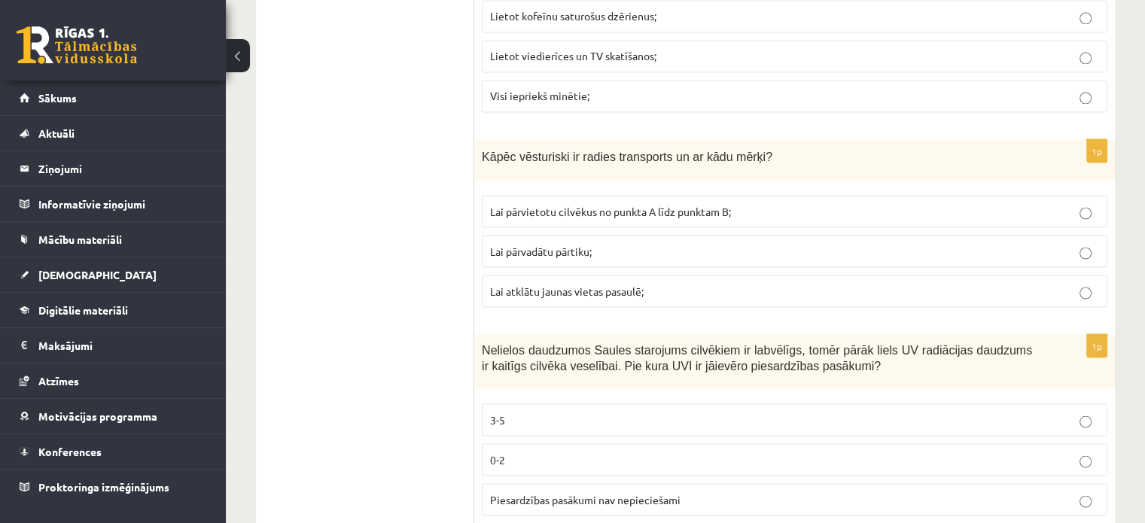
scroll to position [2710, 0]
click at [1096, 203] on p "Lai pārvietotu cilvēkus no punkta A līdz punktam B;" at bounding box center [794, 211] width 609 height 16
click at [1090, 234] on label "Lai pārvadātu pārtiku;" at bounding box center [795, 250] width 626 height 32
click at [1087, 236] on label "Lai pārvadātu pārtiku;" at bounding box center [795, 250] width 626 height 32
click at [829, 274] on label "Lai atklātu jaunas vietas pasaulē;" at bounding box center [795, 290] width 626 height 32
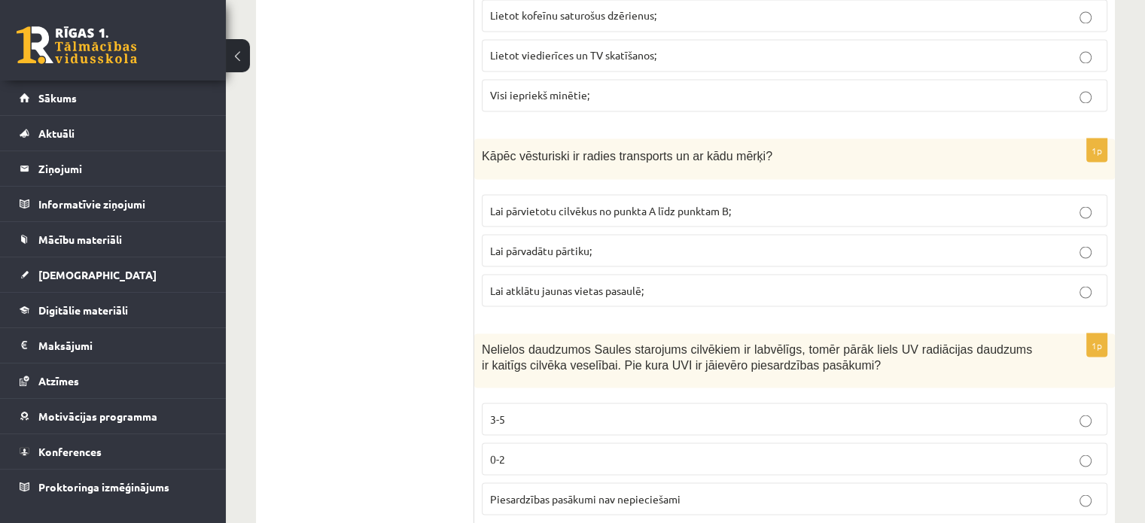
click at [845, 194] on label "Lai pārvietotu cilvēkus no punkta A līdz punktam B;" at bounding box center [795, 210] width 626 height 32
click at [679, 411] on p "3-5" at bounding box center [794, 419] width 609 height 16
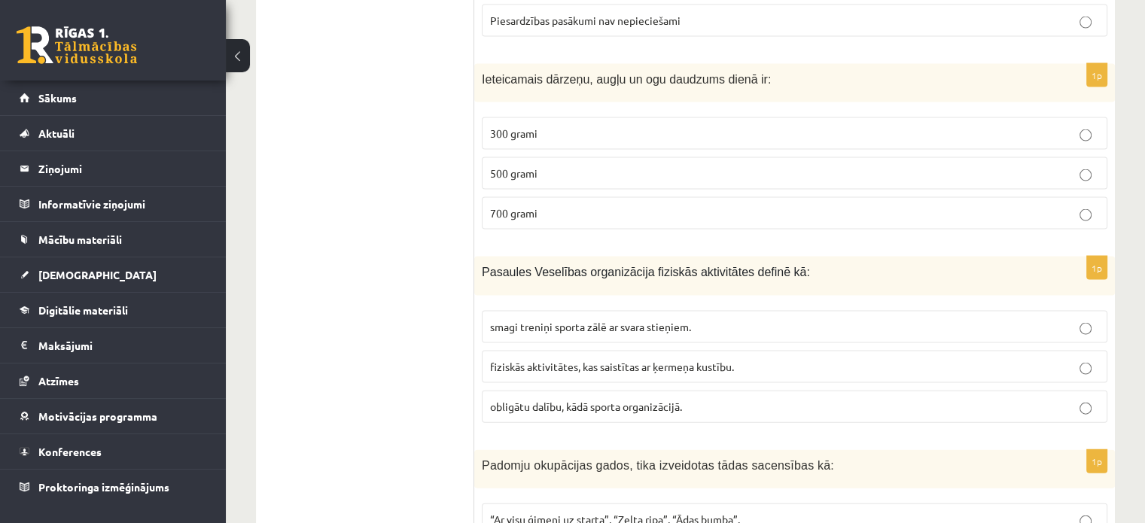
scroll to position [3162, 0]
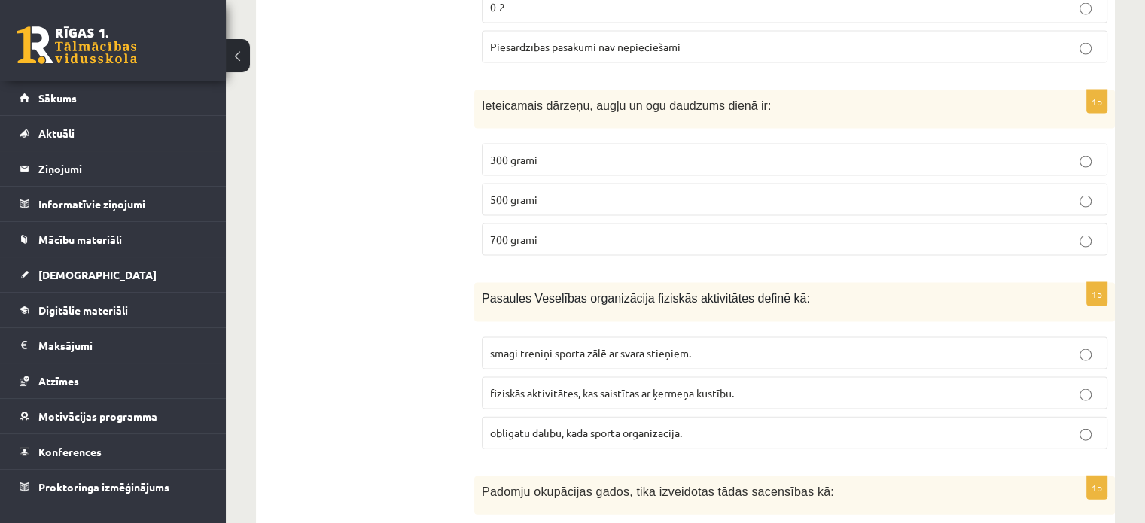
click at [792, 184] on label "500 grami" at bounding box center [795, 200] width 626 height 32
click at [816, 377] on label "fiziskās aktivitātes, kas saistītas ar ķermeņa kustību." at bounding box center [795, 393] width 626 height 32
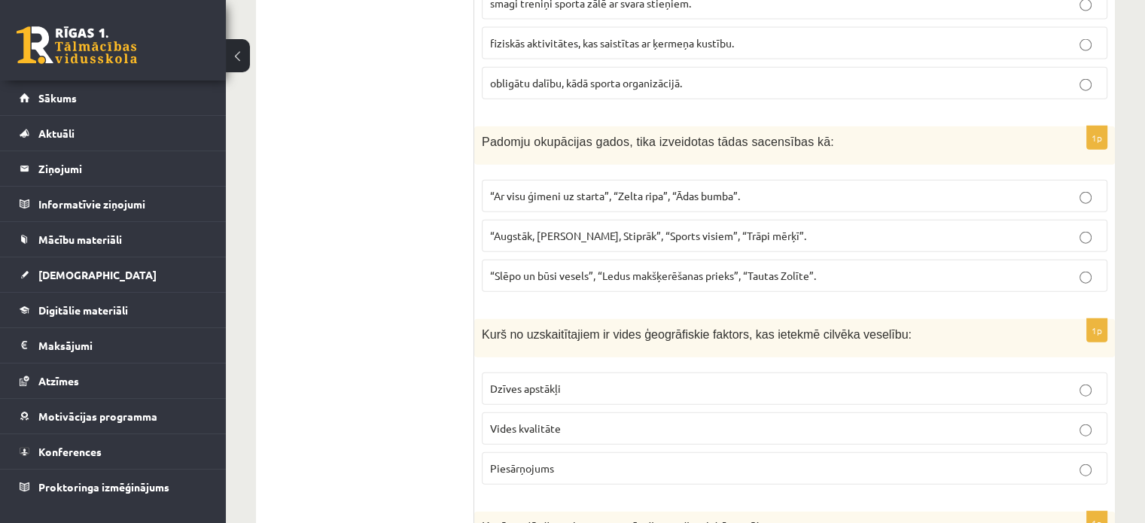
scroll to position [3538, 0]
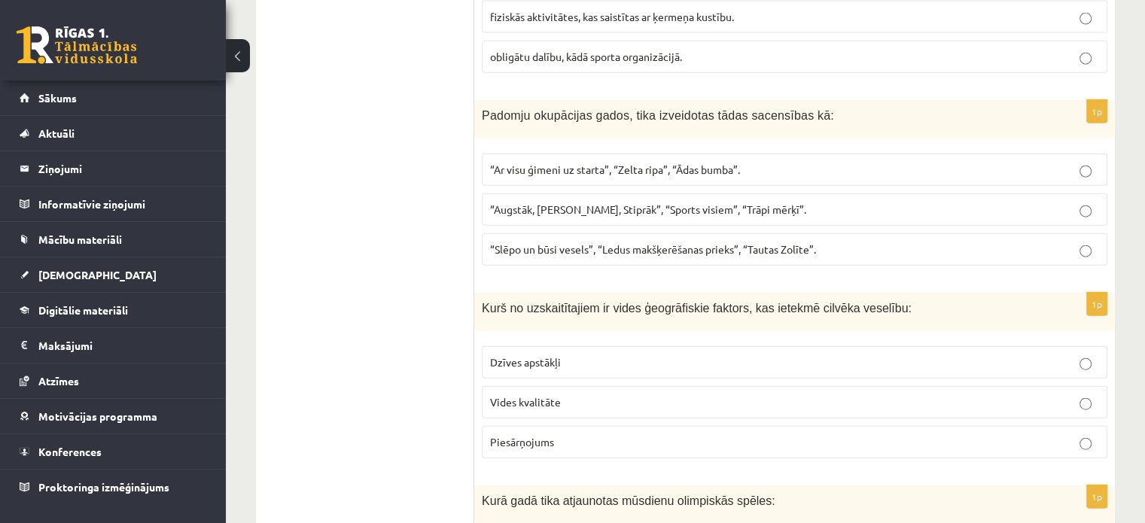
drag, startPoint x: 650, startPoint y: 136, endPoint x: 672, endPoint y: 163, distance: 35.9
click at [650, 163] on span "“Ar visu ģimeni uz starta”, “Zelta ripa”, “Ādas bumba”." at bounding box center [615, 170] width 250 height 14
click at [687, 193] on label "“Augstāk, Tālāk, Stiprāk”, “Sports visiem”, “Trāpi mērķī”." at bounding box center [795, 209] width 626 height 32
click at [702, 242] on span "“Slēpo un būsi vesels”, “Ledus makšķerēšanas prieks”, “Tautas Zolīte”." at bounding box center [653, 249] width 326 height 14
click at [682, 154] on label "“Ar visu ģimeni uz starta”, “Zelta ripa”, “Ādas bumba”." at bounding box center [795, 170] width 626 height 32
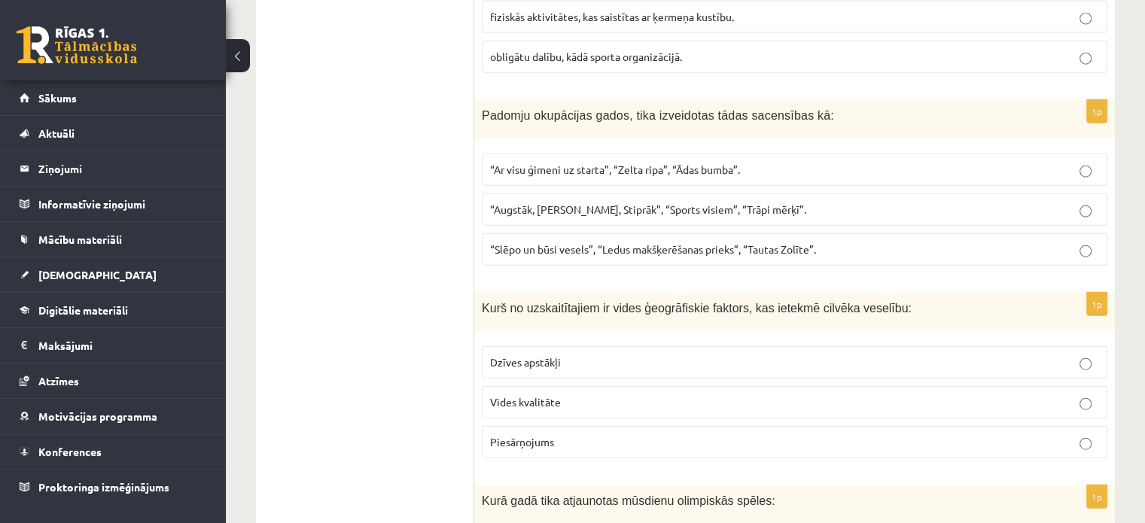
click at [527, 203] on span "“Augstāk, Tālāk, Stiprāk”, “Sports visiem”, “Trāpi mērķī”." at bounding box center [648, 210] width 316 height 14
click at [702, 394] on p "Vides kvalitāte" at bounding box center [794, 402] width 609 height 16
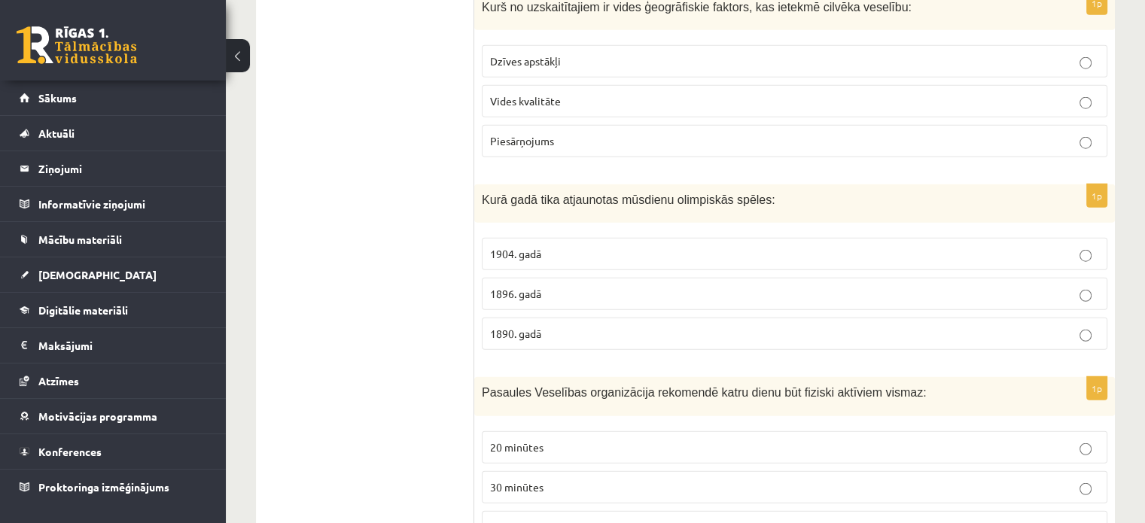
scroll to position [3990, 0]
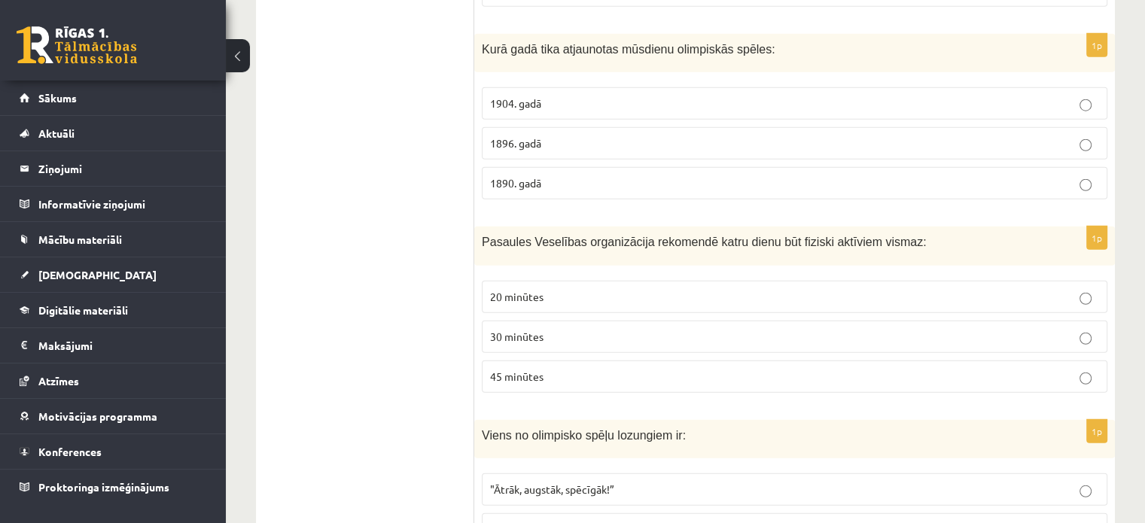
click at [647, 136] on p "1896. gadā" at bounding box center [794, 144] width 609 height 16
click at [735, 321] on label "30 minūtes" at bounding box center [795, 337] width 626 height 32
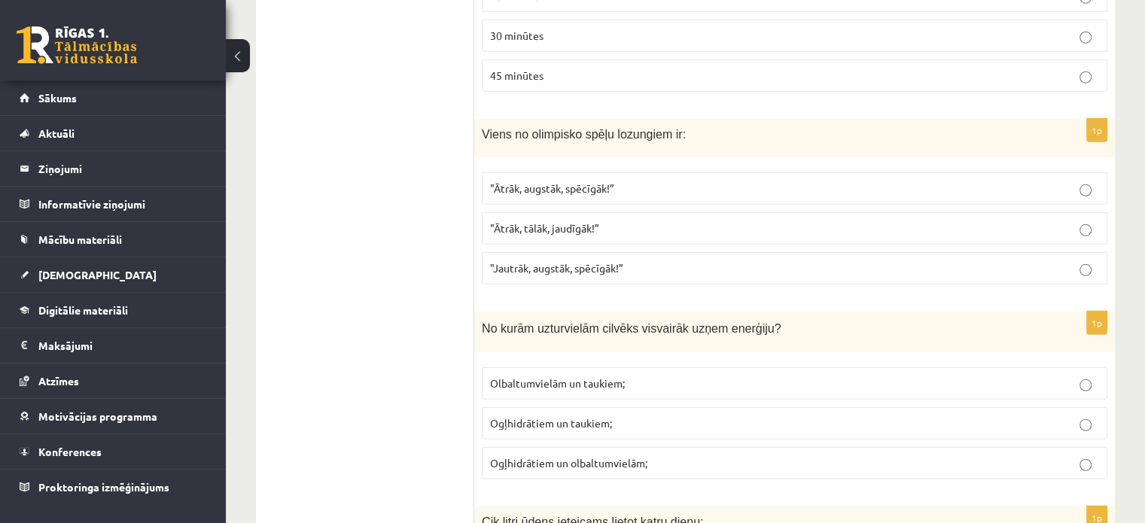
scroll to position [4366, 0]
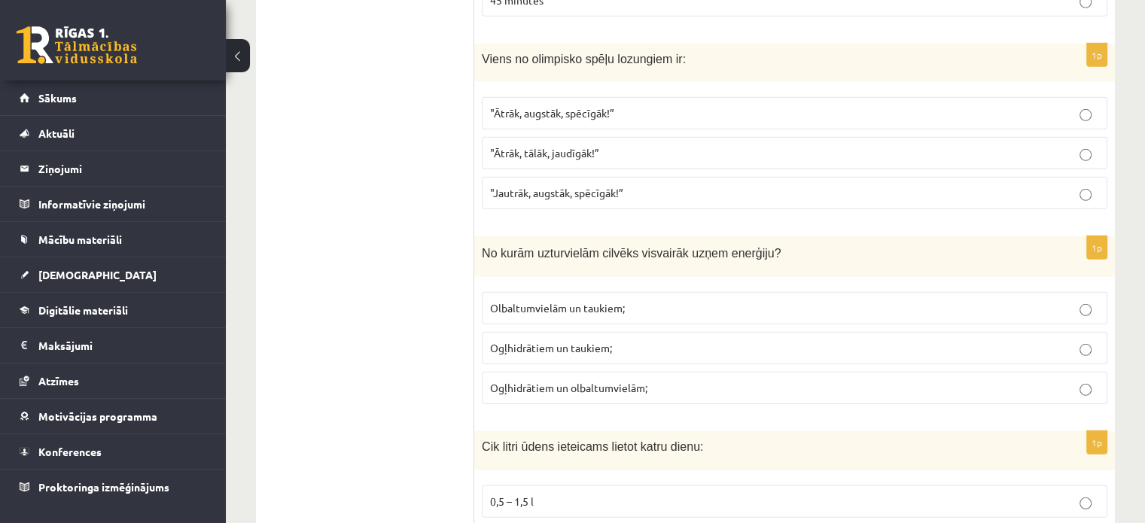
click at [523, 106] on span ""Ātrāk, augstāk, spēcīgāk!”" at bounding box center [552, 113] width 124 height 14
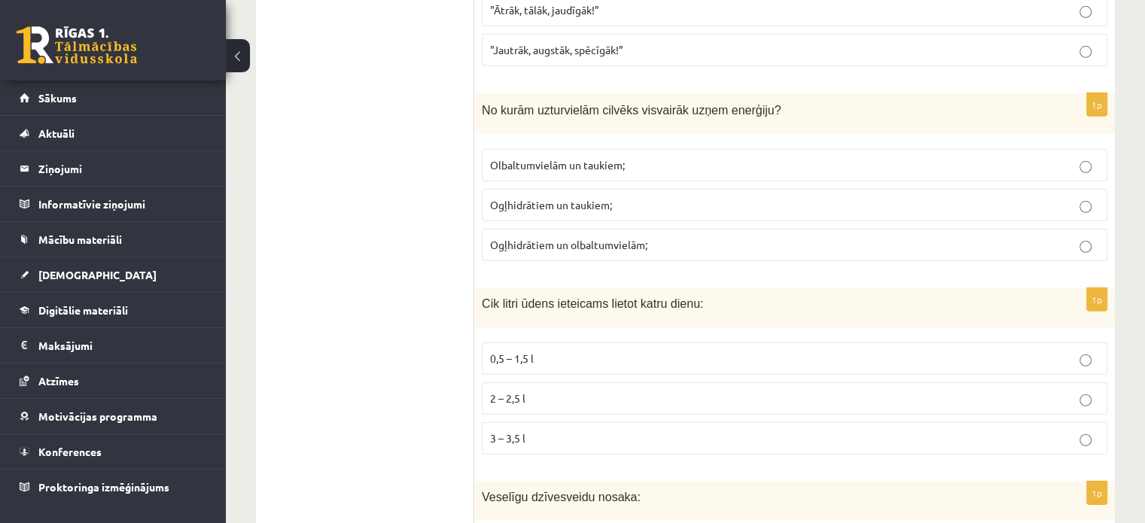
scroll to position [4517, 0]
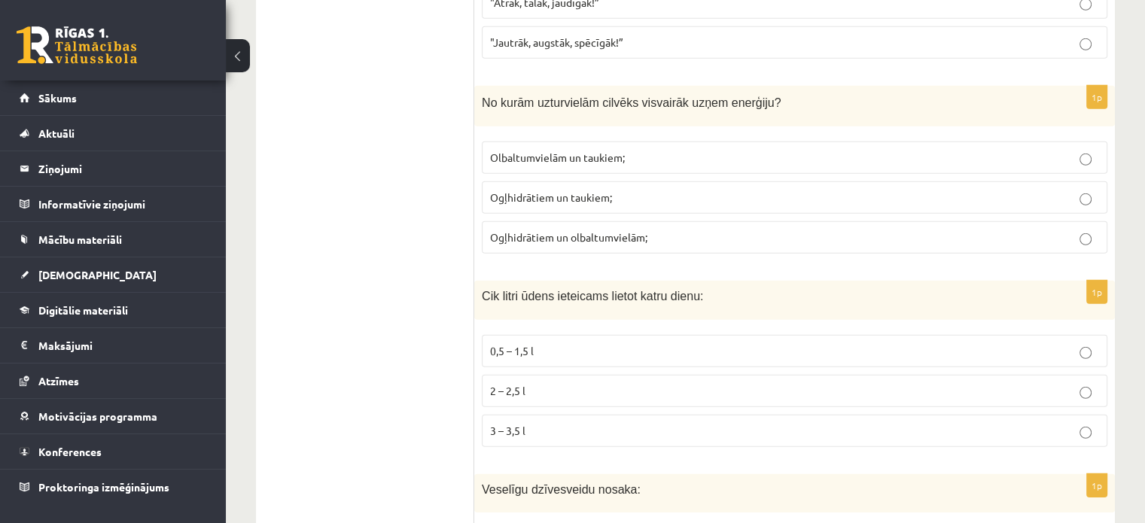
click at [645, 190] on p "Ogļhidrātiem un taukiem;" at bounding box center [794, 198] width 609 height 16
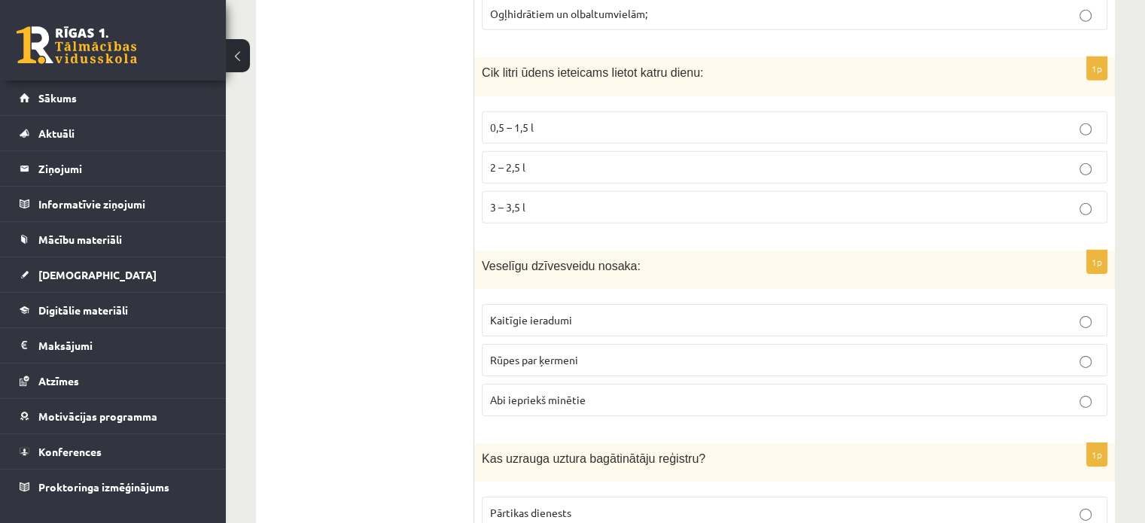
scroll to position [4743, 0]
click at [655, 149] on label "2 – 2,5 l" at bounding box center [795, 165] width 626 height 32
click at [638, 350] on p "Rūpes par ķermeni" at bounding box center [794, 358] width 609 height 16
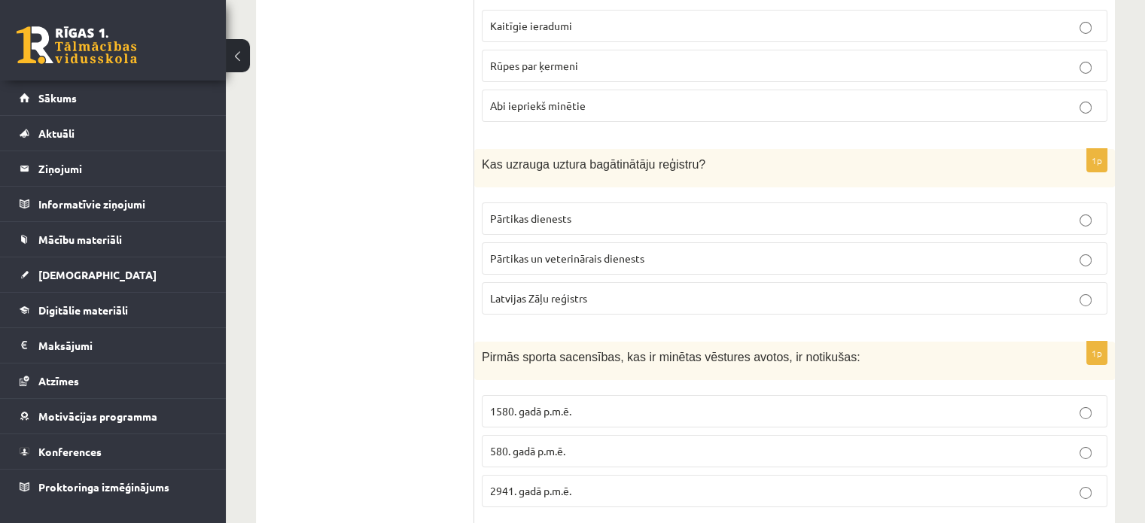
scroll to position [5119, 0]
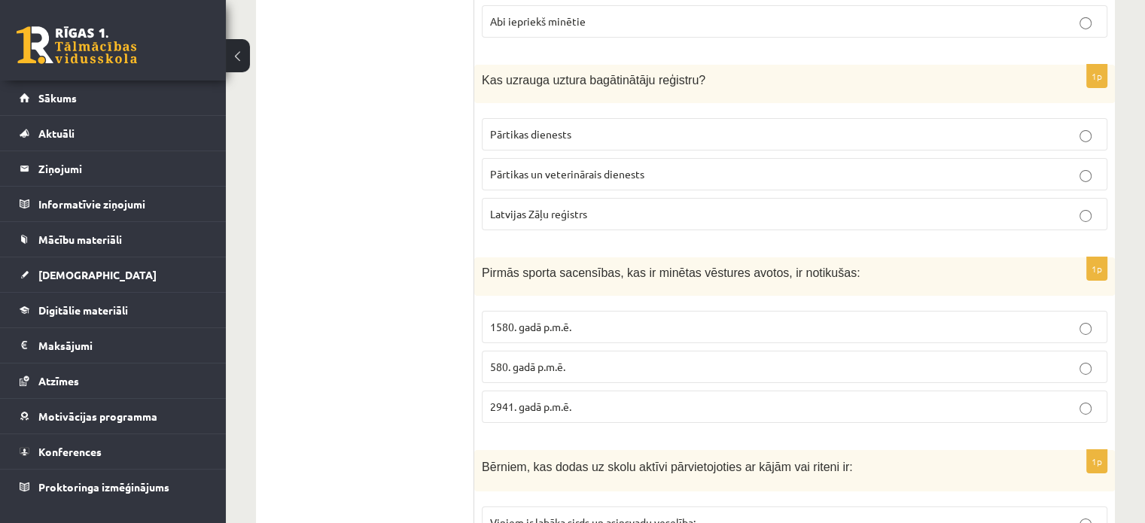
click at [724, 166] on p "Pārtikas un veterinārais dienests" at bounding box center [794, 174] width 609 height 16
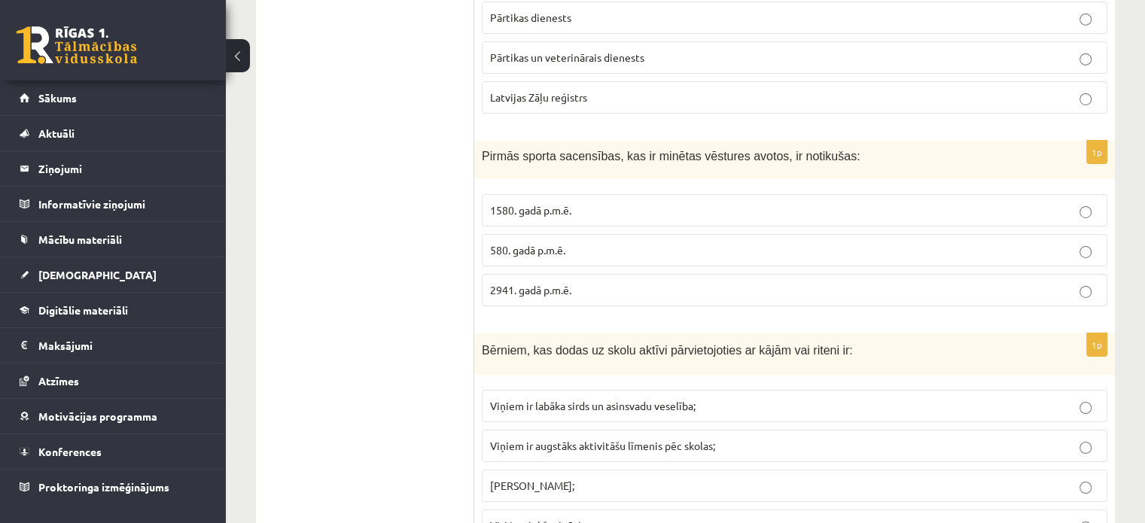
scroll to position [5270, 0]
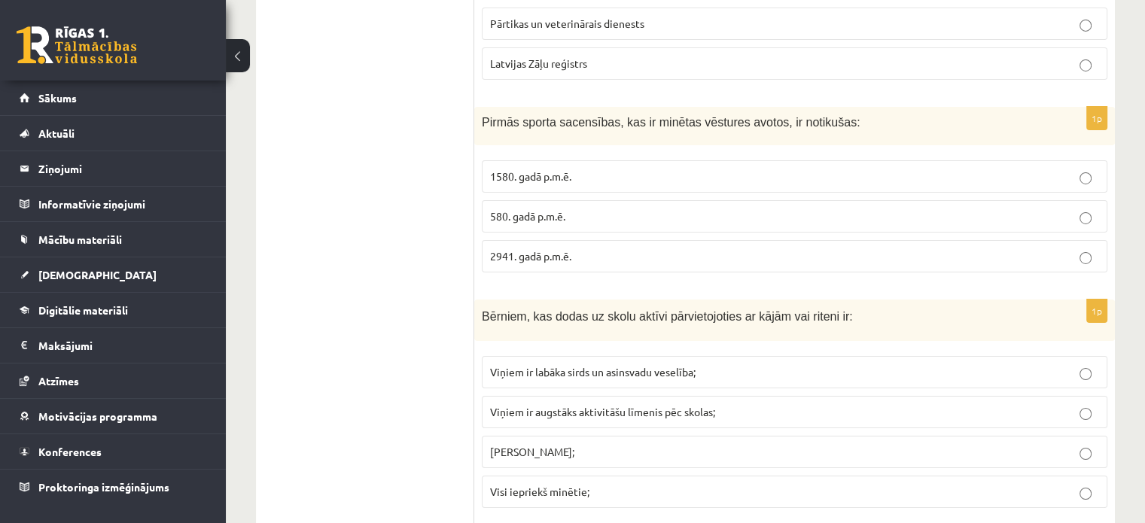
click at [693, 240] on label "2941. gadā p.m.ē." at bounding box center [795, 256] width 626 height 32
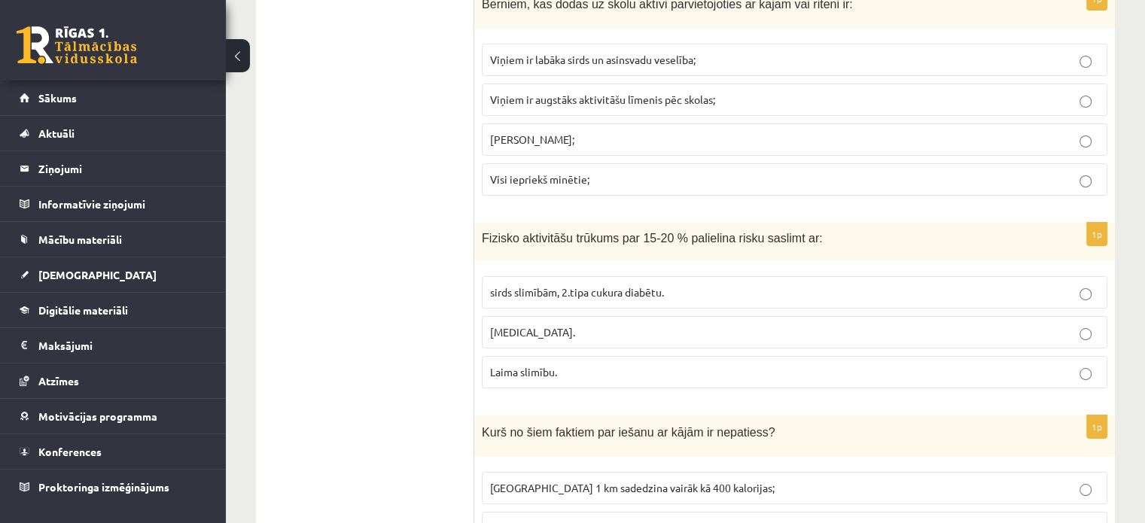
scroll to position [5504, 0]
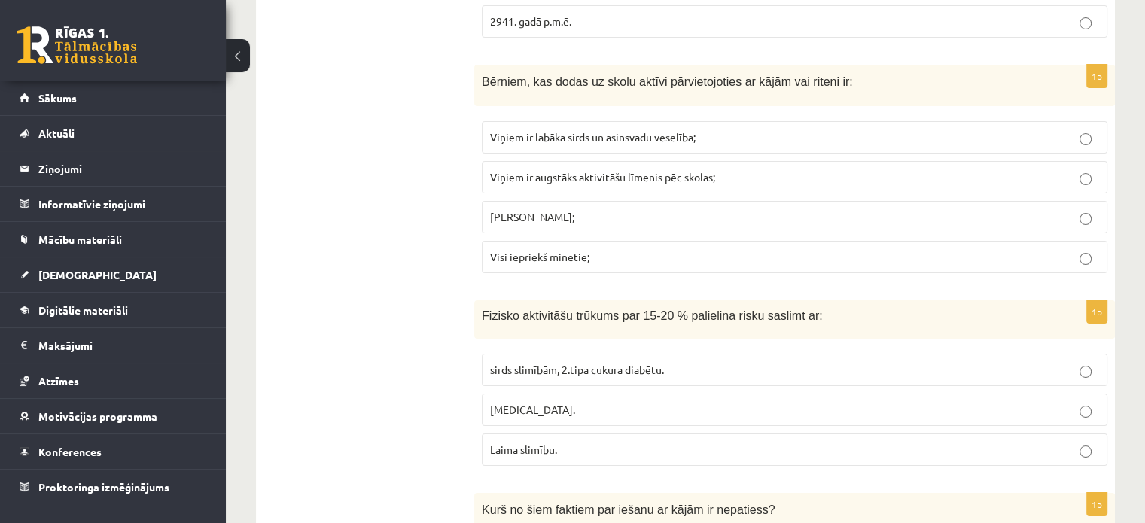
click at [626, 249] on p "Visi iepriekš minētie;" at bounding box center [794, 257] width 609 height 16
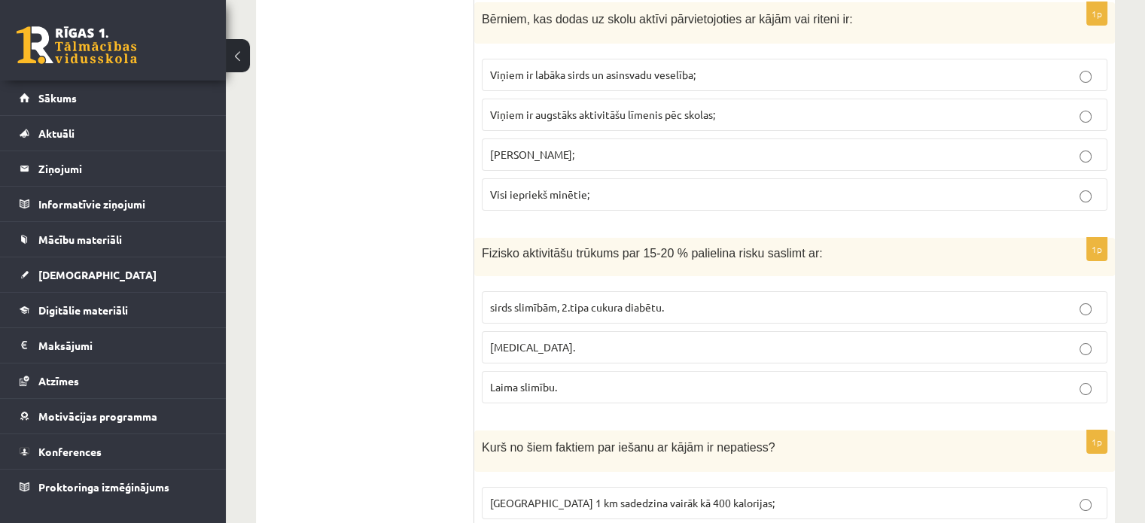
scroll to position [5655, 0]
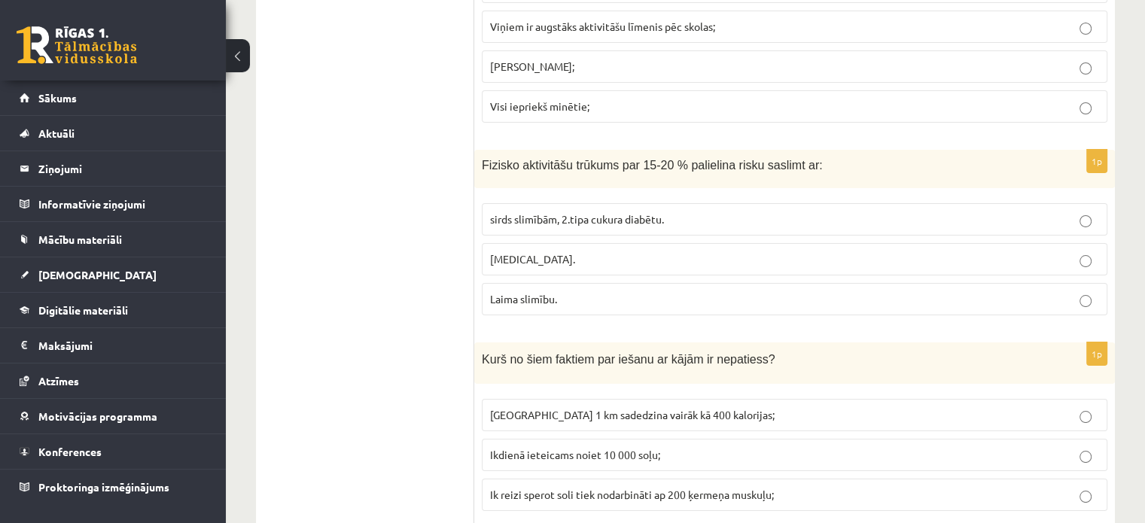
click at [692, 212] on p "sirds slimībām, 2.tipa cukura diabētu." at bounding box center [794, 220] width 609 height 16
click at [699, 408] on span "Noiets 1 km sadedzina vairāk kā 400 kalorijas;" at bounding box center [632, 415] width 285 height 14
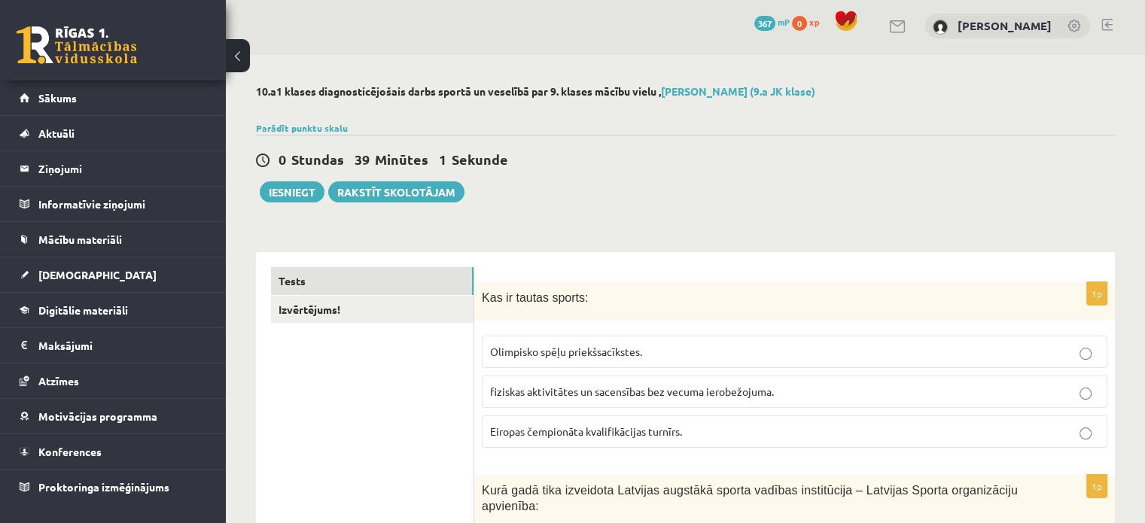
scroll to position [0, 0]
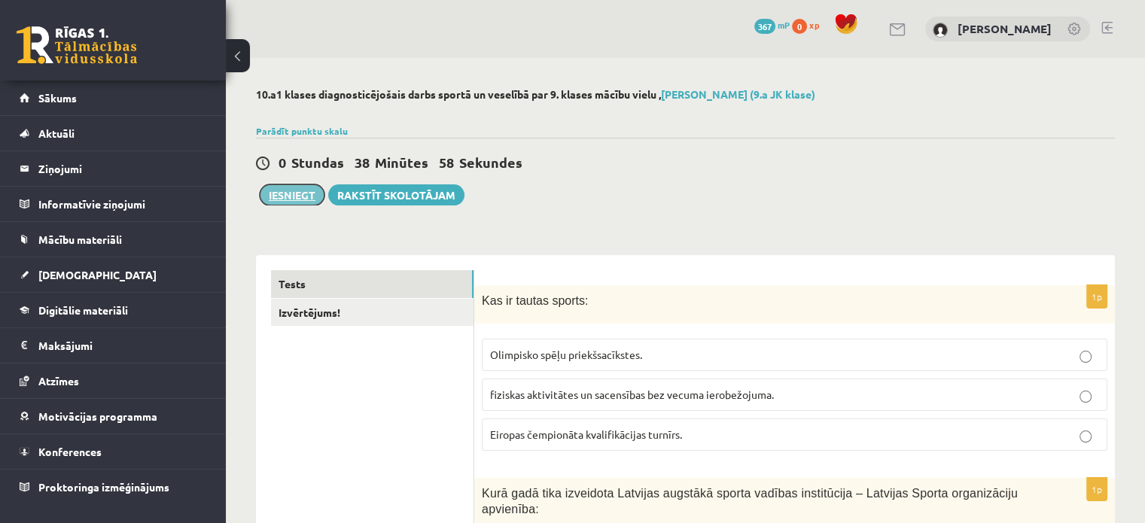
click at [294, 192] on button "Iesniegt" at bounding box center [292, 194] width 65 height 21
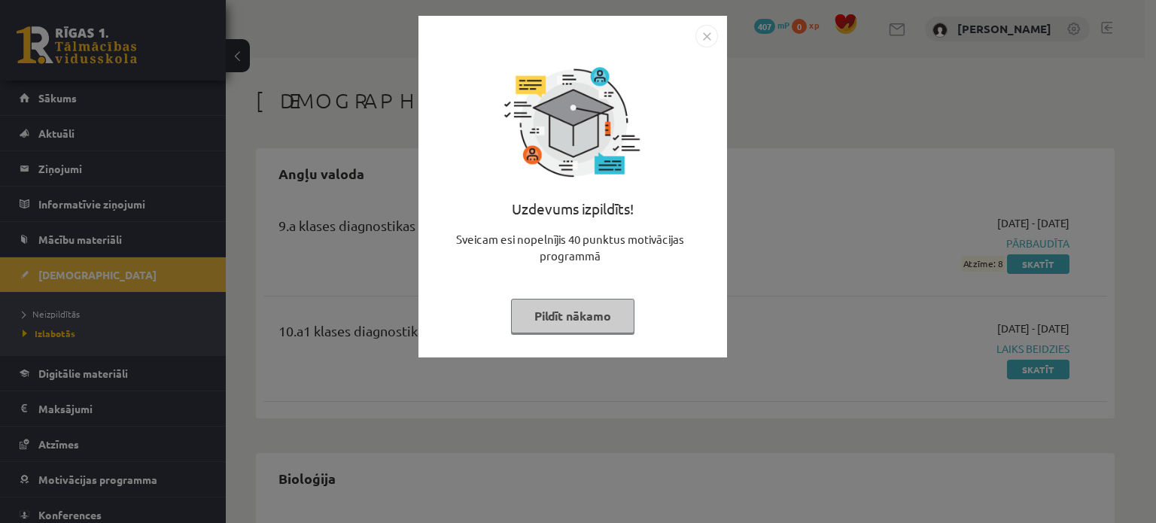
click at [620, 308] on button "Pildīt nākamo" at bounding box center [572, 316] width 123 height 35
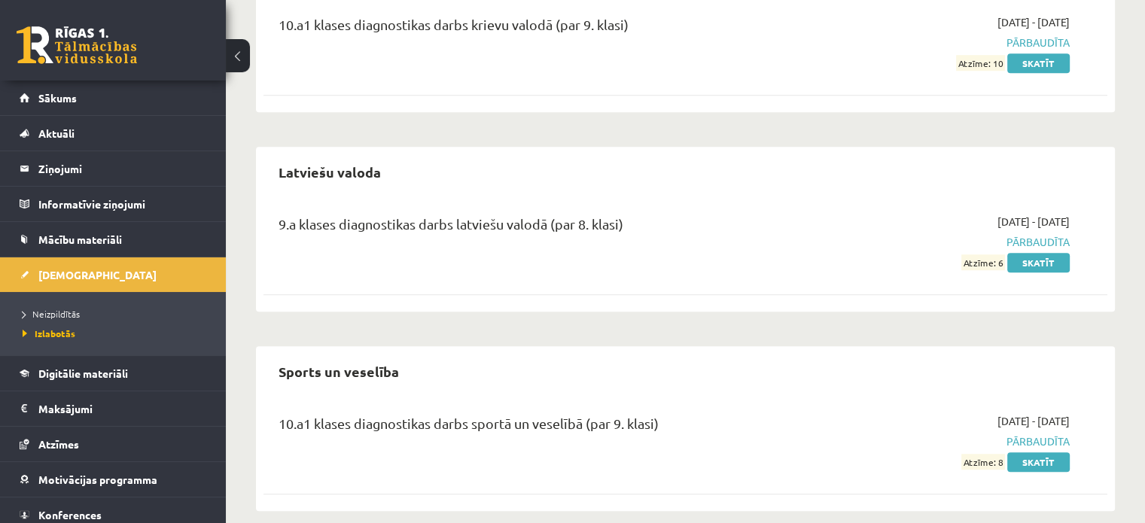
scroll to position [1226, 0]
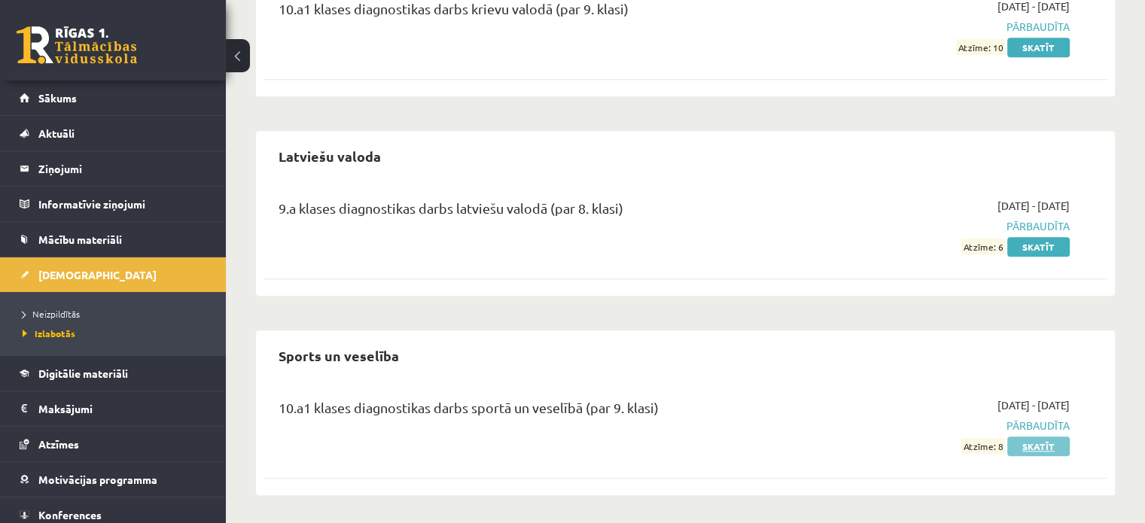
click at [1040, 451] on link "Skatīt" at bounding box center [1038, 447] width 62 height 20
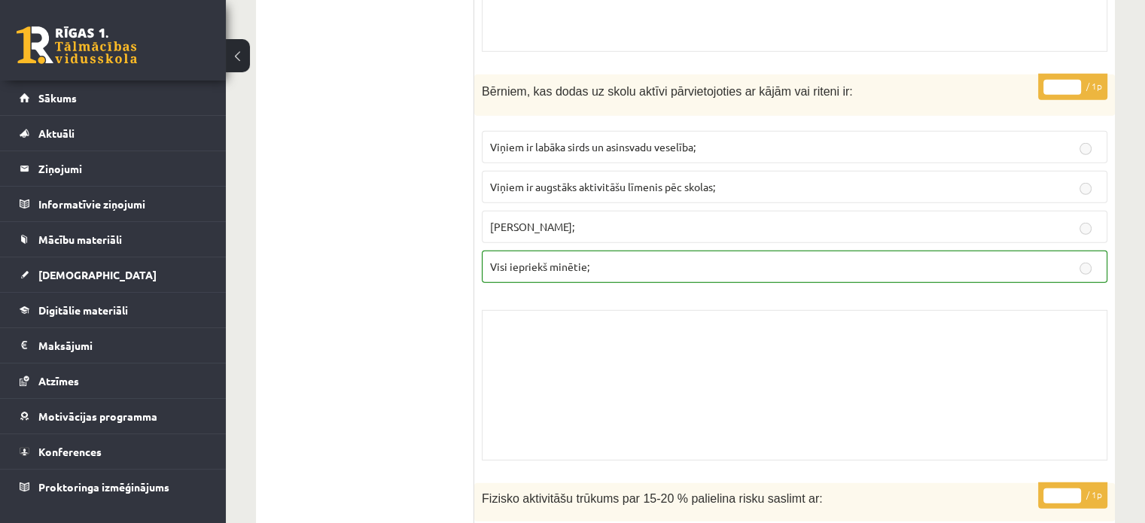
scroll to position [9916, 0]
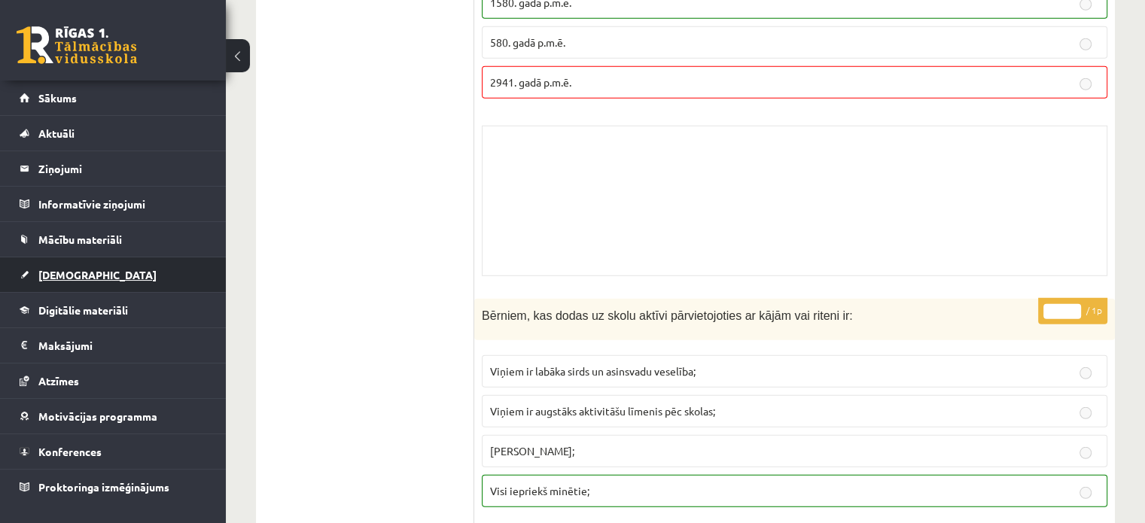
click at [102, 267] on link "[DEMOGRAPHIC_DATA]" at bounding box center [113, 274] width 187 height 35
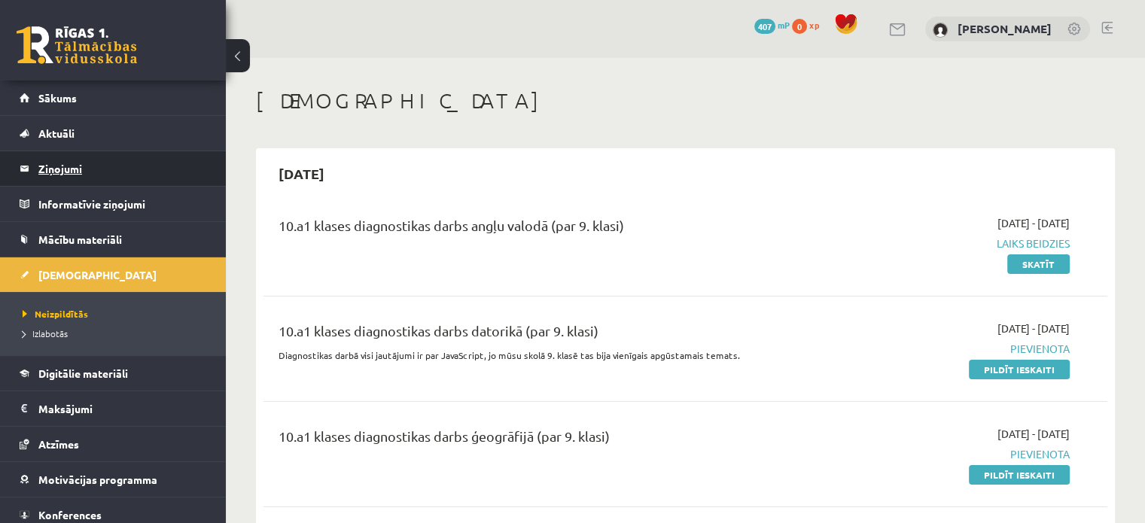
click at [178, 156] on legend "Ziņojumi 0" at bounding box center [122, 168] width 169 height 35
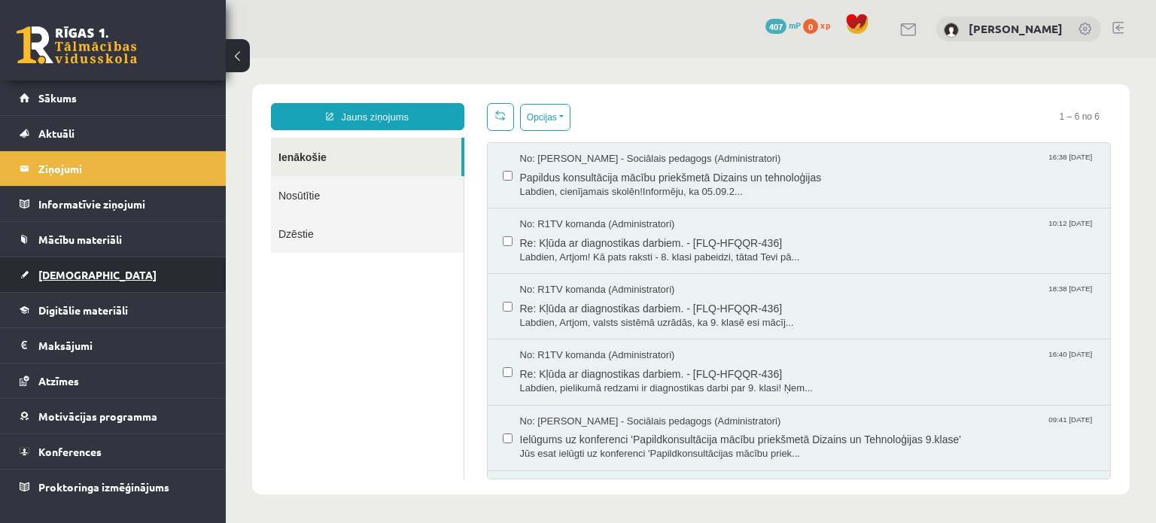
click at [158, 261] on link "[DEMOGRAPHIC_DATA]" at bounding box center [113, 274] width 187 height 35
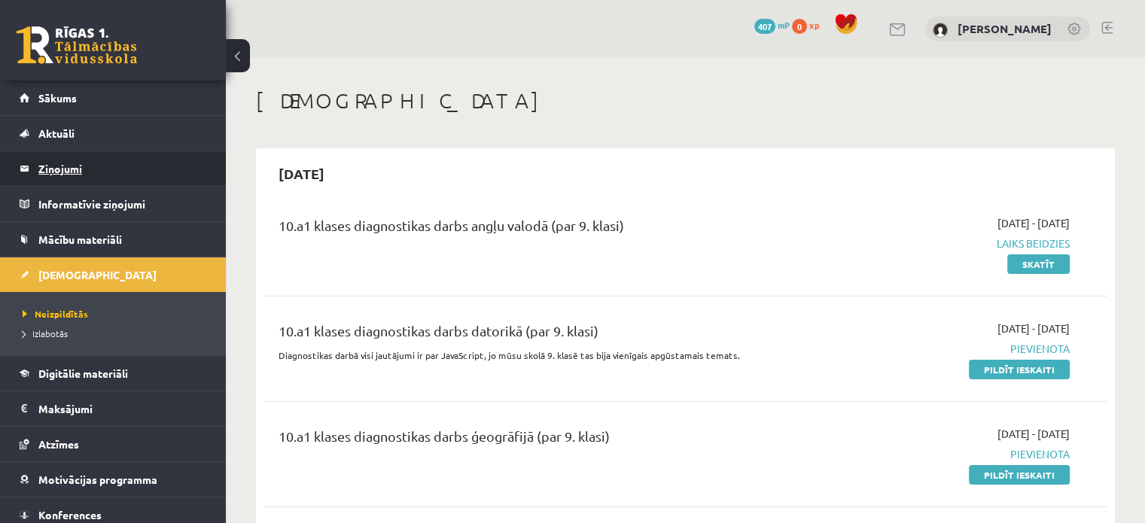
click at [136, 175] on legend "Ziņojumi 0" at bounding box center [122, 168] width 169 height 35
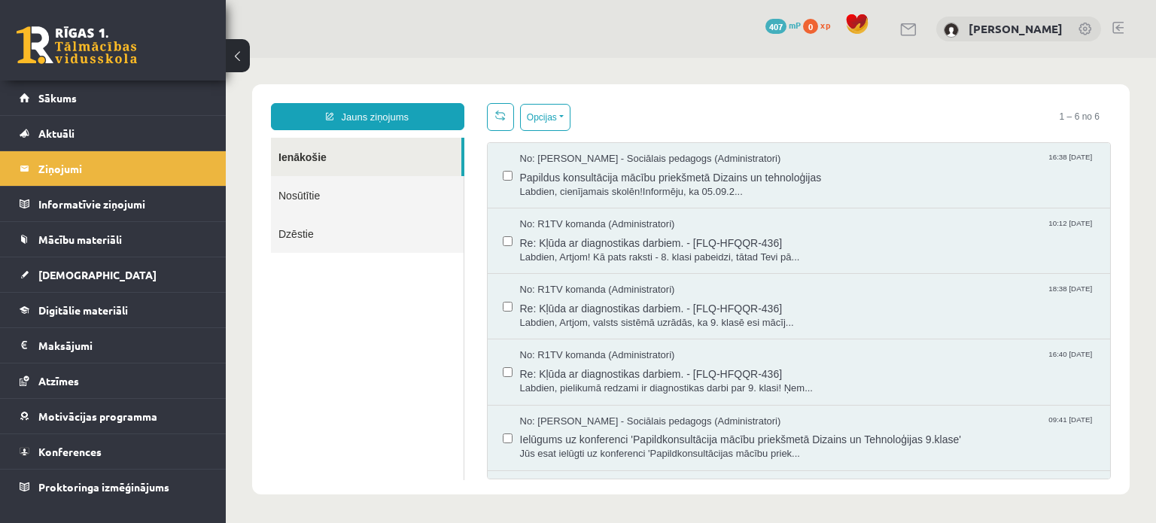
click at [319, 198] on link "Nosūtītie" at bounding box center [367, 195] width 193 height 38
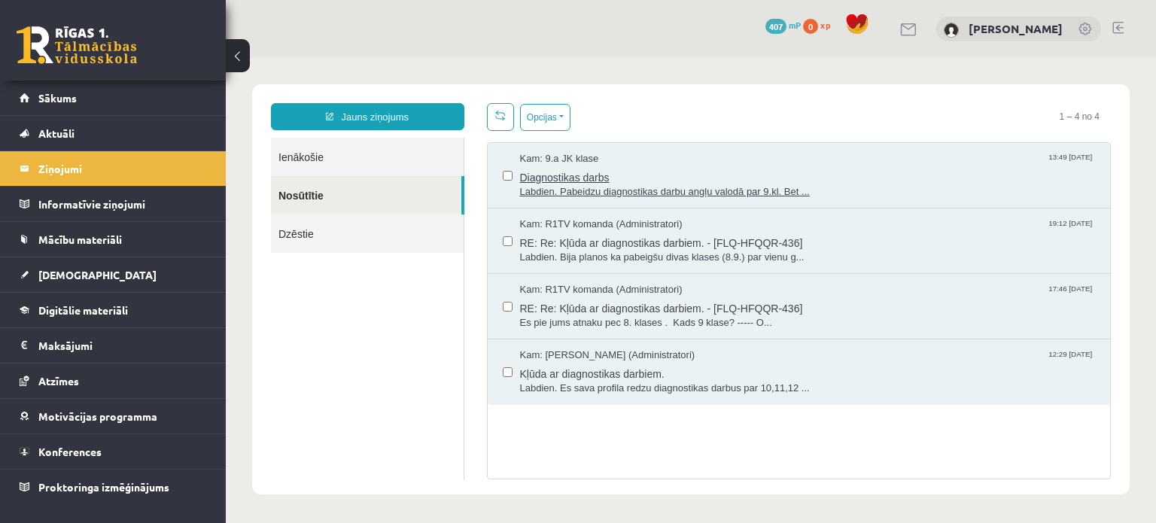
click at [571, 186] on span "Labdien. Pabeidzu diagnostikas darbu angļu valodā par 9.kl. Bet ..." at bounding box center [808, 192] width 576 height 14
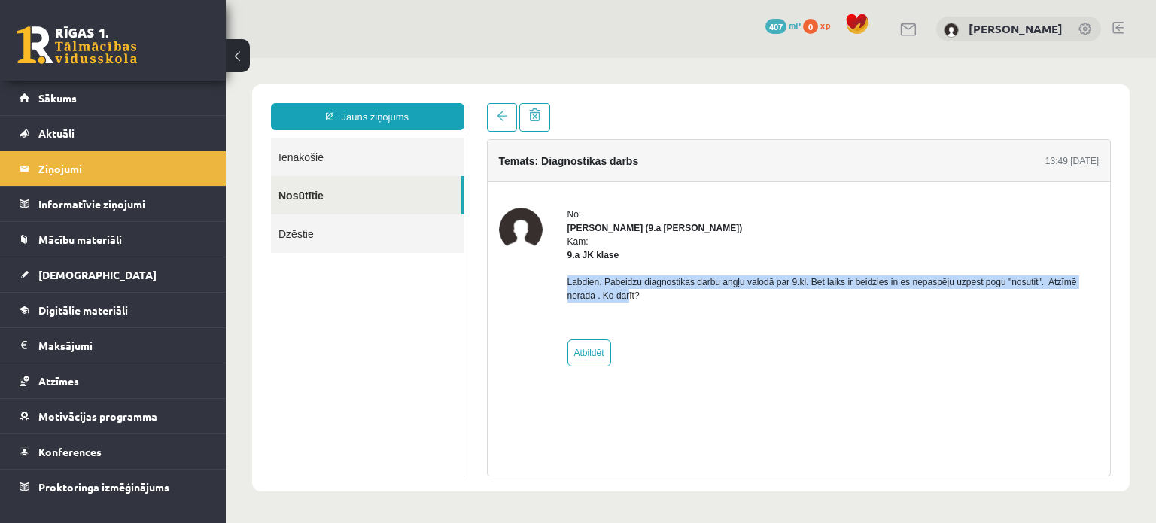
drag, startPoint x: 567, startPoint y: 279, endPoint x: 626, endPoint y: 289, distance: 60.3
click at [626, 289] on p "Labdien. Pabeidzu diagnostikas darbu angļu valodā par 9.kl. Bet laiks ir beidzi…" at bounding box center [834, 289] width 532 height 27
click at [583, 283] on p "Labdien. Pabeidzu diagnostikas darbu angļu valodā par 9.kl. Bet laiks ir beidzi…" at bounding box center [834, 289] width 532 height 27
drag, startPoint x: 567, startPoint y: 279, endPoint x: 641, endPoint y: 297, distance: 76.0
click at [656, 303] on div "Labdien. Pabeidzu diagnostikas darbu angļu valodā par 9.kl. Bet laiks ir beidzi…" at bounding box center [834, 295] width 532 height 66
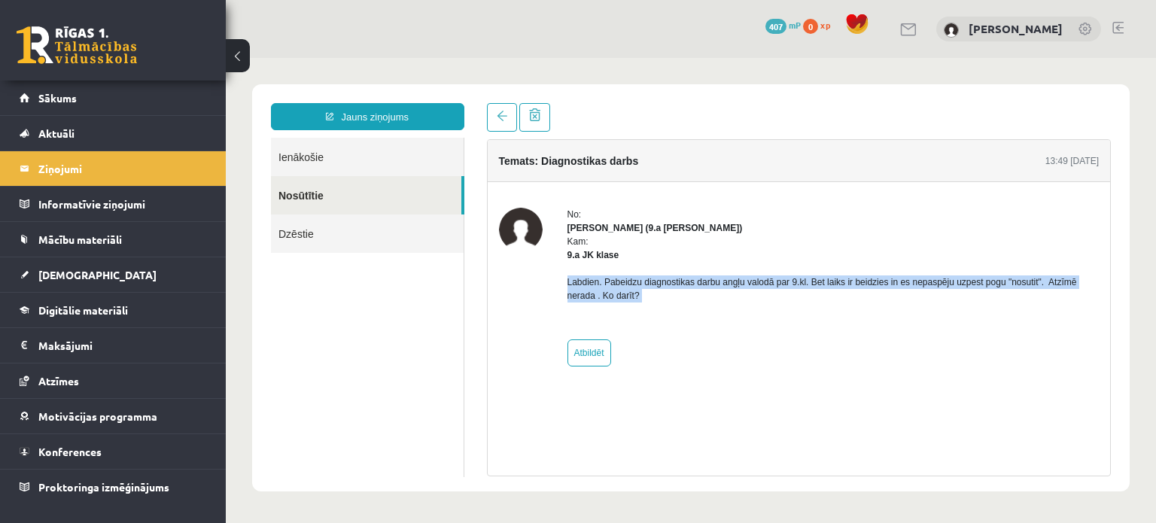
copy p "Labdien. Pabeidzu diagnostikas darbu angļu valodā par 9.kl. Bet laiks ir beidzi…"
click at [358, 120] on link "Jauns ziņojums" at bounding box center [367, 116] width 193 height 27
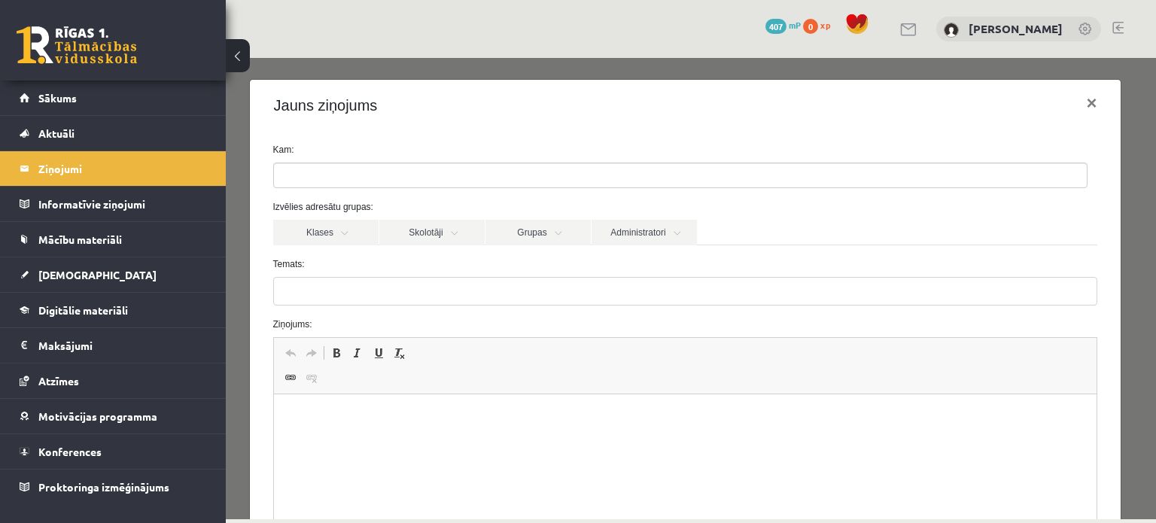
click at [385, 183] on ul at bounding box center [680, 175] width 813 height 24
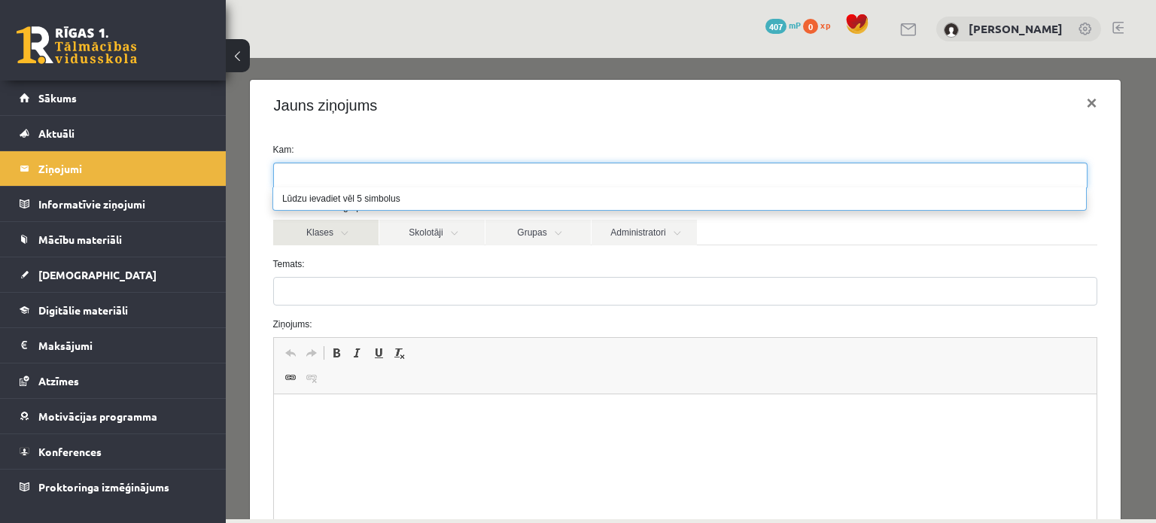
click at [352, 245] on link "Klases" at bounding box center [325, 233] width 105 height 26
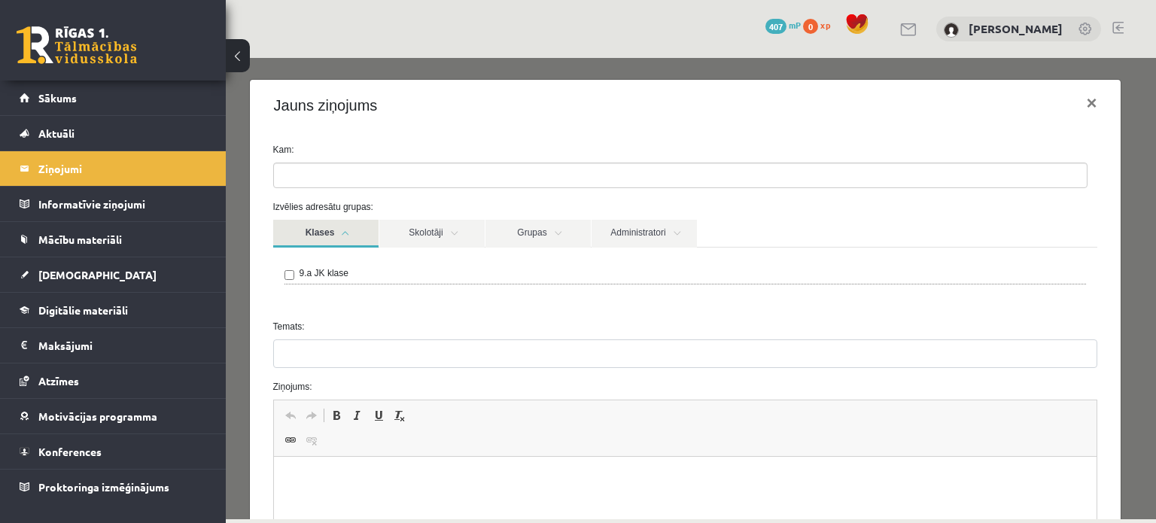
click at [353, 239] on link "Klases" at bounding box center [325, 234] width 105 height 28
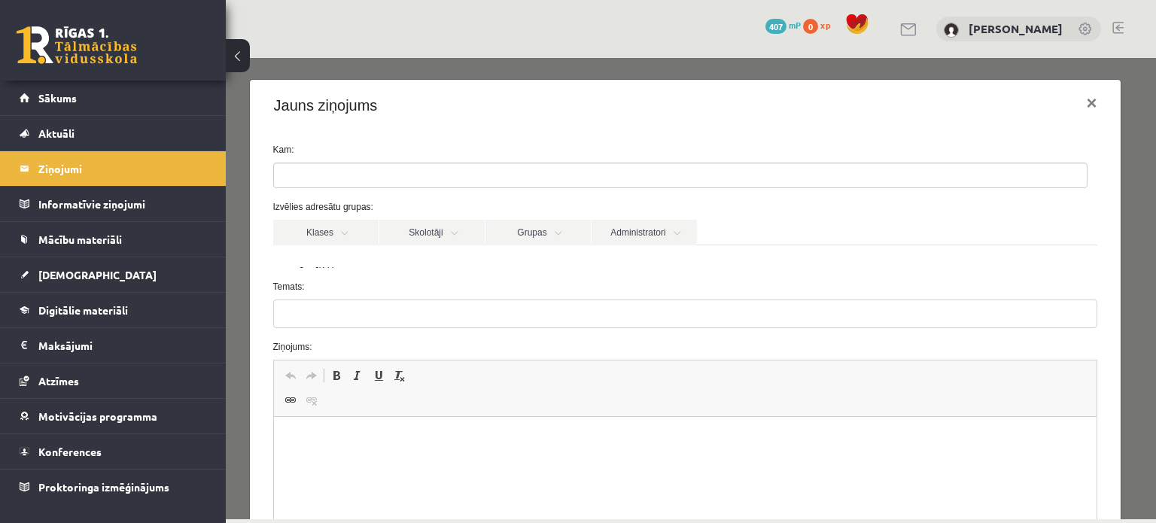
click at [431, 245] on link "Skolotāji" at bounding box center [431, 233] width 105 height 26
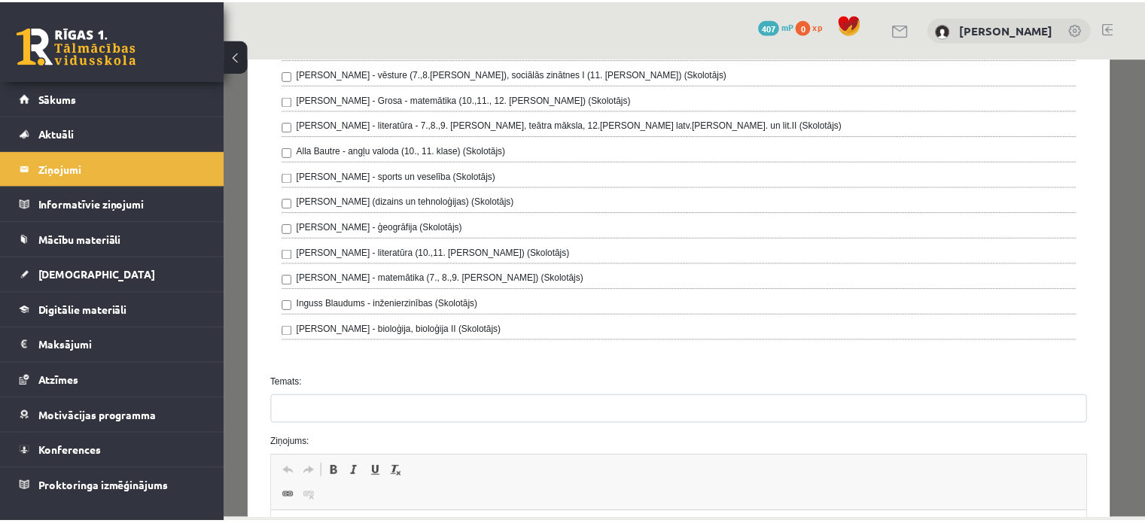
scroll to position [452, 0]
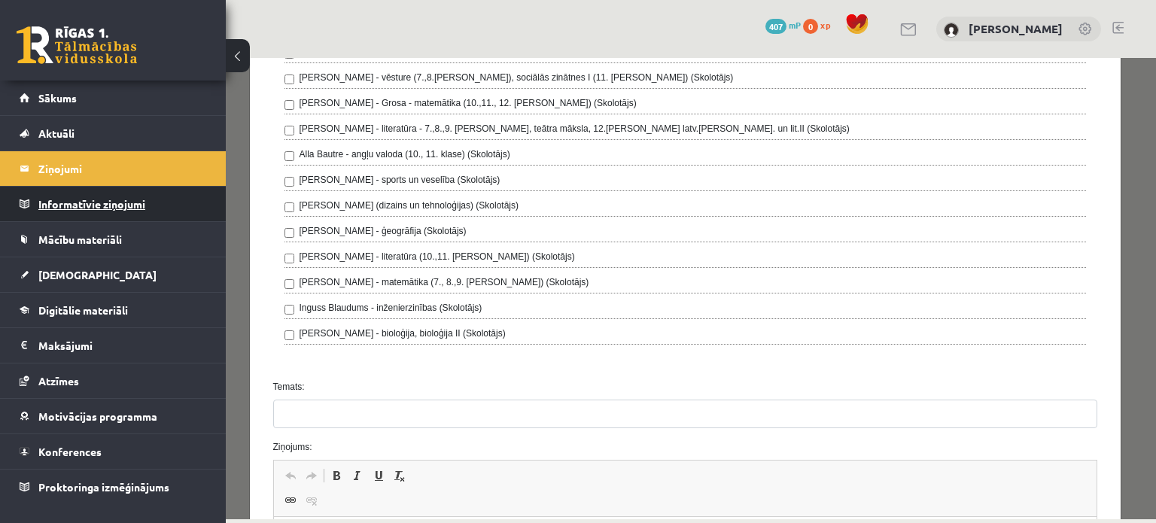
click at [125, 192] on legend "Informatīvie ziņojumi 0" at bounding box center [122, 204] width 169 height 35
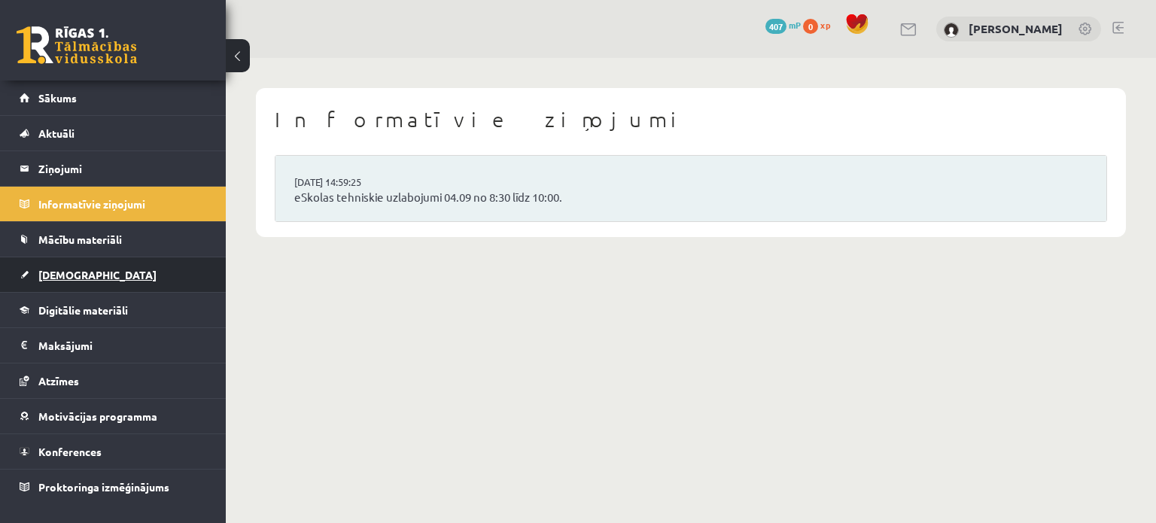
click at [129, 273] on link "[DEMOGRAPHIC_DATA]" at bounding box center [113, 274] width 187 height 35
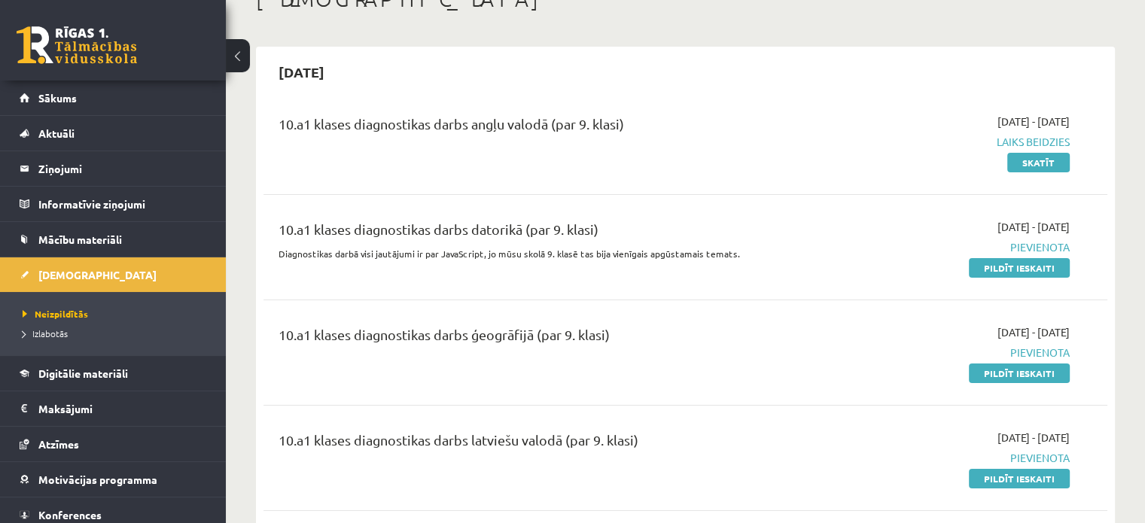
scroll to position [75, 0]
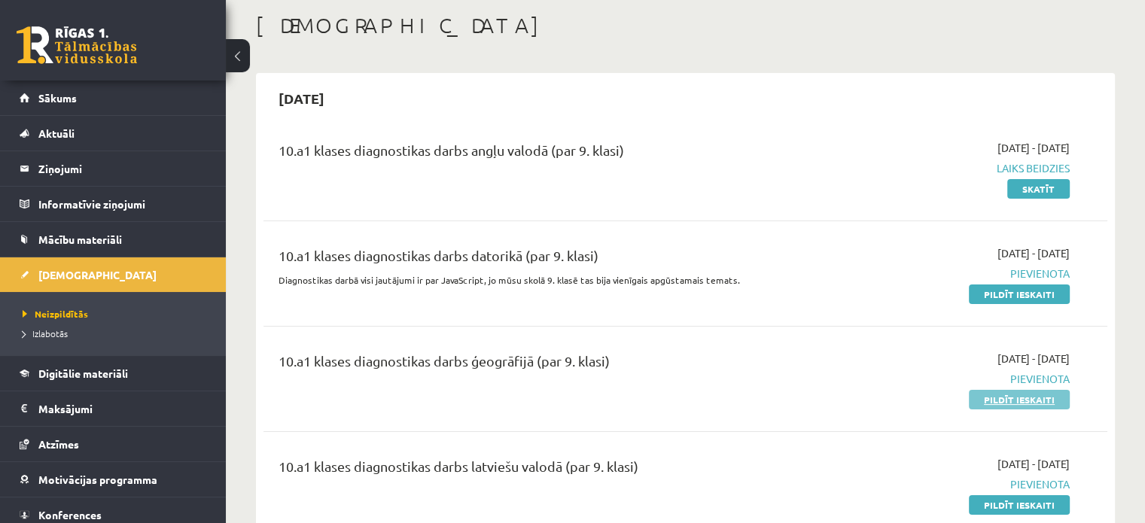
click at [1000, 402] on link "Pildīt ieskaiti" at bounding box center [1019, 400] width 101 height 20
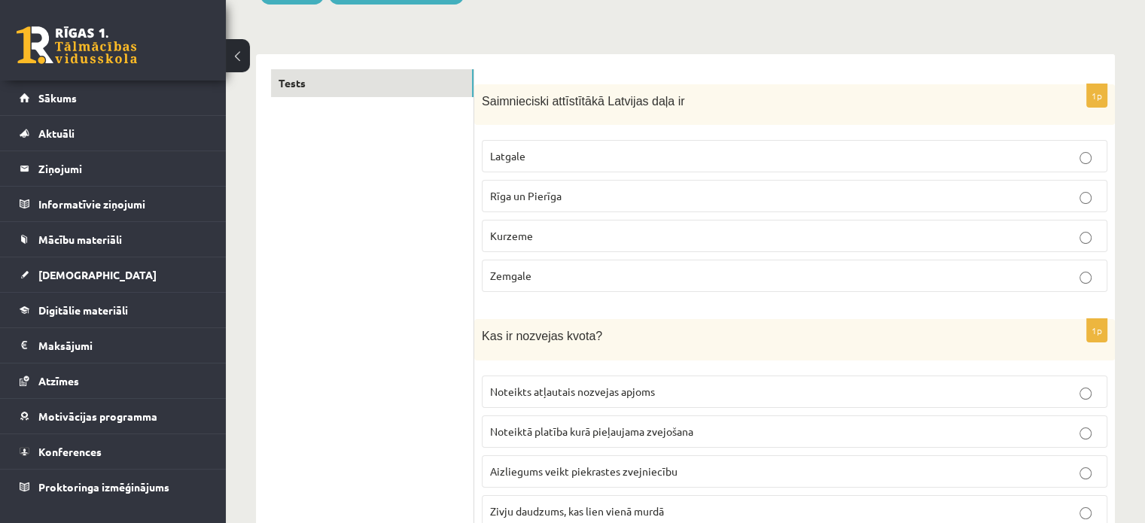
scroll to position [226, 0]
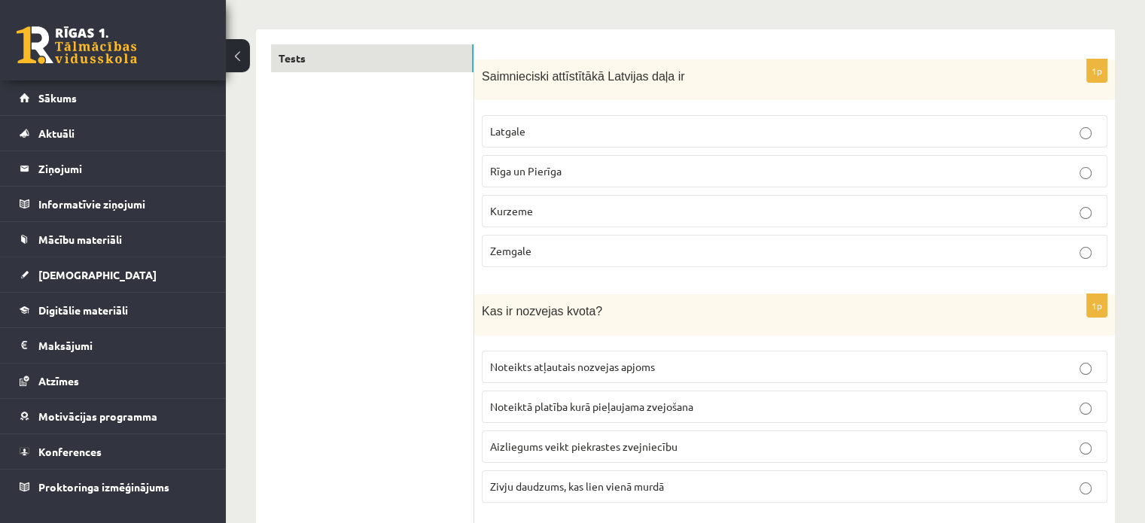
click at [681, 168] on p "Rīga un Pierīga" at bounding box center [794, 171] width 609 height 16
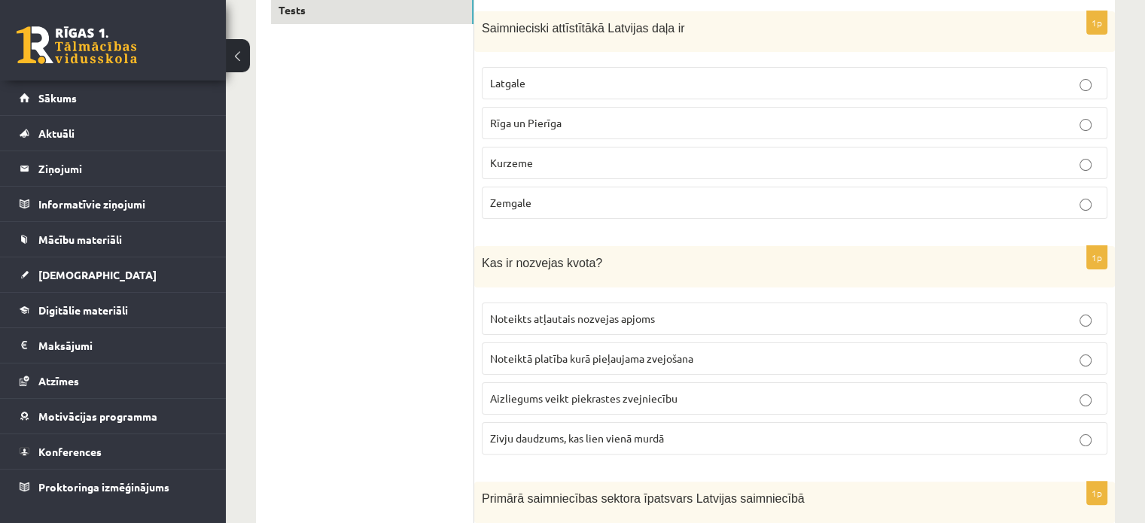
scroll to position [301, 0]
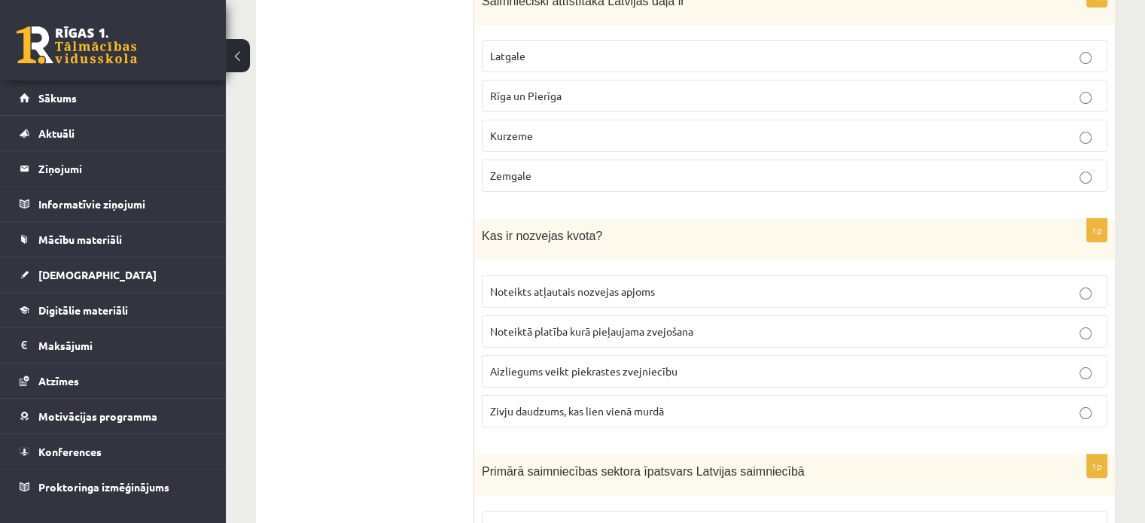
click at [609, 296] on p "Noteikts atļautais nozvejas apjoms" at bounding box center [794, 292] width 609 height 16
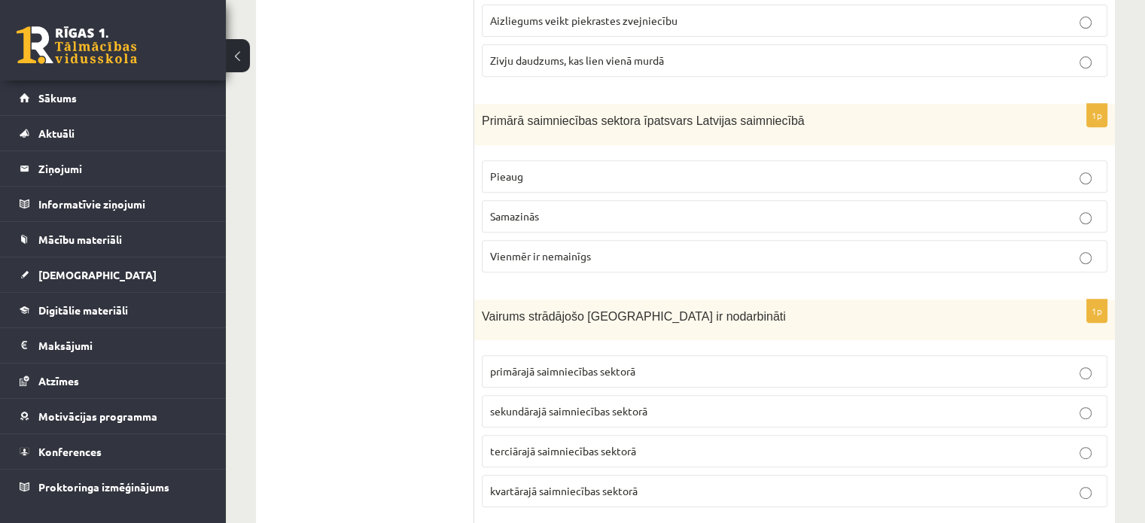
scroll to position [678, 0]
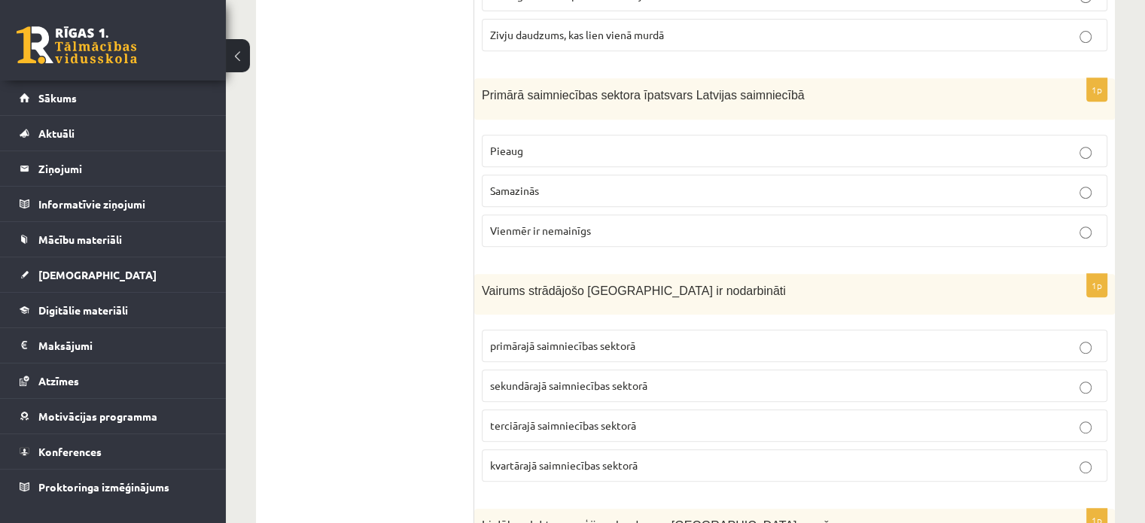
click at [534, 183] on p "Samazinās" at bounding box center [794, 191] width 609 height 16
drag, startPoint x: 480, startPoint y: 102, endPoint x: 819, endPoint y: 103, distance: 338.8
click at [819, 103] on div "Primārā saimniecības sektora īpatsvars Latvijas saimniecībā" at bounding box center [794, 98] width 641 height 41
click at [714, 197] on label "Samazinās" at bounding box center [795, 191] width 626 height 32
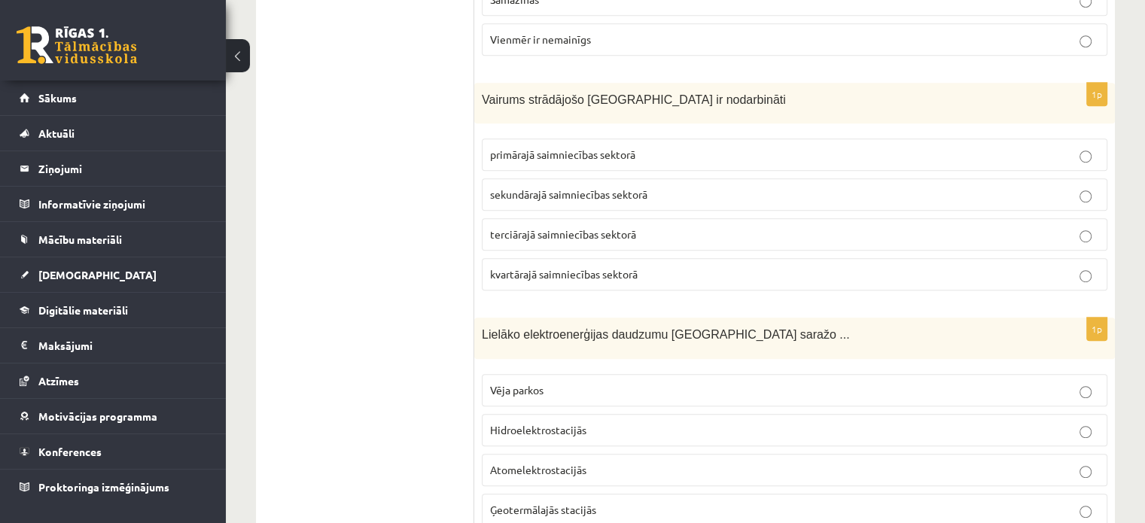
scroll to position [903, 0]
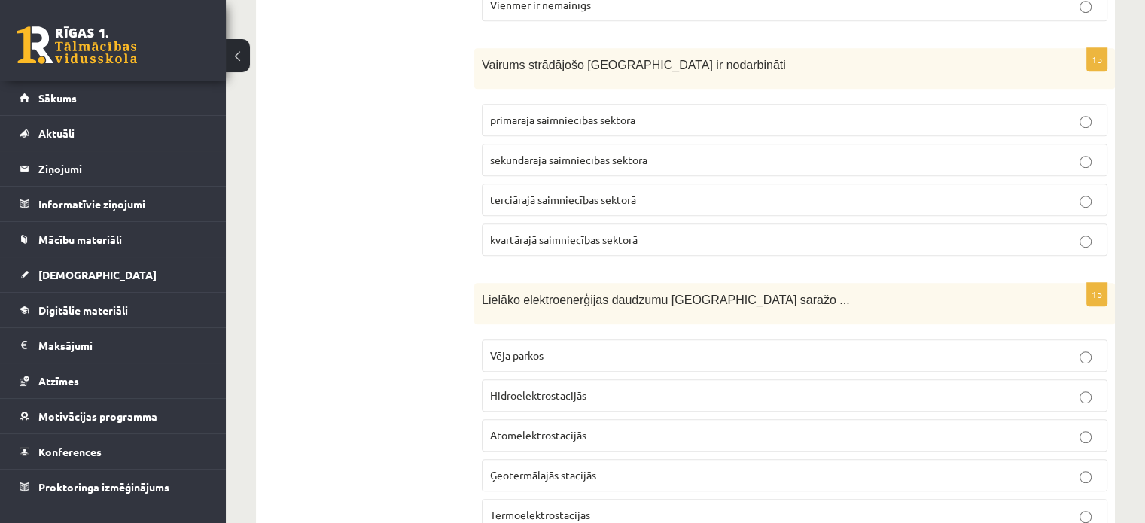
click at [638, 193] on p "terciārajā saimniecības sektorā" at bounding box center [794, 200] width 609 height 16
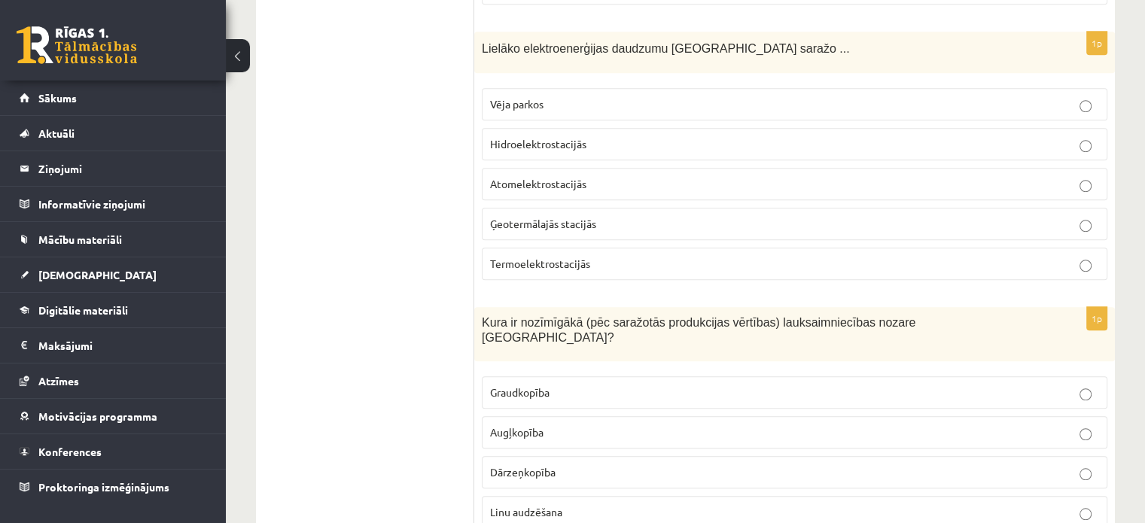
scroll to position [1129, 0]
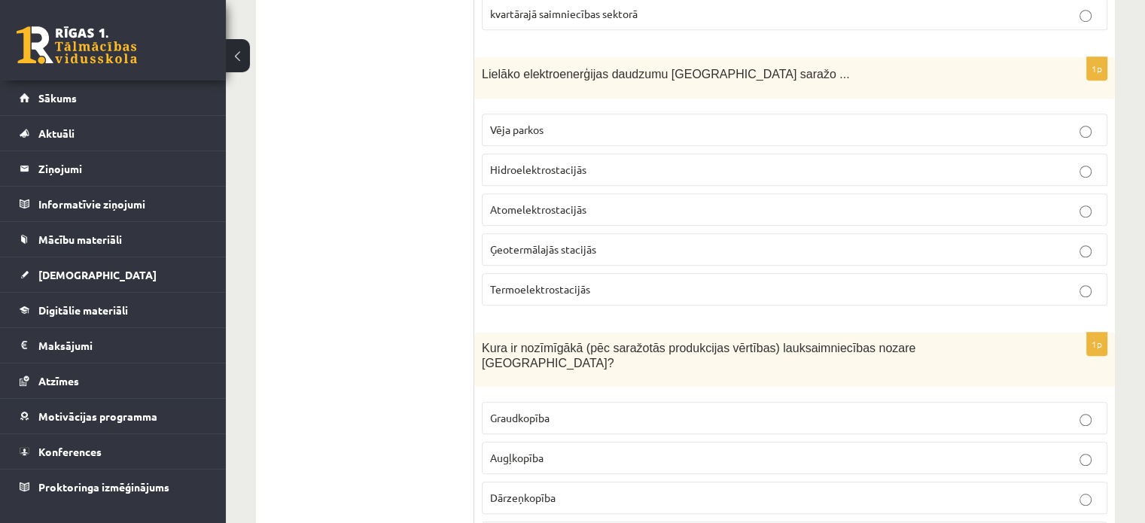
click at [546, 169] on span "Hidroelektrostacijās" at bounding box center [538, 170] width 96 height 14
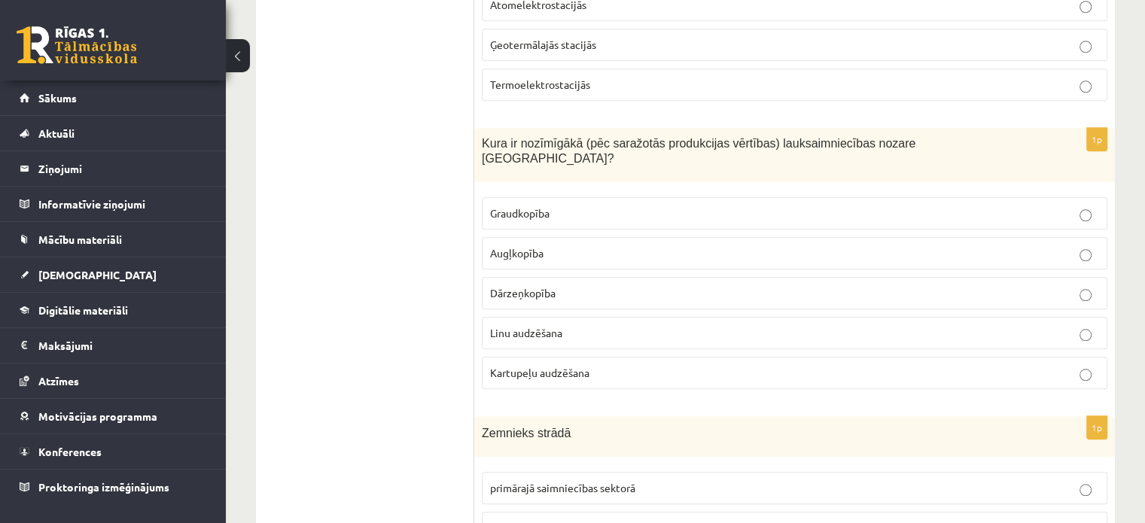
scroll to position [1355, 0]
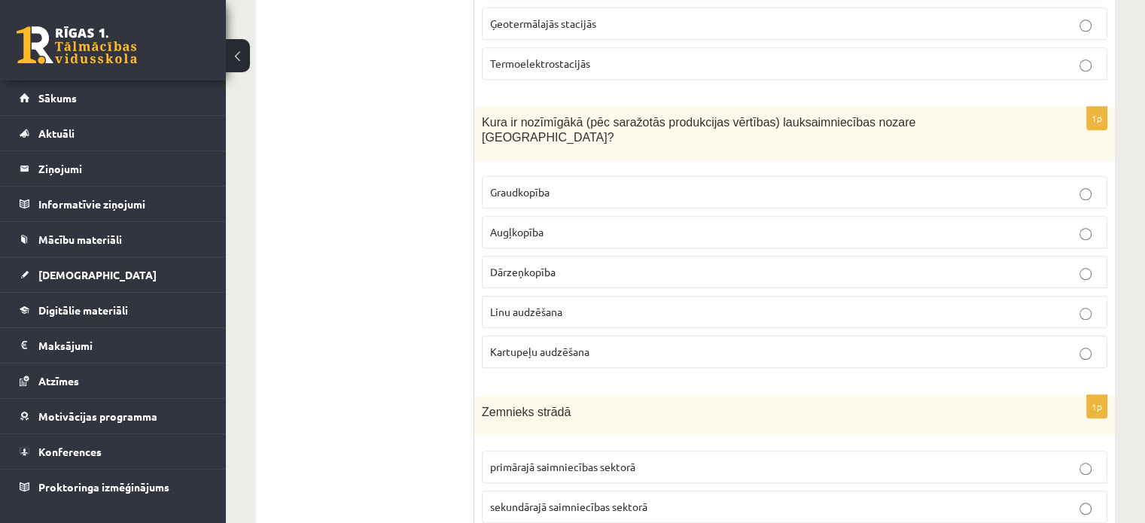
click at [589, 184] on p "Graudkopība" at bounding box center [794, 192] width 609 height 16
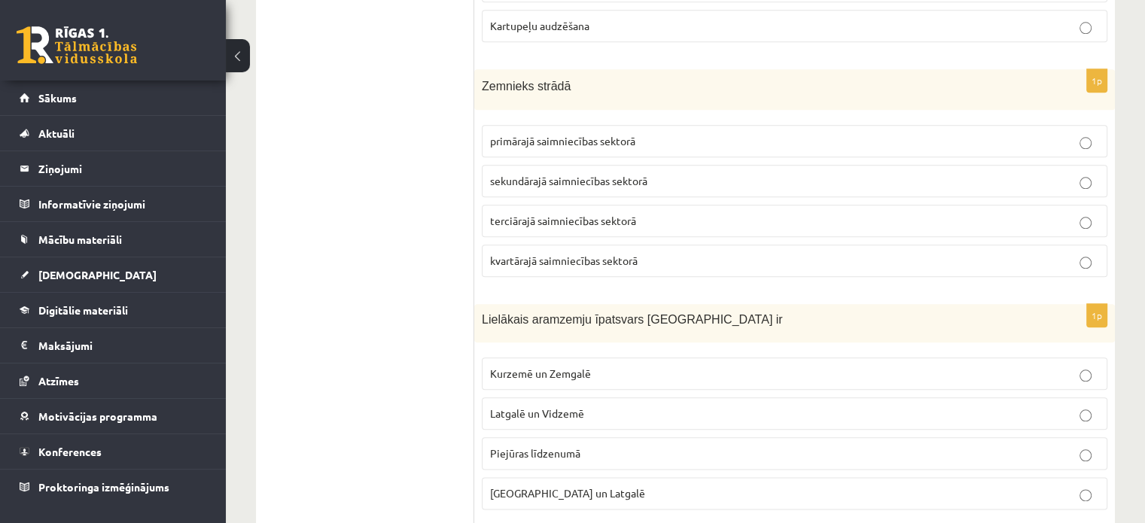
scroll to position [1656, 0]
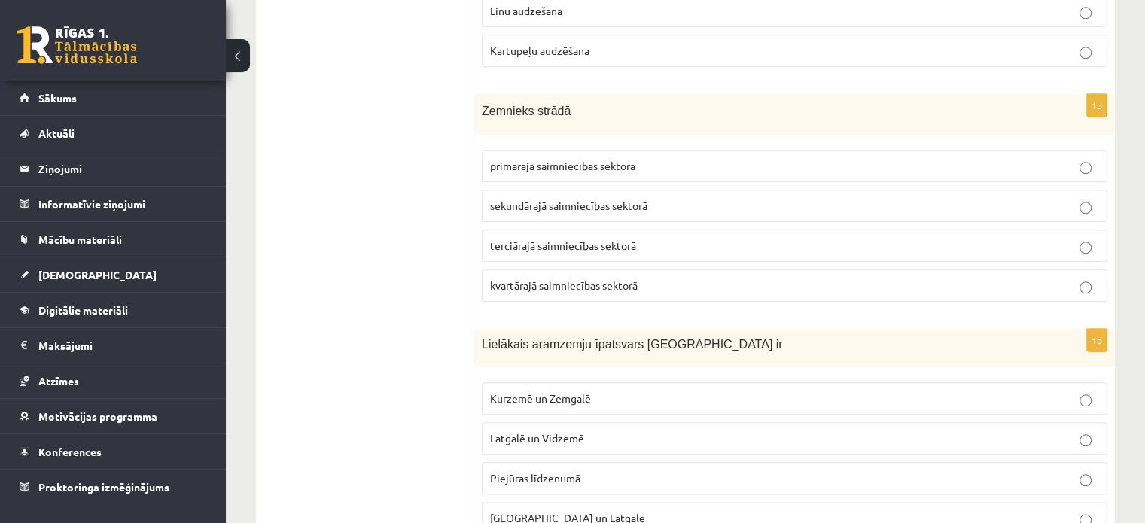
click at [501, 158] on p "primārajā saimniecības sektorā" at bounding box center [794, 166] width 609 height 16
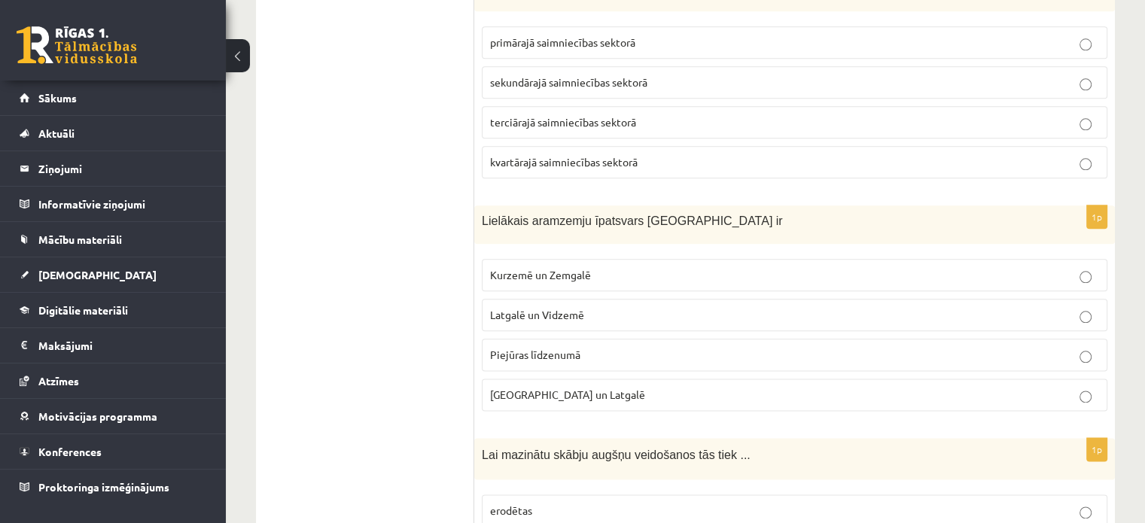
scroll to position [1807, 0]
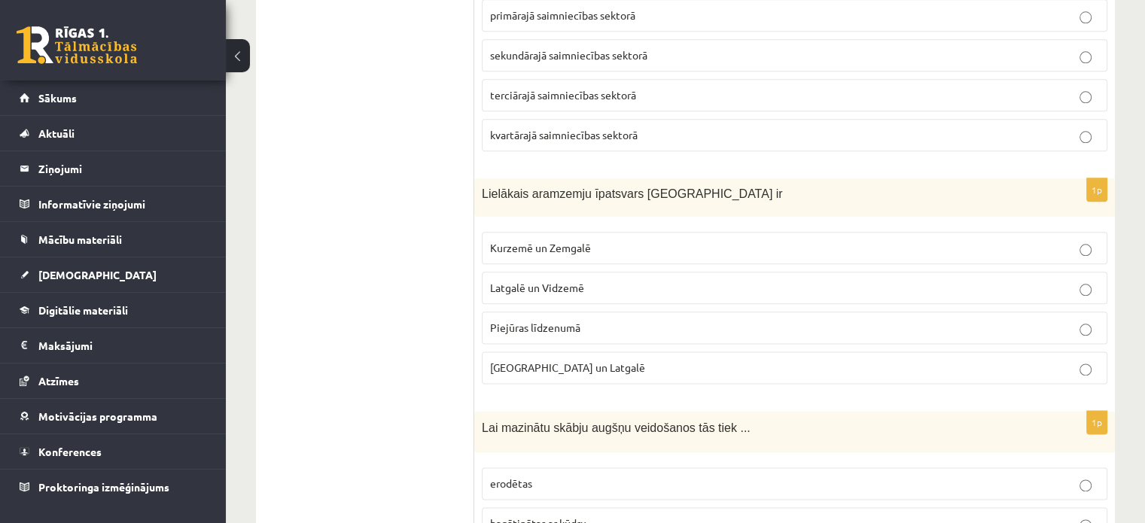
click at [611, 240] on p "Kurzemē un Zemgalē" at bounding box center [794, 248] width 609 height 16
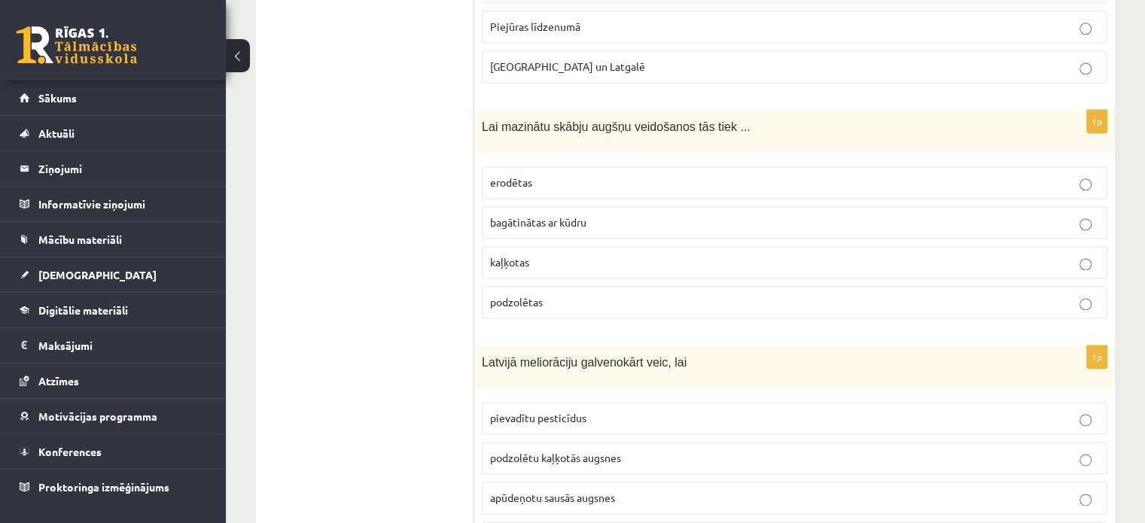
scroll to position [2183, 0]
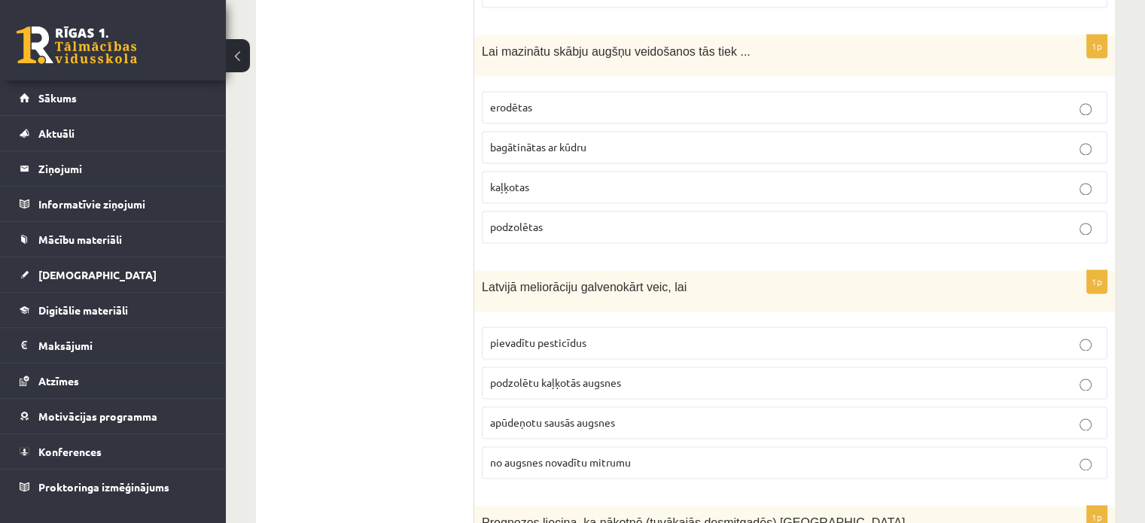
click at [705, 179] on p "kaļķotas" at bounding box center [794, 187] width 609 height 16
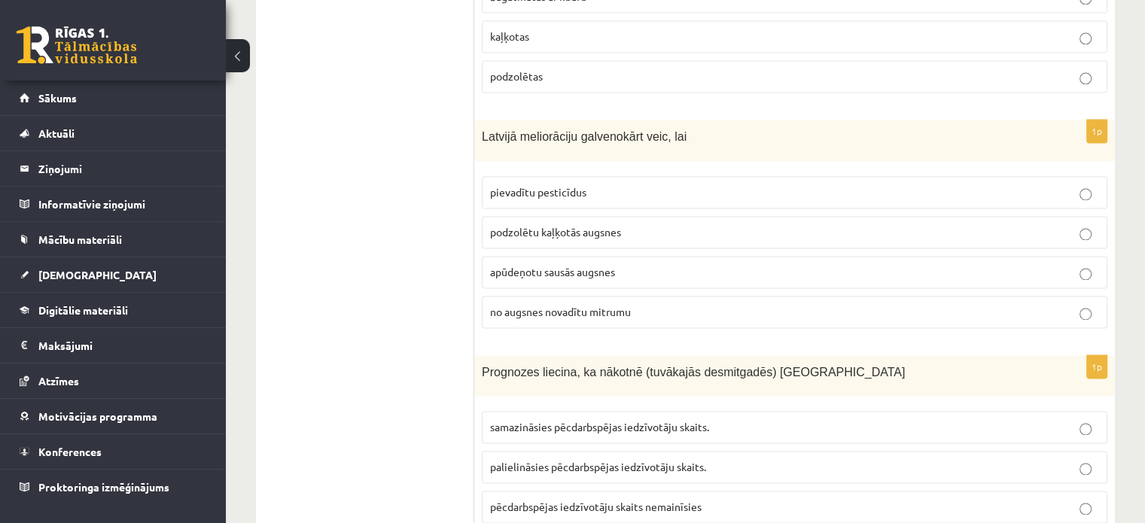
click at [641, 304] on p "no augsnes novadītu mitrumu" at bounding box center [794, 312] width 609 height 16
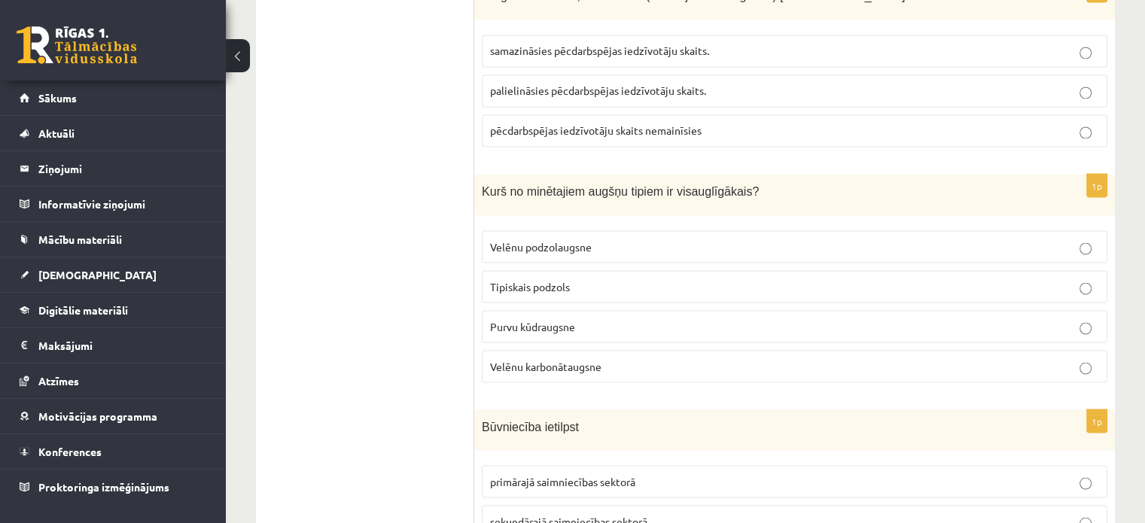
scroll to position [2560, 0]
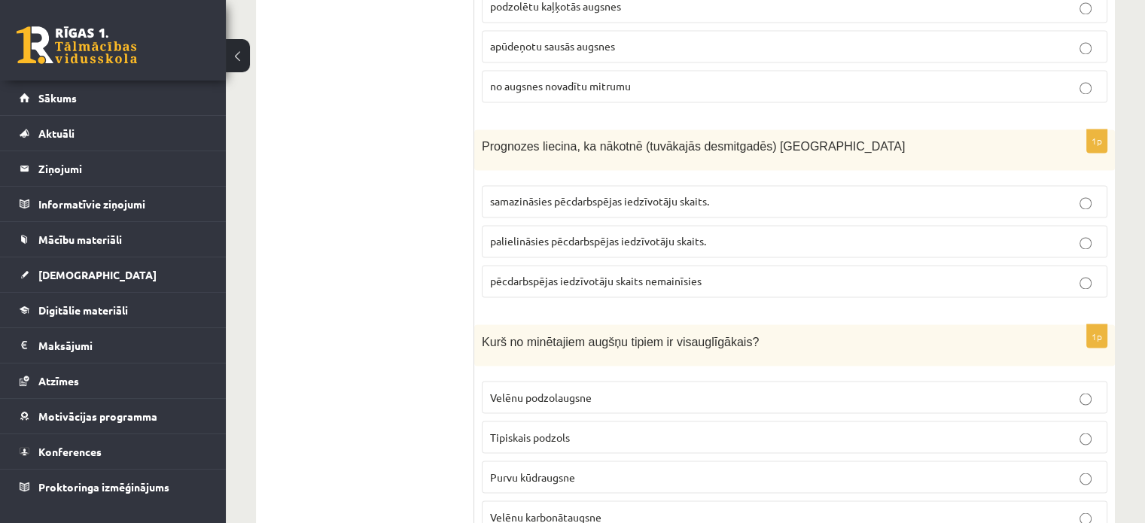
click at [707, 233] on p "palielināsies pēcdarbspējas iedzīvotāju skaits." at bounding box center [794, 241] width 609 height 16
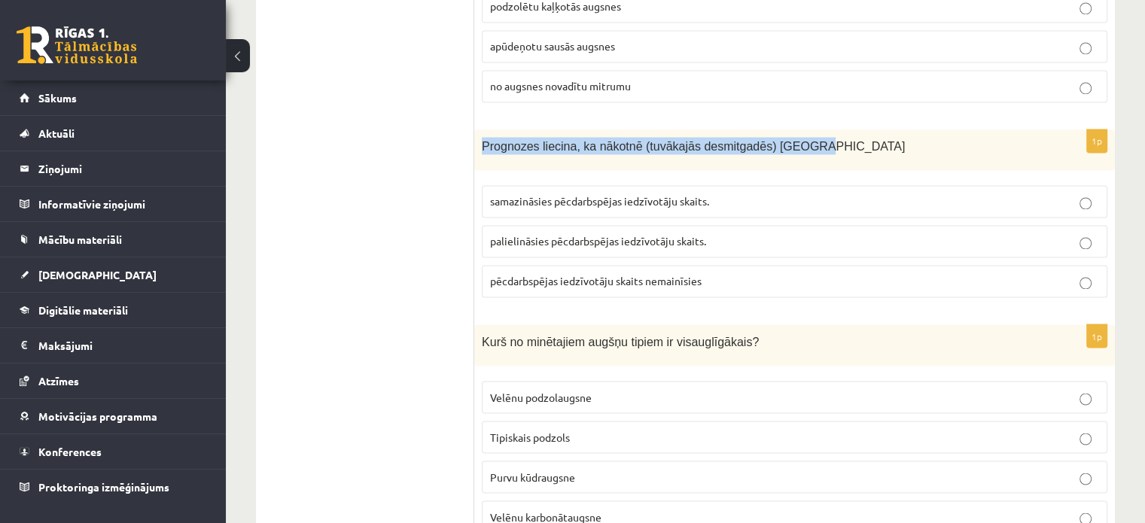
drag, startPoint x: 478, startPoint y: 126, endPoint x: 789, endPoint y: 120, distance: 311.0
click at [789, 129] on div "Prognozes liecina, ka nākotnē (tuvākajās desmitgadēs) Latvijā" at bounding box center [794, 149] width 641 height 41
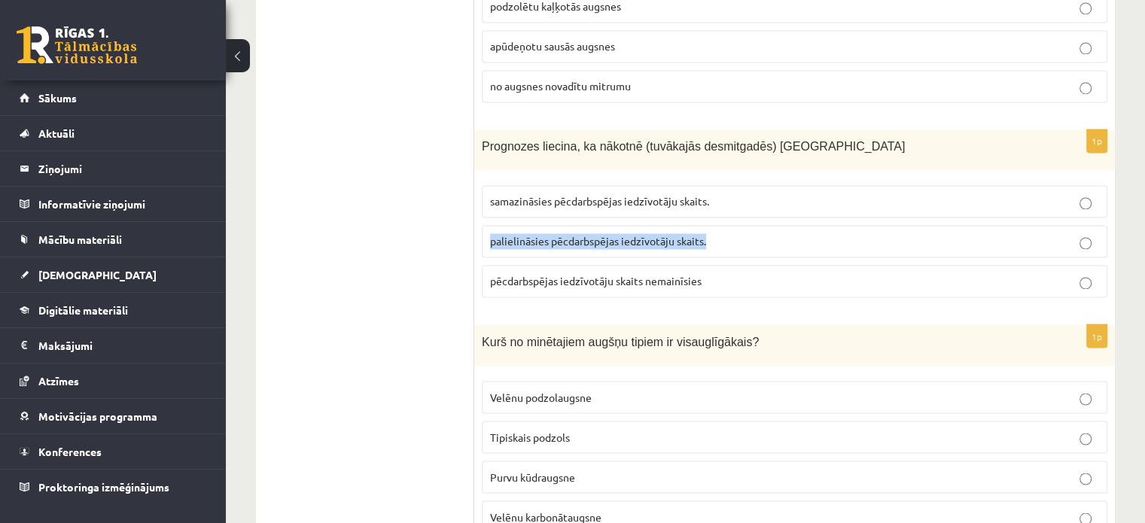
drag, startPoint x: 486, startPoint y: 212, endPoint x: 714, endPoint y: 210, distance: 228.1
click at [714, 225] on label "palielināsies pēcdarbspējas iedzīvotāju skaits." at bounding box center [795, 241] width 626 height 32
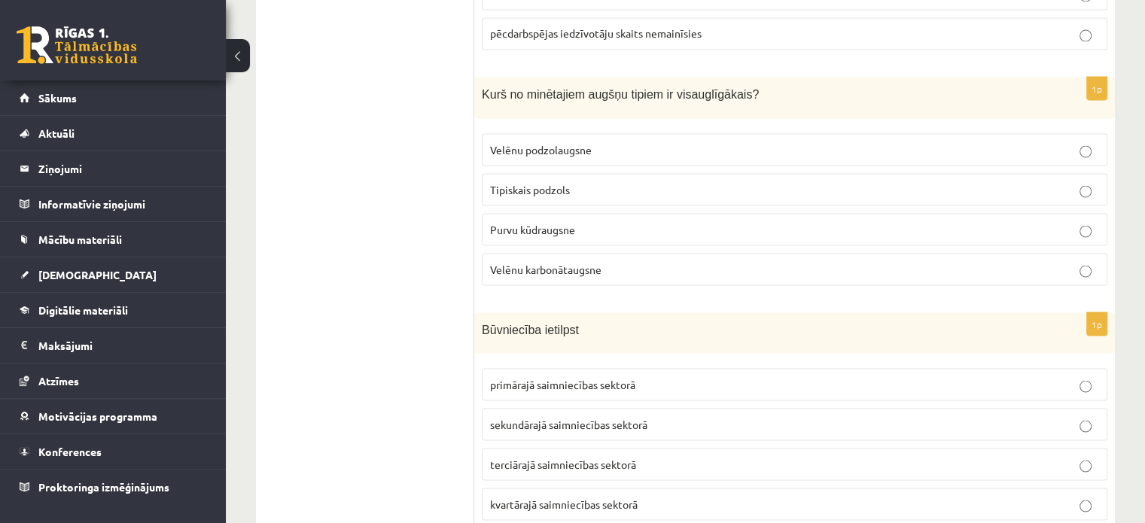
scroll to position [2785, 0]
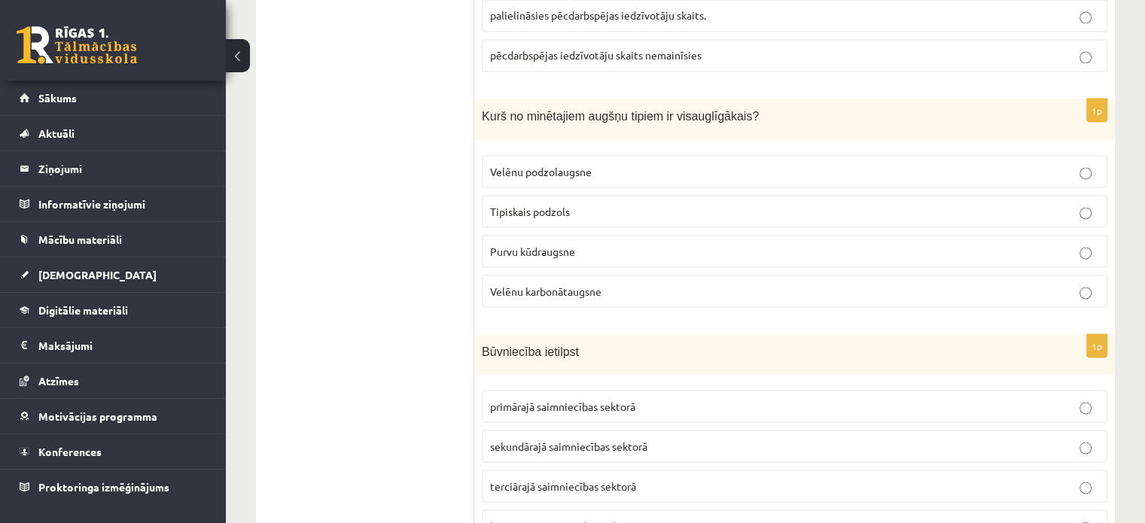
click at [581, 284] on span "Velēnu karbonātaugsne" at bounding box center [545, 291] width 111 height 14
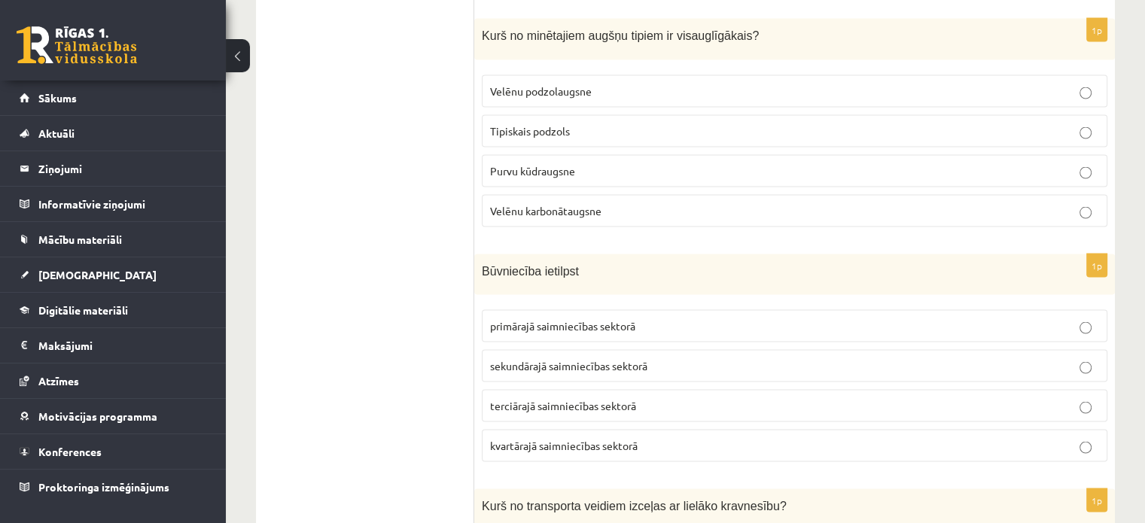
scroll to position [3011, 0]
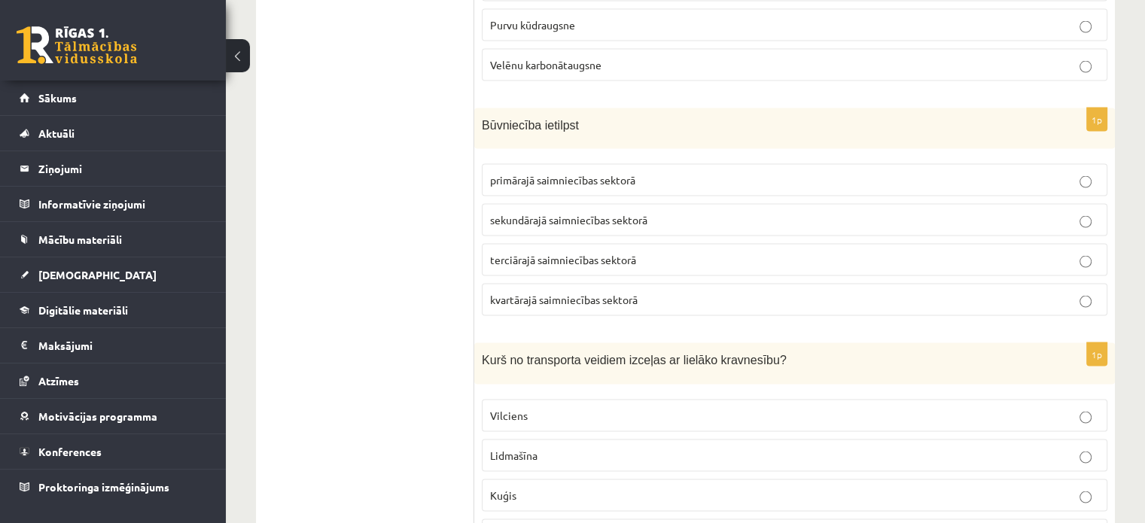
click at [662, 212] on p "sekundārajā saimniecības sektorā" at bounding box center [794, 220] width 609 height 16
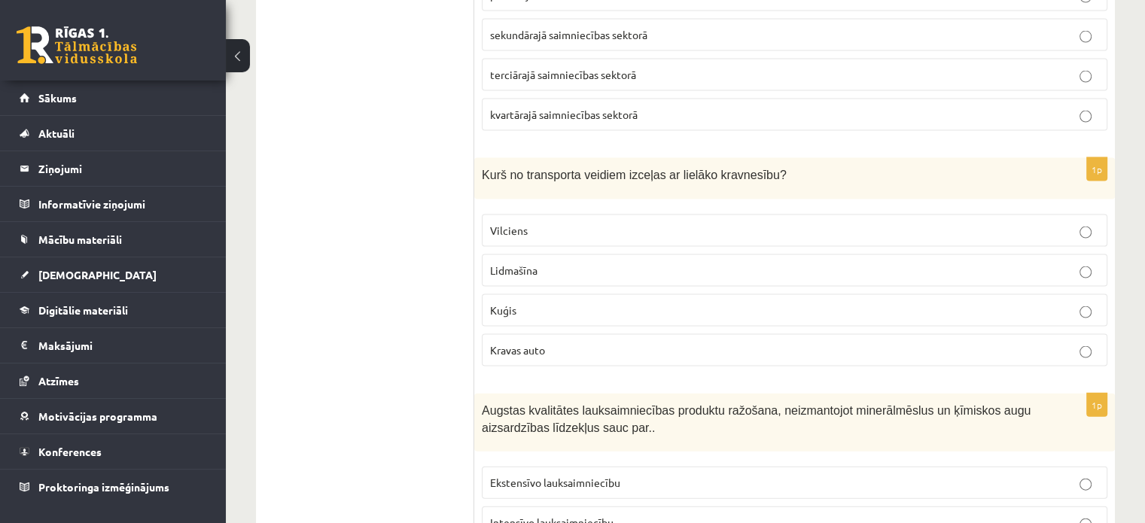
scroll to position [3237, 0]
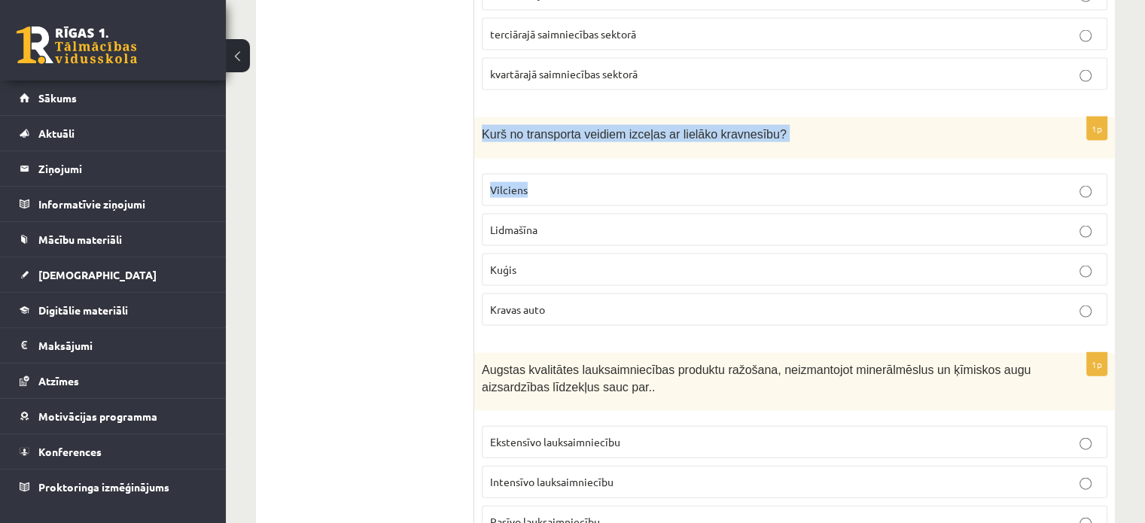
drag, startPoint x: 482, startPoint y: 102, endPoint x: 757, endPoint y: 130, distance: 276.3
click at [757, 130] on div "1p Kurš no transporta veidiem izceļas ar lielāko kravnesību? Vilciens Lidmašīna…" at bounding box center [794, 227] width 641 height 221
click at [519, 126] on div "1p Kurš no transporta veidiem izceļas ar lielāko kravnesību? Vilciens Lidmašīna…" at bounding box center [794, 227] width 641 height 221
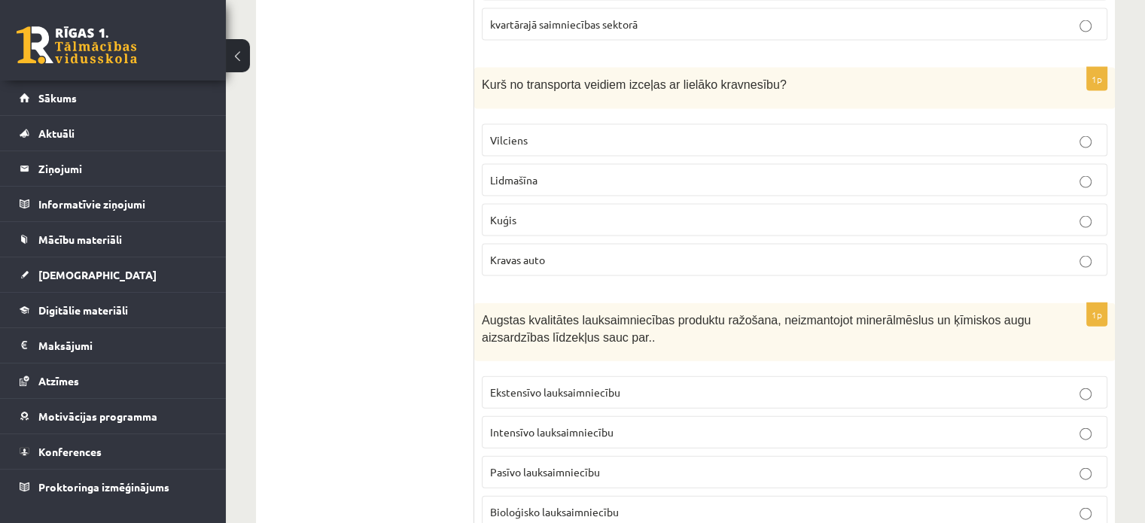
scroll to position [3312, 0]
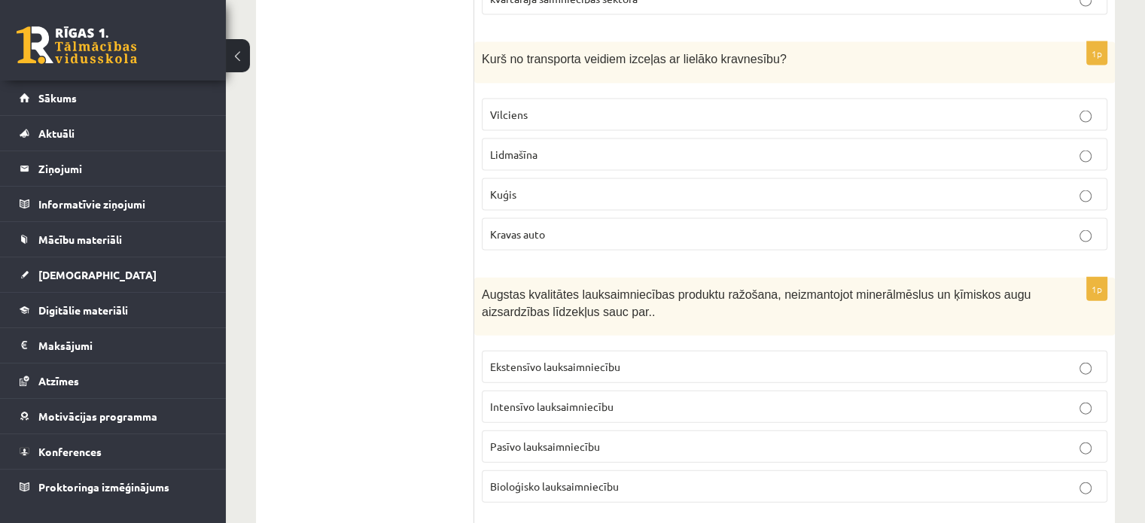
click at [547, 187] on p "Kuģis" at bounding box center [794, 195] width 609 height 16
click at [690, 479] on p "Bioloģisko lauksaimniecību" at bounding box center [794, 487] width 609 height 16
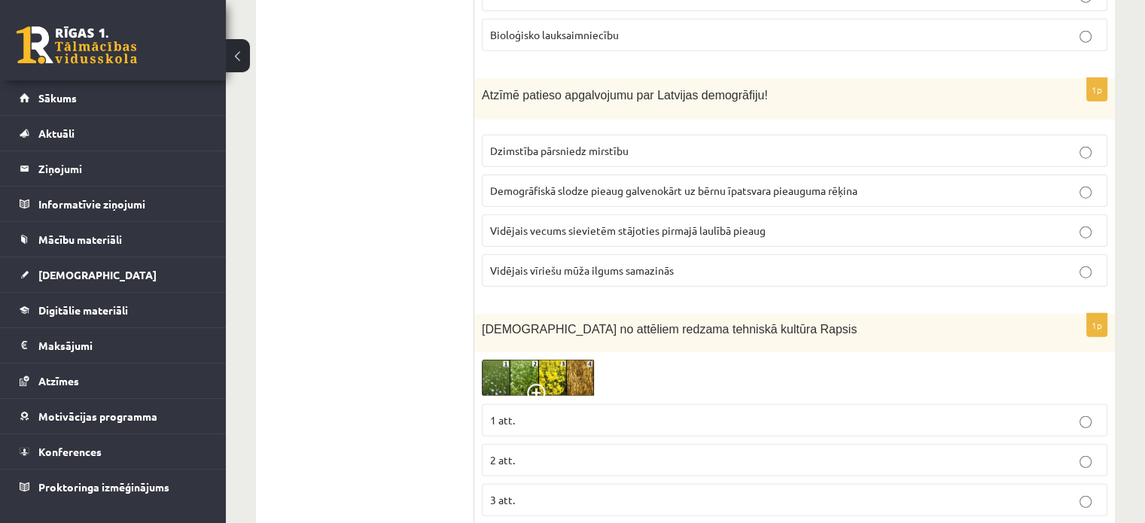
scroll to position [3689, 0]
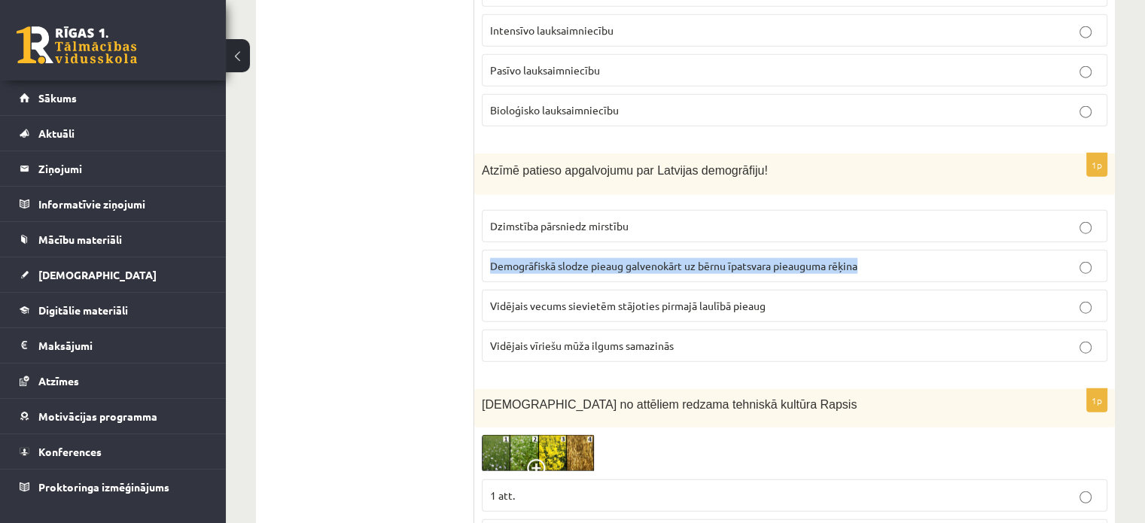
drag, startPoint x: 489, startPoint y: 229, endPoint x: 866, endPoint y: 242, distance: 376.6
click at [866, 250] on label "Demogrāfiskā slodze pieaug galvenokārt uz bērnu īpatsvara pieauguma rēķina" at bounding box center [795, 266] width 626 height 32
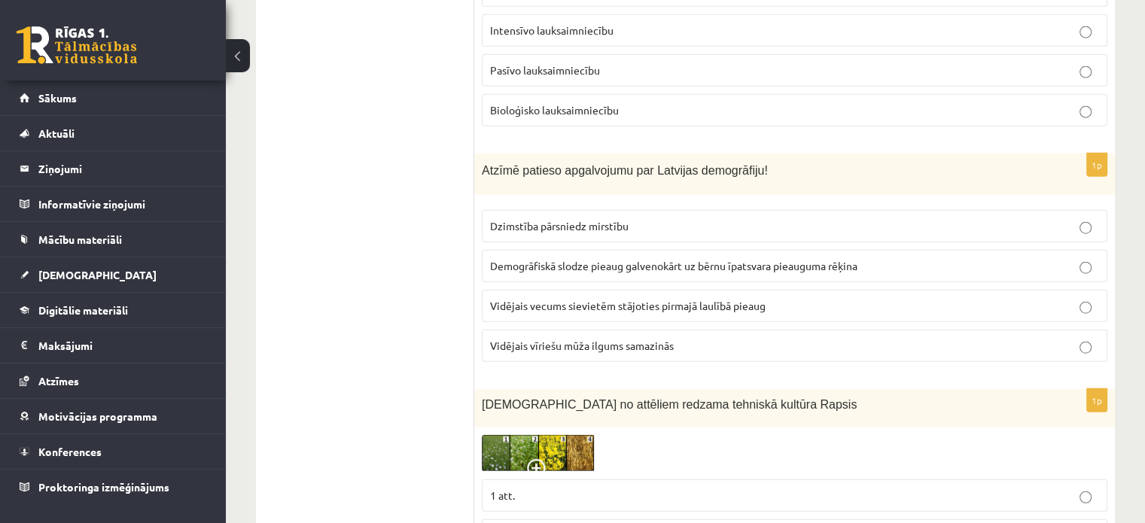
drag, startPoint x: 781, startPoint y: 364, endPoint x: 758, endPoint y: 343, distance: 30.4
click at [781, 397] on p "Kurā no attēliem redzama tehniskā kultūra Rapsis" at bounding box center [757, 405] width 550 height 16
click at [559, 219] on span "Dzimstība pārsniedz mirstību" at bounding box center [559, 226] width 139 height 14
click at [693, 290] on label "Vidējais vecums sievietēm stājoties pirmajā laulībā pieaug" at bounding box center [795, 306] width 626 height 32
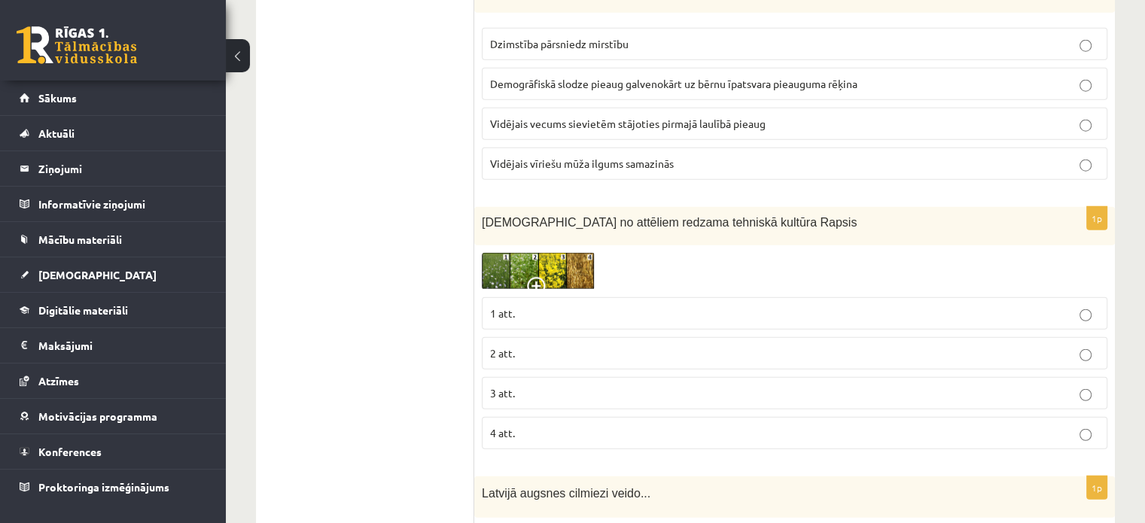
scroll to position [3915, 0]
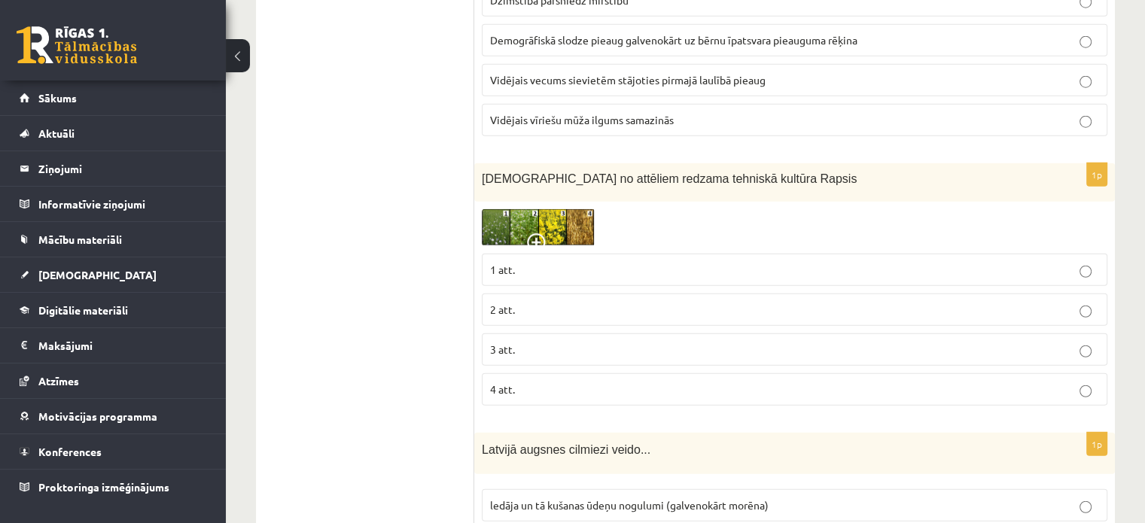
click at [575, 209] on img at bounding box center [538, 227] width 113 height 37
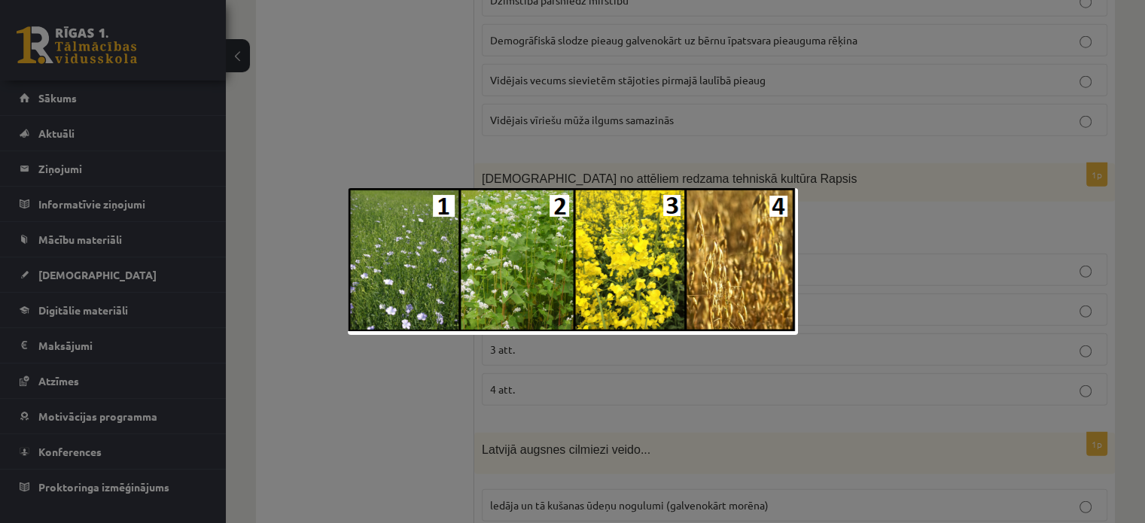
click at [573, 256] on img at bounding box center [573, 261] width 450 height 147
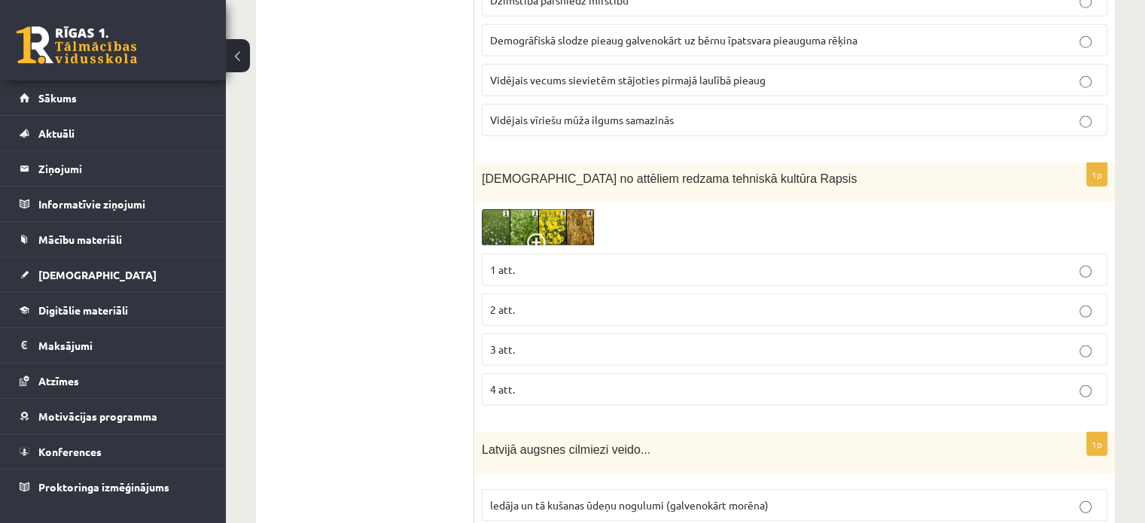
click at [555, 209] on img at bounding box center [538, 227] width 113 height 37
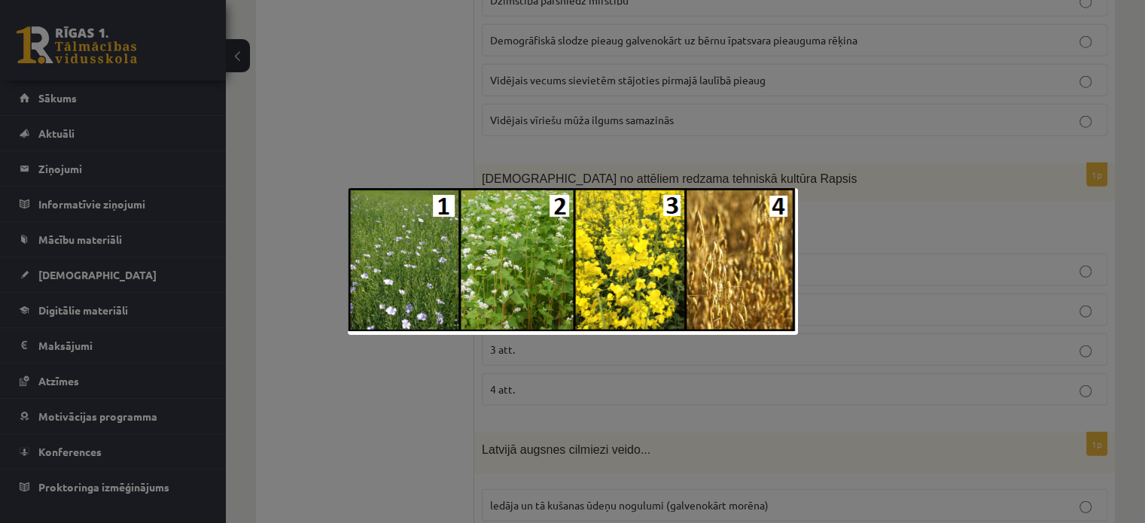
click at [780, 294] on img at bounding box center [573, 261] width 450 height 147
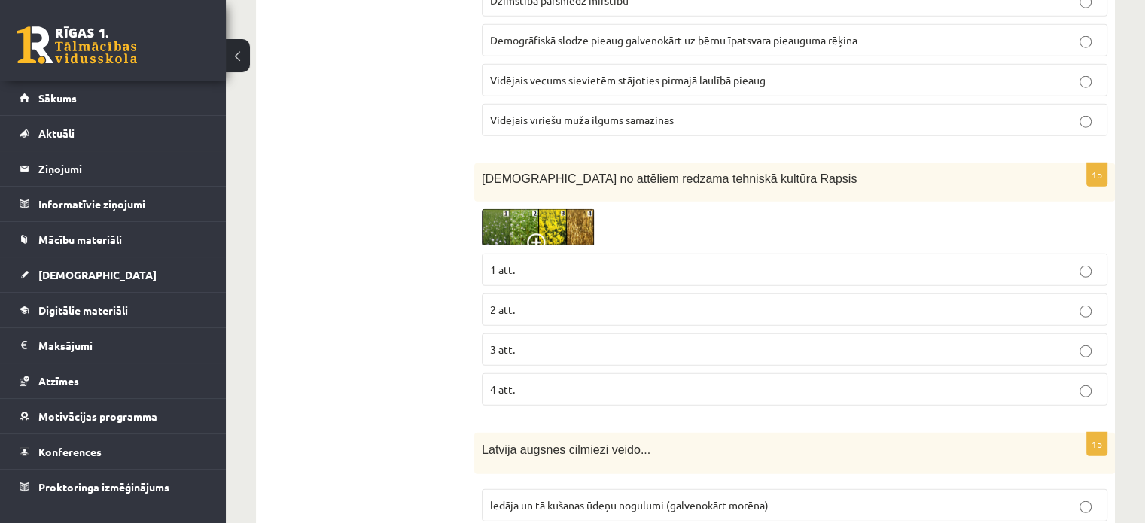
click at [650, 342] on p "3 att." at bounding box center [794, 350] width 609 height 16
drag, startPoint x: 738, startPoint y: 138, endPoint x: 485, endPoint y: 161, distance: 254.0
click at [485, 163] on div "Kurā no attēliem redzama tehniskā kultūra Rapsis" at bounding box center [794, 182] width 641 height 38
click at [819, 209] on div at bounding box center [795, 227] width 626 height 37
click at [520, 209] on img at bounding box center [538, 227] width 113 height 37
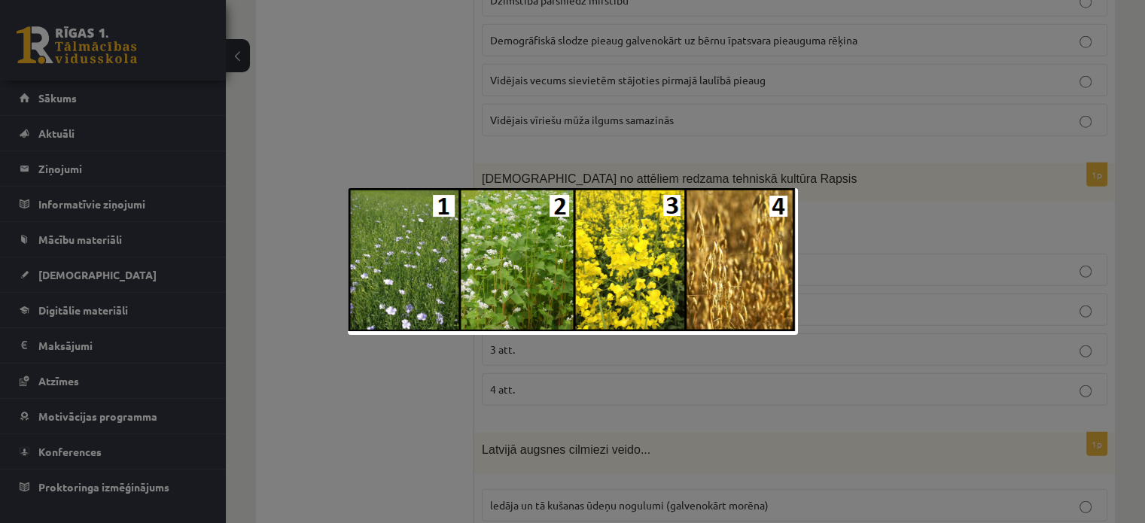
click at [740, 292] on img at bounding box center [573, 261] width 450 height 147
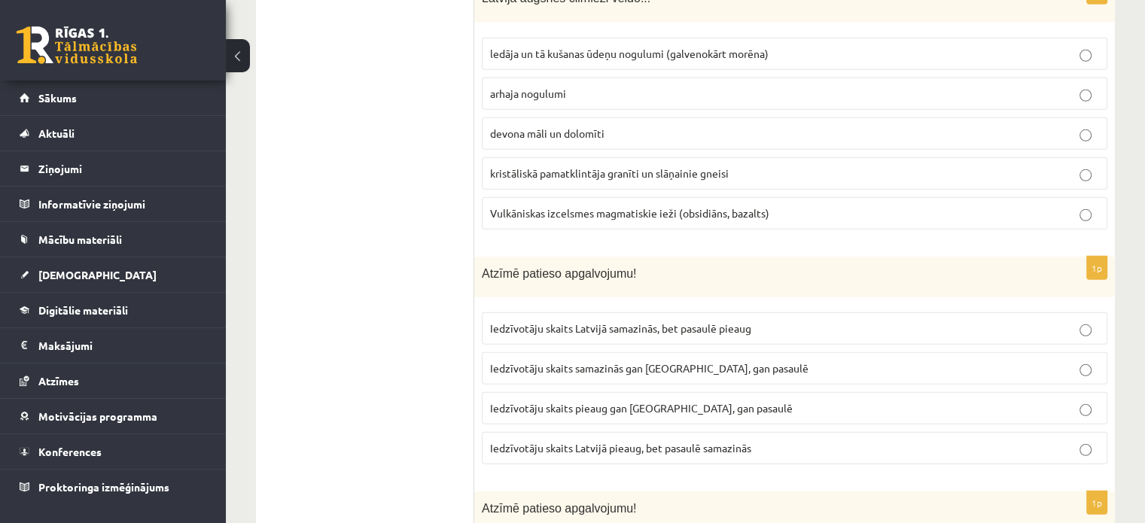
scroll to position [4291, 0]
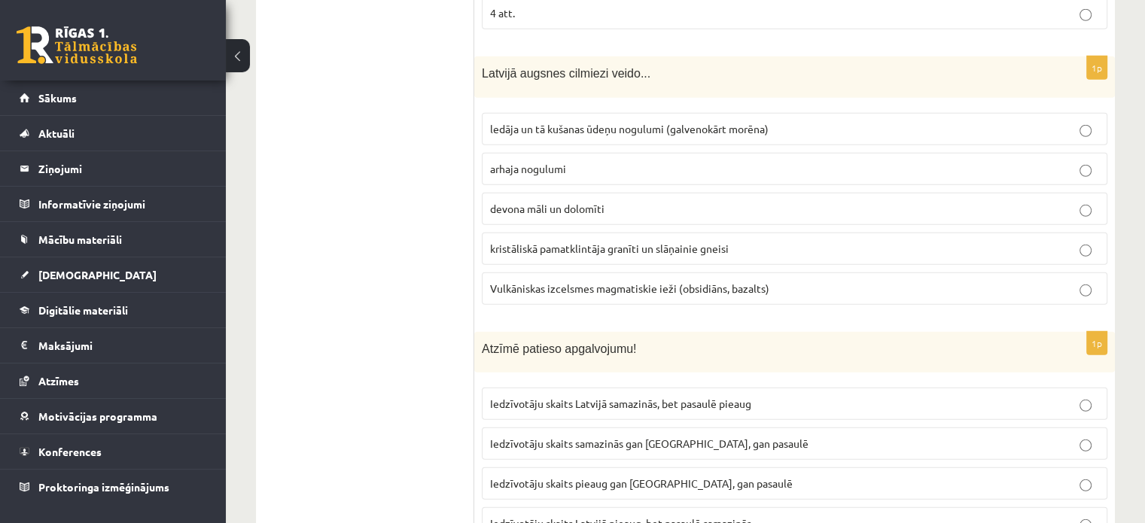
click at [790, 121] on p "ledāja un tā kušanas ūdeņu nogulumi (galvenokārt morēna)" at bounding box center [794, 129] width 609 height 16
drag, startPoint x: 473, startPoint y: 39, endPoint x: 764, endPoint y: 263, distance: 367.2
click at [708, 153] on label "arhaja nogulumi" at bounding box center [795, 169] width 626 height 32
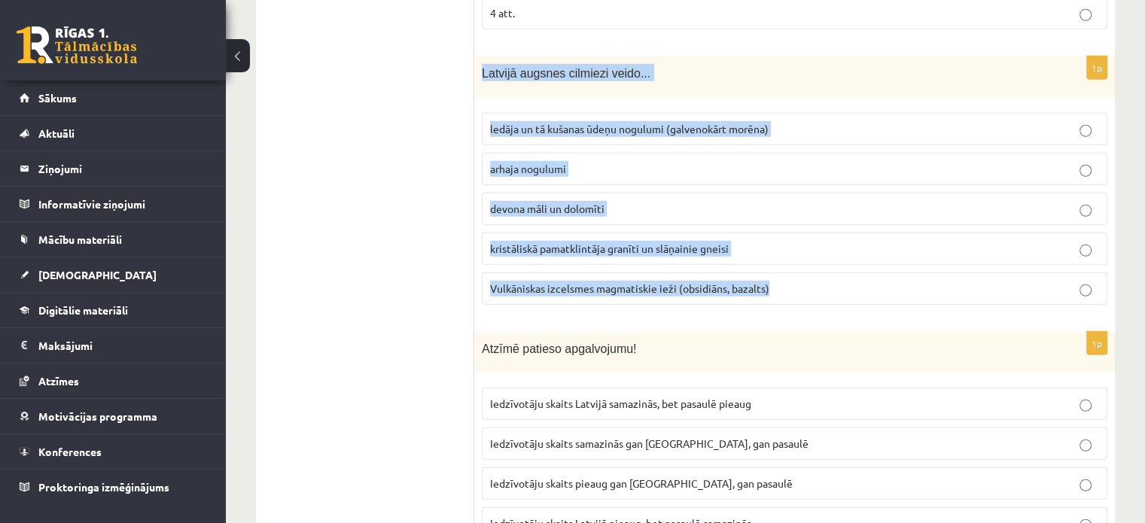
drag, startPoint x: 480, startPoint y: 37, endPoint x: 771, endPoint y: 251, distance: 361.2
click at [771, 251] on div "1p Latvijā augsnes cilmiezi veido... ledāja un tā kušanas ūdeņu nogulumi (galve…" at bounding box center [794, 186] width 641 height 260
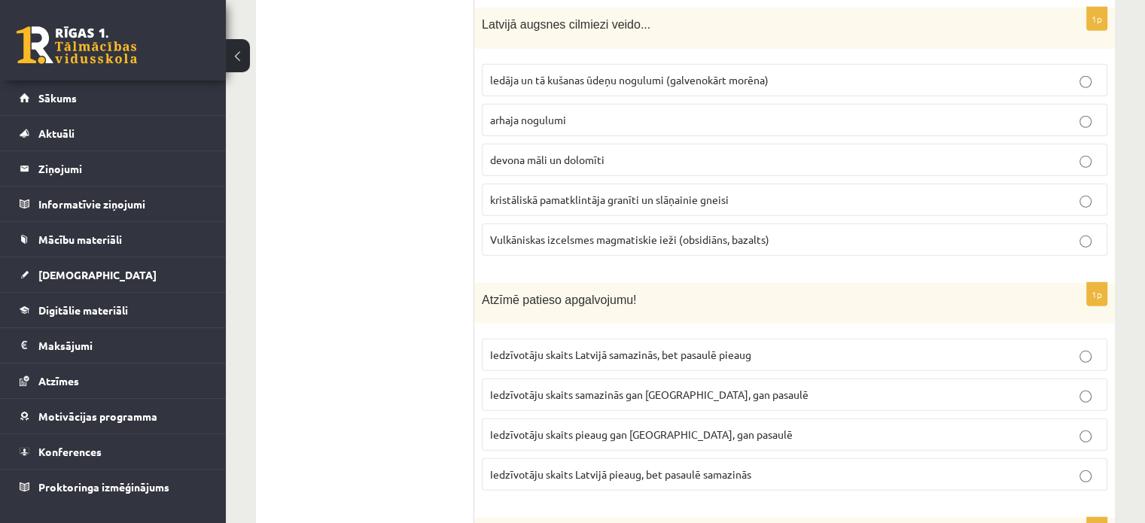
scroll to position [4366, 0]
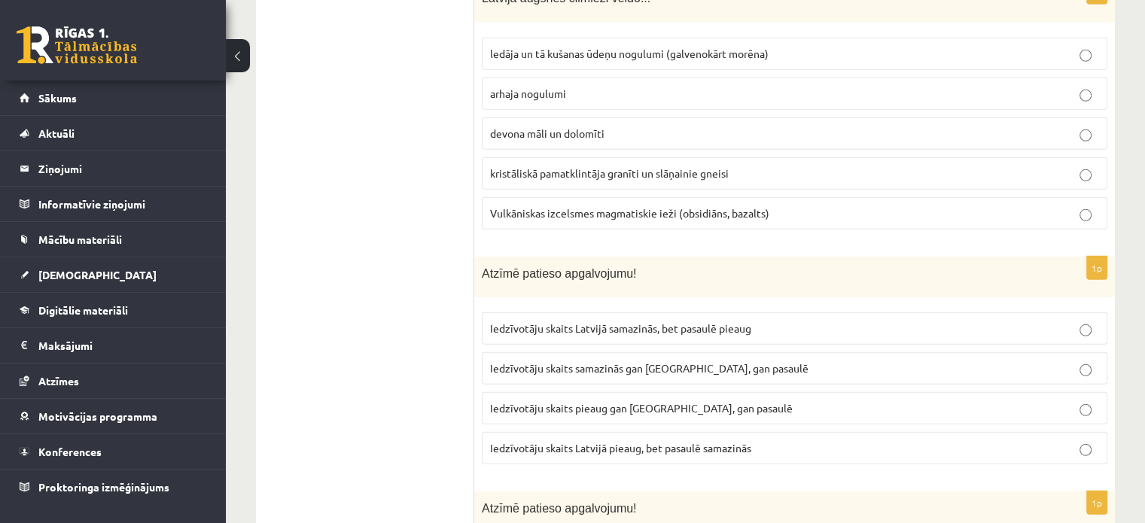
click at [641, 321] on span "Iedzīvotāju skaits Latvijā samazinās, bet pasaulē pieaug" at bounding box center [620, 328] width 261 height 14
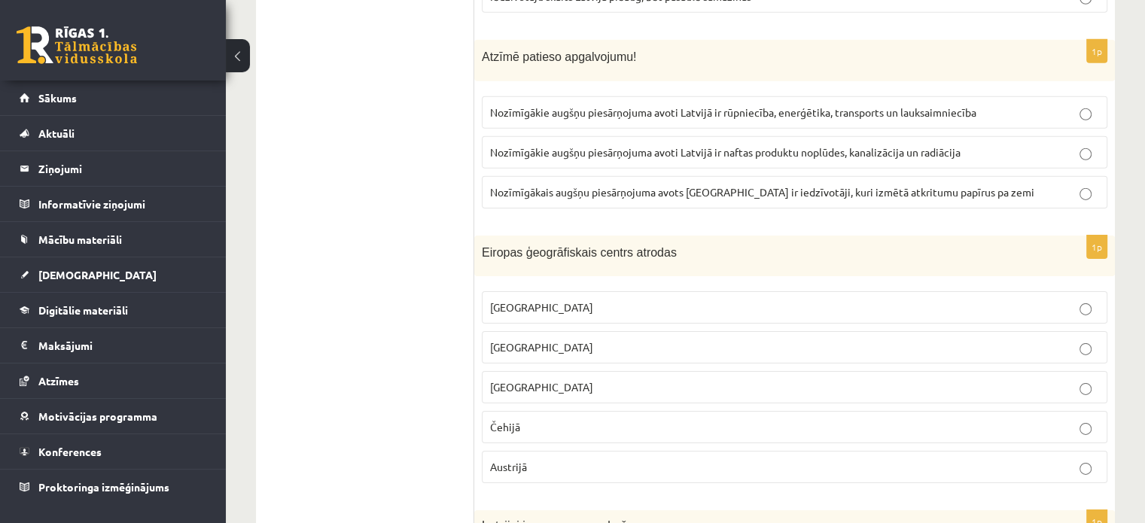
scroll to position [4743, 0]
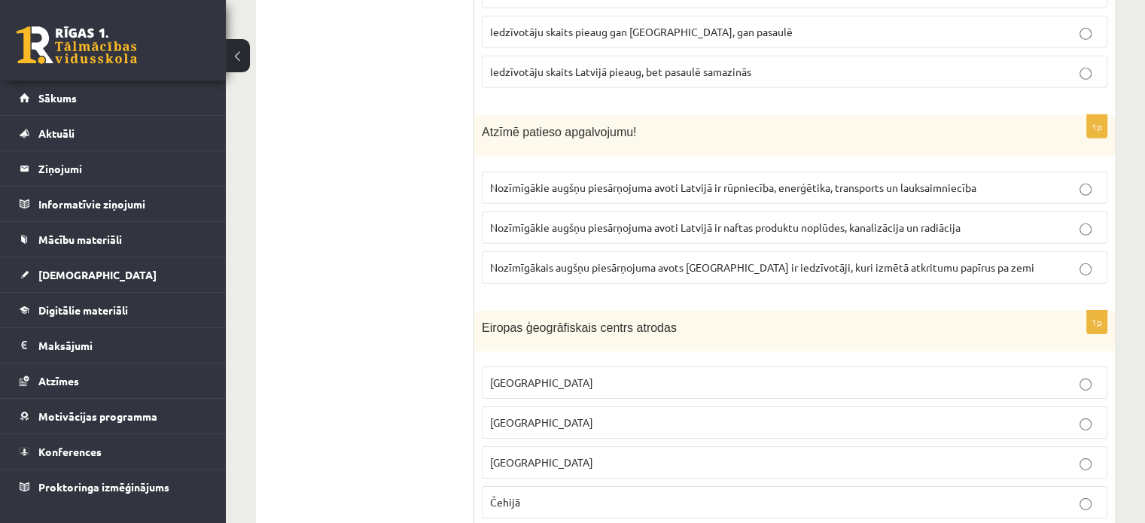
click at [735, 220] on p "Nozīmīgākie augšņu piesārņojuma avoti Latvijā ir naftas produktu noplūdes, kana…" at bounding box center [794, 228] width 609 height 16
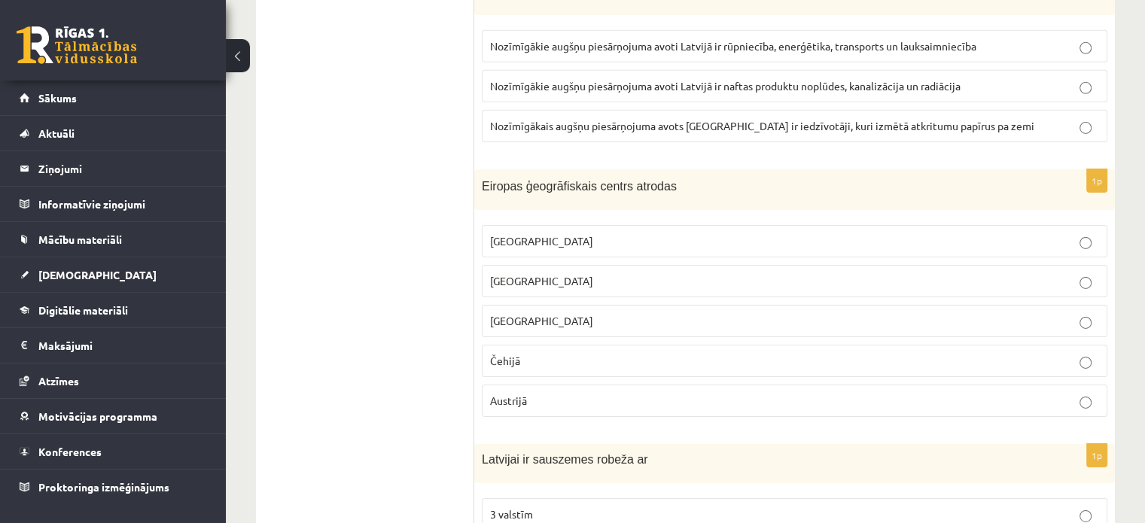
scroll to position [4893, 0]
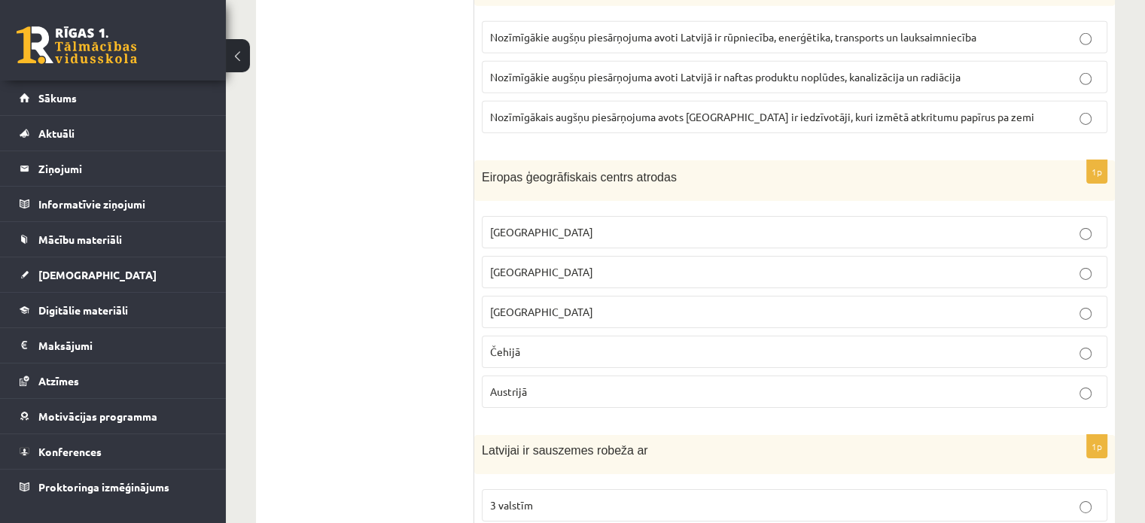
click at [763, 264] on p "Lietuvā" at bounding box center [794, 272] width 609 height 16
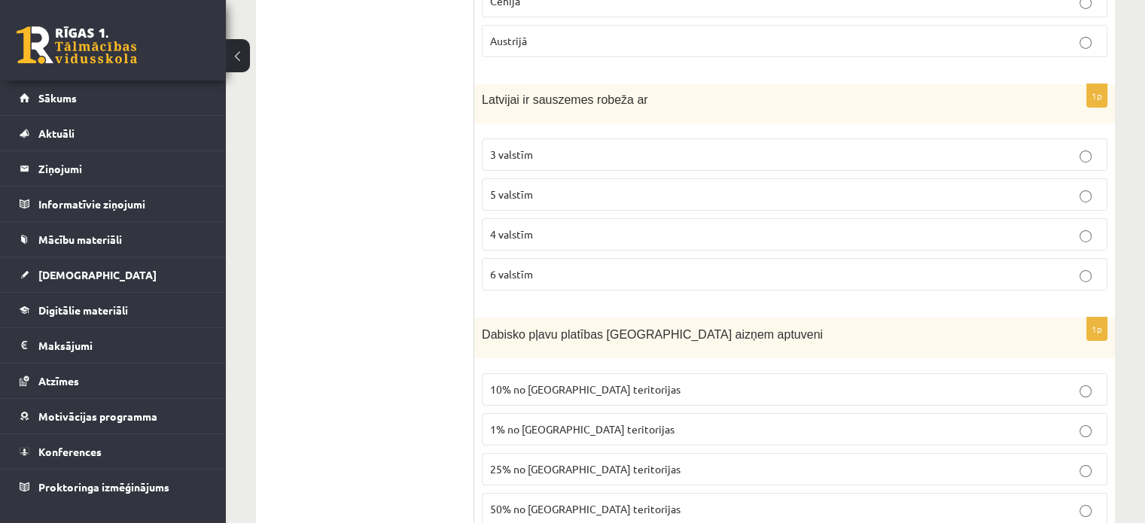
scroll to position [5270, 0]
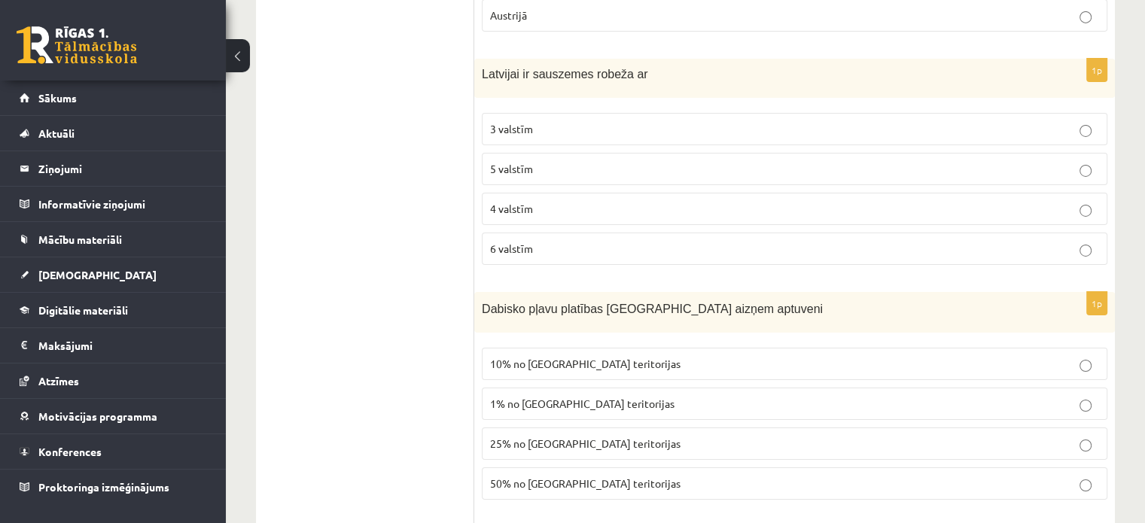
click at [616, 201] on p "4 valstīm" at bounding box center [794, 209] width 609 height 16
click at [526, 397] on span "1% no Latvijas teritorijas" at bounding box center [582, 404] width 184 height 14
drag, startPoint x: 482, startPoint y: 269, endPoint x: 749, endPoint y: 275, distance: 267.3
click at [749, 292] on div "Dabisko pļavu platības Latvijā aizņem aptuveni" at bounding box center [794, 312] width 641 height 41
click at [745, 300] on p "Dabisko pļavu platības Latvijā aizņem aptuveni" at bounding box center [757, 308] width 550 height 17
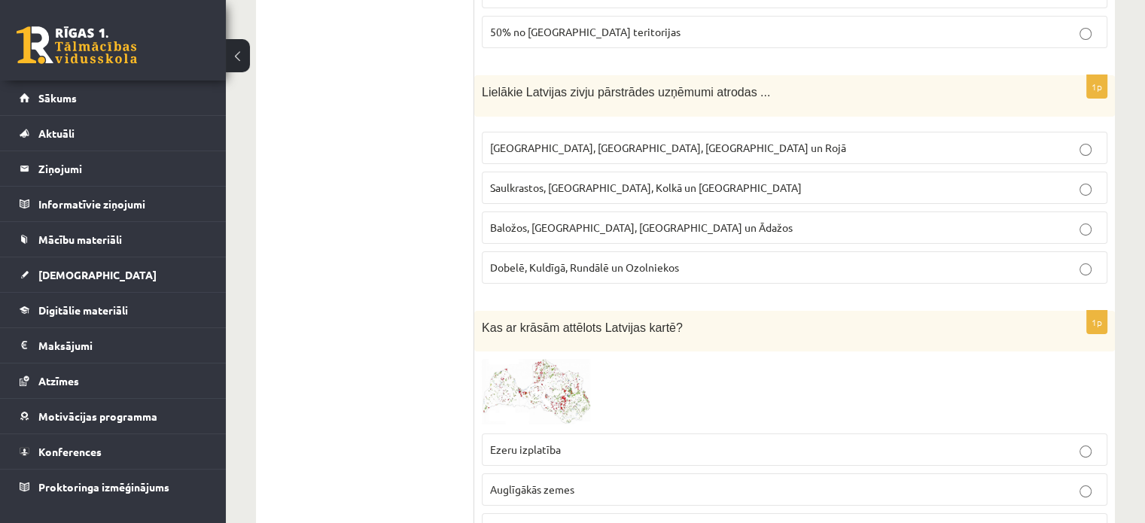
scroll to position [5646, 0]
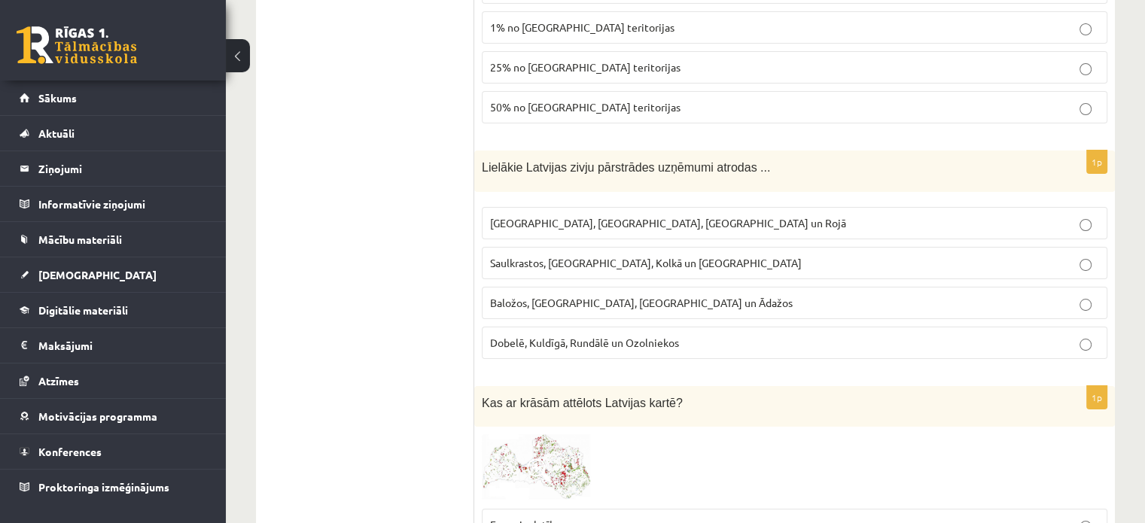
click at [635, 216] on span "Rīgā, Liepājā, Salacgrīvā un Rojā" at bounding box center [668, 223] width 356 height 14
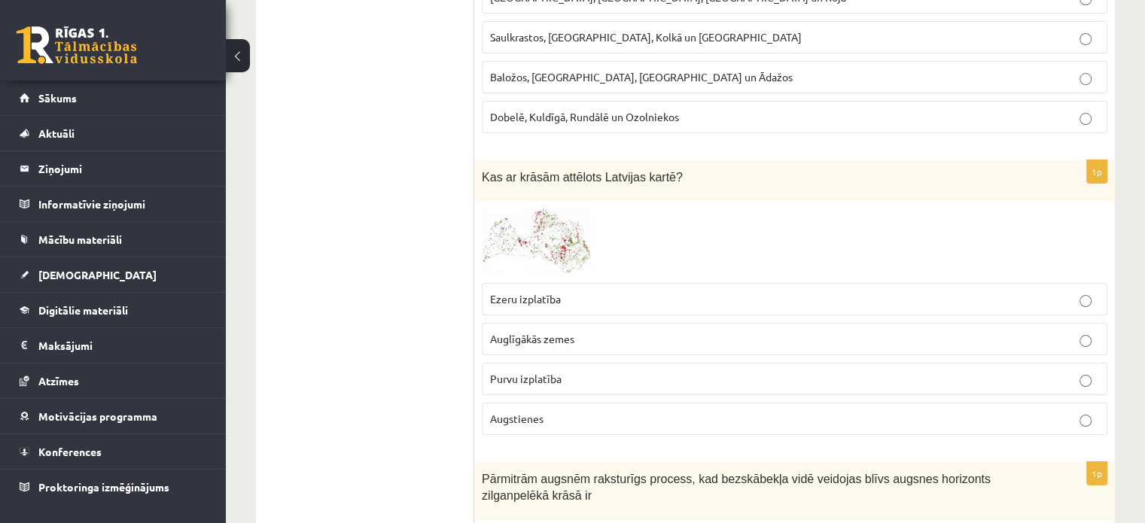
click at [567, 209] on img at bounding box center [538, 242] width 113 height 66
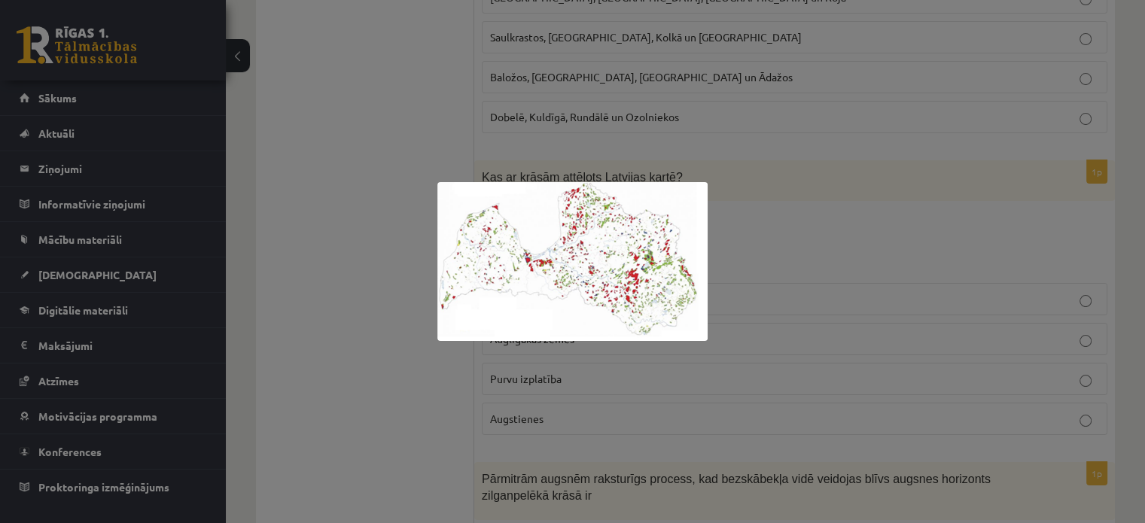
click at [565, 225] on img at bounding box center [572, 261] width 270 height 159
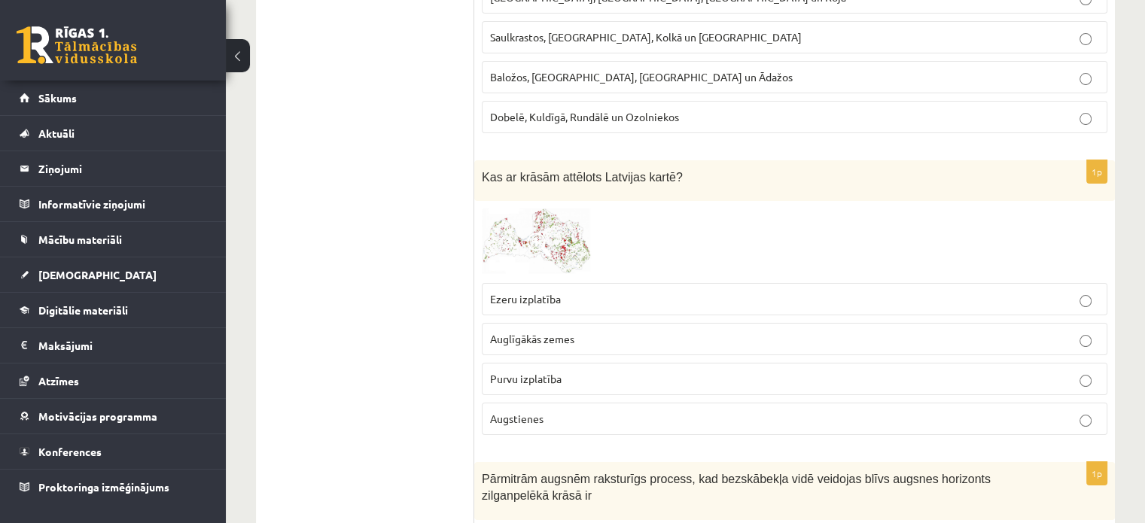
click at [545, 411] on p "Augstienes" at bounding box center [794, 419] width 609 height 16
click at [506, 209] on img at bounding box center [538, 242] width 113 height 66
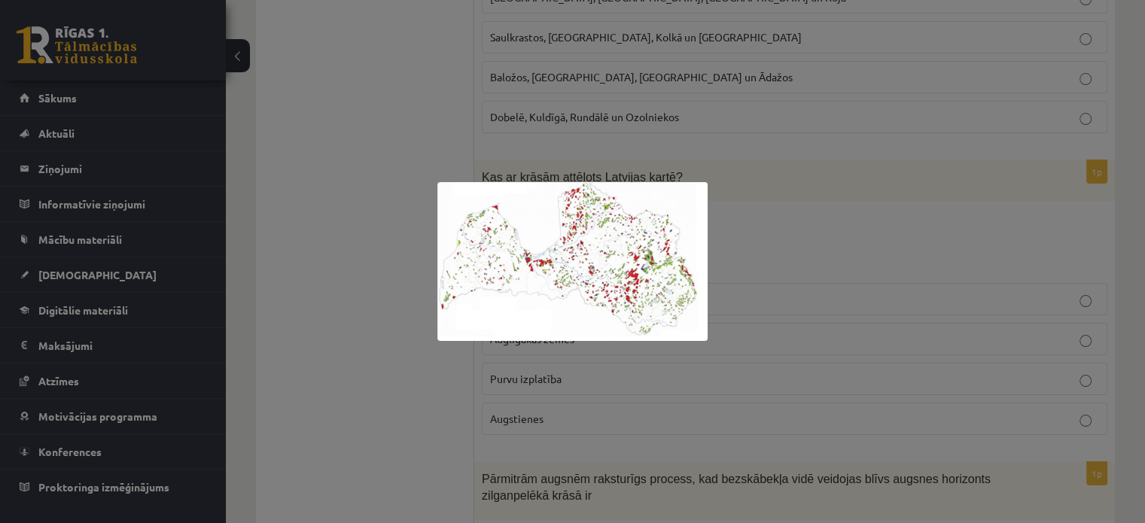
click at [542, 225] on img at bounding box center [572, 261] width 270 height 159
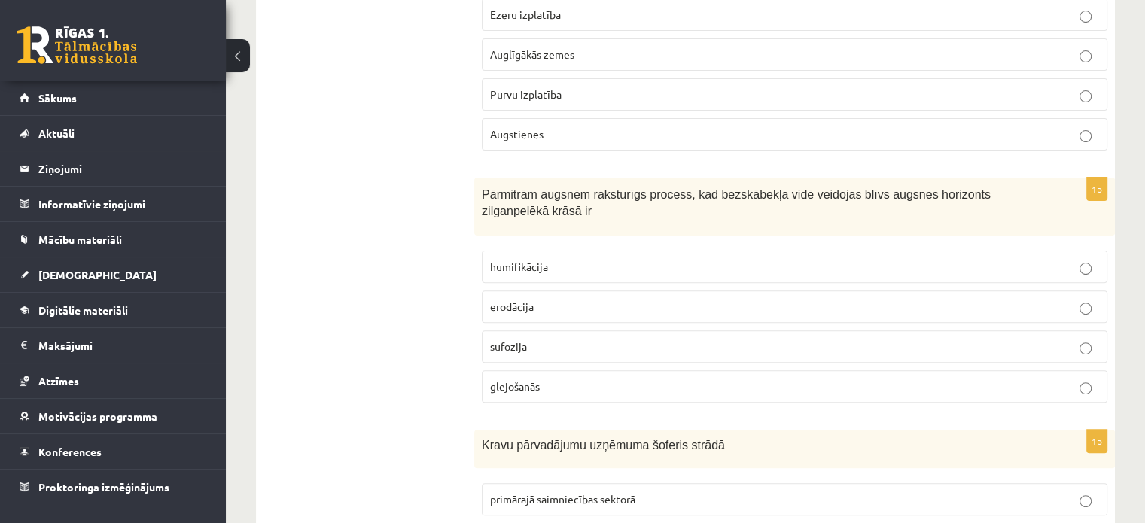
scroll to position [6248, 0]
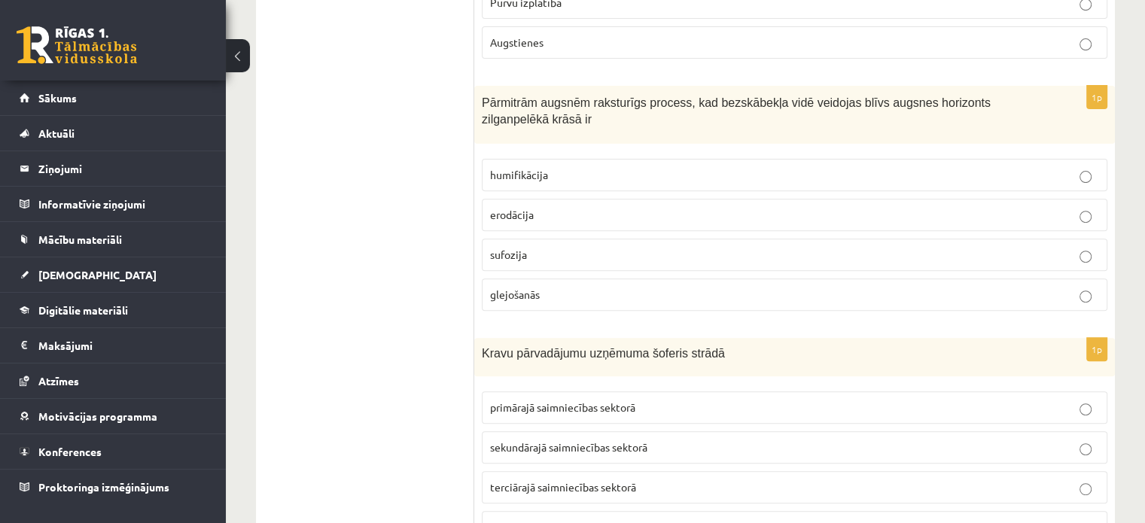
click at [607, 279] on label "glejošanās" at bounding box center [795, 295] width 626 height 32
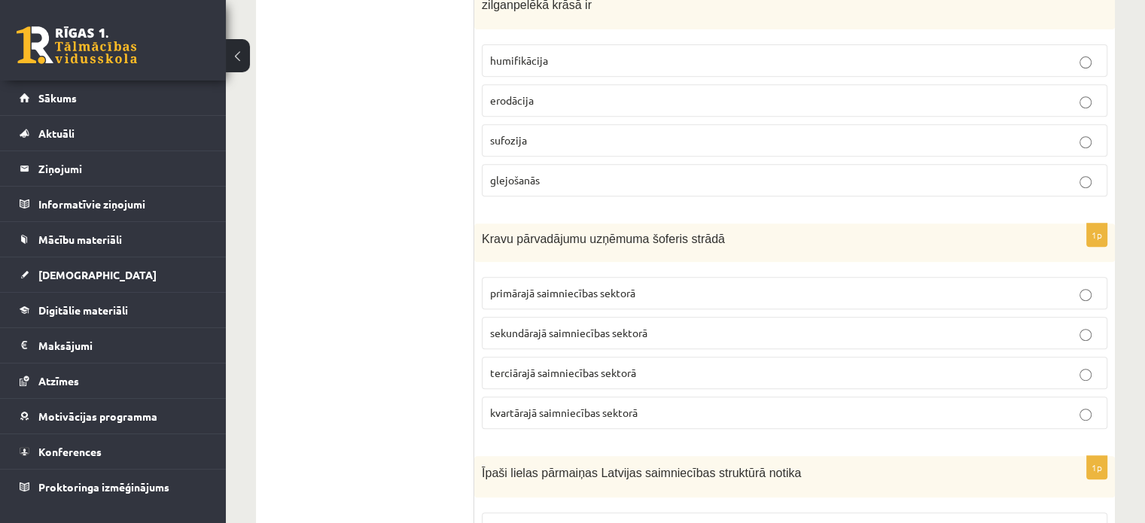
scroll to position [6399, 0]
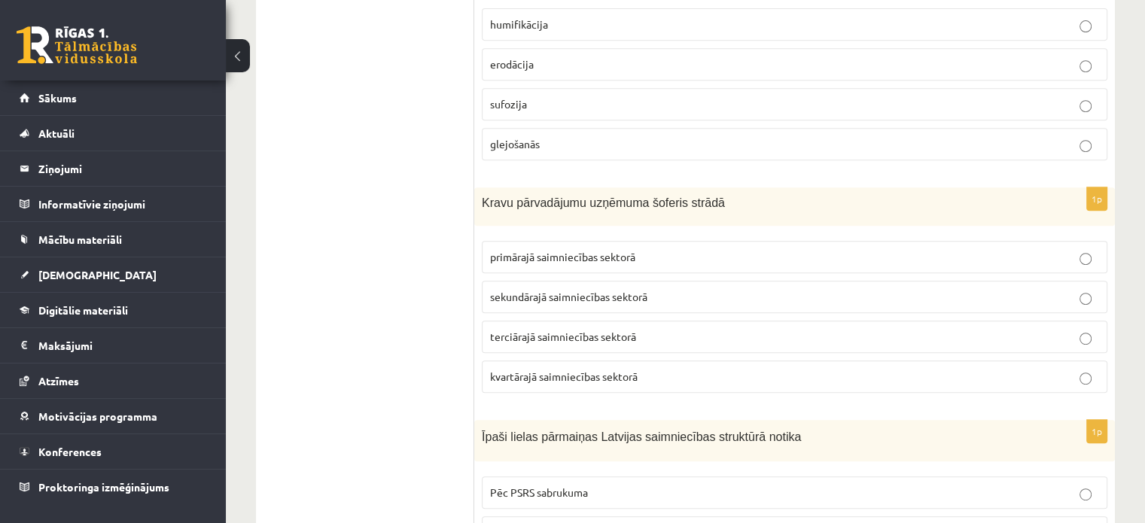
click at [581, 330] on span "terciārajā saimniecības sektorā" at bounding box center [563, 337] width 146 height 14
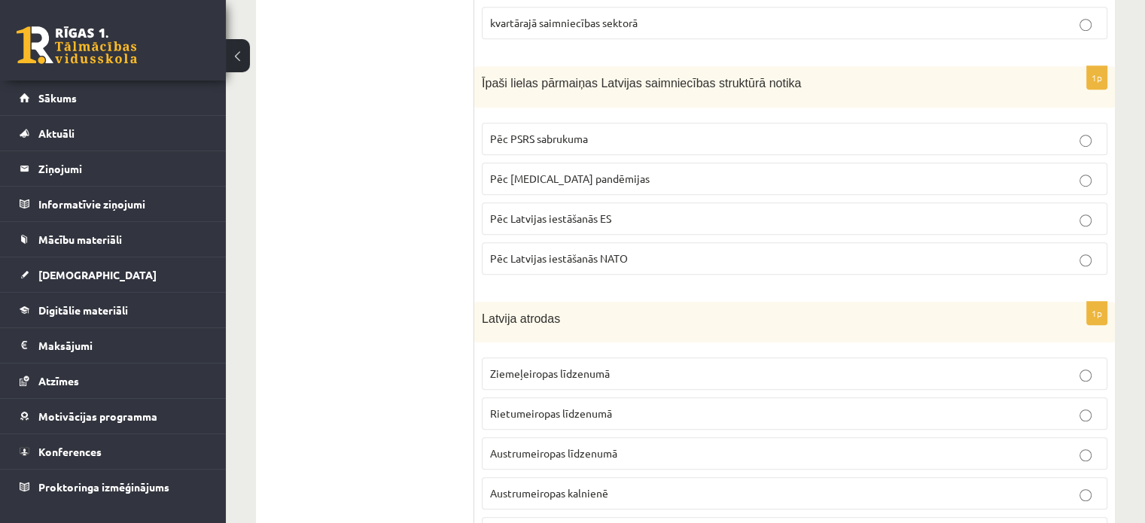
scroll to position [6775, 0]
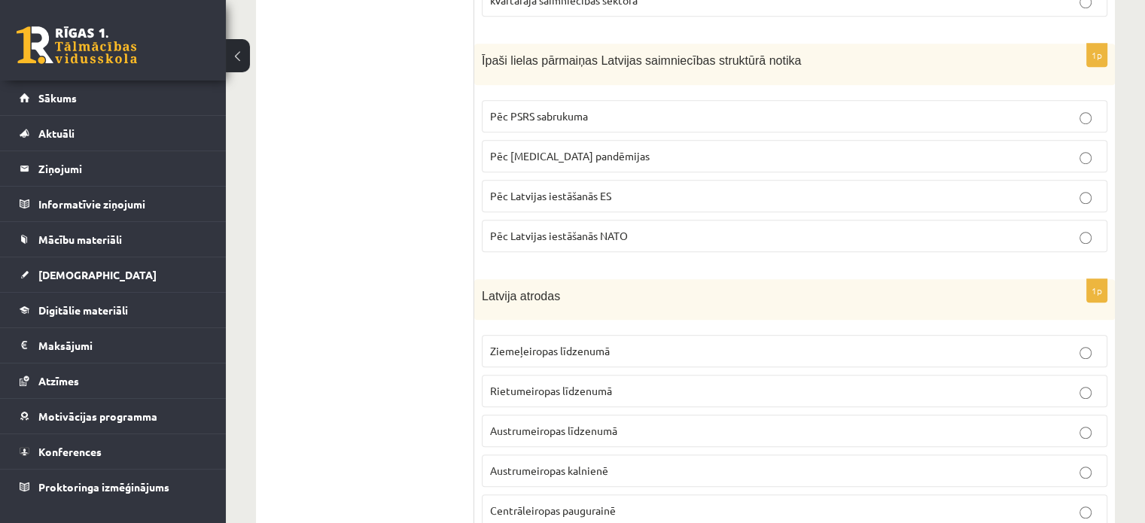
click at [548, 109] on span "Pēc PSRS sabrukuma" at bounding box center [539, 116] width 98 height 14
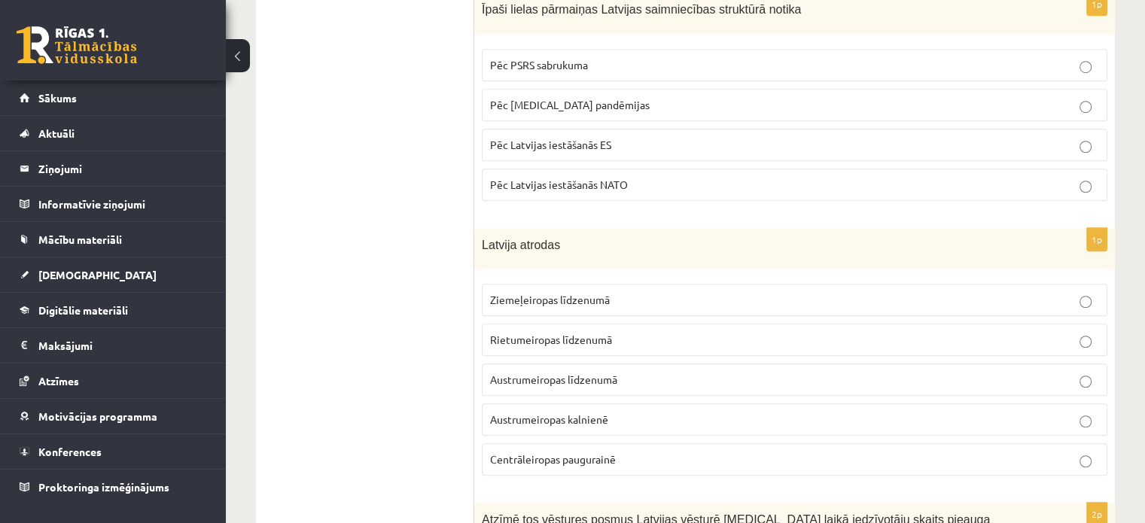
scroll to position [6850, 0]
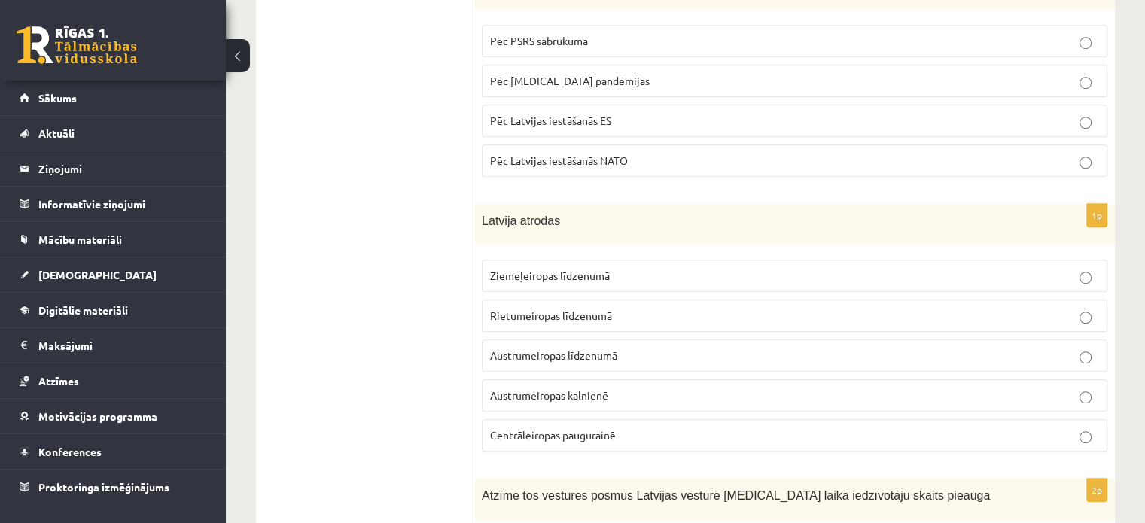
click at [574, 349] on span "Austrumeiropas līdzenumā" at bounding box center [553, 356] width 127 height 14
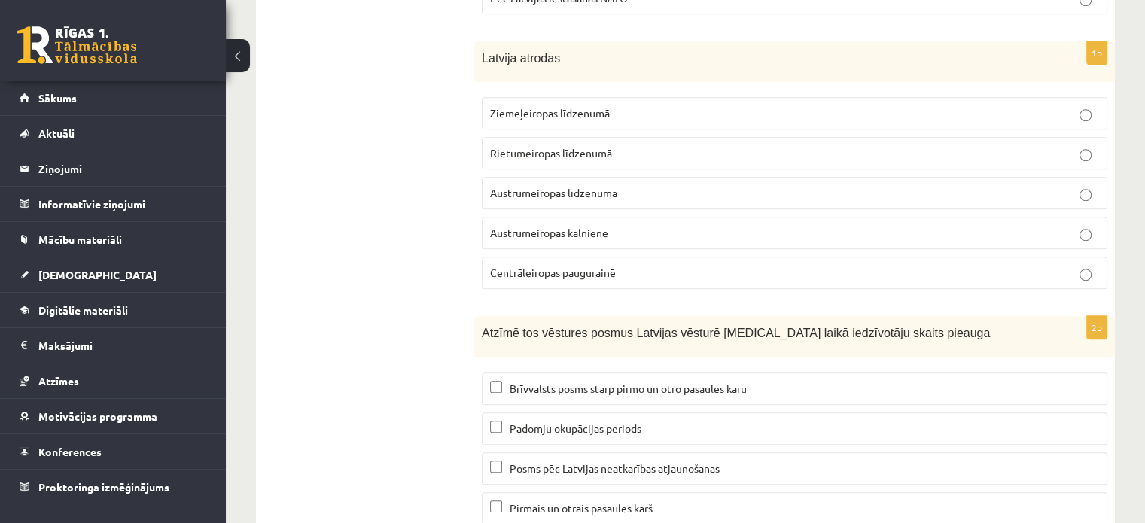
scroll to position [7015, 0]
click at [828, 379] on p "Brīvvalsts posms starp pirmo un otro pasaules karu" at bounding box center [794, 387] width 609 height 16
click at [645, 370] on label "Brīvvalsts posms starp pirmo un otro pasaules karu" at bounding box center [795, 386] width 626 height 32
click at [629, 459] on span "Posms pēc Latvijas neatkarības atjaunošanas" at bounding box center [615, 466] width 210 height 14
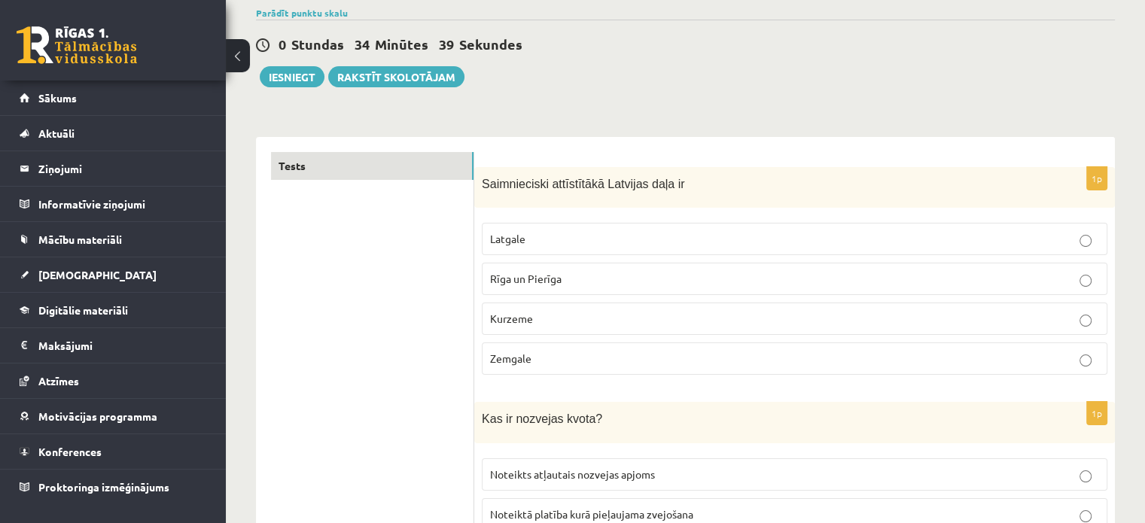
scroll to position [0, 0]
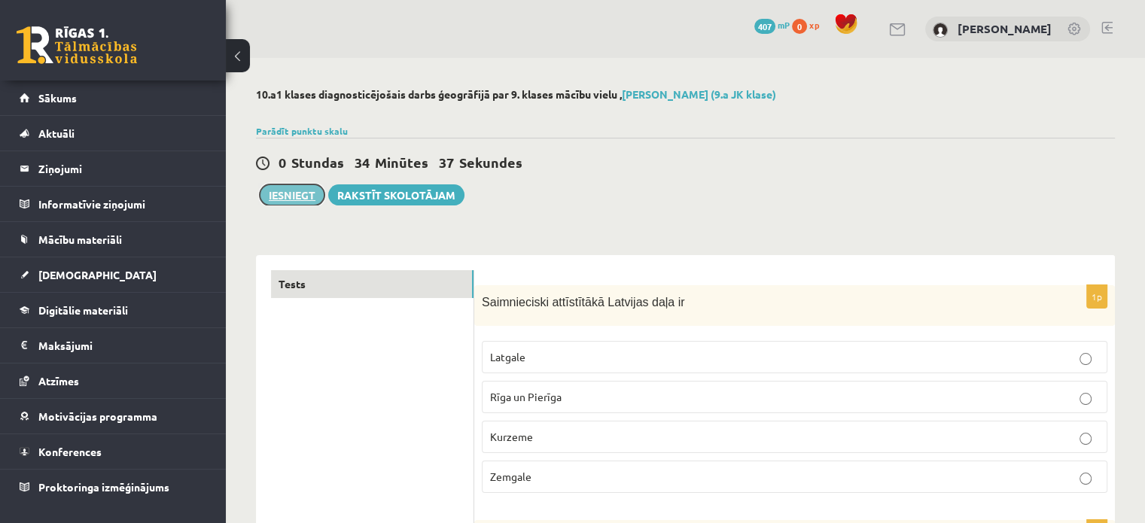
click at [296, 192] on button "Iesniegt" at bounding box center [292, 194] width 65 height 21
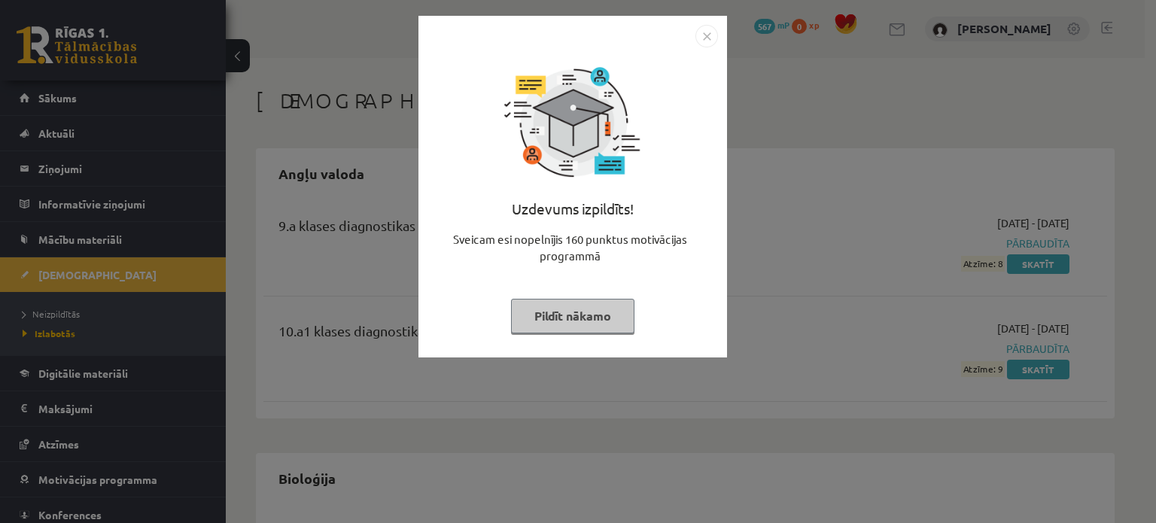
click at [569, 318] on button "Pildīt nākamo" at bounding box center [572, 316] width 123 height 35
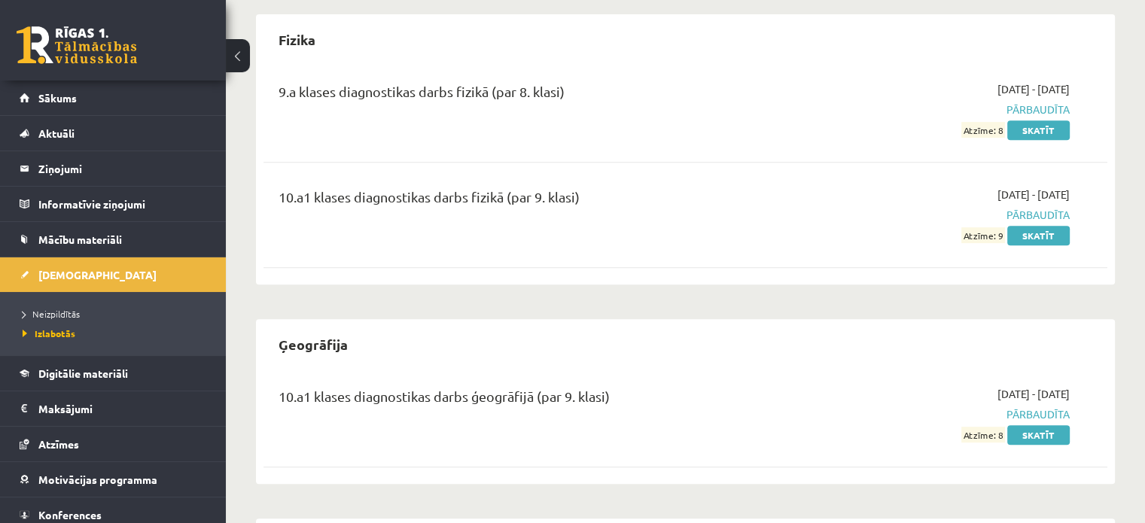
scroll to position [678, 0]
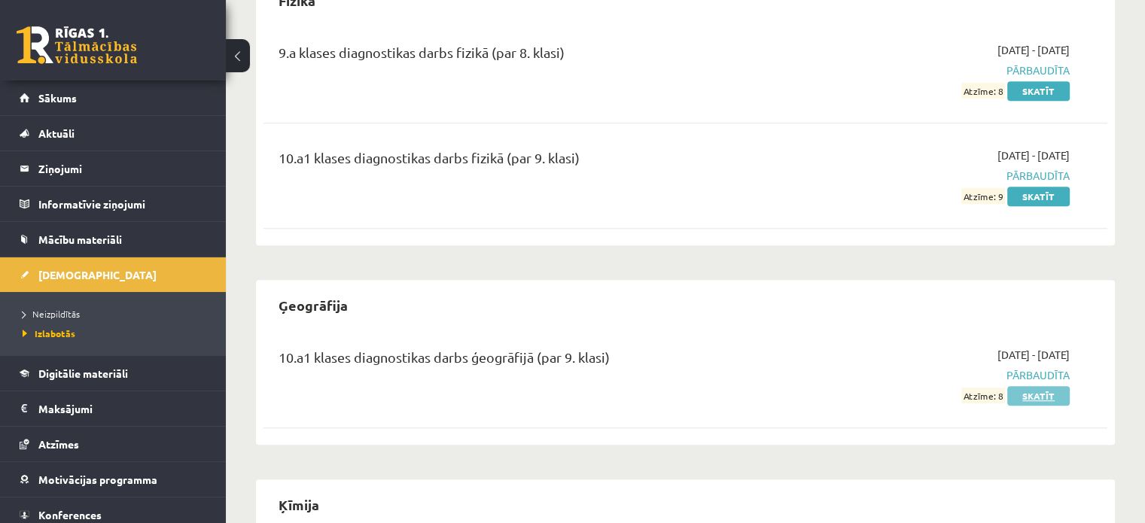
click at [1042, 391] on link "Skatīt" at bounding box center [1038, 396] width 62 height 20
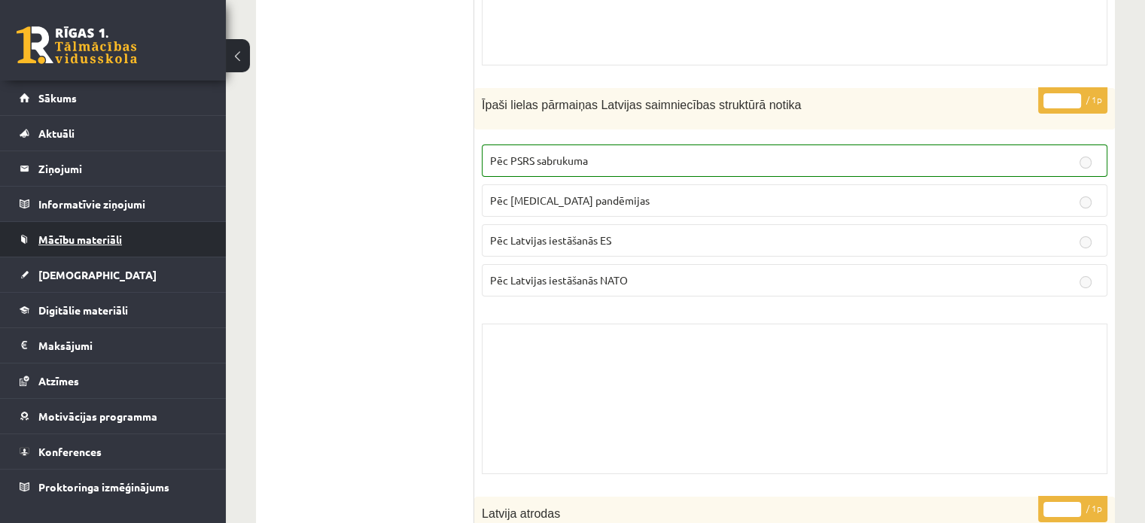
scroll to position [11351, 0]
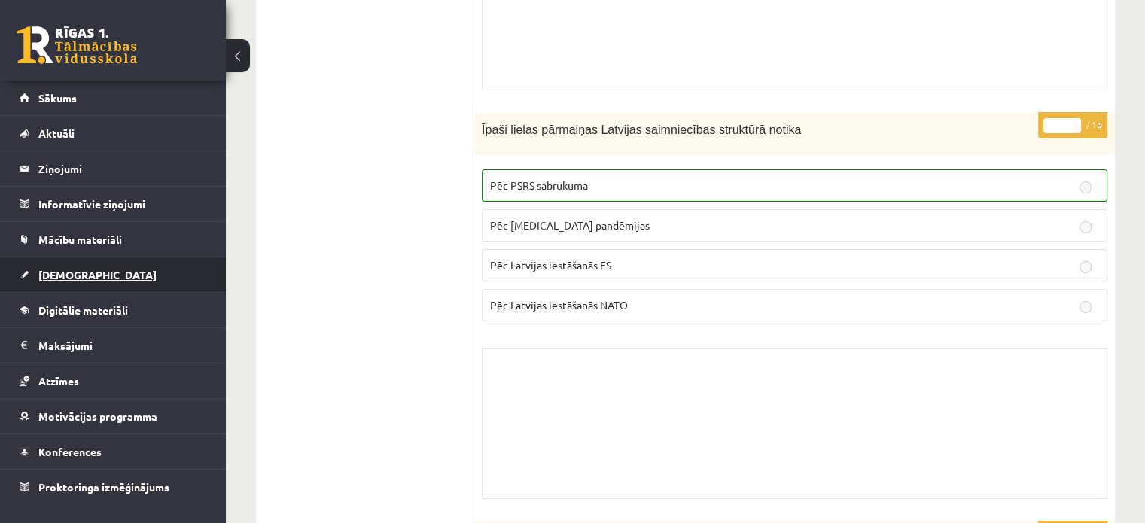
click at [93, 270] on link "[DEMOGRAPHIC_DATA]" at bounding box center [113, 274] width 187 height 35
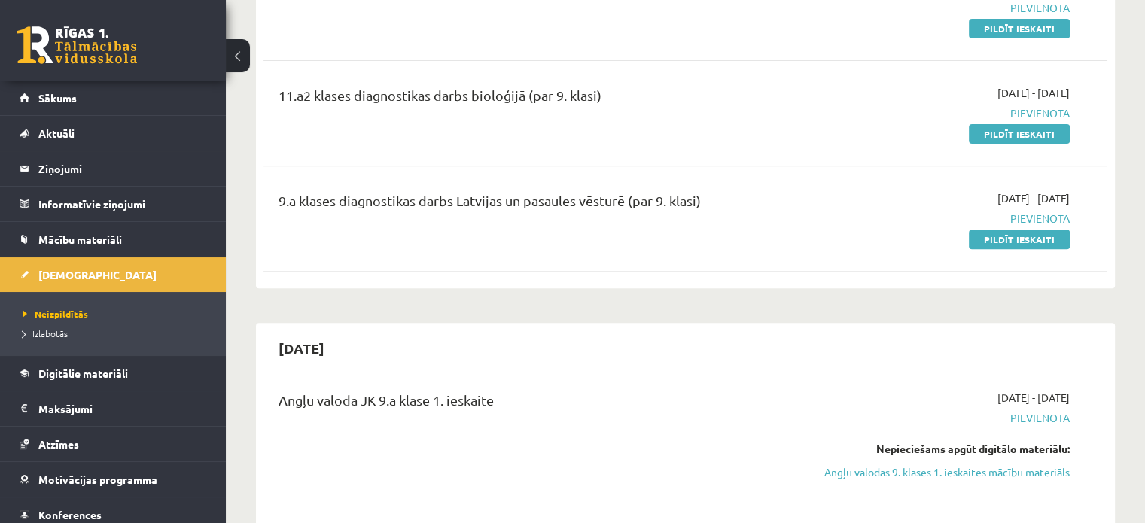
scroll to position [527, 0]
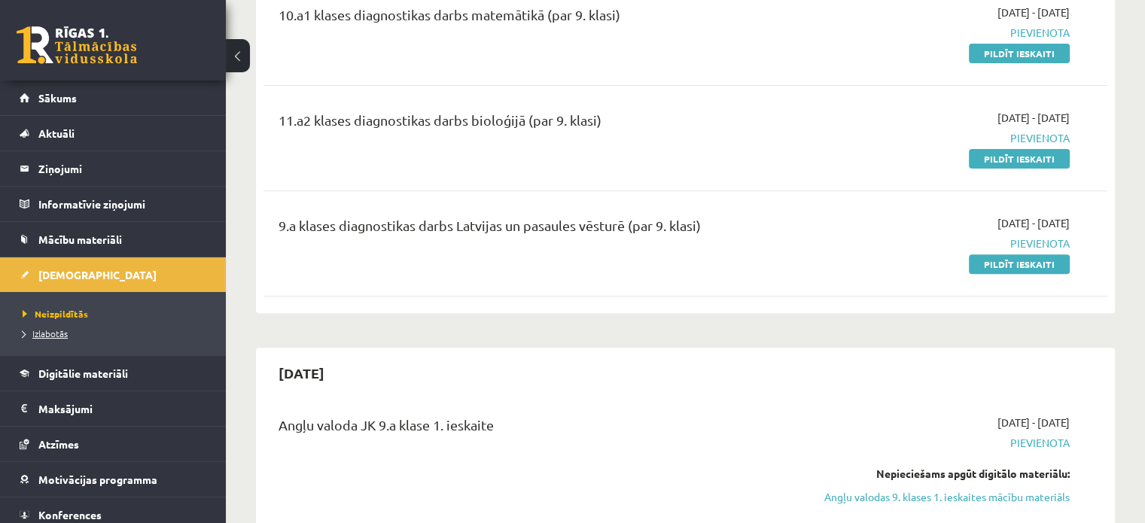
click at [61, 329] on span "Izlabotās" at bounding box center [45, 333] width 45 height 12
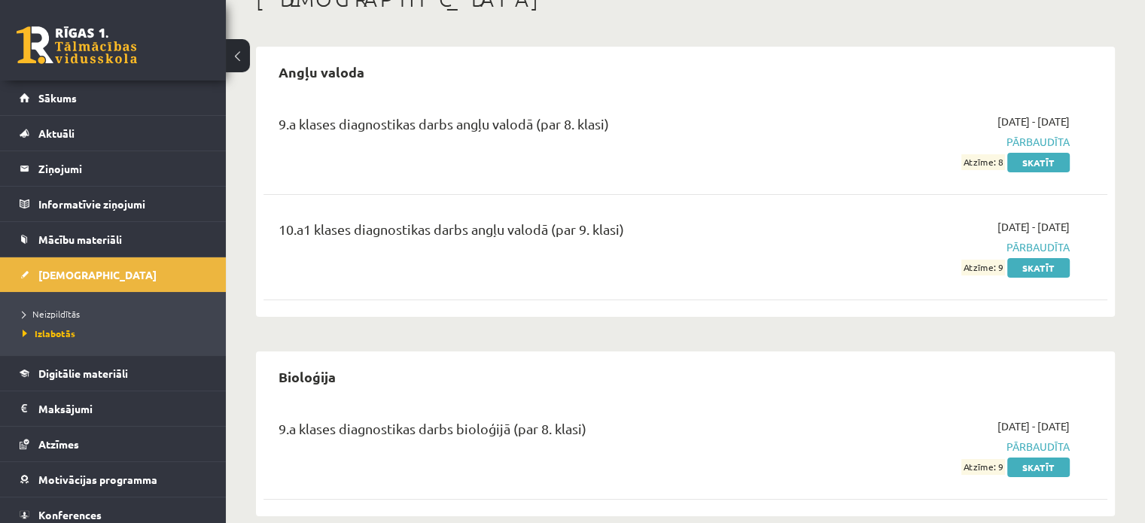
scroll to position [75, 0]
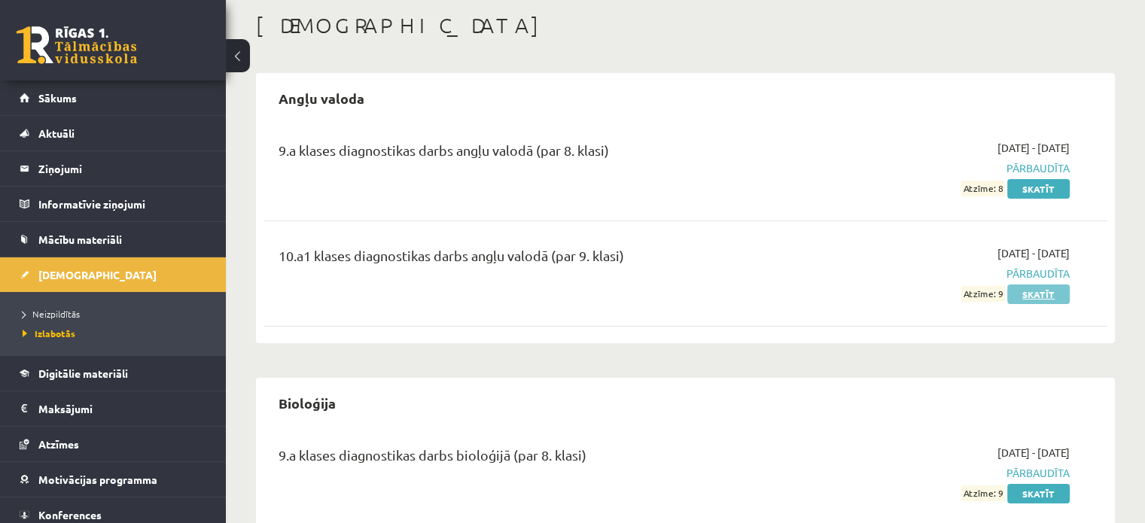
click at [1028, 296] on link "Skatīt" at bounding box center [1038, 295] width 62 height 20
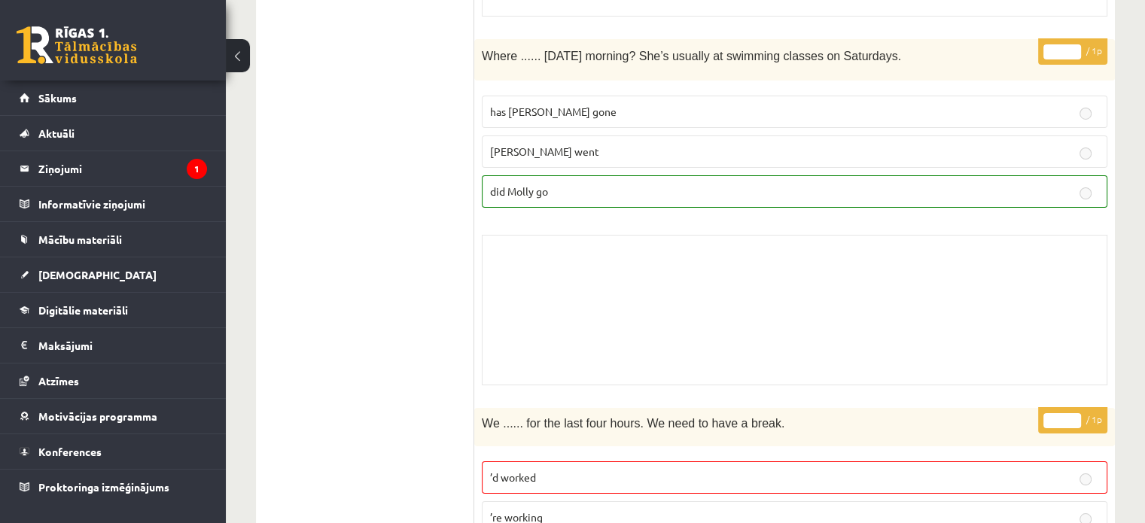
scroll to position [5440, 0]
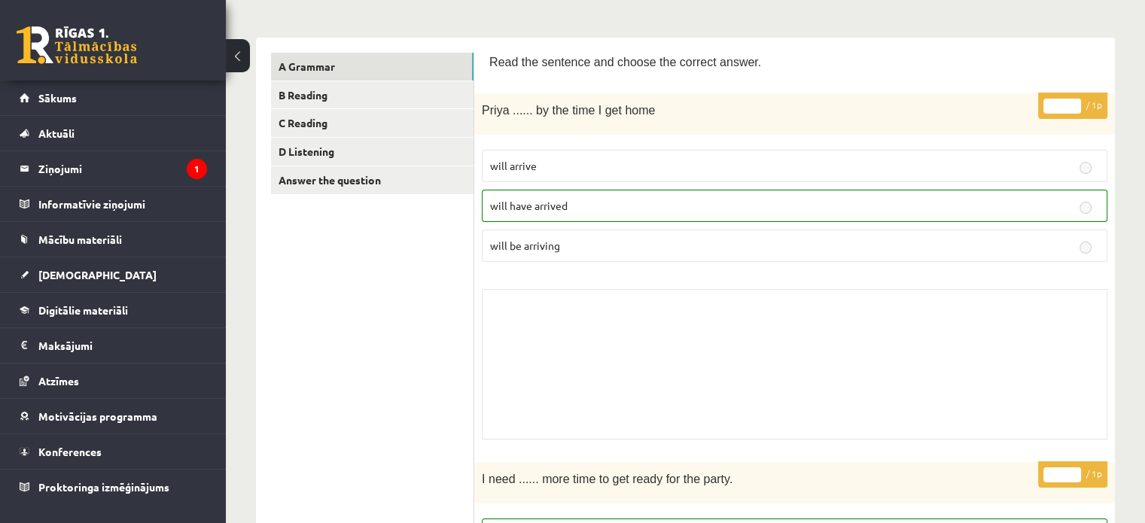
scroll to position [0, 0]
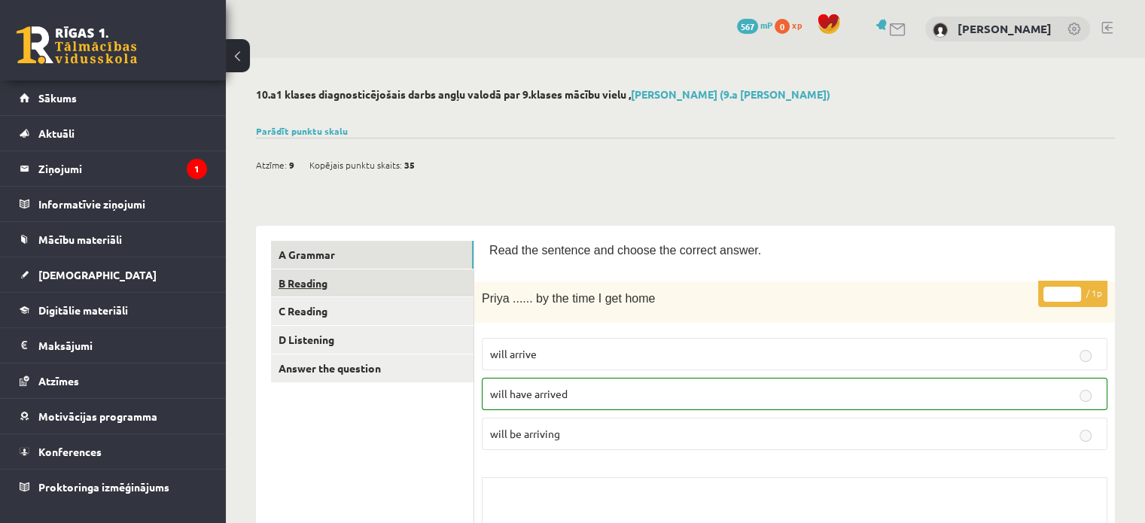
click at [306, 293] on link "B Reading" at bounding box center [372, 284] width 203 height 28
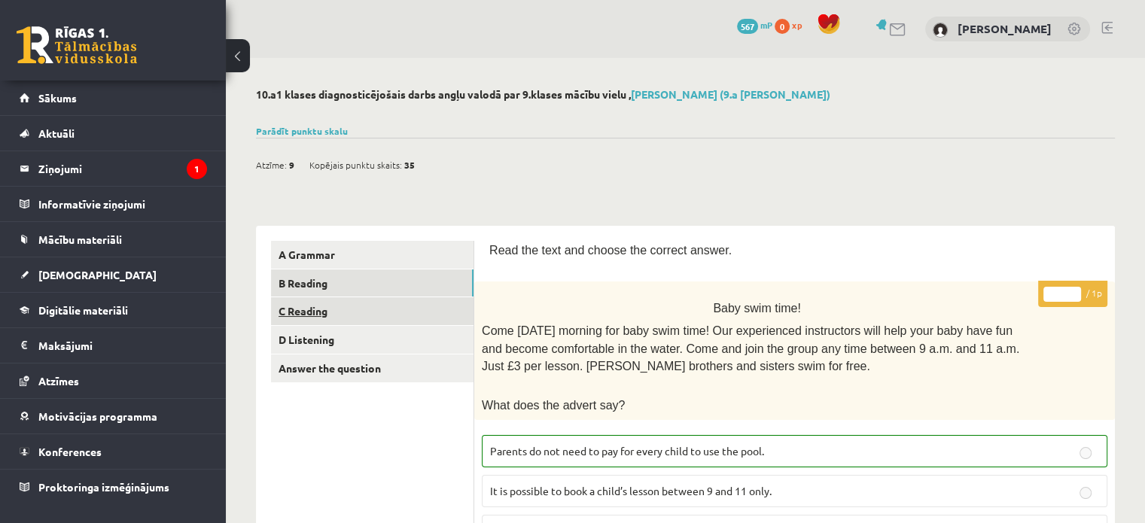
click at [322, 318] on link "C Reading" at bounding box center [372, 311] width 203 height 28
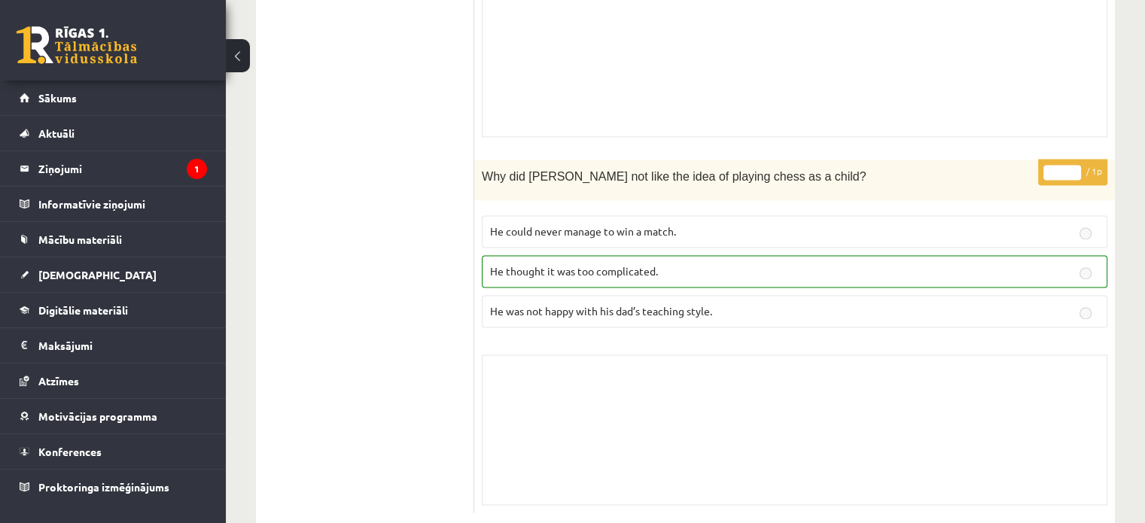
scroll to position [2384, 0]
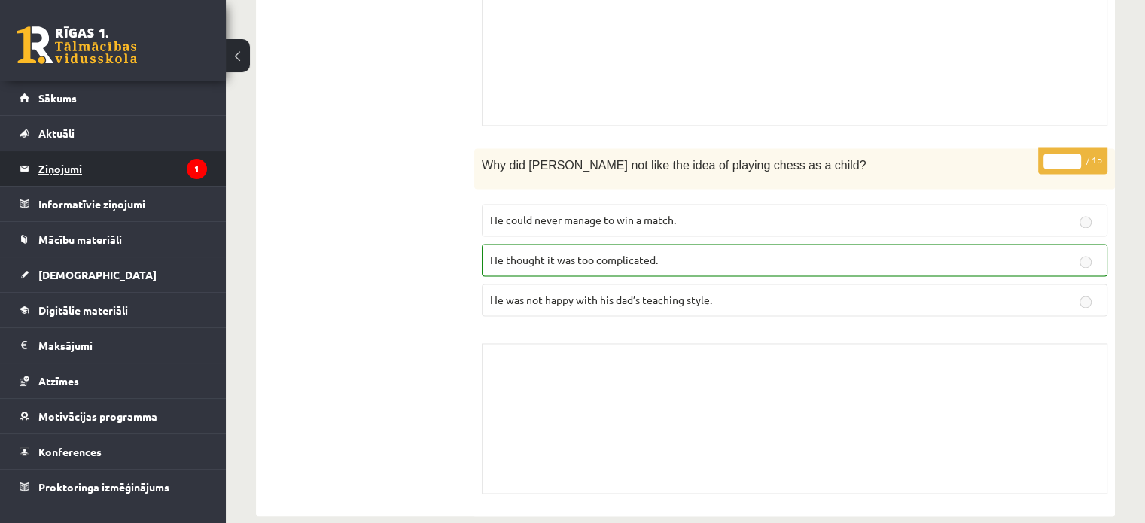
click at [94, 166] on legend "Ziņojumi 1" at bounding box center [122, 168] width 169 height 35
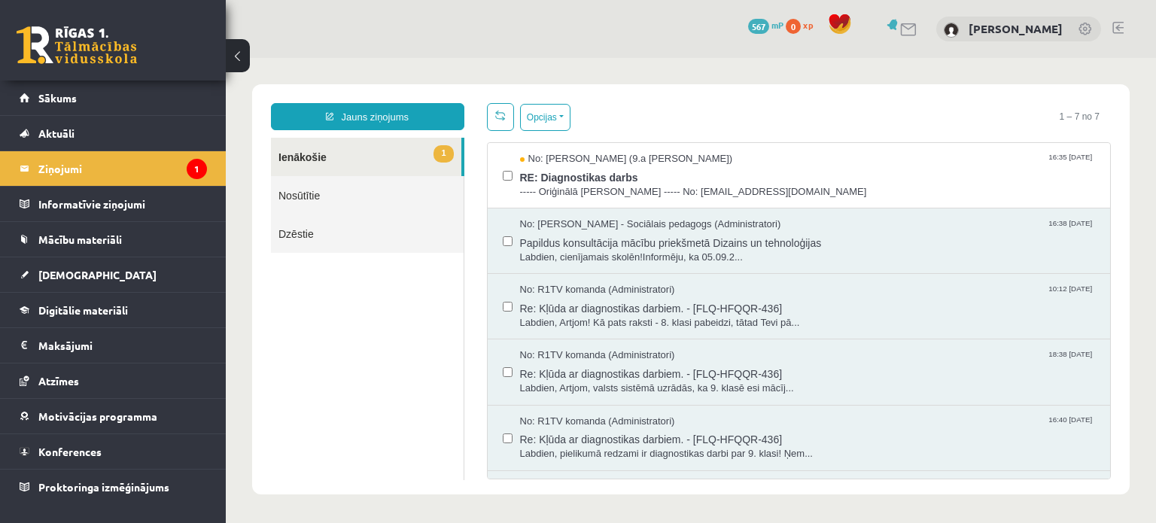
click at [340, 165] on link "1 Ienākošie" at bounding box center [366, 157] width 190 height 38
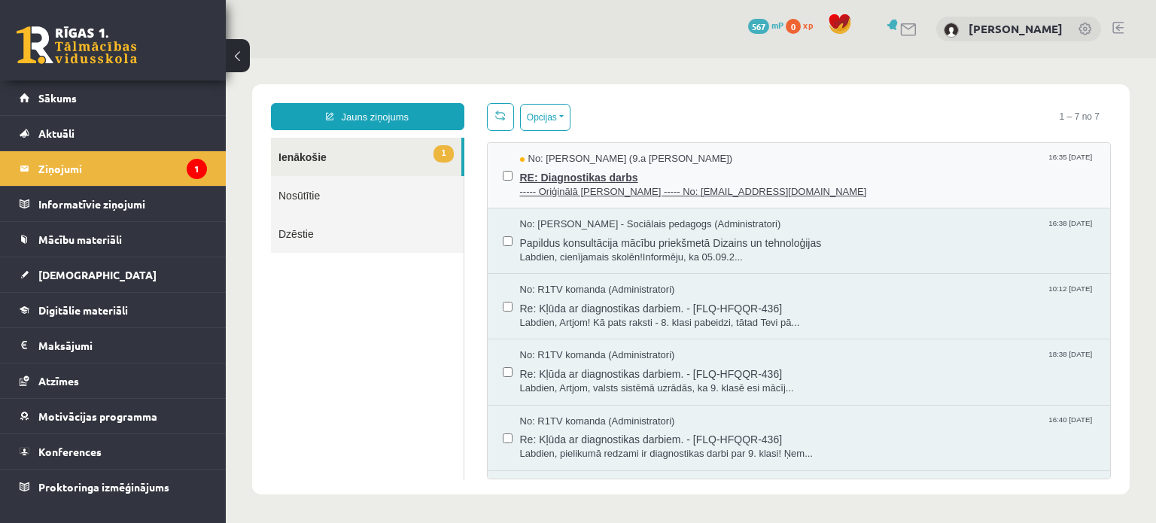
click at [725, 187] on span "----- Oriģinālā [PERSON_NAME] ----- No: [EMAIL_ADDRESS][DOMAIN_NAME]" at bounding box center [808, 192] width 576 height 14
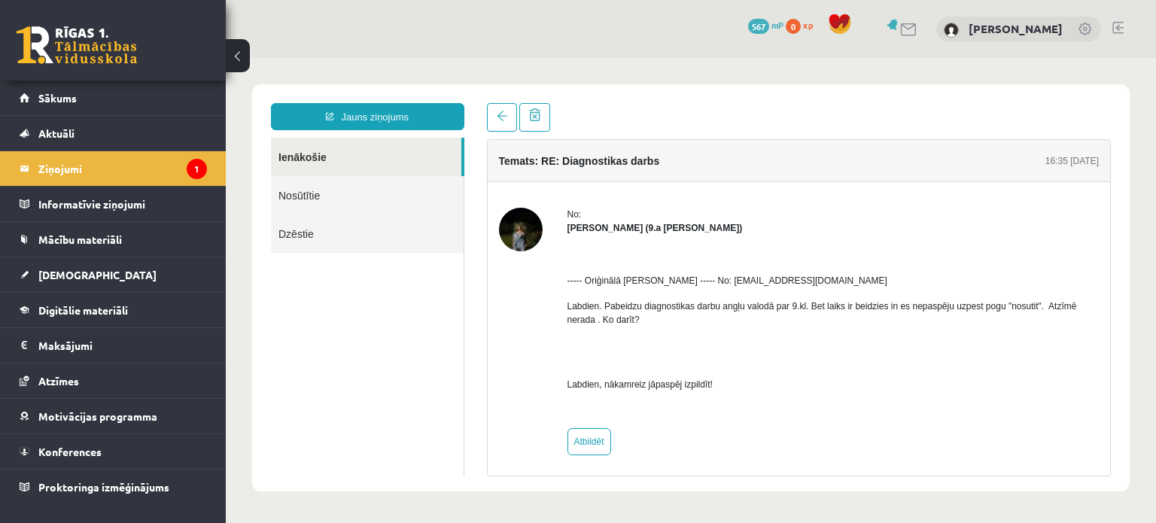
scroll to position [4, 0]
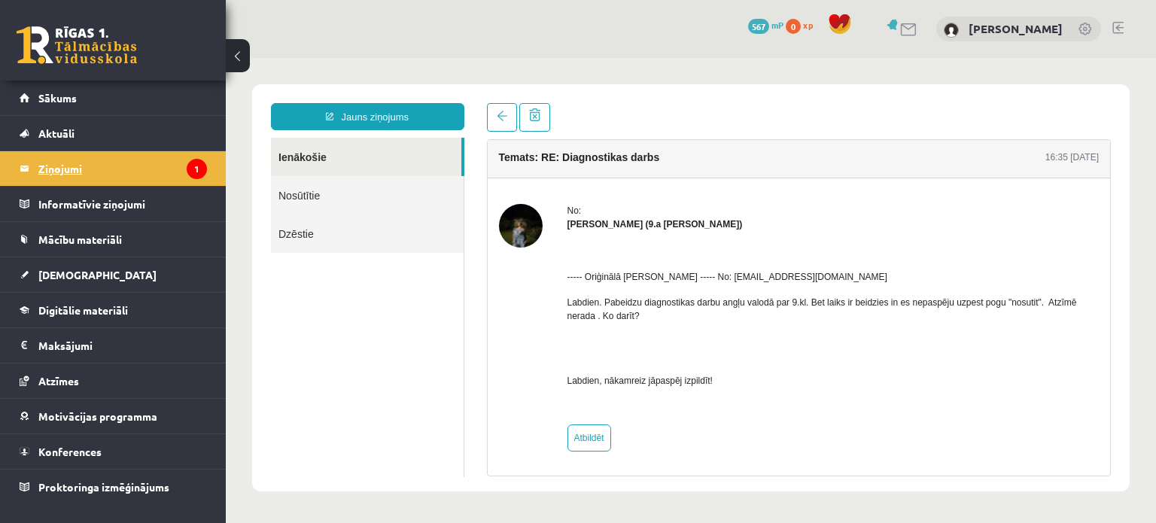
click at [204, 176] on legend "Ziņojumi 1" at bounding box center [122, 168] width 169 height 35
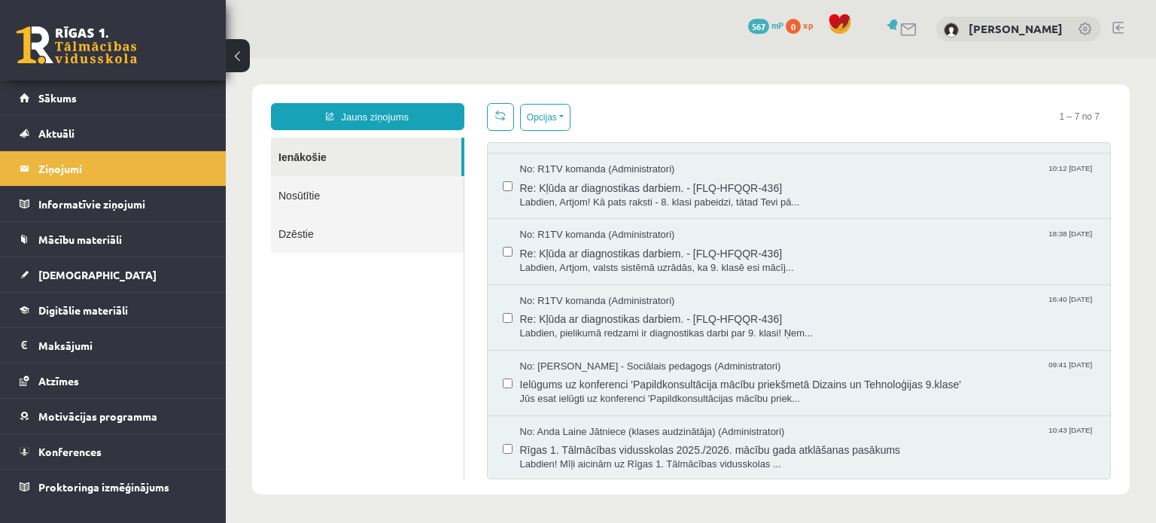
scroll to position [0, 0]
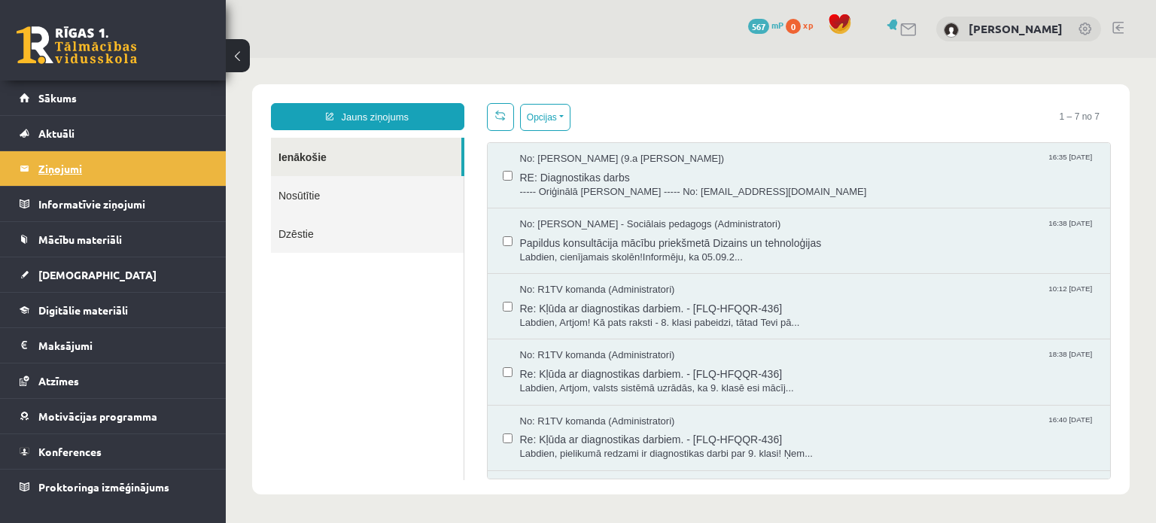
click at [70, 181] on legend "Ziņojumi 1" at bounding box center [122, 168] width 169 height 35
click at [123, 279] on link "[DEMOGRAPHIC_DATA]" at bounding box center [113, 274] width 187 height 35
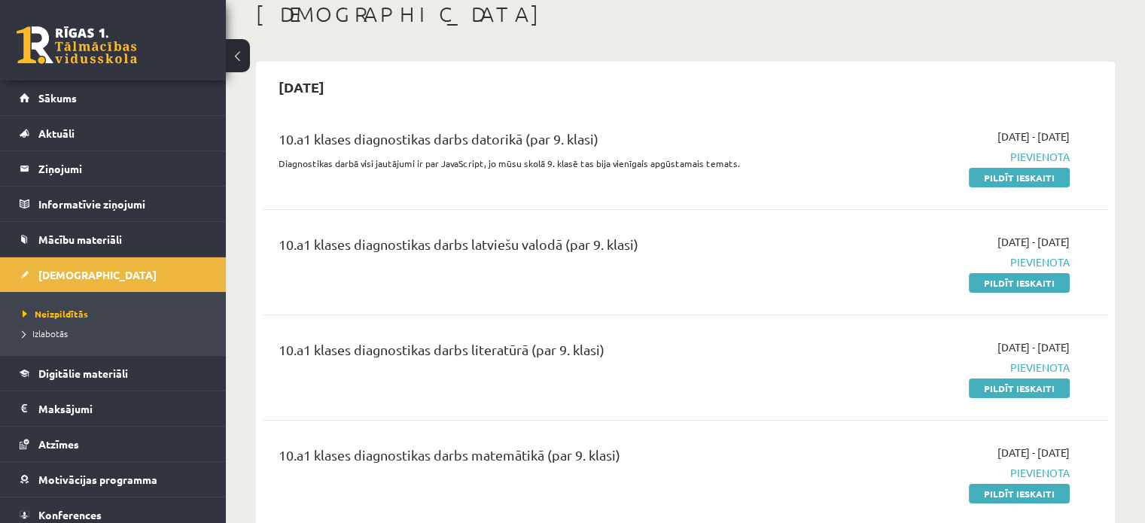
scroll to position [75, 0]
